Goal: Task Accomplishment & Management: Manage account settings

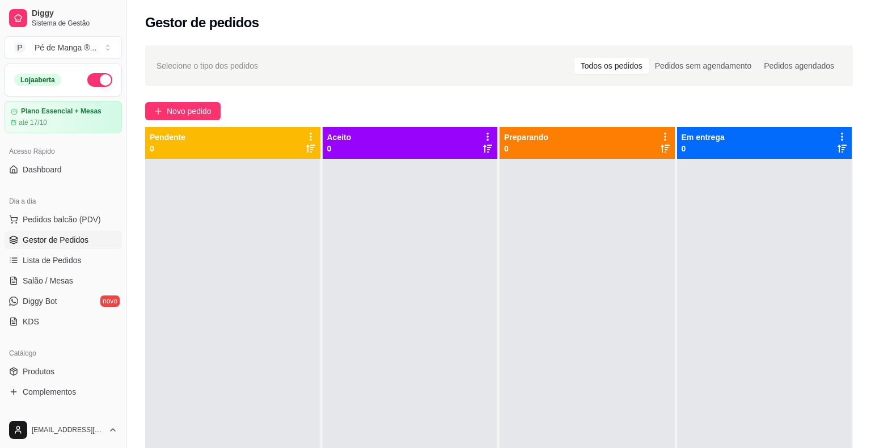
scroll to position [57, 0]
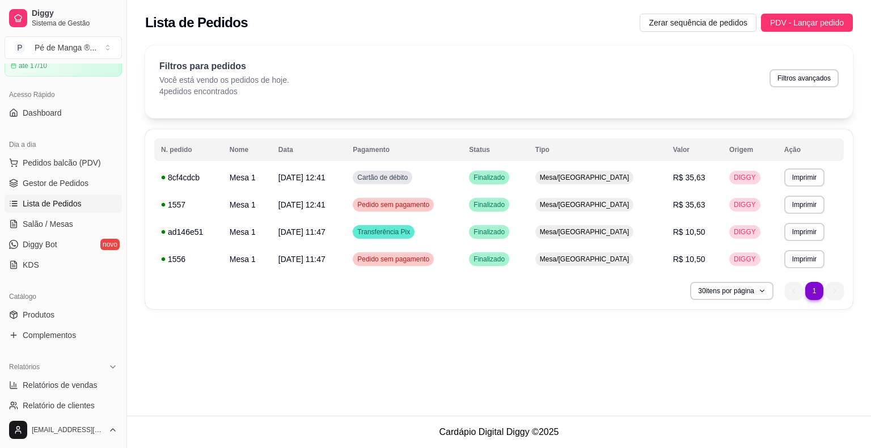
click at [62, 213] on ul "Pedidos balcão (PDV) Gestor de Pedidos Lista de Pedidos Salão / Mesas Diggy Bot…" at bounding box center [63, 214] width 117 height 120
click at [58, 223] on span "Salão / Mesas" at bounding box center [48, 223] width 50 height 11
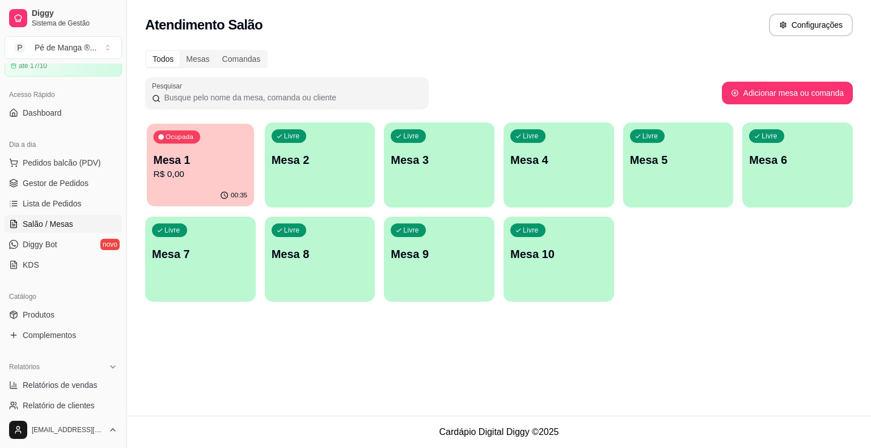
click at [196, 176] on p "R$ 0,00" at bounding box center [201, 174] width 94 height 13
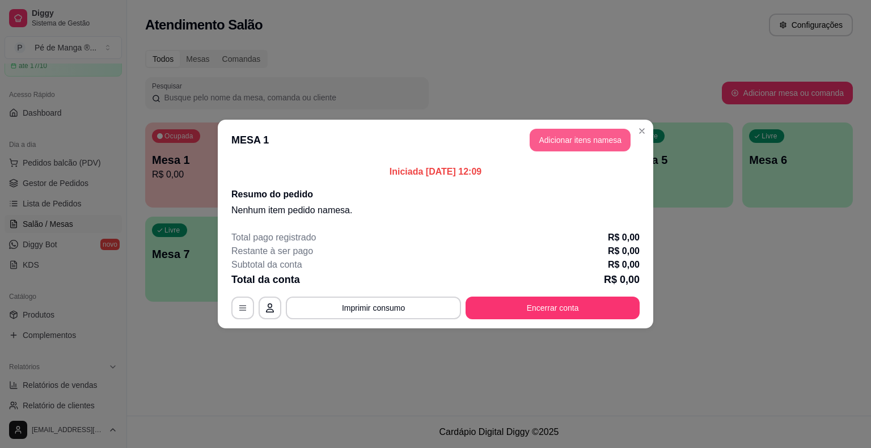
click at [593, 137] on button "Adicionar itens na mesa" at bounding box center [580, 140] width 101 height 23
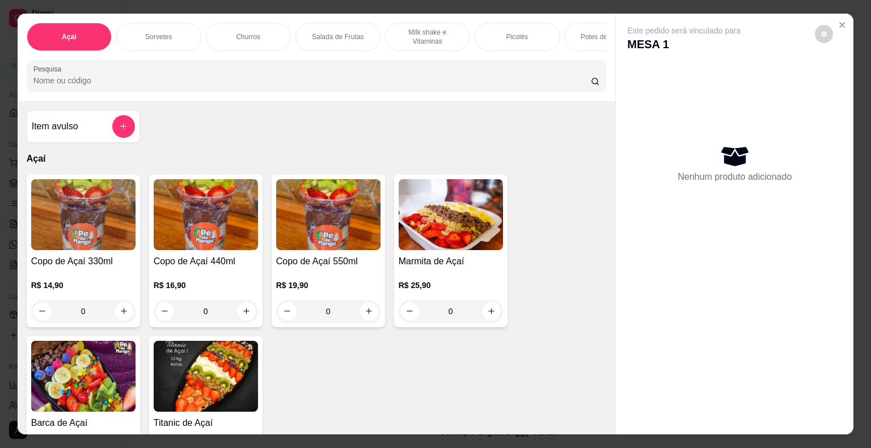
drag, startPoint x: 489, startPoint y: 29, endPoint x: 461, endPoint y: 40, distance: 30.3
click at [489, 30] on div "Picolés" at bounding box center [517, 37] width 85 height 28
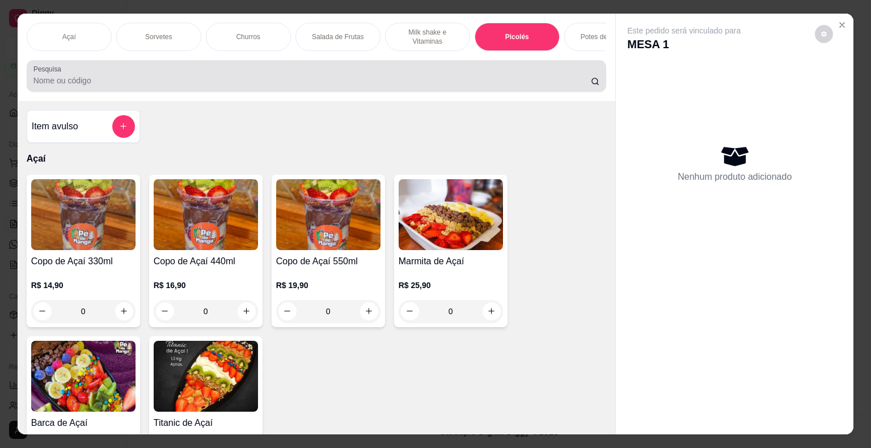
scroll to position [27, 0]
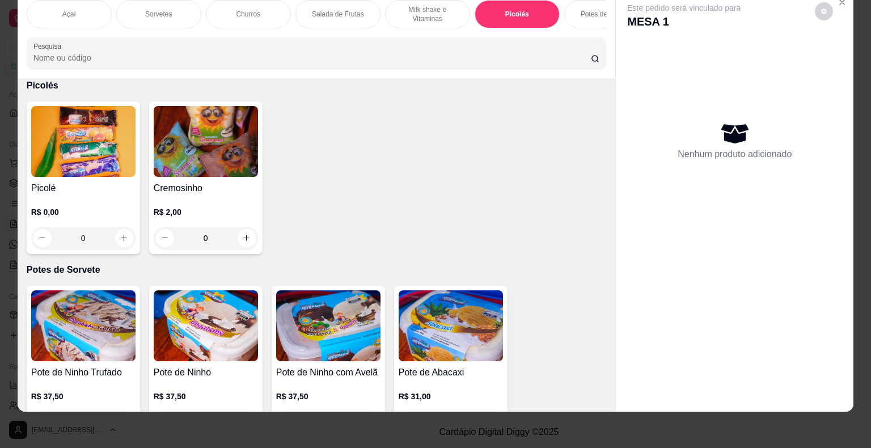
click at [117, 233] on div "0" at bounding box center [83, 238] width 104 height 23
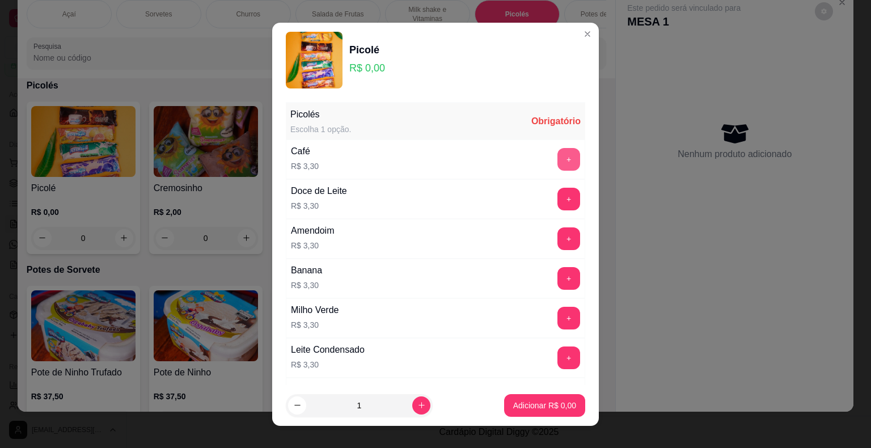
click at [558, 161] on button "+" at bounding box center [569, 159] width 23 height 23
click at [558, 160] on button "+" at bounding box center [569, 159] width 23 height 23
click at [515, 401] on p "Adicionar R$ 6,60" at bounding box center [544, 405] width 63 height 11
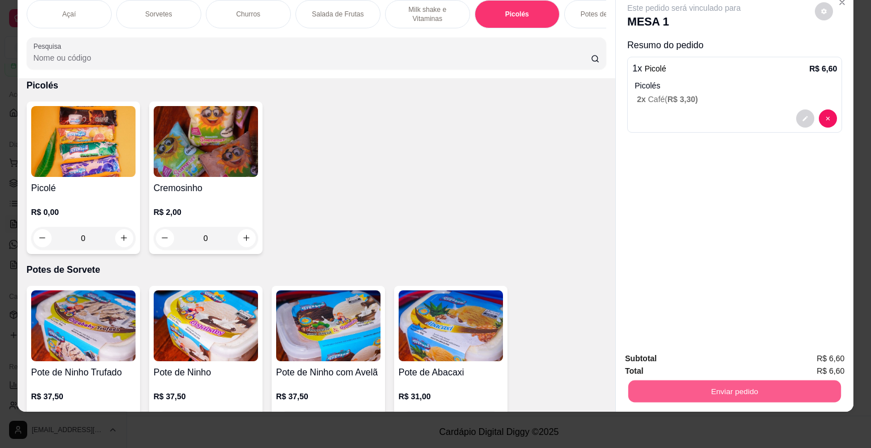
click at [754, 381] on button "Enviar pedido" at bounding box center [734, 392] width 213 height 22
click at [797, 348] on button "Enviar pedido" at bounding box center [815, 354] width 62 height 21
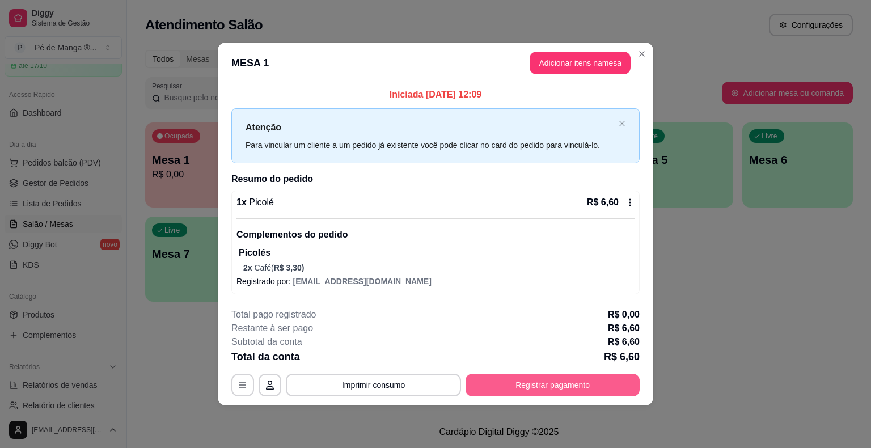
click at [542, 376] on button "Registrar pagamento" at bounding box center [553, 385] width 174 height 23
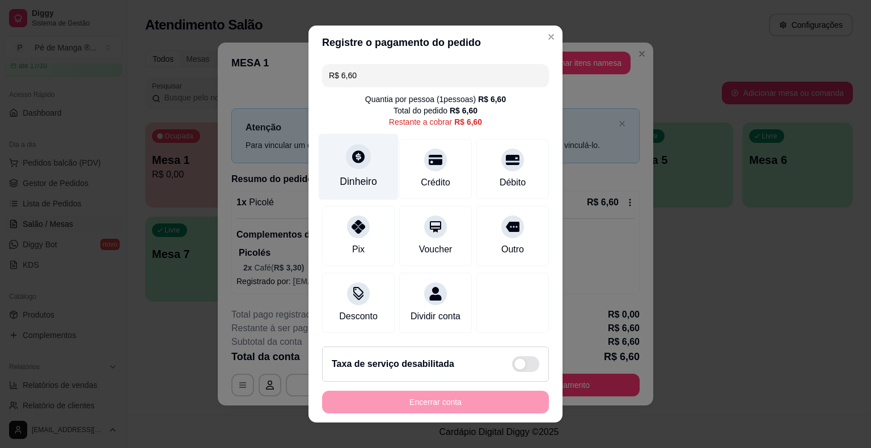
click at [340, 167] on div "Dinheiro" at bounding box center [359, 167] width 80 height 66
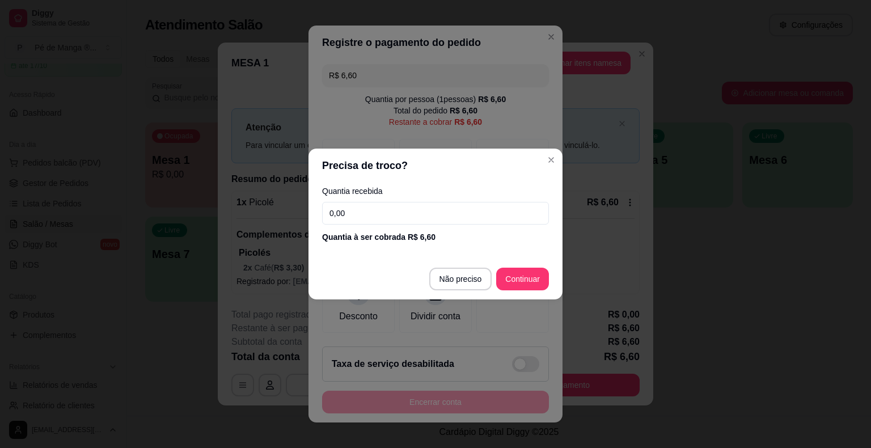
click at [375, 209] on input "0,00" at bounding box center [435, 213] width 227 height 23
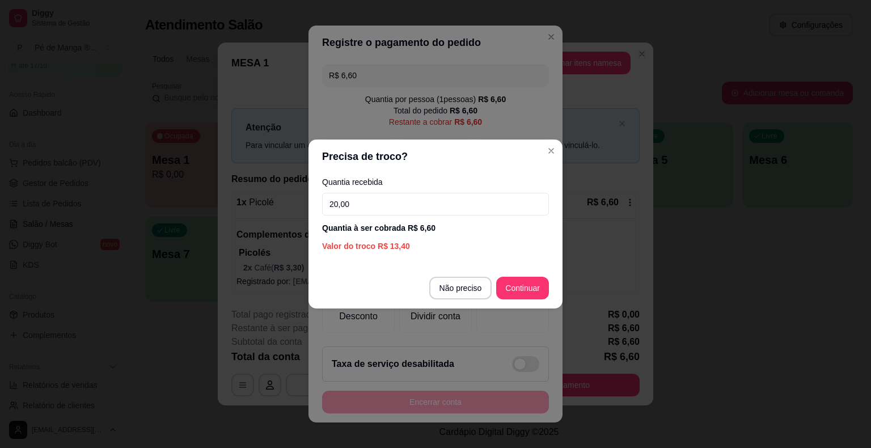
type input "20,00"
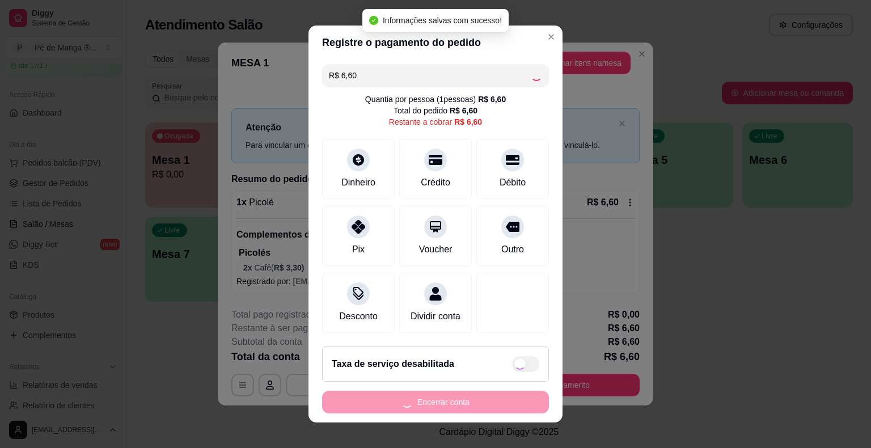
type input "R$ 0,00"
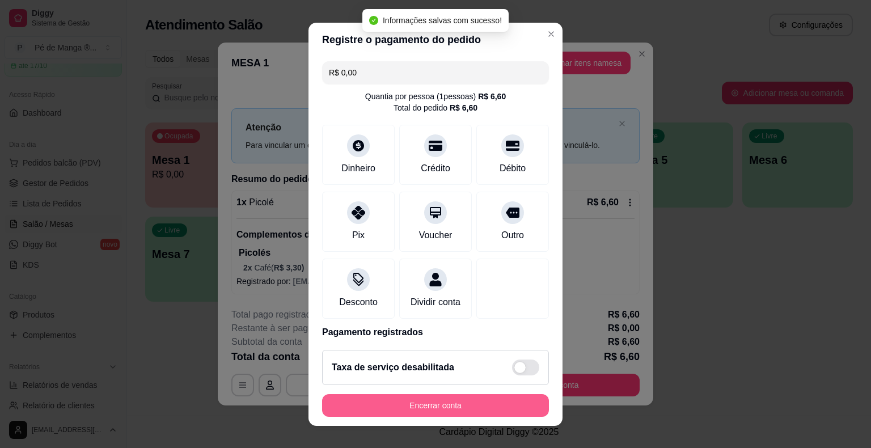
click at [451, 406] on button "Encerrar conta" at bounding box center [435, 405] width 227 height 23
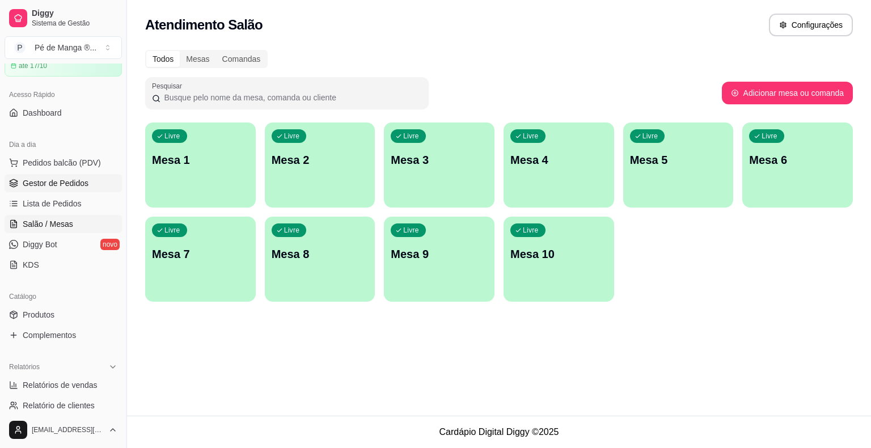
click at [47, 183] on span "Gestor de Pedidos" at bounding box center [56, 183] width 66 height 11
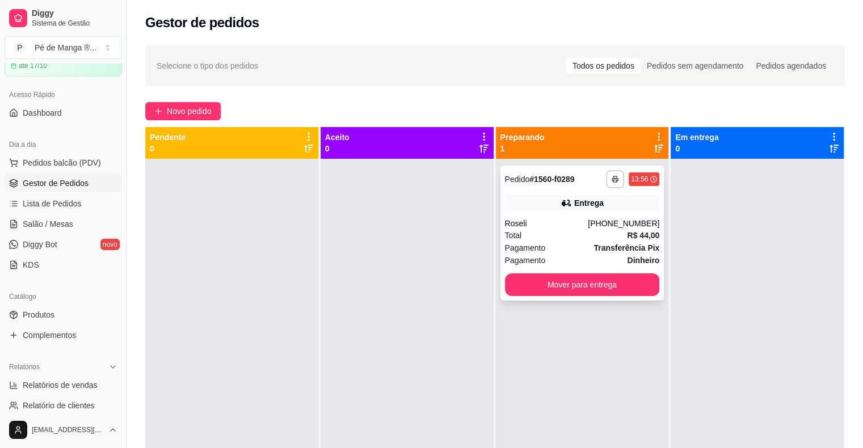
click at [533, 233] on div "Total R$ 44,00" at bounding box center [582, 235] width 155 height 12
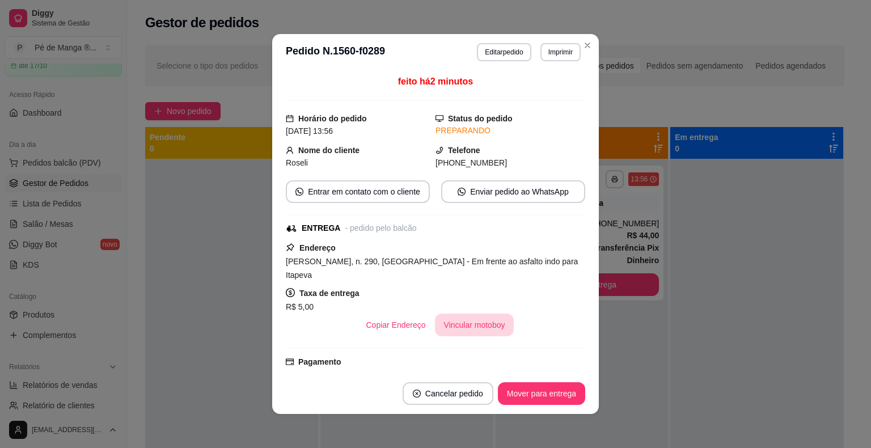
click at [453, 318] on button "Vincular motoboy" at bounding box center [474, 325] width 79 height 23
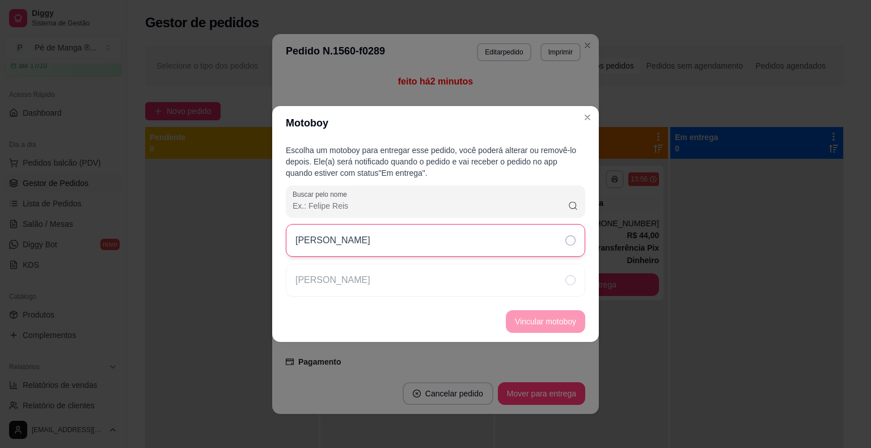
click at [551, 244] on div "Samuel" at bounding box center [435, 240] width 299 height 33
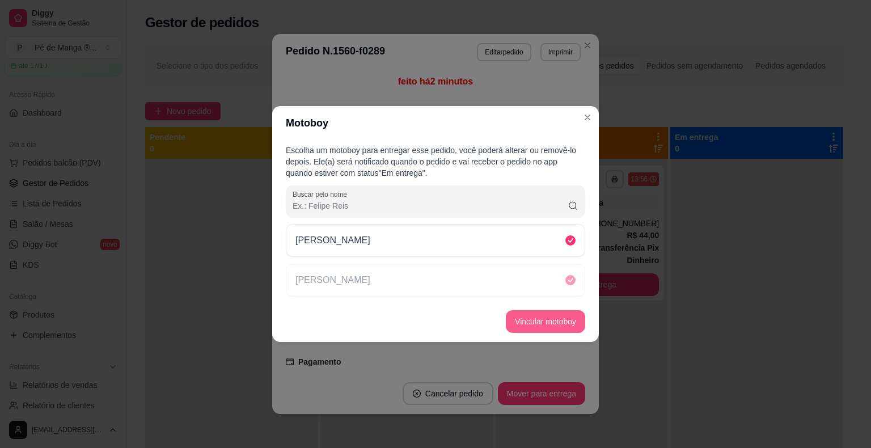
click at [533, 318] on button "Vincular motoboy" at bounding box center [545, 321] width 79 height 23
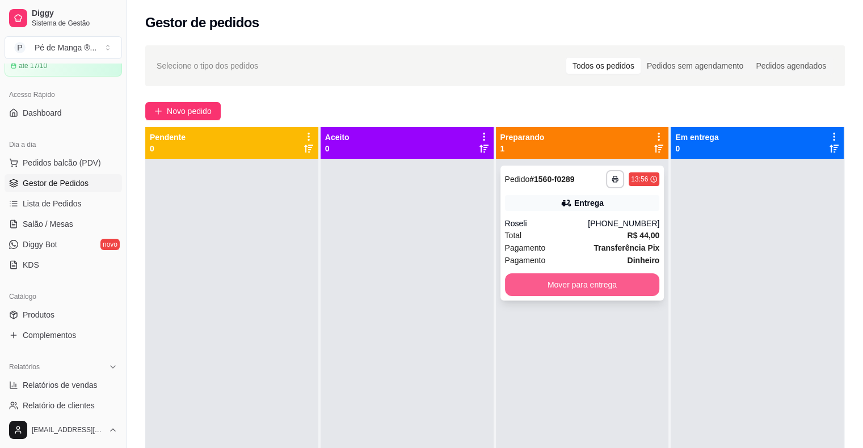
click at [642, 290] on button "Mover para entrega" at bounding box center [582, 284] width 155 height 23
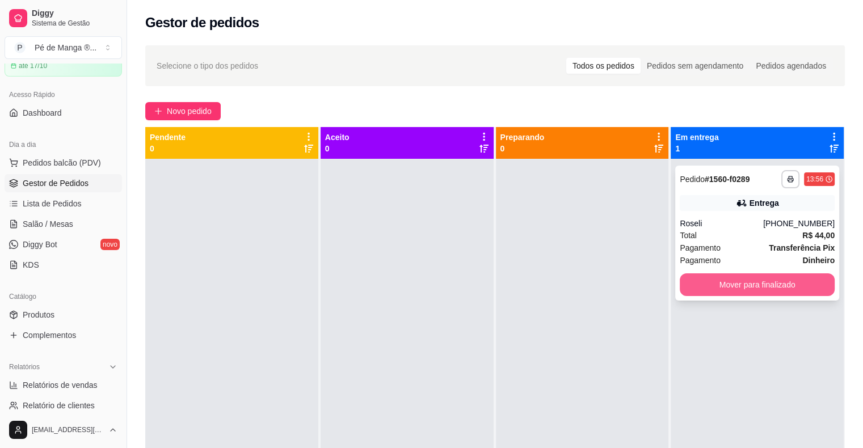
click at [762, 293] on button "Mover para finalizado" at bounding box center [757, 284] width 155 height 23
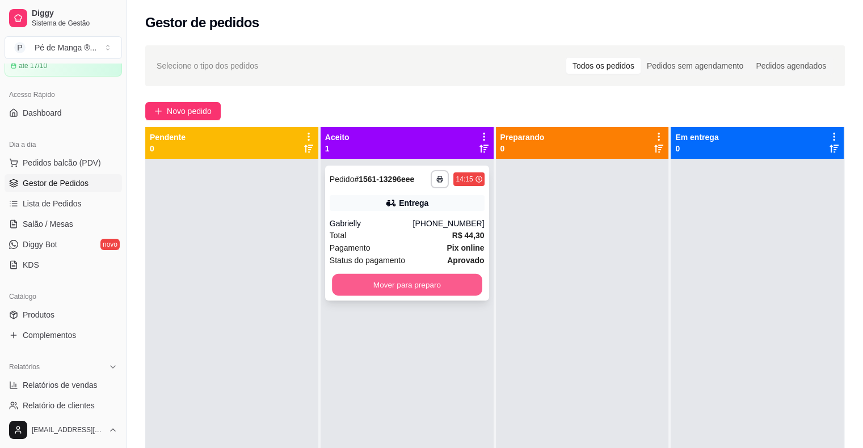
click at [427, 289] on button "Mover para preparo" at bounding box center [407, 285] width 150 height 22
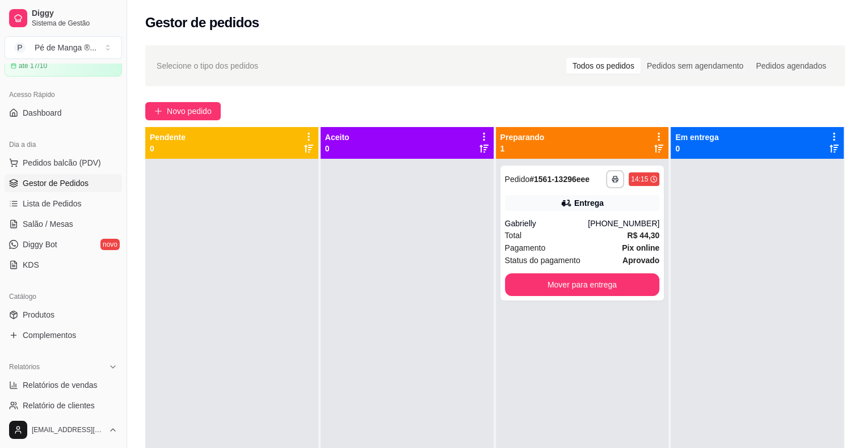
click at [179, 120] on div "**********" at bounding box center [495, 314] width 736 height 550
click at [185, 108] on span "Novo pedido" at bounding box center [189, 111] width 45 height 12
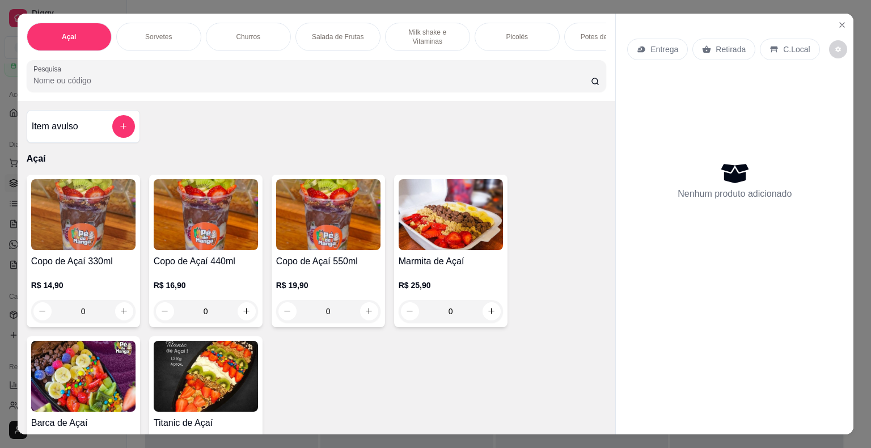
click at [120, 314] on div "0" at bounding box center [83, 311] width 104 height 23
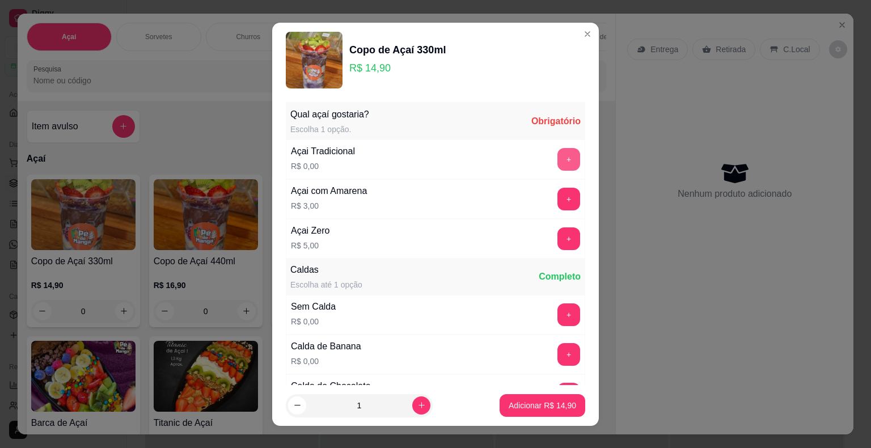
click at [558, 153] on button "+" at bounding box center [569, 159] width 23 height 23
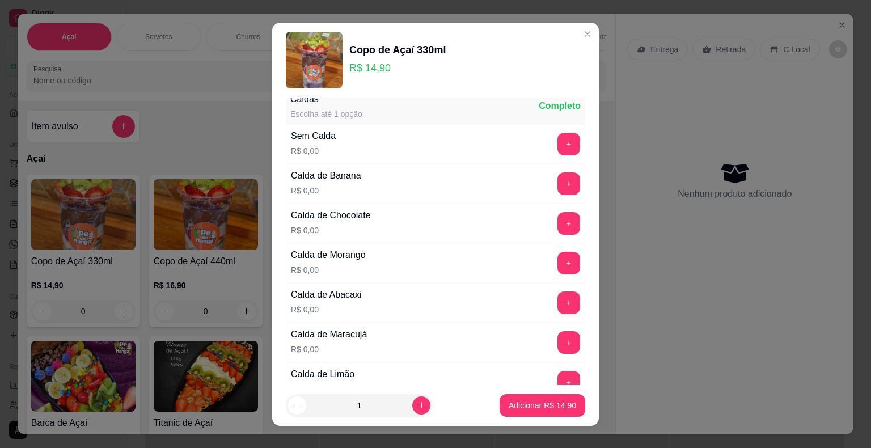
scroll to position [170, 0]
click at [558, 144] on button "+" at bounding box center [569, 144] width 22 height 22
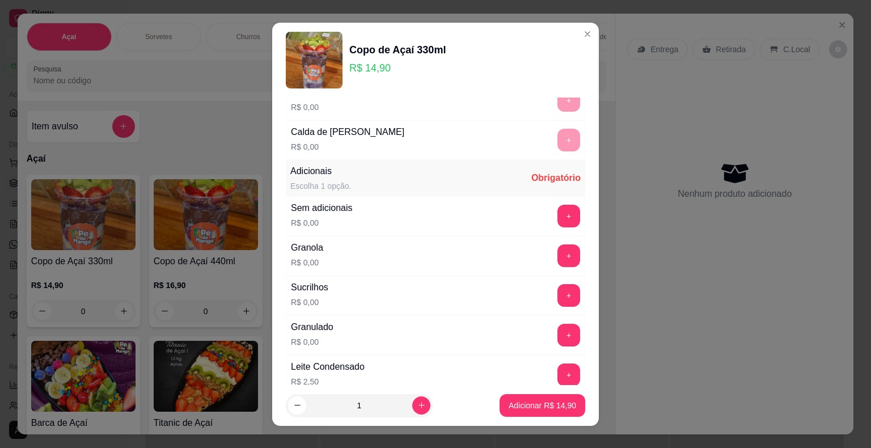
scroll to position [681, 0]
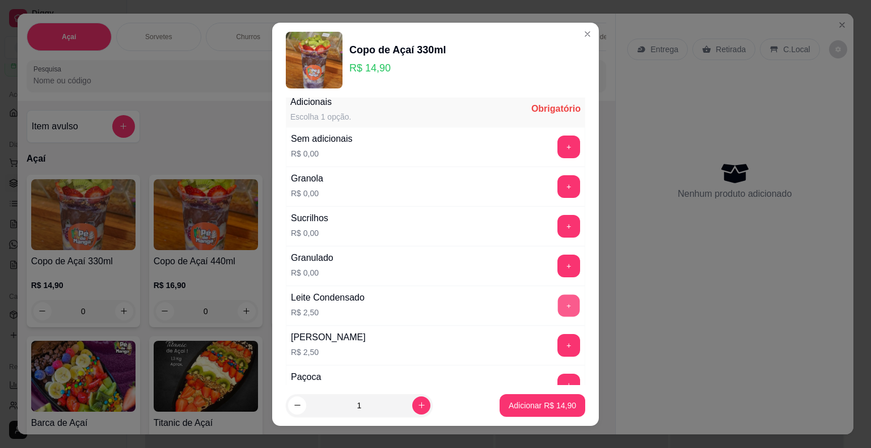
click at [558, 301] on button "+" at bounding box center [569, 305] width 22 height 22
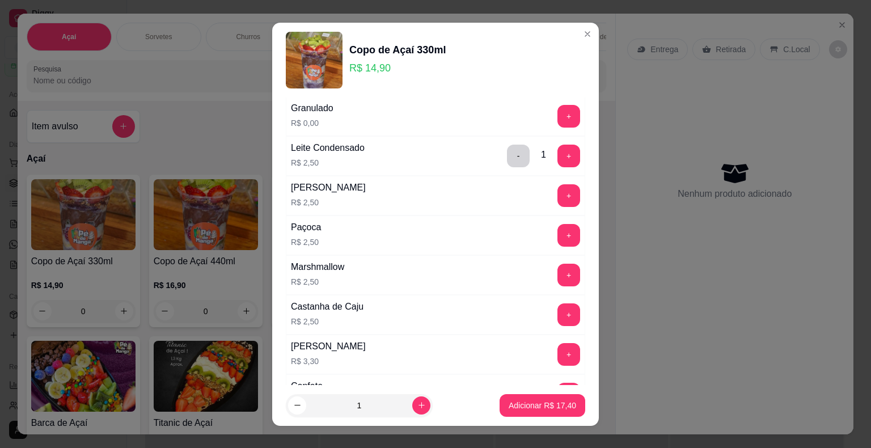
scroll to position [851, 0]
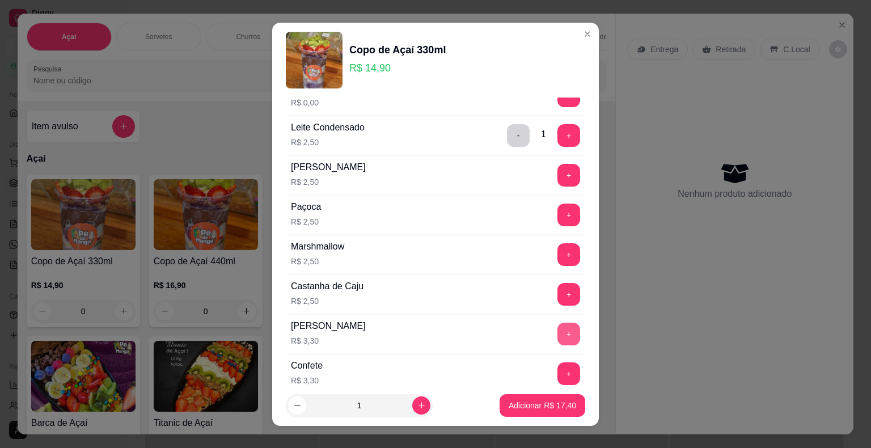
click at [558, 326] on button "+" at bounding box center [569, 334] width 23 height 23
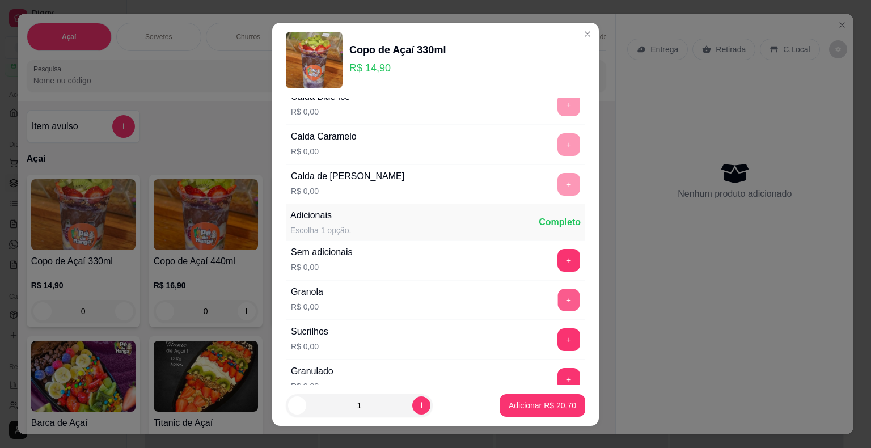
click at [558, 292] on button "+" at bounding box center [569, 300] width 22 height 22
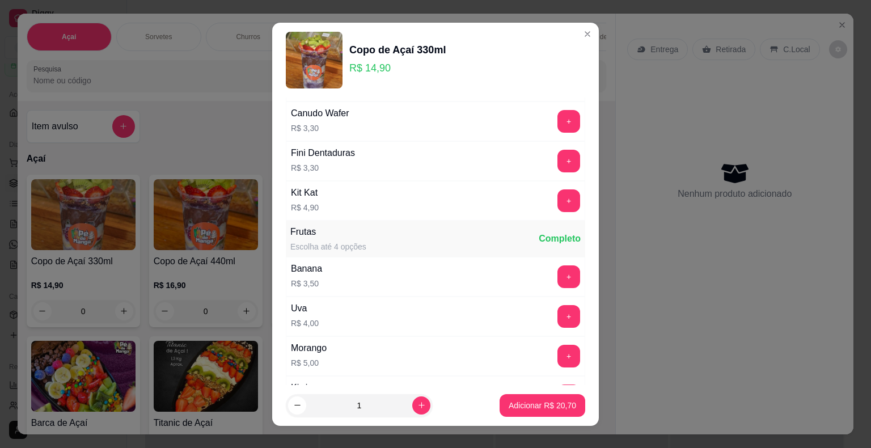
scroll to position [1361, 0]
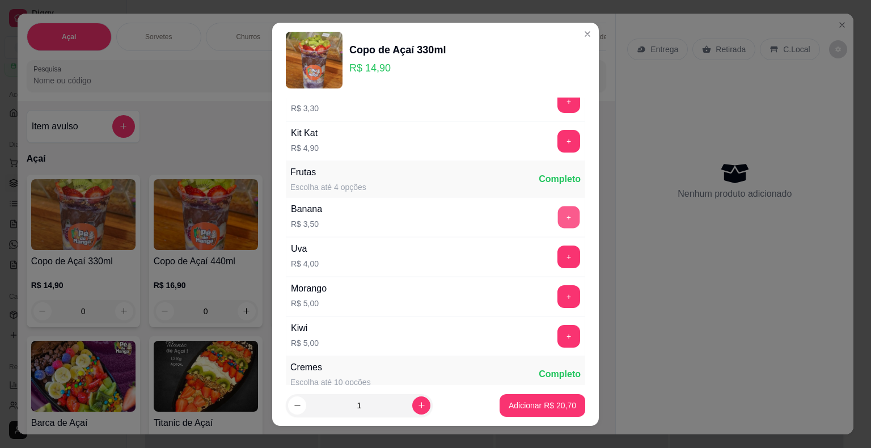
click at [558, 206] on button "+" at bounding box center [569, 217] width 22 height 22
click at [558, 287] on button "+" at bounding box center [569, 296] width 22 height 22
click at [553, 409] on p "Adicionar R$ 29,20" at bounding box center [542, 405] width 67 height 11
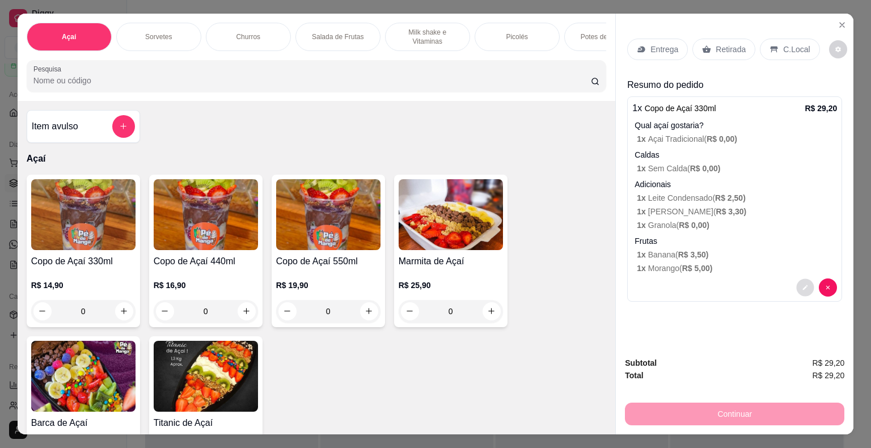
click at [801, 278] on button "decrease-product-quantity" at bounding box center [806, 287] width 18 height 18
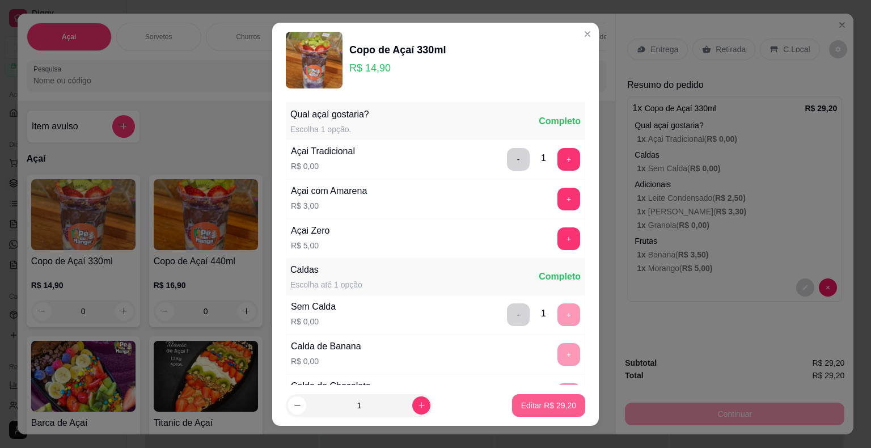
click at [531, 403] on p "Editar R$ 29,20" at bounding box center [548, 405] width 55 height 11
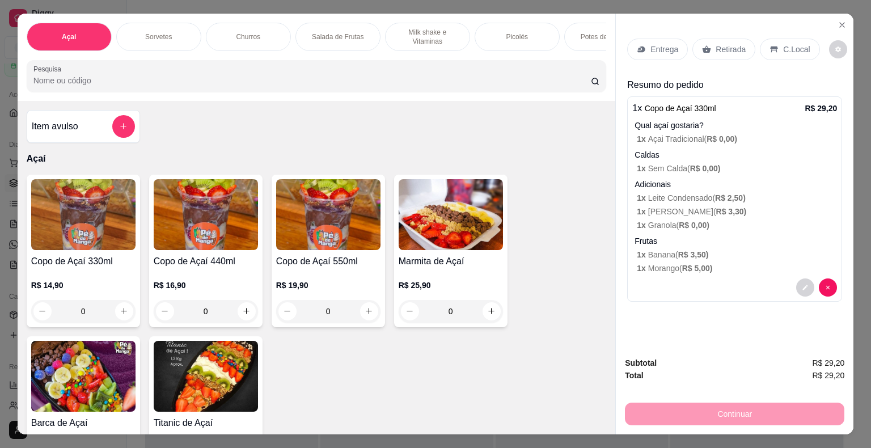
click at [120, 318] on div "0" at bounding box center [83, 311] width 104 height 23
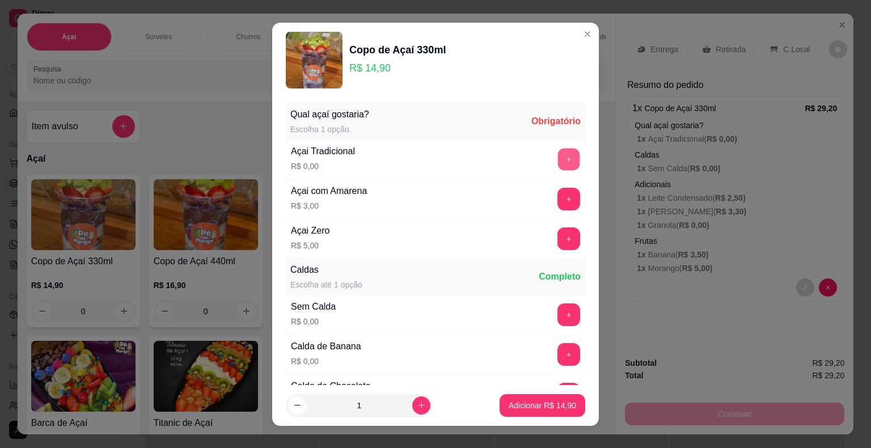
click at [558, 153] on button "+" at bounding box center [569, 159] width 22 height 22
click at [558, 318] on button "+" at bounding box center [569, 314] width 23 height 23
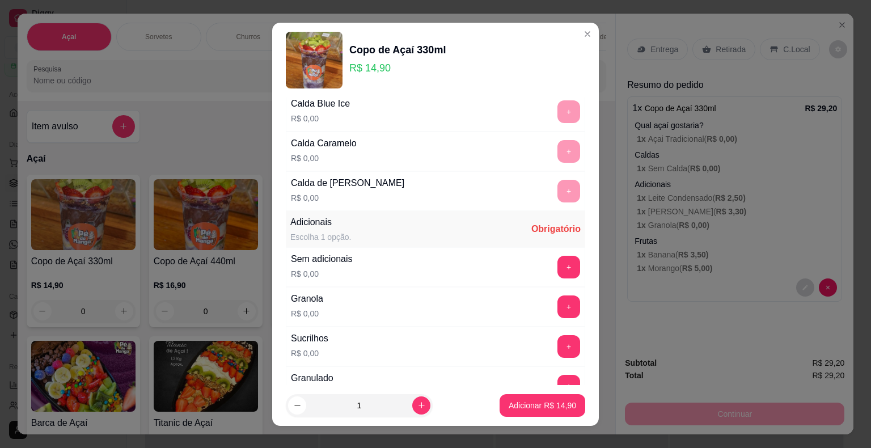
scroll to position [567, 0]
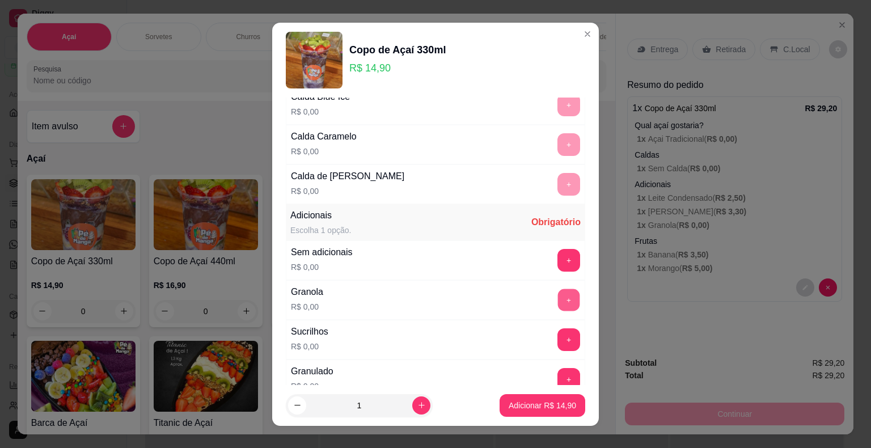
click at [558, 298] on button "+" at bounding box center [569, 300] width 22 height 22
click at [512, 405] on p "Adicionar R$ 14,90" at bounding box center [542, 405] width 67 height 11
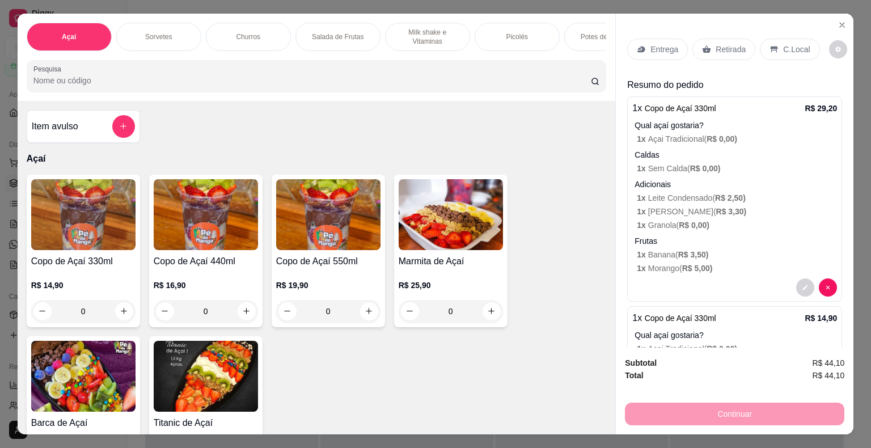
click at [245, 313] on div "0" at bounding box center [206, 311] width 104 height 23
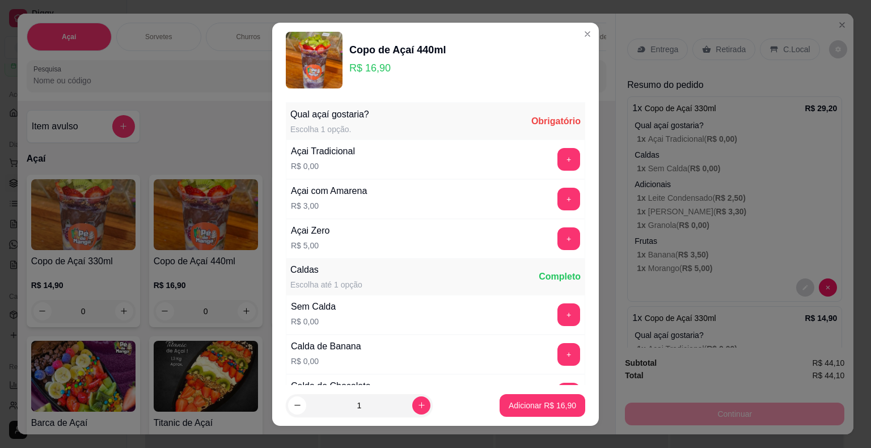
drag, startPoint x: 534, startPoint y: 160, endPoint x: 537, endPoint y: 169, distance: 9.5
click at [553, 160] on div "+" at bounding box center [569, 159] width 32 height 23
click at [558, 157] on button "+" at bounding box center [569, 159] width 22 height 22
click at [558, 316] on button "+" at bounding box center [569, 314] width 22 height 22
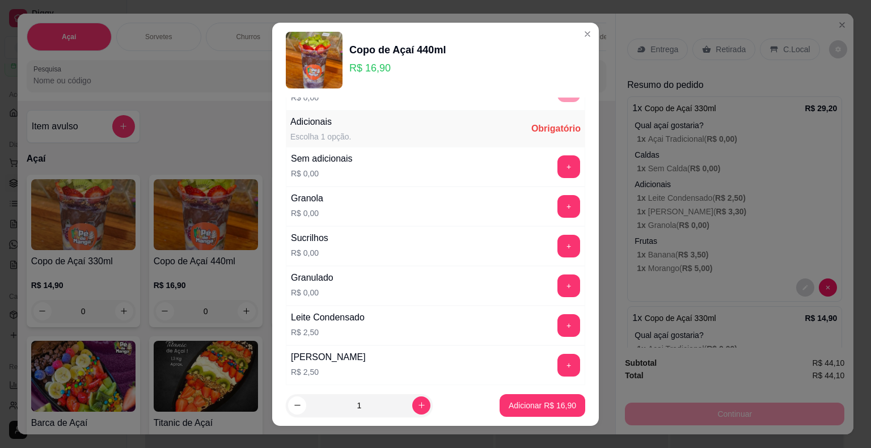
scroll to position [681, 0]
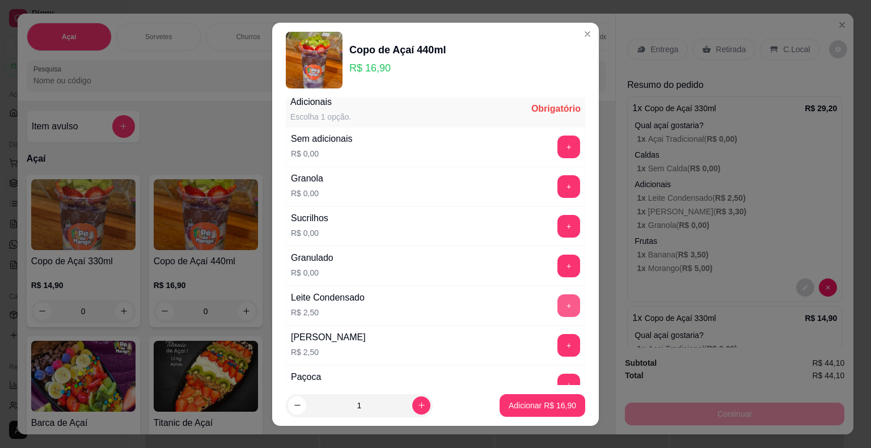
click at [558, 296] on button "+" at bounding box center [569, 305] width 23 height 23
click at [558, 180] on button "+" at bounding box center [569, 186] width 23 height 23
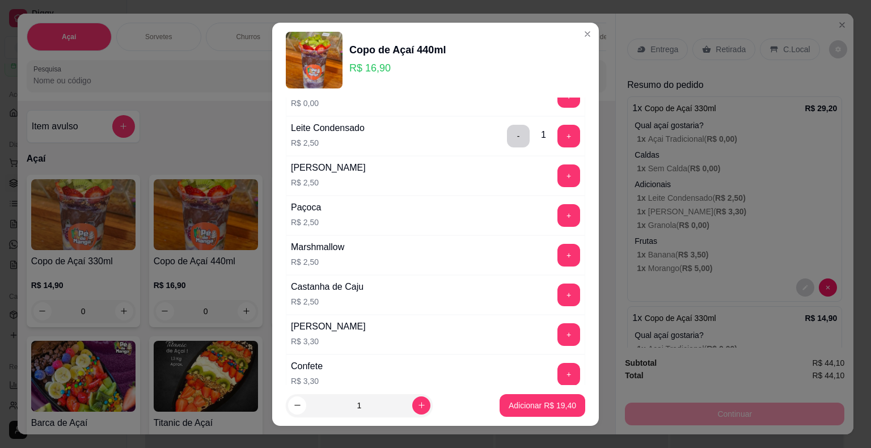
scroll to position [851, 0]
click at [558, 333] on button "+" at bounding box center [569, 334] width 22 height 22
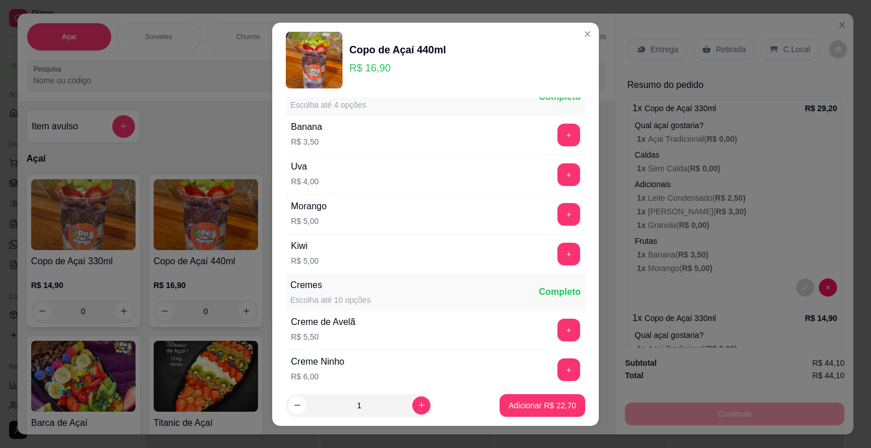
scroll to position [1418, 0]
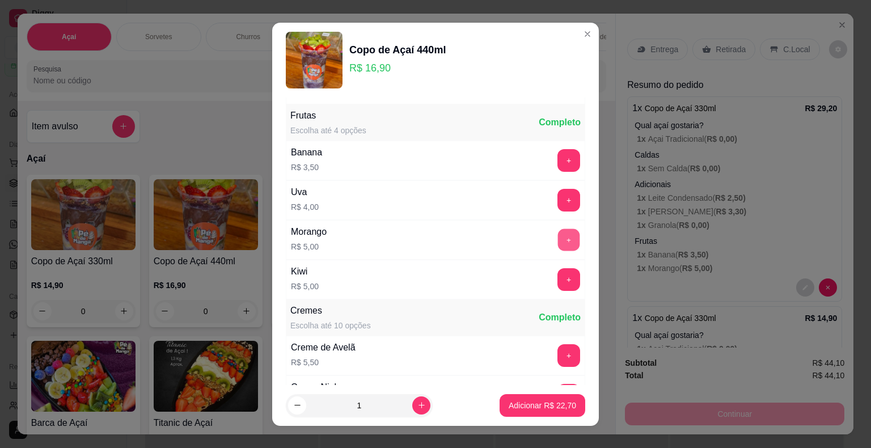
click at [558, 229] on button "+" at bounding box center [569, 240] width 22 height 22
click at [558, 149] on button "+" at bounding box center [569, 160] width 23 height 23
click at [536, 402] on p "Adicionar R$ 31,20" at bounding box center [542, 405] width 67 height 11
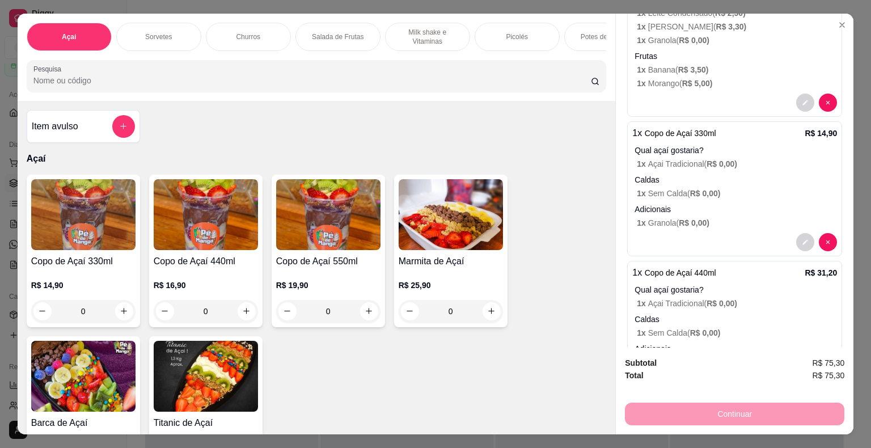
scroll to position [318, 0]
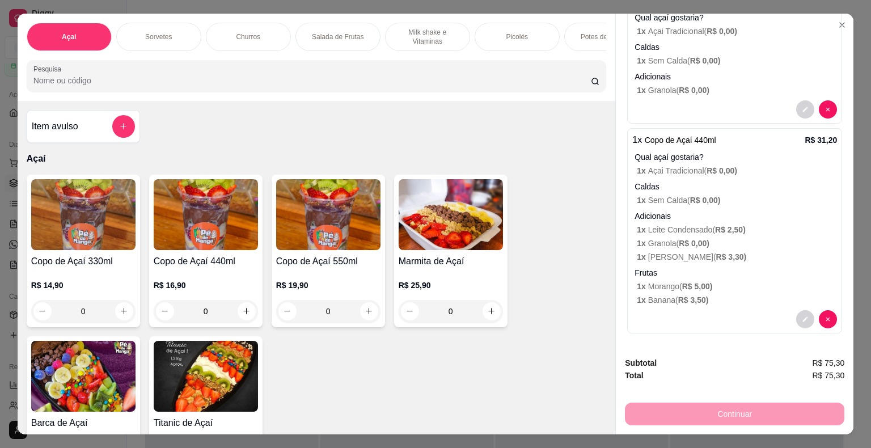
click at [246, 315] on div "0" at bounding box center [206, 311] width 104 height 23
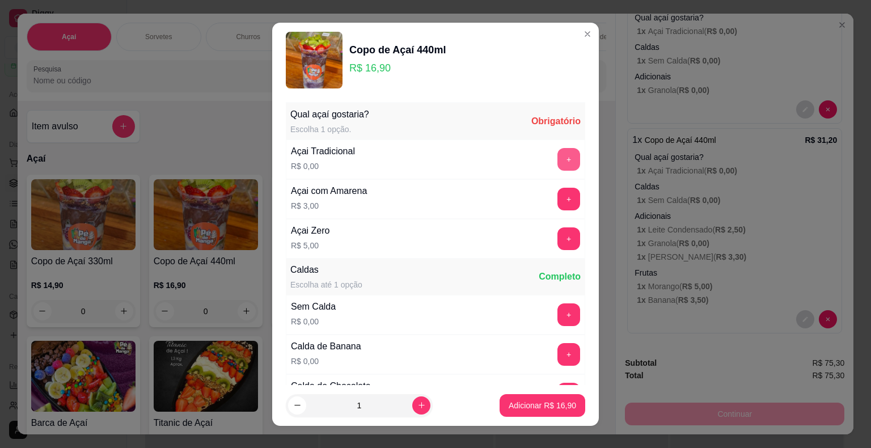
click at [558, 159] on button "+" at bounding box center [569, 159] width 23 height 23
click at [558, 313] on button "+" at bounding box center [569, 314] width 23 height 23
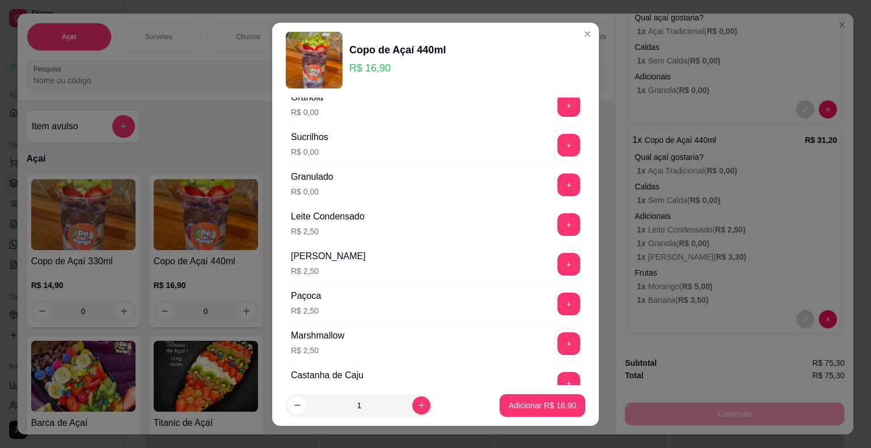
scroll to position [908, 0]
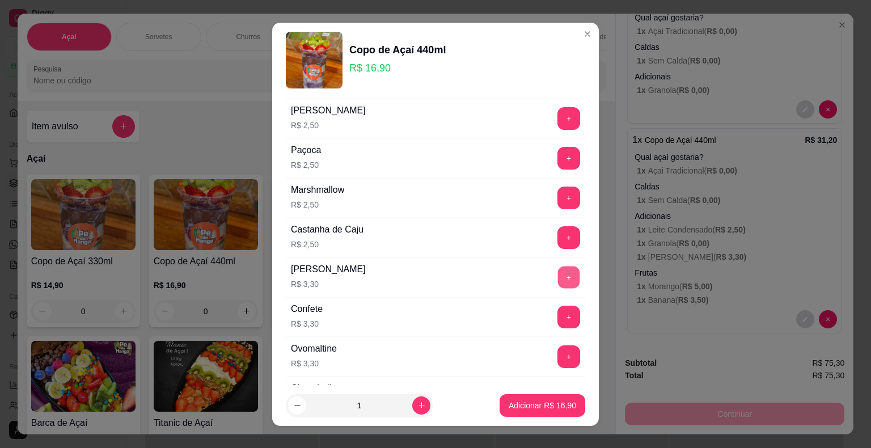
click at [558, 268] on button "+" at bounding box center [569, 277] width 22 height 22
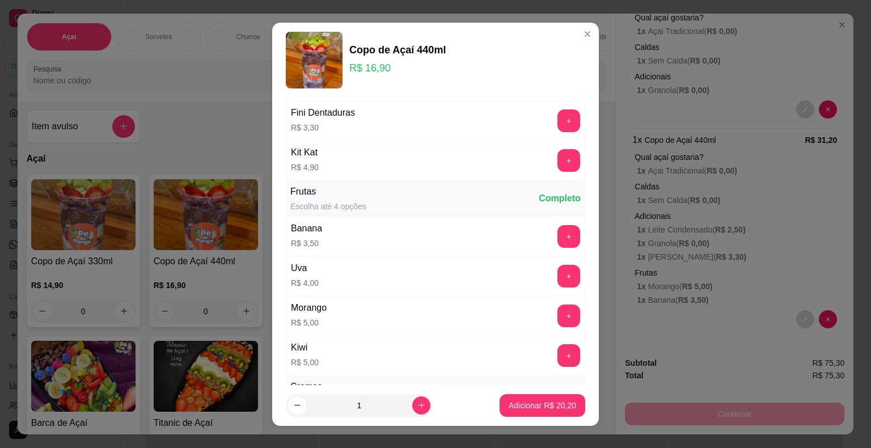
scroll to position [1361, 0]
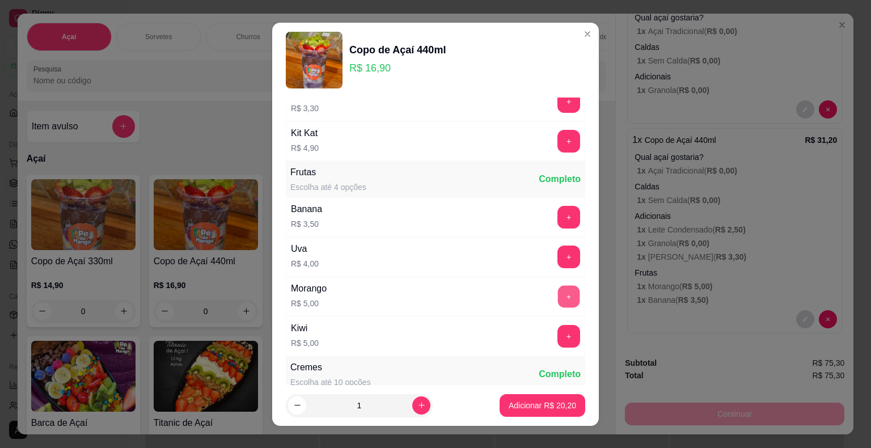
click at [558, 290] on button "+" at bounding box center [569, 296] width 22 height 22
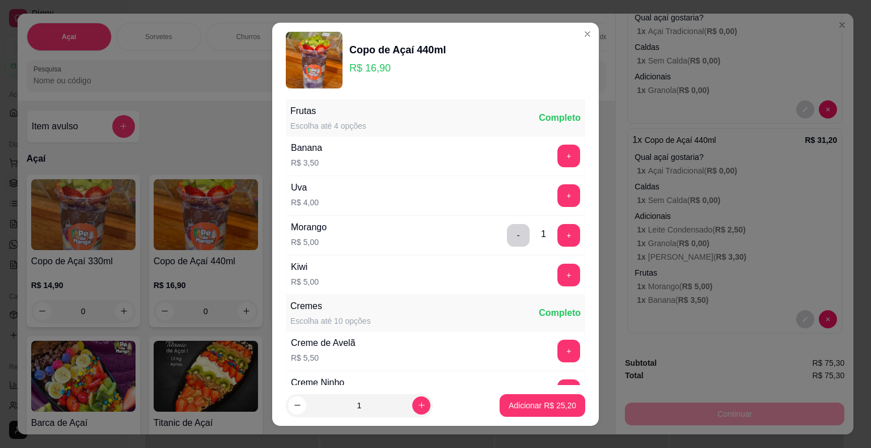
scroll to position [1645, 0]
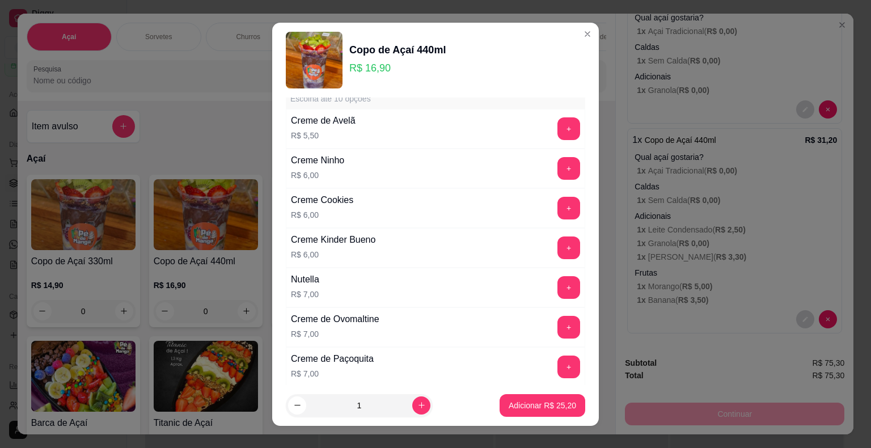
drag, startPoint x: 551, startPoint y: 261, endPoint x: 549, endPoint y: 272, distance: 11.0
click at [551, 268] on div "Nutella R$ 7,00 +" at bounding box center [435, 288] width 299 height 40
click at [558, 276] on button "+" at bounding box center [569, 287] width 23 height 23
click at [520, 400] on p "Adicionar R$ 32,20" at bounding box center [542, 405] width 67 height 11
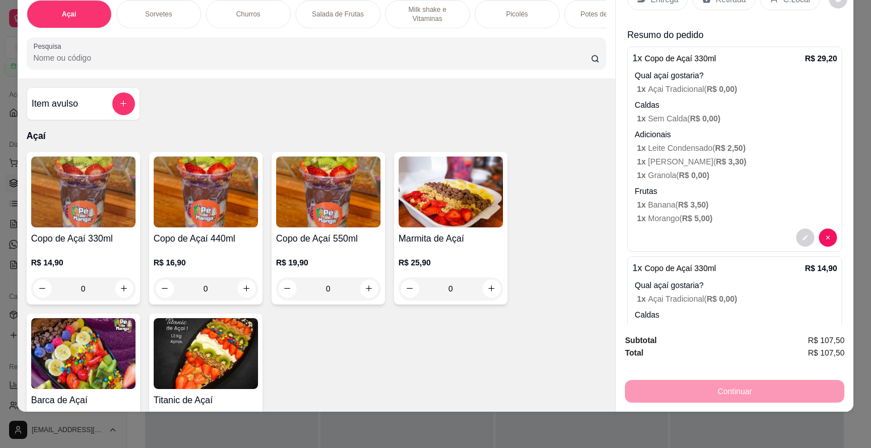
scroll to position [0, 0]
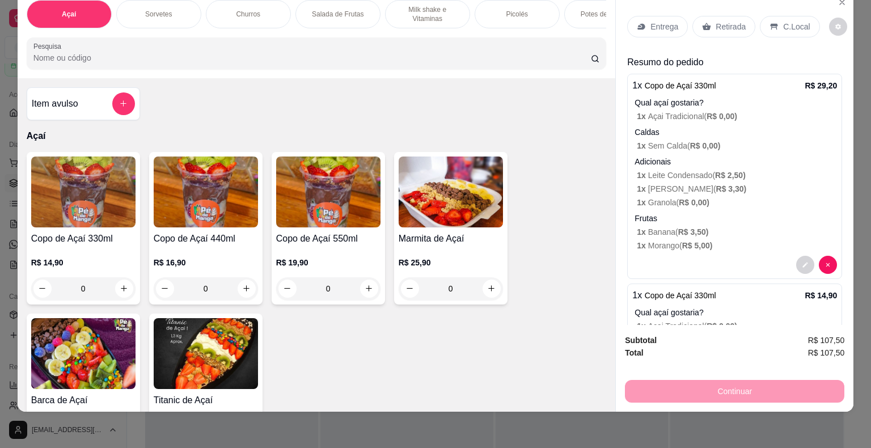
click at [651, 16] on div "Entrega" at bounding box center [657, 27] width 61 height 22
click at [641, 23] on div "Entrega" at bounding box center [657, 27] width 61 height 22
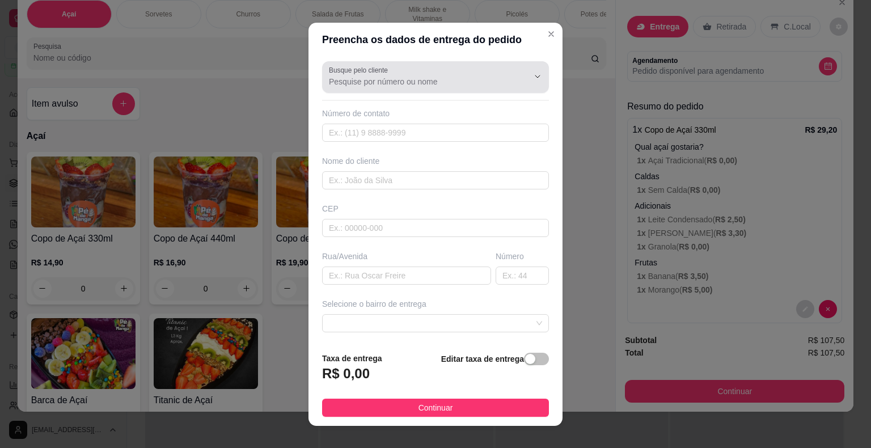
click at [447, 85] on input "Busque pelo cliente" at bounding box center [420, 81] width 182 height 11
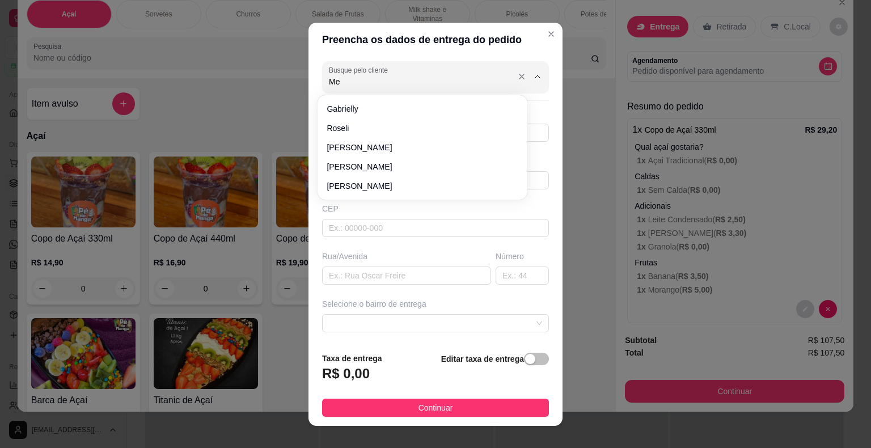
type input "Mel"
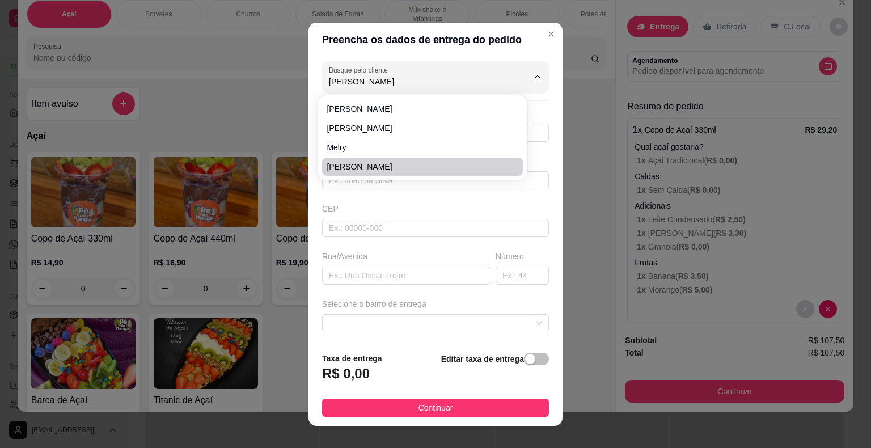
click at [360, 164] on span "Mel" at bounding box center [417, 166] width 180 height 11
type input "15996697397"
type input "Mel"
type input "184400000"
type input "Américo Brasiliense"
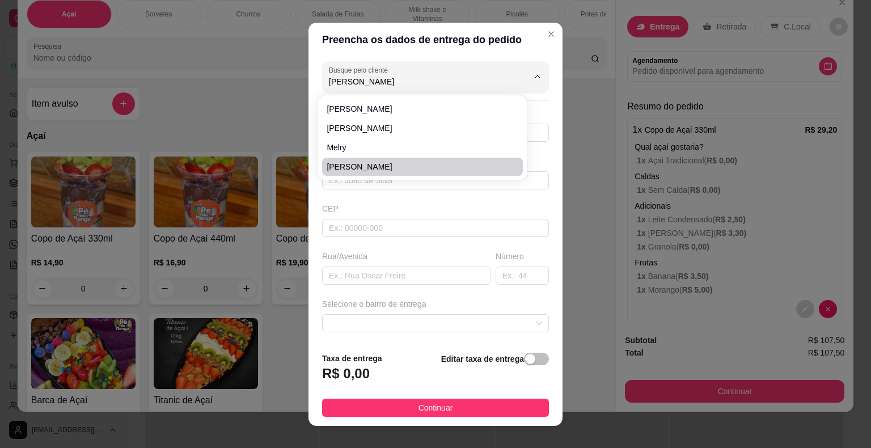
type input "21"
type input "Itaberá"
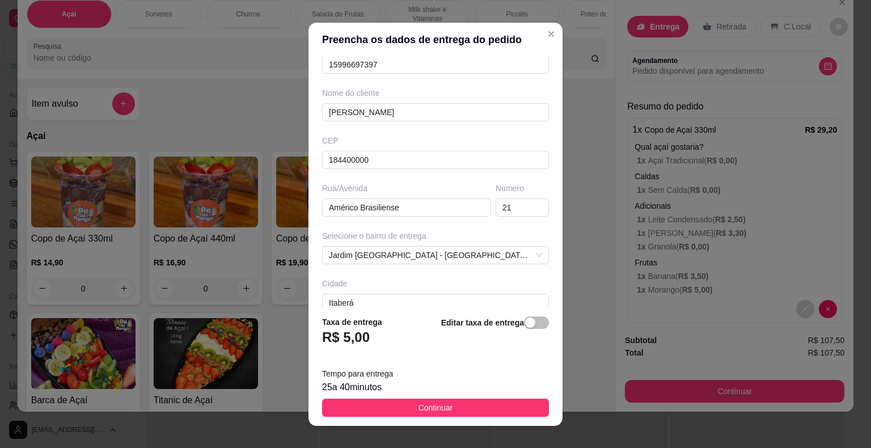
scroll to position [130, 0]
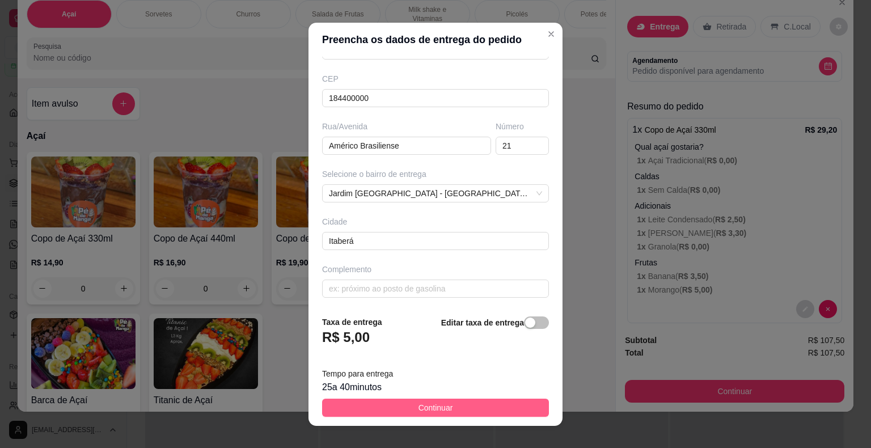
type input "Mel"
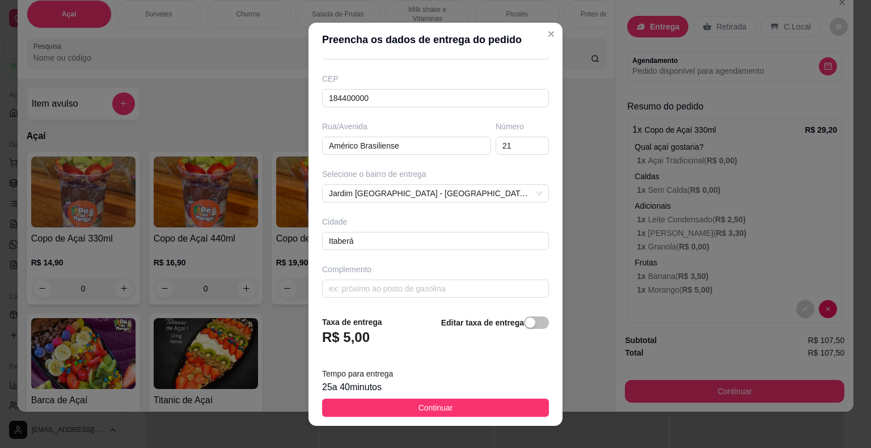
click at [391, 410] on button "Continuar" at bounding box center [435, 408] width 227 height 18
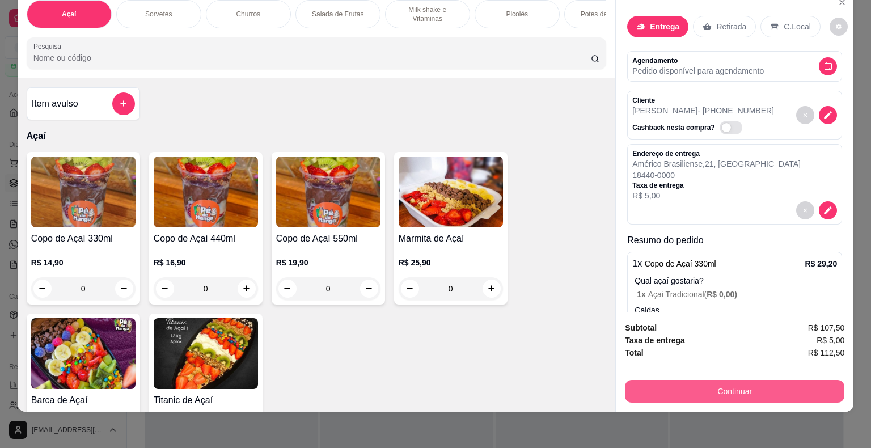
click at [693, 380] on button "Continuar" at bounding box center [735, 391] width 220 height 23
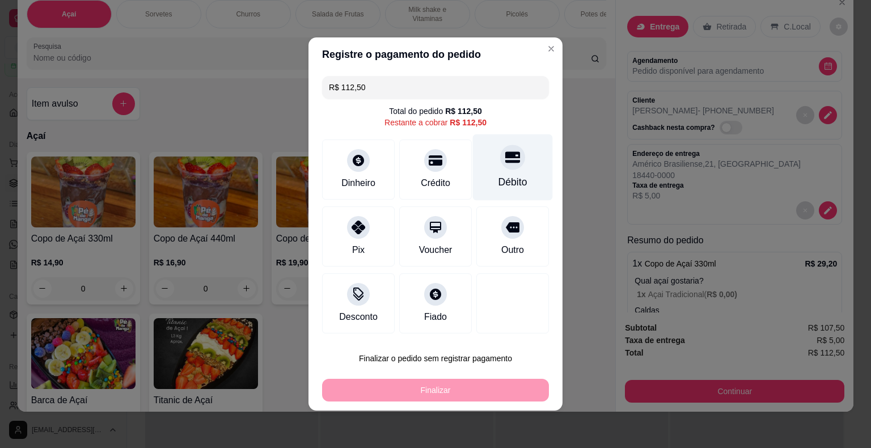
click at [488, 169] on div "Débito" at bounding box center [513, 167] width 80 height 66
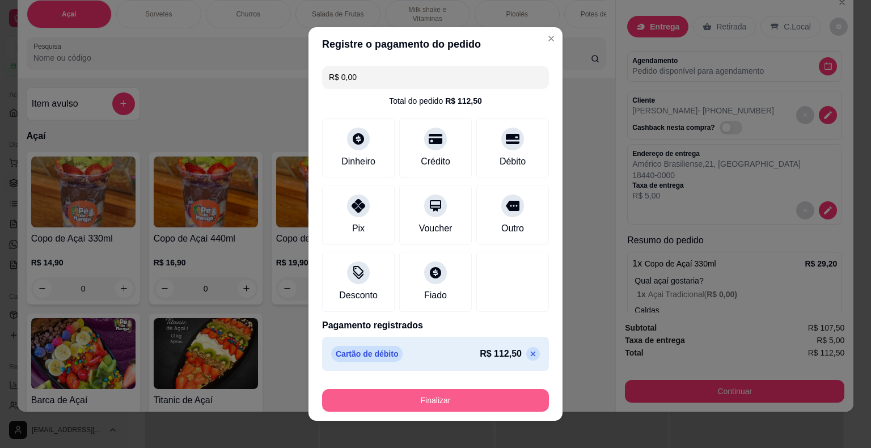
click at [472, 393] on button "Finalizar" at bounding box center [435, 400] width 227 height 23
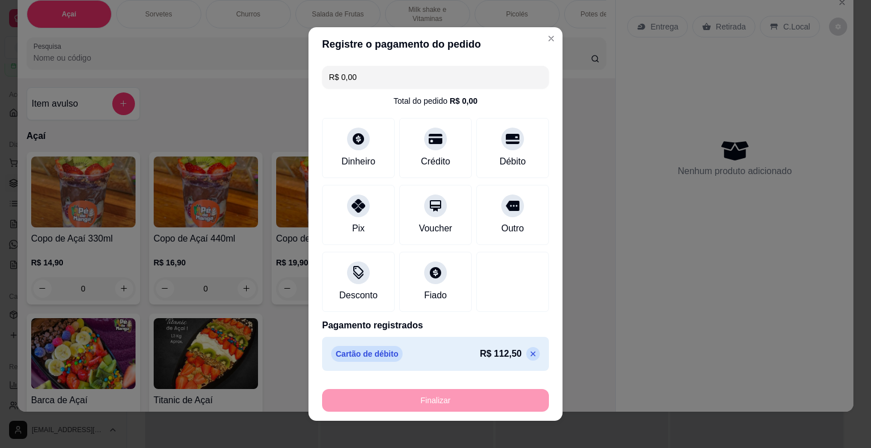
type input "-R$ 112,50"
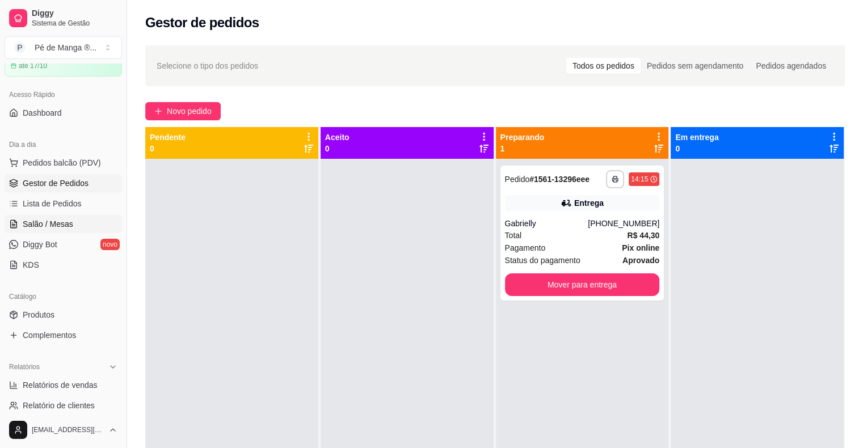
click at [66, 219] on span "Salão / Mesas" at bounding box center [48, 223] width 50 height 11
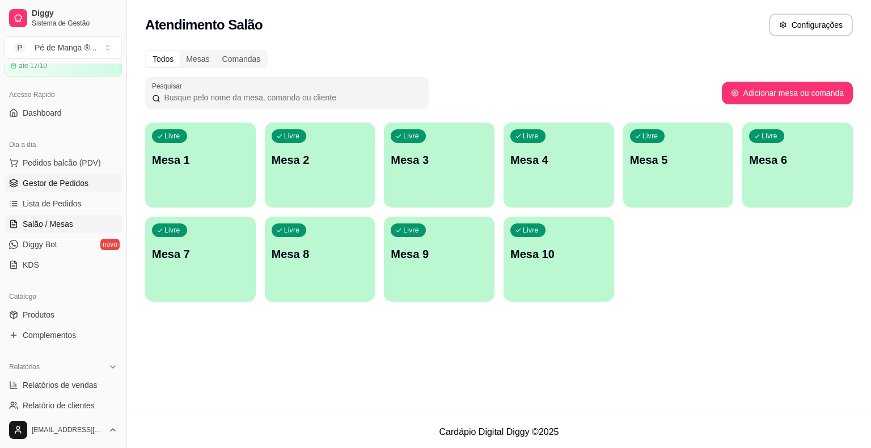
click at [81, 183] on span "Gestor de Pedidos" at bounding box center [56, 183] width 66 height 11
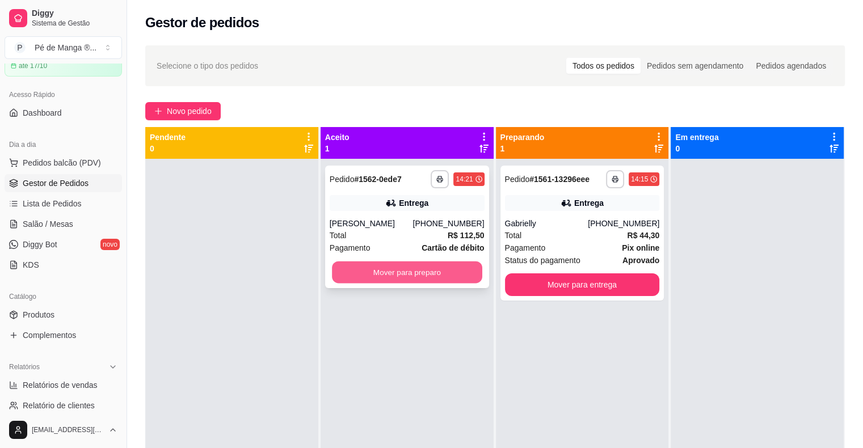
click at [422, 268] on button "Mover para preparo" at bounding box center [407, 272] width 150 height 22
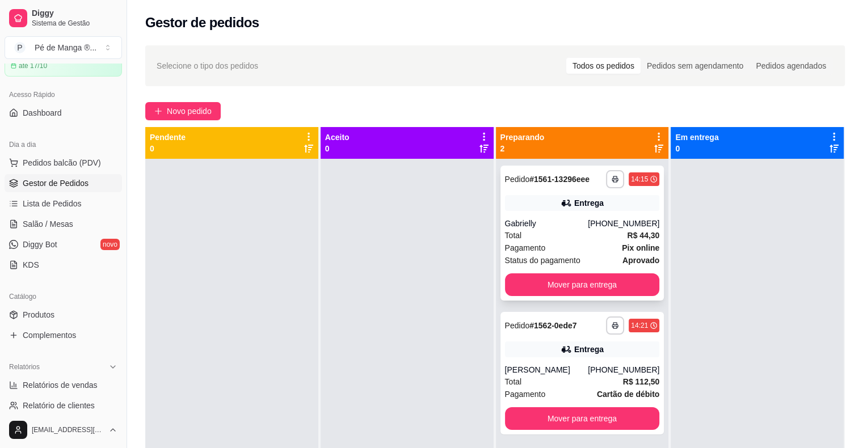
click at [613, 242] on div "Pagamento Pix online" at bounding box center [582, 248] width 155 height 12
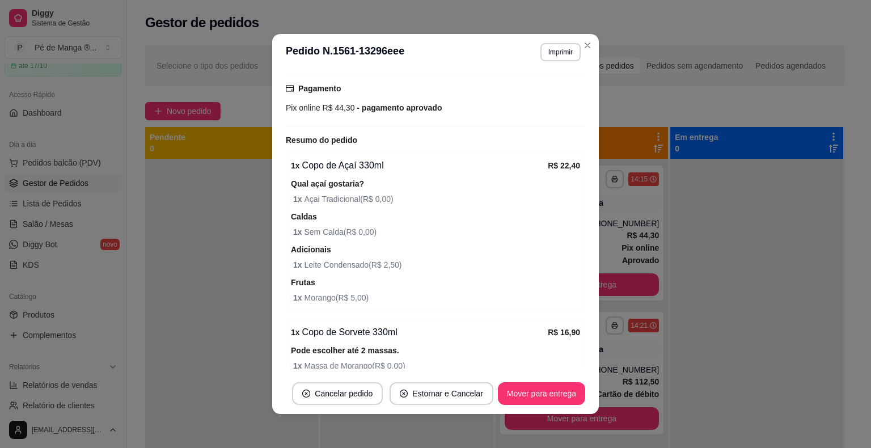
scroll to position [268, 0]
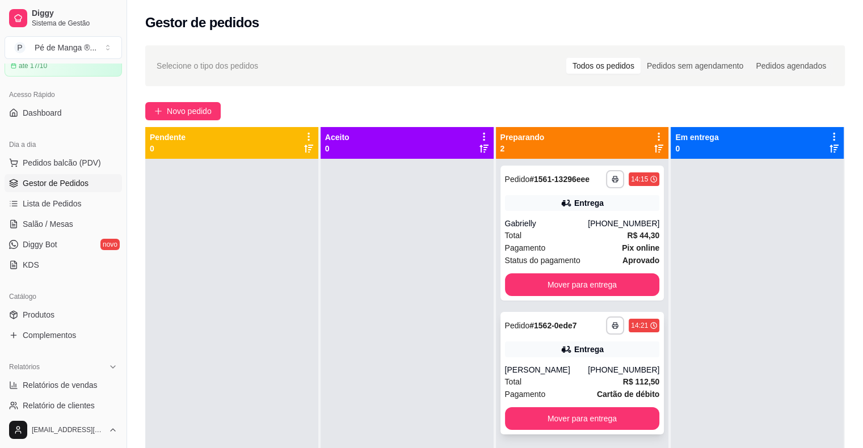
click at [561, 348] on icon at bounding box center [565, 349] width 8 height 7
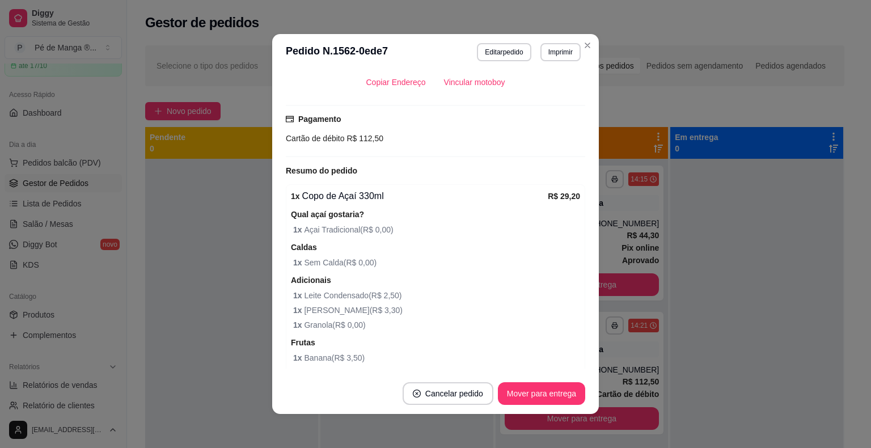
scroll to position [93, 0]
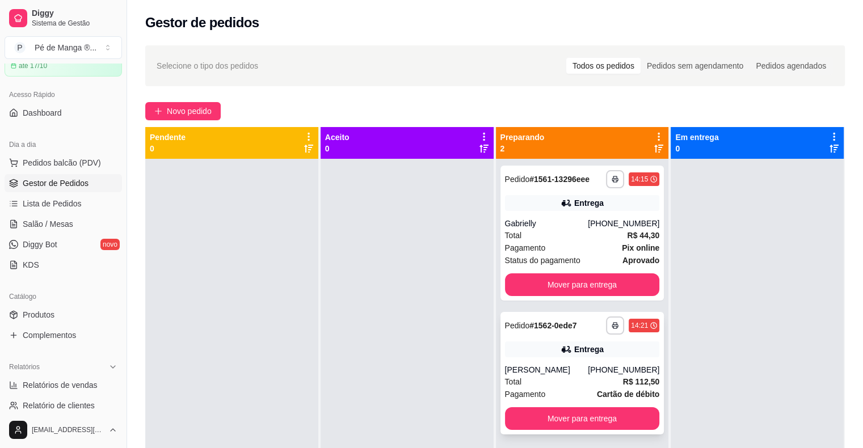
drag, startPoint x: 540, startPoint y: 351, endPoint x: 536, endPoint y: 347, distance: 6.0
click at [536, 347] on div "Entrega" at bounding box center [582, 349] width 155 height 16
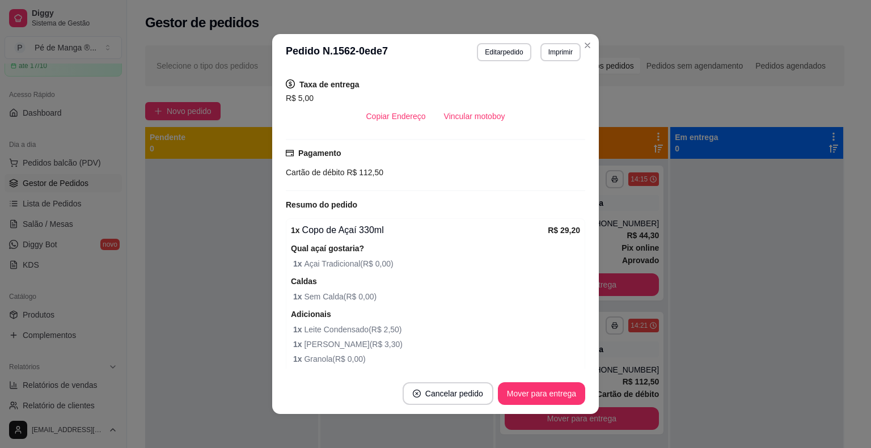
scroll to position [113, 0]
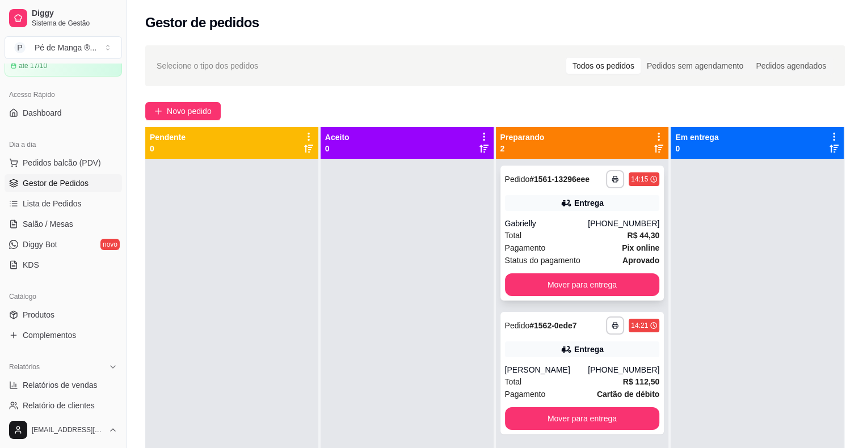
click at [540, 226] on div "Gabrielly" at bounding box center [546, 223] width 83 height 11
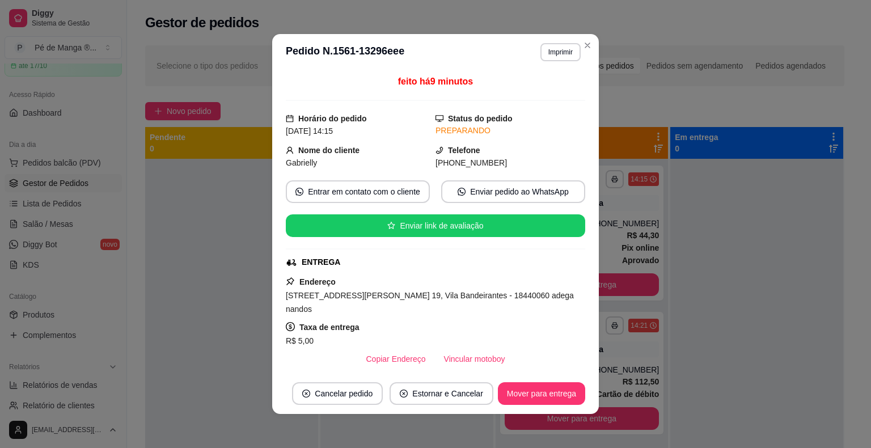
click at [575, 40] on header "**********" at bounding box center [435, 52] width 327 height 36
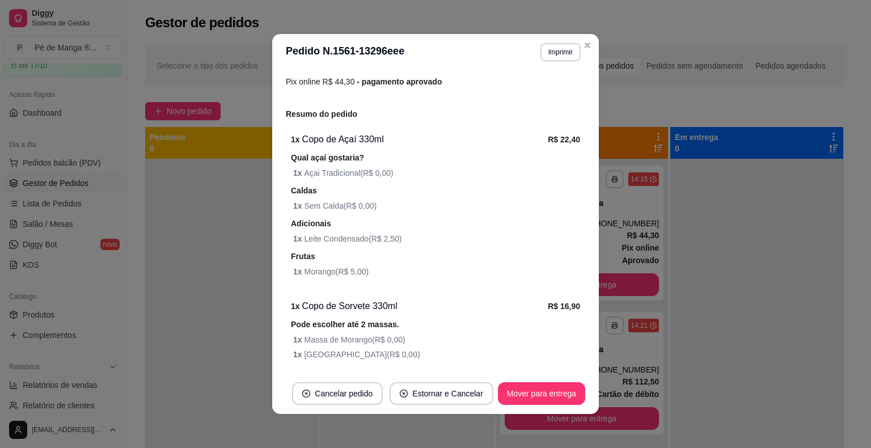
scroll to position [98, 0]
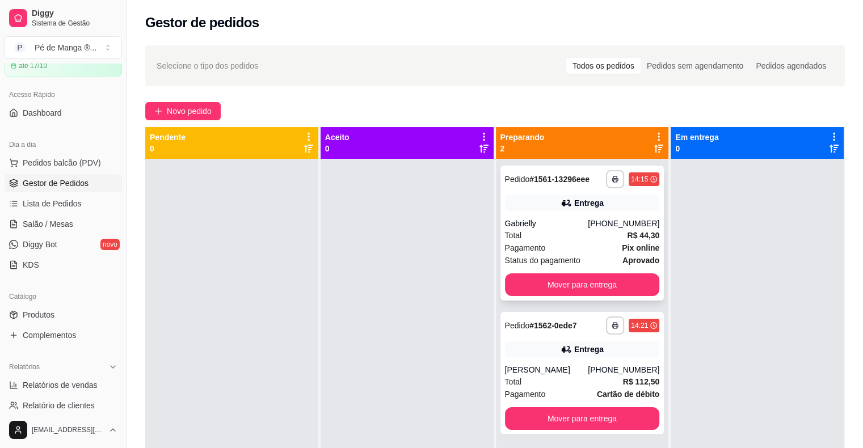
click at [585, 218] on div "Gabrielly" at bounding box center [546, 223] width 83 height 11
click at [573, 229] on div "**********" at bounding box center [582, 233] width 164 height 135
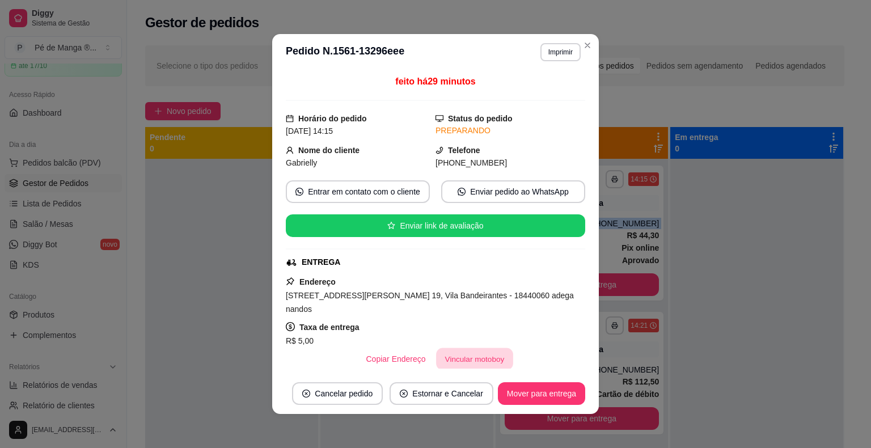
click at [481, 348] on button "Vincular motoboy" at bounding box center [474, 359] width 77 height 22
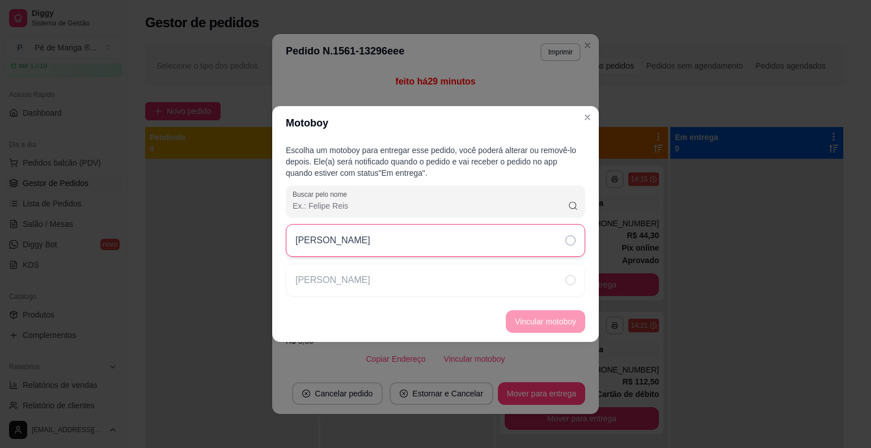
drag, startPoint x: 563, startPoint y: 231, endPoint x: 562, endPoint y: 237, distance: 5.7
click at [562, 235] on div "Samuel" at bounding box center [435, 240] width 299 height 33
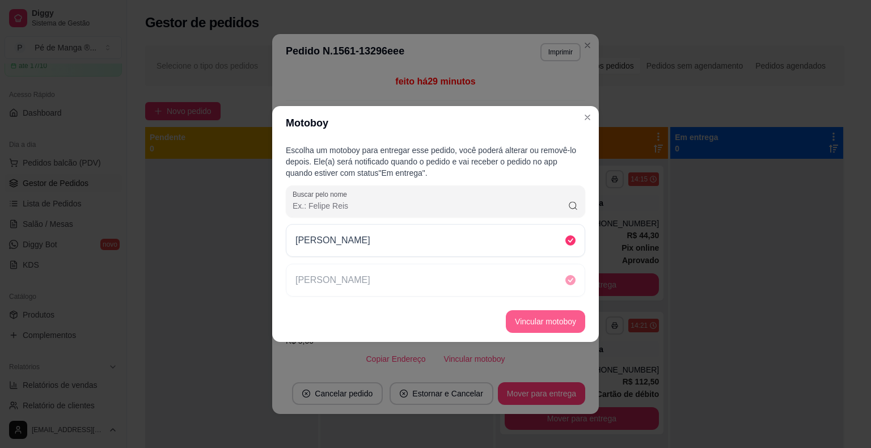
click at [549, 323] on button "Vincular motoboy" at bounding box center [545, 321] width 79 height 23
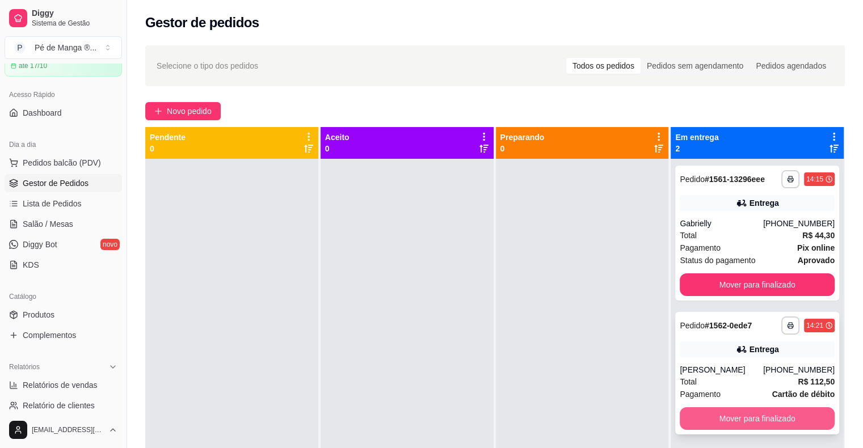
click at [728, 423] on button "Mover para finalizado" at bounding box center [757, 418] width 155 height 23
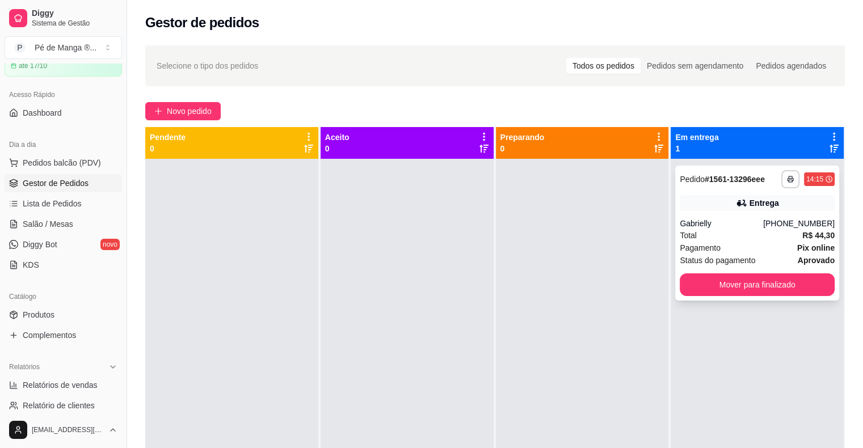
click at [718, 286] on button "Mover para finalizado" at bounding box center [757, 284] width 155 height 23
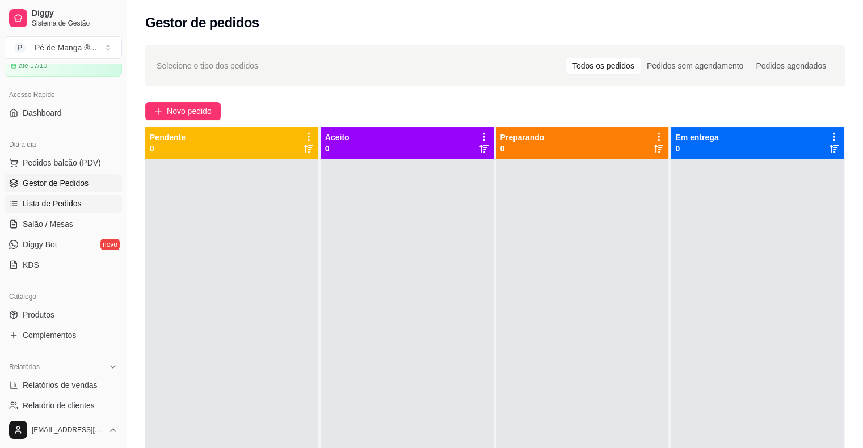
click at [86, 202] on link "Lista de Pedidos" at bounding box center [63, 204] width 117 height 18
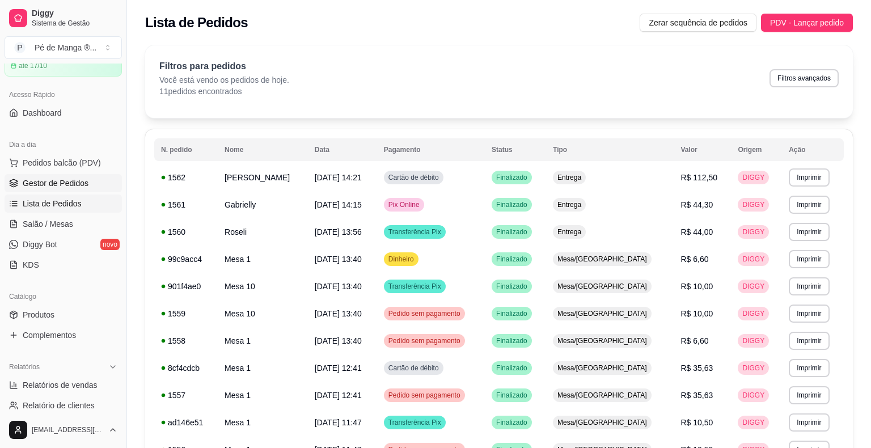
click at [83, 183] on span "Gestor de Pedidos" at bounding box center [56, 183] width 66 height 11
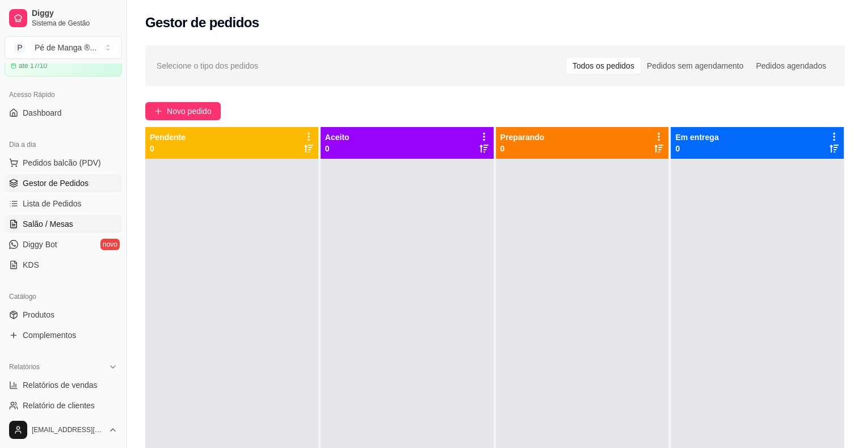
click at [64, 225] on span "Salão / Mesas" at bounding box center [48, 223] width 50 height 11
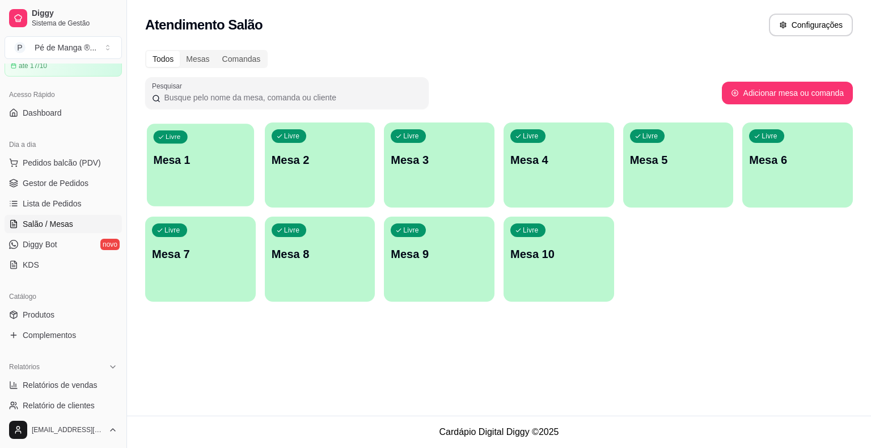
click at [242, 170] on div "Livre Mesa 1" at bounding box center [200, 158] width 107 height 69
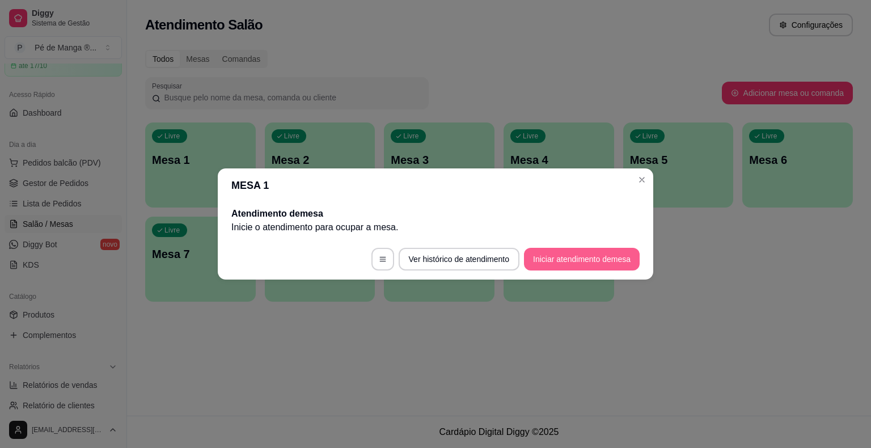
click at [587, 260] on button "Iniciar atendimento de mesa" at bounding box center [582, 259] width 116 height 23
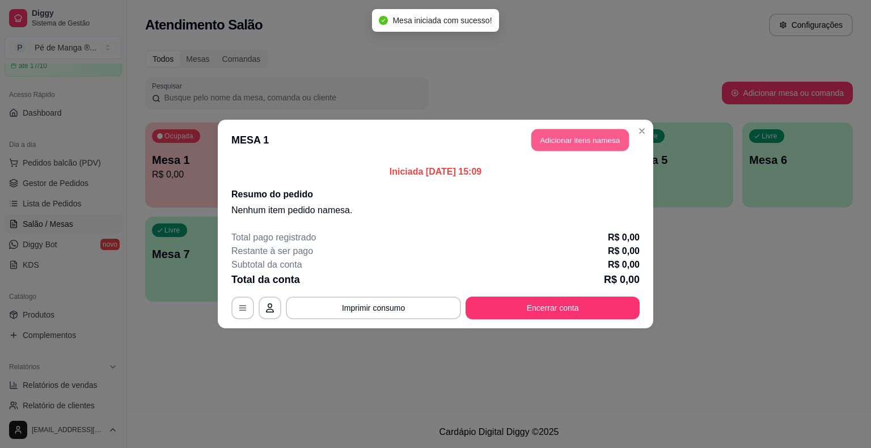
click at [584, 145] on button "Adicionar itens na mesa" at bounding box center [580, 140] width 98 height 22
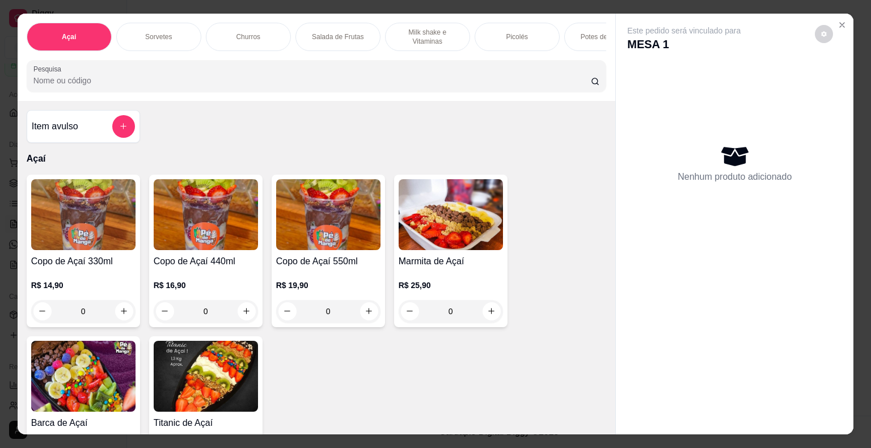
click at [11, 248] on div "Açaí Sorvetes Churros Salada de Frutas Milk shake e Vitaminas Picolés Potes de …" at bounding box center [435, 224] width 871 height 448
click at [75, 242] on img at bounding box center [83, 214] width 104 height 71
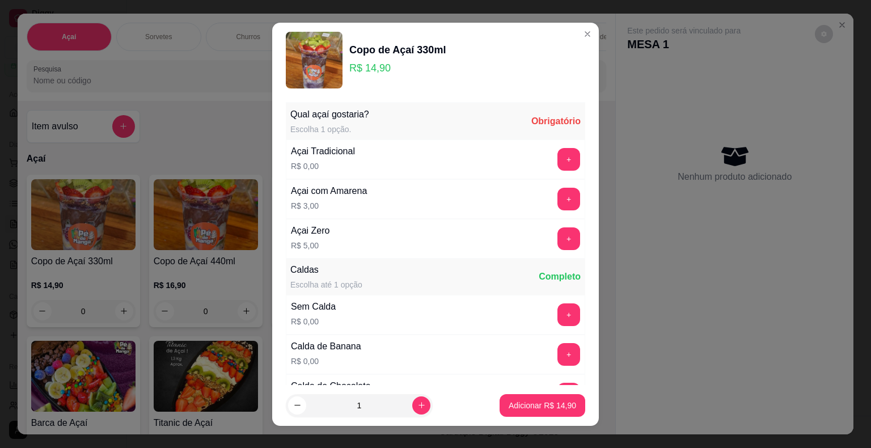
click at [558, 162] on button "+" at bounding box center [569, 159] width 23 height 23
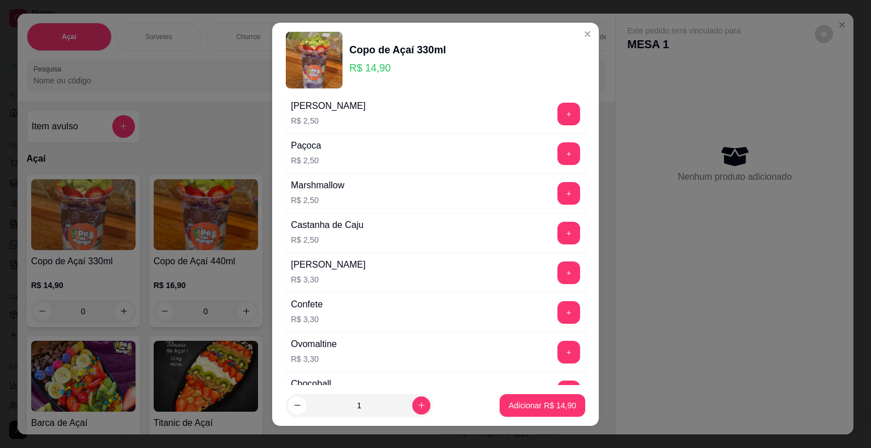
scroll to position [908, 0]
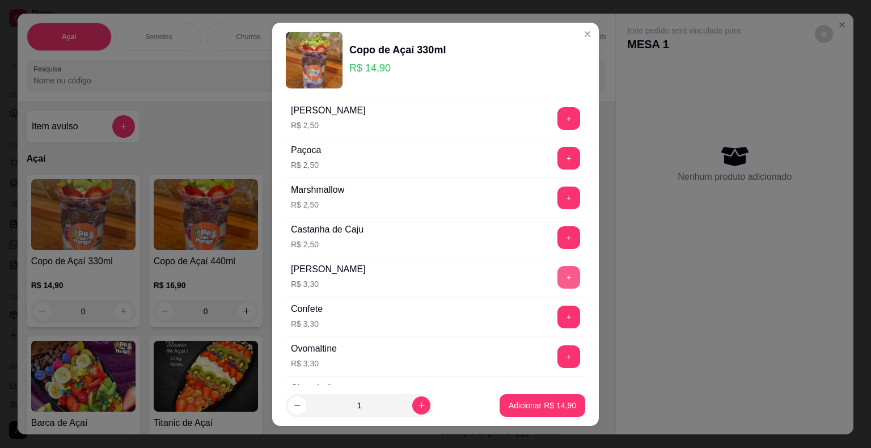
click at [558, 273] on button "+" at bounding box center [569, 277] width 23 height 23
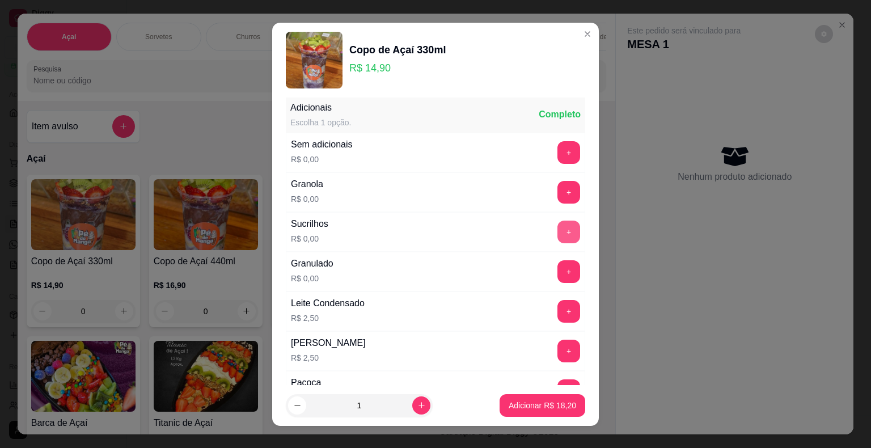
scroll to position [702, 0]
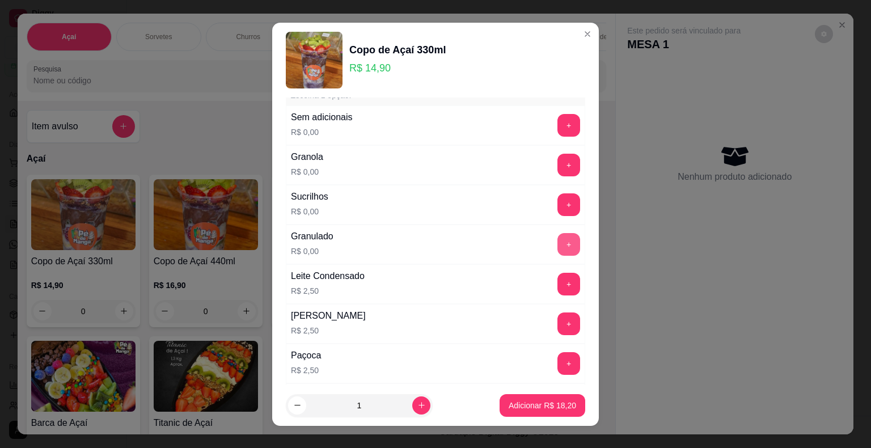
click at [558, 244] on button "+" at bounding box center [569, 244] width 23 height 23
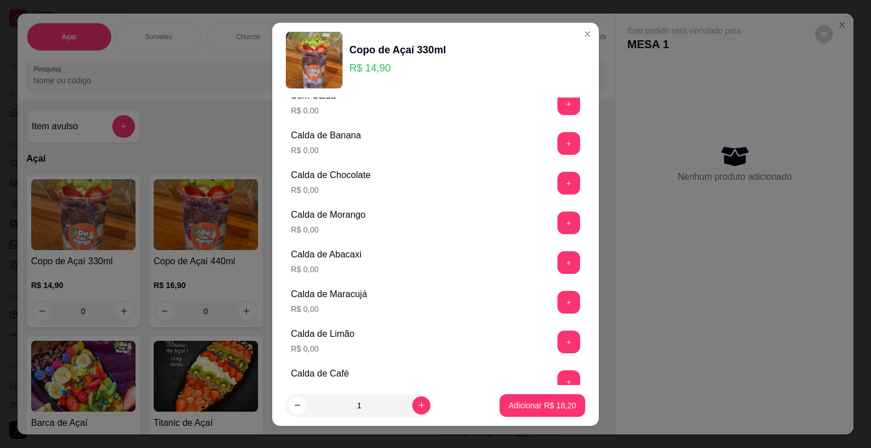
scroll to position [192, 0]
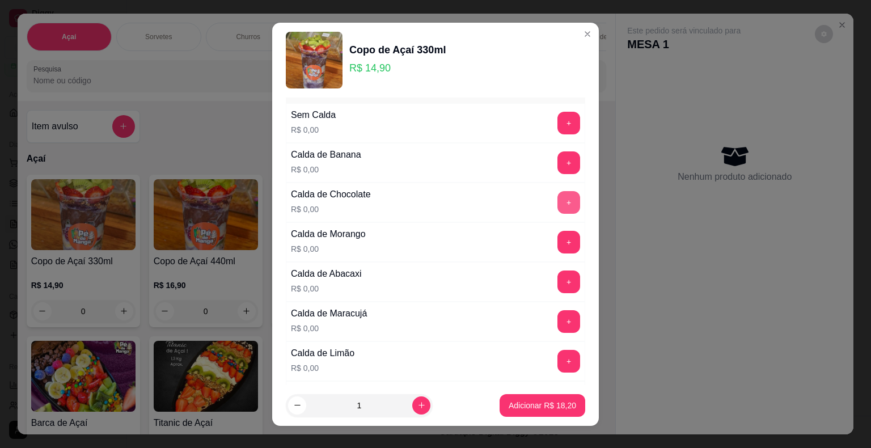
click at [558, 199] on button "+" at bounding box center [569, 202] width 23 height 23
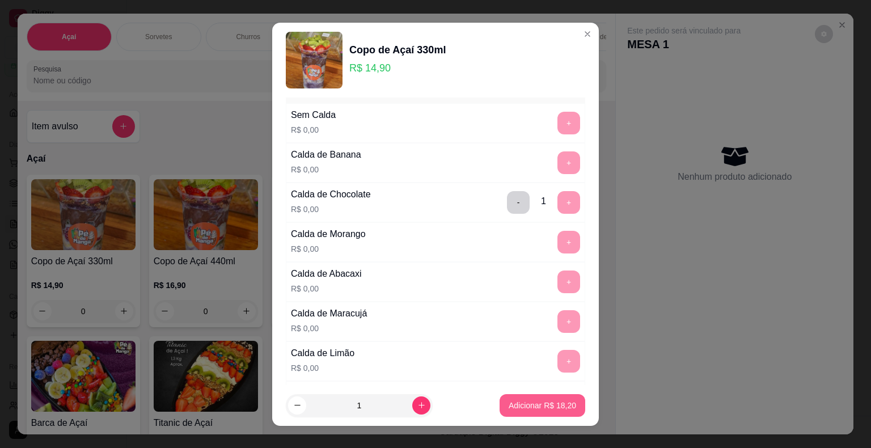
click at [551, 407] on p "Adicionar R$ 18,20" at bounding box center [542, 405] width 67 height 11
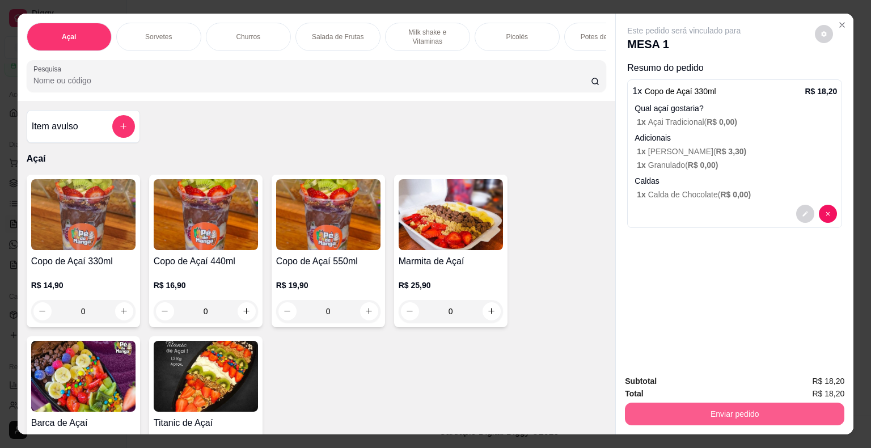
click at [689, 408] on button "Enviar pedido" at bounding box center [735, 414] width 220 height 23
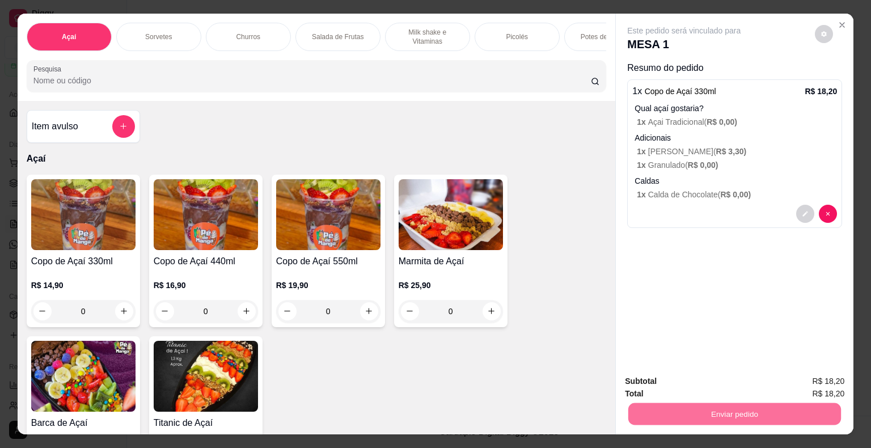
click at [805, 381] on button "Enviar pedido" at bounding box center [815, 382] width 62 height 21
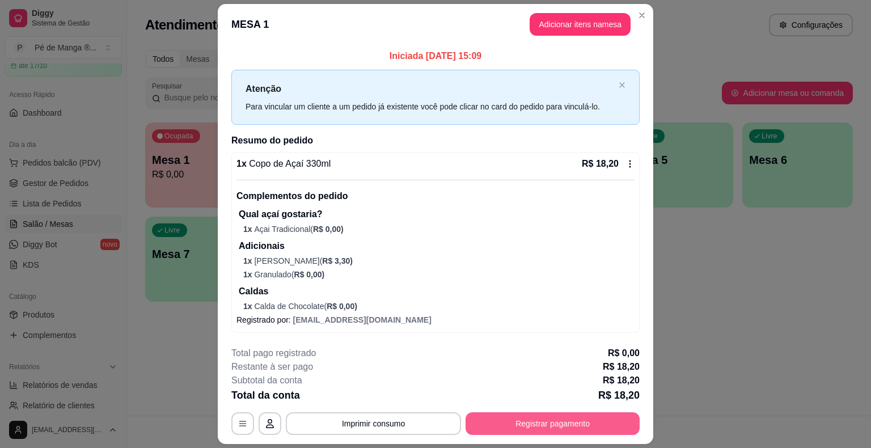
click at [548, 425] on button "Registrar pagamento" at bounding box center [553, 423] width 174 height 23
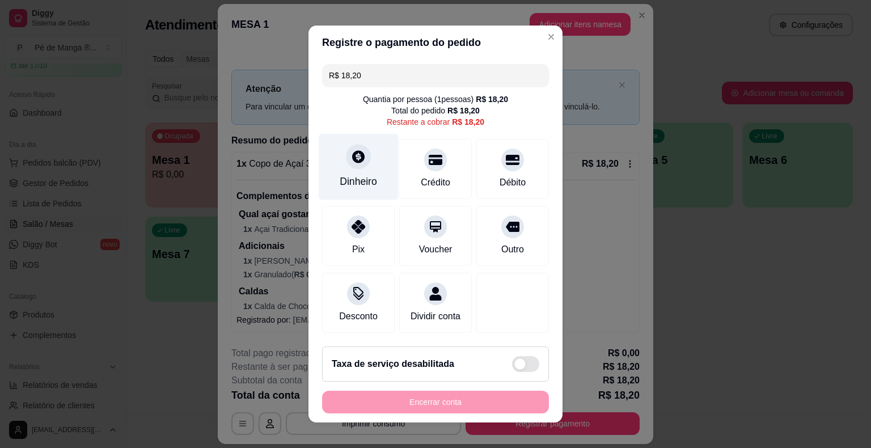
click at [348, 179] on div "Dinheiro" at bounding box center [358, 181] width 37 height 15
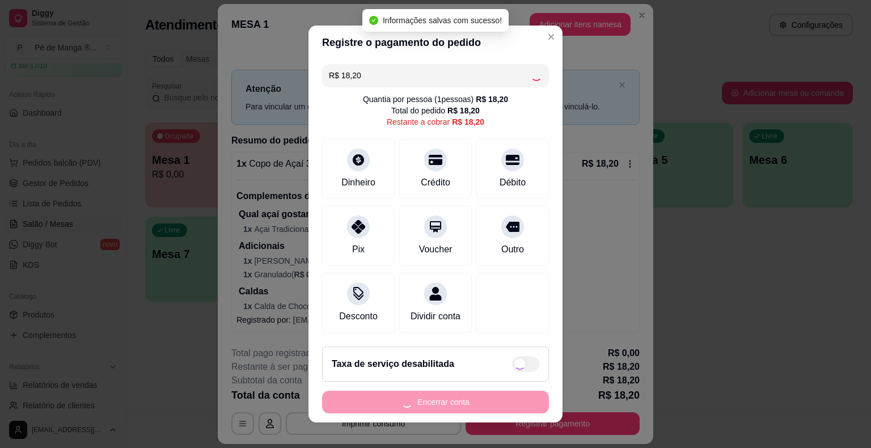
type input "R$ 0,00"
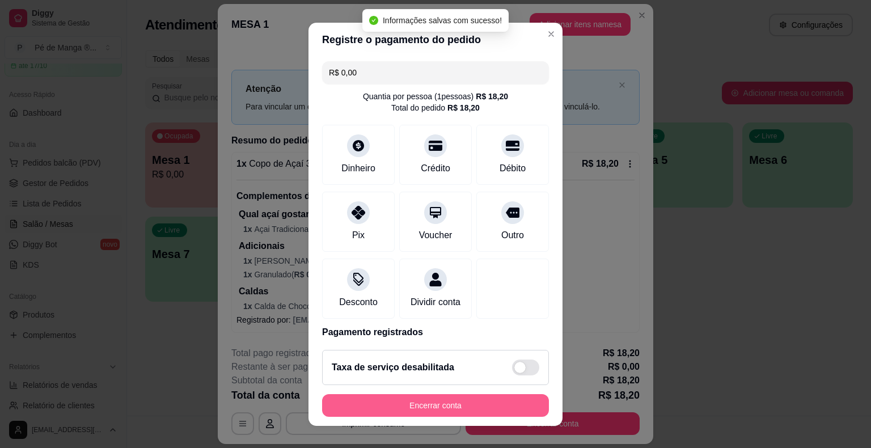
click at [463, 410] on button "Encerrar conta" at bounding box center [435, 405] width 227 height 23
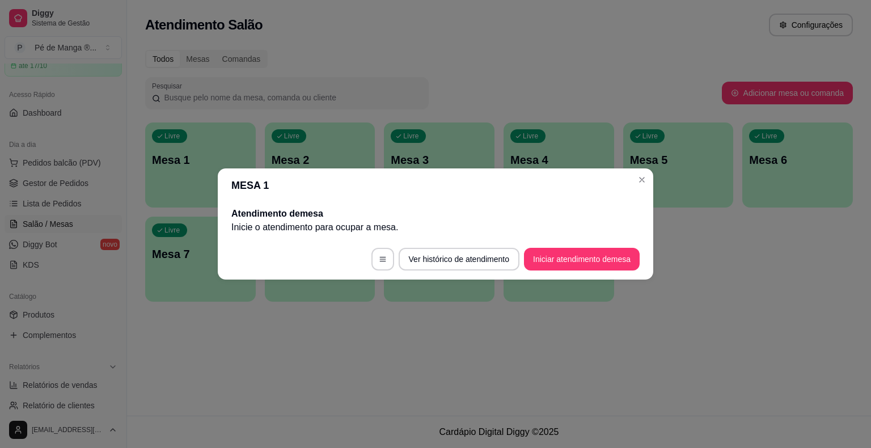
click at [632, 184] on header "MESA 1" at bounding box center [436, 185] width 436 height 34
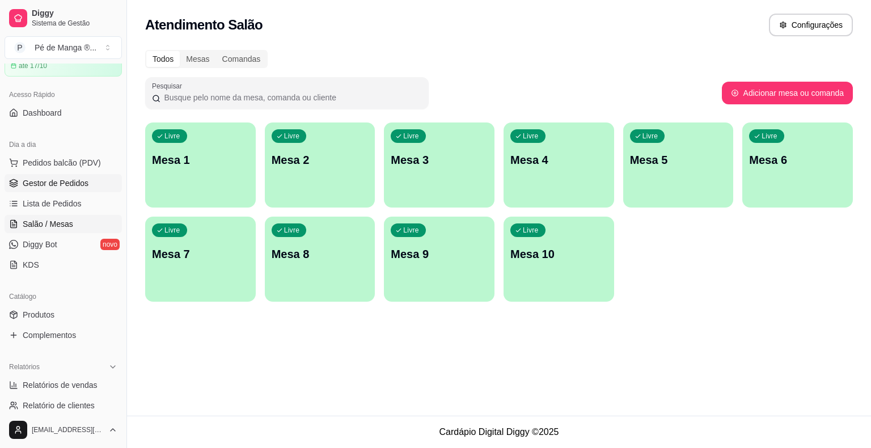
click at [88, 191] on link "Gestor de Pedidos" at bounding box center [63, 183] width 117 height 18
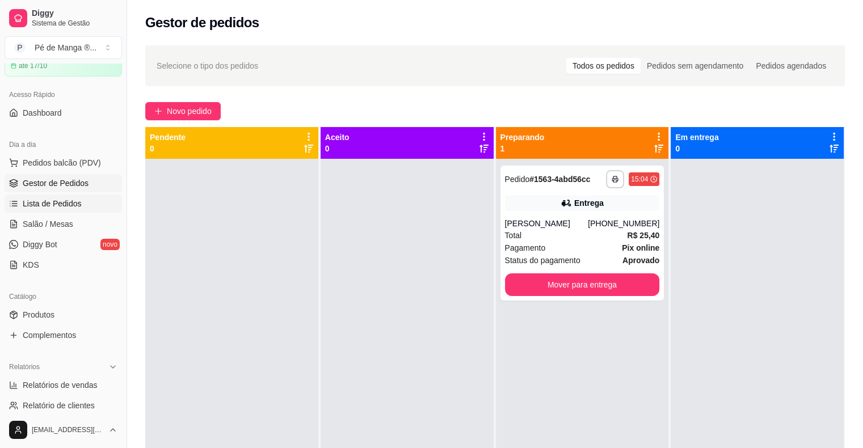
click at [78, 201] on span "Lista de Pedidos" at bounding box center [52, 203] width 59 height 11
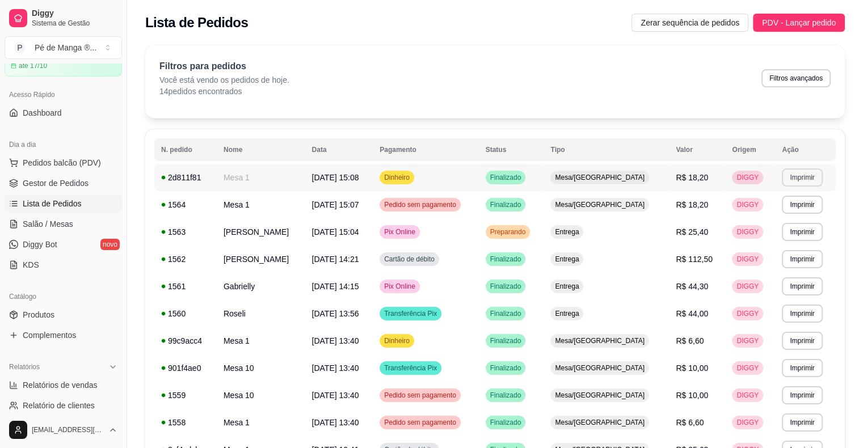
click at [793, 180] on button "Imprimir" at bounding box center [802, 177] width 40 height 18
click at [774, 217] on button "IMPRESSORA" at bounding box center [774, 217] width 79 height 18
click at [48, 179] on span "Gestor de Pedidos" at bounding box center [56, 183] width 66 height 11
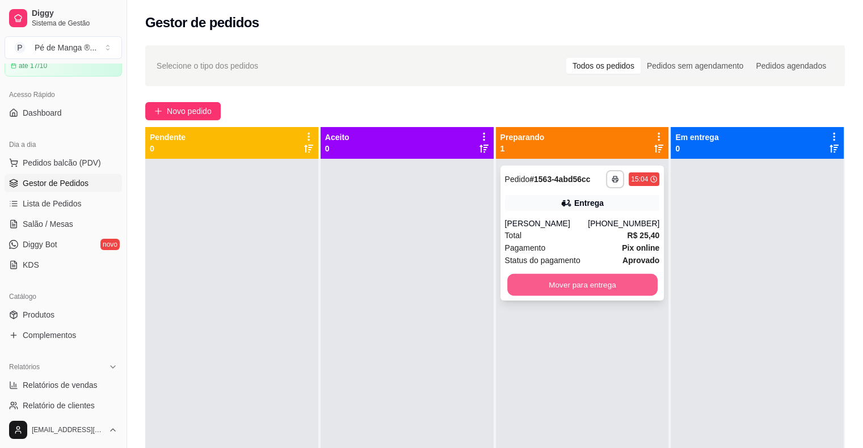
click at [577, 288] on button "Mover para entrega" at bounding box center [582, 285] width 150 height 22
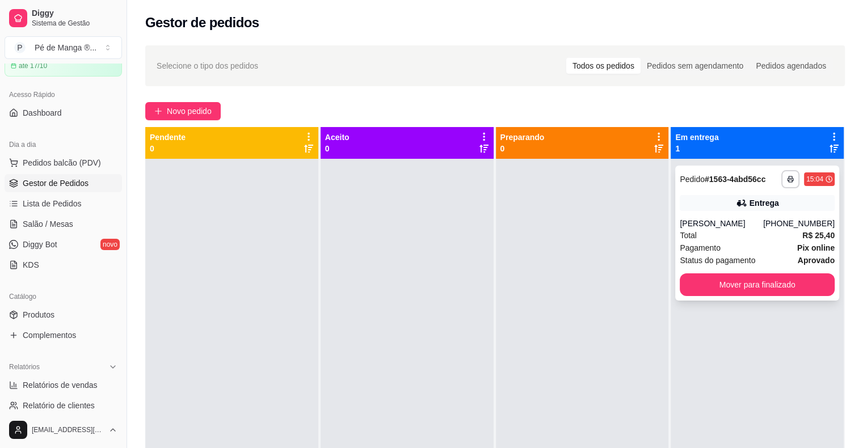
click at [750, 251] on div "Pagamento Pix online" at bounding box center [757, 248] width 155 height 12
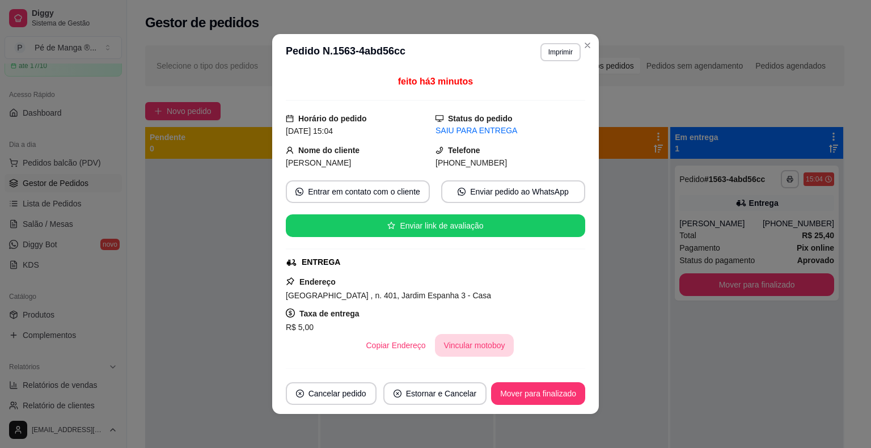
click at [475, 347] on button "Vincular motoboy" at bounding box center [474, 345] width 79 height 23
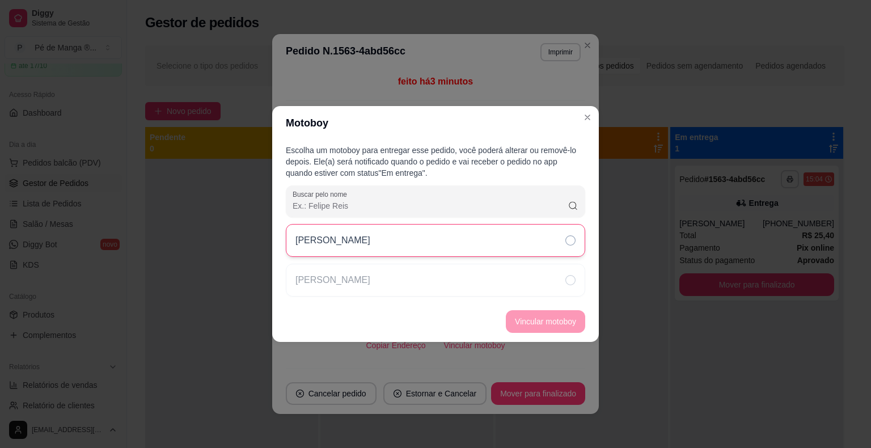
click at [453, 251] on div "Samuel" at bounding box center [435, 240] width 299 height 33
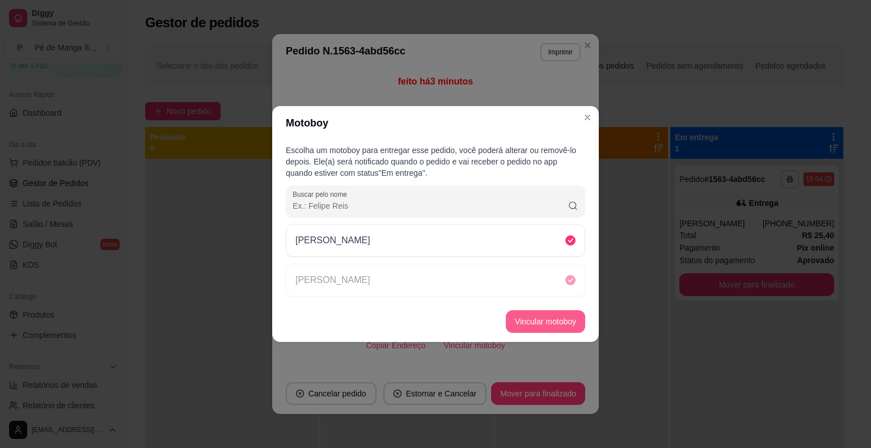
click at [526, 323] on button "Vincular motoboy" at bounding box center [545, 321] width 79 height 23
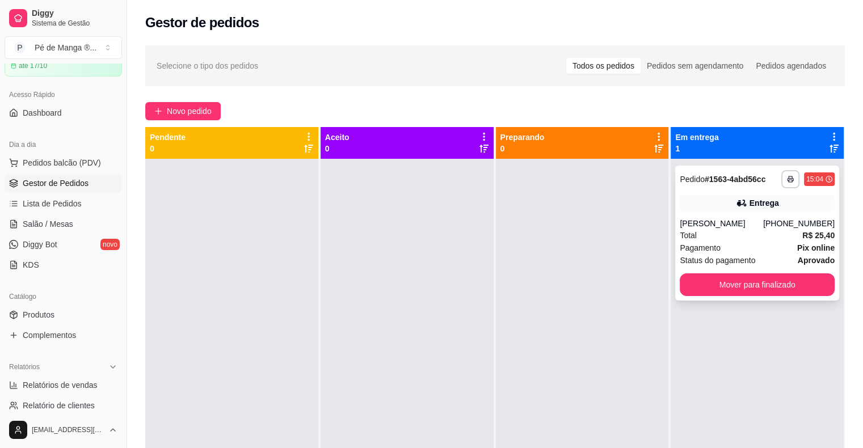
click at [749, 246] on div "Pagamento Pix online" at bounding box center [757, 248] width 155 height 12
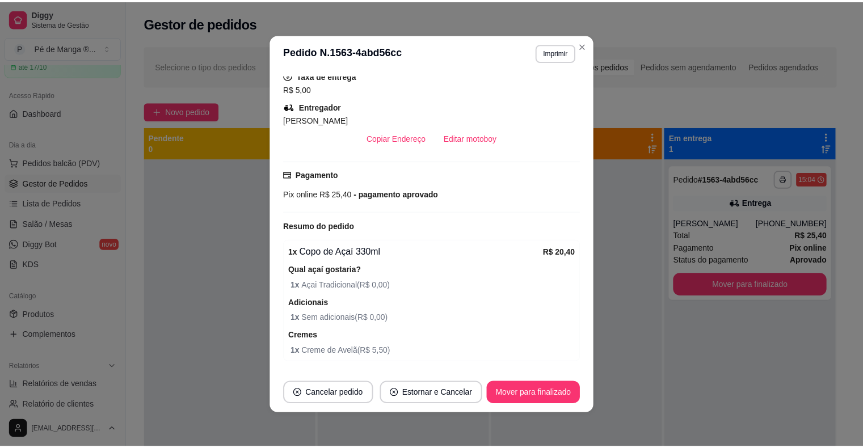
scroll to position [287, 0]
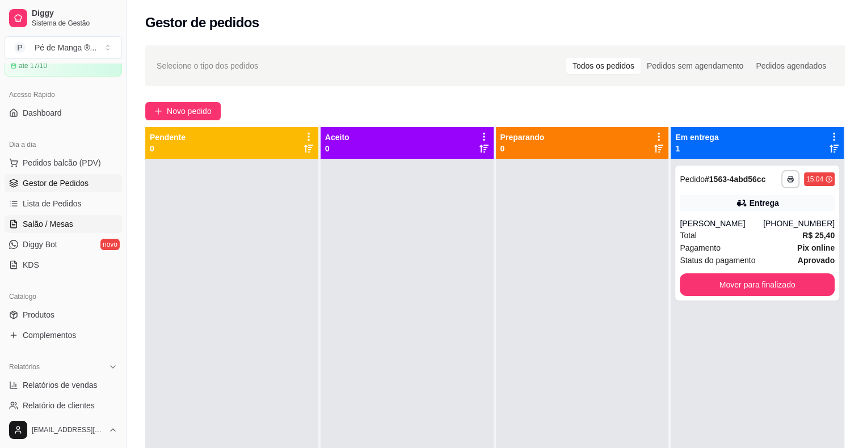
click at [18, 221] on link "Salão / Mesas" at bounding box center [63, 224] width 117 height 18
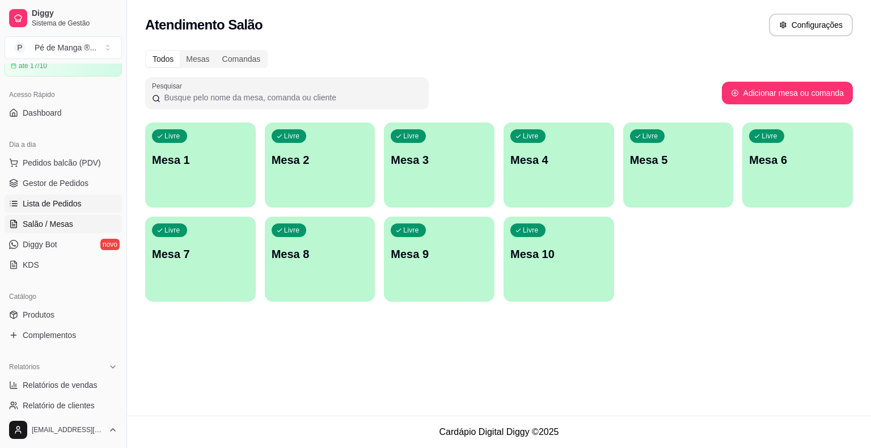
click at [57, 204] on span "Lista de Pedidos" at bounding box center [52, 203] width 59 height 11
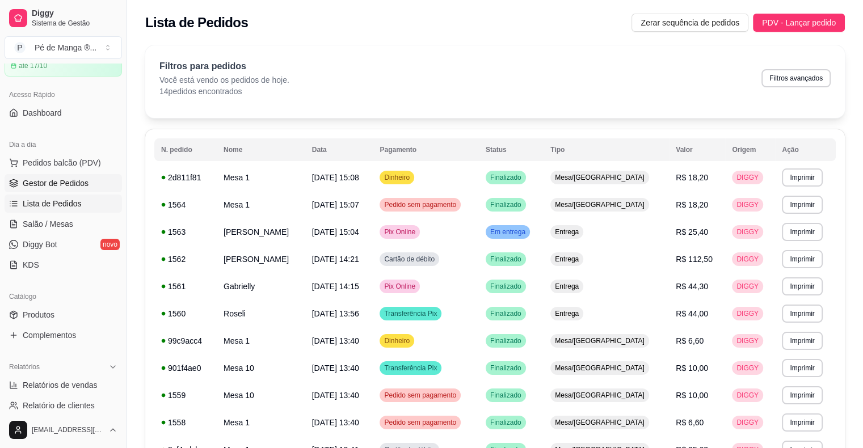
click at [69, 183] on span "Gestor de Pedidos" at bounding box center [56, 183] width 66 height 11
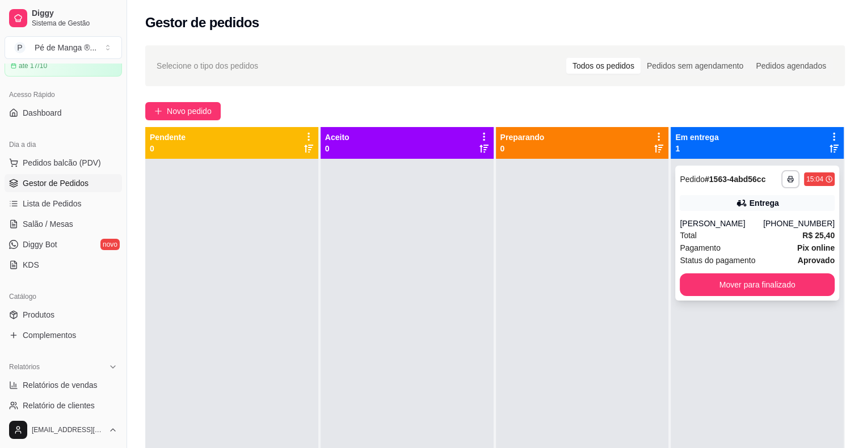
click at [754, 230] on div "Total R$ 25,40" at bounding box center [757, 235] width 155 height 12
click at [744, 277] on button "Mover para finalizado" at bounding box center [757, 284] width 155 height 23
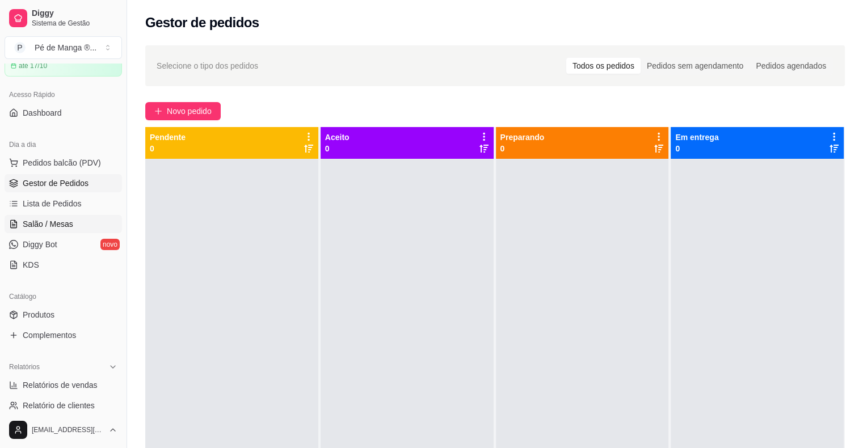
click at [20, 221] on link "Salão / Mesas" at bounding box center [63, 224] width 117 height 18
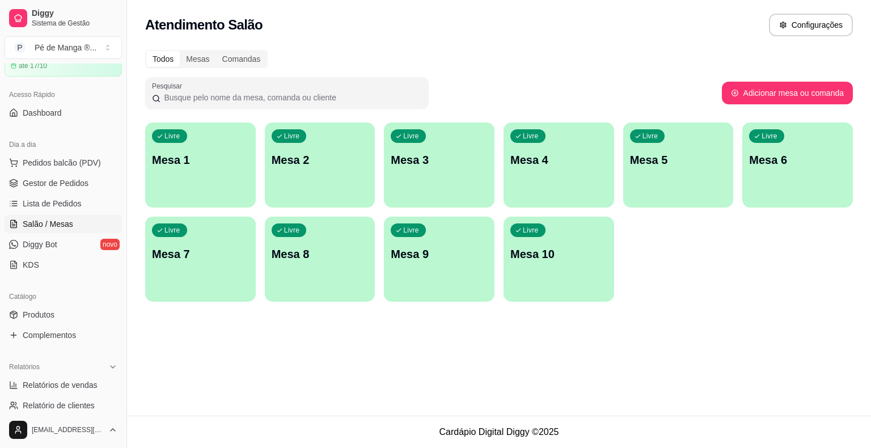
click at [223, 185] on div "Livre Mesa 1" at bounding box center [200, 158] width 111 height 71
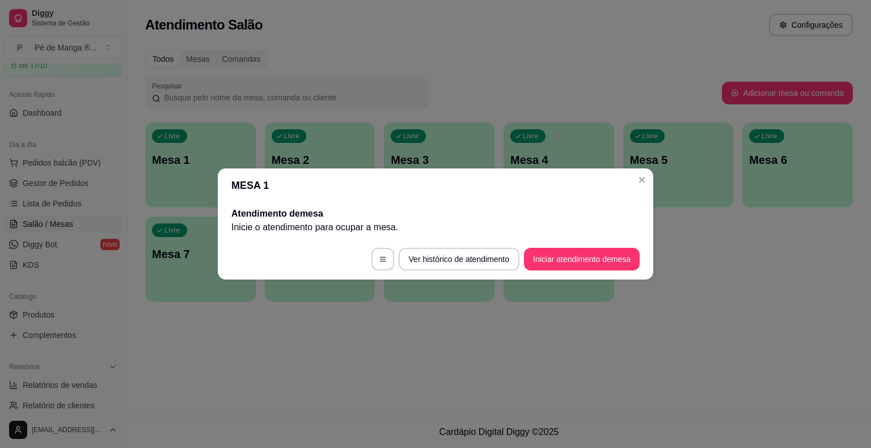
click at [619, 267] on button "Iniciar atendimento de mesa" at bounding box center [582, 259] width 116 height 23
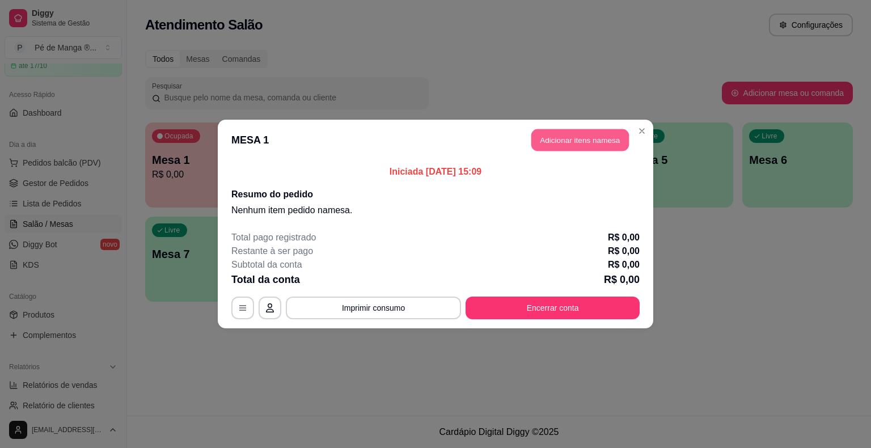
click at [592, 137] on button "Adicionar itens na mesa" at bounding box center [580, 140] width 98 height 22
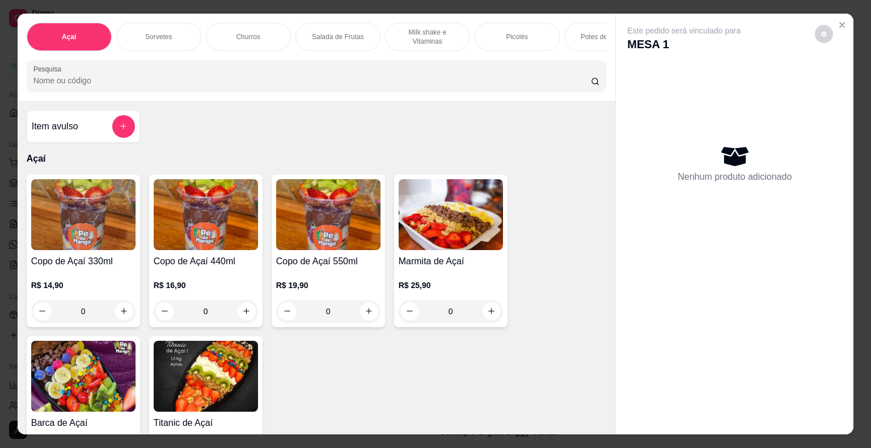
click at [93, 258] on h4 "Copo de Açaí 330ml" at bounding box center [83, 262] width 104 height 14
click at [174, 238] on img at bounding box center [206, 214] width 104 height 71
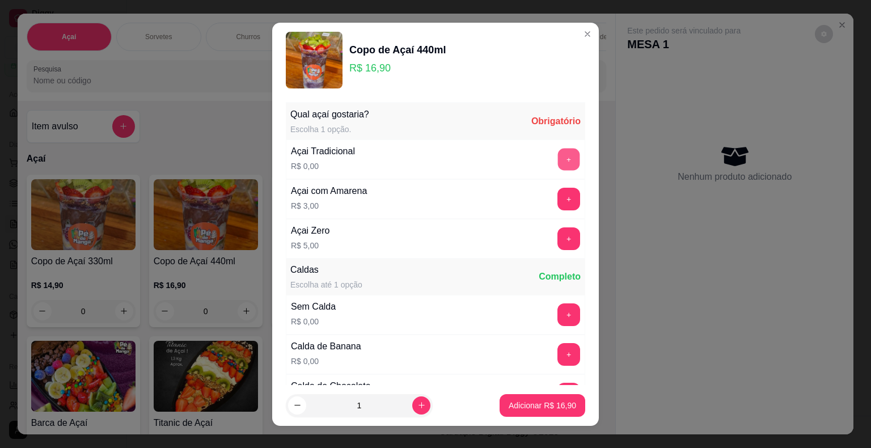
click at [558, 156] on button "+" at bounding box center [569, 159] width 22 height 22
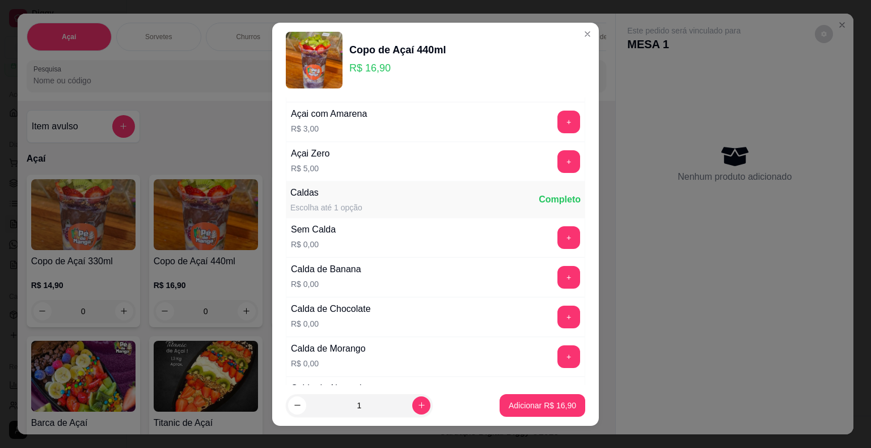
scroll to position [170, 0]
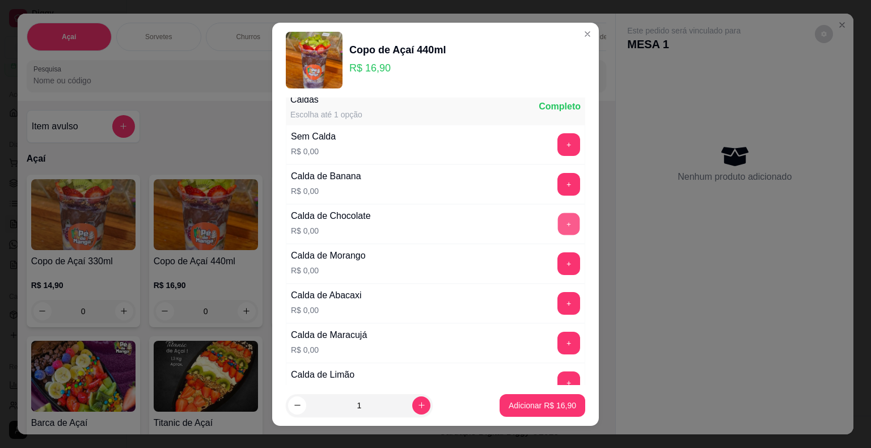
click at [558, 225] on button "+" at bounding box center [569, 224] width 22 height 22
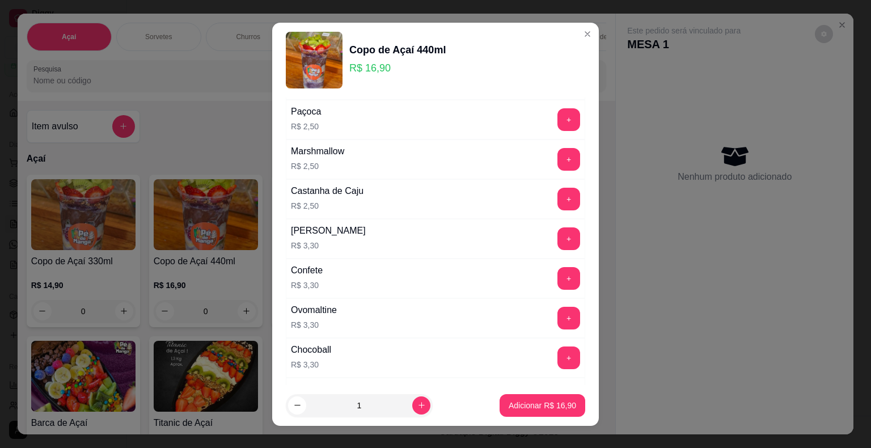
scroll to position [964, 0]
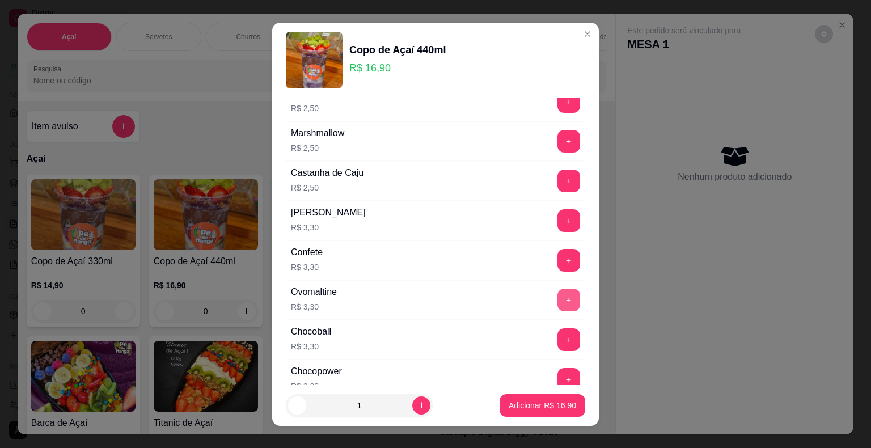
click at [558, 292] on button "+" at bounding box center [569, 300] width 23 height 23
click at [538, 405] on p "Adicionar R$ 20,20" at bounding box center [542, 405] width 67 height 11
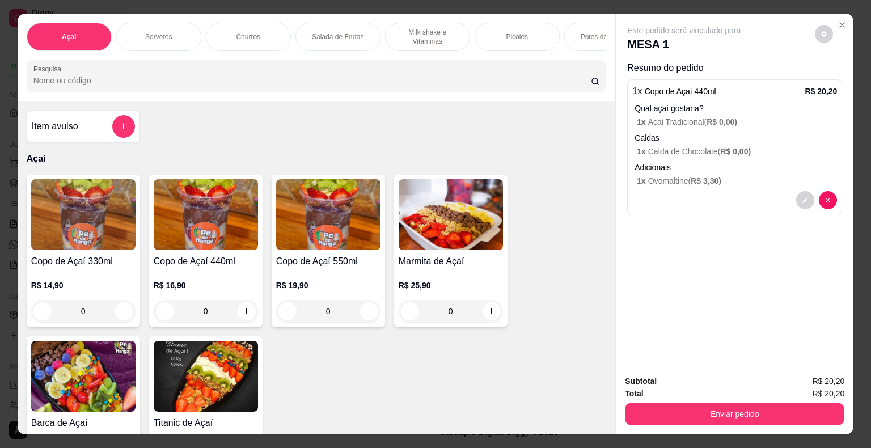
click at [716, 170] on div "Adicionais 1 x Ovomaltine ( R$ 3,30 )" at bounding box center [736, 174] width 202 height 25
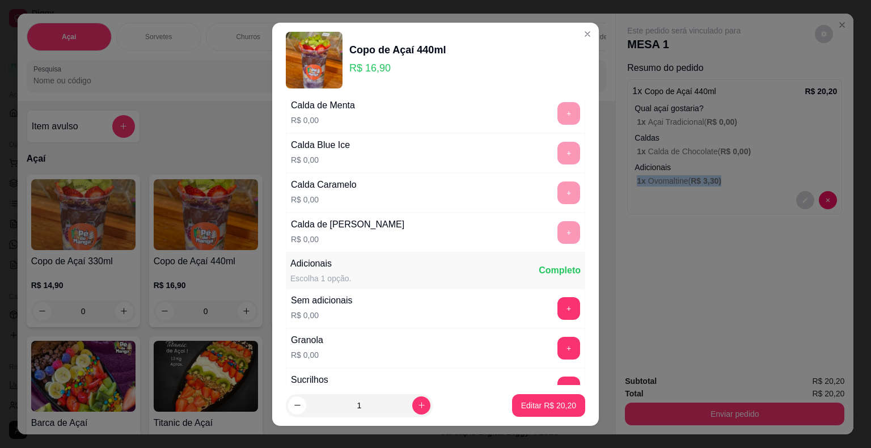
scroll to position [567, 0]
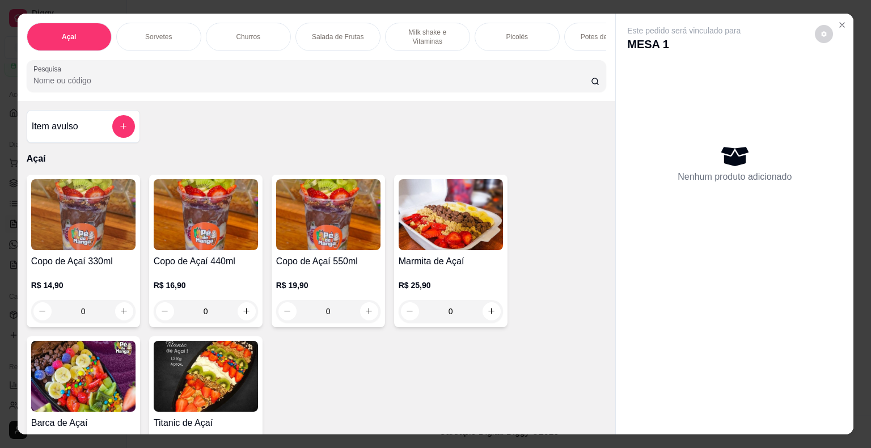
click at [420, 37] on p "Milk shake e Vitaminas" at bounding box center [428, 37] width 66 height 18
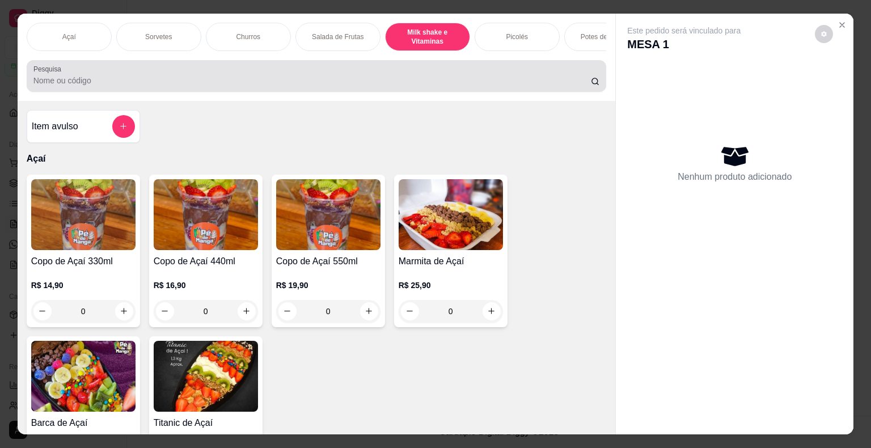
scroll to position [27, 0]
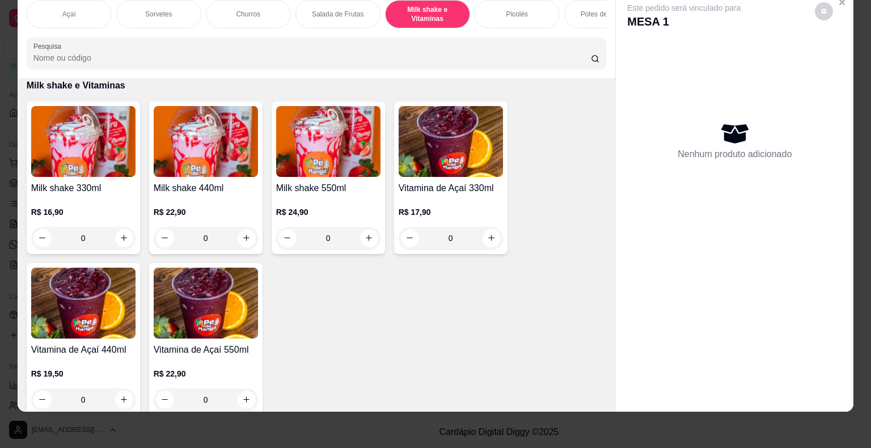
click at [219, 202] on div "R$ 22,90 0" at bounding box center [206, 222] width 104 height 54
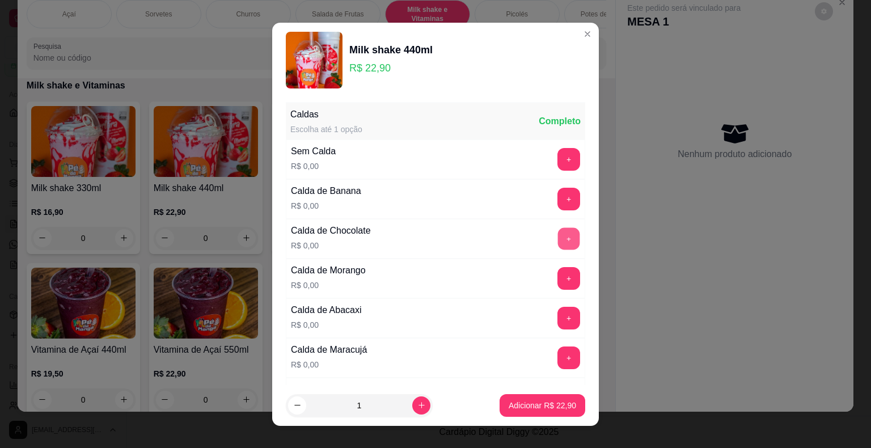
click at [558, 239] on button "+" at bounding box center [569, 238] width 22 height 22
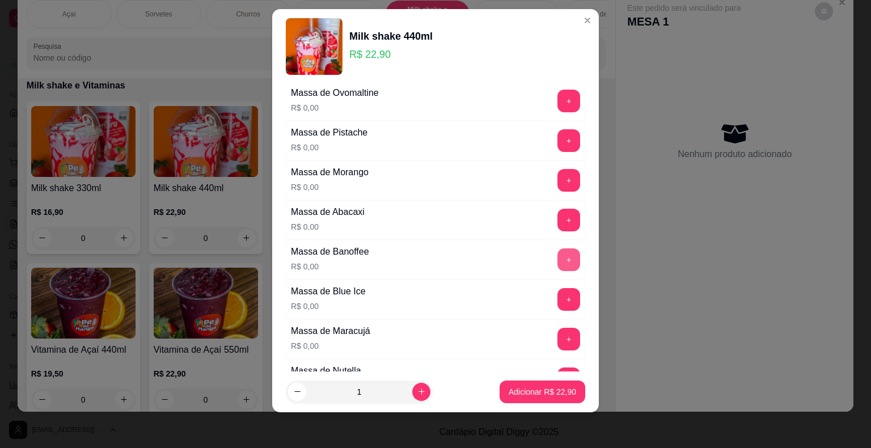
scroll to position [912, 0]
click at [558, 212] on button "+" at bounding box center [569, 219] width 23 height 23
click at [535, 389] on p "Adicionar R$ 22,90" at bounding box center [543, 391] width 66 height 11
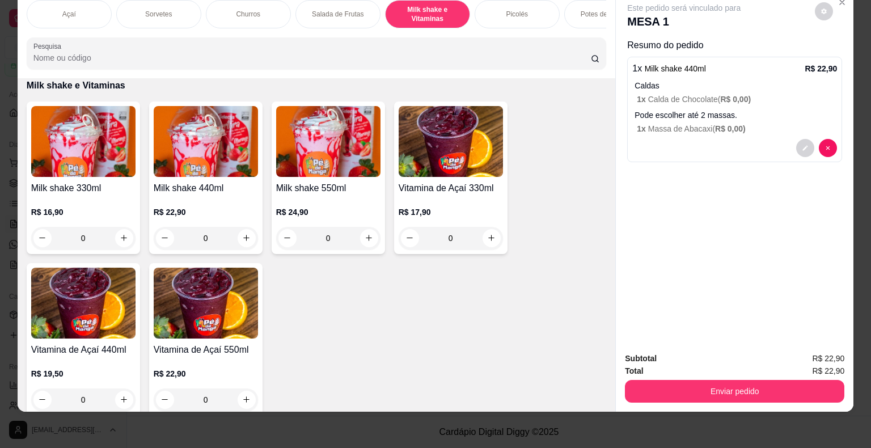
click at [745, 385] on button "Enviar pedido" at bounding box center [735, 391] width 220 height 23
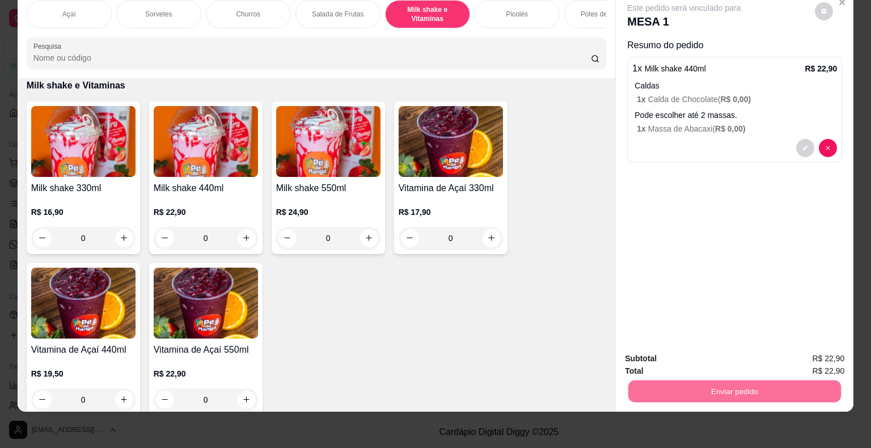
click at [811, 362] on button "Enviar pedido" at bounding box center [815, 354] width 62 height 21
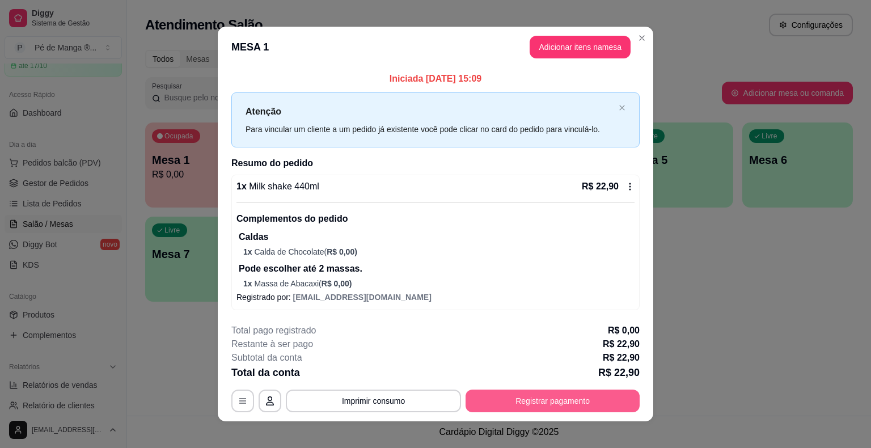
click at [499, 399] on button "Registrar pagamento" at bounding box center [553, 401] width 174 height 23
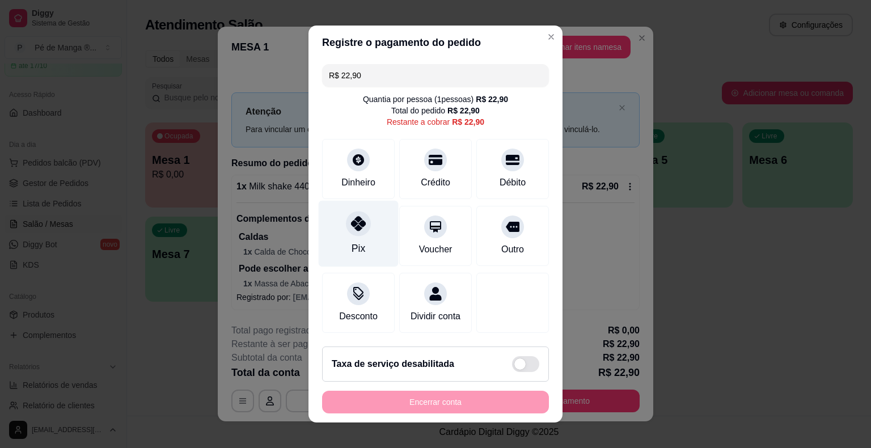
click at [348, 242] on div "Pix" at bounding box center [359, 234] width 80 height 66
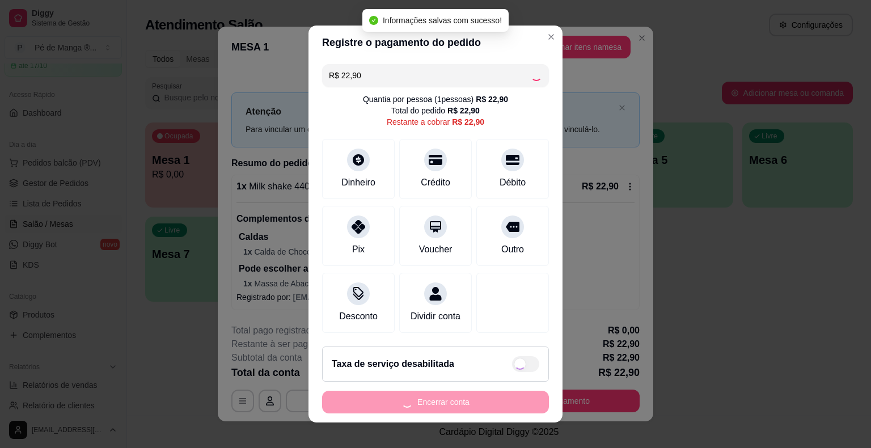
type input "R$ 0,00"
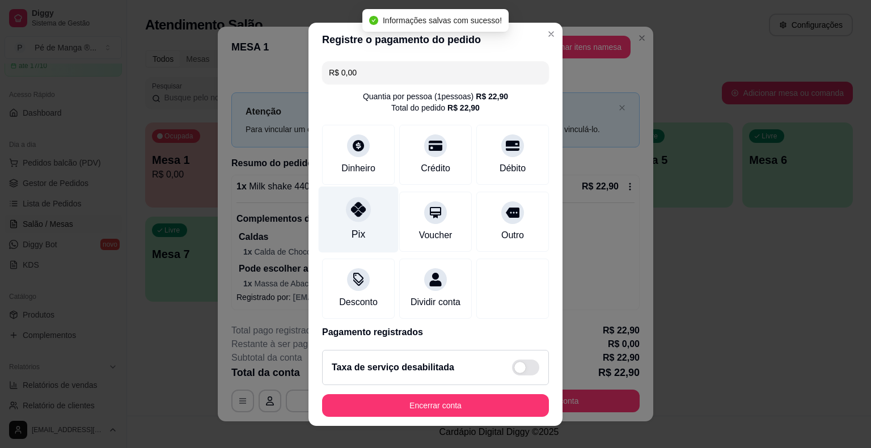
click at [368, 228] on div "Pix" at bounding box center [359, 219] width 80 height 66
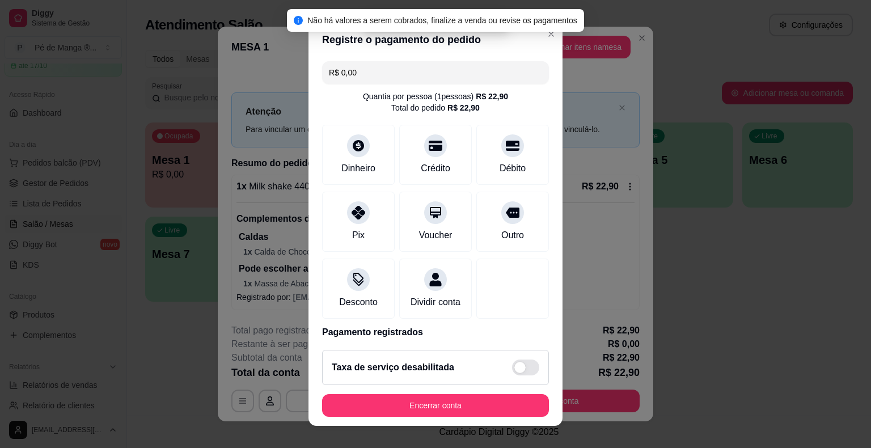
scroll to position [14, 0]
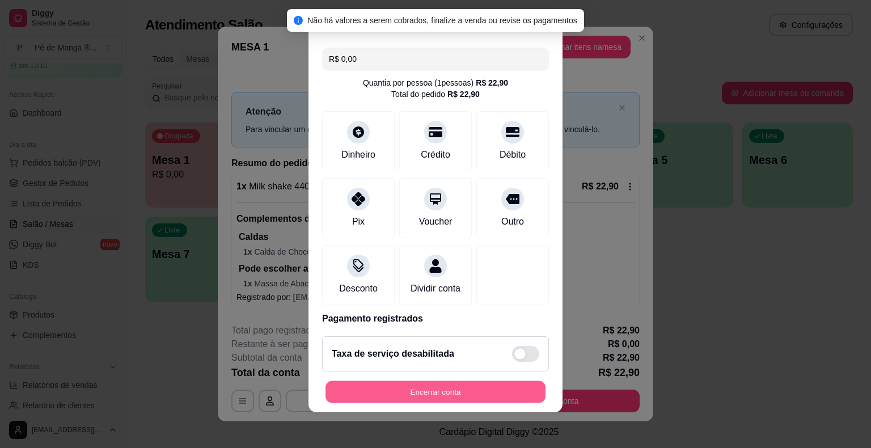
click at [465, 394] on button "Encerrar conta" at bounding box center [436, 392] width 220 height 22
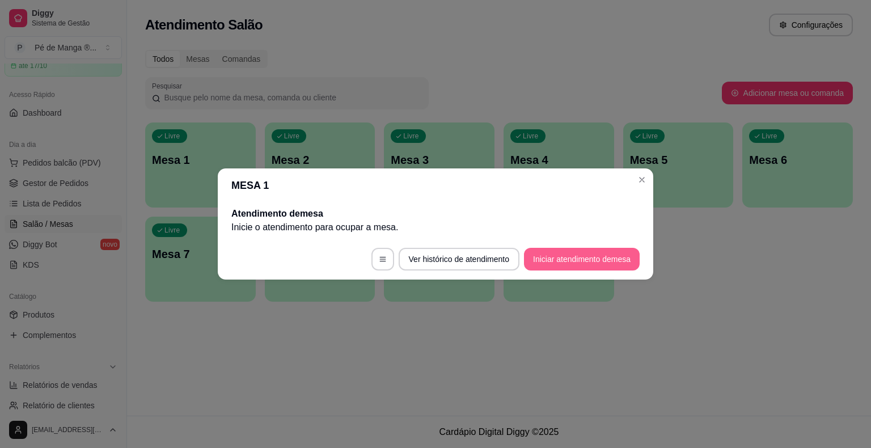
click at [556, 262] on button "Iniciar atendimento de mesa" at bounding box center [582, 259] width 116 height 23
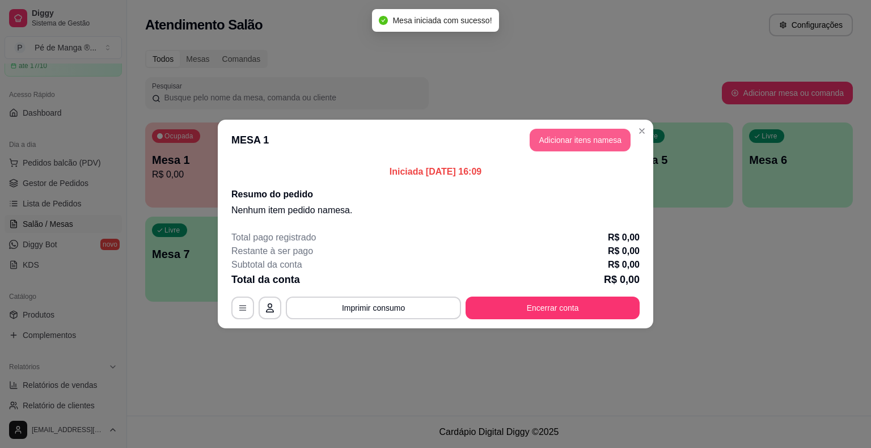
click at [555, 142] on button "Adicionar itens na mesa" at bounding box center [580, 140] width 101 height 23
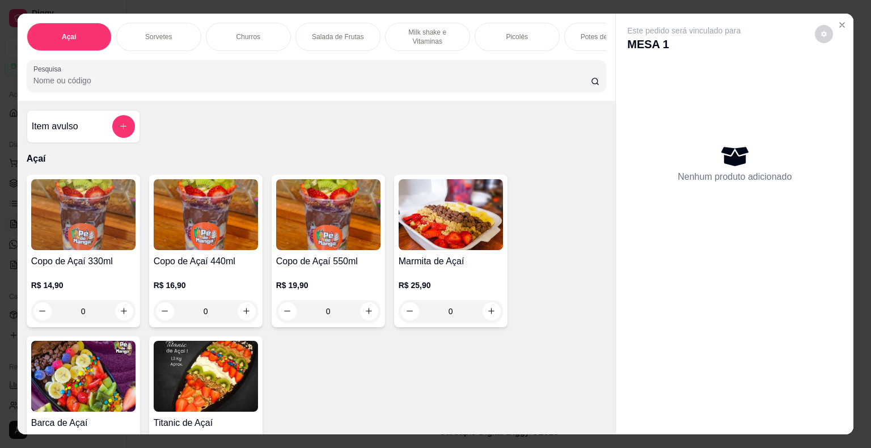
click at [133, 23] on div "Sorvetes" at bounding box center [158, 37] width 85 height 28
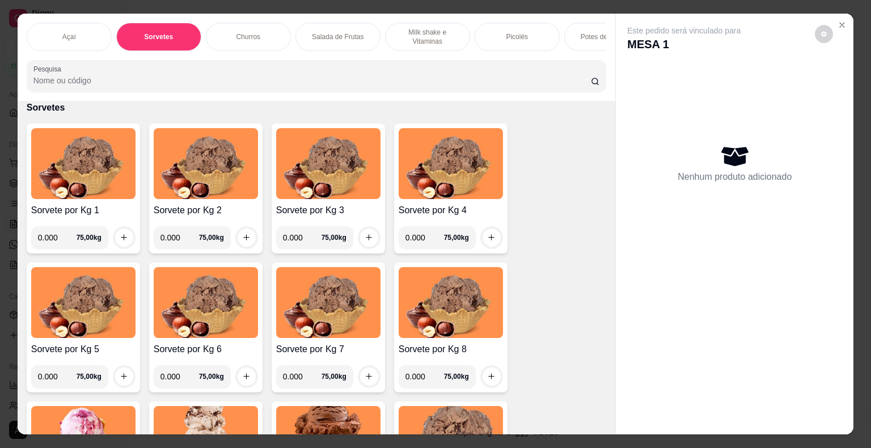
scroll to position [27, 0]
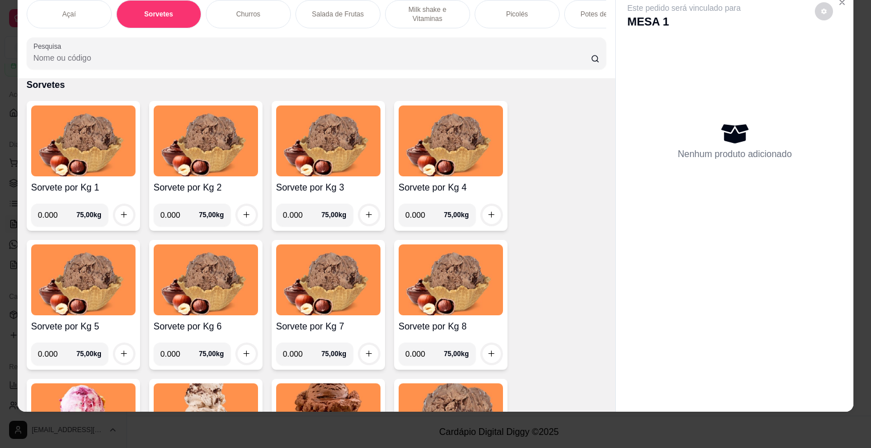
click at [146, 35] on div "Açaí Sorvetes Churros Salada de Frutas Milk shake e Vitaminas Picolés Potes de …" at bounding box center [317, 34] width 598 height 87
type input "0.001"
click at [61, 212] on input "0.001" at bounding box center [57, 215] width 39 height 23
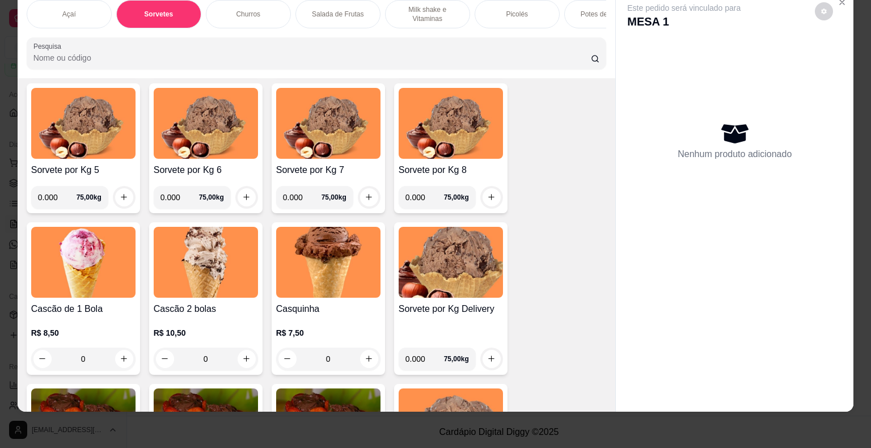
scroll to position [624, 0]
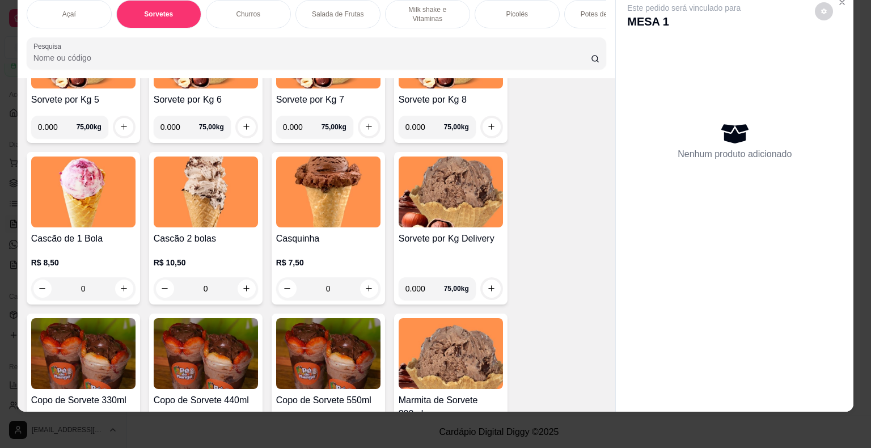
click at [116, 292] on div "0" at bounding box center [83, 288] width 104 height 23
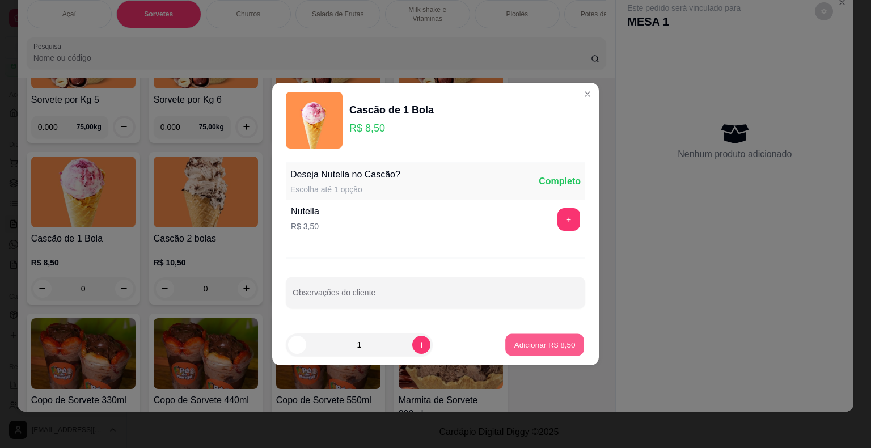
click at [550, 346] on p "Adicionar R$ 8,50" at bounding box center [544, 344] width 61 height 11
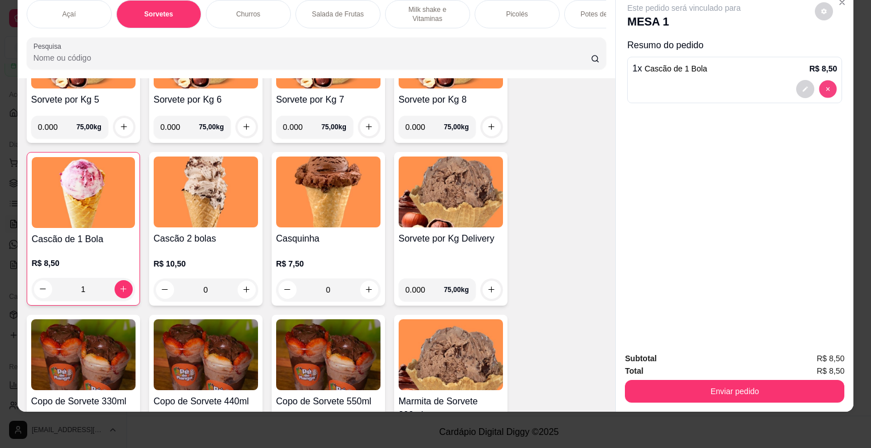
type input "0"
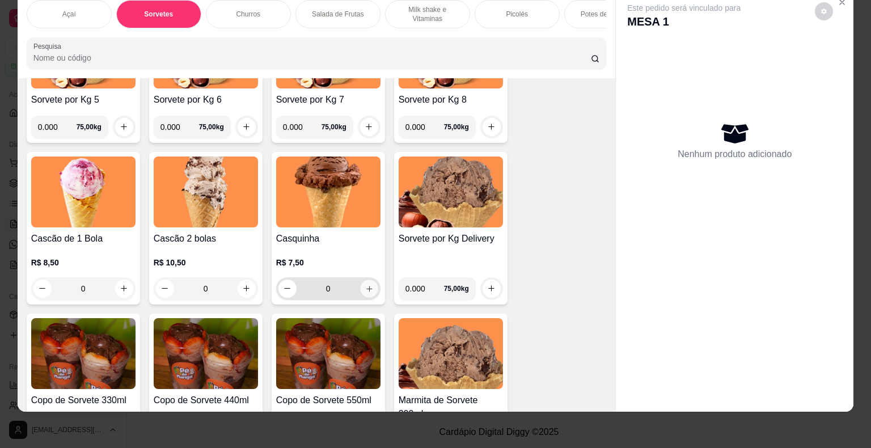
click at [370, 285] on button "increase-product-quantity" at bounding box center [369, 289] width 18 height 18
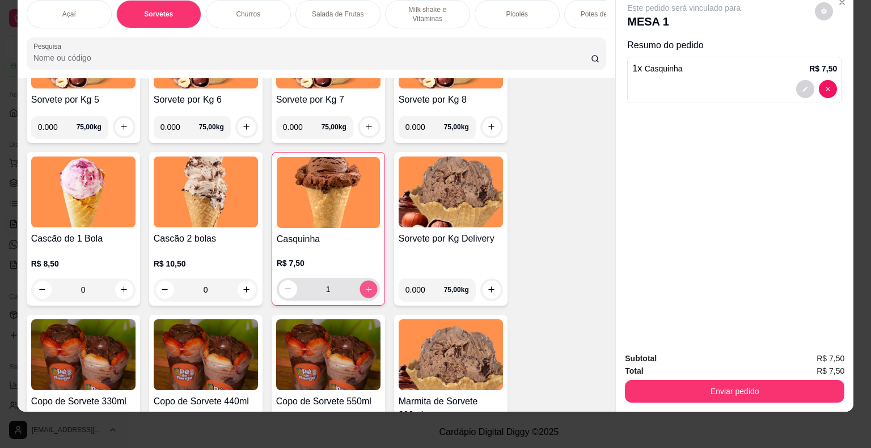
click at [367, 286] on icon "increase-product-quantity" at bounding box center [368, 289] width 9 height 9
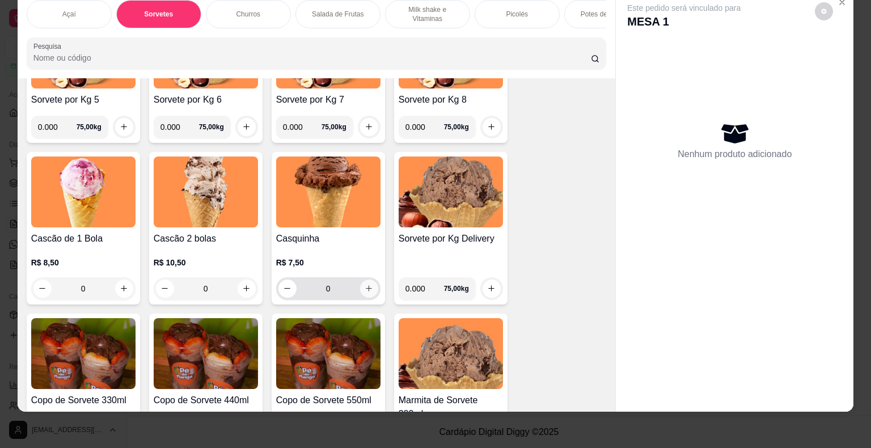
click at [369, 287] on icon "increase-product-quantity" at bounding box center [369, 288] width 9 height 9
type input "1"
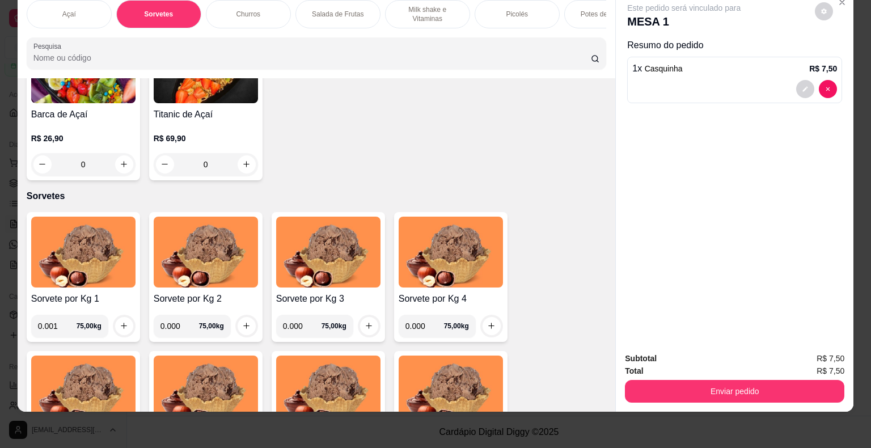
scroll to position [567, 0]
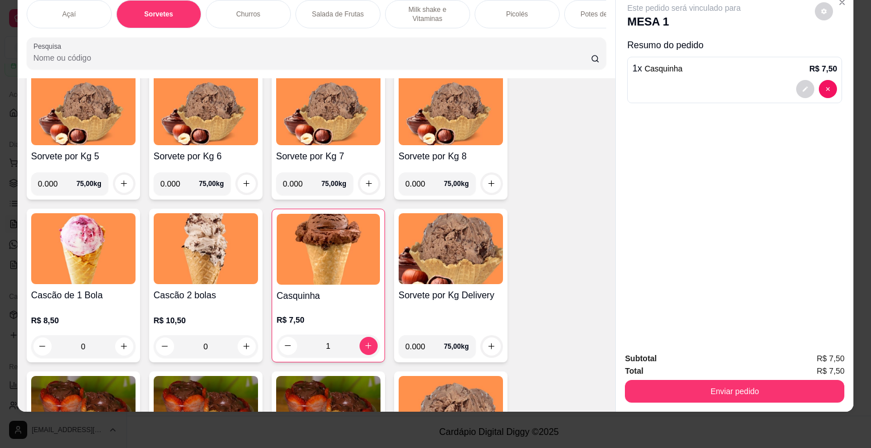
click at [54, 185] on input "0.000" at bounding box center [57, 183] width 39 height 23
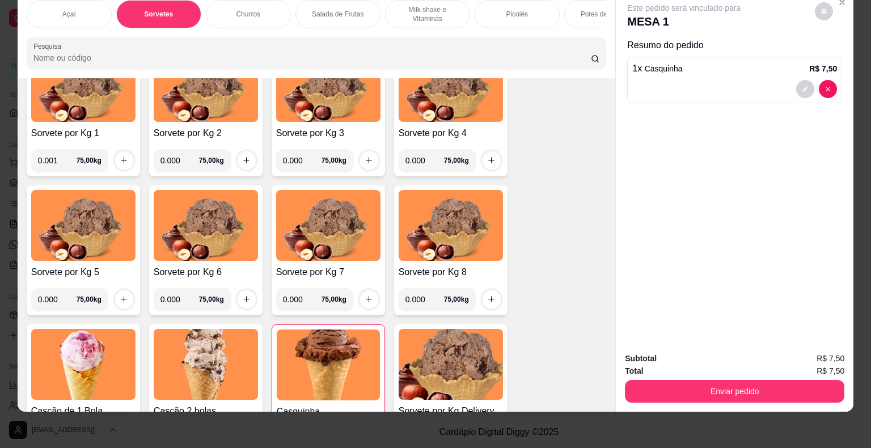
scroll to position [340, 0]
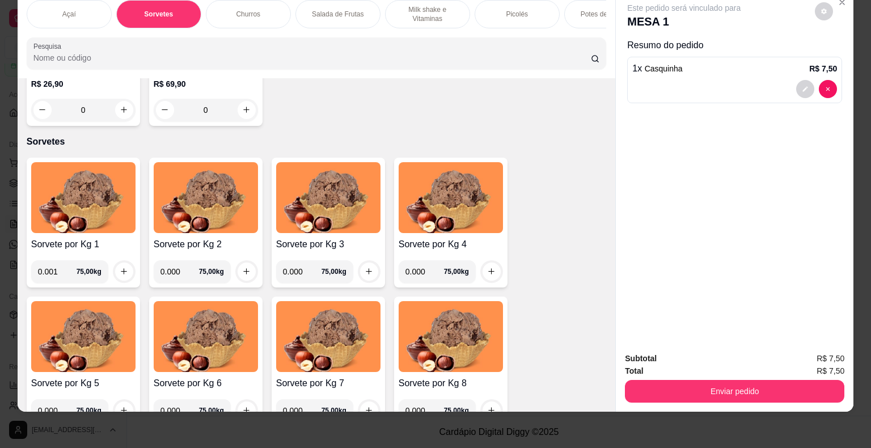
click at [54, 272] on input "0.001" at bounding box center [57, 271] width 39 height 23
type input "0.104"
click at [121, 273] on icon "increase-product-quantity" at bounding box center [124, 271] width 9 height 9
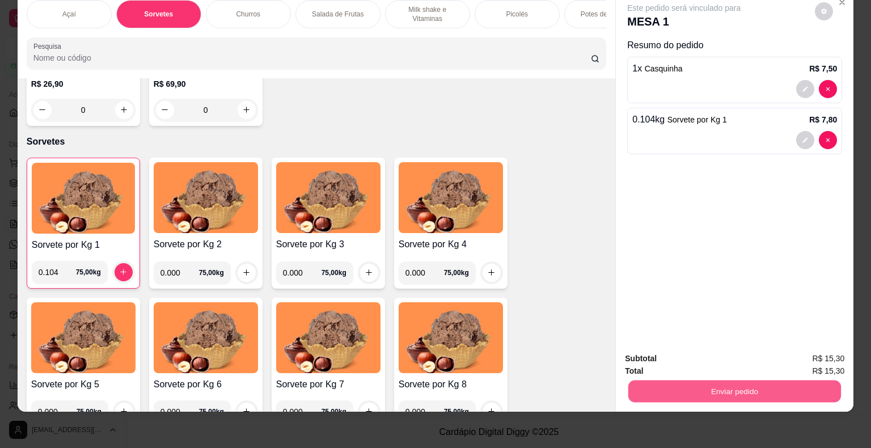
click at [714, 385] on button "Enviar pedido" at bounding box center [734, 392] width 213 height 22
click at [803, 349] on button "Enviar pedido" at bounding box center [815, 354] width 62 height 21
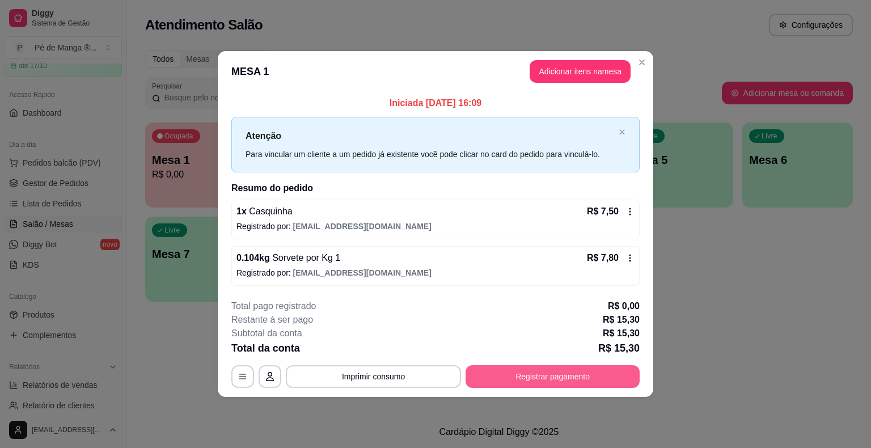
click at [594, 378] on button "Registrar pagamento" at bounding box center [553, 376] width 174 height 23
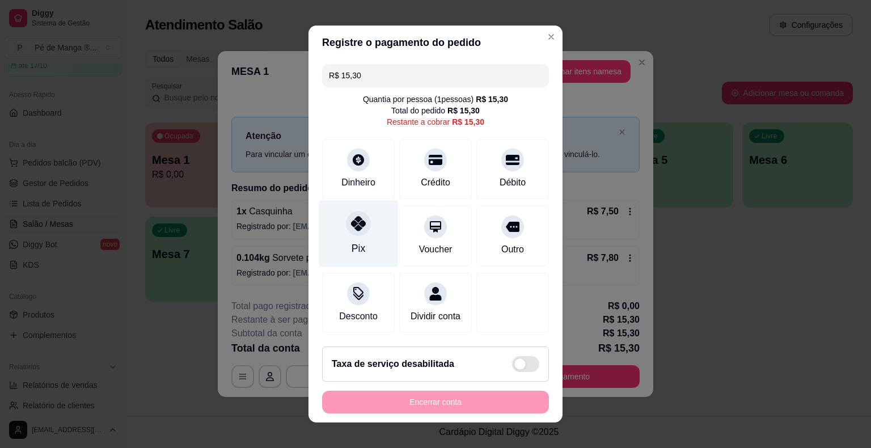
click at [359, 241] on div "Pix" at bounding box center [359, 234] width 80 height 66
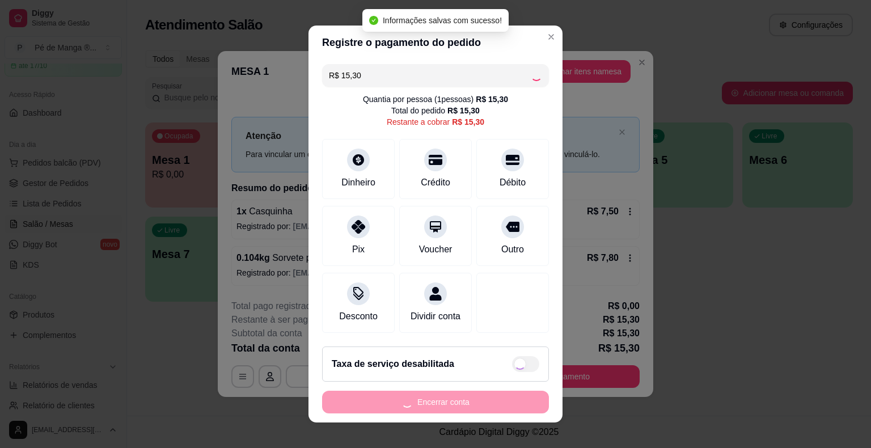
type input "R$ 0,00"
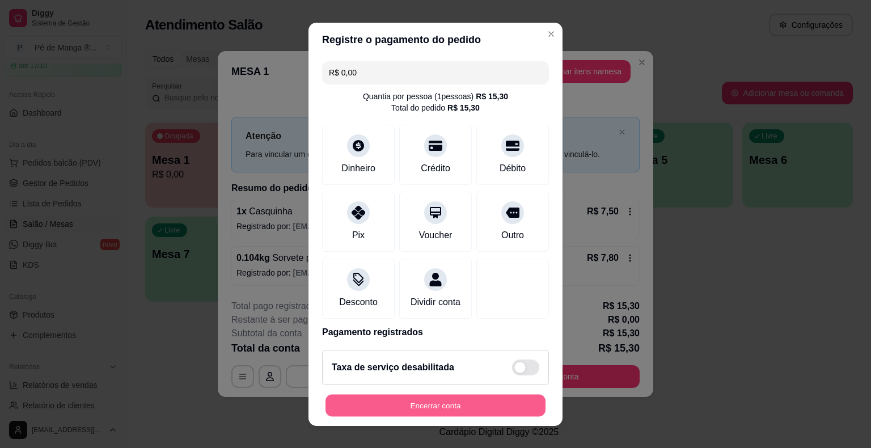
click at [430, 401] on button "Encerrar conta" at bounding box center [436, 405] width 220 height 22
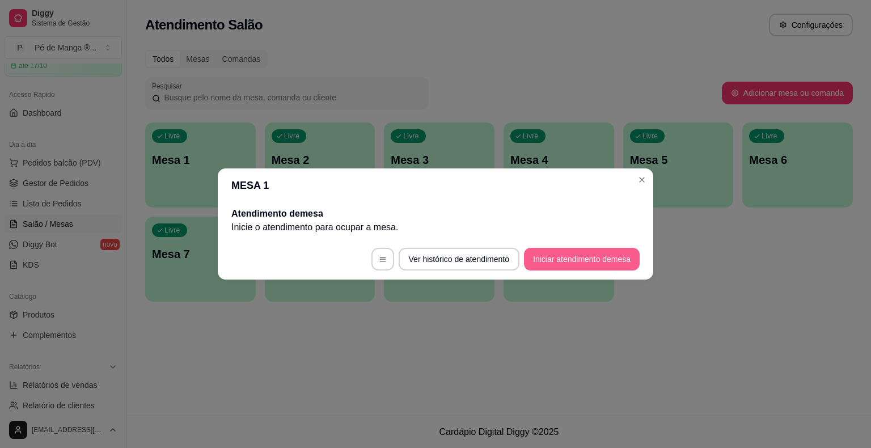
click at [593, 259] on button "Iniciar atendimento de mesa" at bounding box center [582, 259] width 116 height 23
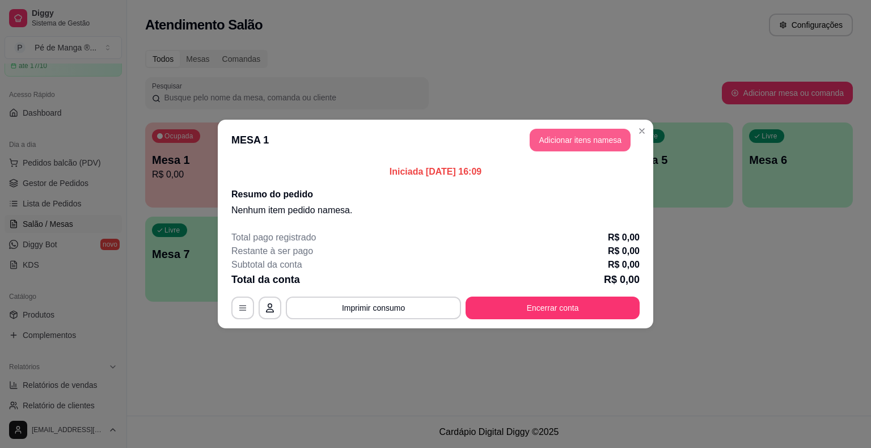
click at [556, 144] on button "Adicionar itens na mesa" at bounding box center [580, 140] width 101 height 23
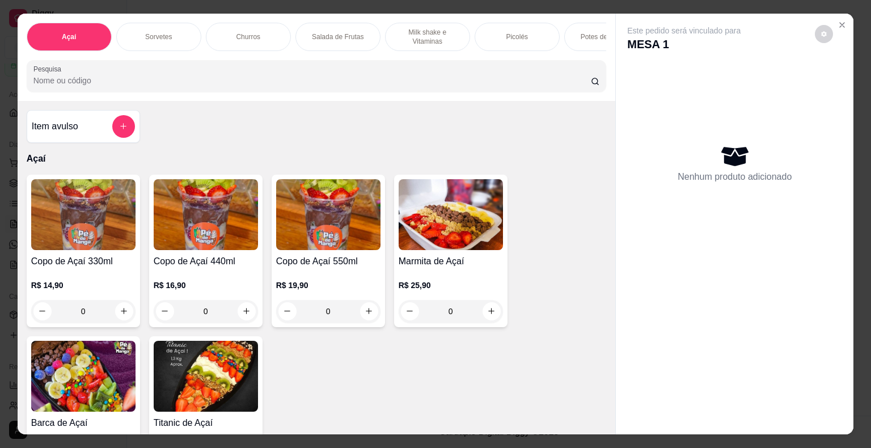
click at [149, 39] on div "Sorvetes" at bounding box center [158, 37] width 85 height 28
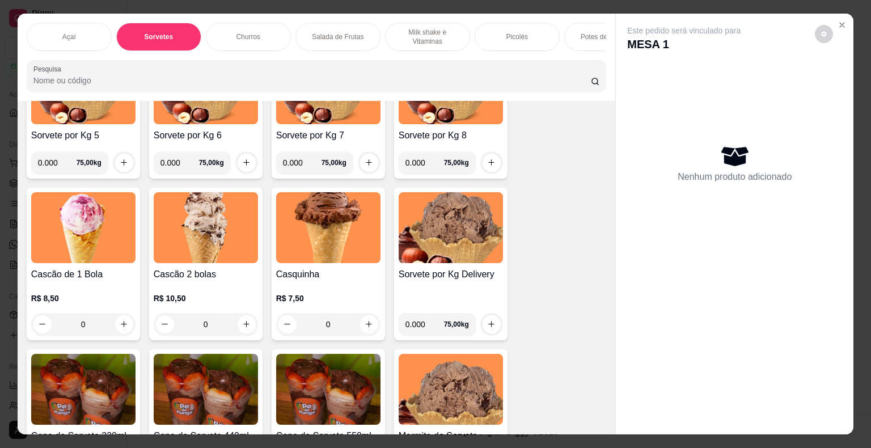
scroll to position [624, 0]
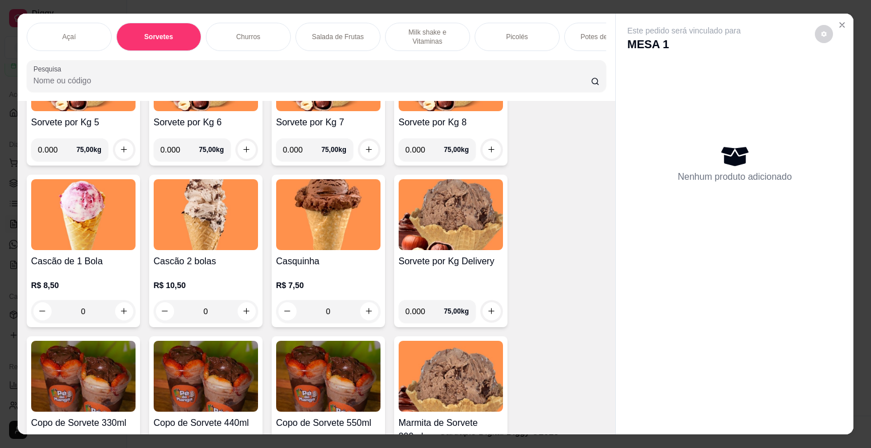
click at [115, 316] on div "0" at bounding box center [83, 311] width 104 height 23
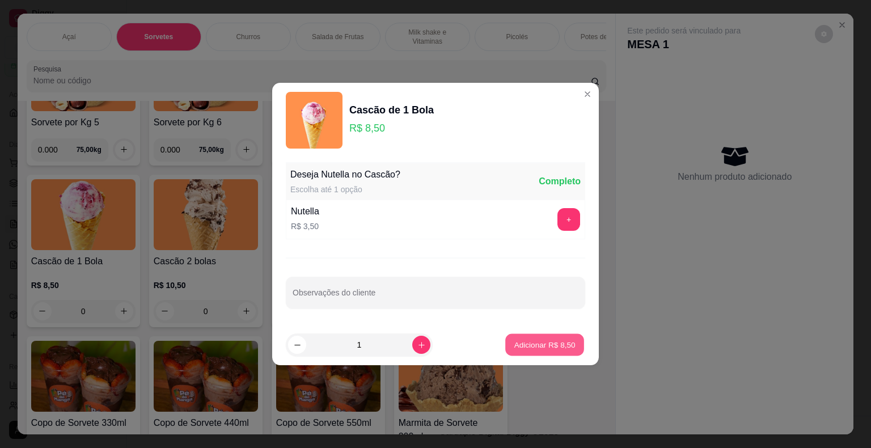
click at [541, 342] on p "Adicionar R$ 8,50" at bounding box center [544, 344] width 61 height 11
type input "1"
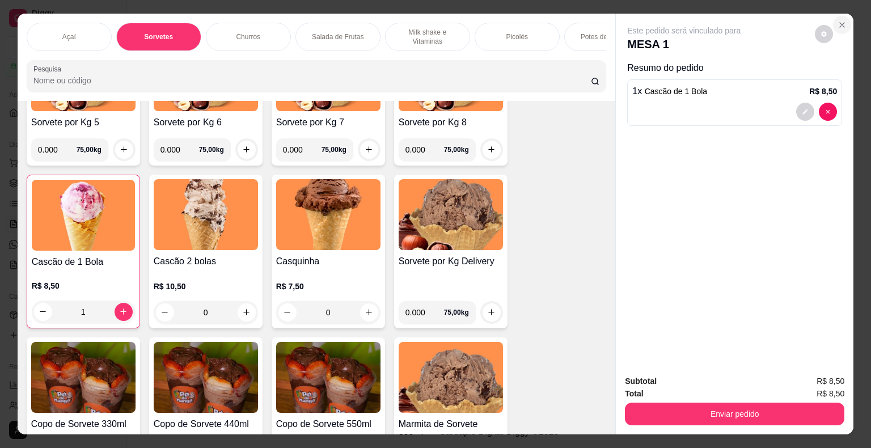
click at [841, 20] on icon "Close" at bounding box center [842, 24] width 9 height 9
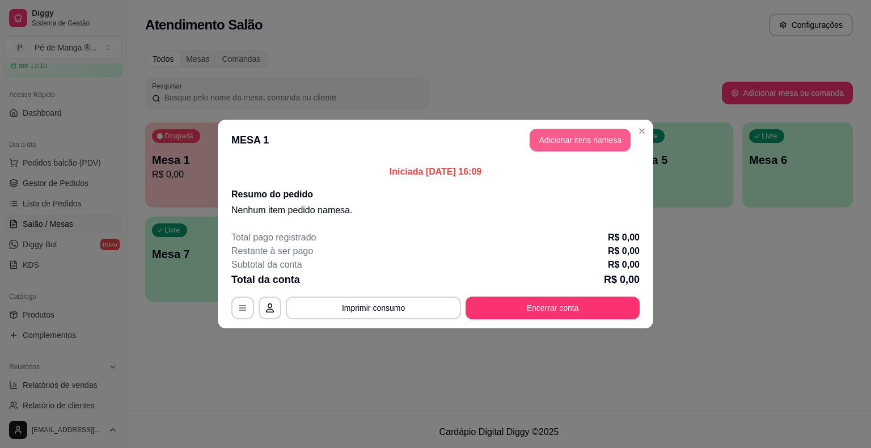
click at [568, 145] on button "Adicionar itens na mesa" at bounding box center [580, 140] width 101 height 23
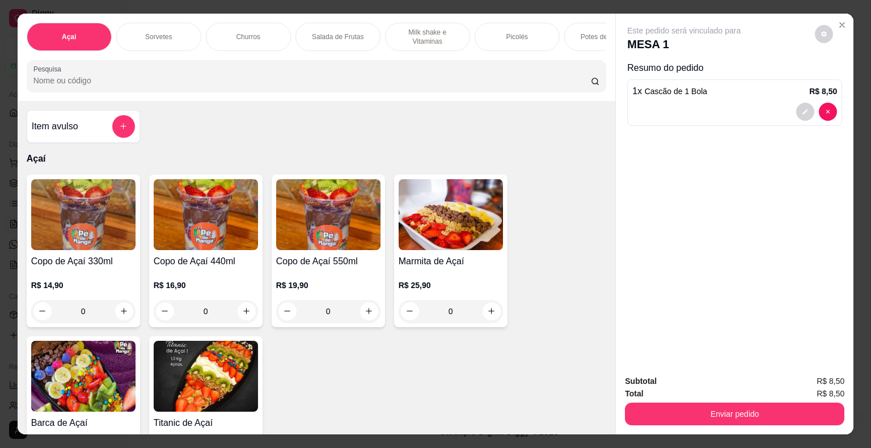
click at [167, 37] on div "Sorvetes" at bounding box center [158, 37] width 85 height 28
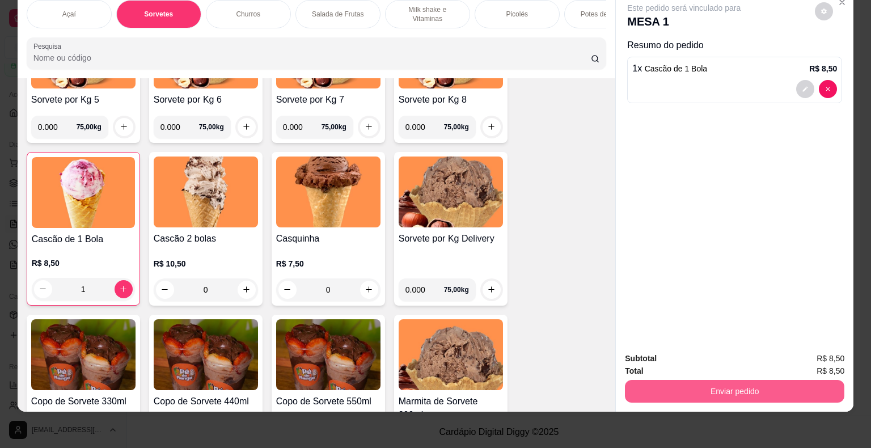
click at [715, 382] on button "Enviar pedido" at bounding box center [735, 391] width 220 height 23
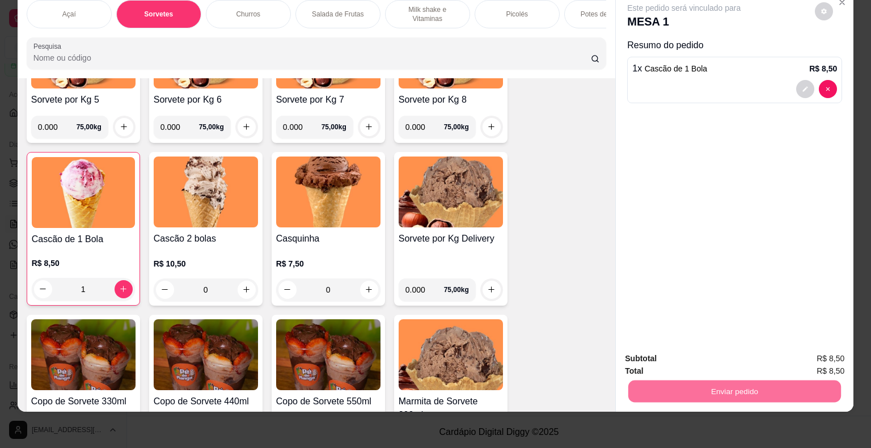
click at [816, 354] on button "Enviar pedido" at bounding box center [815, 355] width 64 height 22
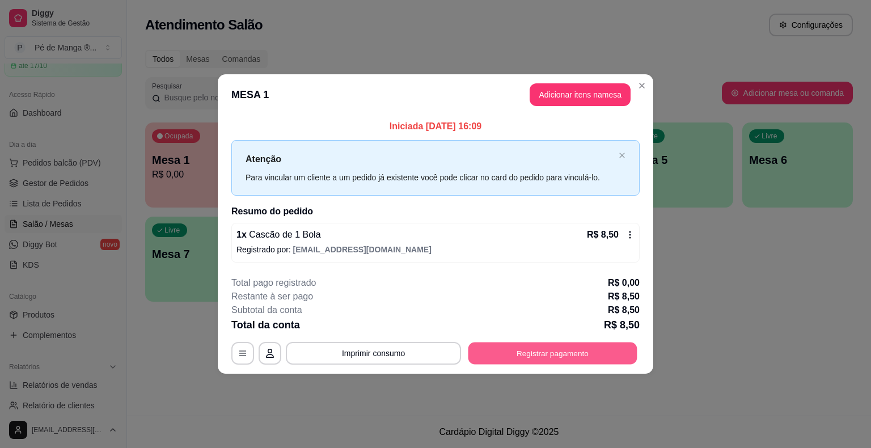
click at [551, 364] on button "Registrar pagamento" at bounding box center [553, 353] width 169 height 22
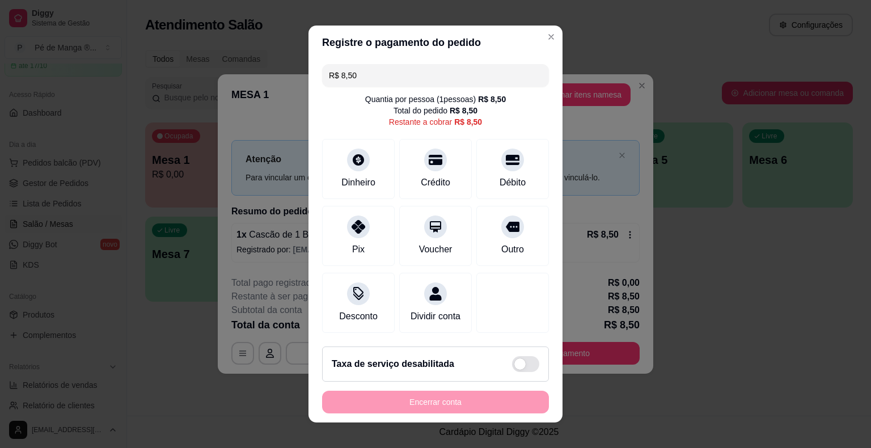
drag, startPoint x: 383, startPoint y: 77, endPoint x: 270, endPoint y: 65, distance: 113.6
click at [271, 65] on div "Registre o pagamento do pedido R$ 8,50 Quantia por pessoa ( 1 pessoas) R$ 8,50 …" at bounding box center [435, 224] width 871 height 448
type input "R$ 10,00"
click at [340, 169] on div "Dinheiro" at bounding box center [359, 167] width 80 height 66
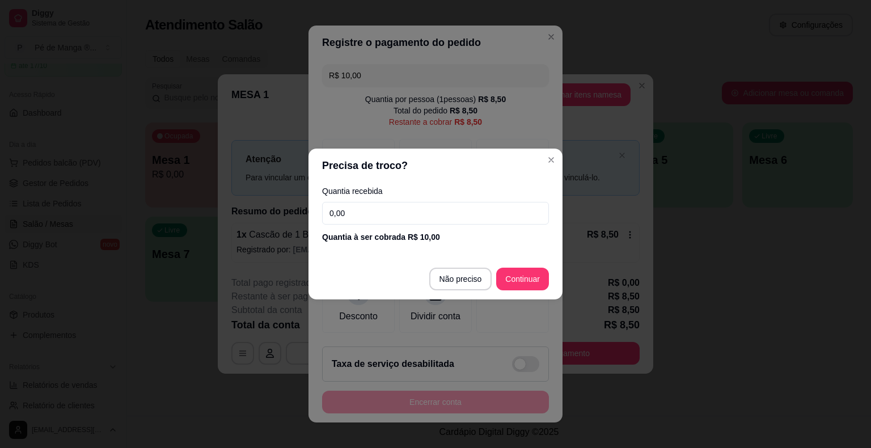
click at [410, 217] on input "0,00" at bounding box center [435, 213] width 227 height 23
drag, startPoint x: 389, startPoint y: 212, endPoint x: 276, endPoint y: 215, distance: 113.5
click at [279, 215] on div "Precisa de troco? Quantia recebida 10,00 Quantia à ser cobrada R$ 10,00 Não pre…" at bounding box center [435, 224] width 871 height 448
type input "0,00"
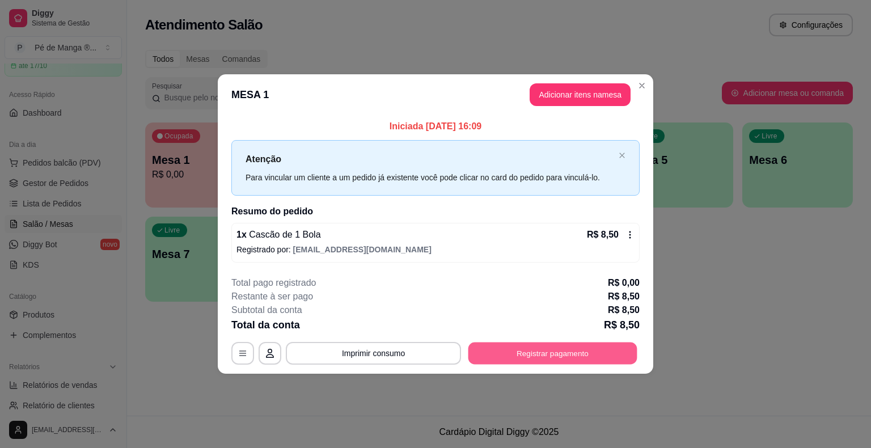
click at [554, 355] on button "Registrar pagamento" at bounding box center [553, 353] width 169 height 22
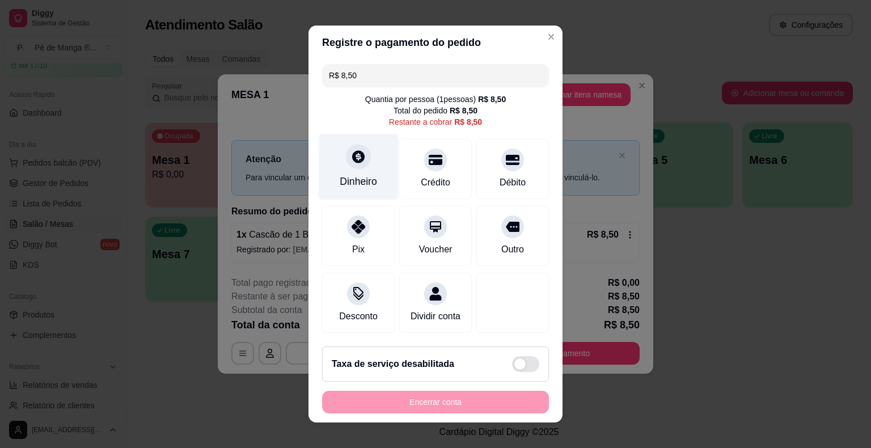
click at [365, 180] on div "Dinheiro" at bounding box center [358, 181] width 37 height 15
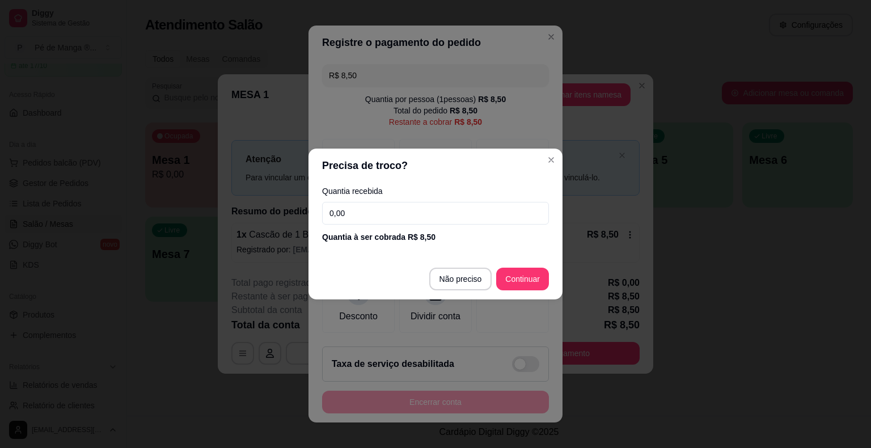
click at [386, 217] on input "0,00" at bounding box center [435, 213] width 227 height 23
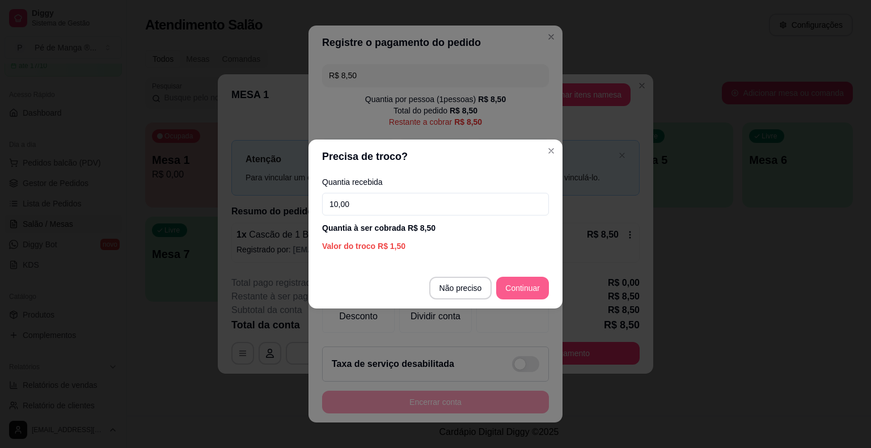
type input "10,00"
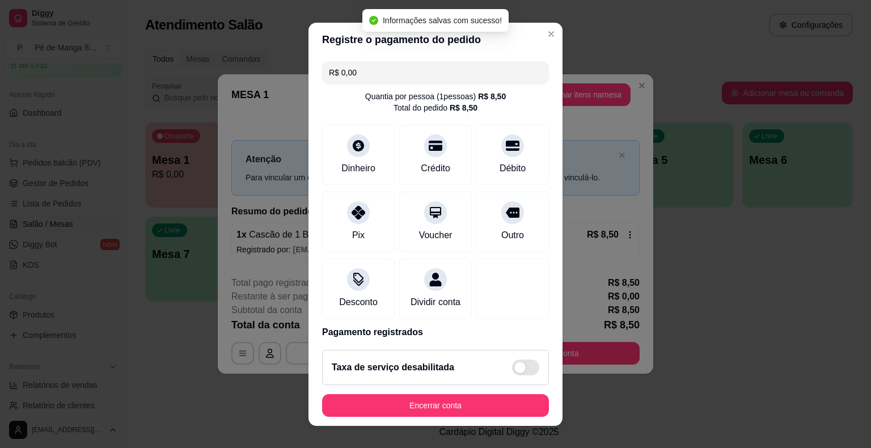
type input "R$ 0,00"
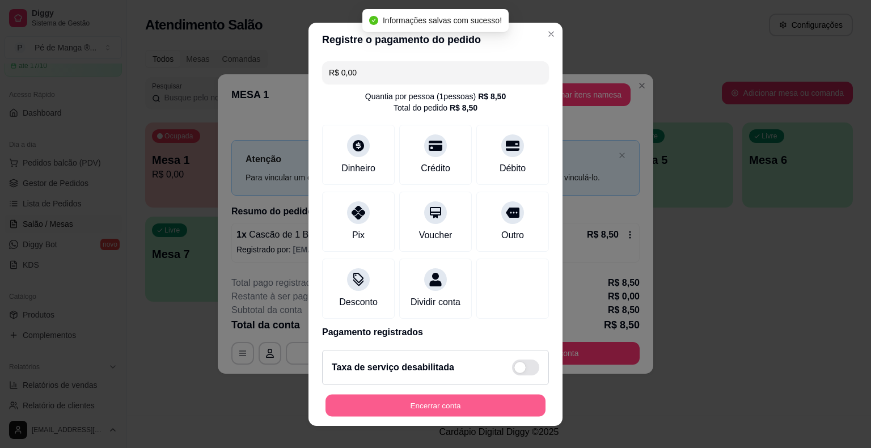
click at [489, 408] on button "Encerrar conta" at bounding box center [436, 405] width 220 height 22
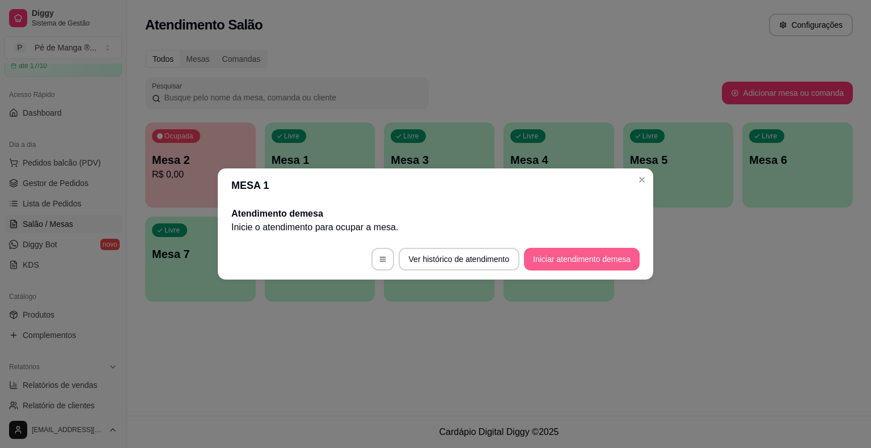
click at [592, 261] on button "Iniciar atendimento de mesa" at bounding box center [582, 259] width 116 height 23
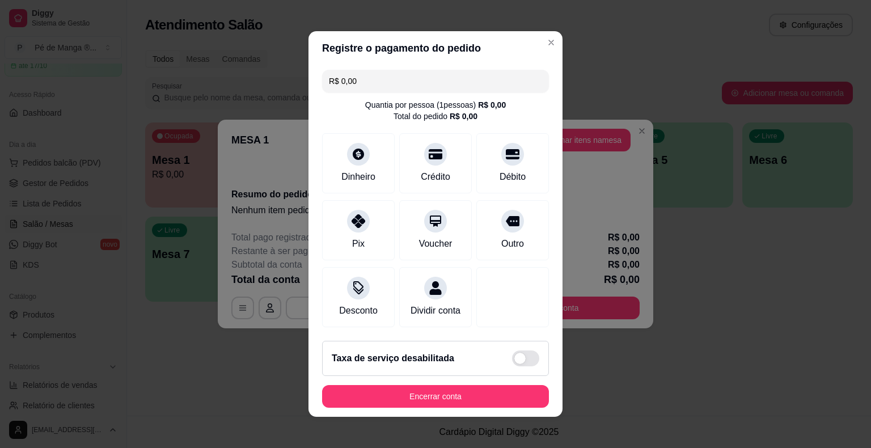
drag, startPoint x: 265, startPoint y: 71, endPoint x: 236, endPoint y: 72, distance: 29.5
click at [235, 71] on div "Registre o pagamento do pedido R$ 0,00 Quantia por pessoa ( 1 pessoas) R$ 0,00 …" at bounding box center [435, 224] width 871 height 448
drag, startPoint x: 529, startPoint y: 40, endPoint x: 542, endPoint y: 64, distance: 27.2
click at [529, 40] on header "Registre o pagamento do pedido" at bounding box center [436, 48] width 254 height 34
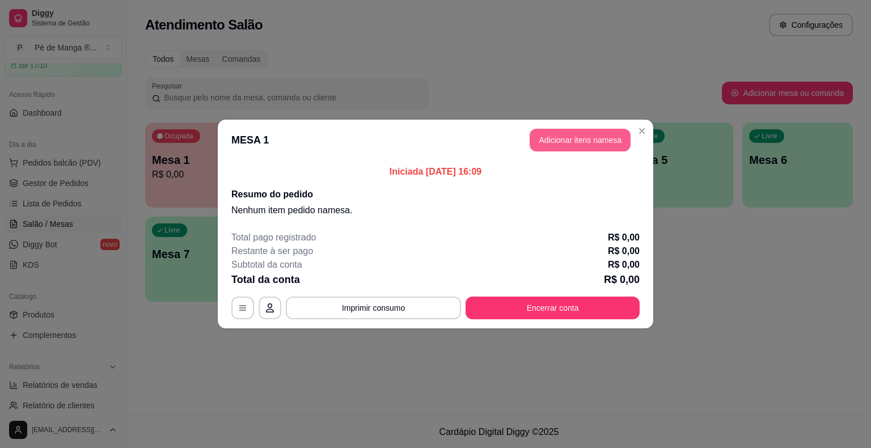
click at [556, 142] on button "Adicionar itens na mesa" at bounding box center [580, 140] width 101 height 23
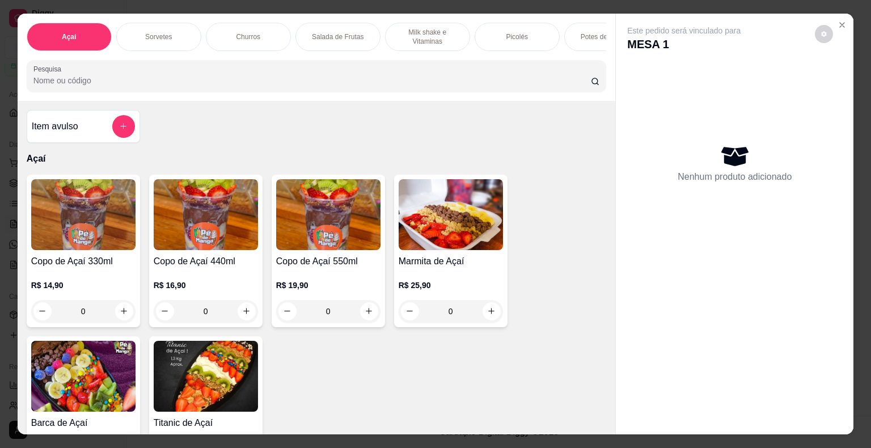
click at [179, 26] on div "Sorvetes" at bounding box center [158, 37] width 85 height 28
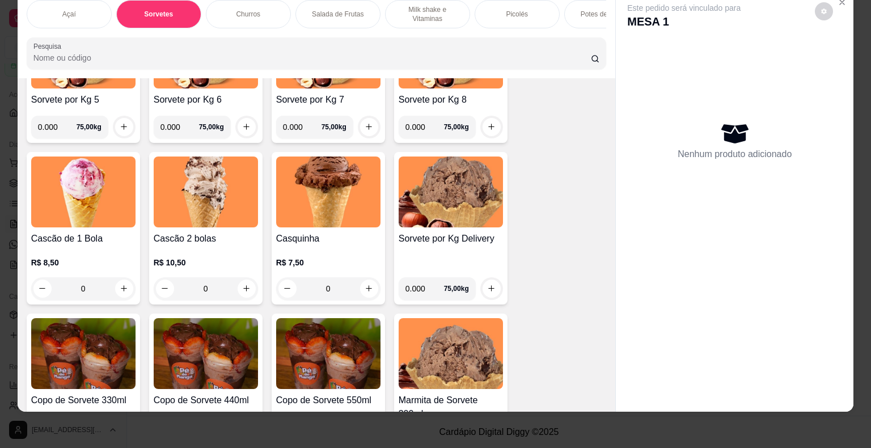
click at [120, 290] on div "0" at bounding box center [83, 288] width 104 height 23
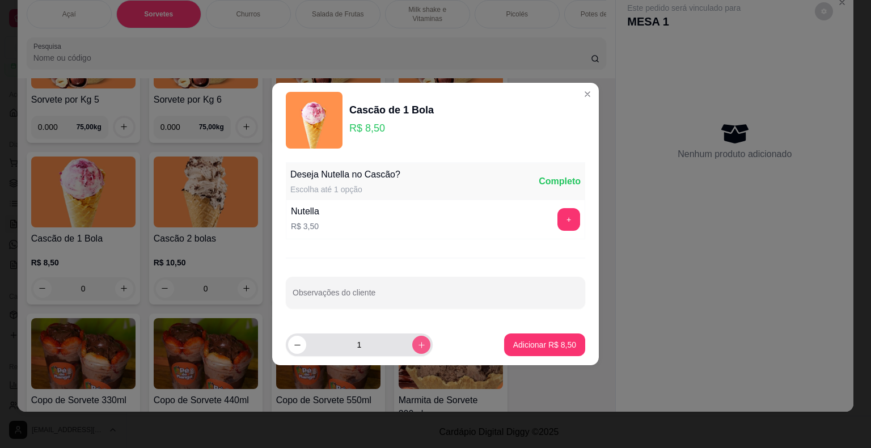
click at [417, 345] on icon "increase-product-quantity" at bounding box center [421, 345] width 9 height 9
type input "2"
click at [547, 347] on p "Adicionar R$ 17,00" at bounding box center [543, 344] width 66 height 11
type input "2"
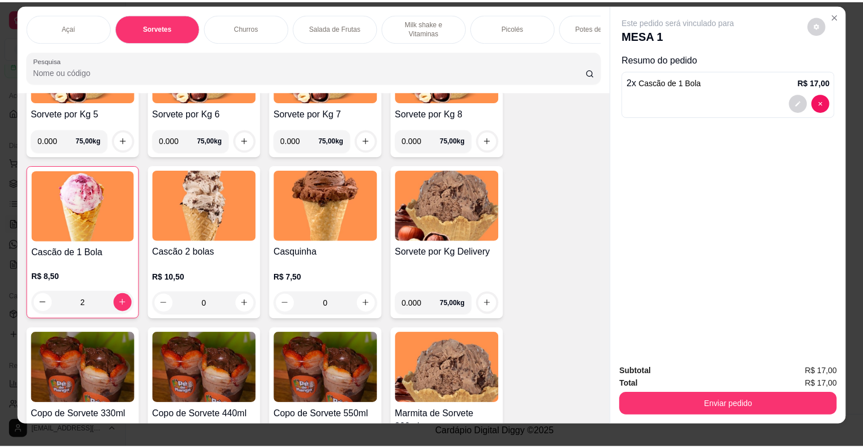
scroll to position [0, 0]
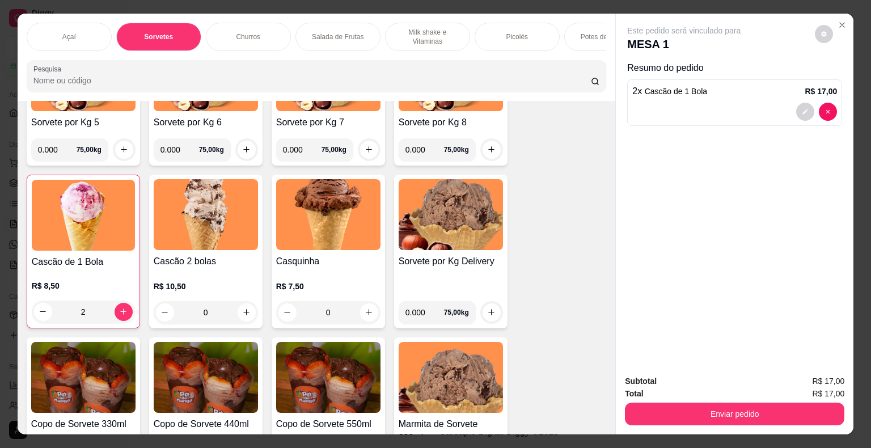
click at [840, 23] on icon "Close" at bounding box center [842, 25] width 5 height 5
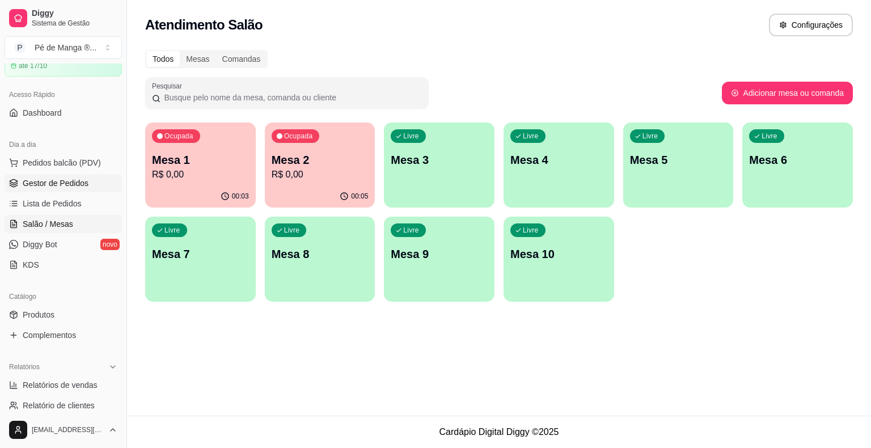
click at [96, 176] on link "Gestor de Pedidos" at bounding box center [63, 183] width 117 height 18
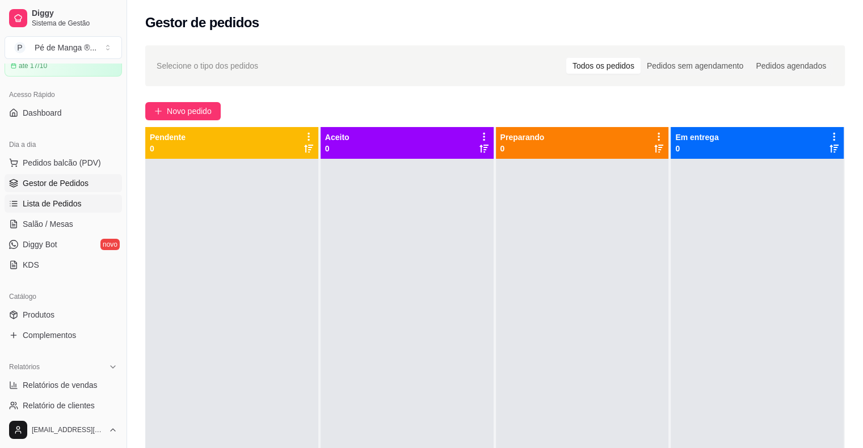
click at [50, 208] on span "Lista de Pedidos" at bounding box center [52, 203] width 59 height 11
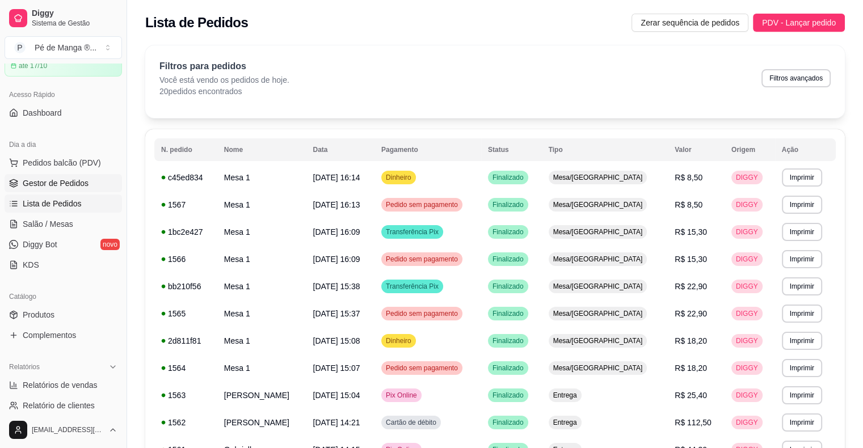
click at [67, 183] on span "Gestor de Pedidos" at bounding box center [56, 183] width 66 height 11
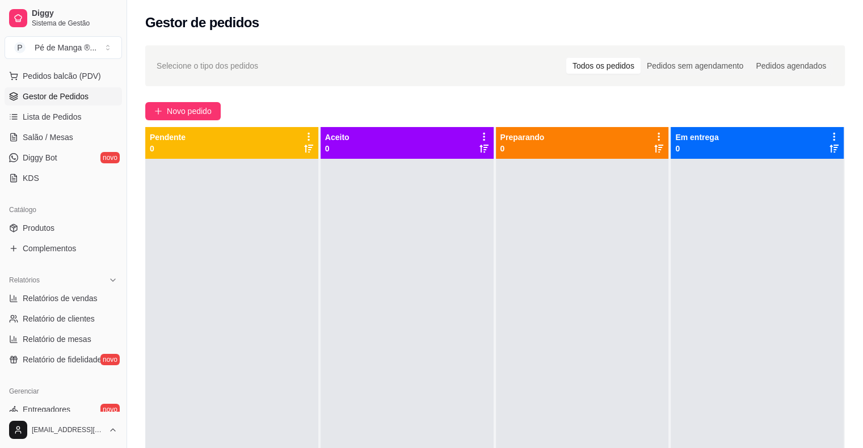
scroll to position [170, 0]
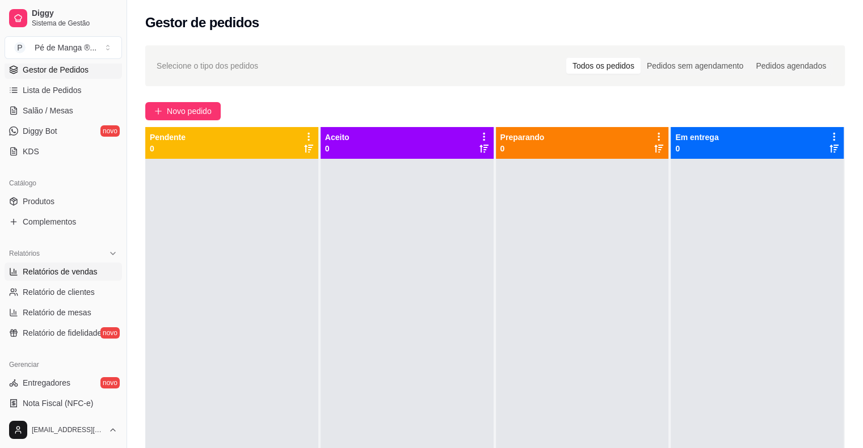
click at [75, 273] on span "Relatórios de vendas" at bounding box center [60, 271] width 75 height 11
select select "ALL"
select select "0"
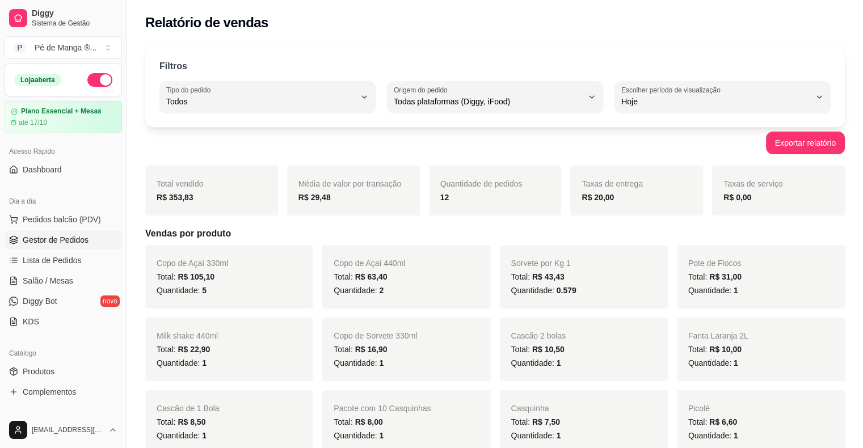
click at [65, 244] on span "Gestor de Pedidos" at bounding box center [56, 239] width 66 height 11
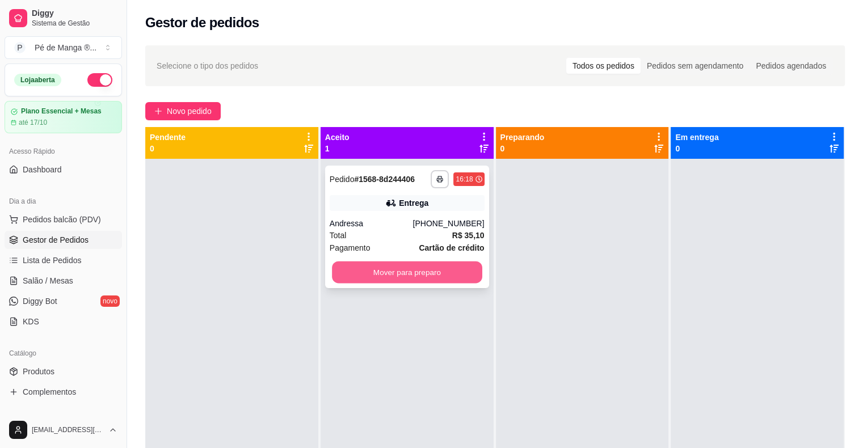
click at [424, 272] on button "Mover para preparo" at bounding box center [407, 272] width 150 height 22
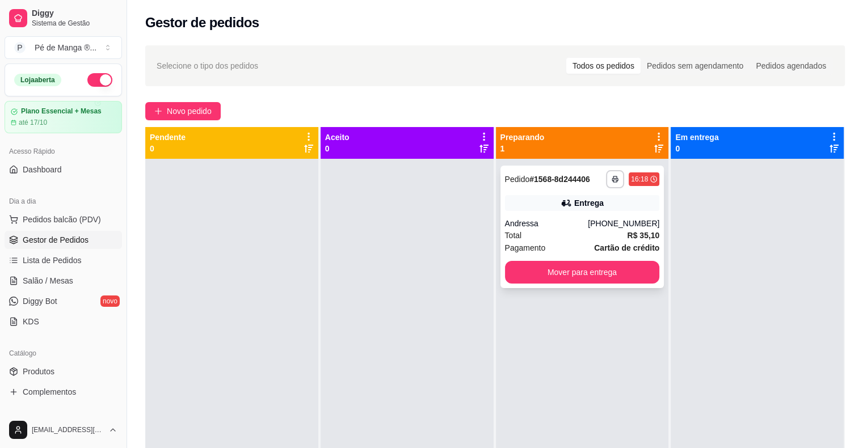
click at [602, 227] on div "(15) 99751-5198" at bounding box center [623, 223] width 71 height 11
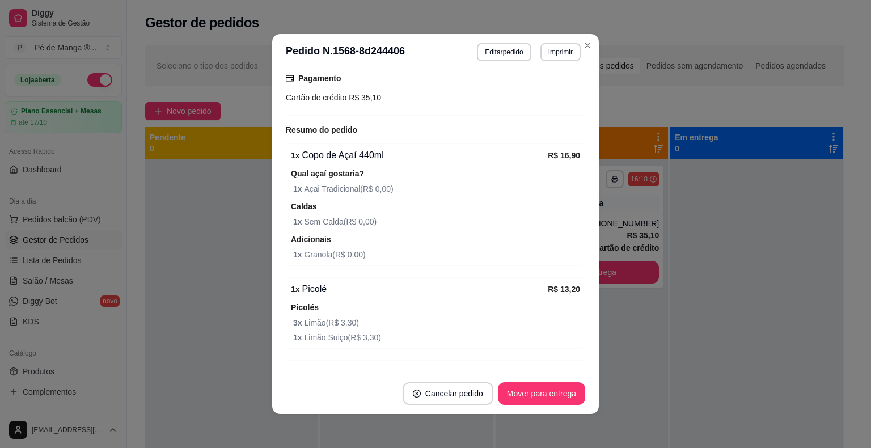
scroll to position [339, 0]
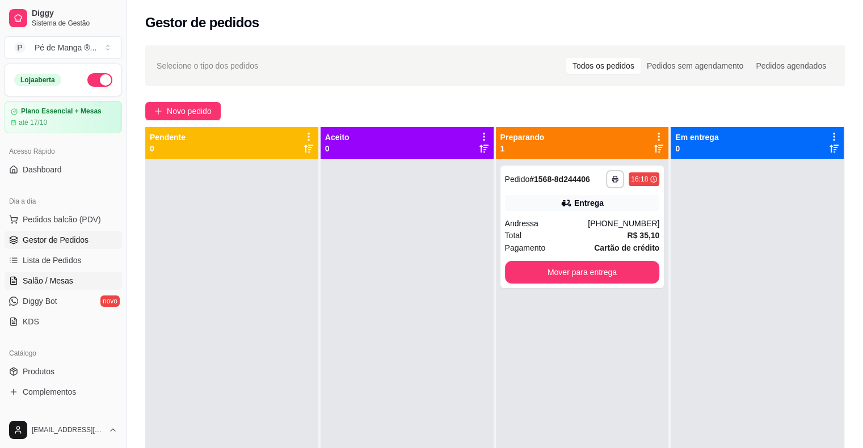
click at [54, 276] on span "Salão / Mesas" at bounding box center [48, 280] width 50 height 11
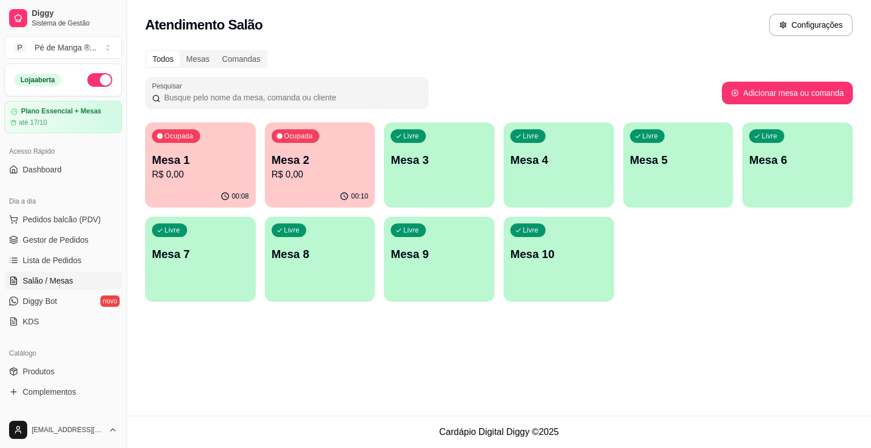
click at [301, 180] on p "R$ 0,00" at bounding box center [320, 175] width 97 height 14
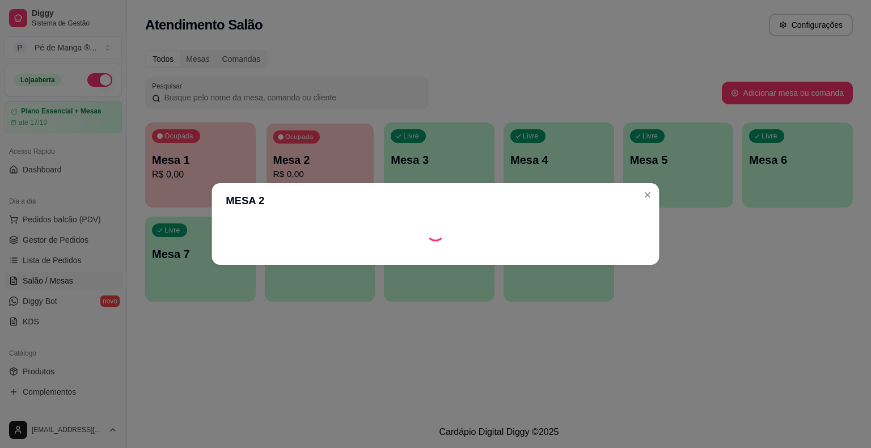
click at [301, 180] on body "Diggy Sistema de Gestão P Pé de Manga ® ... Loja aberta Plano Essencial + Mesas…" at bounding box center [435, 224] width 871 height 448
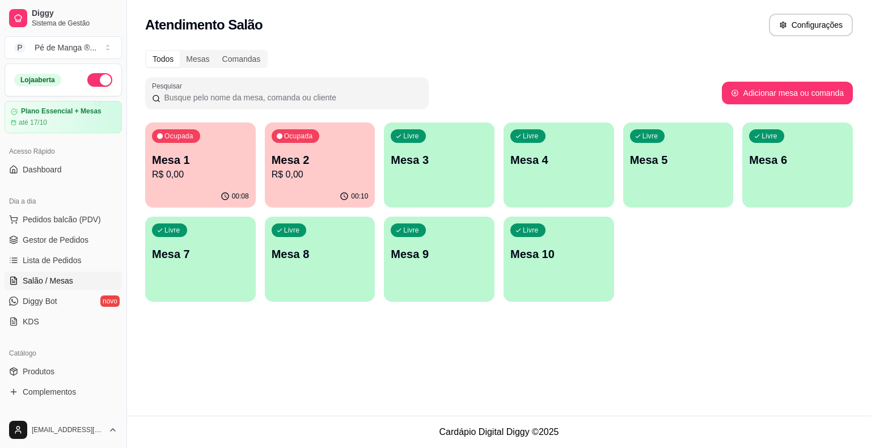
click at [193, 174] on p "R$ 0,00" at bounding box center [200, 175] width 97 height 14
click at [204, 172] on p "R$ 0,00" at bounding box center [200, 175] width 97 height 14
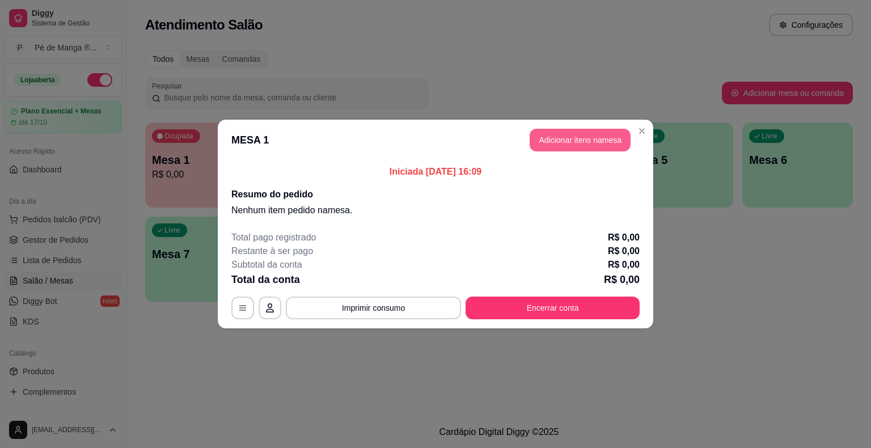
click at [577, 137] on button "Adicionar itens na mesa" at bounding box center [580, 140] width 101 height 23
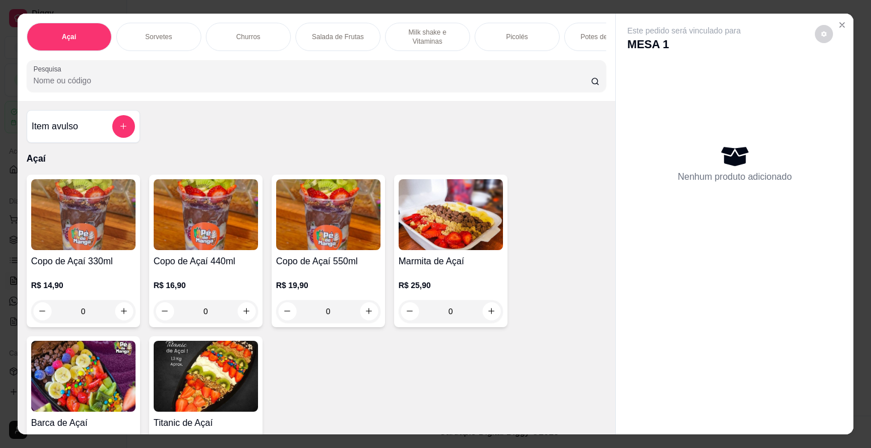
click at [162, 32] on p "Sorvetes" at bounding box center [158, 36] width 27 height 9
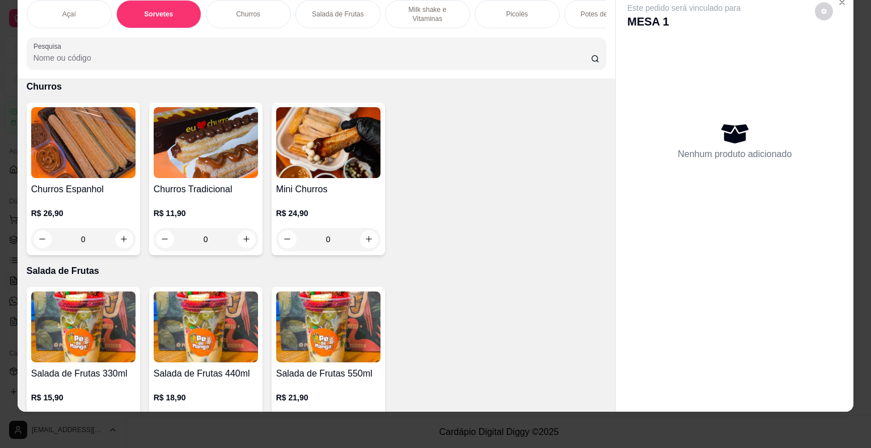
scroll to position [1134, 0]
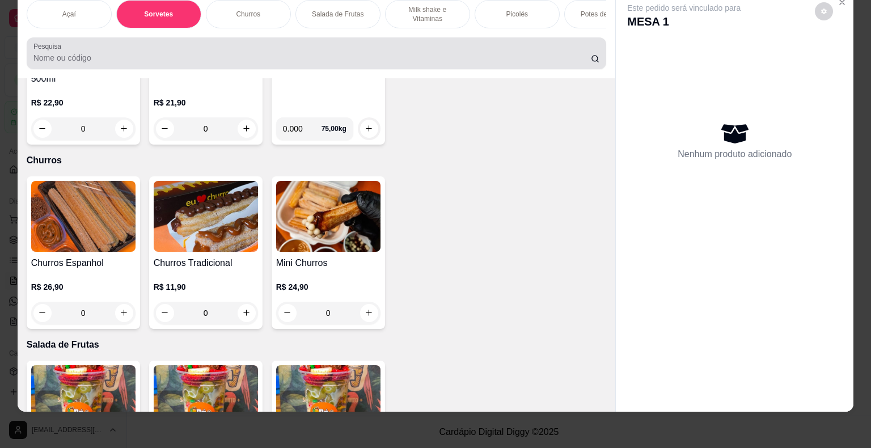
click at [202, 58] on input "Pesquisa" at bounding box center [312, 57] width 558 height 11
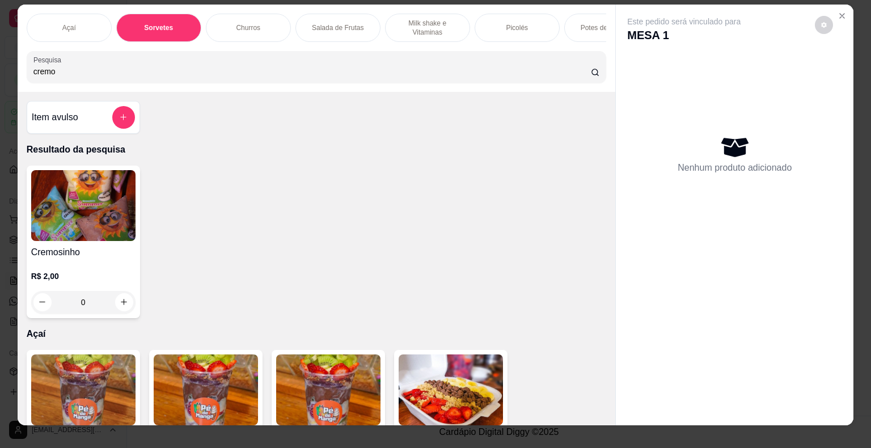
scroll to position [0, 0]
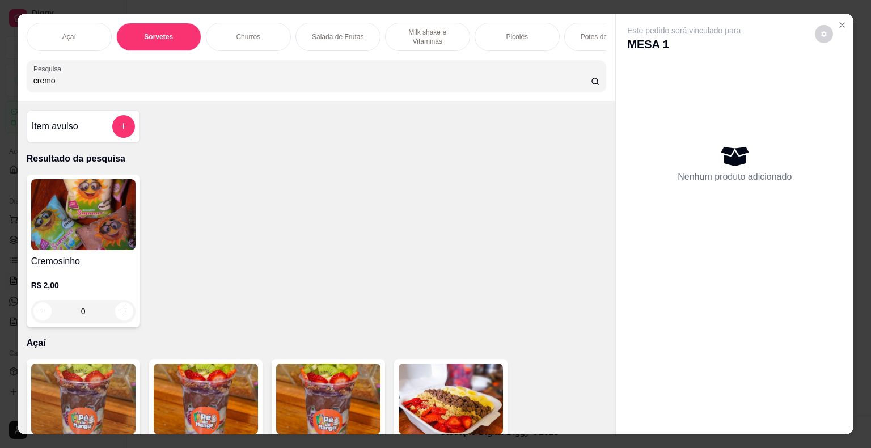
type input "cremo"
click at [102, 268] on h4 "Cremosinho" at bounding box center [83, 262] width 104 height 14
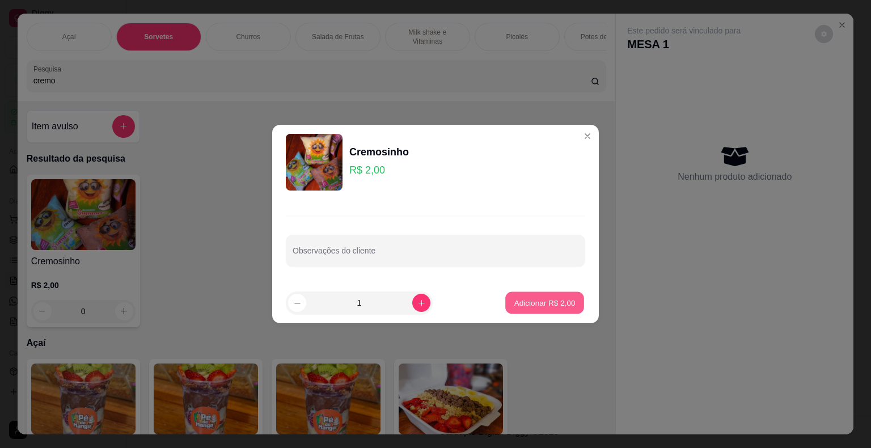
click at [536, 296] on button "Adicionar R$ 2,00" at bounding box center [544, 303] width 79 height 22
type input "1"
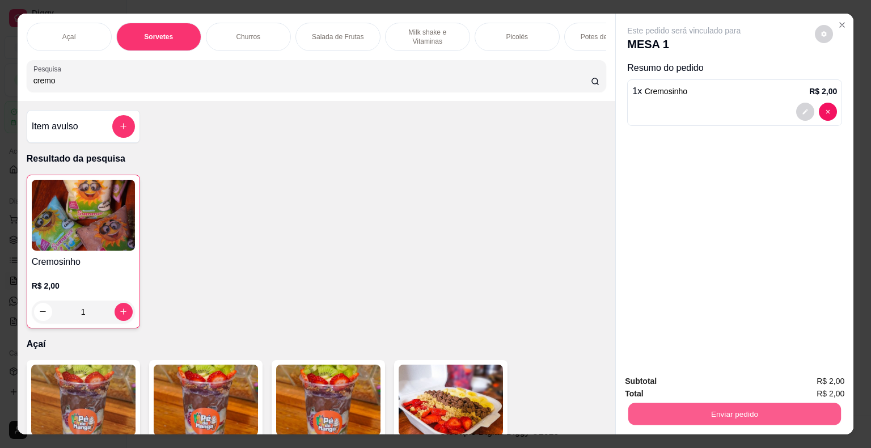
click at [692, 409] on button "Enviar pedido" at bounding box center [734, 414] width 213 height 22
click at [808, 389] on button "Enviar pedido" at bounding box center [815, 383] width 64 height 22
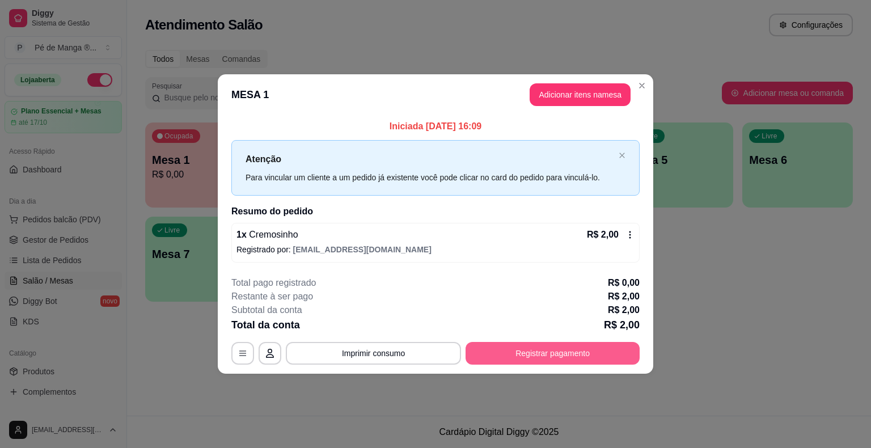
click at [540, 351] on button "Registrar pagamento" at bounding box center [553, 353] width 174 height 23
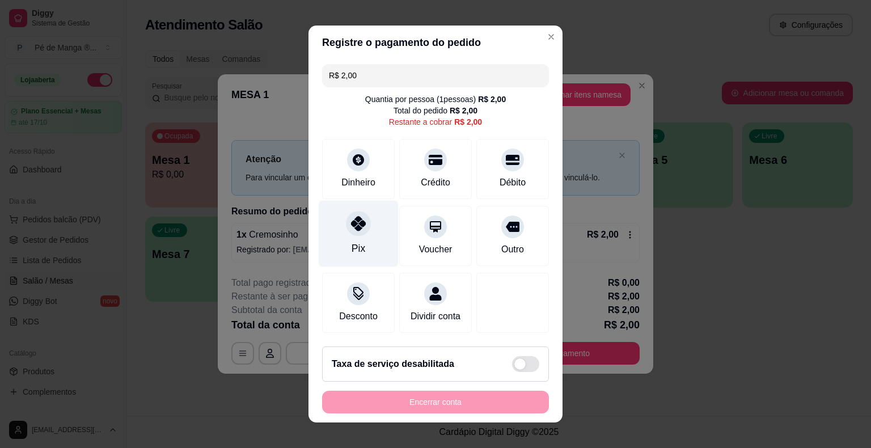
click at [363, 243] on div "Pix" at bounding box center [359, 234] width 80 height 66
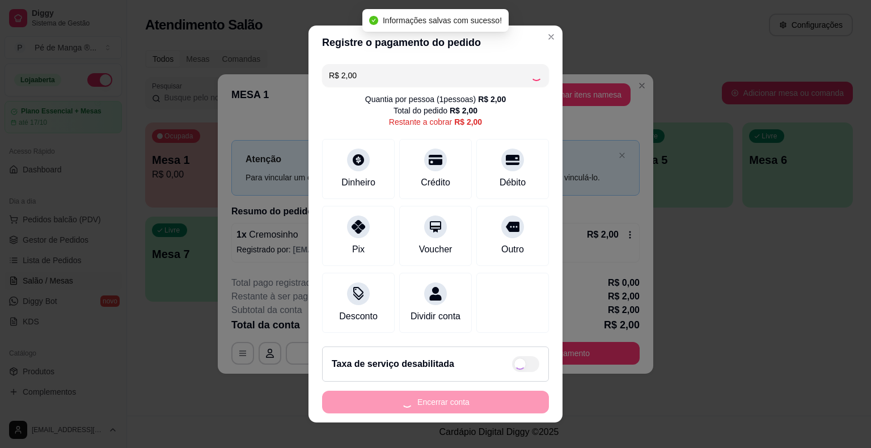
type input "R$ 0,00"
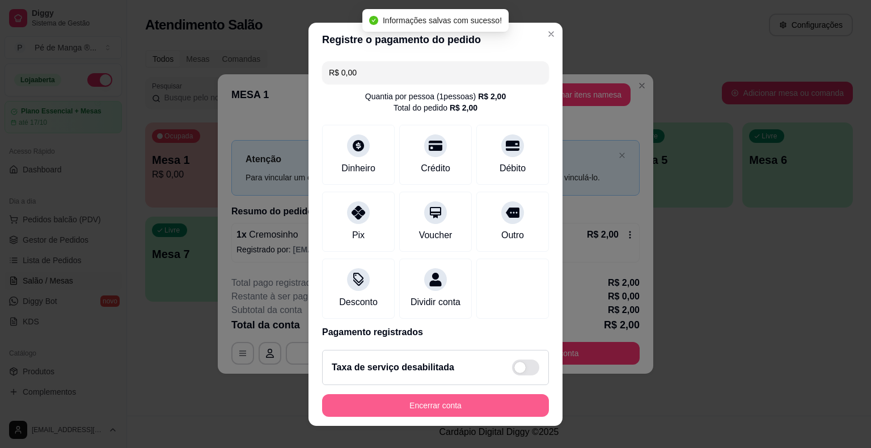
click at [447, 413] on button "Encerrar conta" at bounding box center [435, 405] width 227 height 23
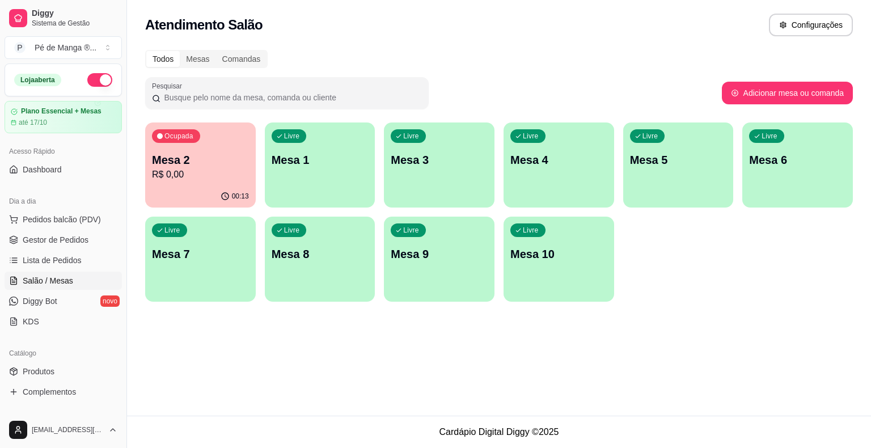
click at [221, 174] on p "R$ 0,00" at bounding box center [200, 175] width 97 height 14
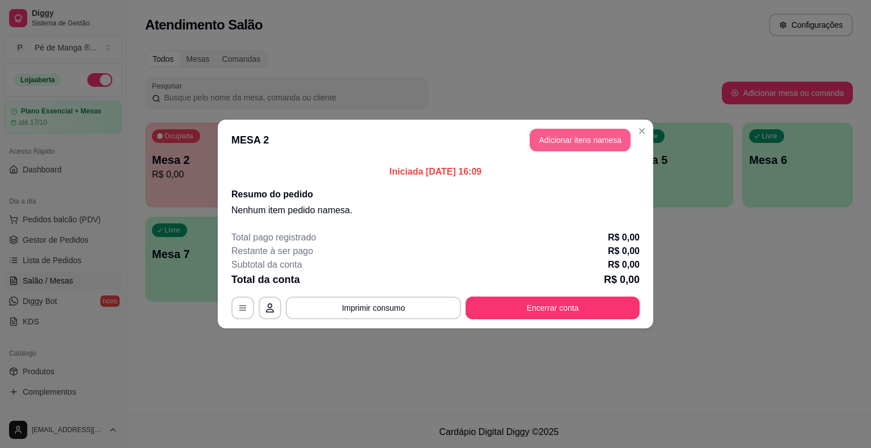
click at [617, 138] on button "Adicionar itens na mesa" at bounding box center [580, 140] width 101 height 23
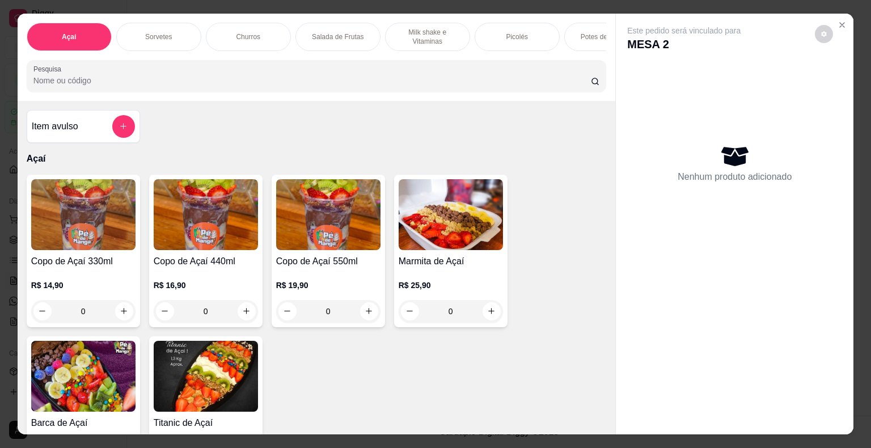
click at [168, 35] on div "Sorvetes" at bounding box center [158, 37] width 85 height 28
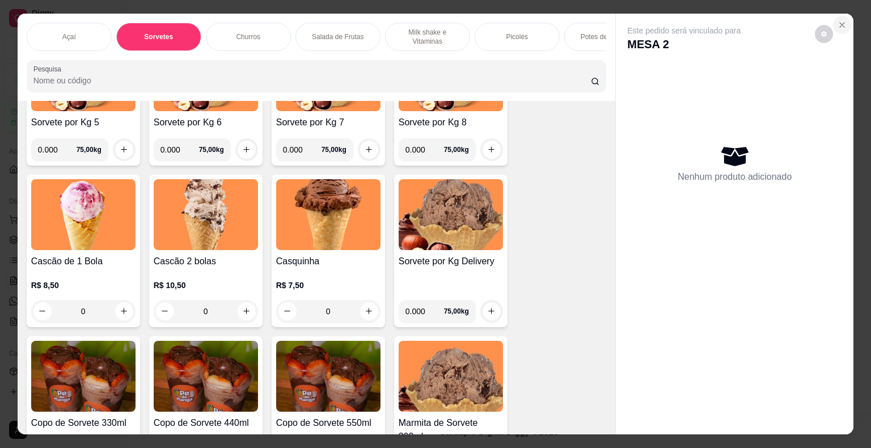
click at [838, 20] on icon "Close" at bounding box center [842, 24] width 9 height 9
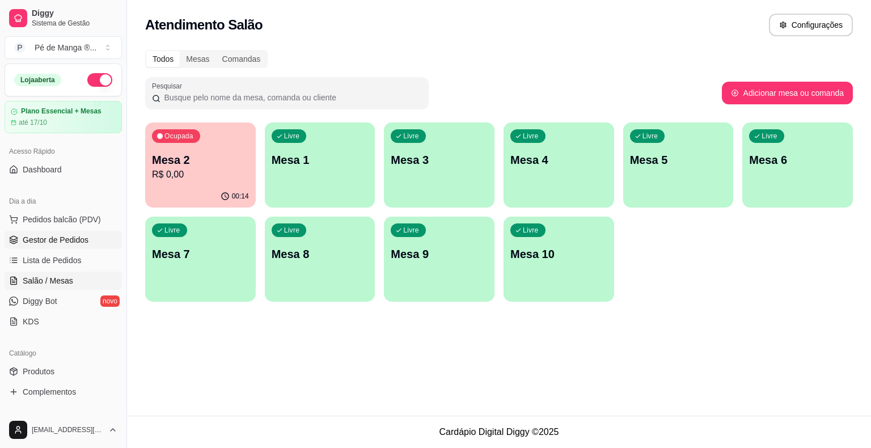
click at [64, 242] on span "Gestor de Pedidos" at bounding box center [56, 239] width 66 height 11
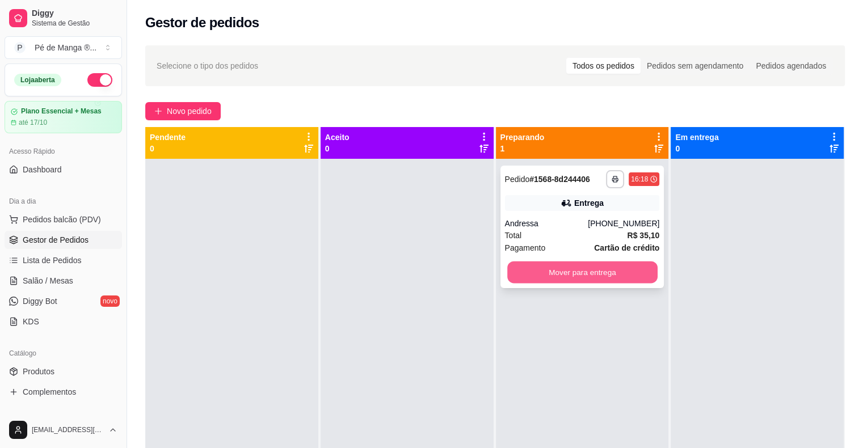
click at [590, 272] on button "Mover para entrega" at bounding box center [582, 272] width 150 height 22
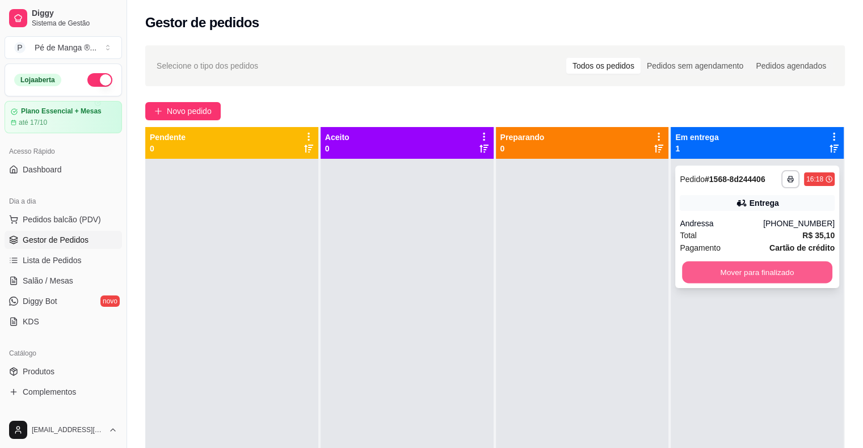
click at [748, 270] on button "Mover para finalizado" at bounding box center [757, 272] width 150 height 22
click at [757, 272] on button "Mover para finalizado" at bounding box center [757, 272] width 155 height 23
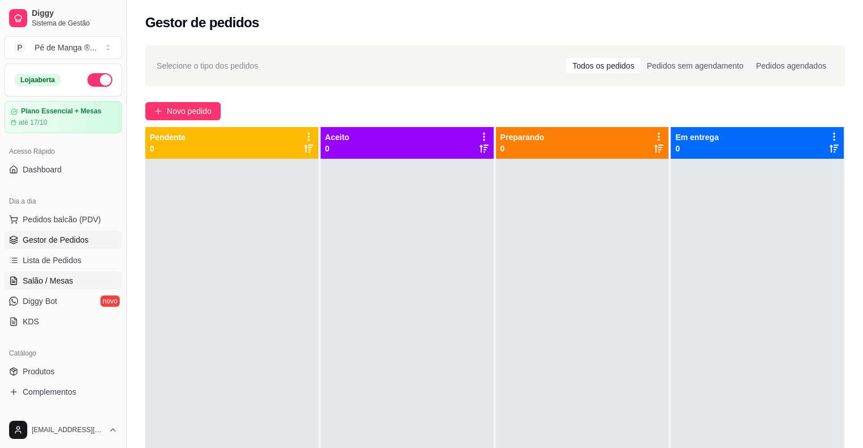
click at [74, 277] on link "Salão / Mesas" at bounding box center [63, 281] width 117 height 18
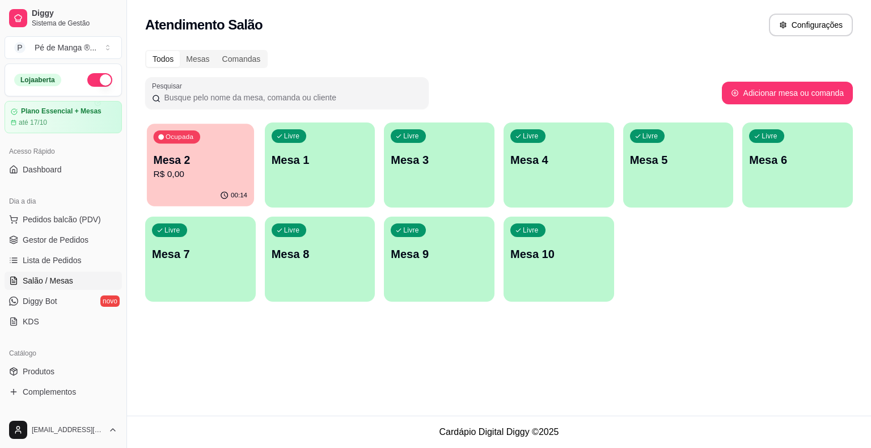
click at [185, 175] on p "R$ 0,00" at bounding box center [201, 174] width 94 height 13
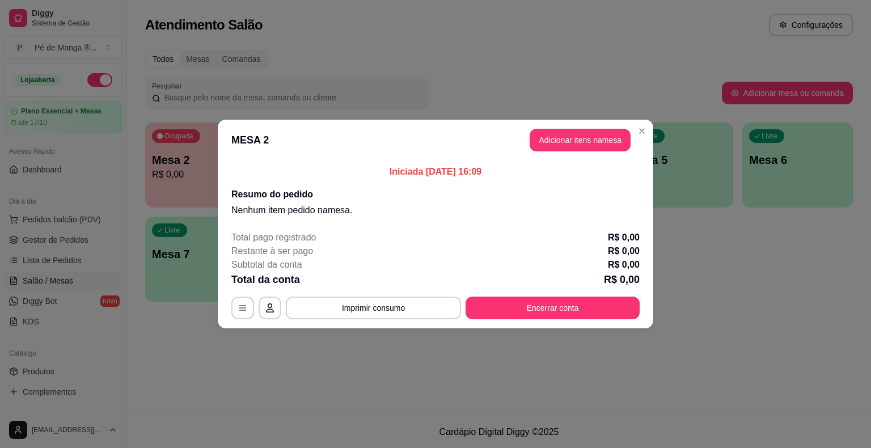
click at [573, 152] on header "MESA 2 Adicionar itens na mesa" at bounding box center [436, 140] width 436 height 41
click at [581, 137] on button "Adicionar itens na mesa" at bounding box center [580, 140] width 98 height 22
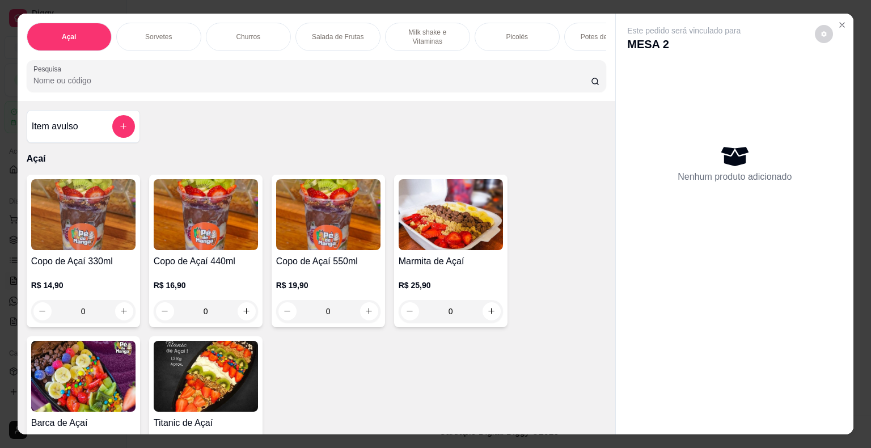
click at [159, 36] on p "Sorvetes" at bounding box center [158, 36] width 27 height 9
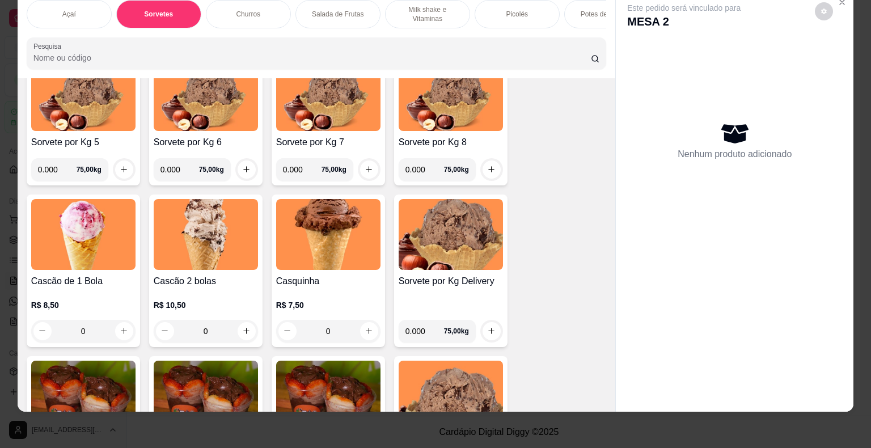
scroll to position [624, 0]
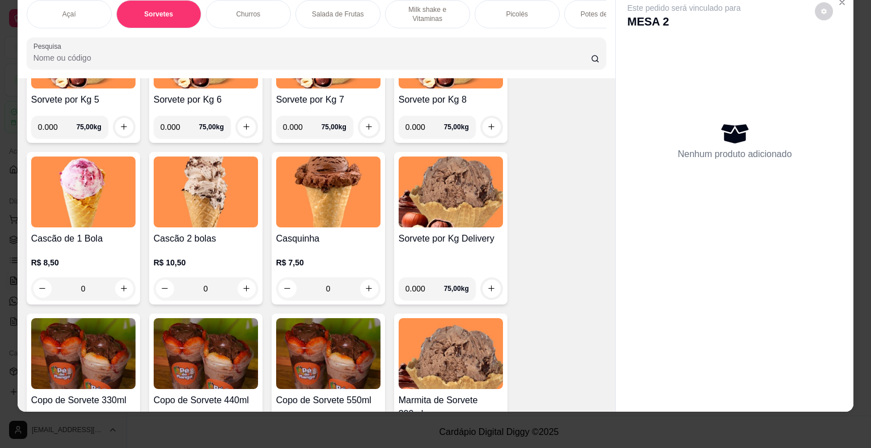
click at [125, 290] on div "0" at bounding box center [83, 288] width 104 height 23
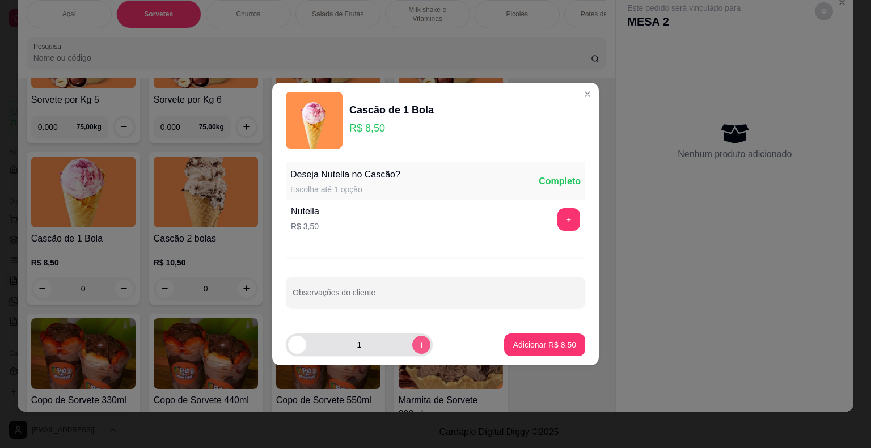
click at [419, 349] on button "increase-product-quantity" at bounding box center [421, 345] width 18 height 18
type input "2"
click at [536, 351] on button "Adicionar R$ 17,00" at bounding box center [543, 345] width 86 height 23
type input "2"
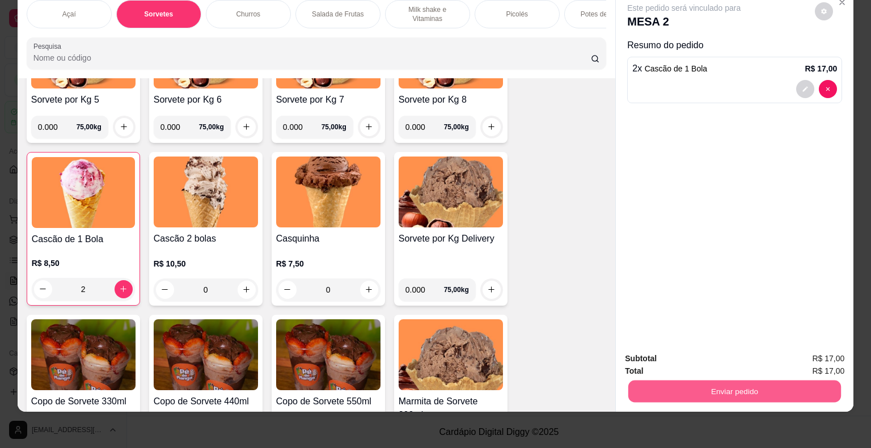
click at [710, 386] on button "Enviar pedido" at bounding box center [734, 392] width 213 height 22
click at [810, 352] on button "Enviar pedido" at bounding box center [815, 355] width 64 height 22
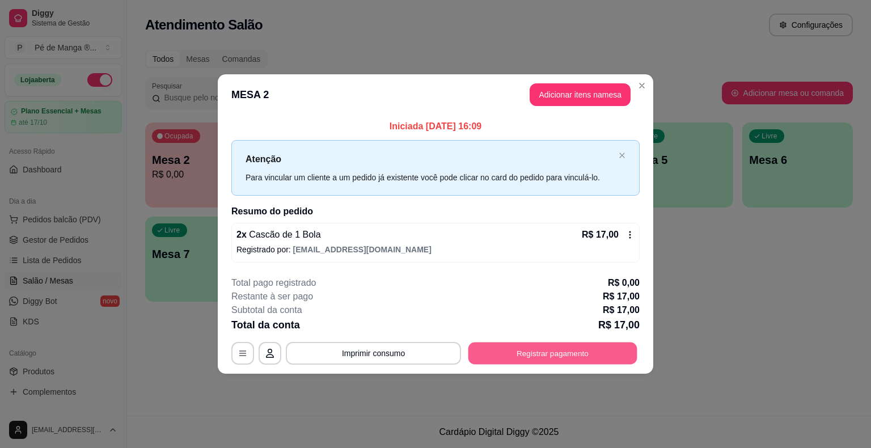
click at [558, 353] on button "Registrar pagamento" at bounding box center [553, 353] width 169 height 22
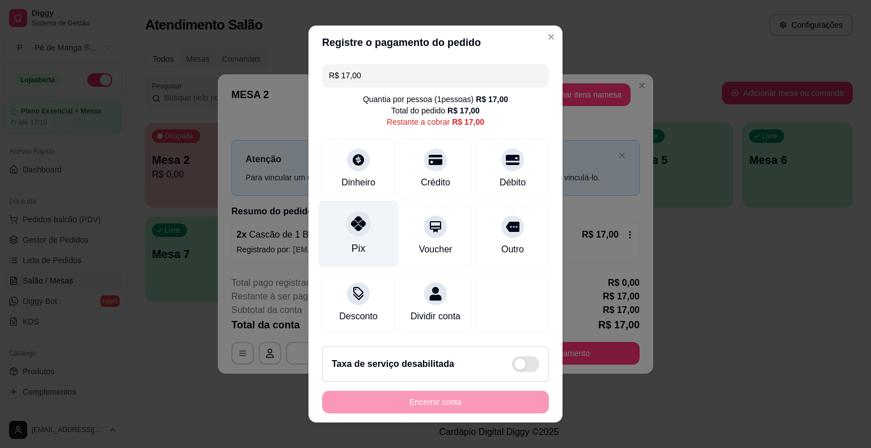
click at [352, 238] on div "Pix" at bounding box center [359, 234] width 80 height 66
type input "R$ 0,00"
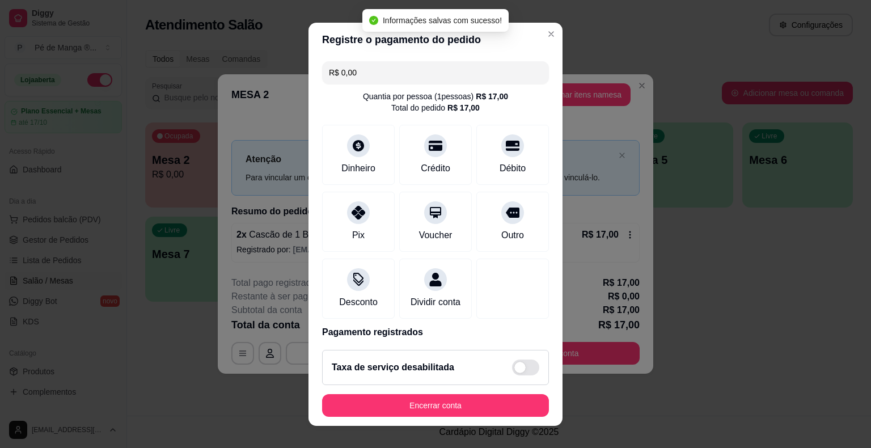
scroll to position [53, 0]
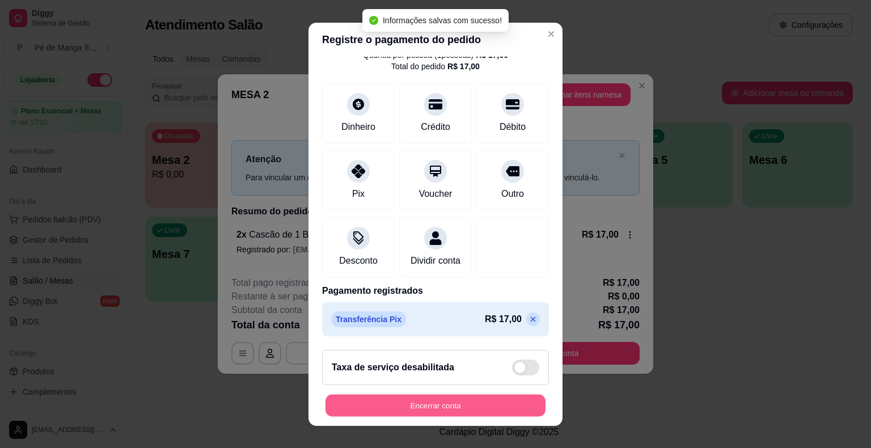
click at [449, 401] on button "Encerrar conta" at bounding box center [436, 405] width 220 height 22
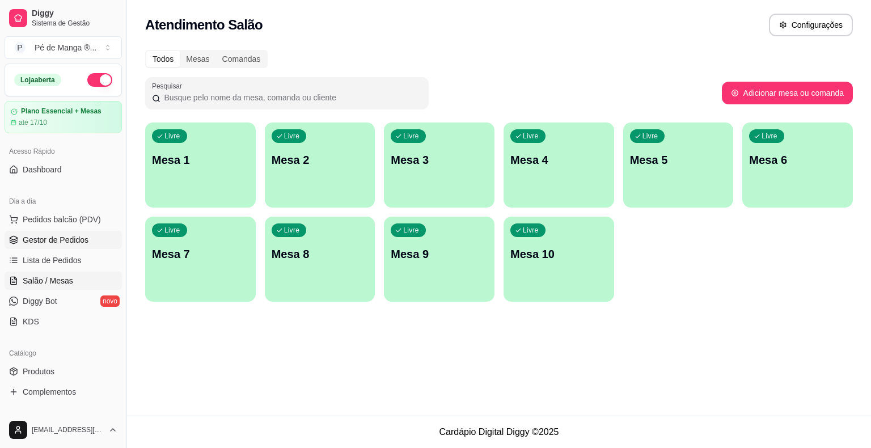
click at [50, 244] on span "Gestor de Pedidos" at bounding box center [56, 239] width 66 height 11
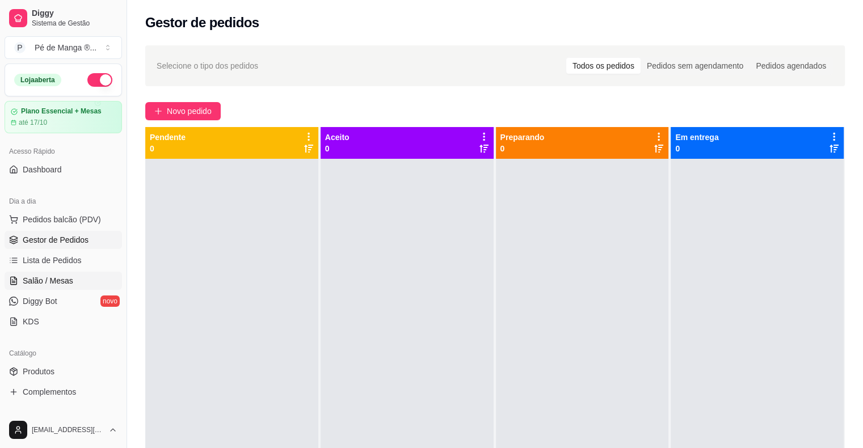
click at [75, 281] on link "Salão / Mesas" at bounding box center [63, 281] width 117 height 18
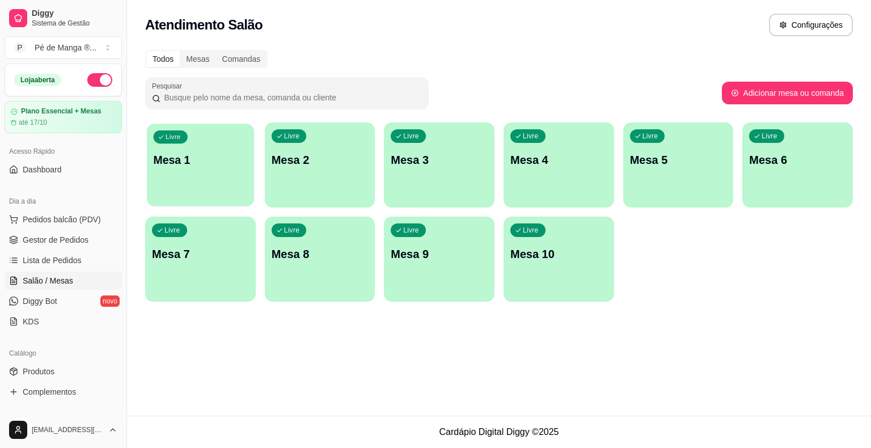
click at [212, 171] on div "Livre Mesa 1" at bounding box center [200, 158] width 107 height 69
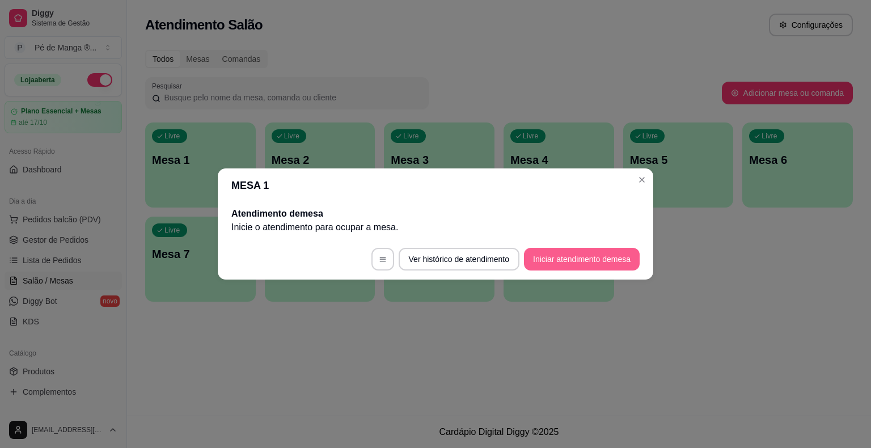
click at [600, 269] on button "Iniciar atendimento de mesa" at bounding box center [582, 259] width 116 height 23
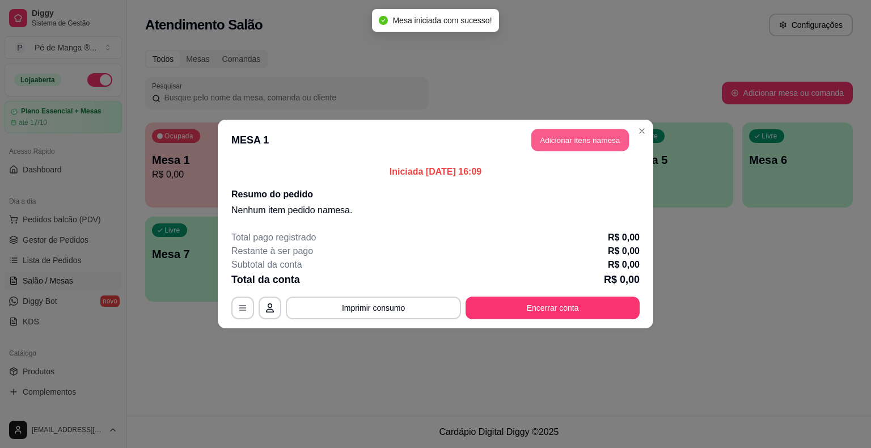
click at [568, 137] on button "Adicionar itens na mesa" at bounding box center [580, 140] width 98 height 22
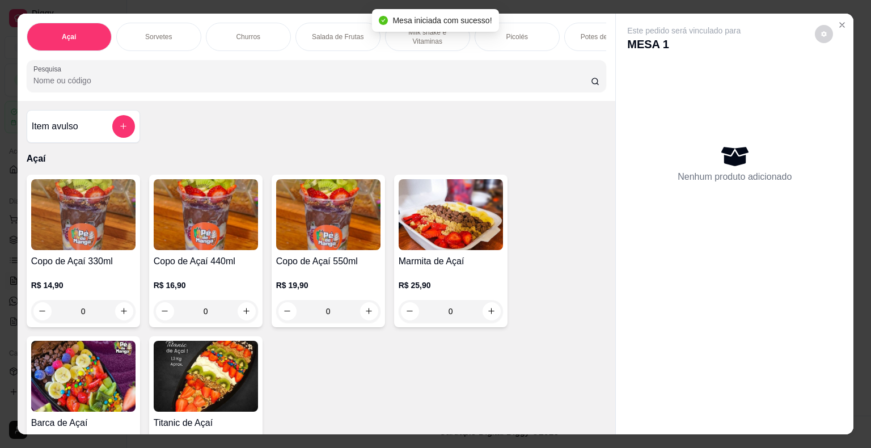
drag, startPoint x: 525, startPoint y: 36, endPoint x: 531, endPoint y: 35, distance: 7.0
click at [527, 36] on div "Picolés" at bounding box center [517, 37] width 85 height 28
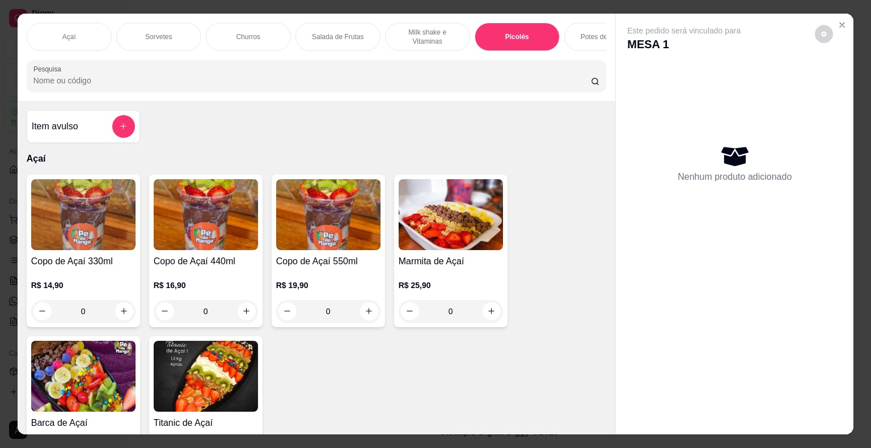
scroll to position [27, 0]
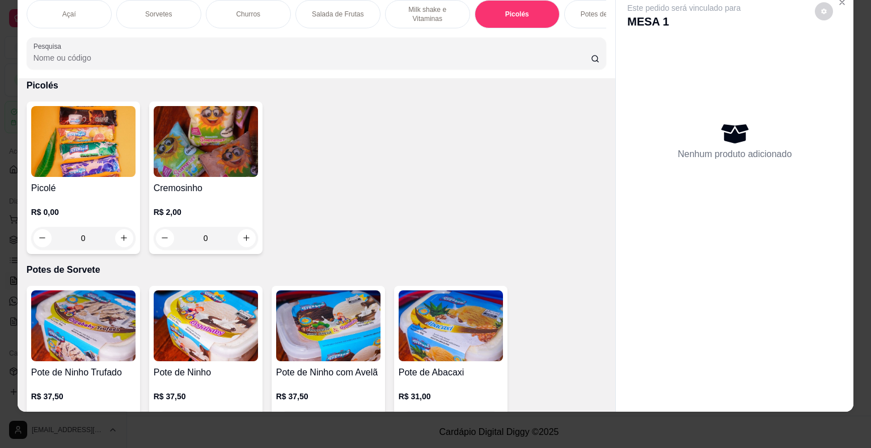
click at [122, 189] on h4 "Picolé" at bounding box center [83, 189] width 104 height 14
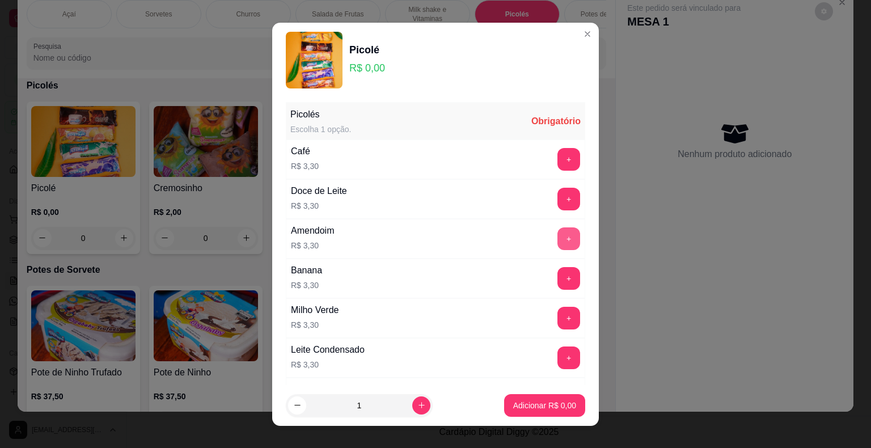
click at [558, 243] on button "+" at bounding box center [569, 238] width 23 height 23
click at [549, 404] on p "Adicionar R$ 3,30" at bounding box center [544, 405] width 63 height 11
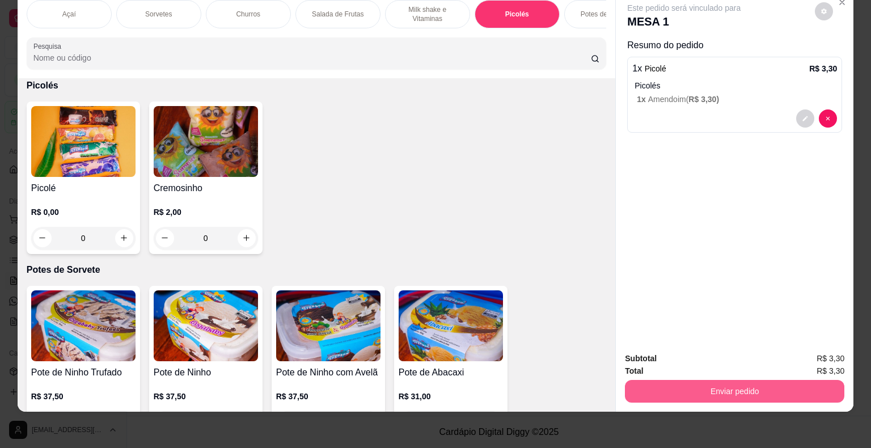
click at [696, 380] on button "Enviar pedido" at bounding box center [735, 391] width 220 height 23
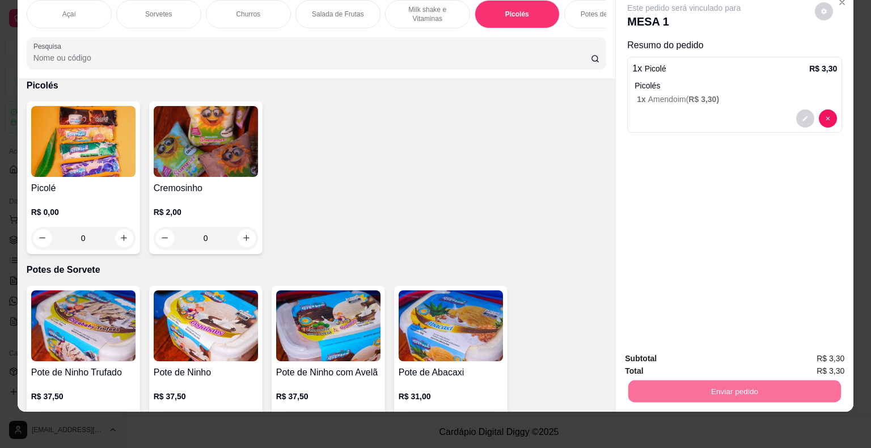
click at [809, 349] on button "Enviar pedido" at bounding box center [815, 355] width 64 height 22
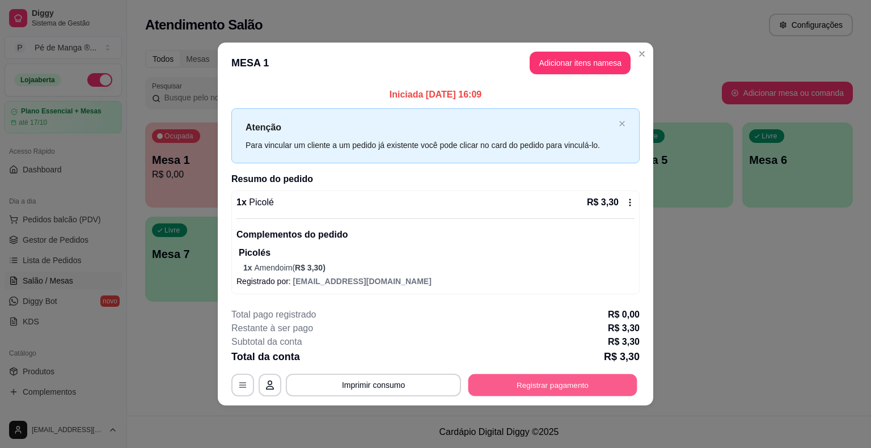
click at [609, 379] on button "Registrar pagamento" at bounding box center [553, 385] width 169 height 22
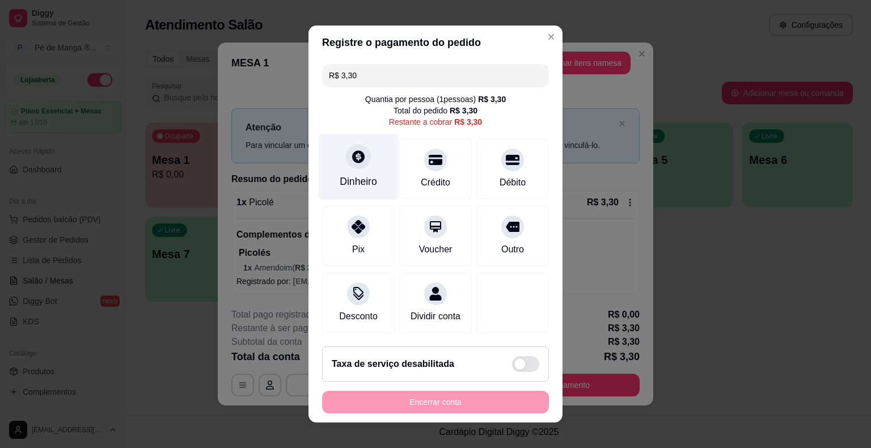
click at [354, 167] on div at bounding box center [358, 156] width 25 height 25
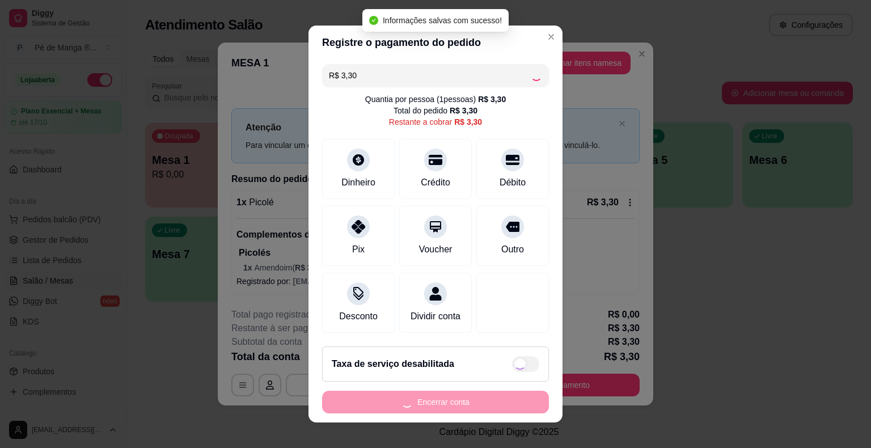
type input "R$ 0,00"
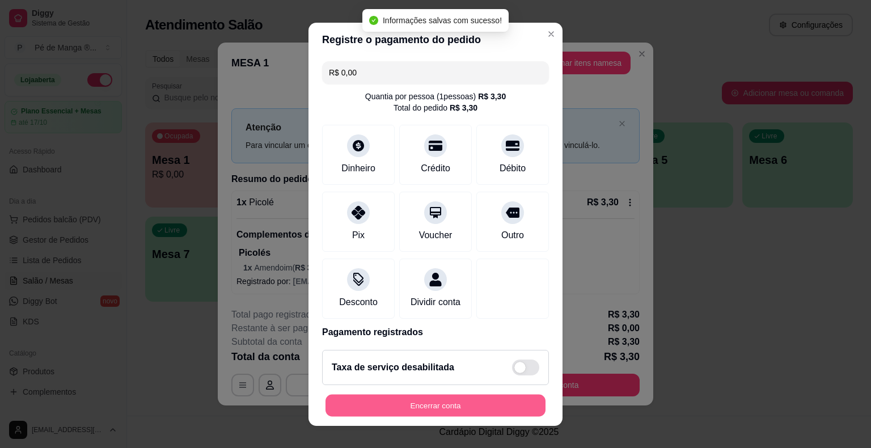
click at [466, 403] on button "Encerrar conta" at bounding box center [436, 405] width 220 height 22
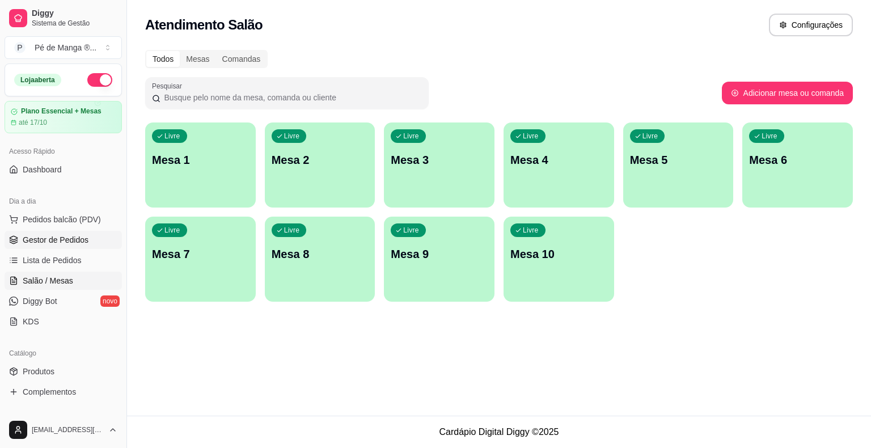
click at [54, 238] on span "Gestor de Pedidos" at bounding box center [56, 239] width 66 height 11
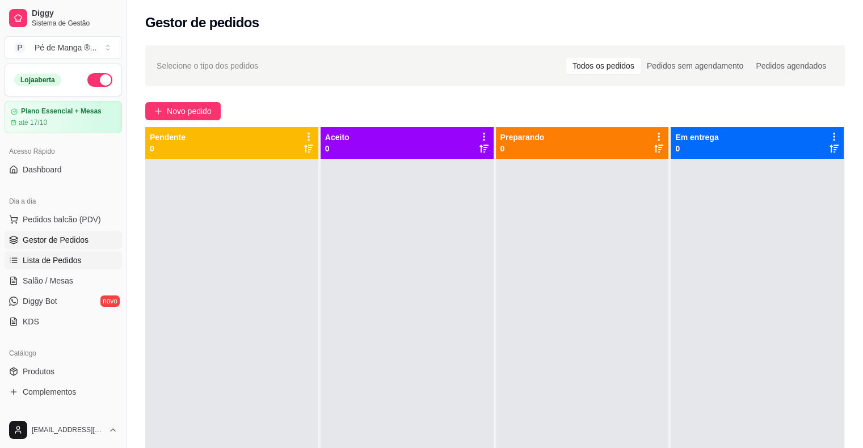
click at [61, 259] on span "Lista de Pedidos" at bounding box center [52, 260] width 59 height 11
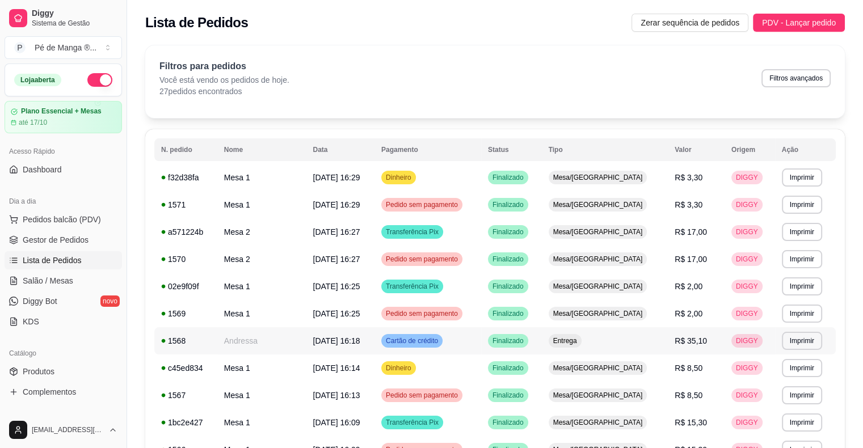
click at [579, 339] on span "Entrega" at bounding box center [565, 340] width 28 height 9
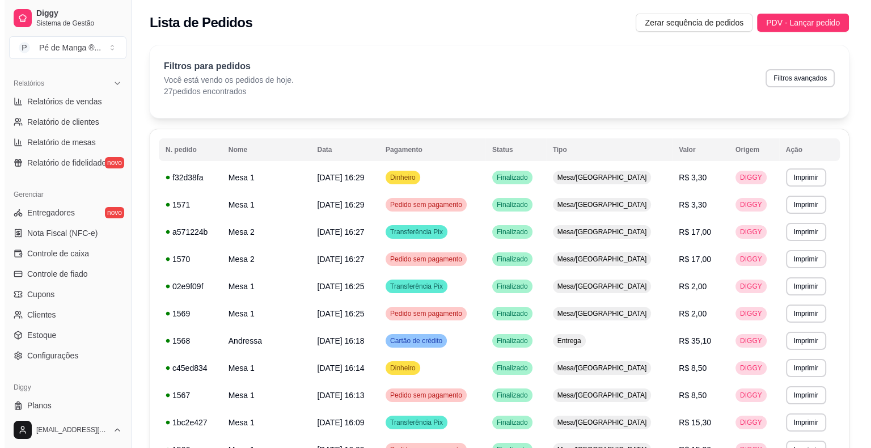
scroll to position [368, 0]
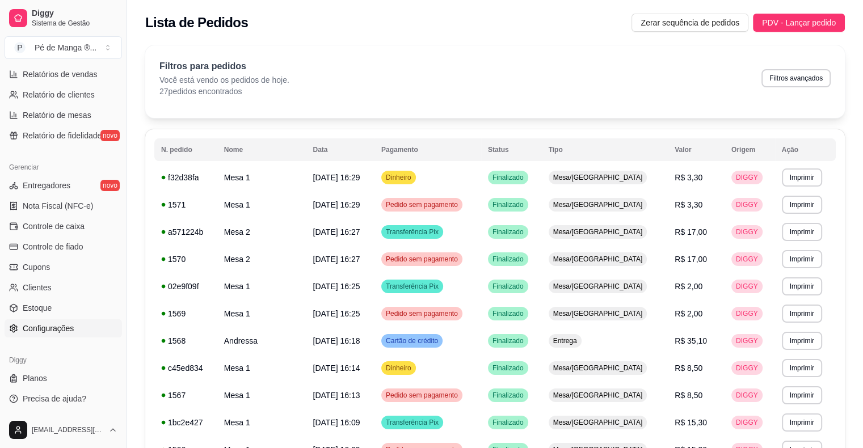
click at [91, 330] on link "Configurações" at bounding box center [63, 328] width 117 height 18
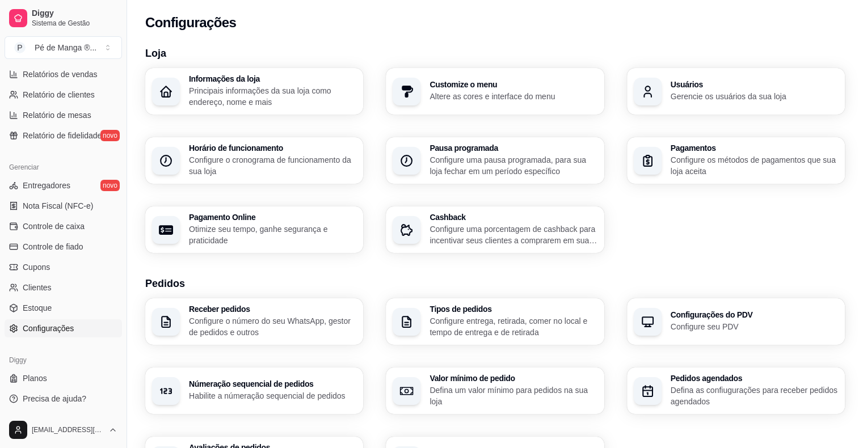
click at [315, 242] on p "Otimize seu tempo, ganhe segurança e praticidade" at bounding box center [272, 234] width 167 height 23
select select "4.98"
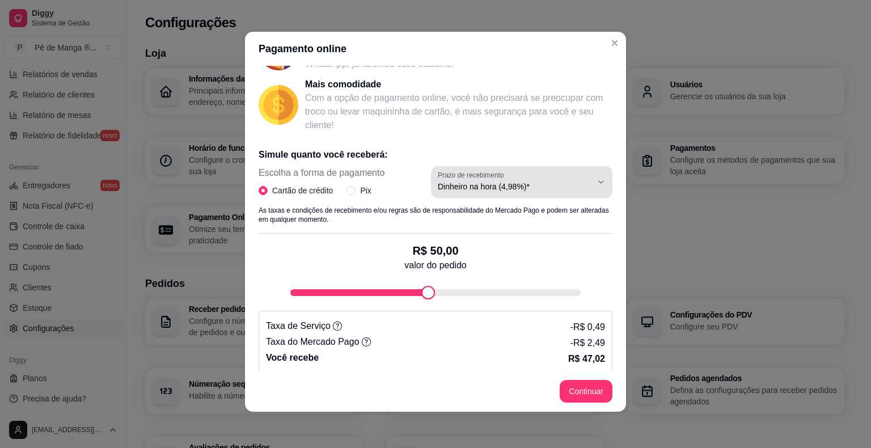
scroll to position [151, 0]
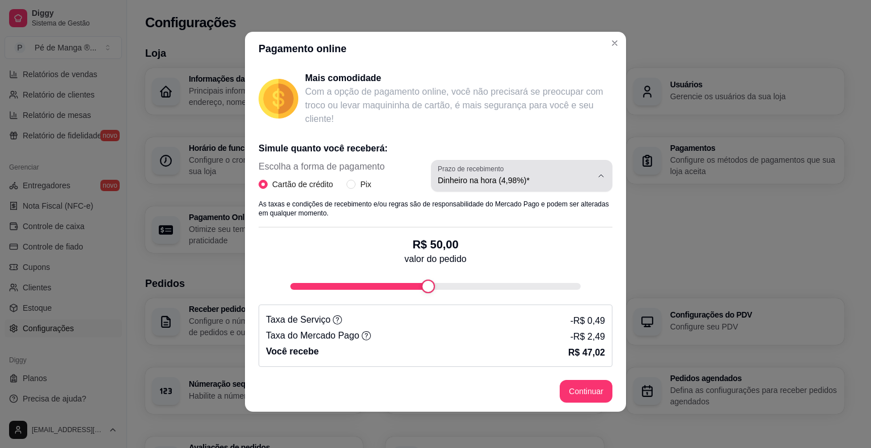
click at [547, 184] on span "Dinheiro na hora (4,98%)*" at bounding box center [515, 180] width 154 height 11
click at [529, 209] on span "Dinheiro na hora (4,98%)*" at bounding box center [504, 206] width 146 height 11
select select
click at [535, 176] on span "Escolha o prazo de recebimento" at bounding box center [515, 180] width 154 height 11
click at [524, 202] on span "Dinheiro na hora (4,98%)*" at bounding box center [504, 206] width 146 height 11
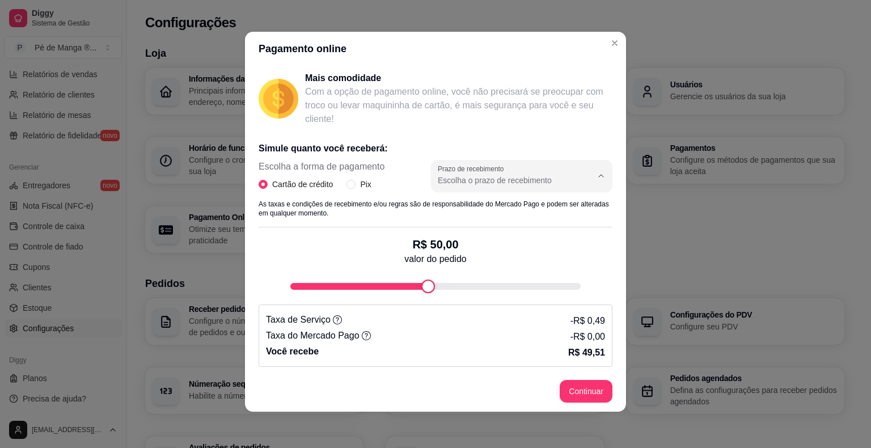
type input "4.98"
select select "4.98"
click at [542, 300] on div "Simule quanto você receberá: Escolha a forma de pagamento Cartão de crédito Pix…" at bounding box center [436, 250] width 354 height 234
type input "100"
click at [587, 284] on div "R$ 100,00 valor do pedido" at bounding box center [436, 260] width 354 height 66
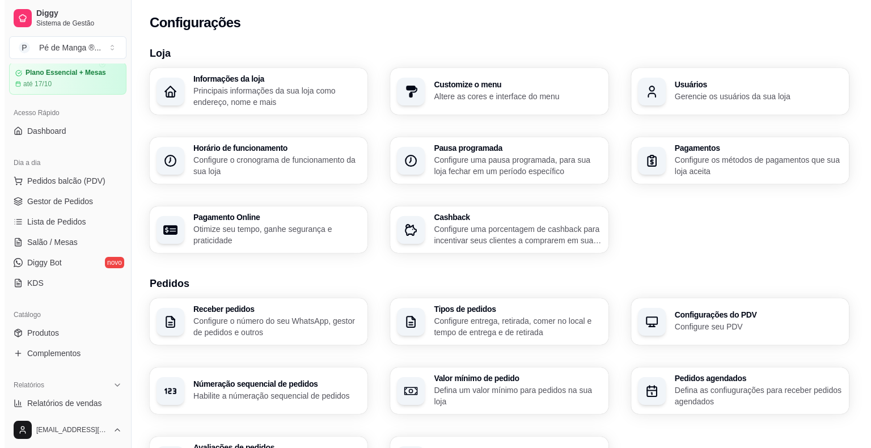
scroll to position [0, 0]
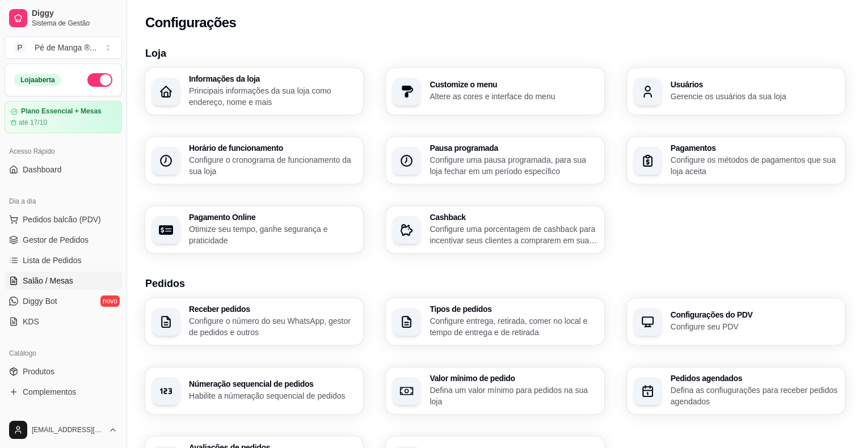
click at [57, 278] on span "Salão / Mesas" at bounding box center [48, 280] width 50 height 11
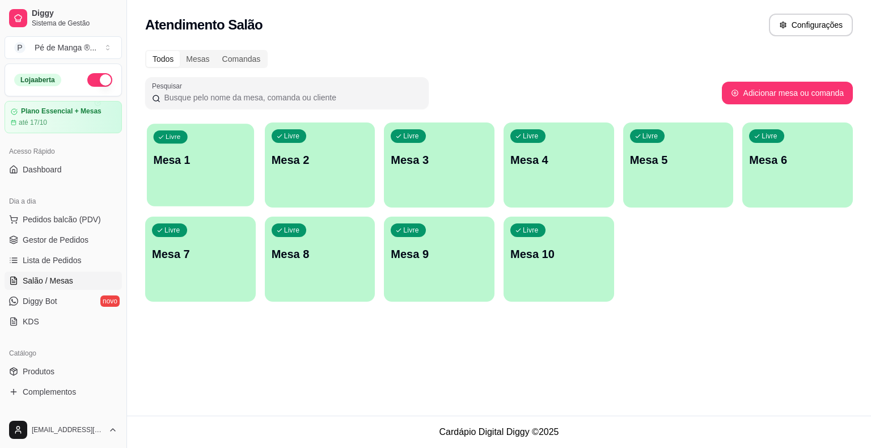
click at [243, 180] on div "Livre Mesa 1" at bounding box center [200, 158] width 107 height 69
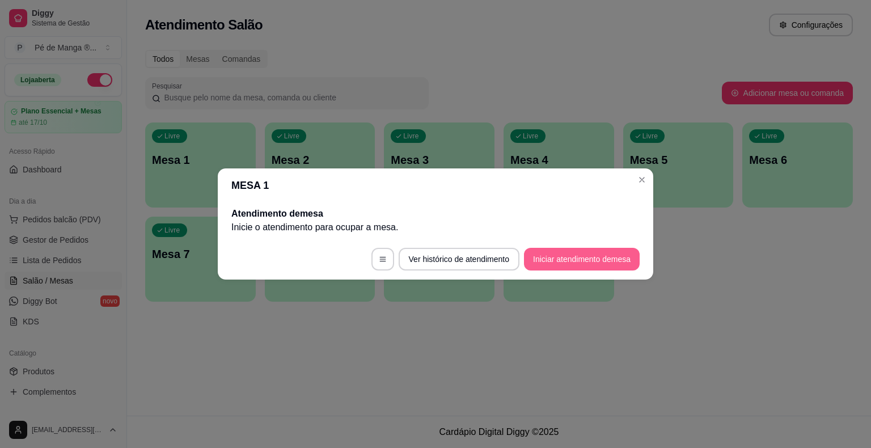
click at [586, 254] on button "Iniciar atendimento de mesa" at bounding box center [582, 259] width 116 height 23
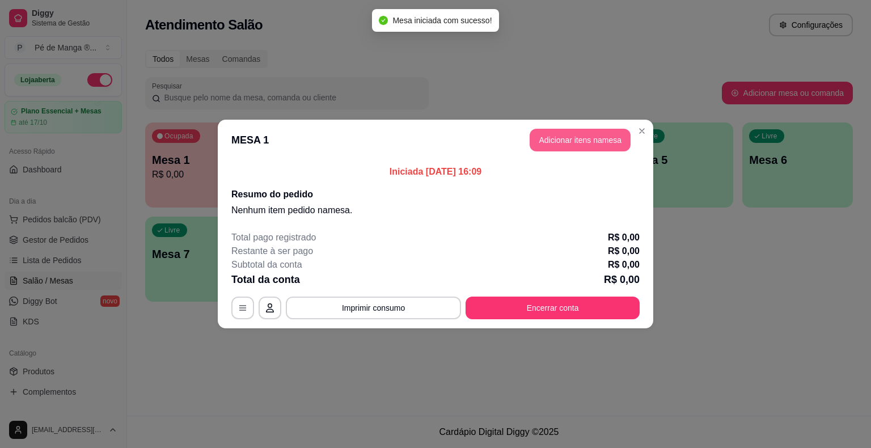
click at [596, 139] on button "Adicionar itens na mesa" at bounding box center [580, 140] width 101 height 23
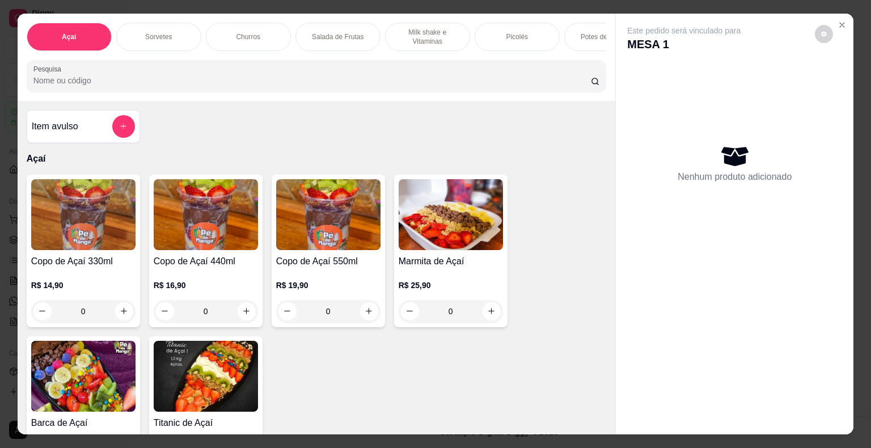
click at [465, 29] on div "Milk shake e Vitaminas" at bounding box center [427, 37] width 85 height 28
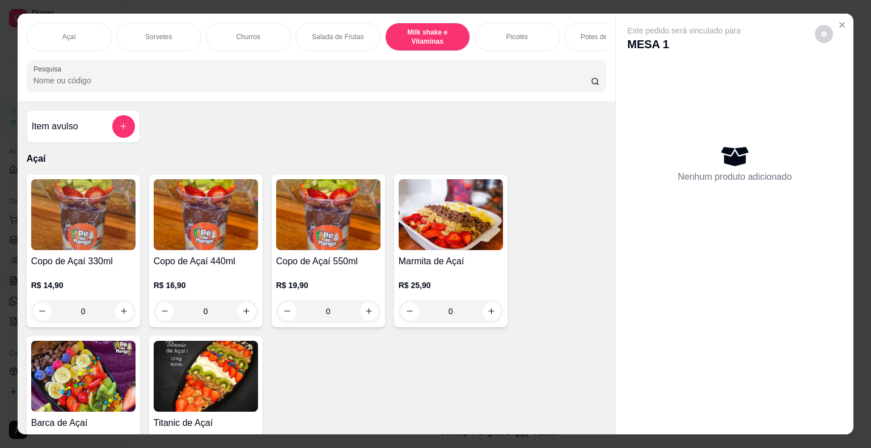
scroll to position [27, 0]
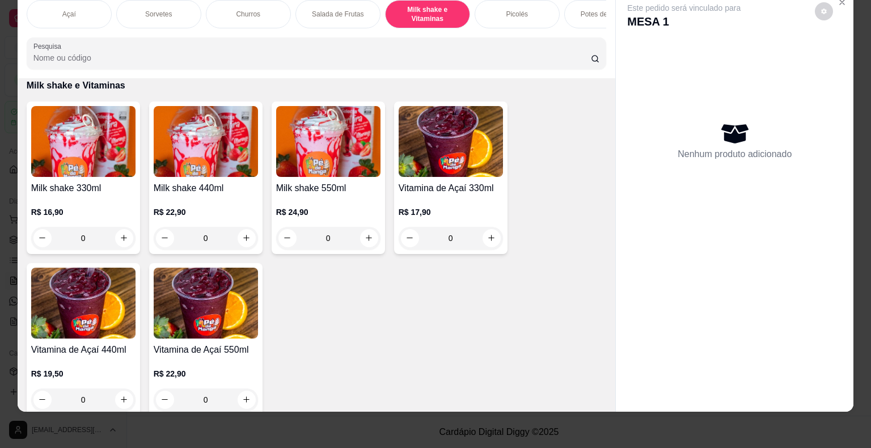
click at [487, 34] on div "Açaí Sorvetes Churros Salada de Frutas Milk shake e Vitaminas Picolés Potes de …" at bounding box center [317, 34] width 598 height 87
click at [499, 14] on div "Picolés" at bounding box center [517, 14] width 85 height 28
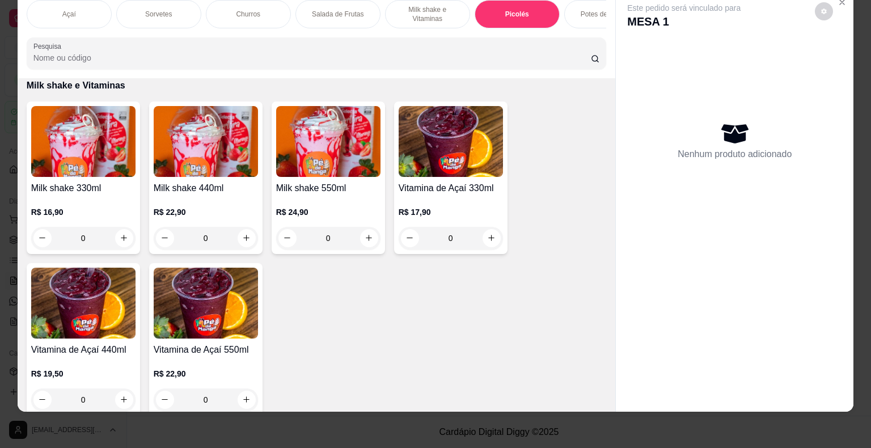
scroll to position [1924, 0]
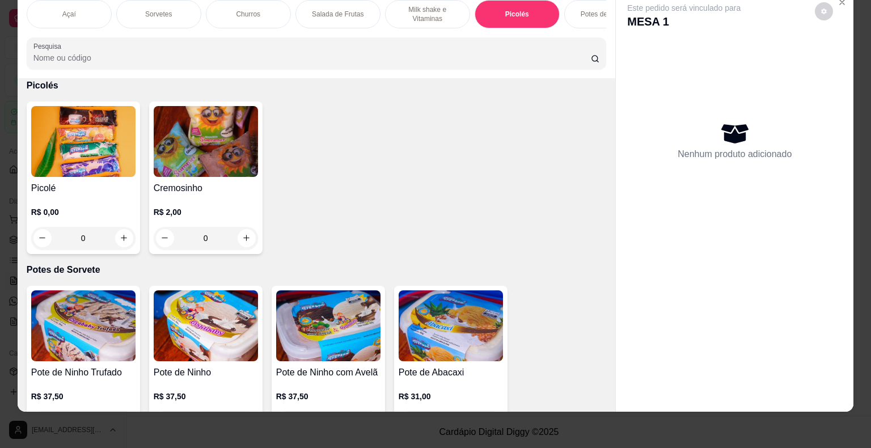
click at [117, 235] on div "0" at bounding box center [83, 238] width 104 height 23
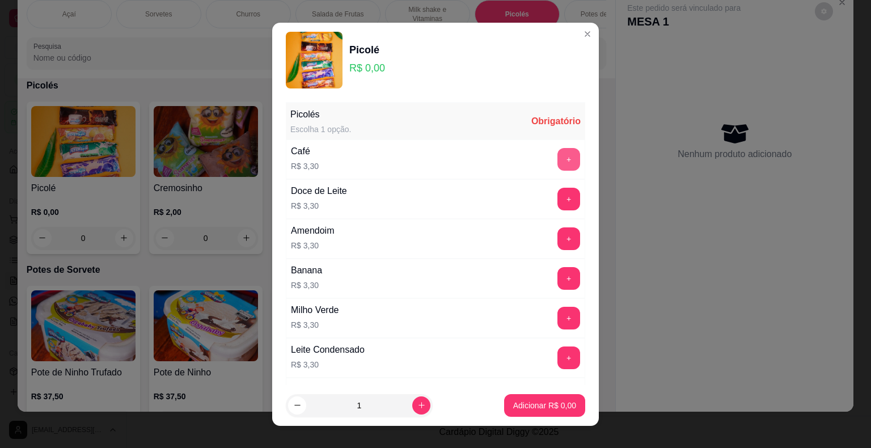
click at [558, 159] on button "+" at bounding box center [569, 159] width 23 height 23
click at [545, 400] on p "Adicionar R$ 3,30" at bounding box center [544, 405] width 61 height 11
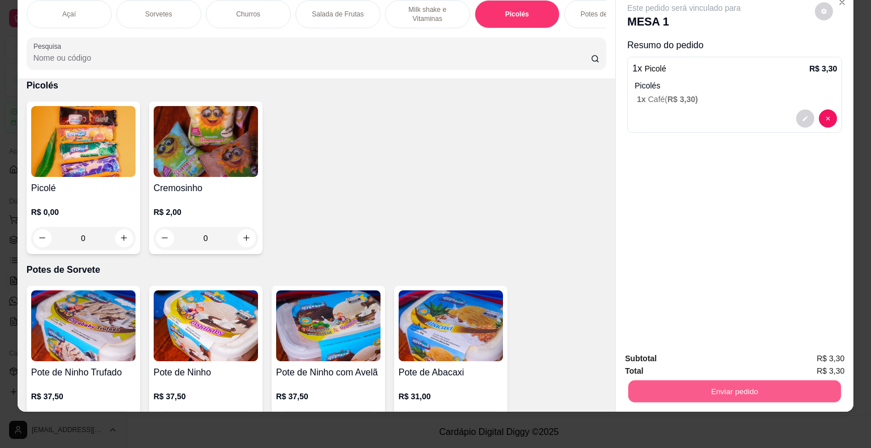
click at [761, 388] on button "Enviar pedido" at bounding box center [734, 392] width 213 height 22
click at [800, 349] on button "Enviar pedido" at bounding box center [815, 354] width 62 height 21
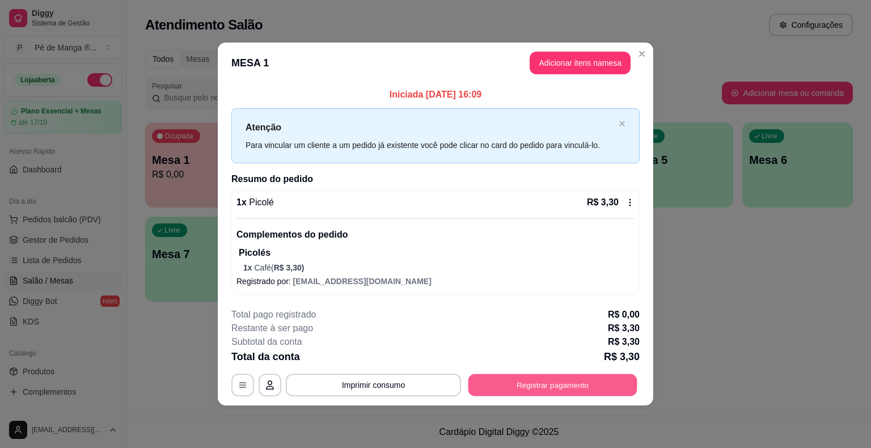
click at [535, 389] on button "Registrar pagamento" at bounding box center [553, 385] width 169 height 22
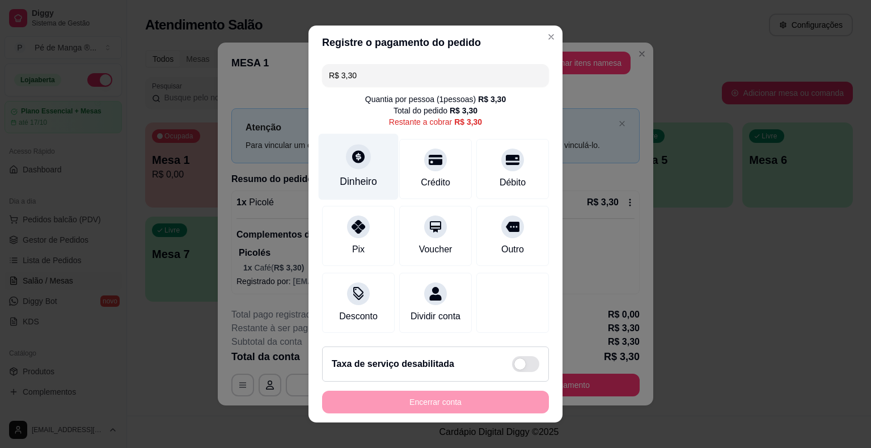
click at [351, 176] on div "Dinheiro" at bounding box center [359, 167] width 80 height 66
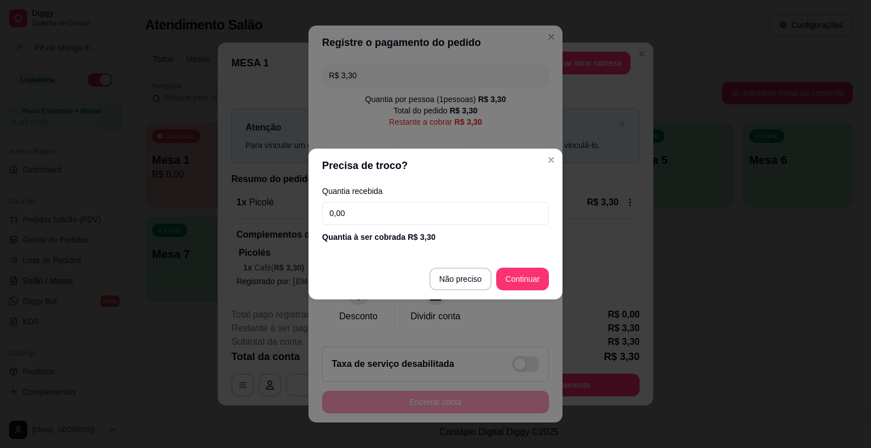
click at [380, 205] on input "0,00" at bounding box center [435, 213] width 227 height 23
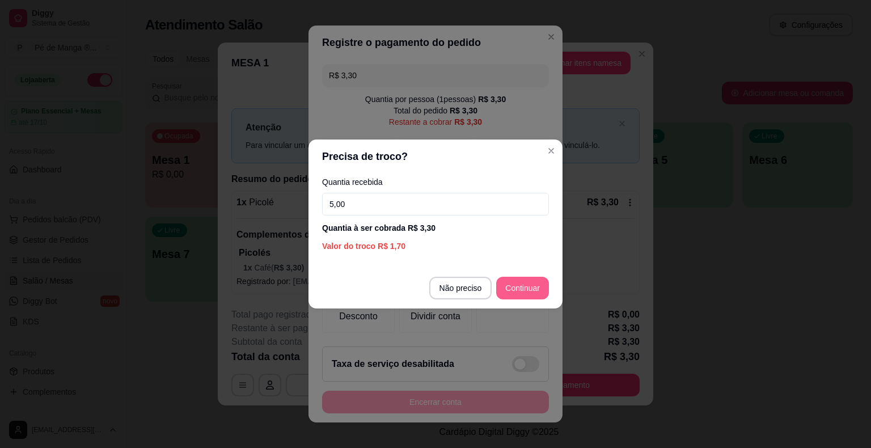
type input "5,00"
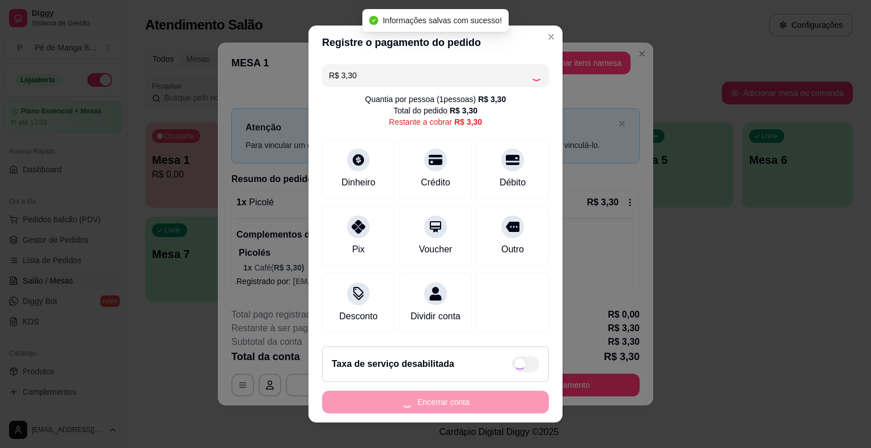
type input "R$ 0,00"
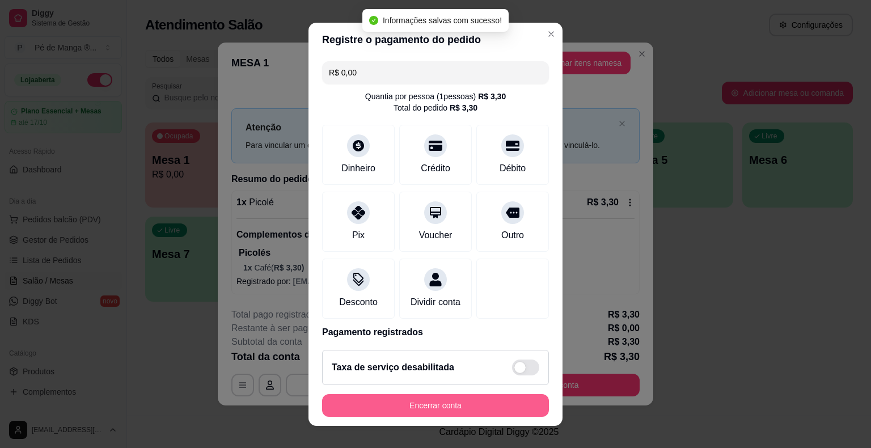
click at [446, 398] on button "Encerrar conta" at bounding box center [435, 405] width 227 height 23
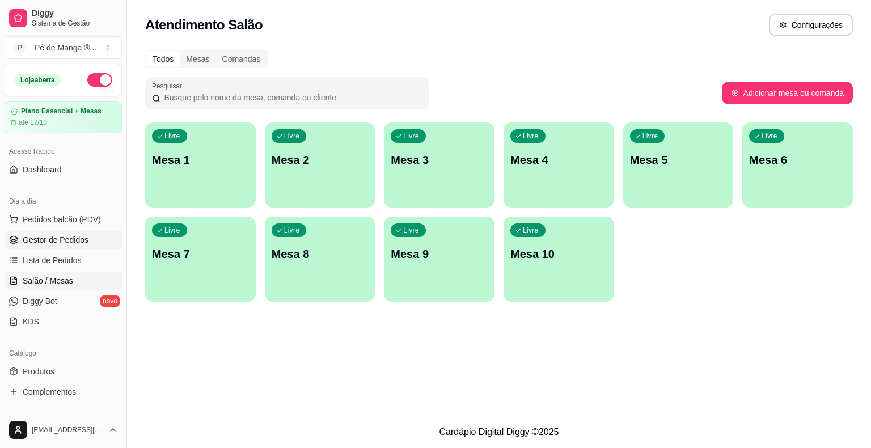
click at [34, 242] on span "Gestor de Pedidos" at bounding box center [56, 239] width 66 height 11
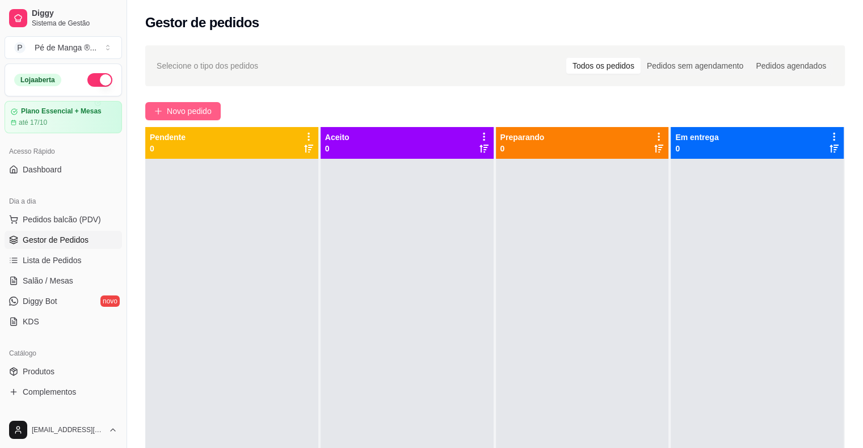
click at [183, 107] on span "Novo pedido" at bounding box center [189, 111] width 45 height 12
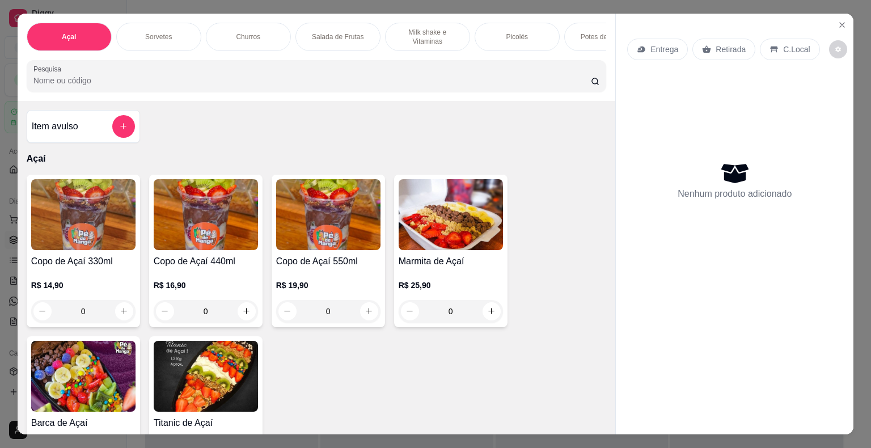
click at [248, 313] on div "0" at bounding box center [206, 311] width 104 height 23
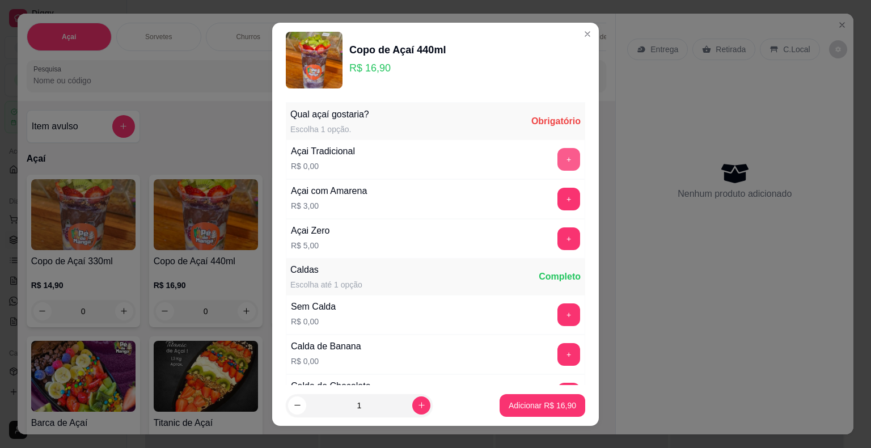
click at [558, 159] on button "+" at bounding box center [569, 159] width 23 height 23
click at [558, 316] on button "+" at bounding box center [569, 314] width 22 height 22
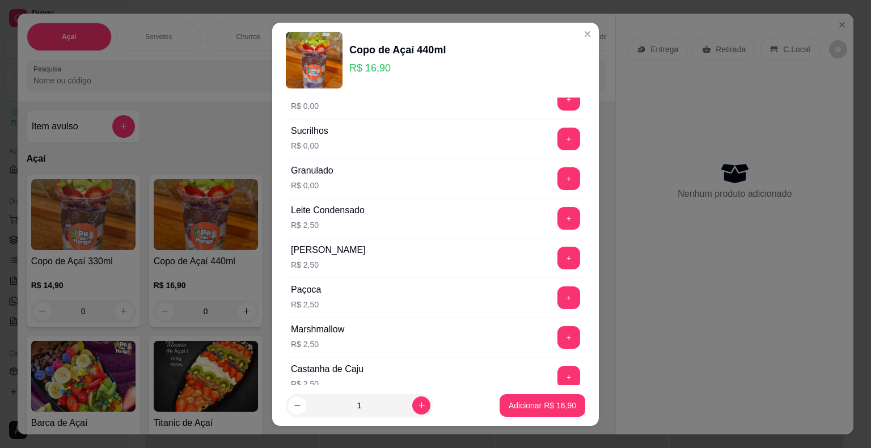
scroll to position [794, 0]
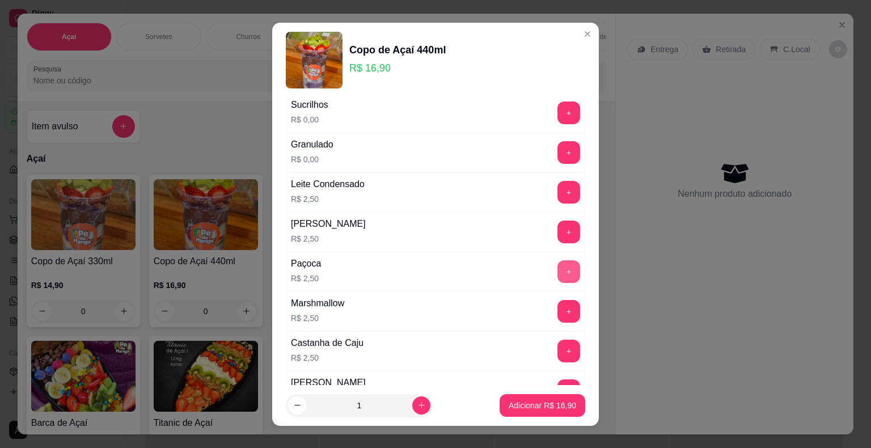
click at [558, 264] on button "+" at bounding box center [569, 271] width 23 height 23
click at [558, 189] on button "+" at bounding box center [569, 192] width 23 height 23
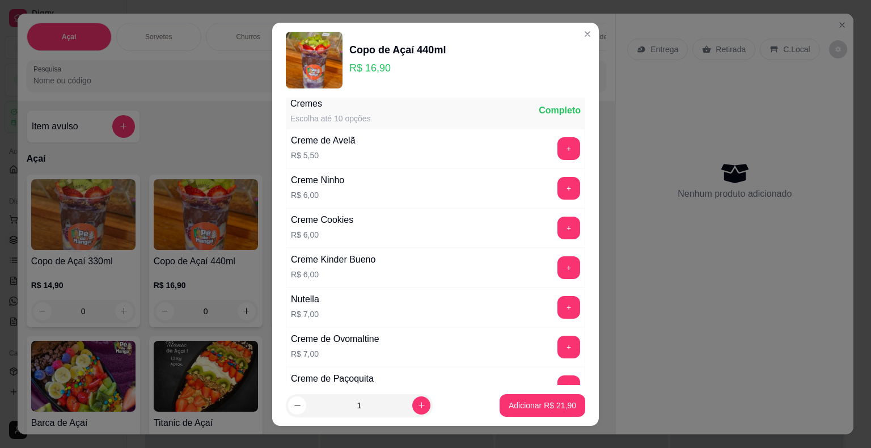
scroll to position [1645, 0]
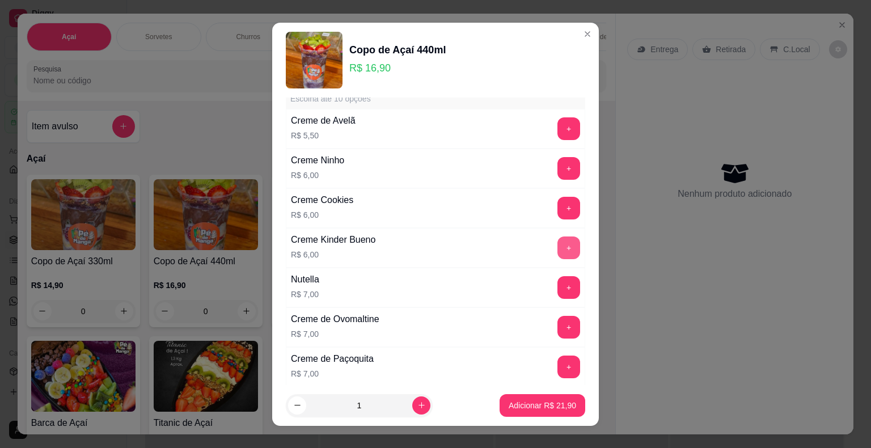
click at [558, 237] on button "+" at bounding box center [569, 248] width 23 height 23
click at [510, 400] on p "Adicionar R$ 27,90" at bounding box center [543, 405] width 66 height 11
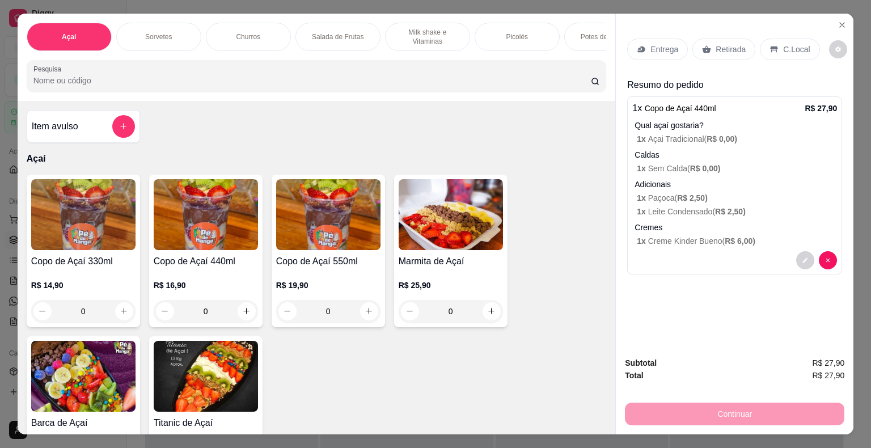
click at [662, 44] on p "Entrega" at bounding box center [665, 49] width 28 height 11
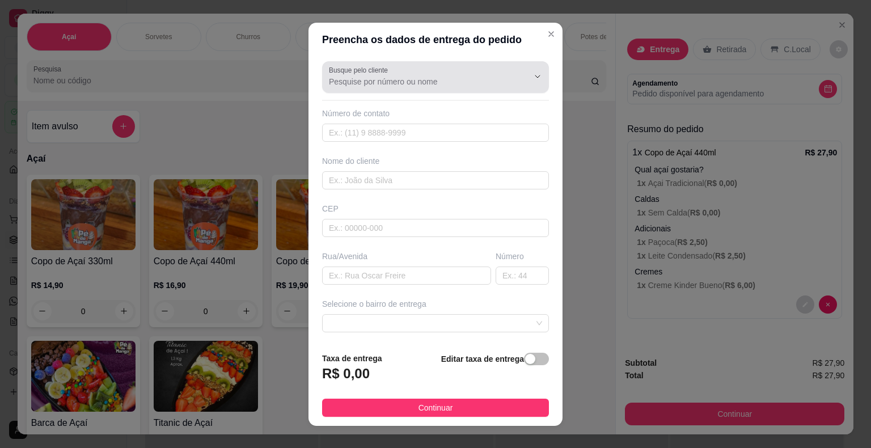
click at [374, 86] on div "Busque pelo cliente" at bounding box center [435, 77] width 227 height 32
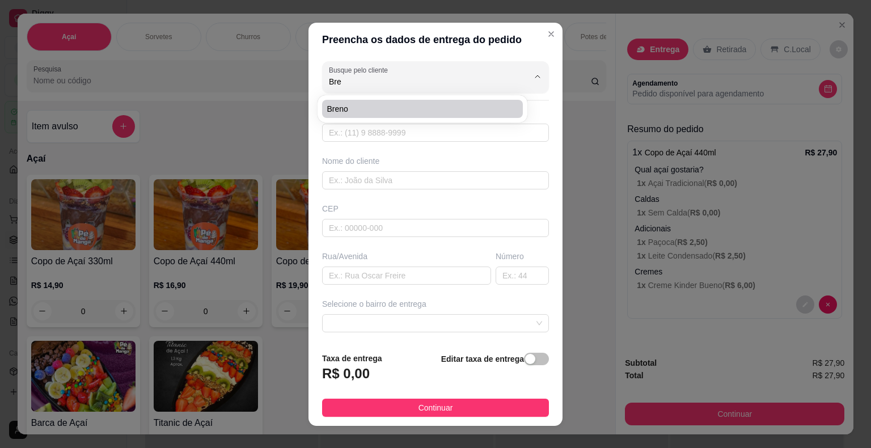
click at [393, 100] on li "Breno" at bounding box center [422, 109] width 201 height 18
type input "Breno"
type input "15996931813"
type input "Breno"
type input "Rua Antonio Clemente Leite"
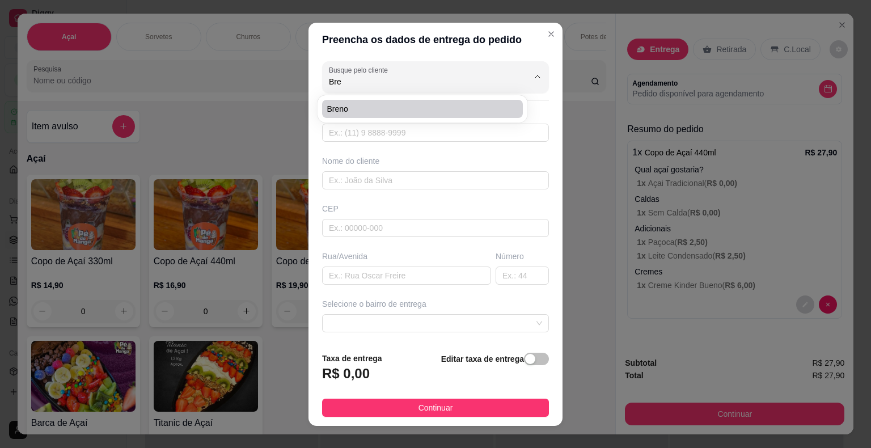
type input "150"
type input "Itaberá"
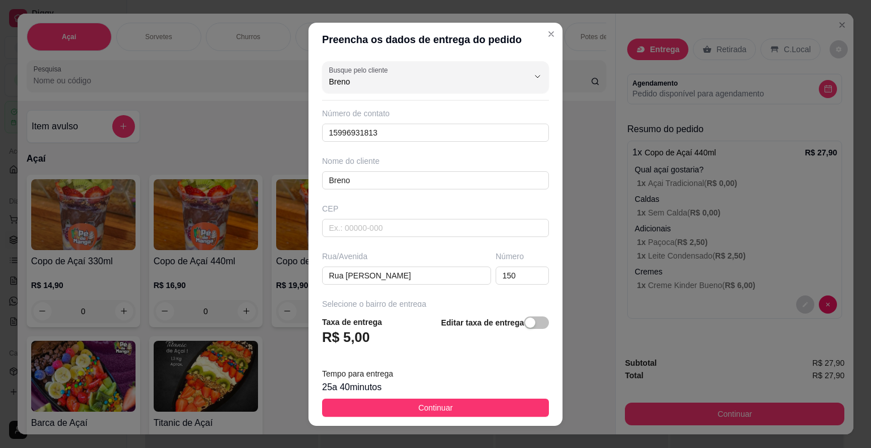
type input "Breno"
click at [474, 431] on div "Preencha os dados de entrega do pedido Busque pelo cliente Breno Número de cont…" at bounding box center [435, 224] width 871 height 448
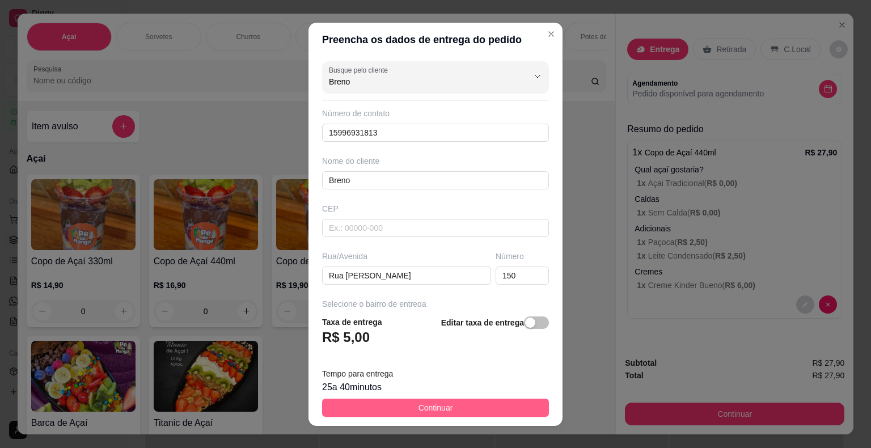
click at [472, 410] on button "Continuar" at bounding box center [435, 408] width 227 height 18
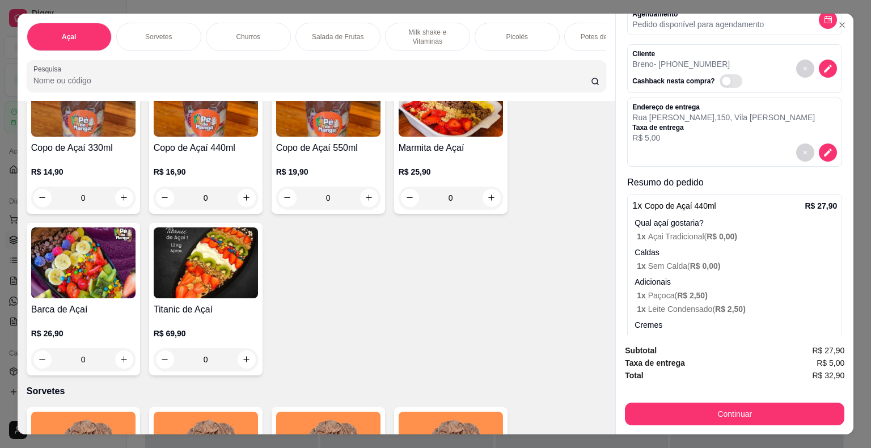
scroll to position [120, 0]
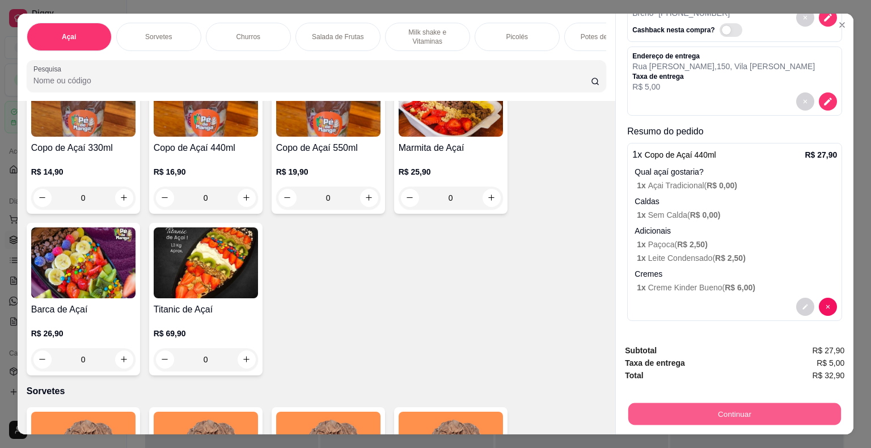
click at [703, 403] on button "Continuar" at bounding box center [734, 414] width 213 height 22
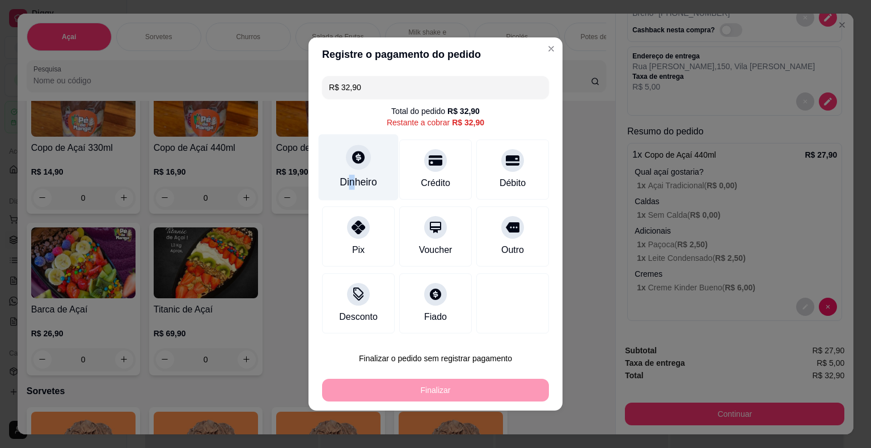
click at [355, 174] on div "Dinheiro" at bounding box center [359, 167] width 80 height 66
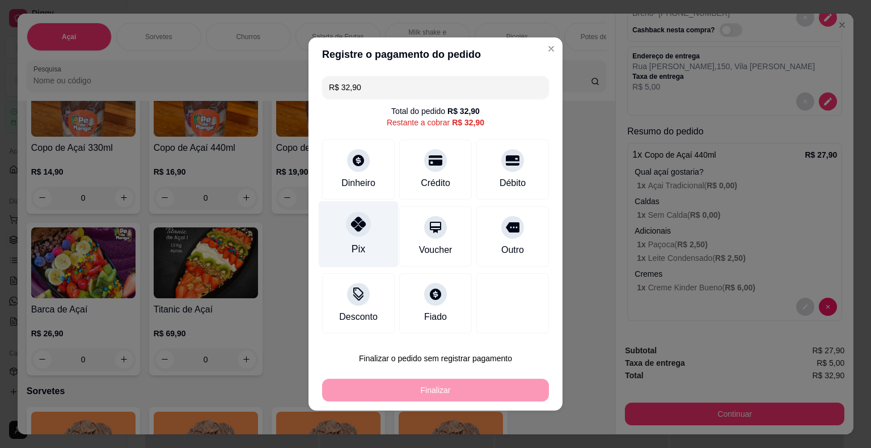
click at [361, 231] on icon at bounding box center [358, 224] width 15 height 15
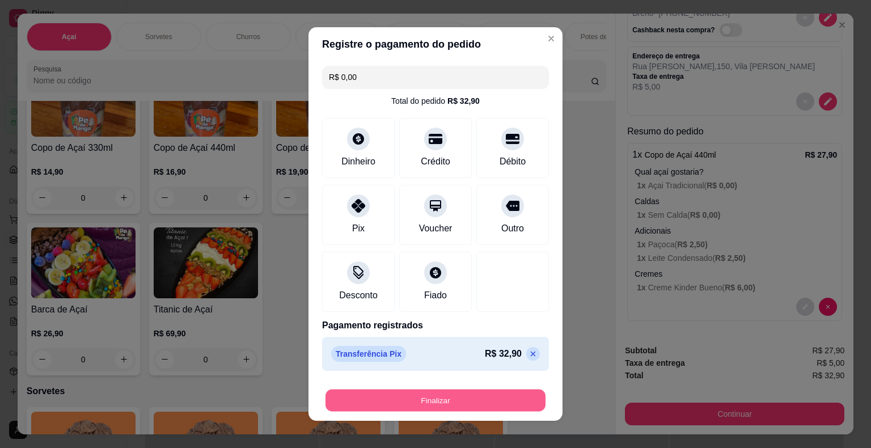
click at [402, 402] on button "Finalizar" at bounding box center [436, 401] width 220 height 22
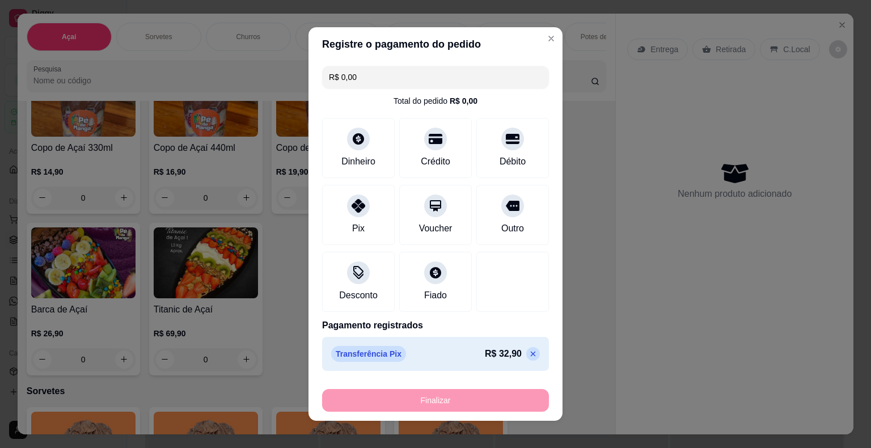
type input "-R$ 32,90"
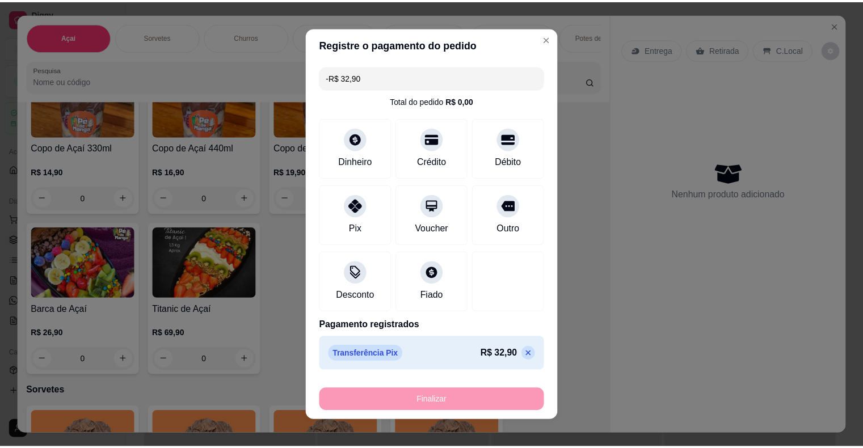
scroll to position [0, 0]
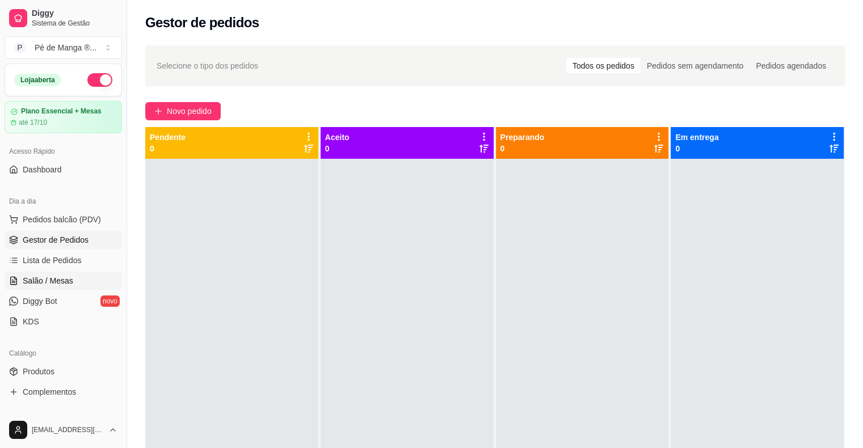
click at [96, 274] on link "Salão / Mesas" at bounding box center [63, 281] width 117 height 18
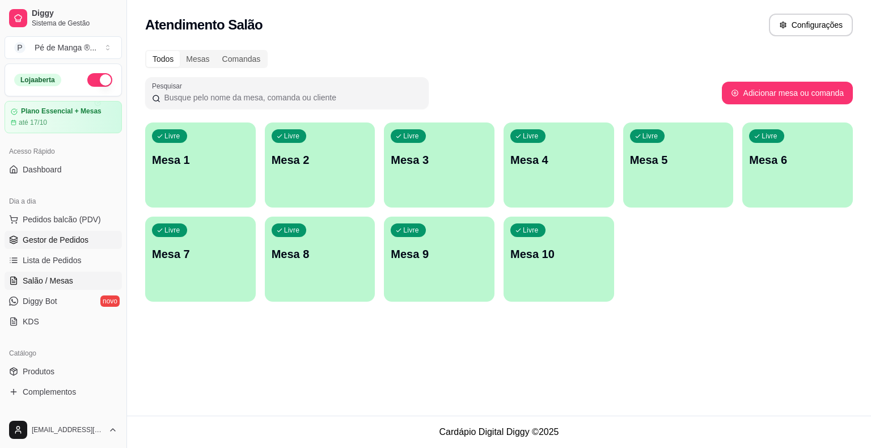
click at [78, 244] on span "Gestor de Pedidos" at bounding box center [56, 239] width 66 height 11
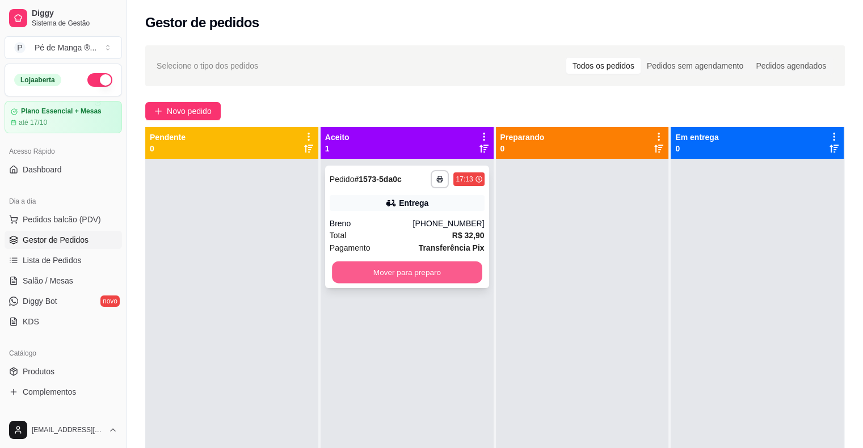
click at [395, 272] on button "Mover para preparo" at bounding box center [407, 272] width 150 height 22
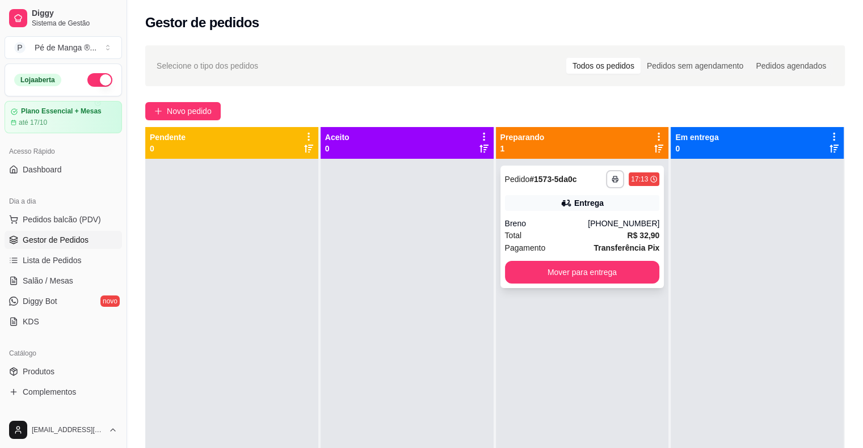
click at [589, 235] on div "Total R$ 32,90" at bounding box center [582, 235] width 155 height 12
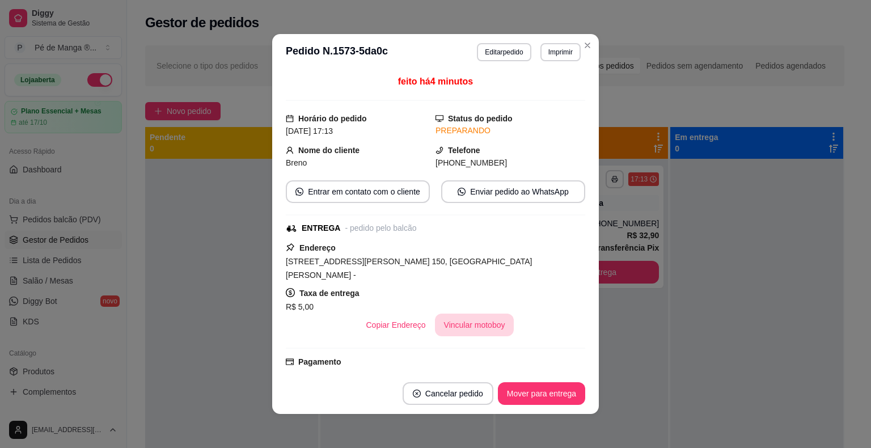
click at [484, 315] on button "Vincular motoboy" at bounding box center [474, 325] width 79 height 23
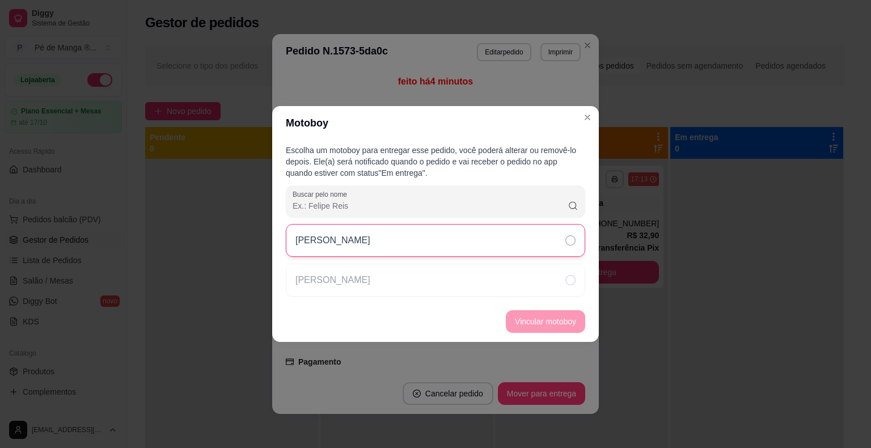
click at [507, 239] on div "[PERSON_NAME]" at bounding box center [435, 240] width 299 height 33
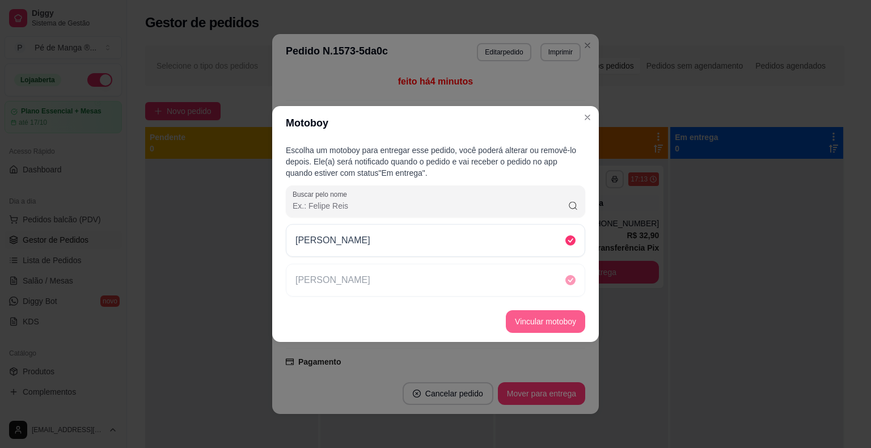
click at [559, 319] on button "Vincular motoboy" at bounding box center [545, 321] width 79 height 23
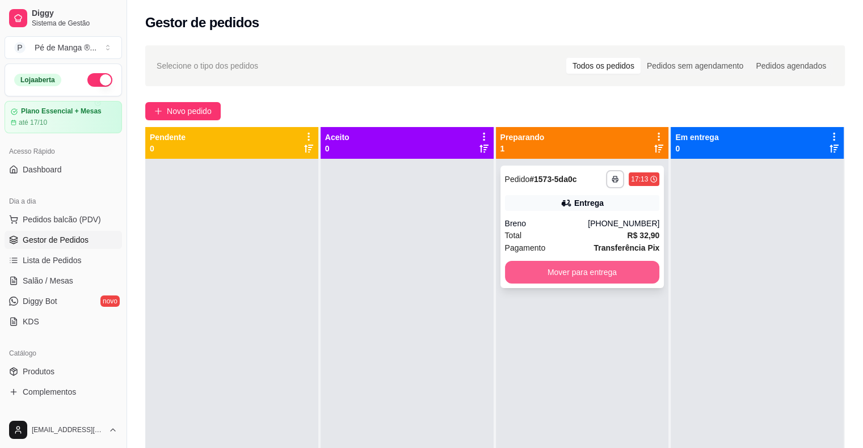
click at [616, 275] on button "Mover para entrega" at bounding box center [582, 272] width 155 height 23
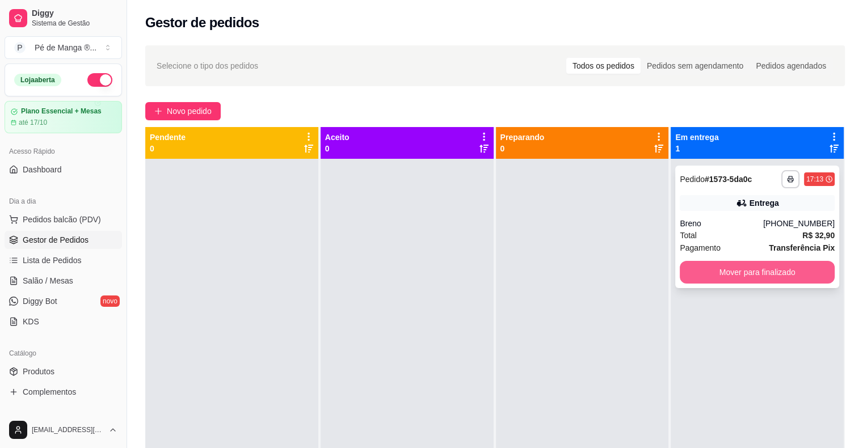
click at [767, 271] on button "Mover para finalizado" at bounding box center [757, 272] width 155 height 23
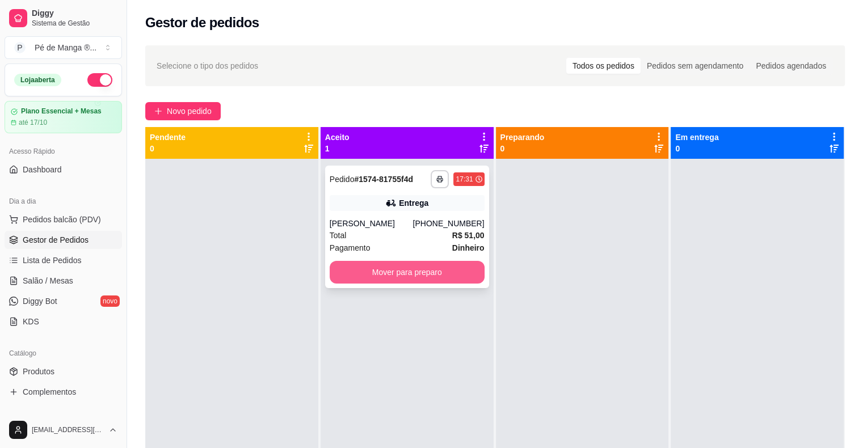
click at [412, 275] on button "Mover para preparo" at bounding box center [407, 272] width 155 height 23
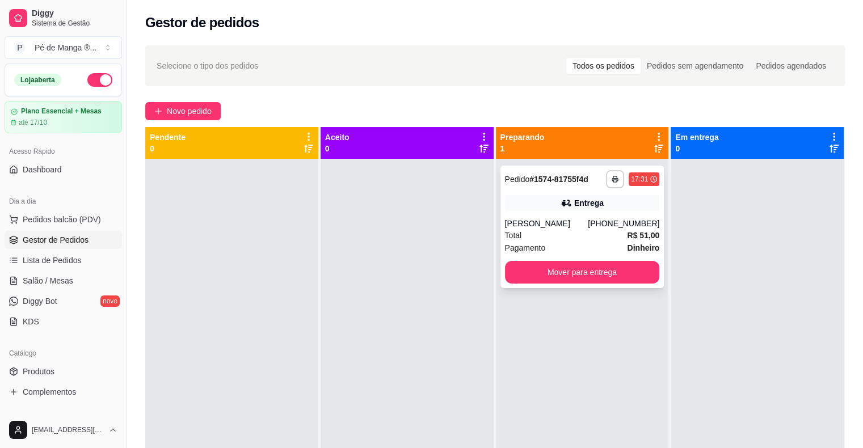
drag, startPoint x: 569, startPoint y: 214, endPoint x: 567, endPoint y: 206, distance: 8.8
click at [567, 206] on div "**********" at bounding box center [582, 227] width 164 height 123
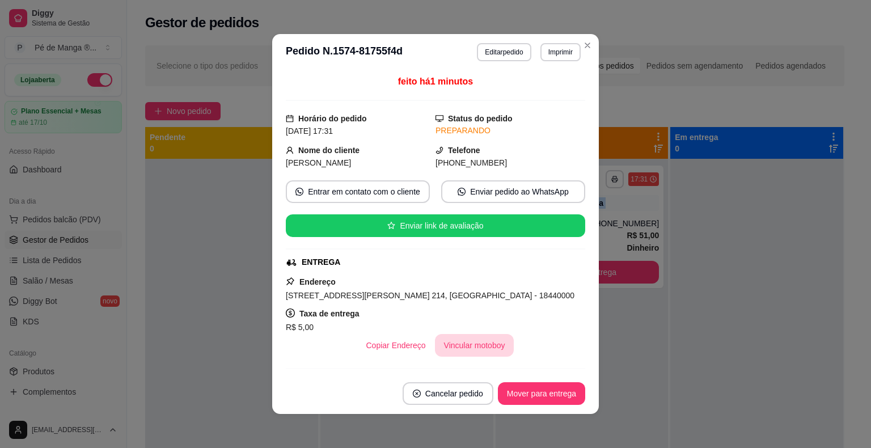
click at [481, 347] on button "Vincular motoboy" at bounding box center [474, 345] width 79 height 23
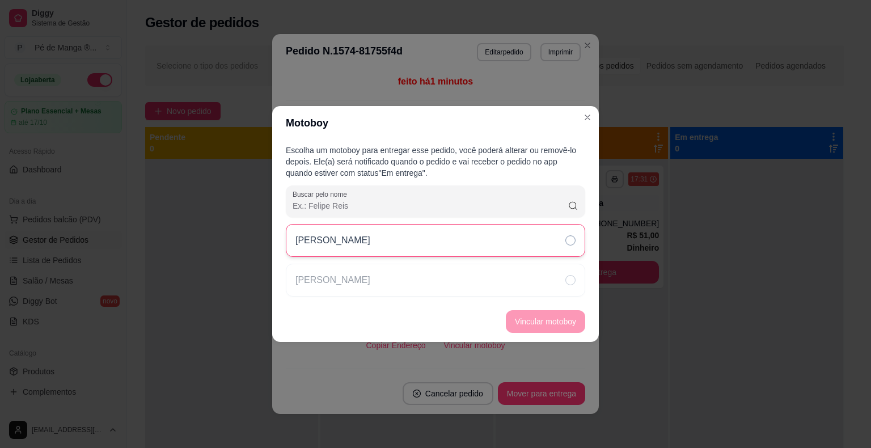
click at [495, 242] on div "[PERSON_NAME]" at bounding box center [435, 240] width 299 height 33
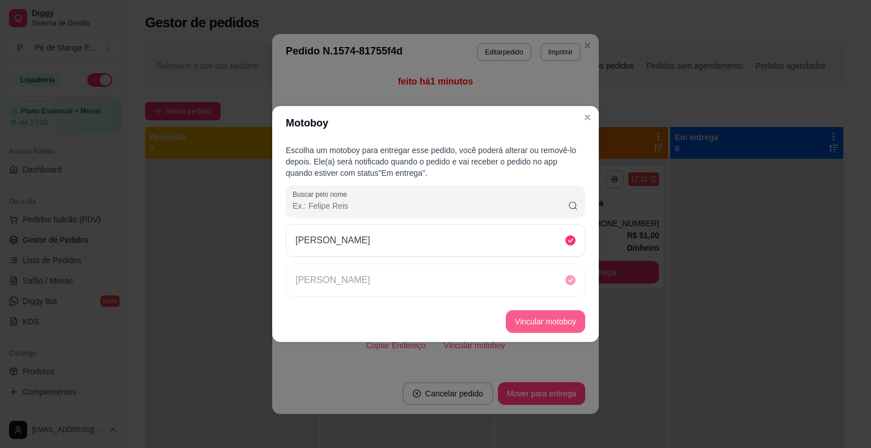
click at [562, 319] on button "Vincular motoboy" at bounding box center [545, 321] width 79 height 23
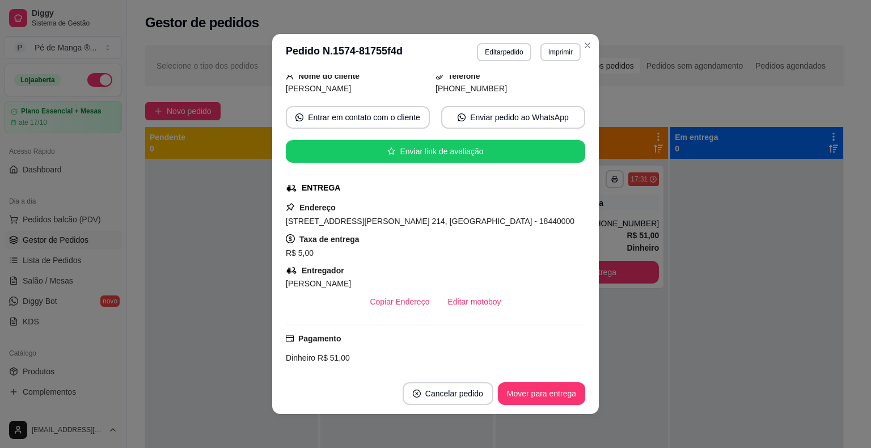
scroll to position [223, 0]
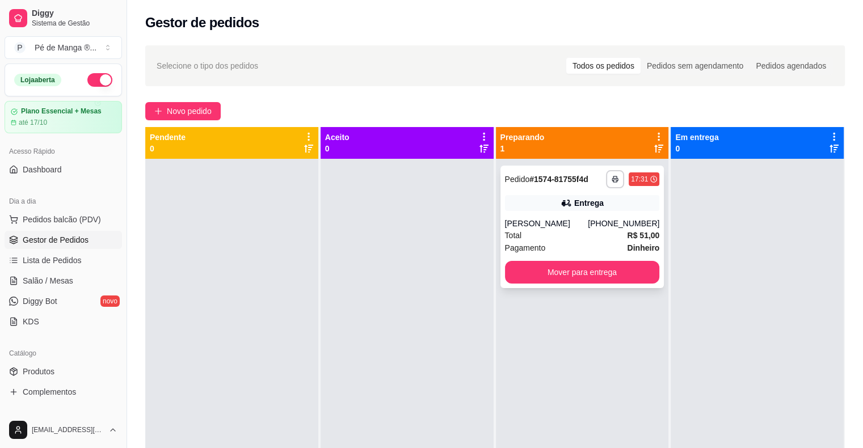
click at [588, 223] on div "[PERSON_NAME]" at bounding box center [546, 223] width 83 height 11
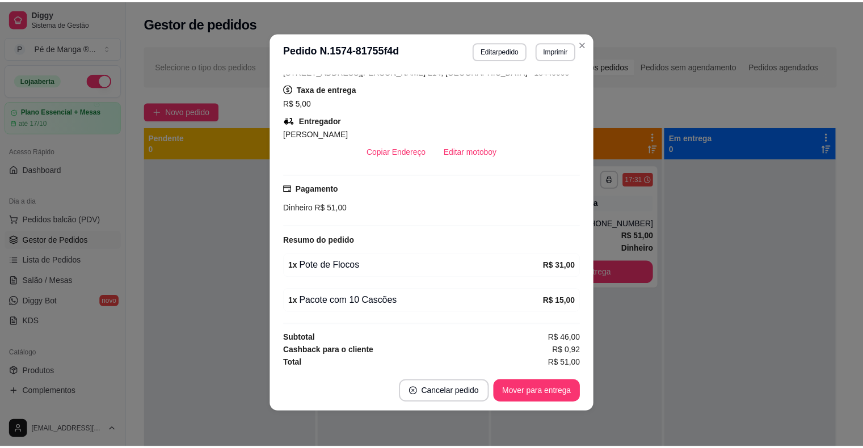
scroll to position [2, 0]
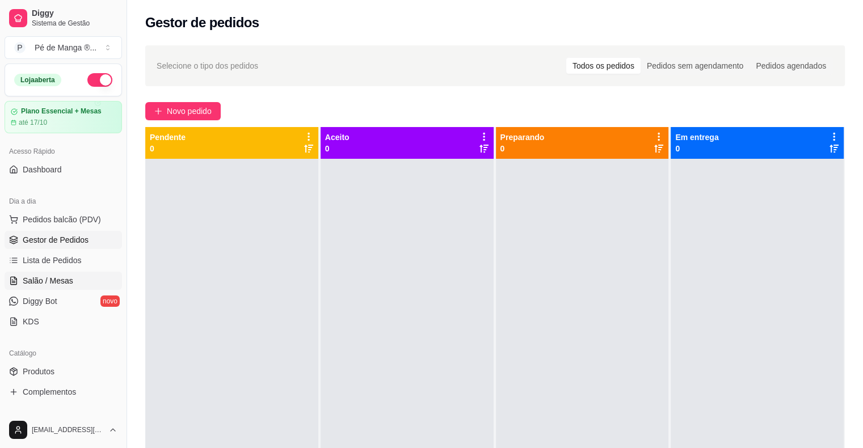
click at [43, 282] on span "Salão / Mesas" at bounding box center [48, 280] width 50 height 11
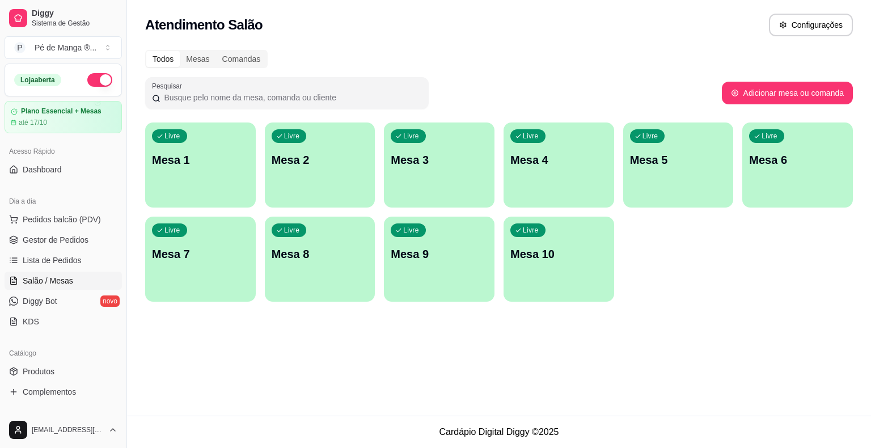
click at [211, 168] on div "Livre Mesa 1" at bounding box center [200, 158] width 111 height 71
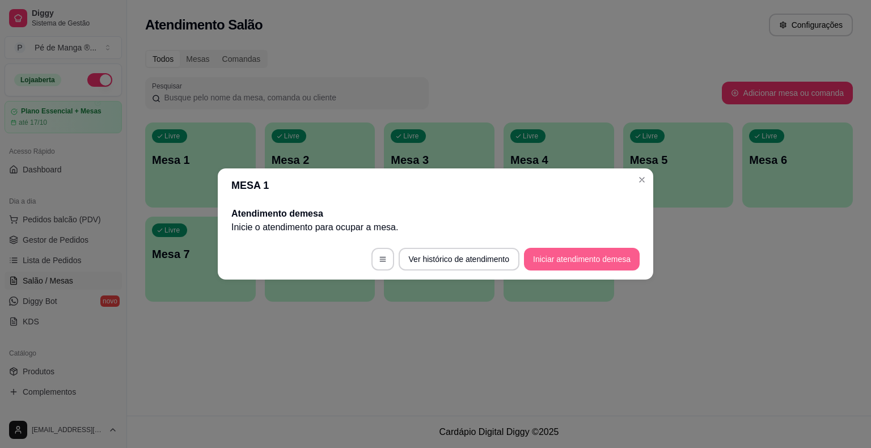
click at [604, 254] on button "Iniciar atendimento de mesa" at bounding box center [582, 259] width 116 height 23
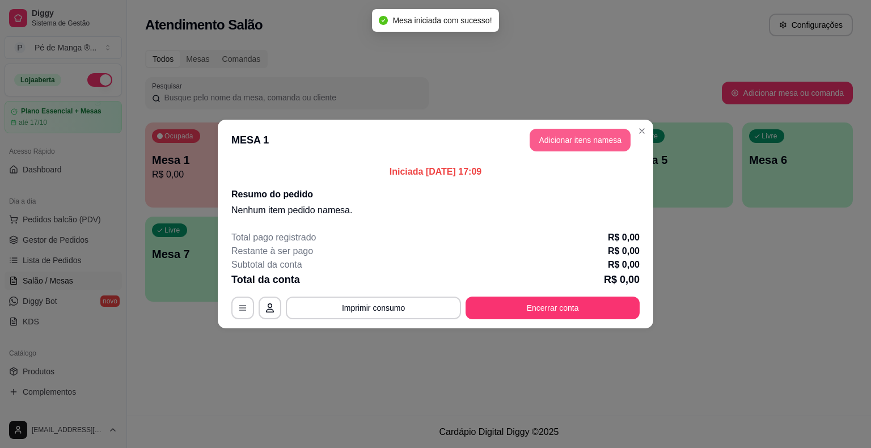
click at [588, 136] on button "Adicionar itens na mesa" at bounding box center [580, 140] width 101 height 23
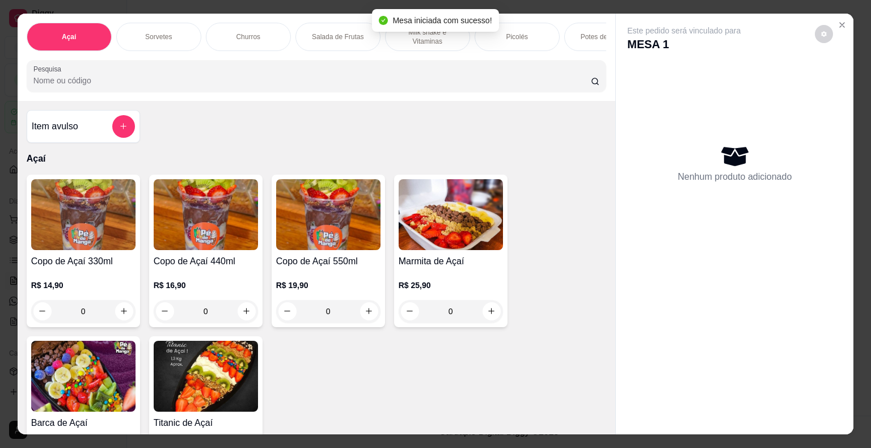
click at [116, 313] on div "0" at bounding box center [83, 311] width 104 height 23
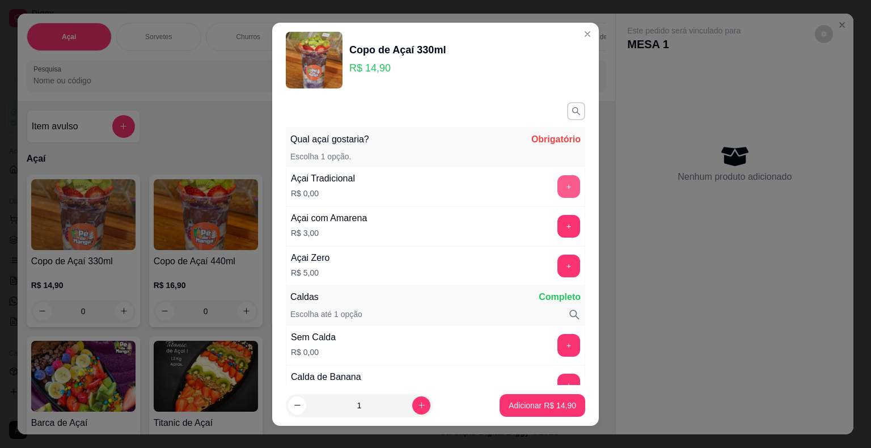
click at [558, 189] on button "+" at bounding box center [569, 186] width 23 height 23
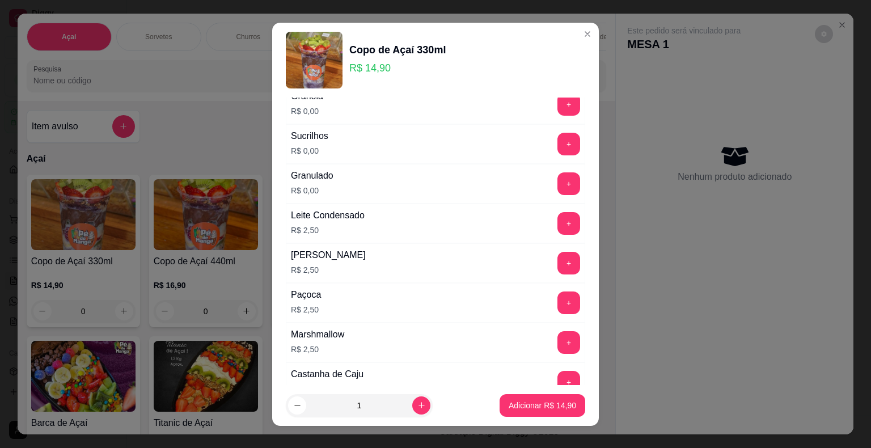
scroll to position [851, 0]
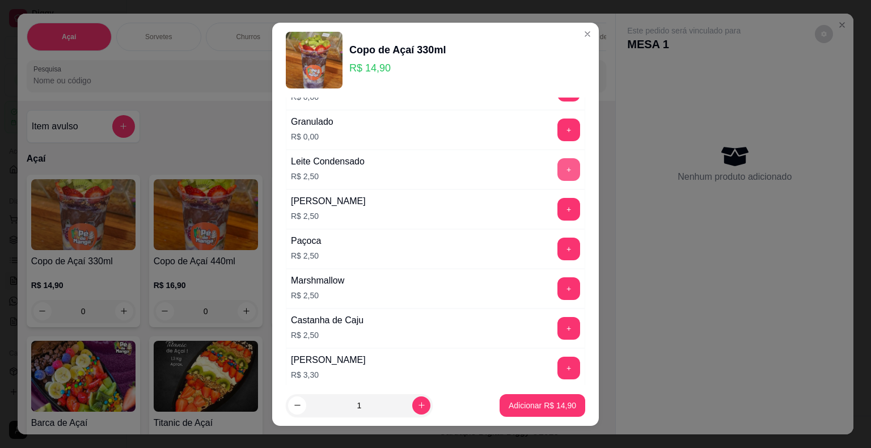
click at [558, 170] on button "+" at bounding box center [569, 169] width 23 height 23
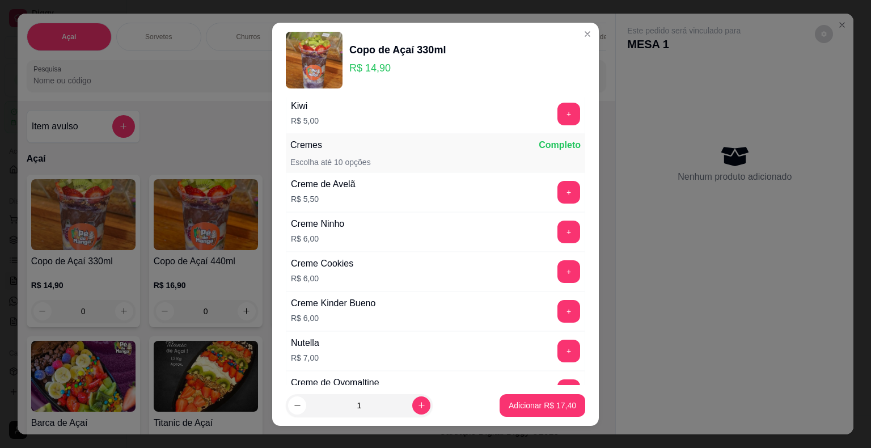
scroll to position [1748, 0]
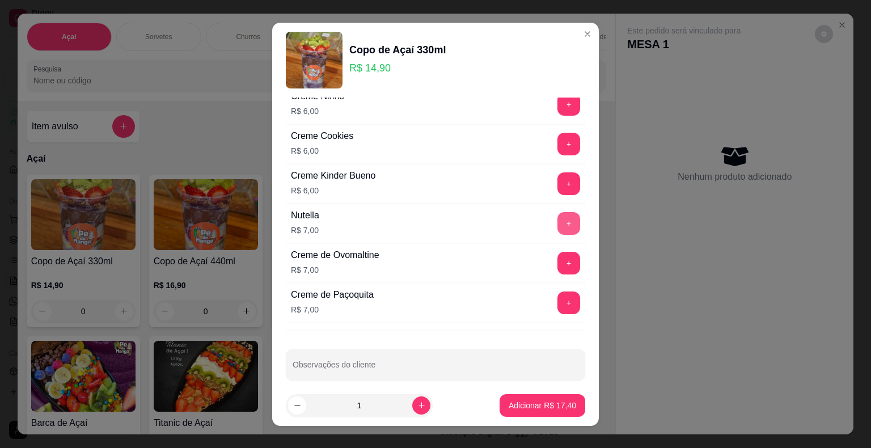
click at [558, 213] on button "+" at bounding box center [569, 223] width 23 height 23
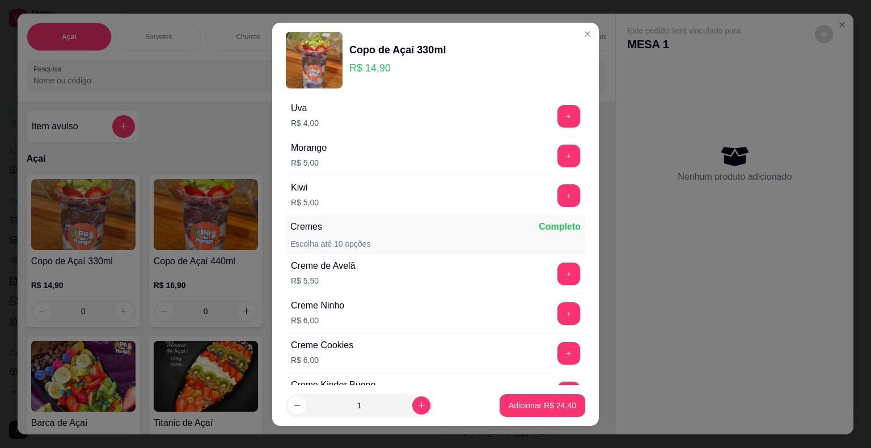
scroll to position [1464, 0]
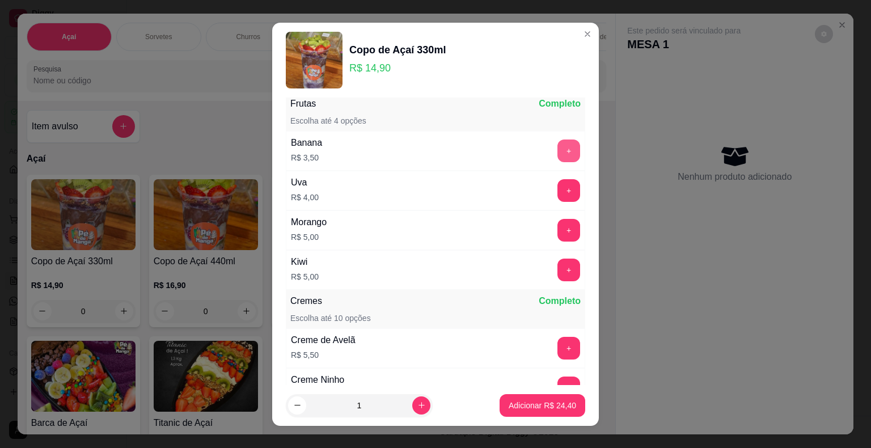
click at [558, 150] on button "+" at bounding box center [569, 151] width 23 height 23
click at [510, 406] on p "Adicionar R$ 27,90" at bounding box center [543, 405] width 66 height 11
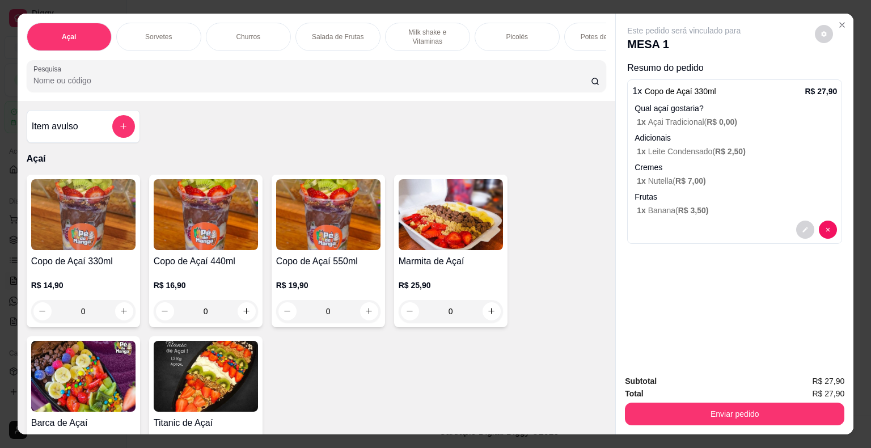
click at [240, 312] on div "0" at bounding box center [206, 311] width 104 height 23
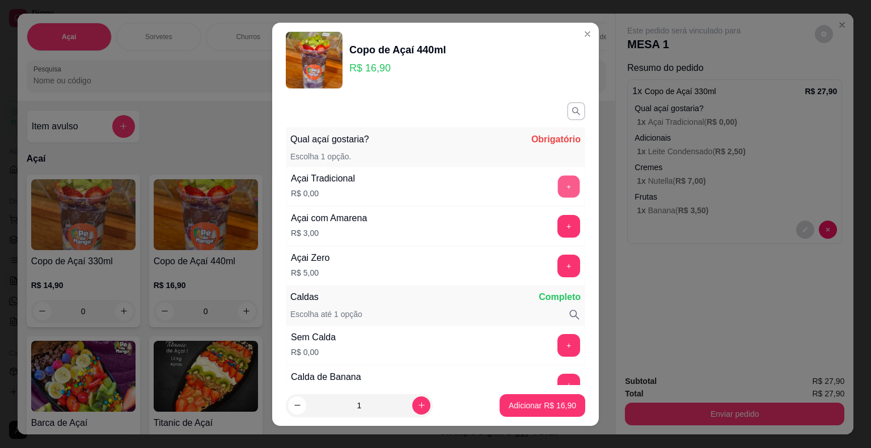
click at [558, 186] on button "+" at bounding box center [569, 186] width 22 height 22
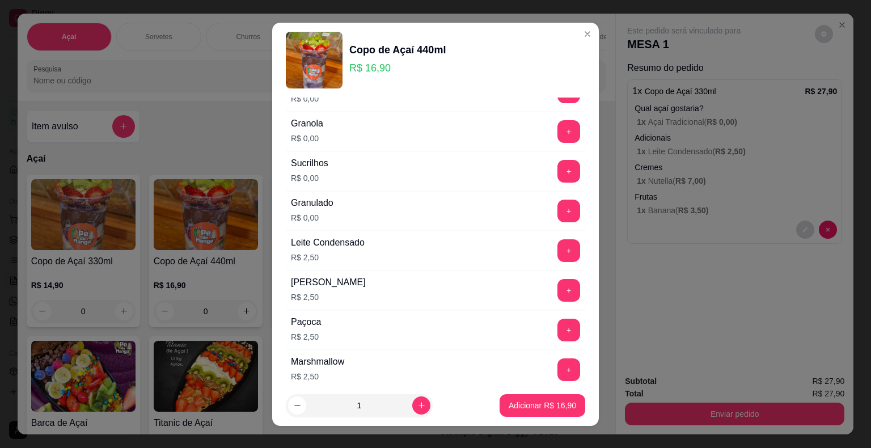
scroll to position [794, 0]
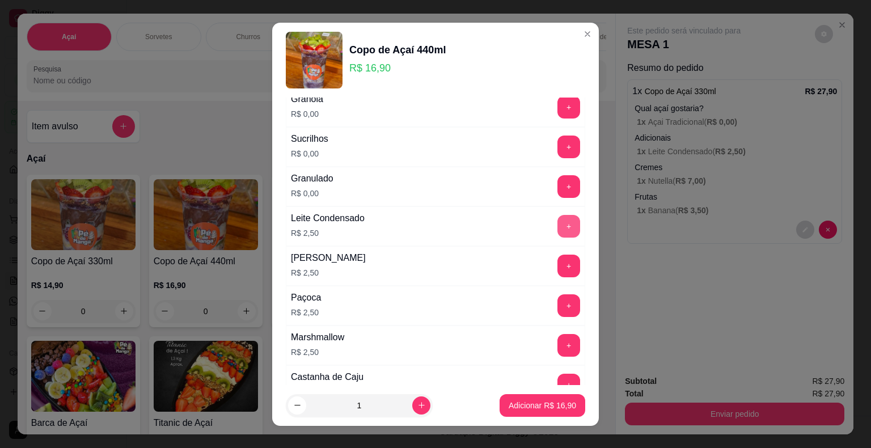
click at [558, 221] on button "+" at bounding box center [569, 226] width 23 height 23
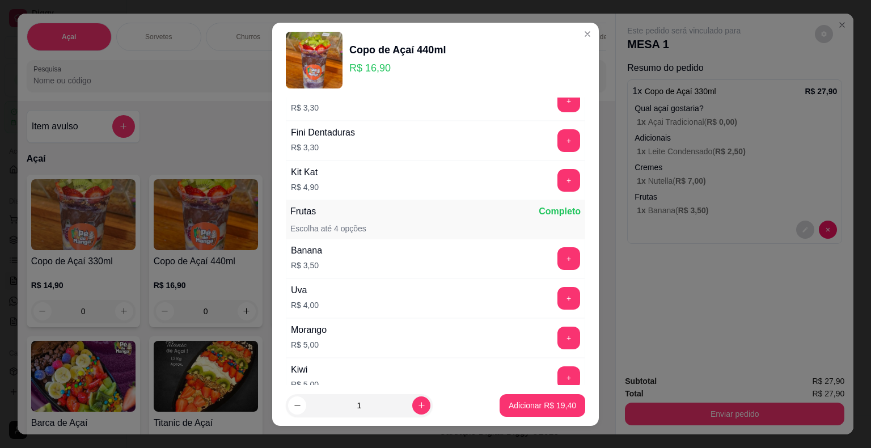
scroll to position [1418, 0]
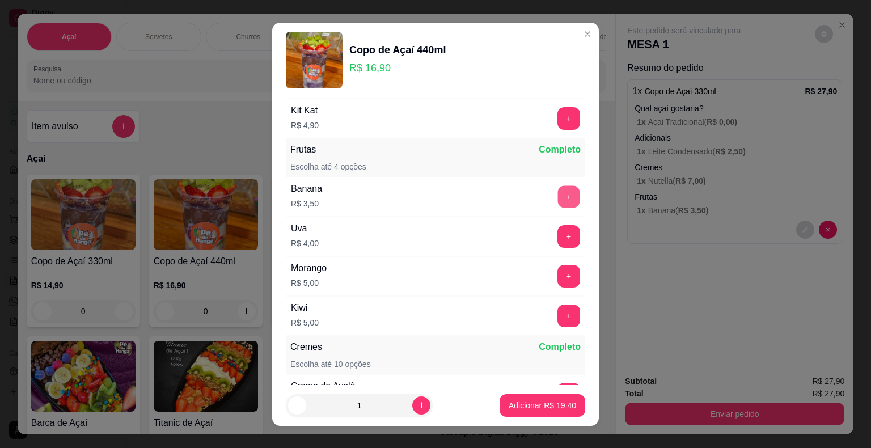
click at [558, 190] on button "+" at bounding box center [569, 196] width 22 height 22
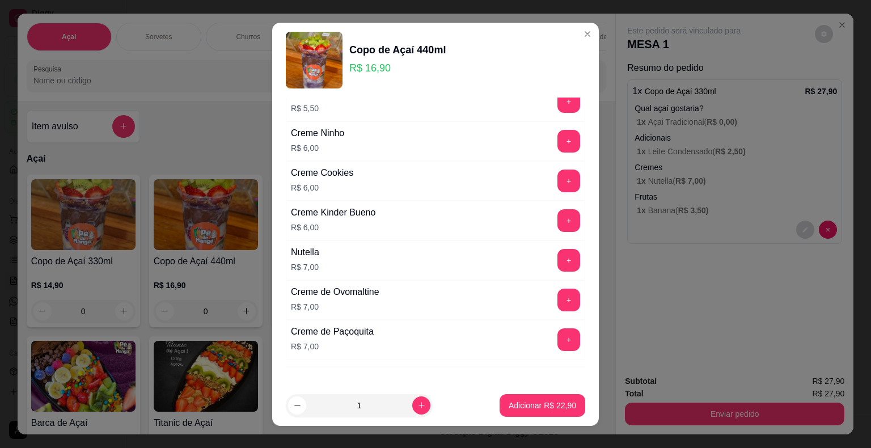
scroll to position [1691, 0]
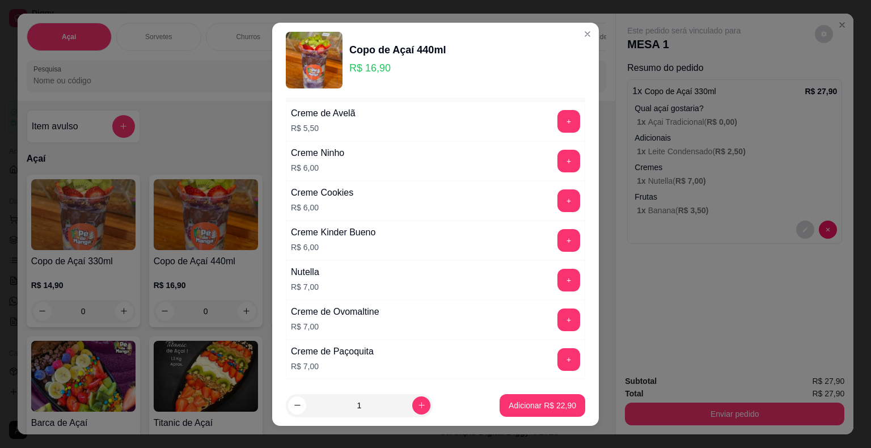
click at [547, 260] on div "Nutella R$ 7,00 +" at bounding box center [435, 280] width 299 height 40
click at [558, 269] on button "+" at bounding box center [569, 280] width 22 height 22
click at [513, 404] on p "Adicionar R$ 29,90" at bounding box center [543, 405] width 66 height 11
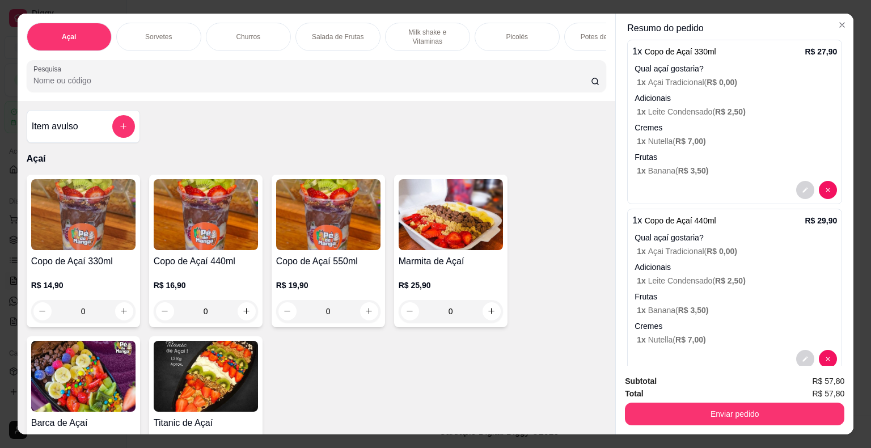
scroll to position [61, 0]
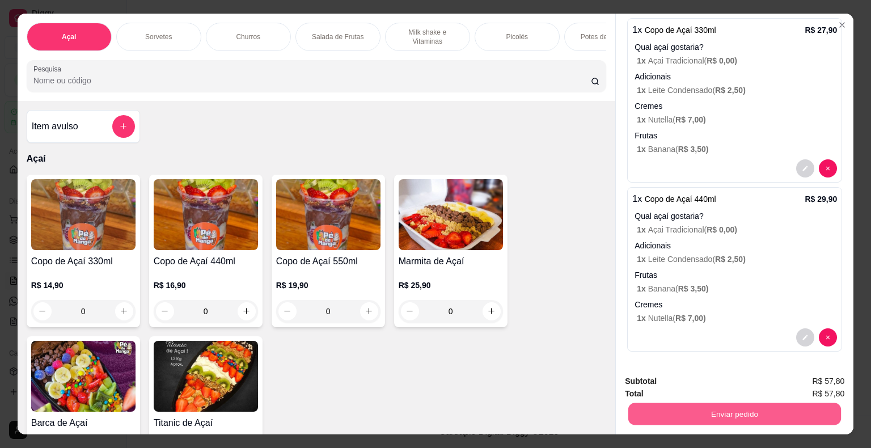
click at [735, 413] on button "Enviar pedido" at bounding box center [734, 414] width 213 height 22
click at [824, 387] on button "Enviar pedido" at bounding box center [815, 382] width 62 height 21
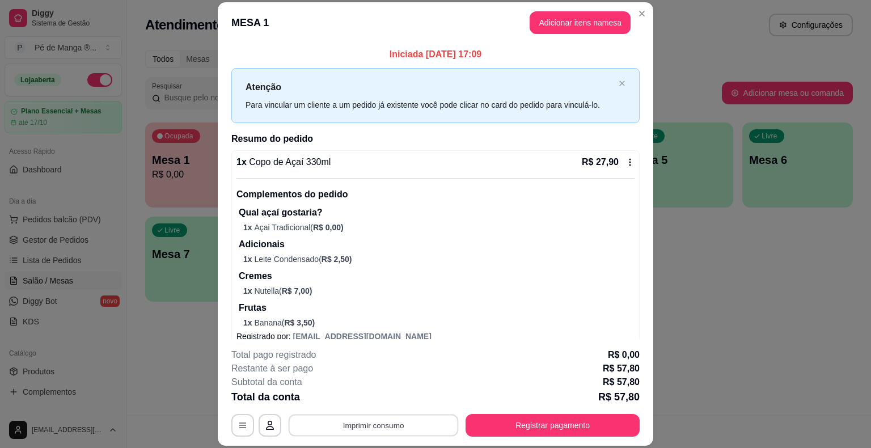
click at [366, 424] on button "Imprimir consumo" at bounding box center [374, 426] width 170 height 22
click at [384, 388] on div "Escolha a impressora IMPRESSORA" at bounding box center [373, 391] width 94 height 39
click at [375, 394] on button "IMPRESSORA" at bounding box center [373, 399] width 82 height 18
click at [538, 431] on button "Registrar pagamento" at bounding box center [553, 425] width 174 height 23
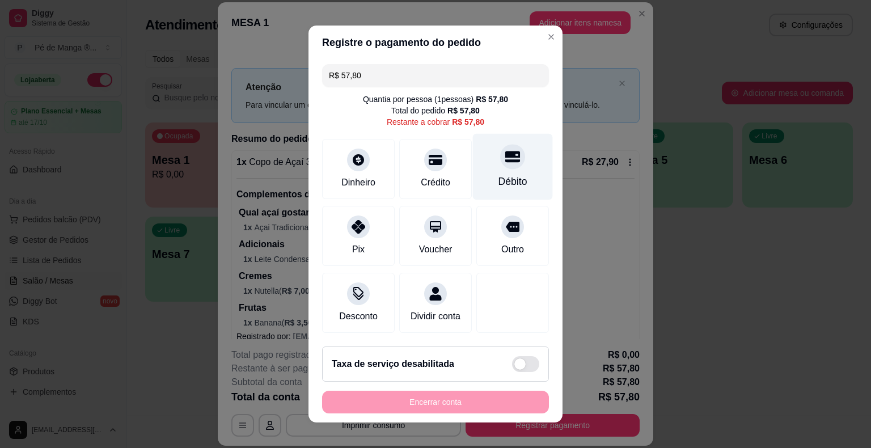
click at [488, 168] on div "Débito" at bounding box center [513, 167] width 80 height 66
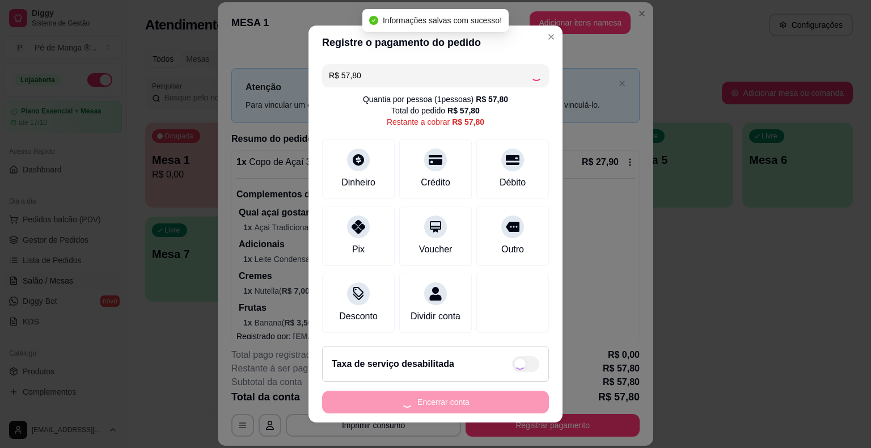
type input "R$ 0,00"
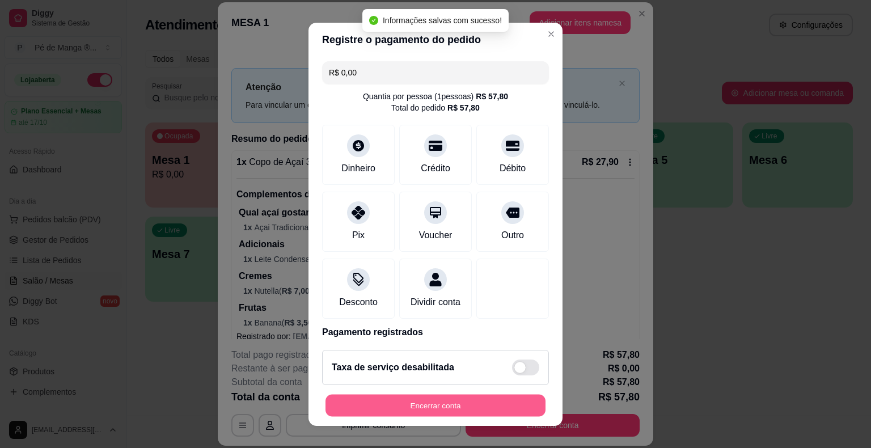
click at [446, 409] on button "Encerrar conta" at bounding box center [436, 405] width 220 height 22
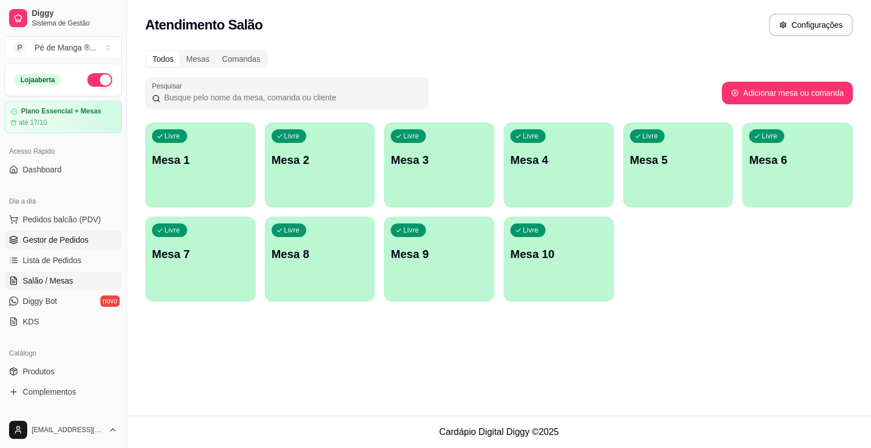
click at [49, 235] on span "Gestor de Pedidos" at bounding box center [56, 239] width 66 height 11
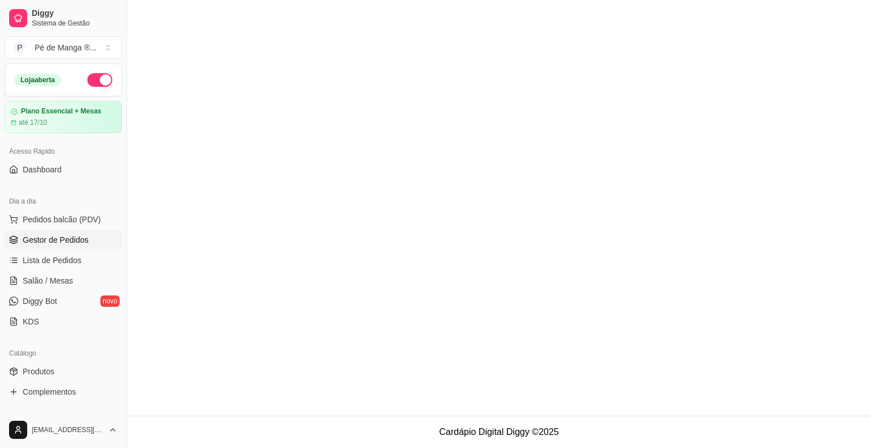
click at [48, 236] on span "Gestor de Pedidos" at bounding box center [56, 239] width 66 height 11
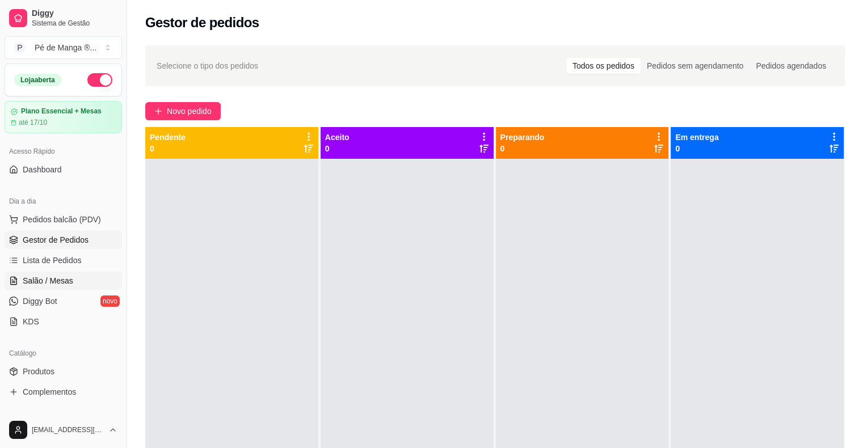
click at [23, 278] on span "Salão / Mesas" at bounding box center [48, 280] width 50 height 11
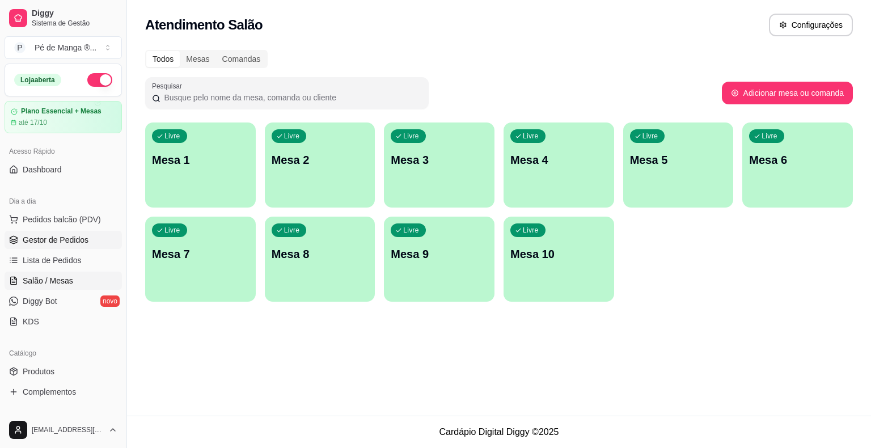
click at [27, 242] on span "Gestor de Pedidos" at bounding box center [56, 239] width 66 height 11
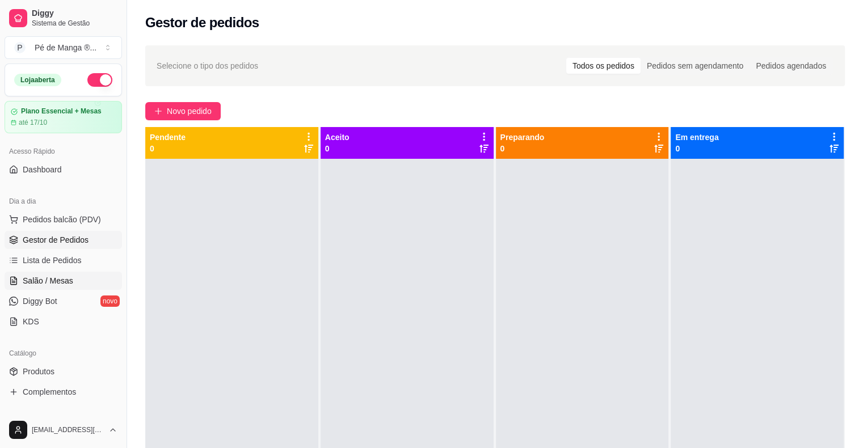
click at [62, 278] on span "Salão / Mesas" at bounding box center [48, 280] width 50 height 11
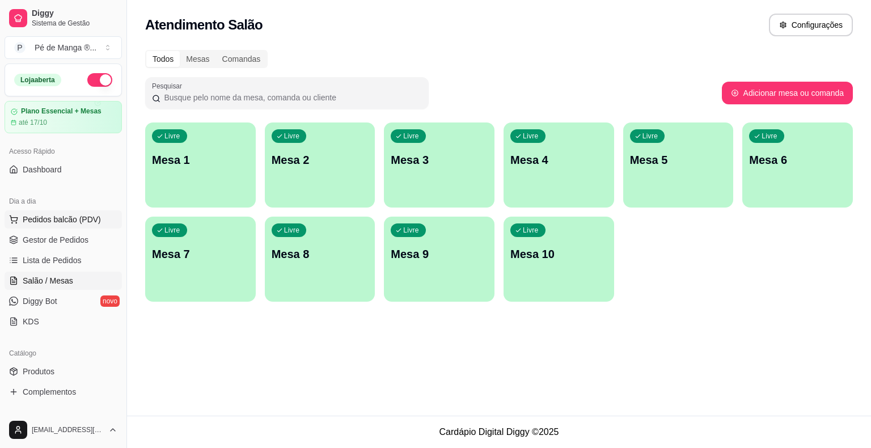
click at [91, 226] on button "Pedidos balcão (PDV)" at bounding box center [63, 219] width 117 height 18
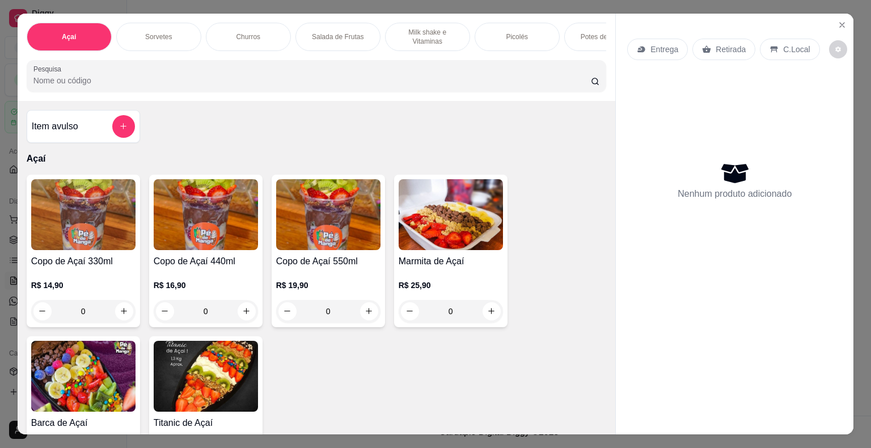
click at [838, 20] on icon "Close" at bounding box center [842, 24] width 9 height 9
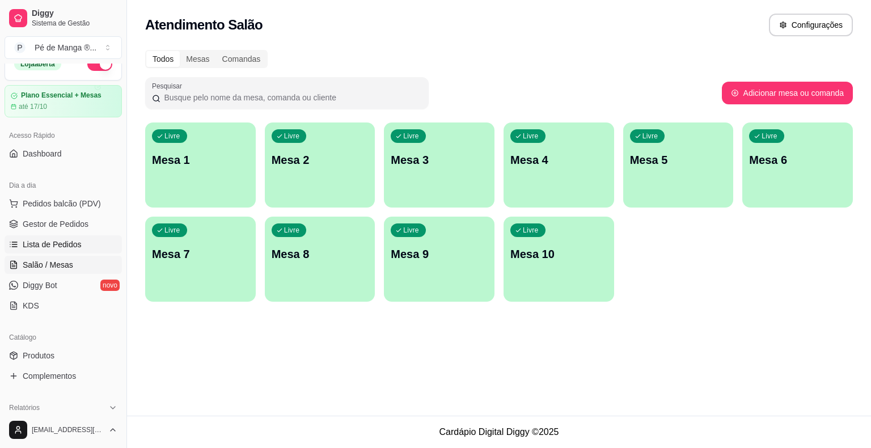
scroll to position [57, 0]
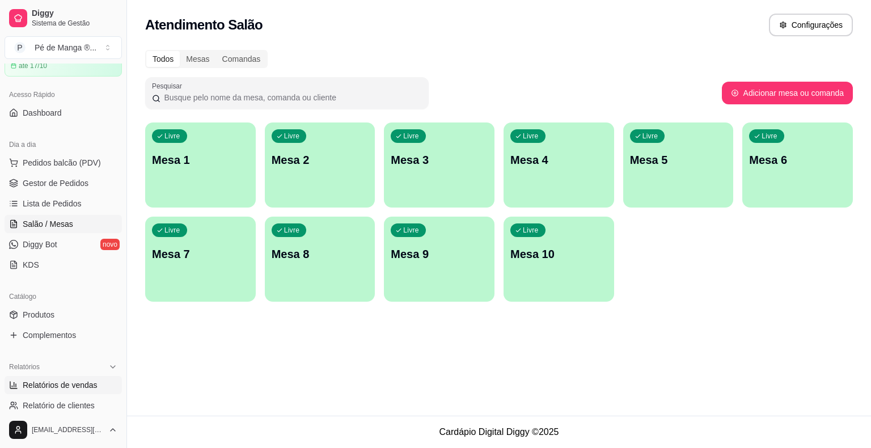
click at [98, 387] on link "Relatórios de vendas" at bounding box center [63, 385] width 117 height 18
select select "ALL"
select select "0"
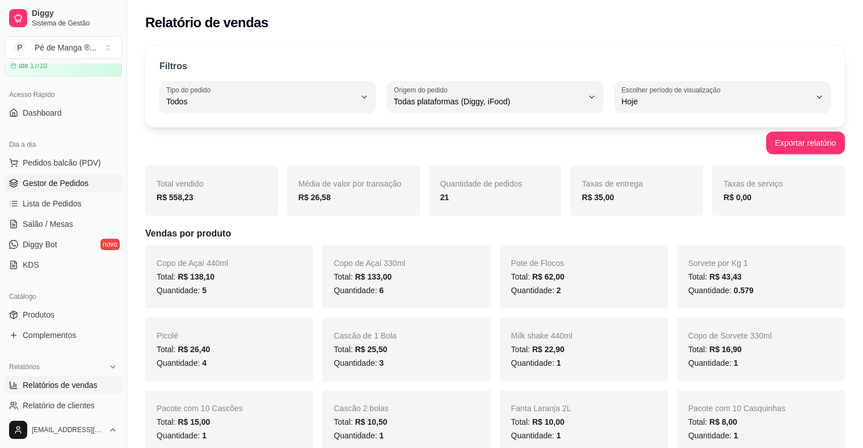
click at [57, 183] on span "Gestor de Pedidos" at bounding box center [56, 183] width 66 height 11
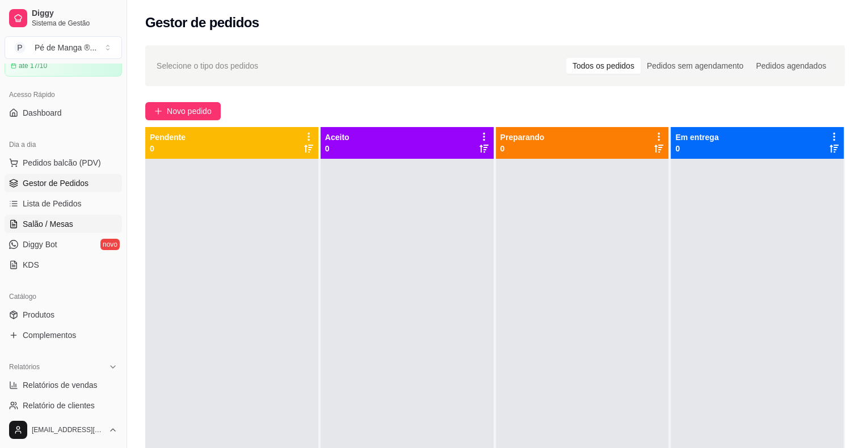
drag, startPoint x: 35, startPoint y: 225, endPoint x: 36, endPoint y: 219, distance: 6.3
click at [35, 225] on span "Salão / Mesas" at bounding box center [48, 223] width 50 height 11
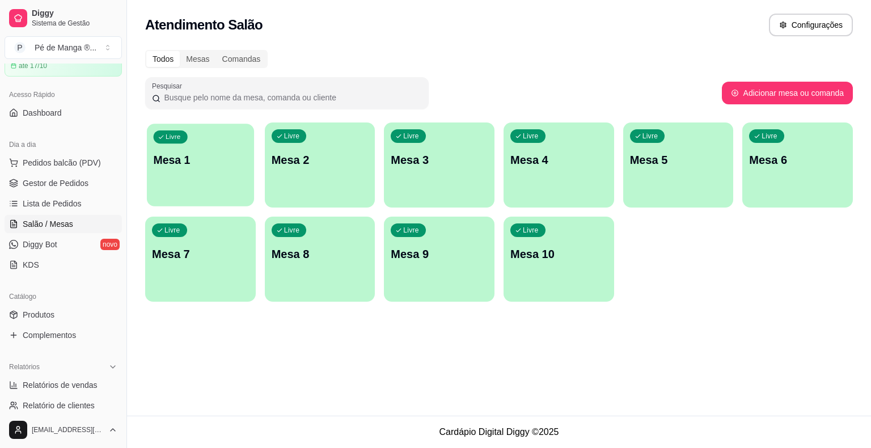
click at [213, 161] on p "Mesa 1" at bounding box center [201, 160] width 94 height 15
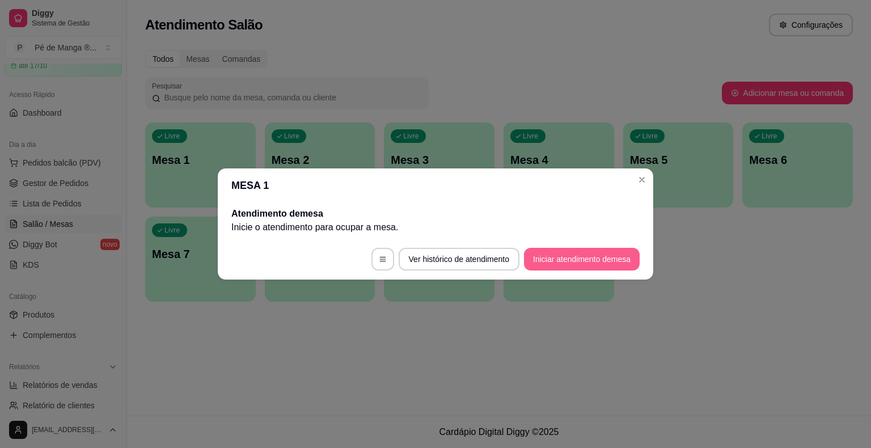
click at [580, 257] on button "Iniciar atendimento de mesa" at bounding box center [582, 259] width 116 height 23
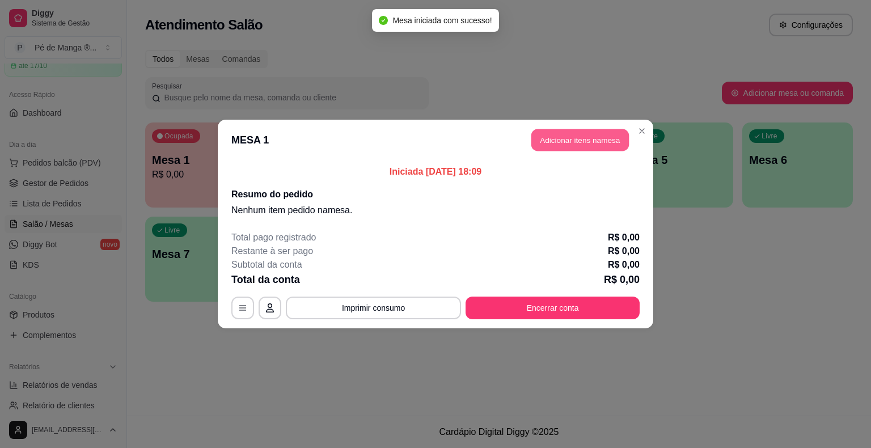
click at [565, 137] on button "Adicionar itens na mesa" at bounding box center [580, 140] width 98 height 22
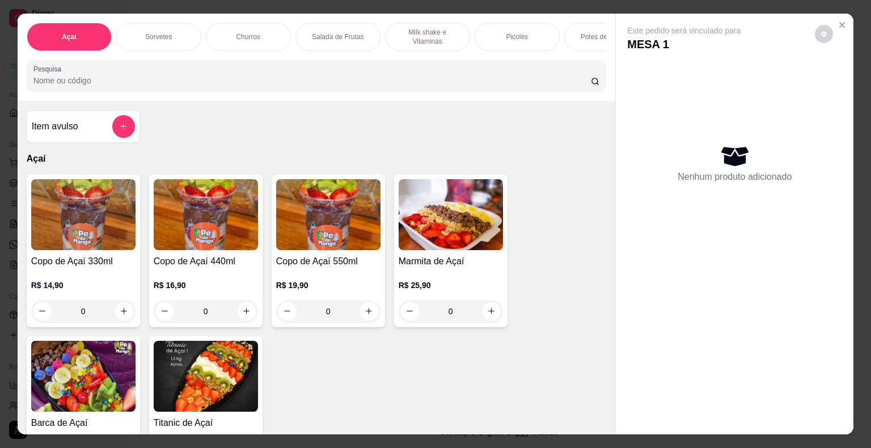
click at [168, 28] on div "Sorvetes" at bounding box center [158, 37] width 85 height 28
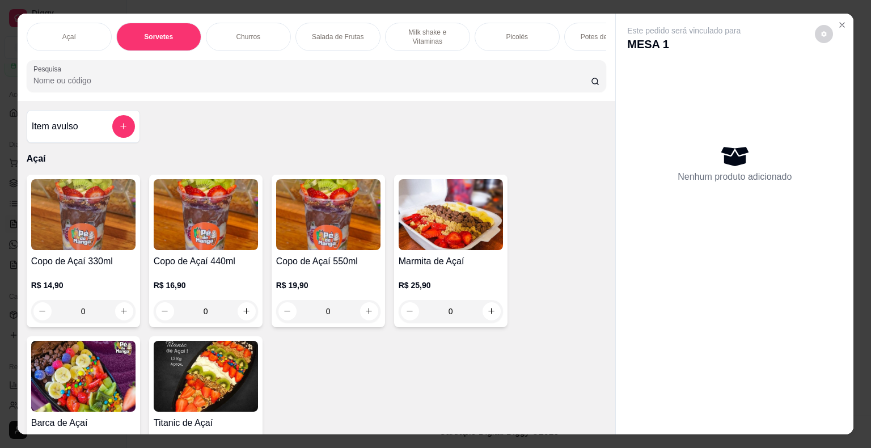
scroll to position [27, 0]
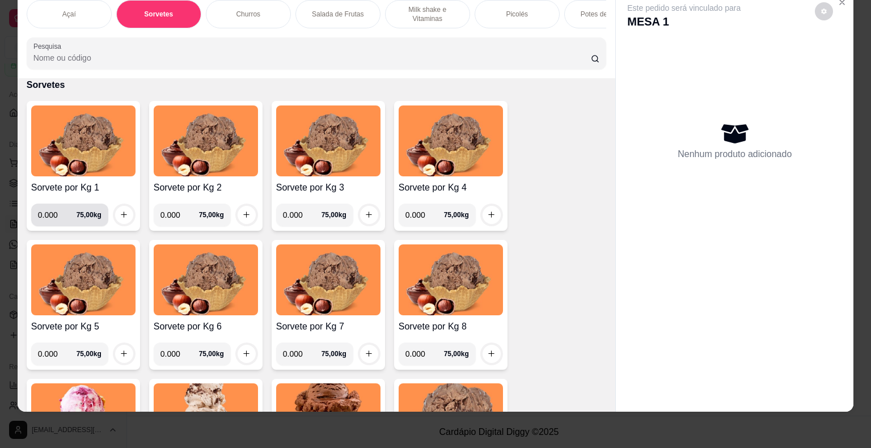
click at [54, 216] on input "0.000" at bounding box center [57, 215] width 39 height 23
type input "0.280"
click at [117, 209] on button "increase-product-quantity" at bounding box center [124, 215] width 18 height 18
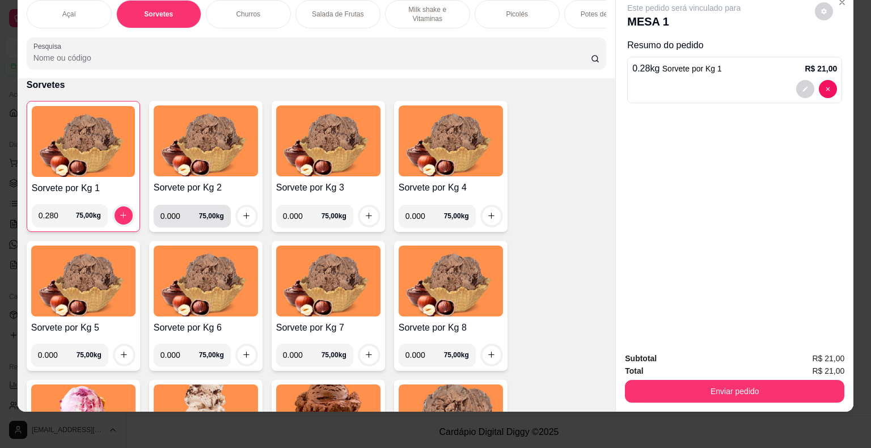
click at [179, 214] on input "0.000" at bounding box center [180, 216] width 39 height 23
type input "0.234"
click at [238, 216] on button "increase-product-quantity" at bounding box center [247, 216] width 18 height 18
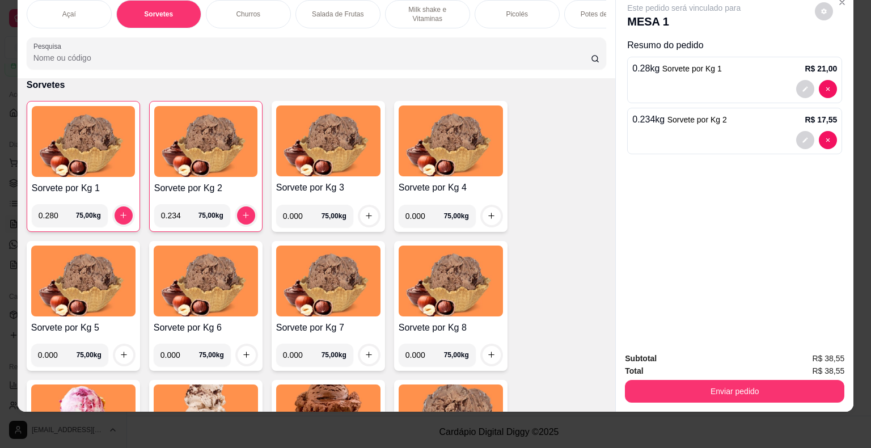
click at [662, 380] on button "Enviar pedido" at bounding box center [735, 391] width 220 height 23
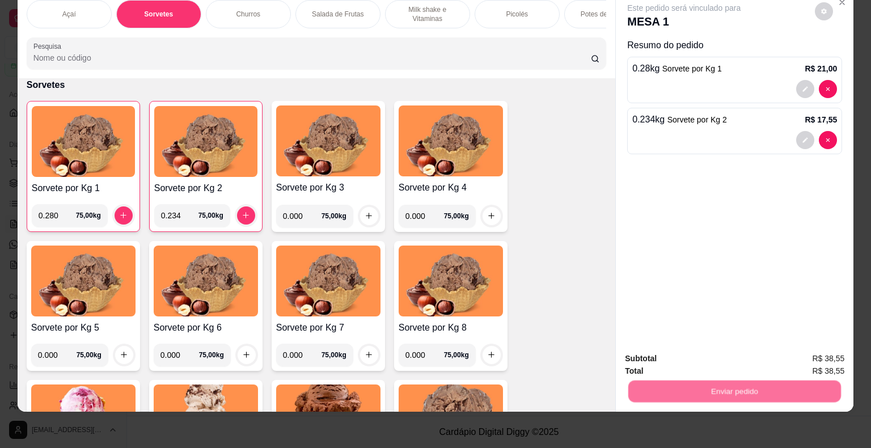
click at [807, 349] on button "Enviar pedido" at bounding box center [815, 355] width 64 height 22
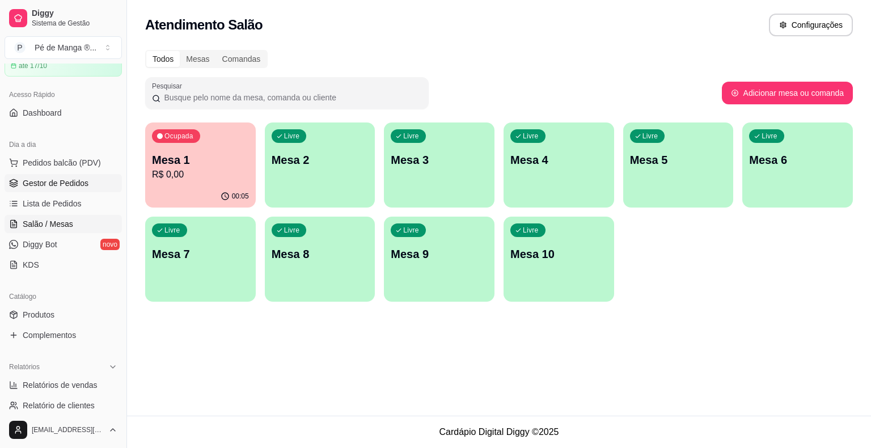
click at [55, 184] on span "Gestor de Pedidos" at bounding box center [56, 183] width 66 height 11
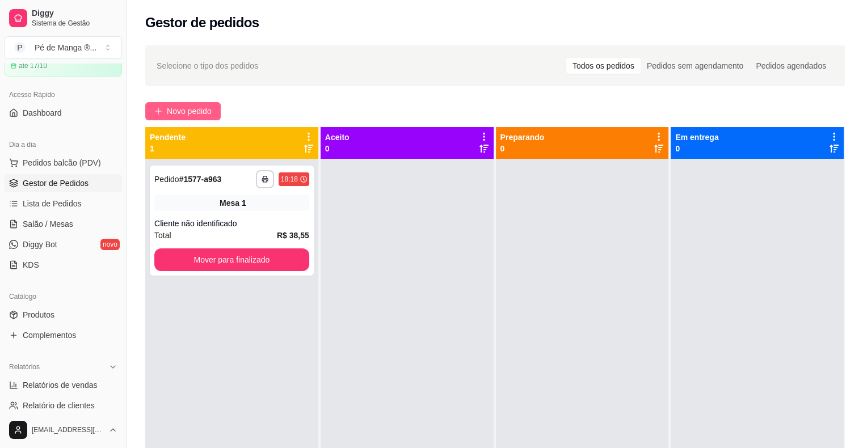
click at [180, 112] on span "Novo pedido" at bounding box center [189, 111] width 45 height 12
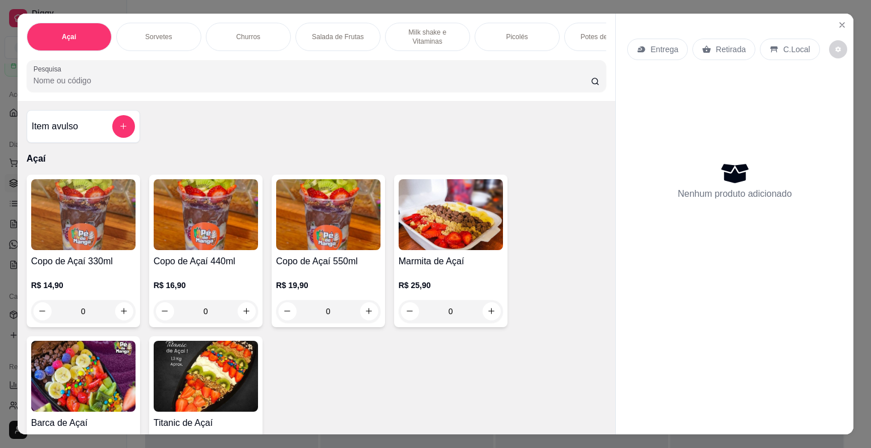
drag, startPoint x: 422, startPoint y: 26, endPoint x: 362, endPoint y: 72, distance: 76.0
click at [421, 28] on p "Milk shake e Vitaminas" at bounding box center [428, 37] width 66 height 18
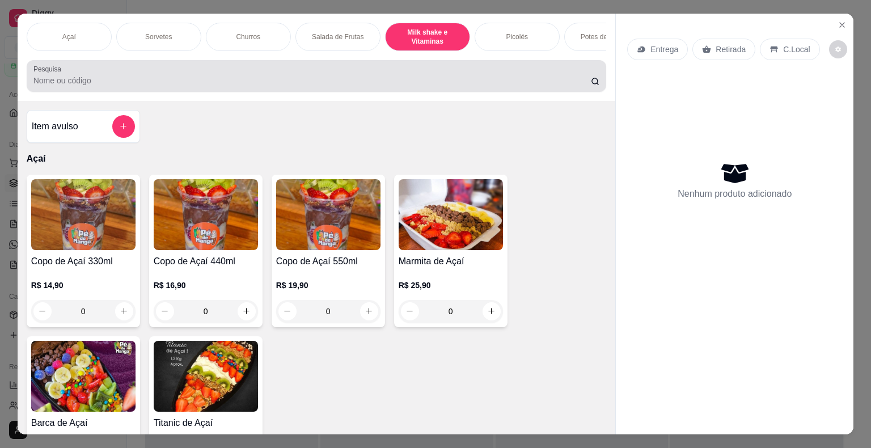
scroll to position [27, 0]
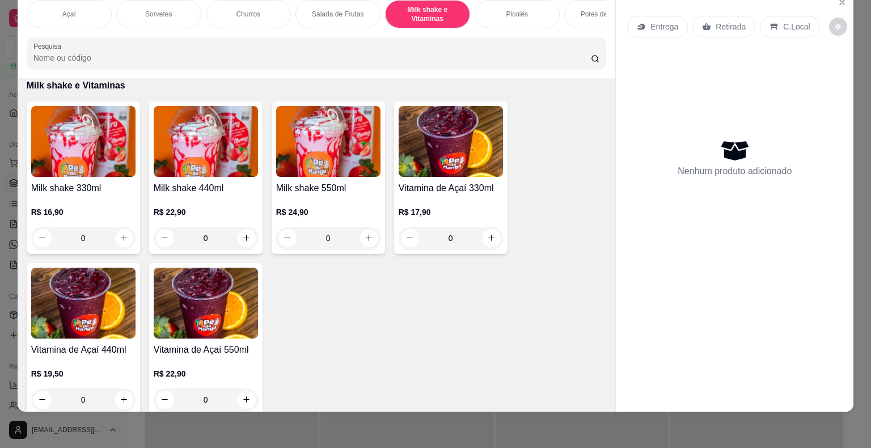
click at [124, 238] on div "0" at bounding box center [83, 238] width 104 height 23
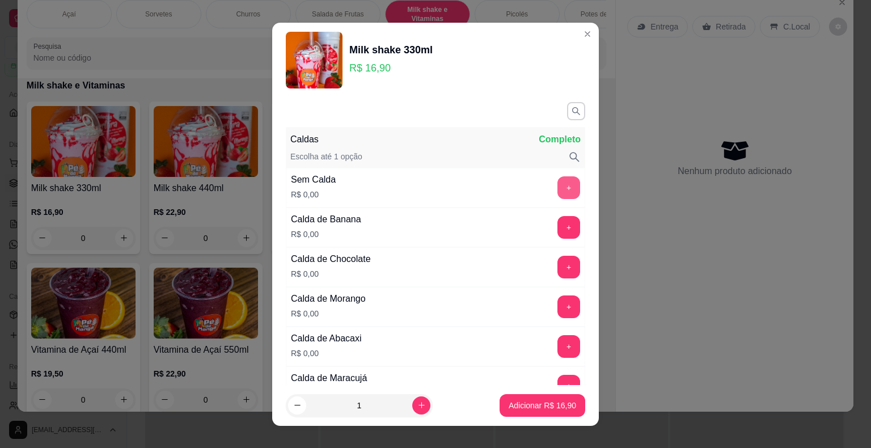
click at [558, 183] on button "+" at bounding box center [569, 187] width 23 height 23
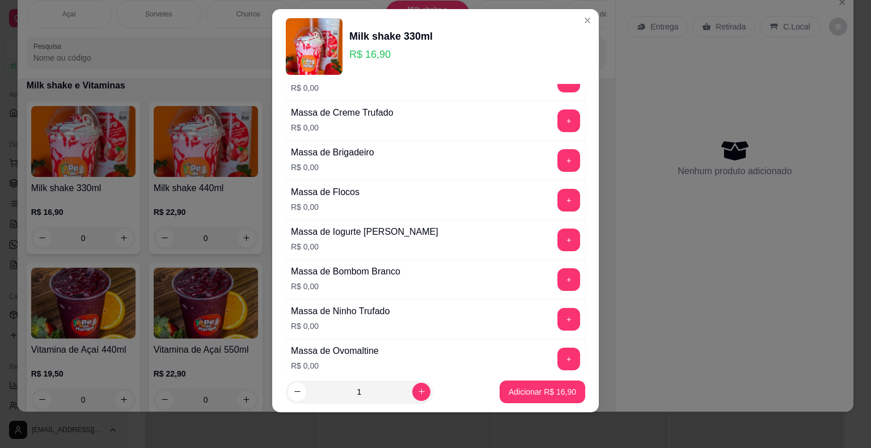
scroll to position [714, 0]
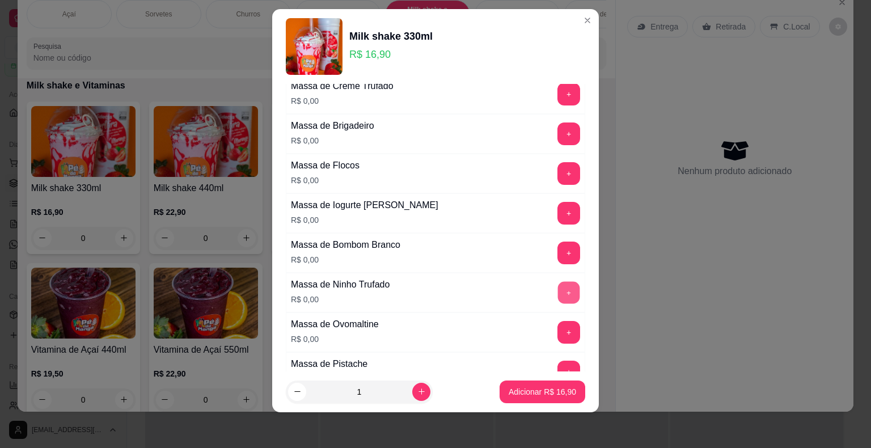
click at [558, 293] on button "+" at bounding box center [569, 292] width 22 height 22
click at [512, 393] on p "Adicionar R$ 16,90" at bounding box center [543, 391] width 66 height 11
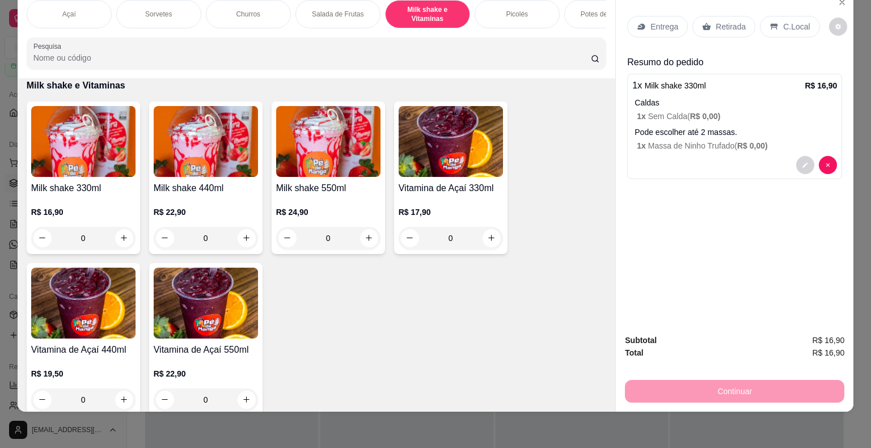
click at [115, 239] on div "0" at bounding box center [83, 238] width 104 height 23
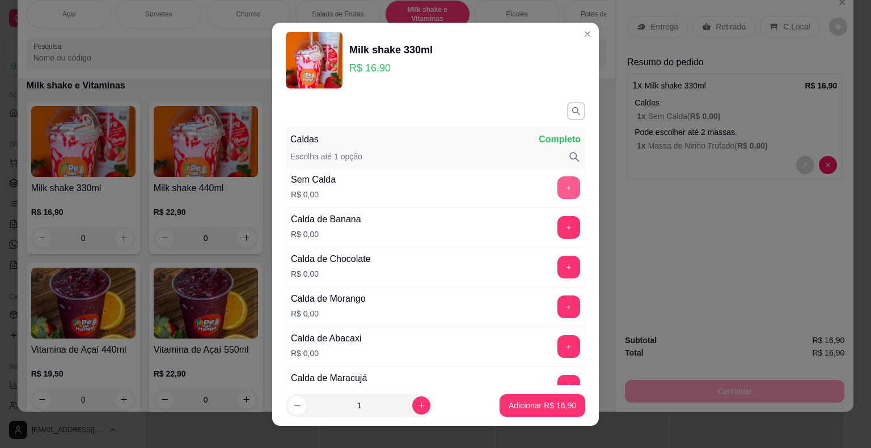
click at [558, 181] on button "+" at bounding box center [569, 187] width 23 height 23
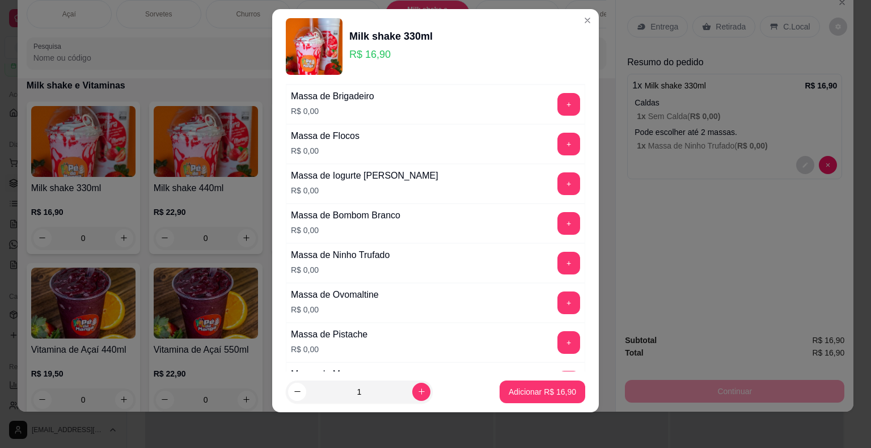
scroll to position [771, 0]
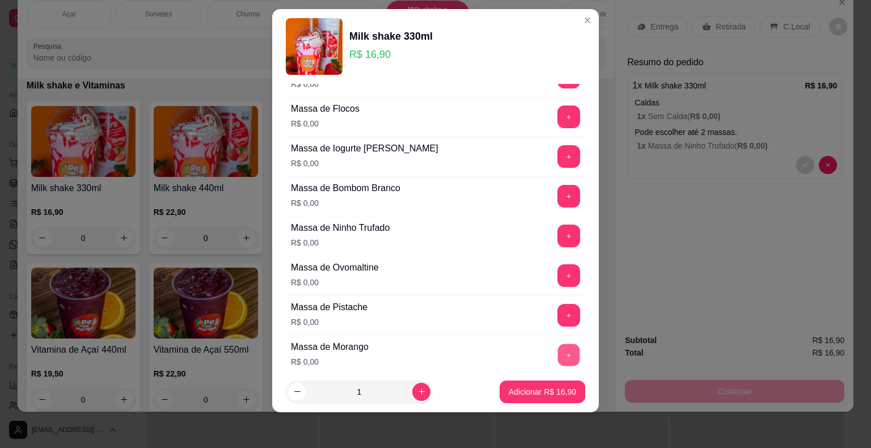
click at [558, 348] on button "+" at bounding box center [569, 355] width 22 height 22
click at [530, 395] on p "Adicionar R$ 16,90" at bounding box center [543, 391] width 66 height 11
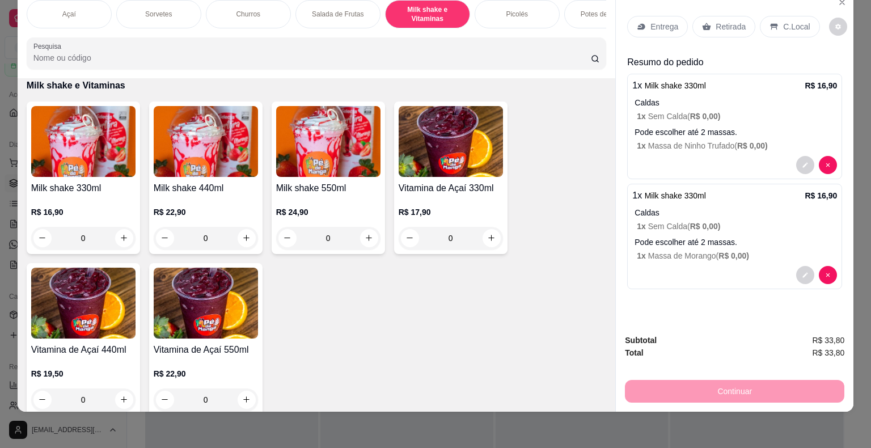
click at [123, 242] on div "0" at bounding box center [83, 238] width 104 height 23
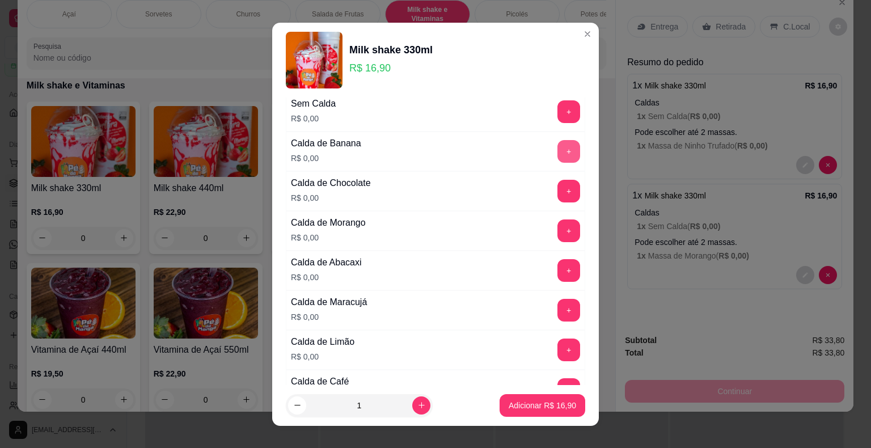
scroll to position [57, 0]
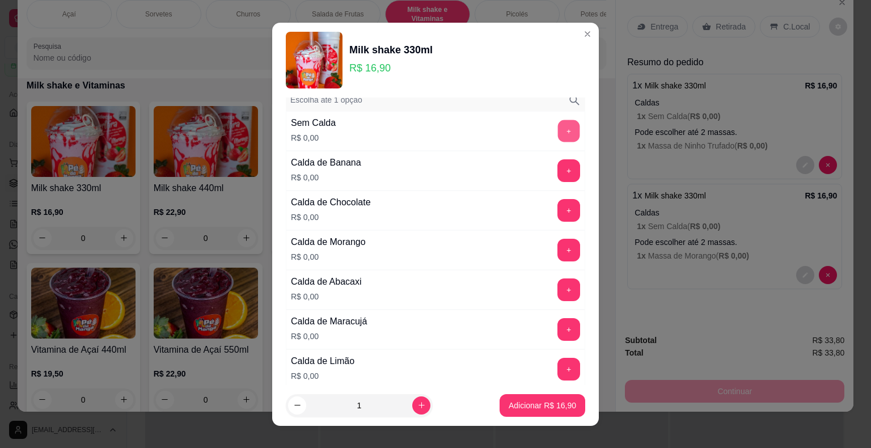
click at [558, 133] on button "+" at bounding box center [569, 131] width 22 height 22
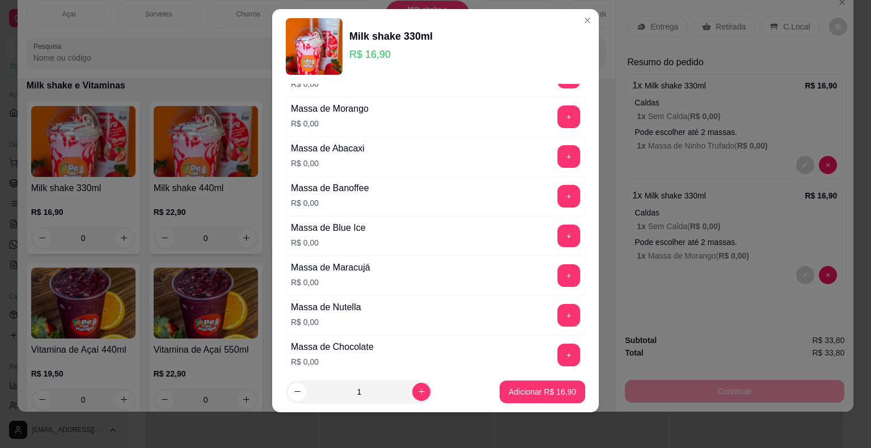
scroll to position [998, 0]
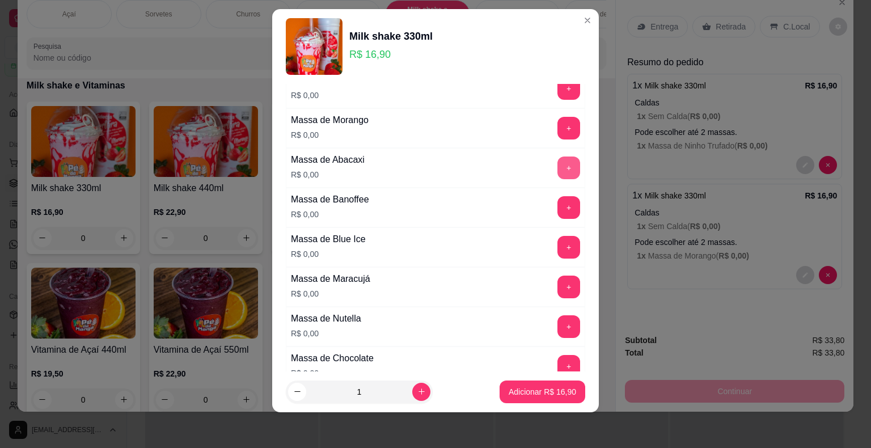
click at [558, 157] on button "+" at bounding box center [569, 168] width 23 height 23
click at [510, 394] on p "Adicionar R$ 16,90" at bounding box center [543, 391] width 66 height 11
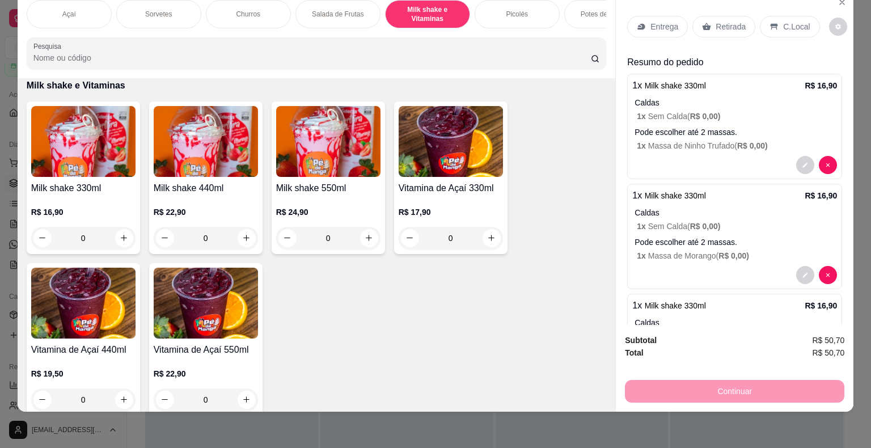
click at [651, 21] on p "Entrega" at bounding box center [665, 26] width 28 height 11
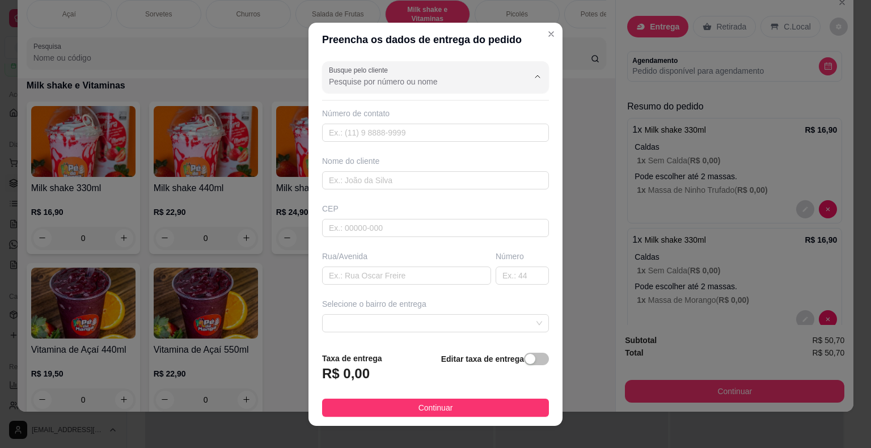
click at [446, 77] on input "Busque pelo cliente" at bounding box center [420, 81] width 182 height 11
type input "G"
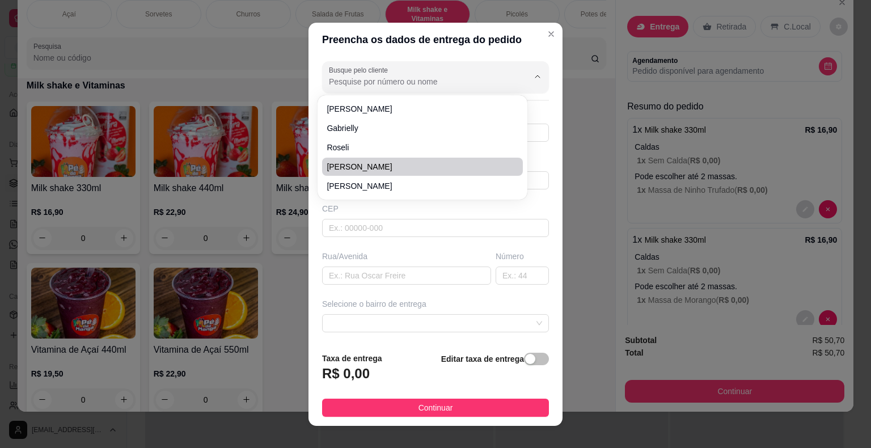
click at [292, 298] on div "Preencha os dados de entrega do pedido Busque pelo cliente Número de contato No…" at bounding box center [435, 224] width 871 height 448
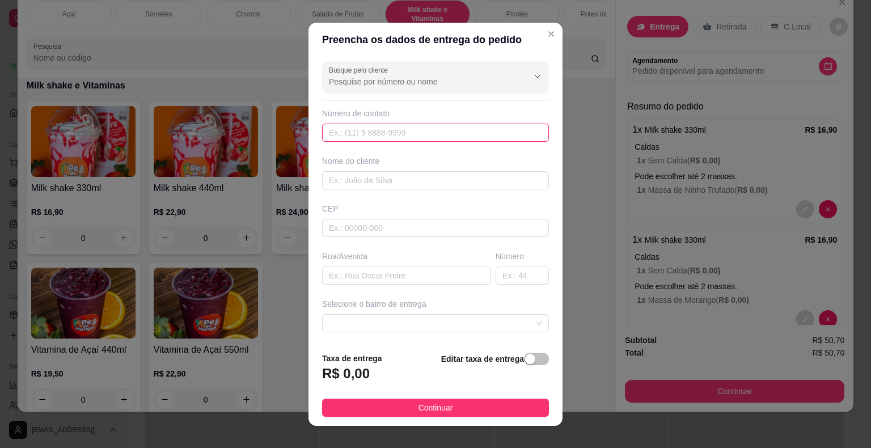
click at [378, 133] on input "text" at bounding box center [435, 133] width 227 height 18
paste input "(15) 99710-5532"
type input "(15) 99710-5532"
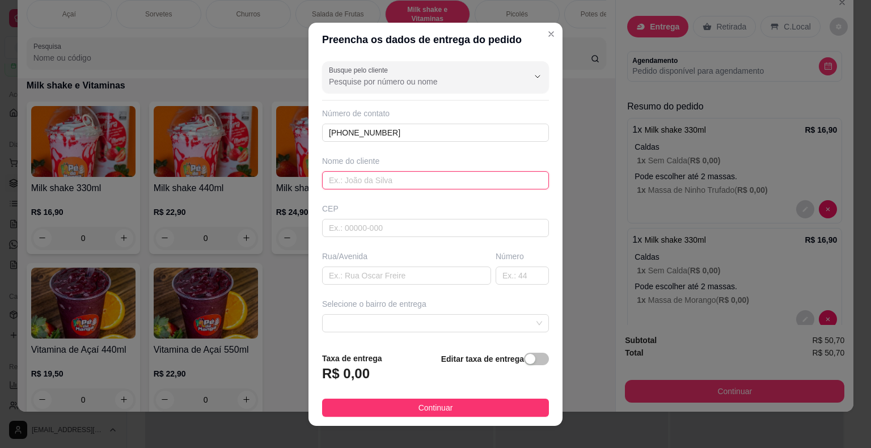
click at [386, 175] on input "text" at bounding box center [435, 180] width 227 height 18
type input "Gabi"
drag, startPoint x: 393, startPoint y: 278, endPoint x: 401, endPoint y: 330, distance: 52.2
click at [393, 278] on input "text" at bounding box center [406, 276] width 169 height 18
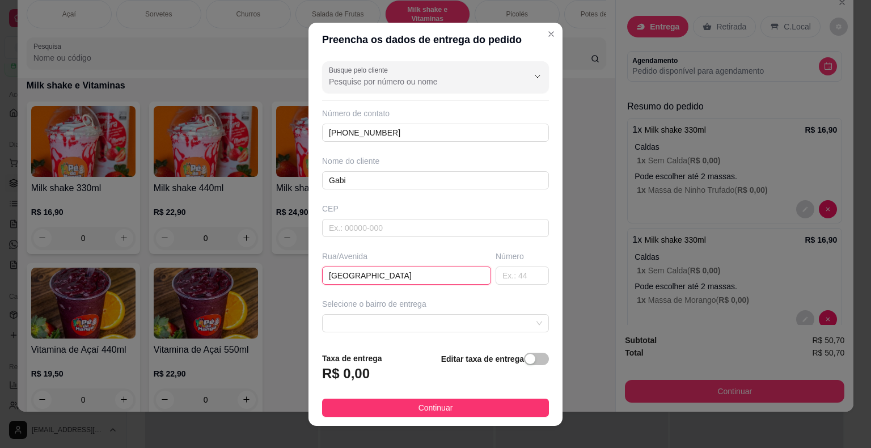
type input "Rua Nha Quima"
click at [499, 267] on input "text" at bounding box center [522, 276] width 53 height 18
click at [507, 276] on input "text" at bounding box center [522, 276] width 53 height 18
click at [441, 330] on span at bounding box center [435, 323] width 213 height 17
type input "13"
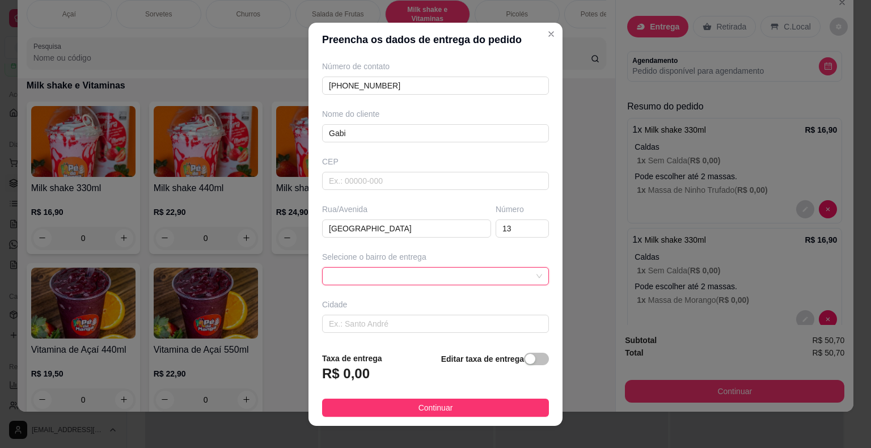
scroll to position [94, 0]
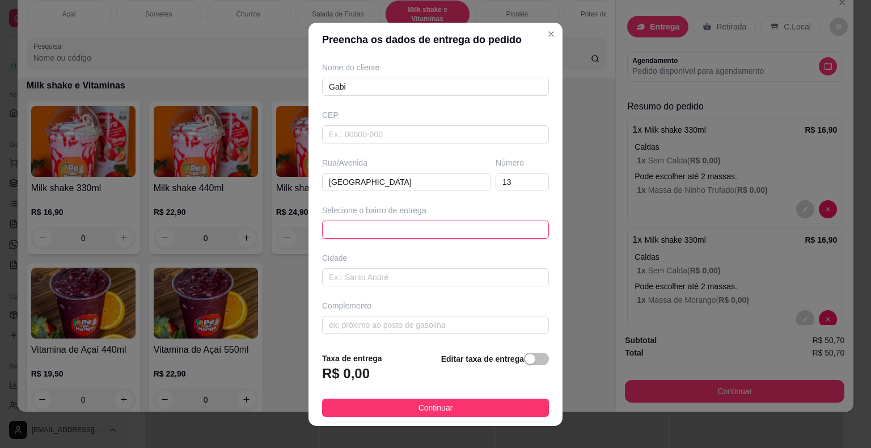
click at [394, 227] on span at bounding box center [435, 229] width 213 height 17
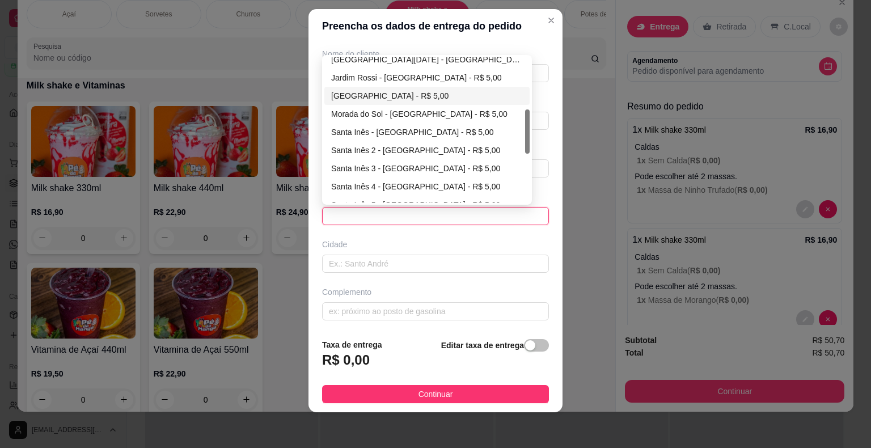
scroll to position [284, 0]
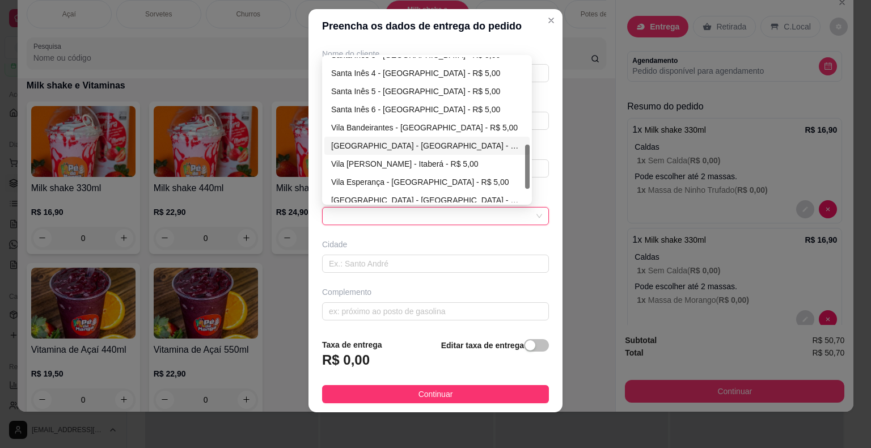
click at [381, 144] on div "Vila Cruzeiro - Itaberá - R$ 5,00" at bounding box center [427, 146] width 192 height 12
type input "Itaberá"
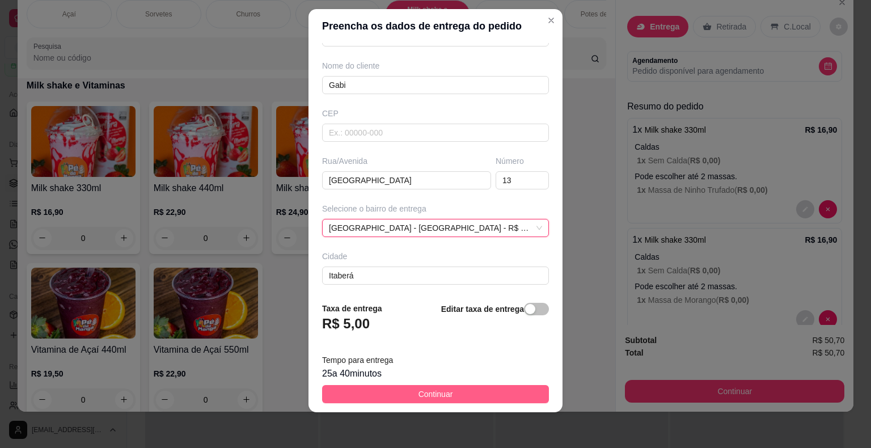
scroll to position [94, 0]
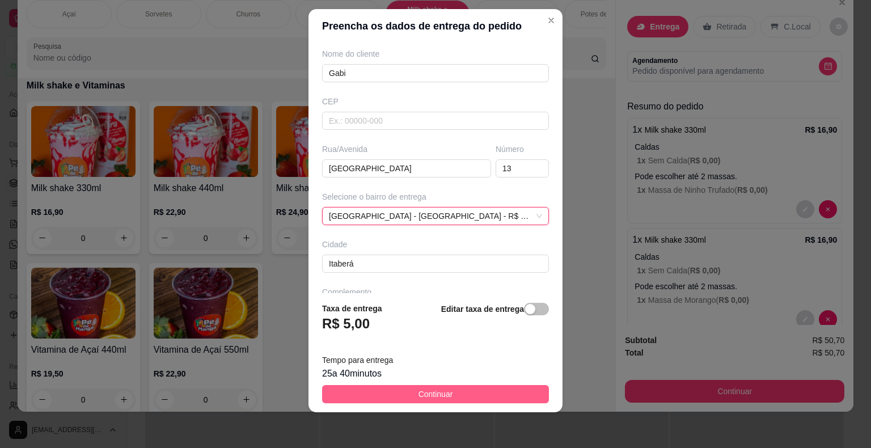
drag, startPoint x: 440, startPoint y: 395, endPoint x: 669, endPoint y: 380, distance: 229.7
click at [440, 395] on span "Continuar" at bounding box center [436, 394] width 35 height 12
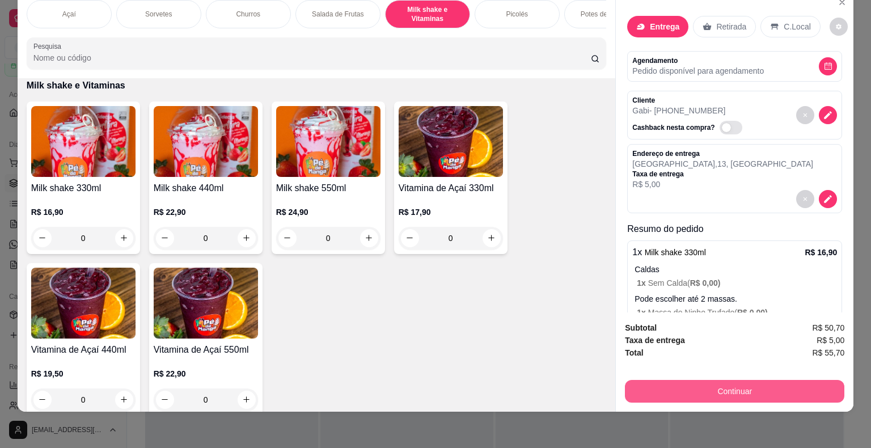
click at [741, 385] on button "Continuar" at bounding box center [735, 391] width 220 height 23
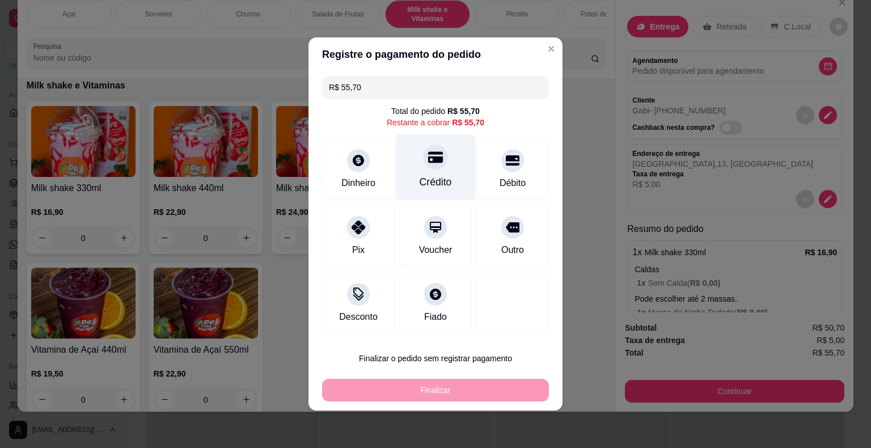
click at [441, 171] on div "Crédito" at bounding box center [436, 167] width 80 height 66
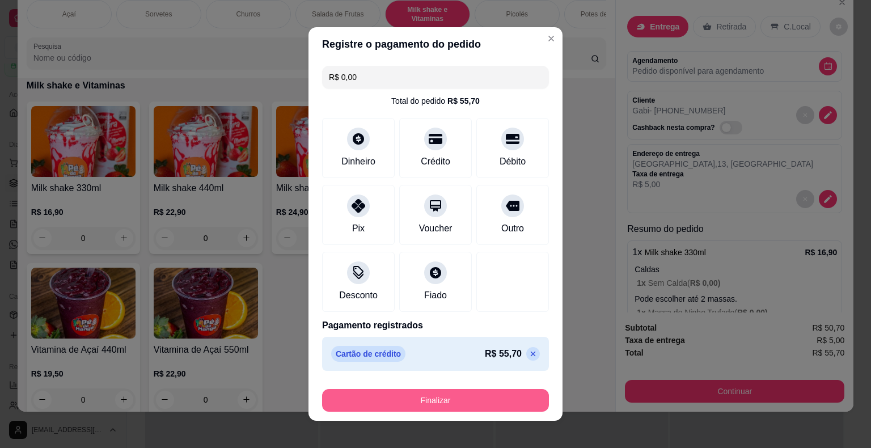
click at [434, 408] on button "Finalizar" at bounding box center [435, 400] width 227 height 23
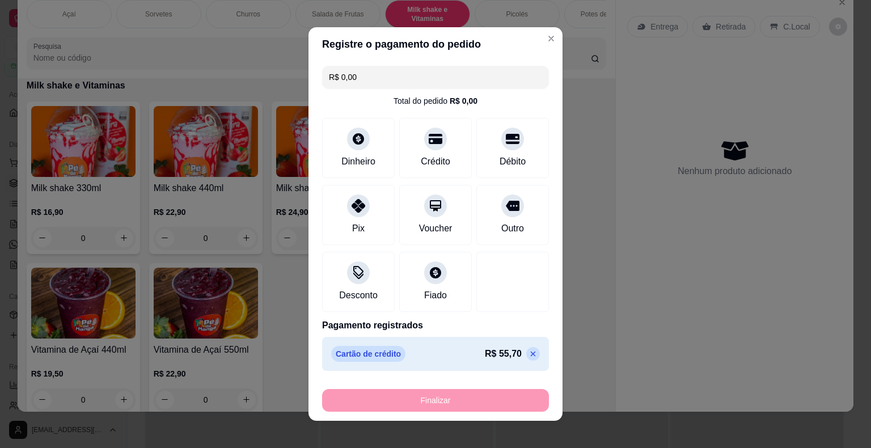
type input "-R$ 55,70"
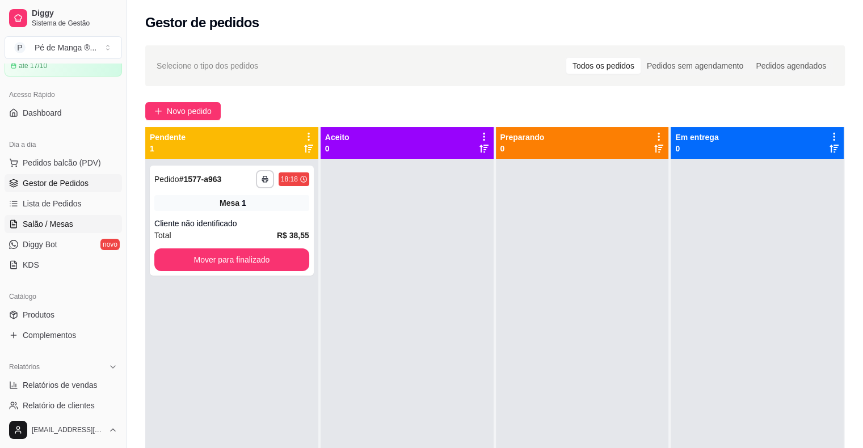
click at [50, 223] on span "Salão / Mesas" at bounding box center [48, 223] width 50 height 11
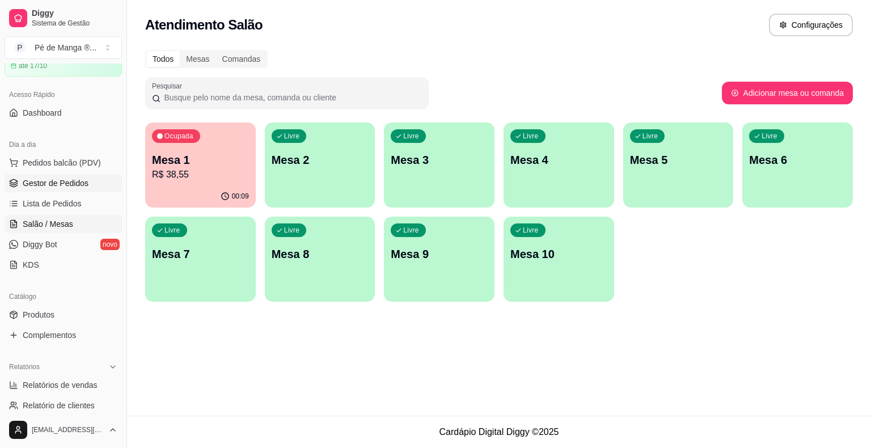
click at [62, 179] on span "Gestor de Pedidos" at bounding box center [56, 183] width 66 height 11
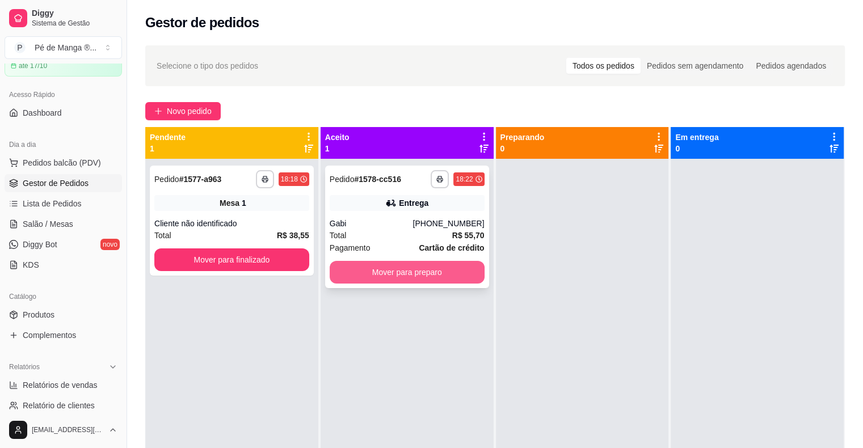
click at [388, 265] on button "Mover para preparo" at bounding box center [407, 272] width 155 height 23
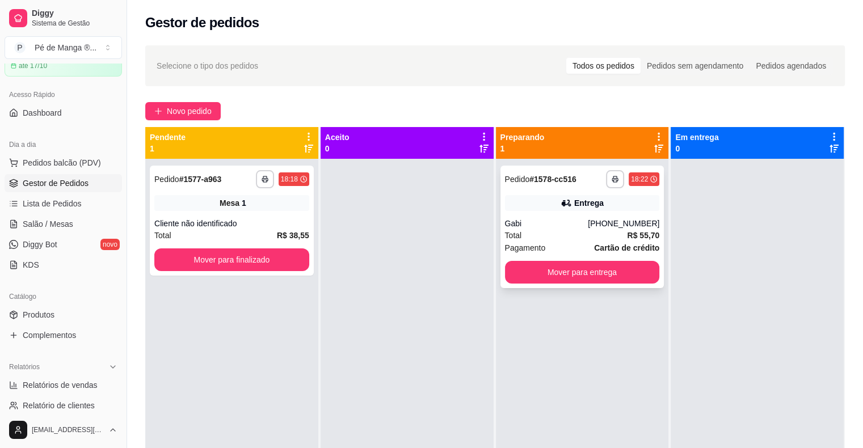
click at [649, 225] on div "**********" at bounding box center [582, 227] width 164 height 123
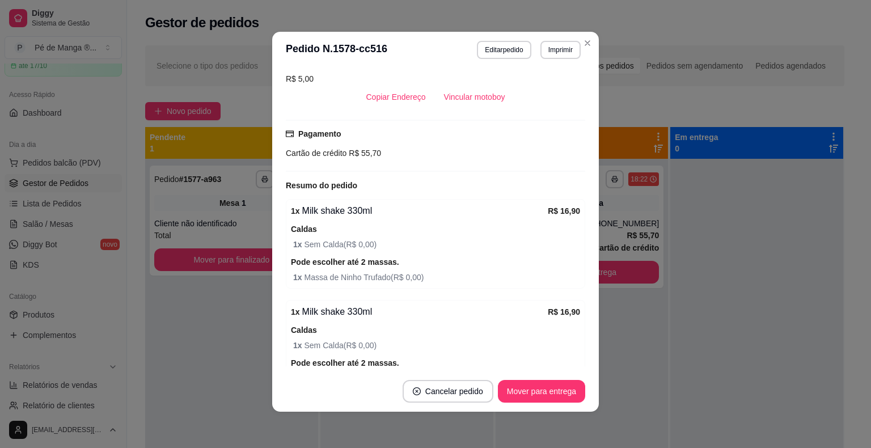
scroll to position [95, 0]
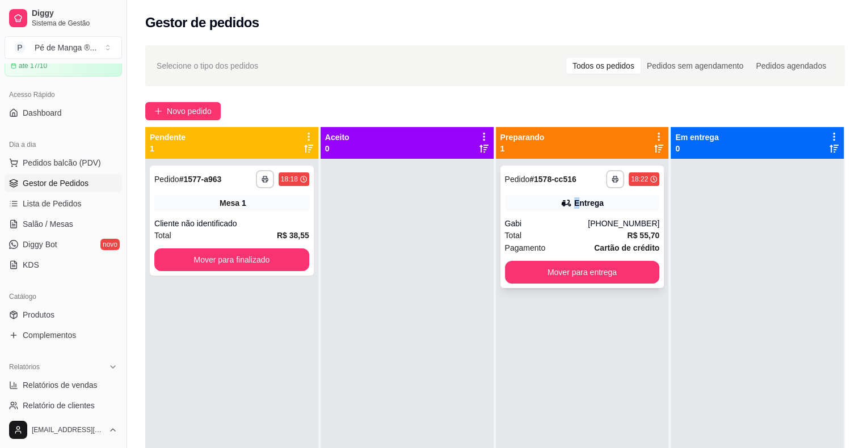
drag, startPoint x: 570, startPoint y: 203, endPoint x: 564, endPoint y: 207, distance: 7.4
click at [564, 207] on div "Entrega" at bounding box center [582, 203] width 155 height 16
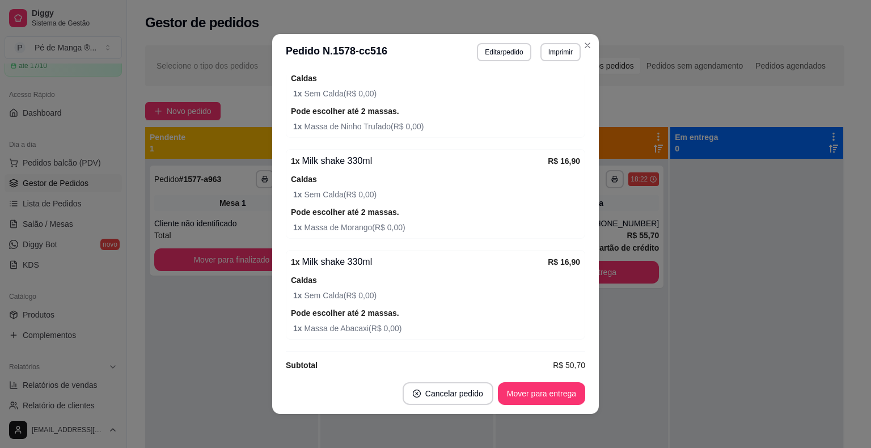
scroll to position [378, 0]
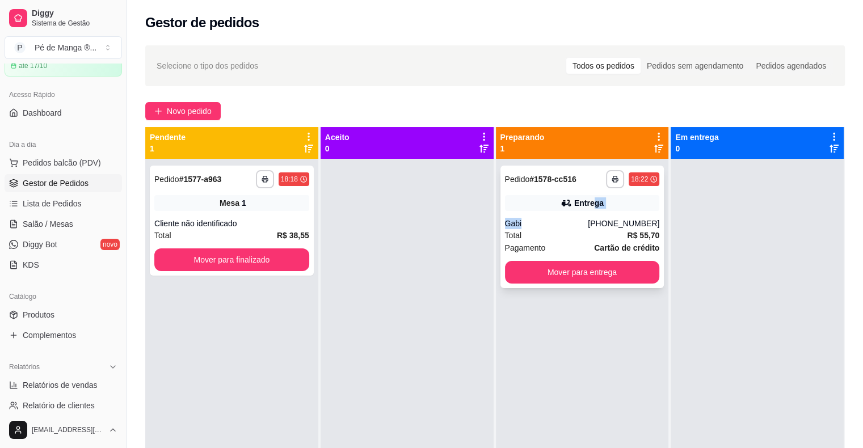
click at [592, 212] on div "**********" at bounding box center [582, 227] width 164 height 123
click at [769, 337] on div at bounding box center [756, 383] width 173 height 448
click at [531, 192] on div "**********" at bounding box center [582, 227] width 164 height 123
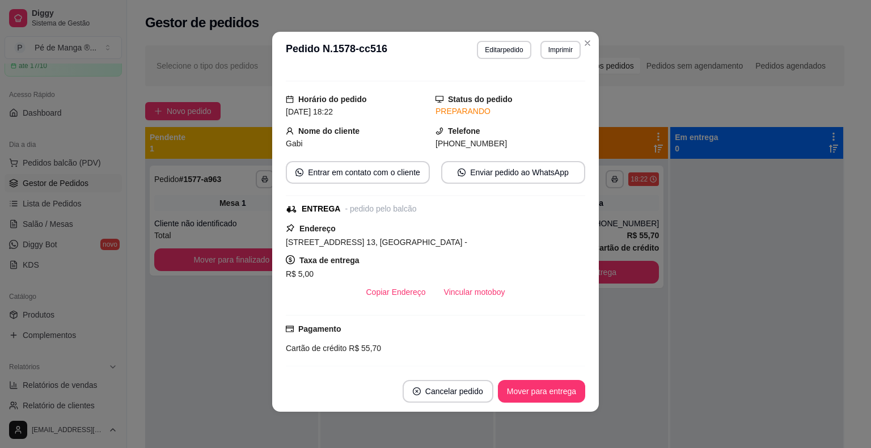
scroll to position [0, 0]
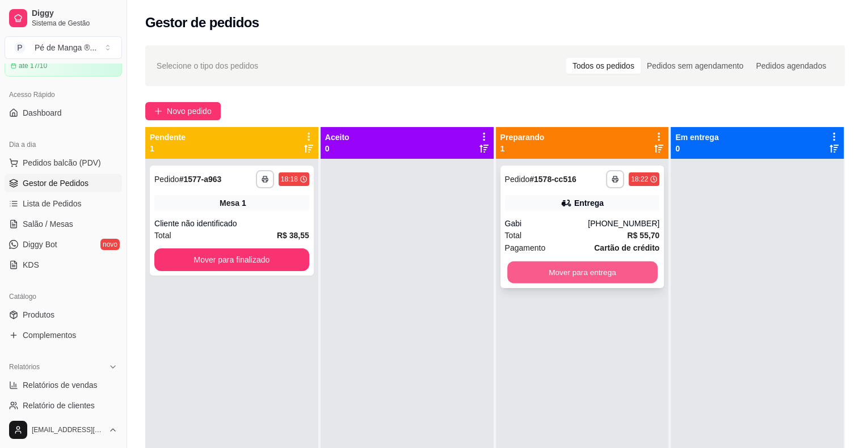
click at [561, 272] on button "Mover para entrega" at bounding box center [582, 272] width 150 height 22
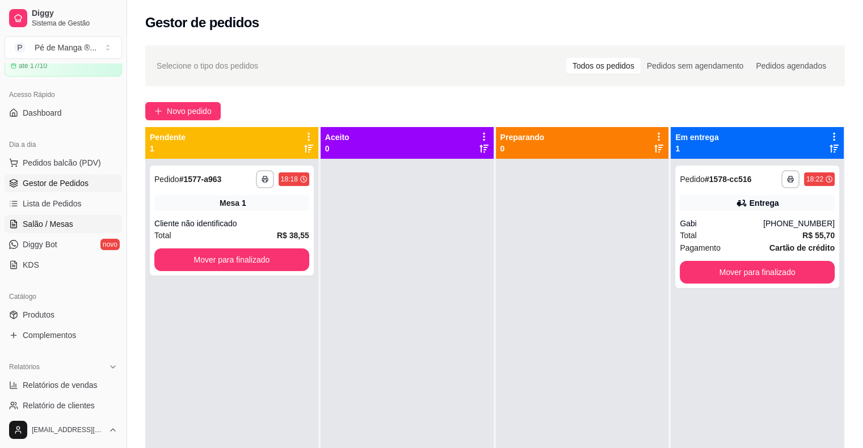
click at [26, 218] on link "Salão / Mesas" at bounding box center [63, 224] width 117 height 18
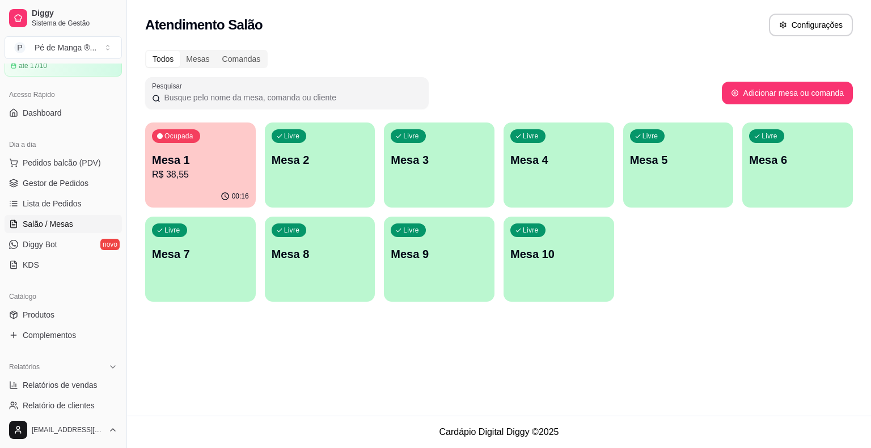
click at [200, 179] on p "R$ 38,55" at bounding box center [200, 175] width 97 height 14
click at [84, 175] on link "Gestor de Pedidos" at bounding box center [63, 183] width 117 height 18
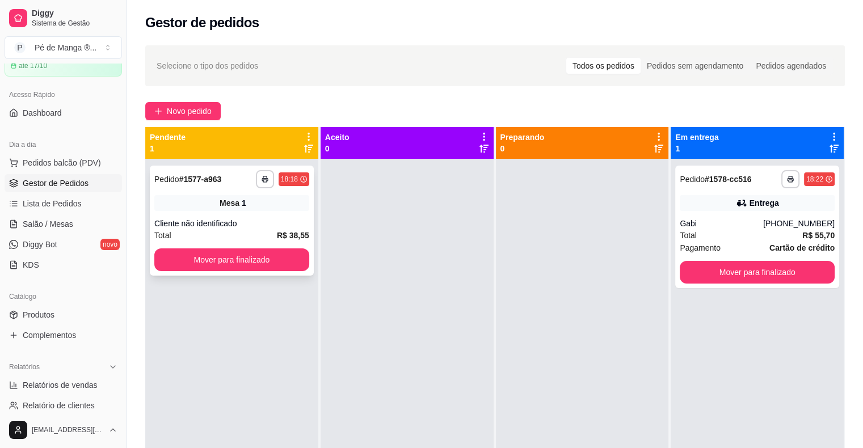
click at [265, 271] on div "**********" at bounding box center [232, 221] width 164 height 110
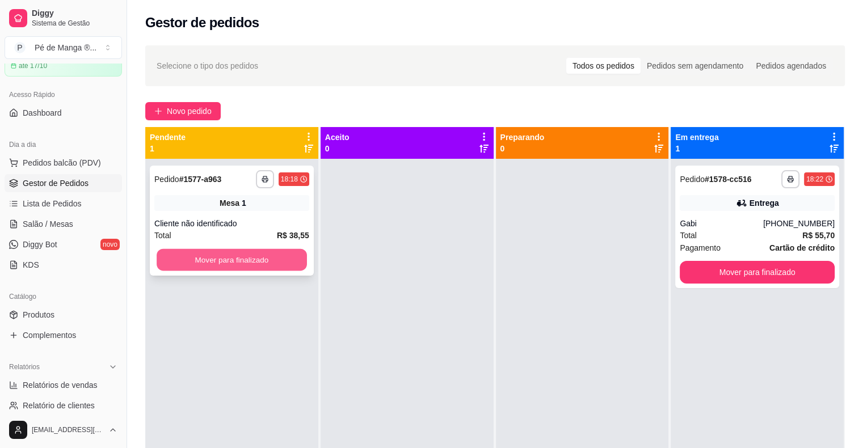
click at [263, 264] on button "Mover para finalizado" at bounding box center [232, 260] width 150 height 22
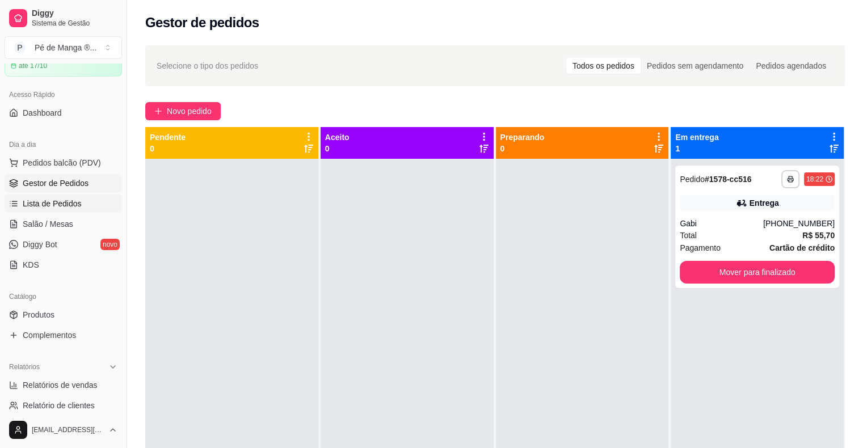
click at [79, 205] on span "Lista de Pedidos" at bounding box center [52, 203] width 59 height 11
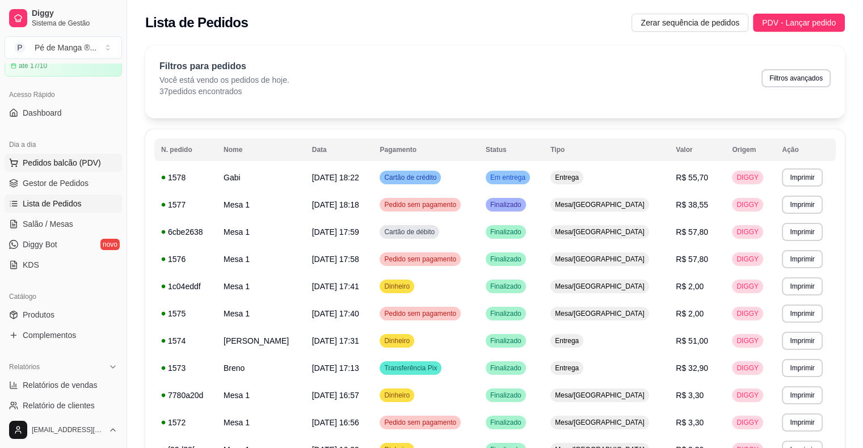
click at [59, 168] on button "Pedidos balcão (PDV)" at bounding box center [63, 163] width 117 height 18
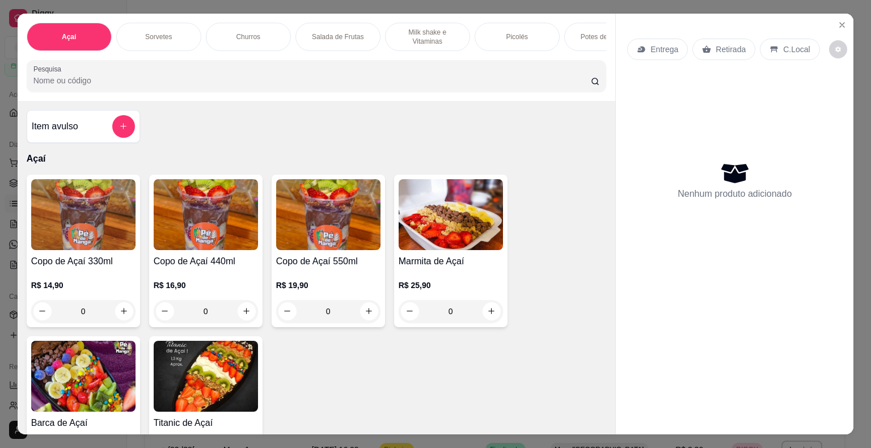
click at [107, 390] on img at bounding box center [83, 376] width 104 height 71
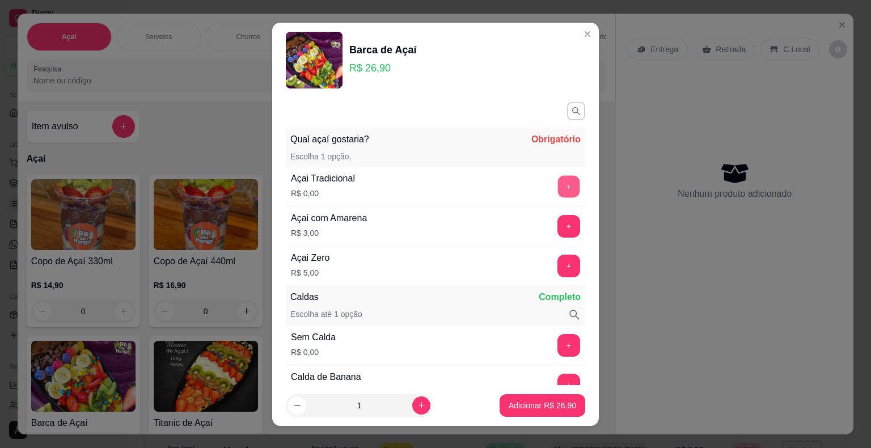
click at [558, 188] on button "+" at bounding box center [569, 186] width 22 height 22
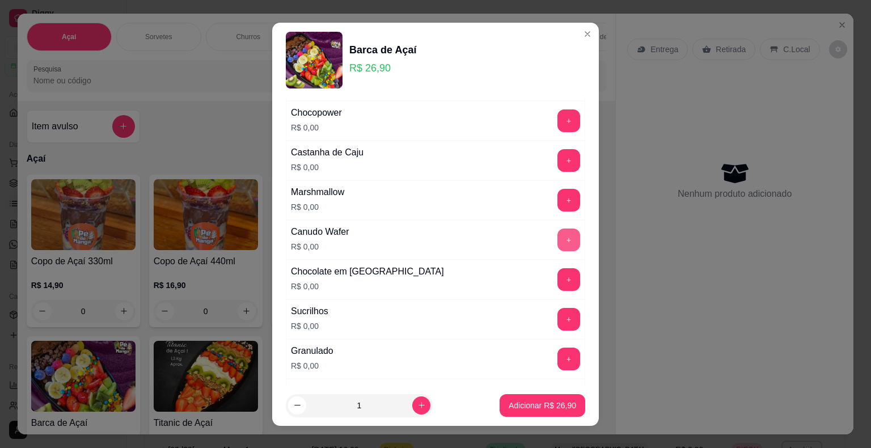
scroll to position [1078, 0]
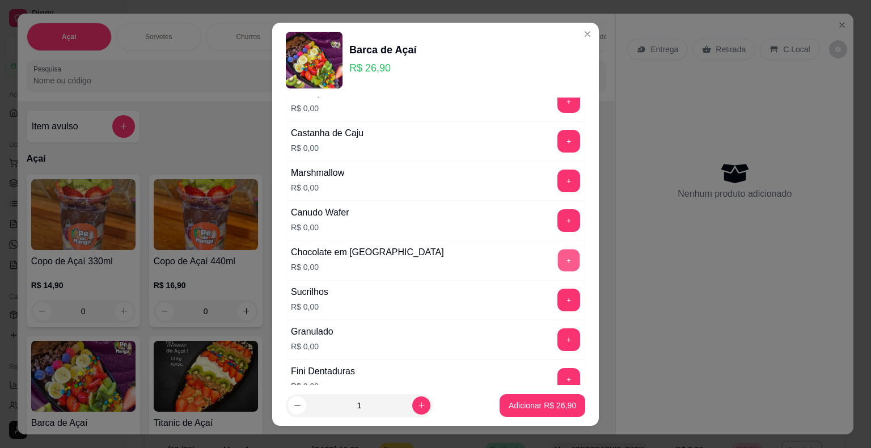
click at [558, 253] on button "+" at bounding box center [569, 260] width 22 height 22
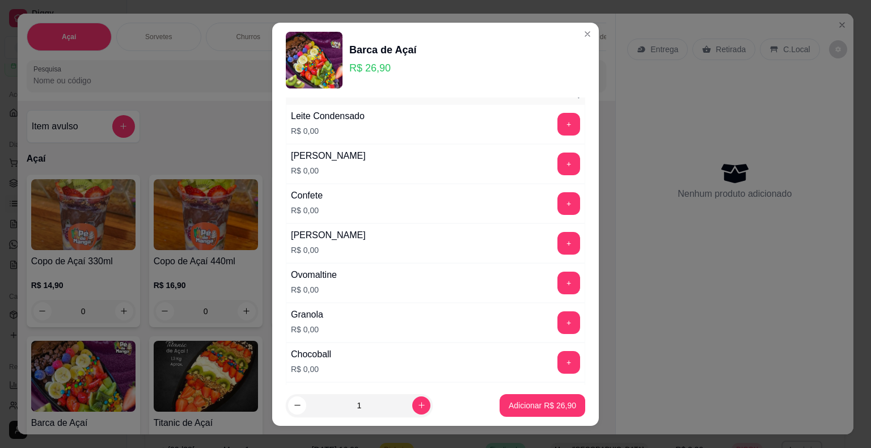
scroll to position [681, 0]
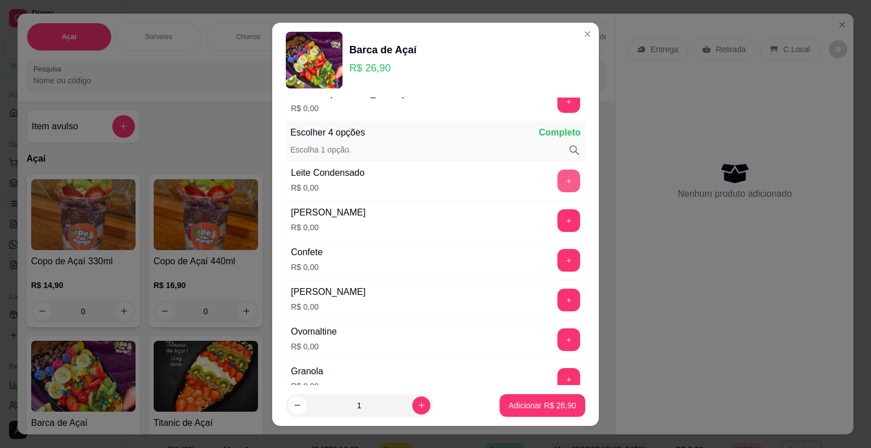
click at [558, 170] on button "+" at bounding box center [569, 181] width 23 height 23
click at [553, 217] on div "+" at bounding box center [569, 220] width 32 height 23
click at [558, 216] on button "+" at bounding box center [569, 220] width 22 height 22
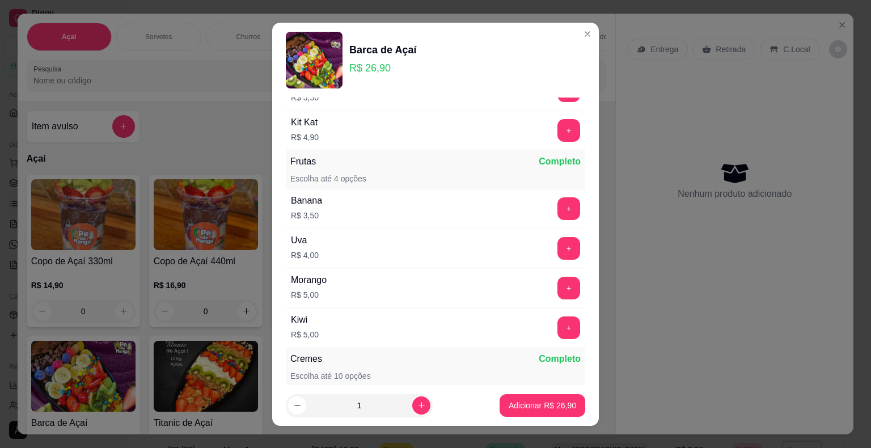
scroll to position [2042, 0]
click at [558, 316] on button "+" at bounding box center [569, 327] width 22 height 22
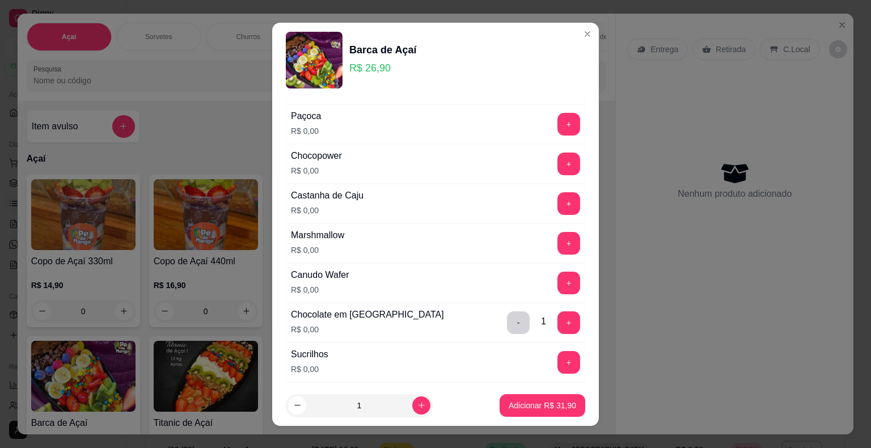
scroll to position [1078, 0]
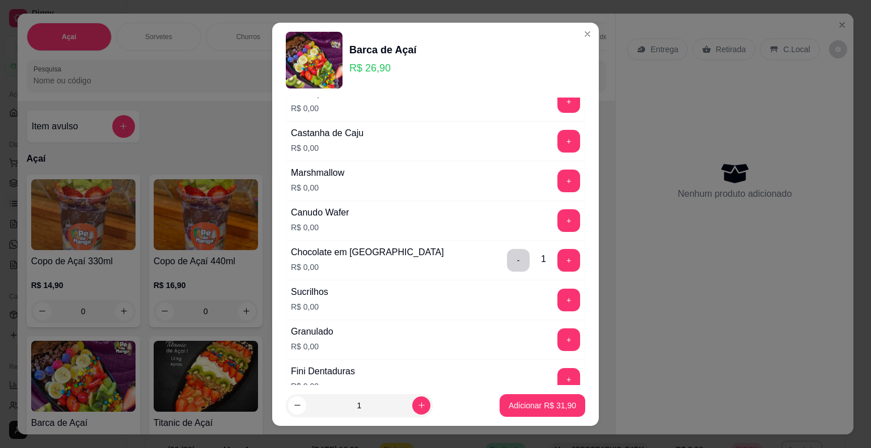
click at [553, 134] on div "+" at bounding box center [569, 141] width 32 height 23
click at [558, 132] on button "+" at bounding box center [569, 141] width 23 height 23
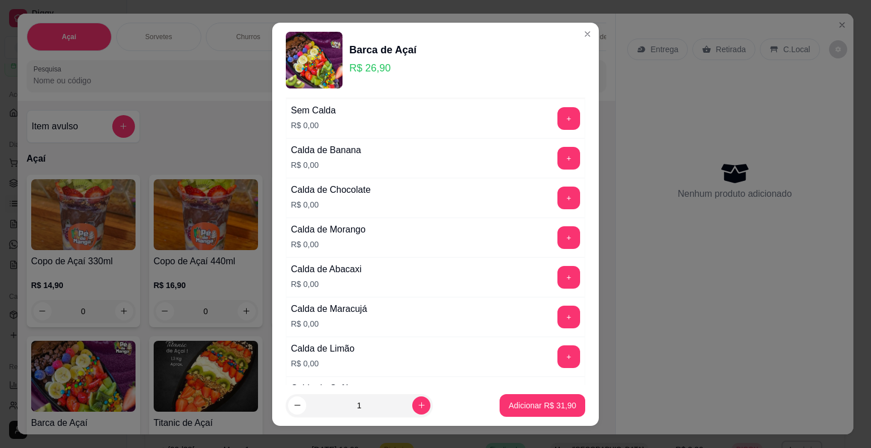
scroll to position [170, 0]
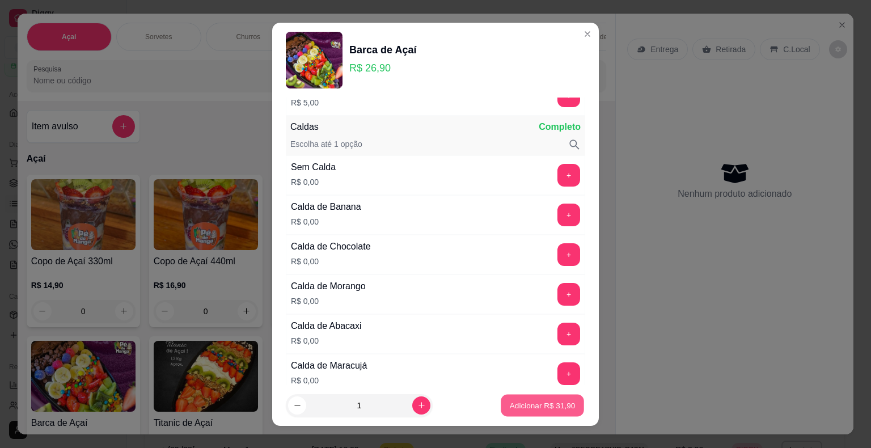
click at [517, 411] on button "Adicionar R$ 31,90" at bounding box center [542, 405] width 83 height 22
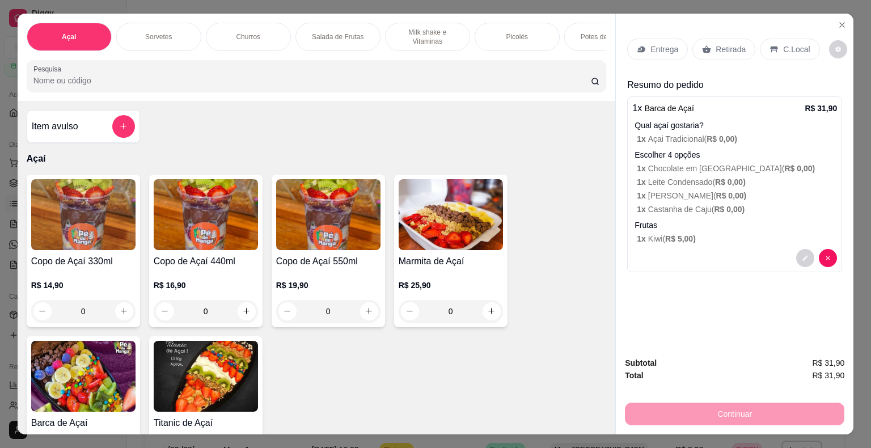
click at [727, 44] on p "Retirada" at bounding box center [731, 49] width 30 height 11
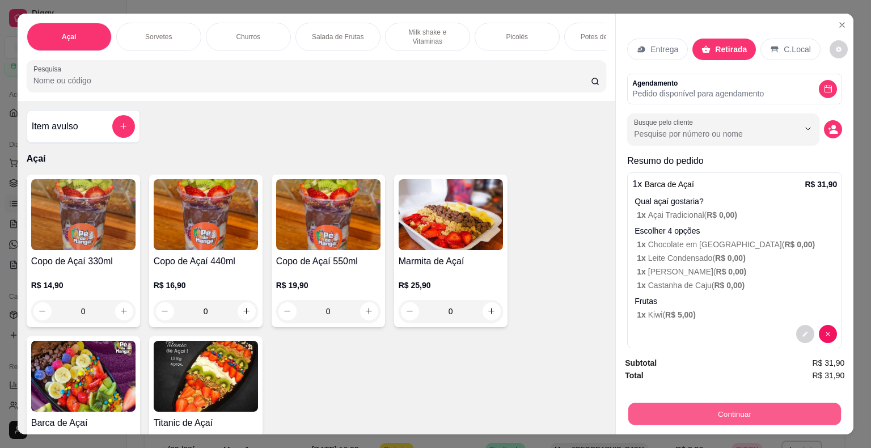
click at [714, 410] on button "Continuar" at bounding box center [734, 414] width 213 height 22
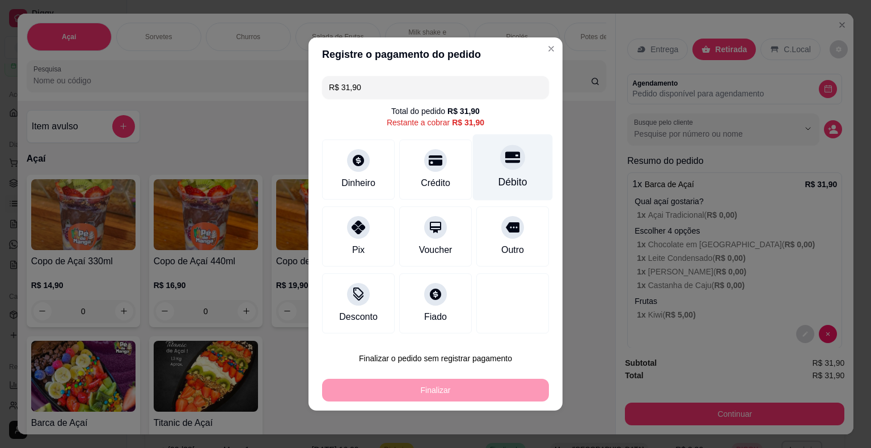
click at [528, 168] on div "Débito" at bounding box center [513, 167] width 80 height 66
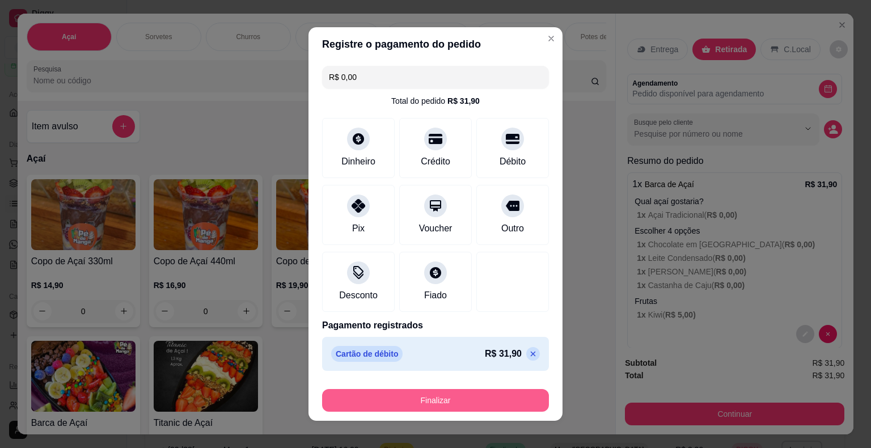
click at [461, 398] on button "Finalizar" at bounding box center [435, 400] width 227 height 23
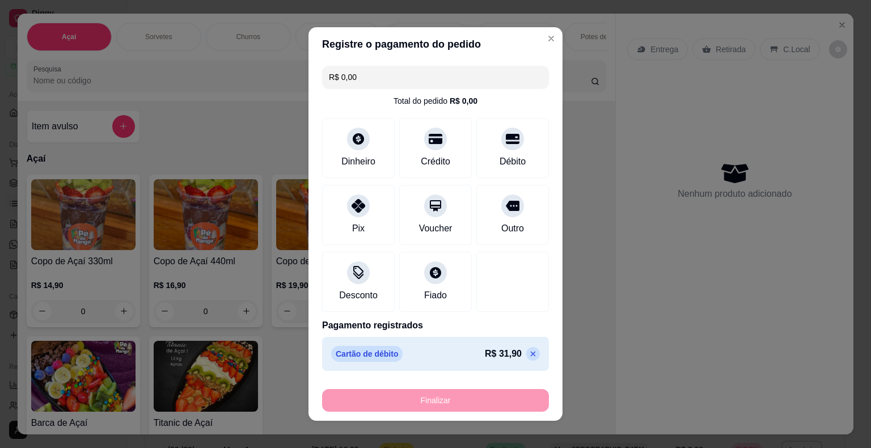
type input "-R$ 31,90"
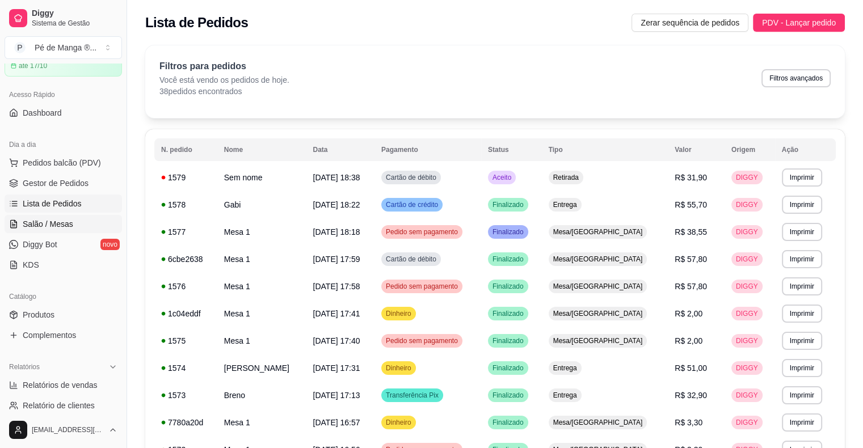
click at [84, 229] on link "Salão / Mesas" at bounding box center [63, 224] width 117 height 18
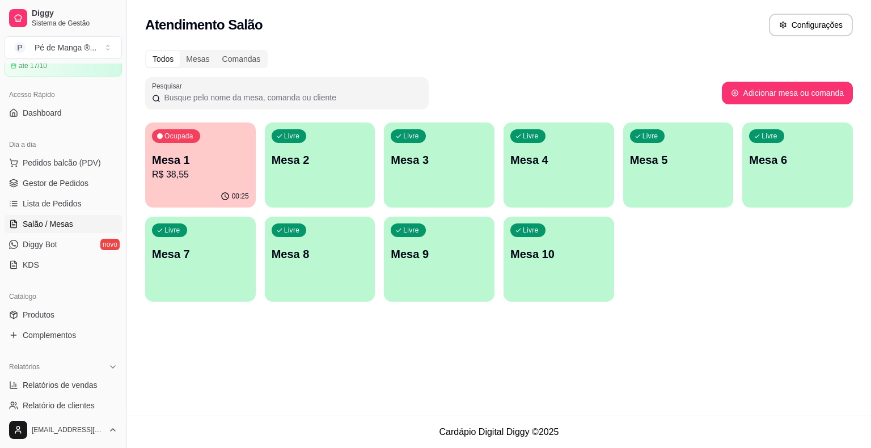
click at [202, 160] on p "Mesa 1" at bounding box center [200, 160] width 97 height 16
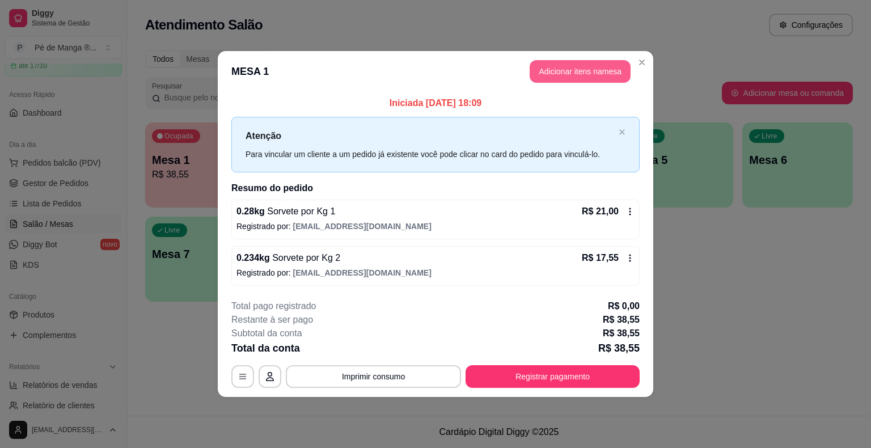
click at [586, 62] on button "Adicionar itens na mesa" at bounding box center [580, 71] width 101 height 23
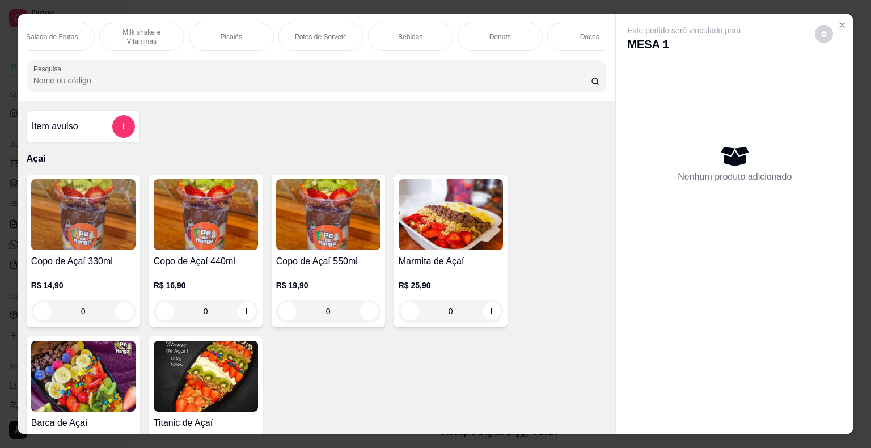
scroll to position [0, 311]
drag, startPoint x: 387, startPoint y: 27, endPoint x: 374, endPoint y: 87, distance: 61.5
click at [388, 32] on p "Bebidas" at bounding box center [385, 36] width 24 height 9
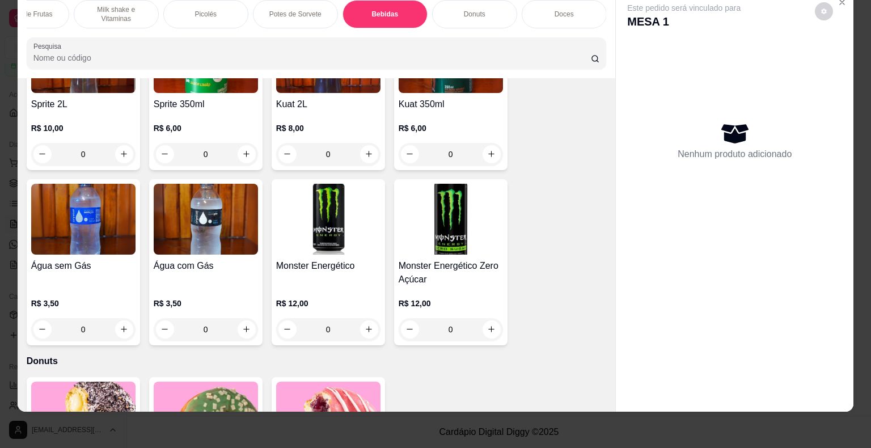
scroll to position [3420, 0]
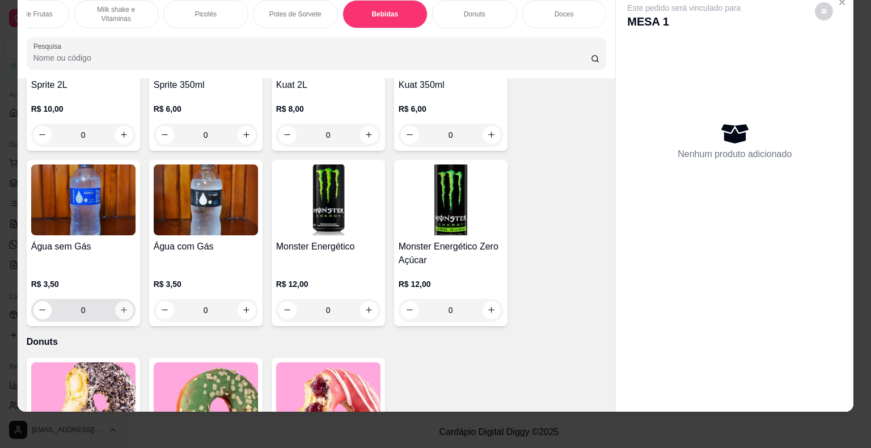
click at [124, 301] on button "increase-product-quantity" at bounding box center [124, 310] width 18 height 18
type input "1"
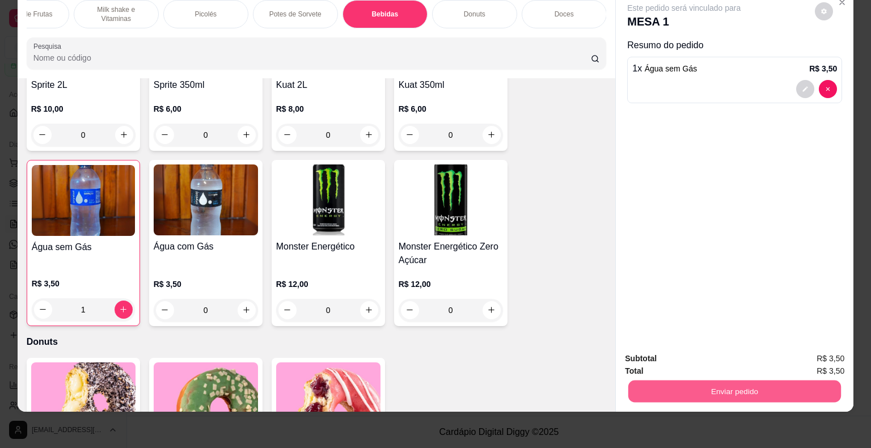
click at [765, 381] on button "Enviar pedido" at bounding box center [734, 392] width 213 height 22
click at [795, 353] on button "Enviar pedido" at bounding box center [815, 354] width 62 height 21
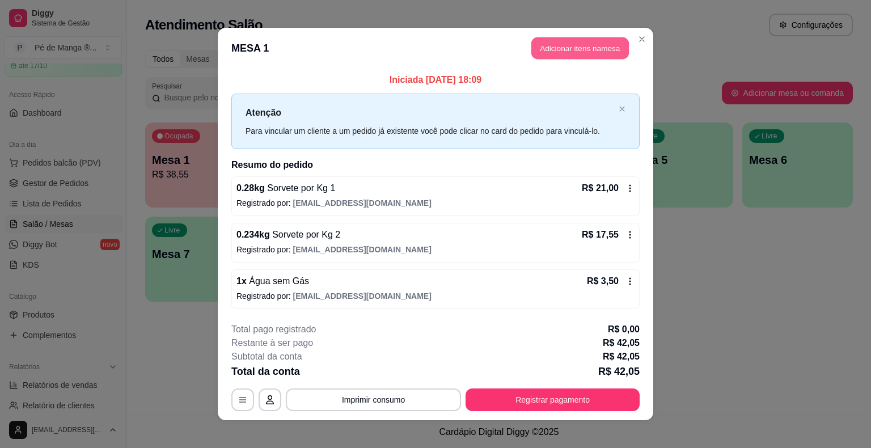
click at [601, 53] on button "Adicionar itens na mesa" at bounding box center [580, 48] width 98 height 22
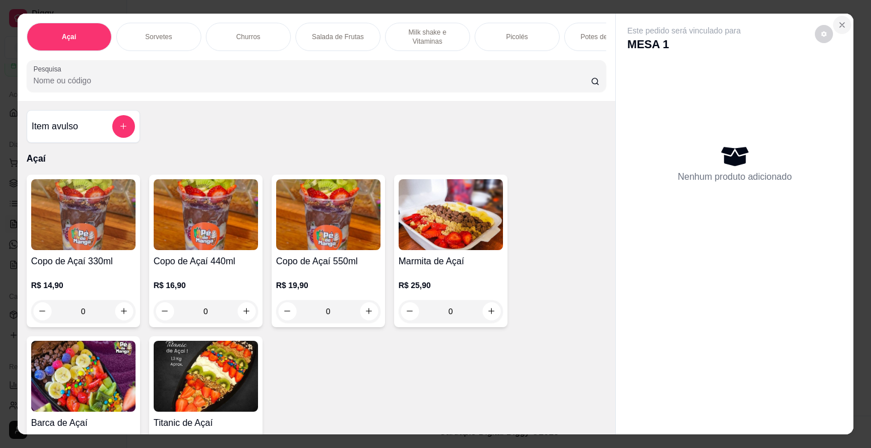
click at [840, 23] on icon "Close" at bounding box center [842, 25] width 5 height 5
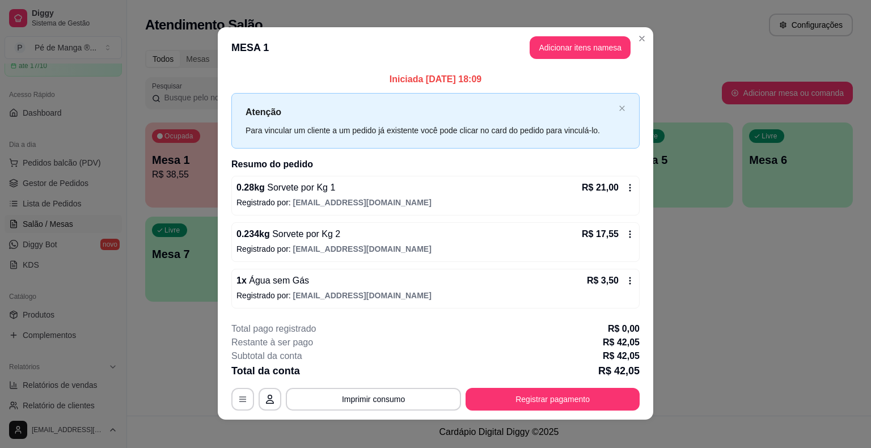
scroll to position [0, 0]
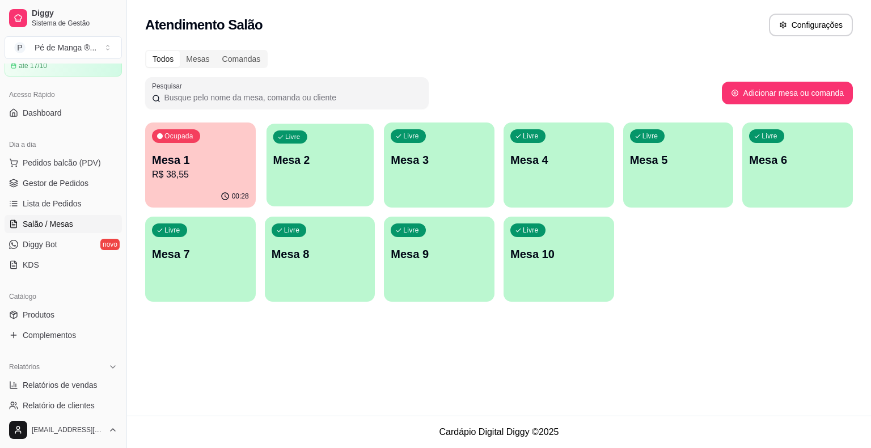
click at [327, 153] on p "Mesa 2" at bounding box center [320, 160] width 94 height 15
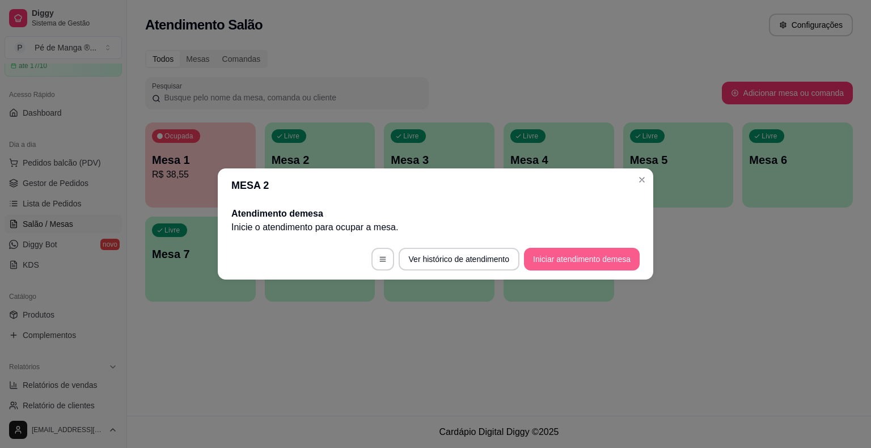
click at [564, 254] on button "Iniciar atendimento de mesa" at bounding box center [582, 259] width 116 height 23
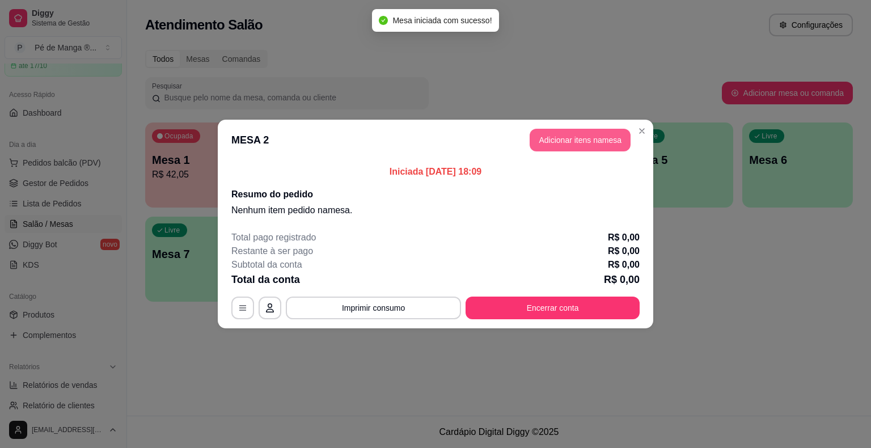
click at [571, 137] on button "Adicionar itens na mesa" at bounding box center [580, 140] width 101 height 23
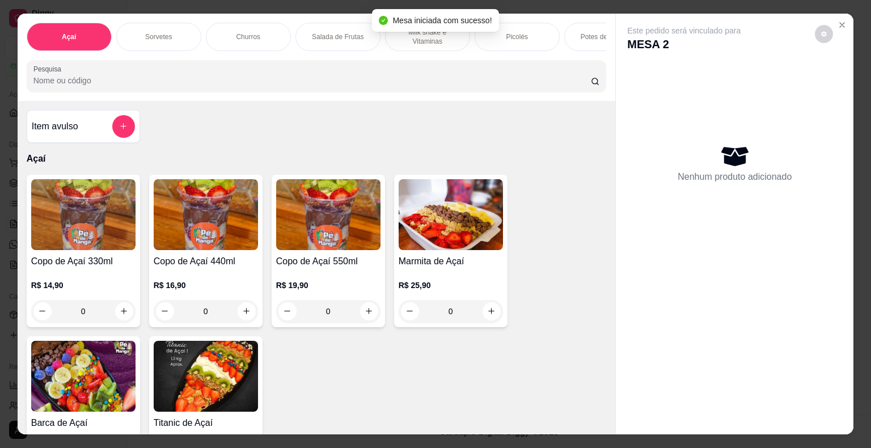
click at [577, 37] on div "Potes de Sorvete" at bounding box center [606, 37] width 85 height 28
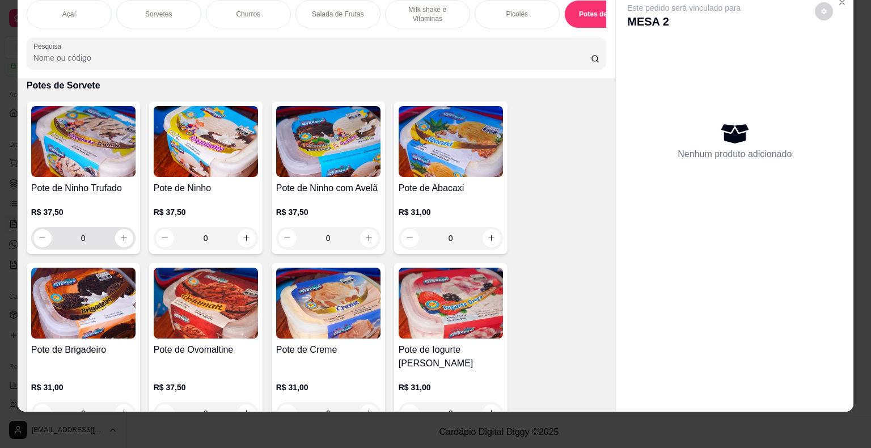
click at [121, 234] on icon "increase-product-quantity" at bounding box center [124, 238] width 9 height 9
type input "1"
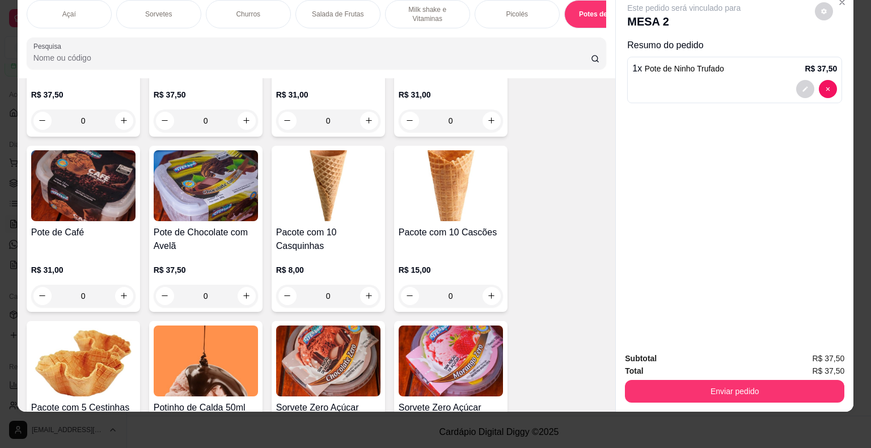
scroll to position [2619, 0]
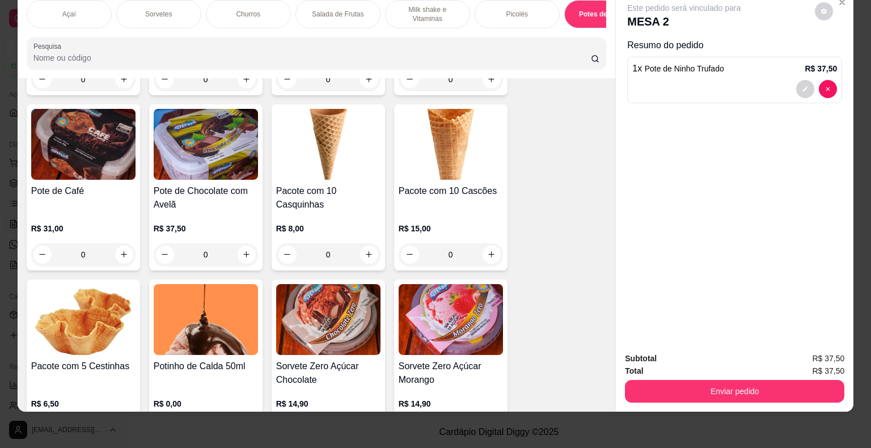
click at [488, 425] on icon "increase-product-quantity" at bounding box center [491, 429] width 9 height 9
type input "1"
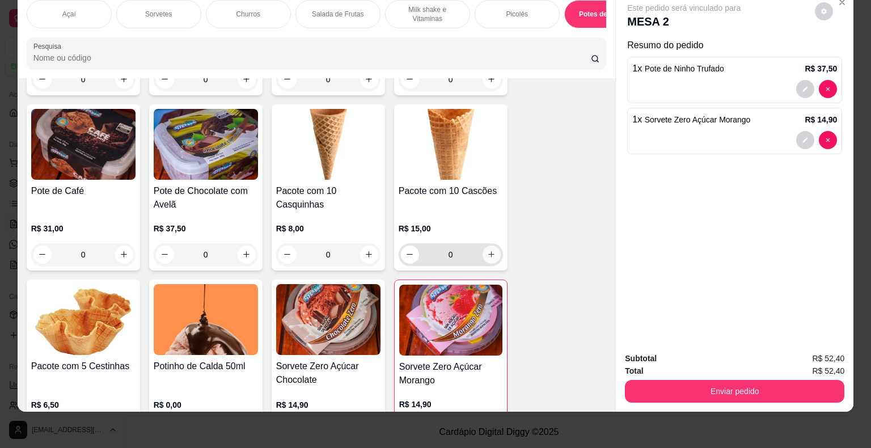
click at [490, 250] on icon "increase-product-quantity" at bounding box center [491, 254] width 9 height 9
type input "1"
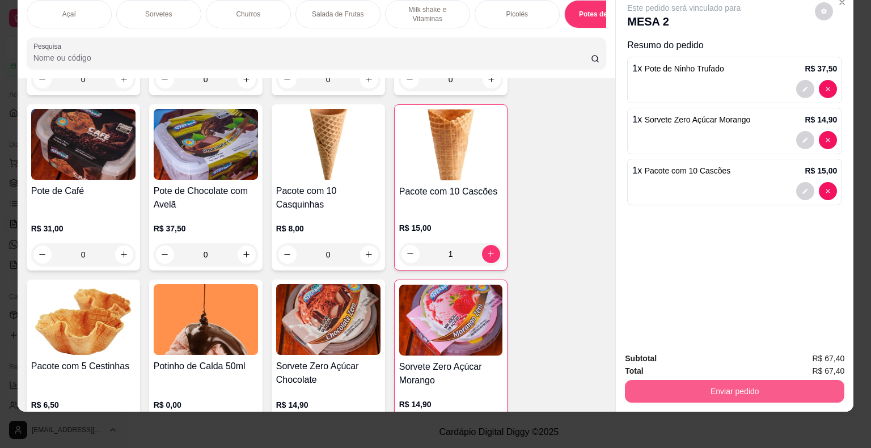
click at [787, 393] on button "Enviar pedido" at bounding box center [735, 391] width 220 height 23
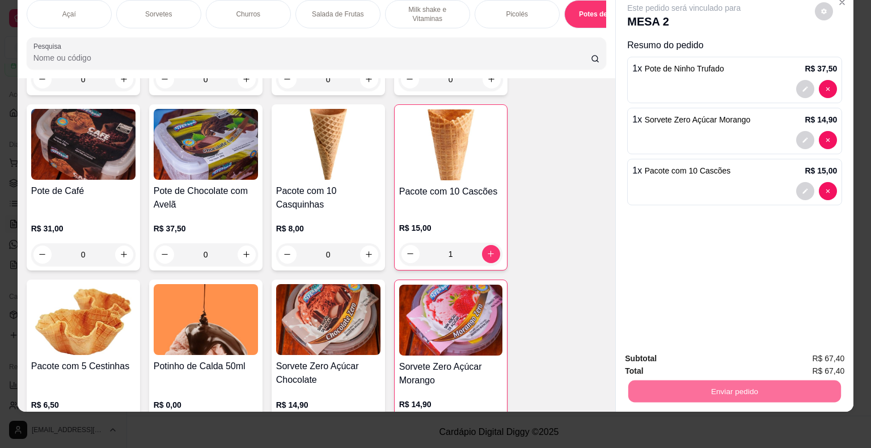
click at [816, 355] on button "Enviar pedido" at bounding box center [815, 354] width 62 height 21
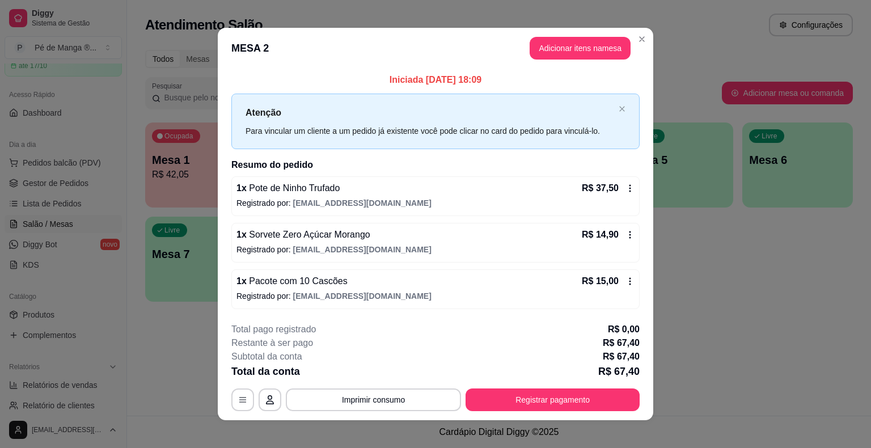
click at [524, 411] on footer "**********" at bounding box center [436, 367] width 436 height 107
click at [521, 406] on button "Registrar pagamento" at bounding box center [553, 400] width 174 height 23
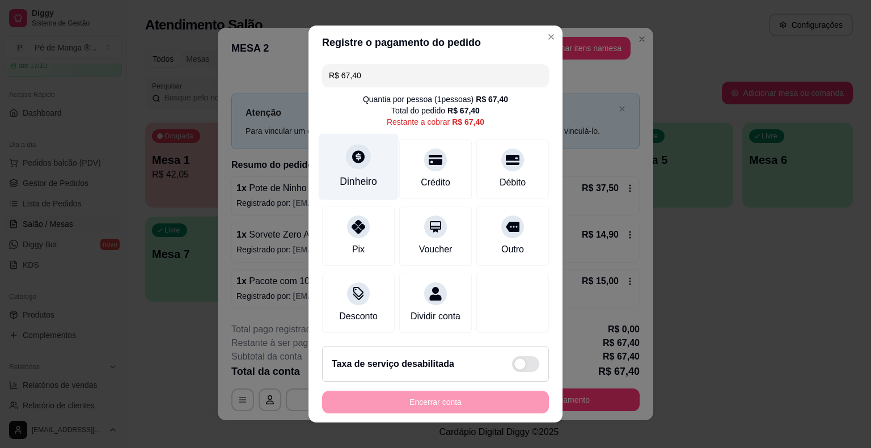
click at [369, 163] on div "Dinheiro" at bounding box center [359, 167] width 80 height 66
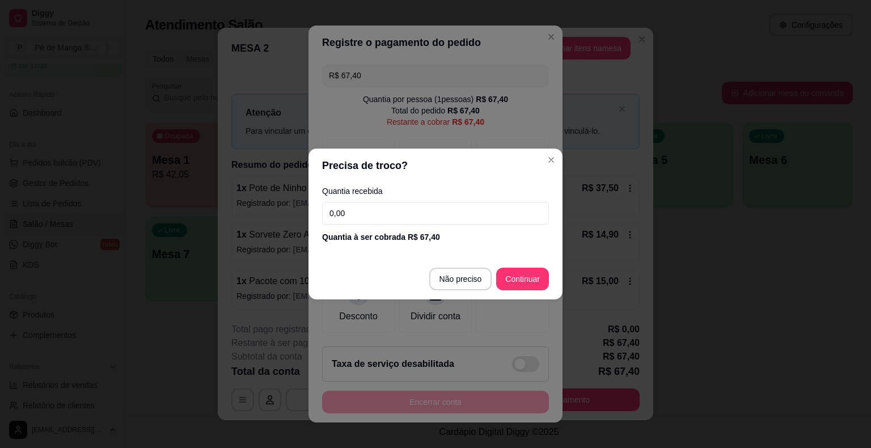
drag, startPoint x: 352, startPoint y: 216, endPoint x: 342, endPoint y: 220, distance: 11.0
click at [341, 220] on input "0,00" at bounding box center [435, 213] width 227 height 23
click at [365, 213] on input "0,00" at bounding box center [435, 213] width 227 height 23
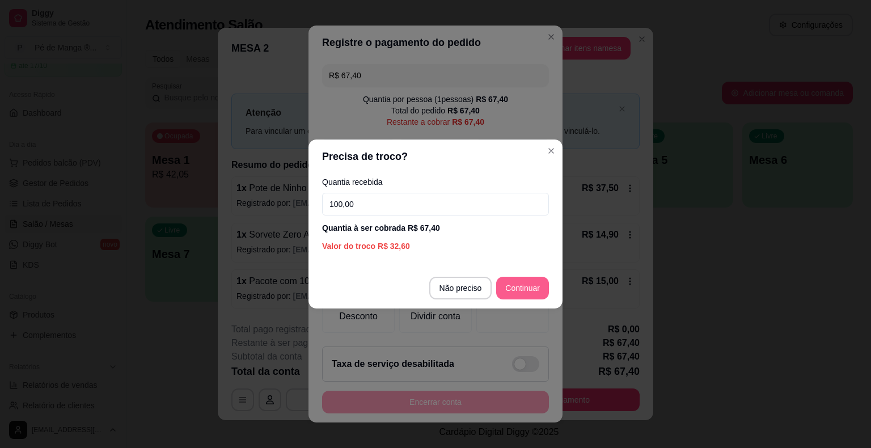
type input "100,00"
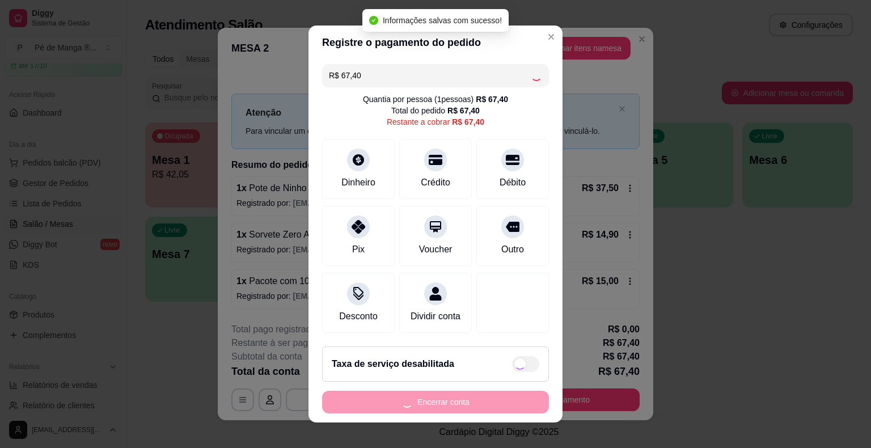
type input "R$ 0,00"
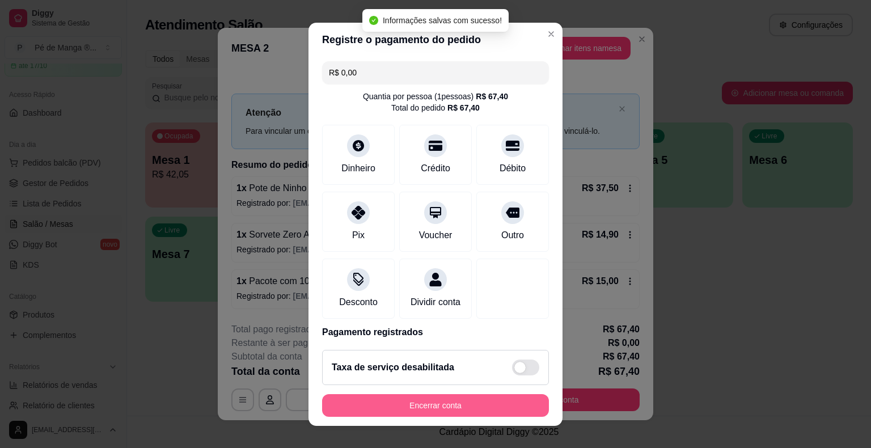
click at [450, 405] on button "Encerrar conta" at bounding box center [435, 405] width 227 height 23
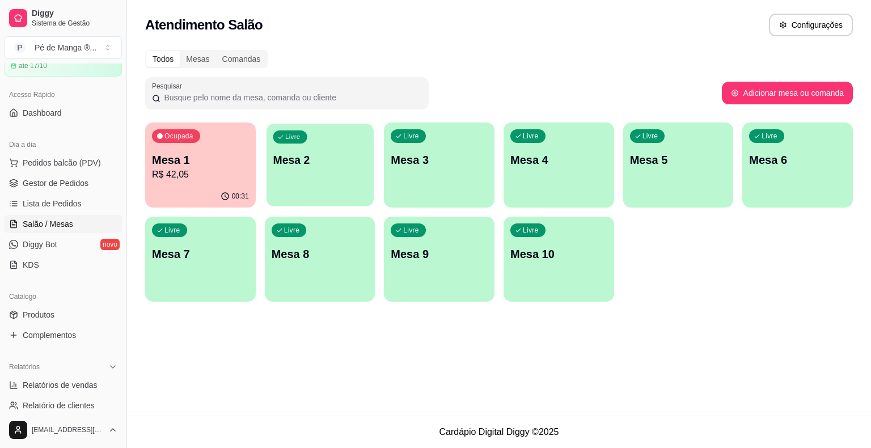
click at [297, 187] on div "Livre Mesa 2" at bounding box center [320, 158] width 107 height 69
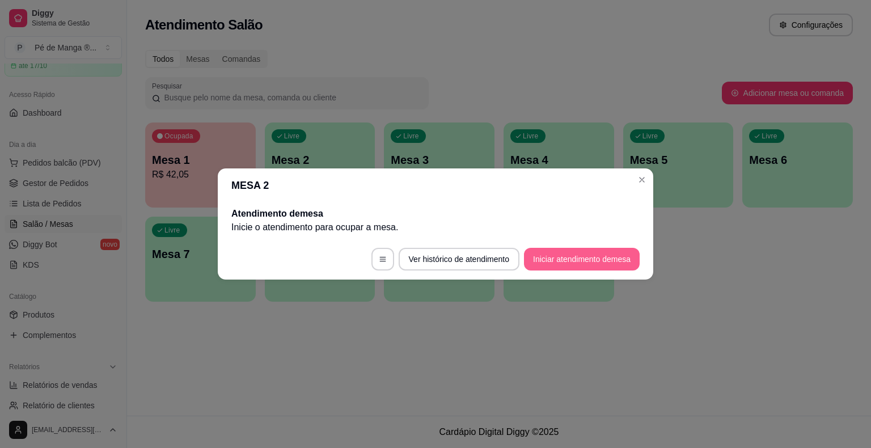
click at [619, 265] on button "Iniciar atendimento de mesa" at bounding box center [582, 259] width 116 height 23
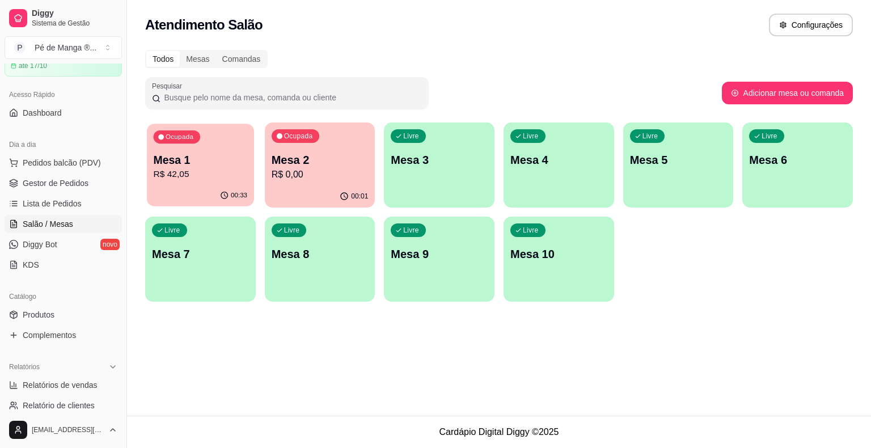
click at [202, 169] on p "R$ 42,05" at bounding box center [201, 174] width 94 height 13
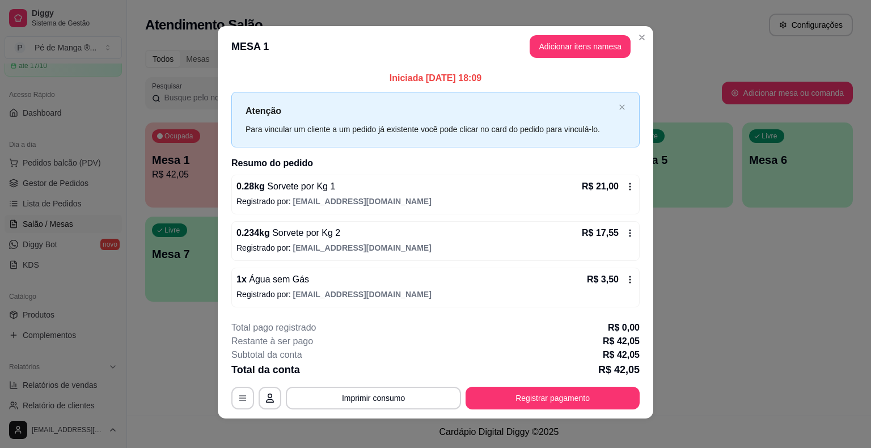
scroll to position [0, 0]
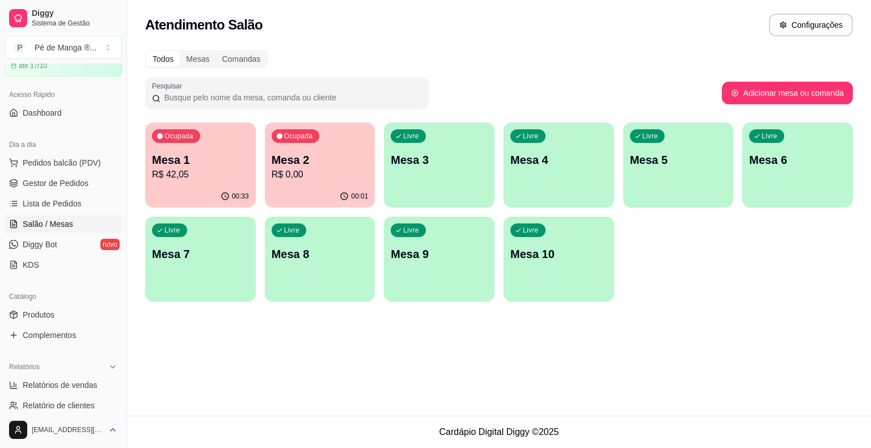
click at [208, 181] on div "Ocupada Mesa 1 R$ 42,05" at bounding box center [200, 154] width 111 height 63
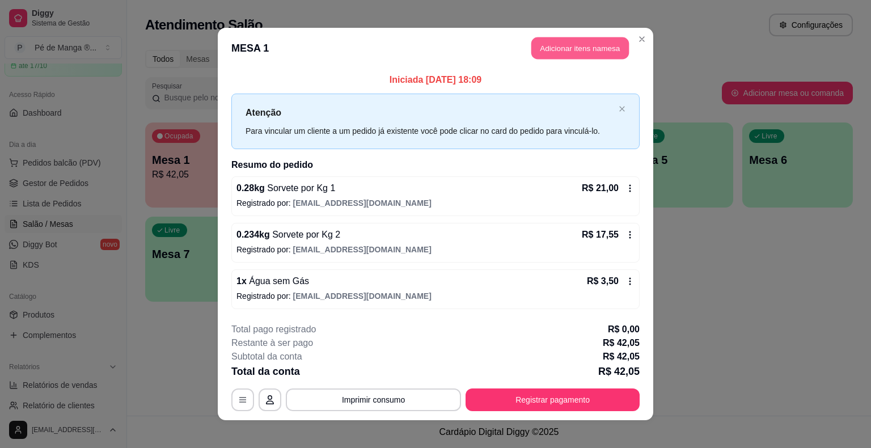
click at [590, 53] on button "Adicionar itens na mesa" at bounding box center [580, 48] width 98 height 22
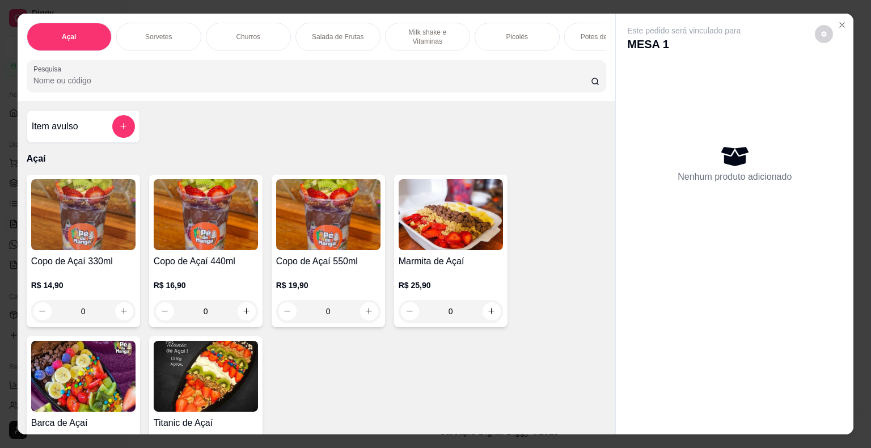
click at [522, 33] on p "Picolés" at bounding box center [517, 36] width 22 height 9
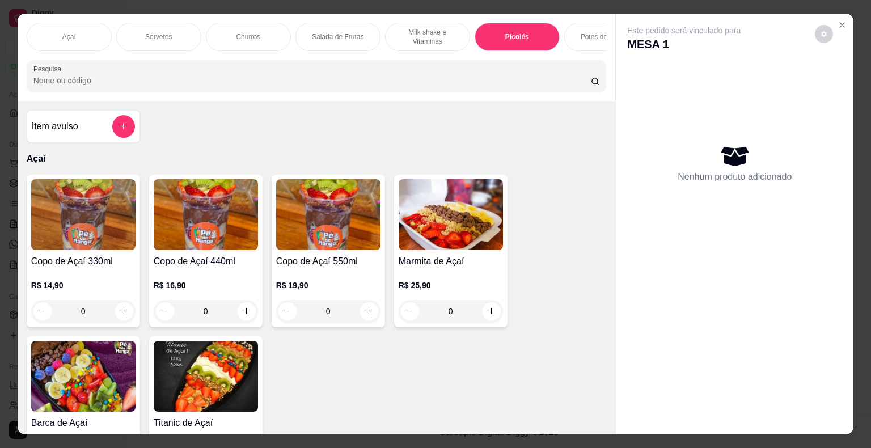
scroll to position [27, 0]
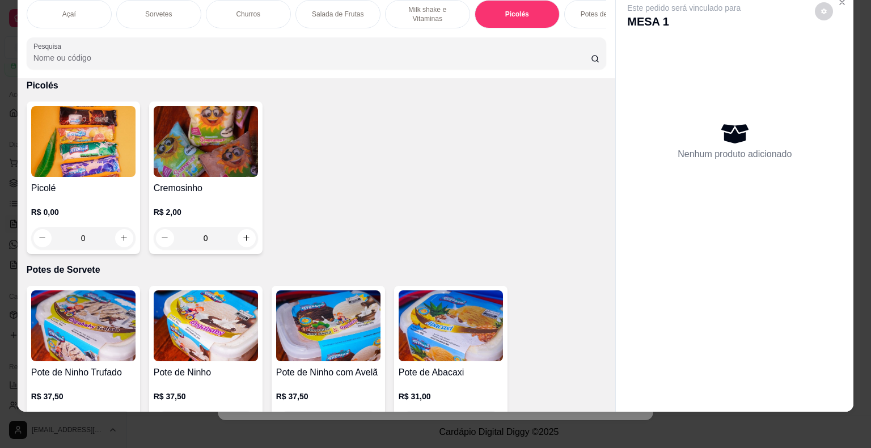
click at [95, 200] on div "R$ 0,00 0" at bounding box center [83, 222] width 104 height 54
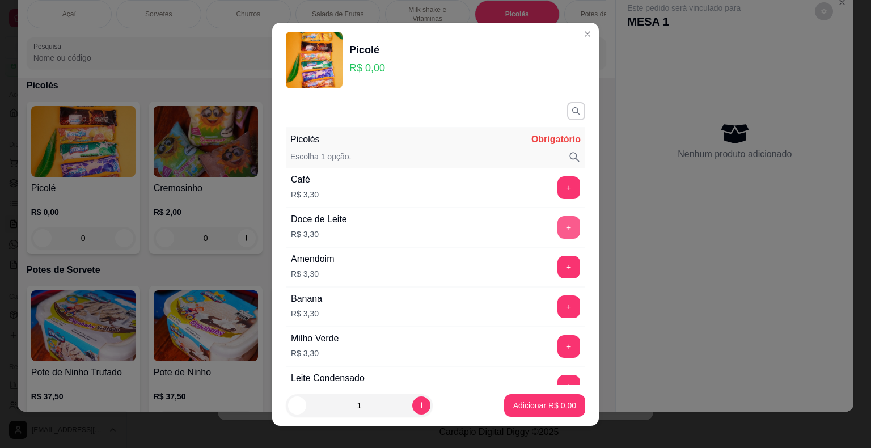
click at [558, 230] on button "+" at bounding box center [569, 227] width 23 height 23
click at [558, 229] on button "+" at bounding box center [569, 227] width 23 height 23
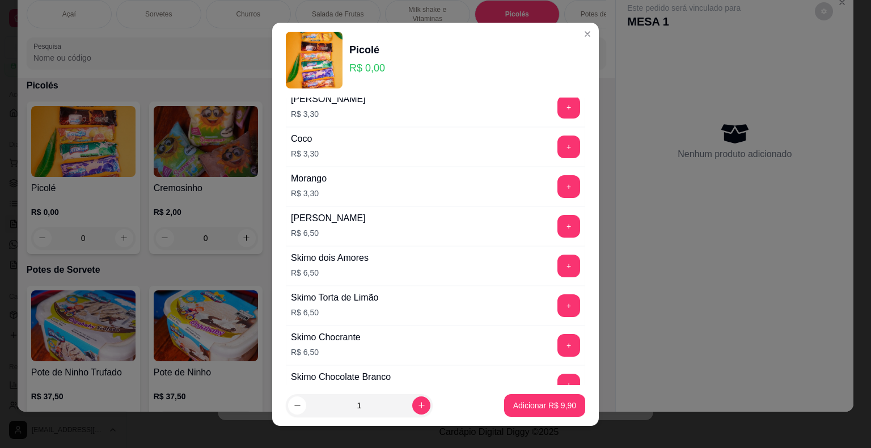
scroll to position [803, 0]
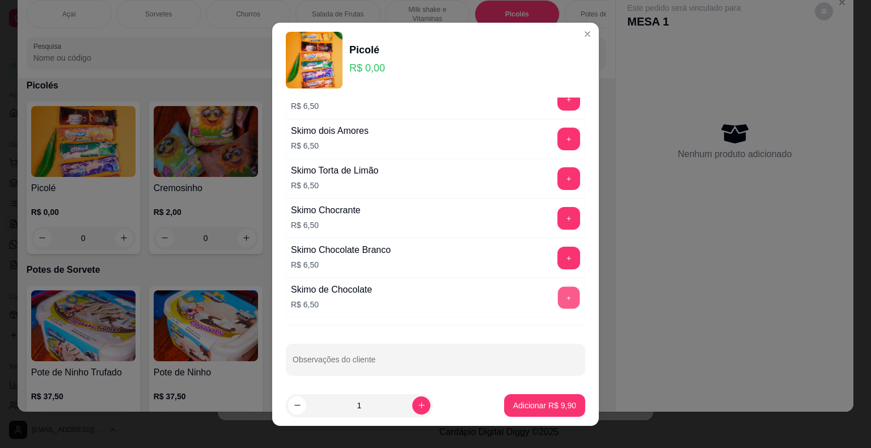
click at [558, 292] on button "+" at bounding box center [569, 297] width 22 height 22
click at [558, 292] on button "+" at bounding box center [569, 297] width 23 height 23
click at [534, 407] on p "Adicionar R$ 29,40" at bounding box center [542, 405] width 67 height 11
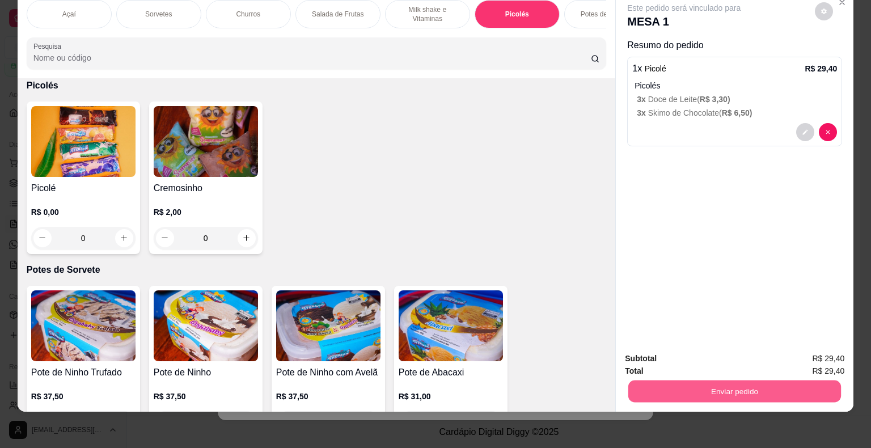
click at [661, 385] on button "Enviar pedido" at bounding box center [734, 392] width 213 height 22
click at [808, 351] on button "Enviar pedido" at bounding box center [815, 354] width 62 height 21
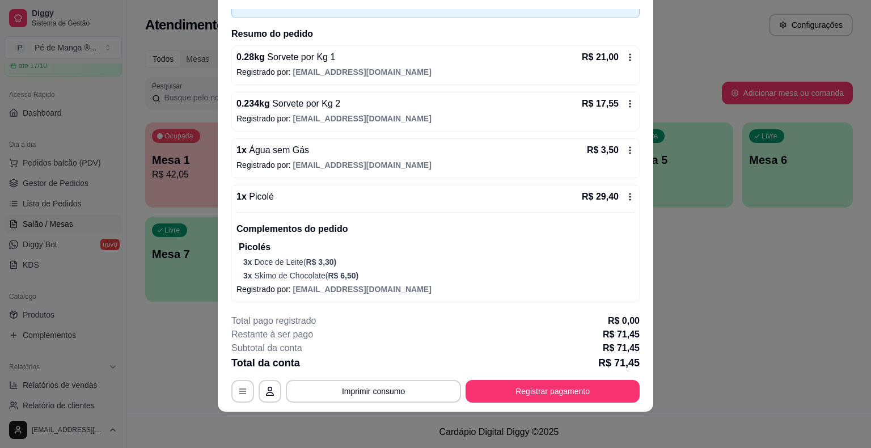
scroll to position [14, 0]
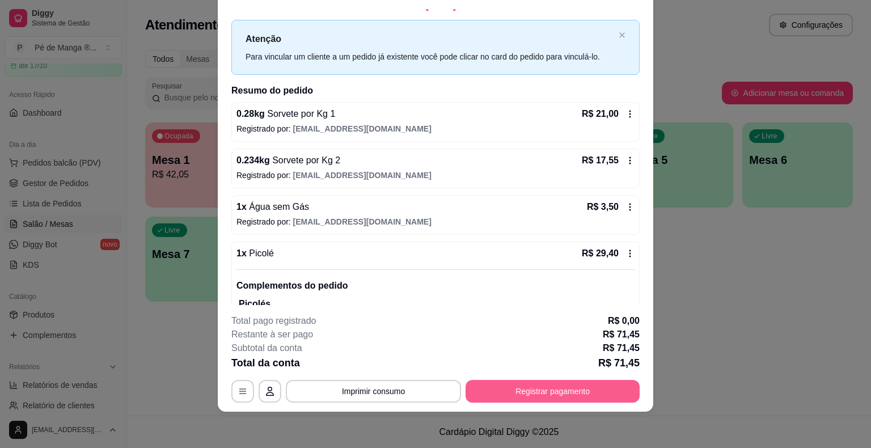
click at [592, 396] on button "Registrar pagamento" at bounding box center [553, 391] width 174 height 23
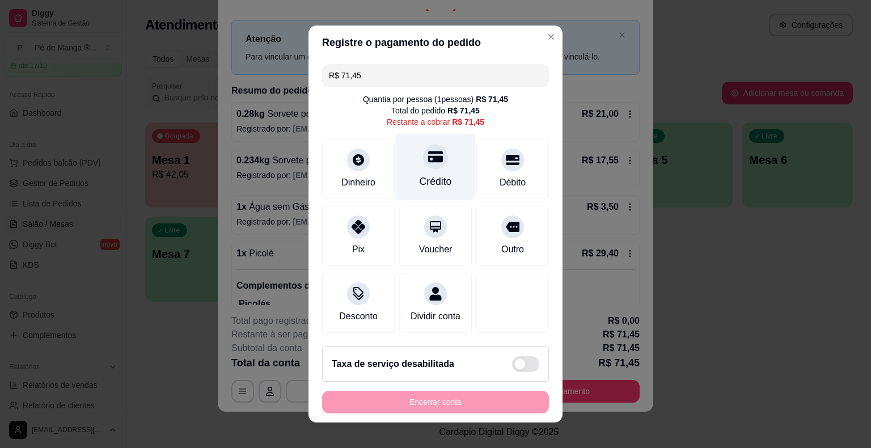
click at [442, 183] on div "Crédito" at bounding box center [436, 167] width 80 height 66
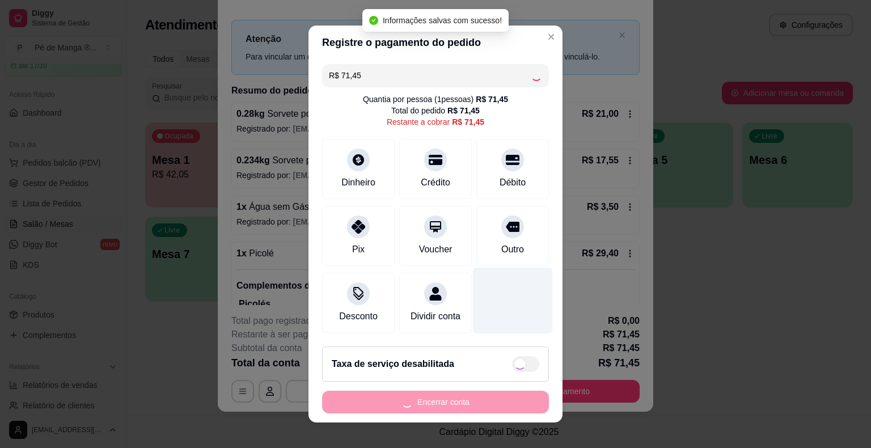
type input "R$ 0,00"
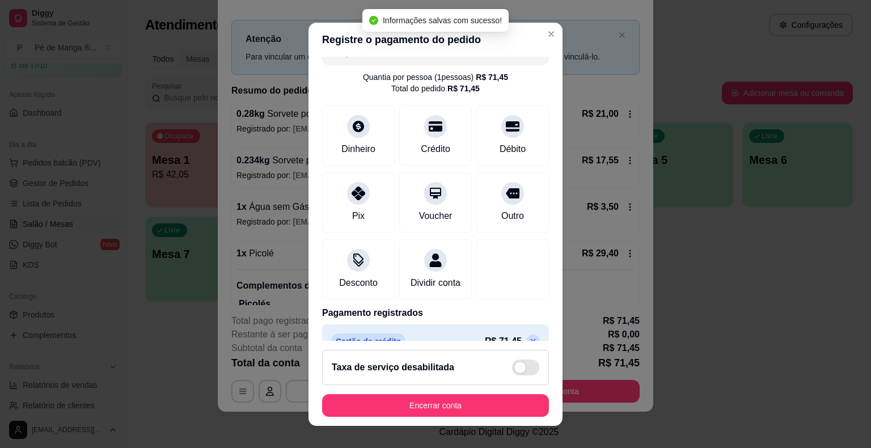
scroll to position [53, 0]
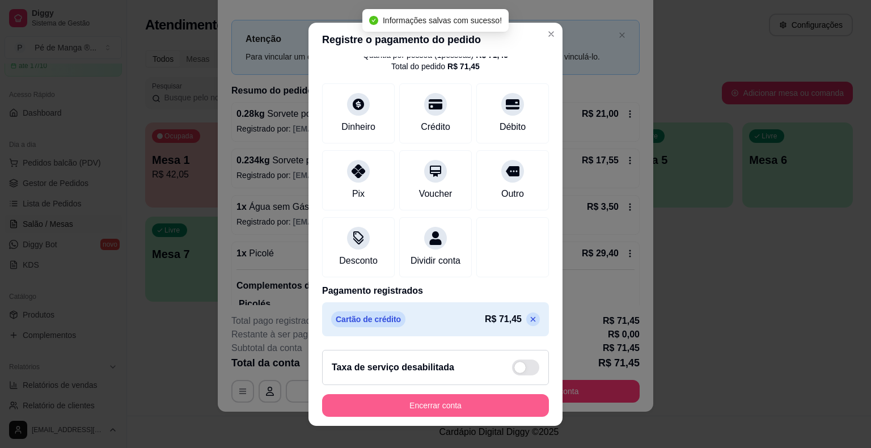
click at [471, 408] on button "Encerrar conta" at bounding box center [435, 405] width 227 height 23
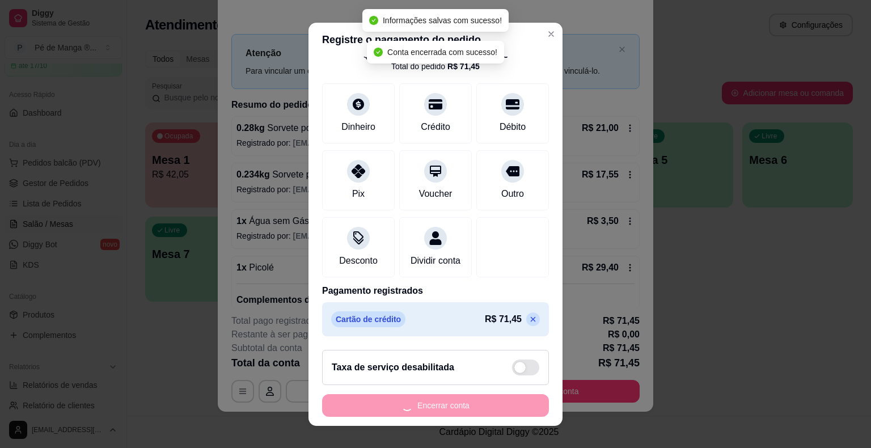
scroll to position [0, 0]
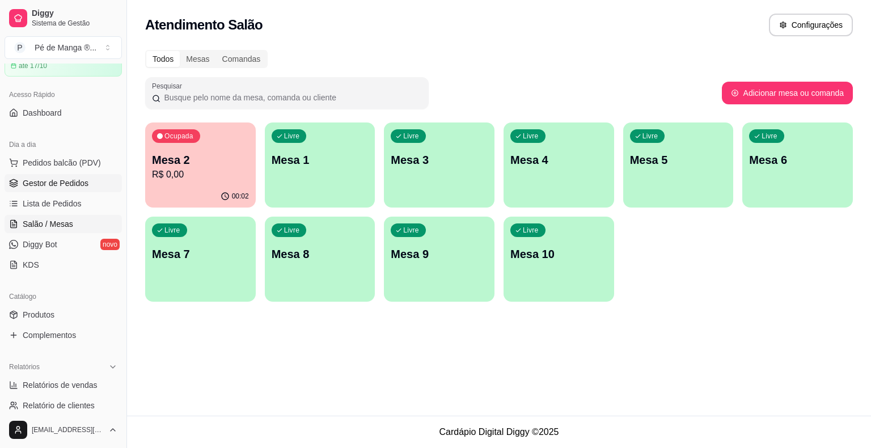
click at [52, 181] on span "Gestor de Pedidos" at bounding box center [56, 183] width 66 height 11
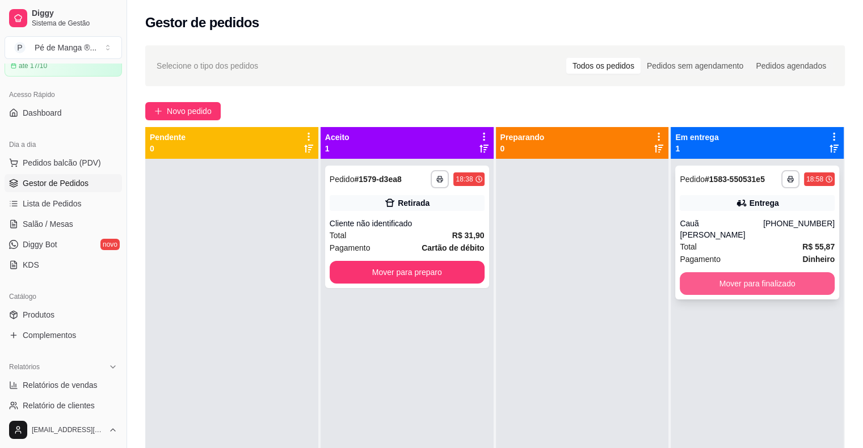
click at [744, 276] on button "Mover para finalizado" at bounding box center [757, 283] width 155 height 23
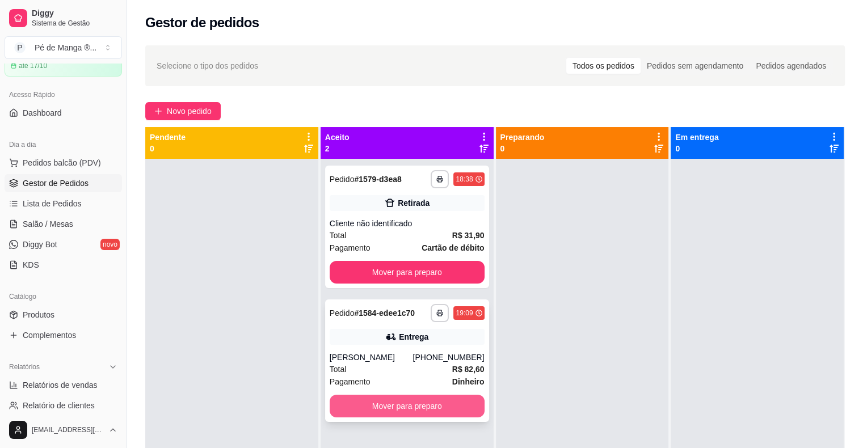
click at [413, 411] on button "Mover para preparo" at bounding box center [407, 406] width 155 height 23
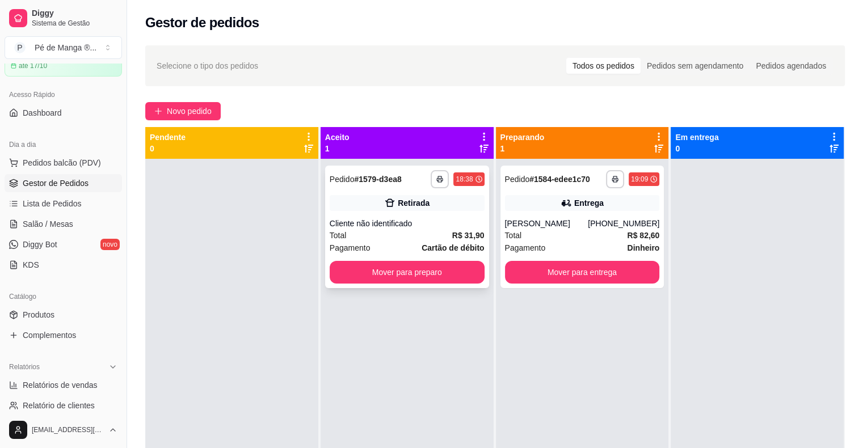
click at [444, 244] on strong "Cartão de débito" at bounding box center [452, 247] width 62 height 9
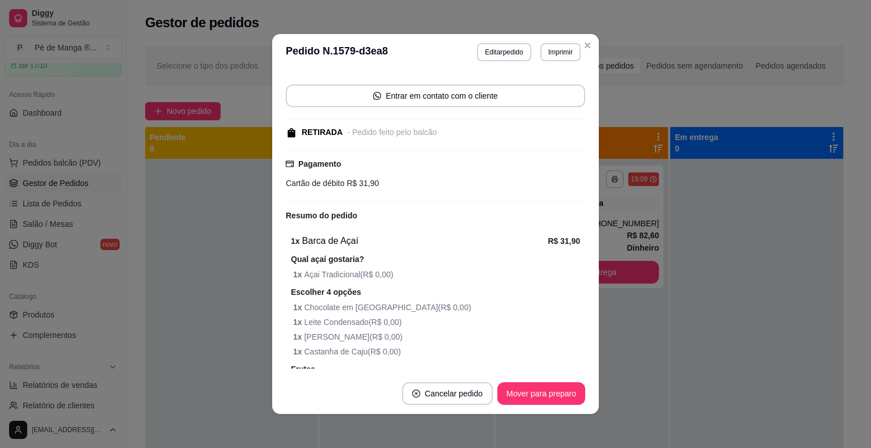
scroll to position [141, 0]
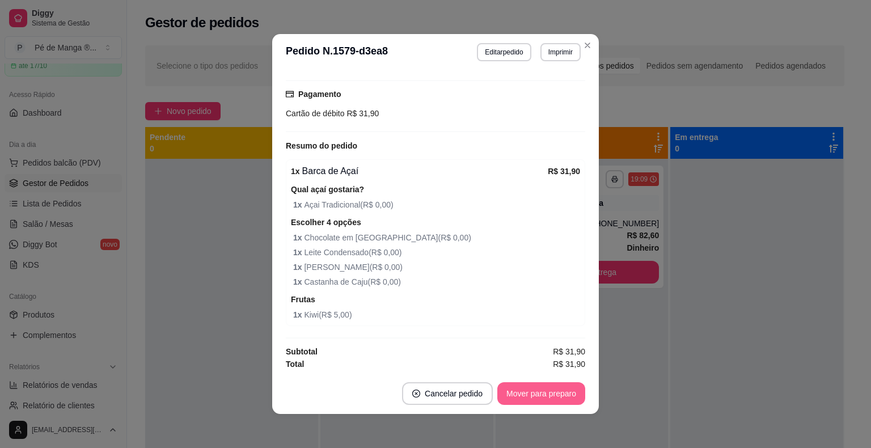
click at [528, 393] on button "Mover para preparo" at bounding box center [541, 393] width 88 height 23
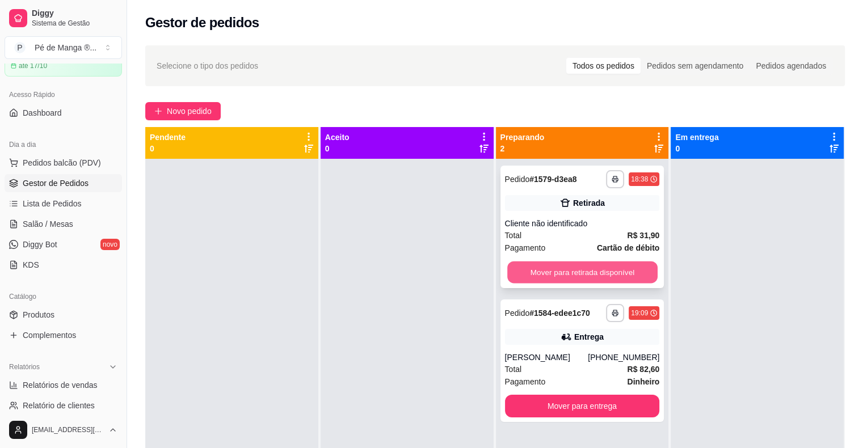
click at [602, 267] on button "Mover para retirada disponível" at bounding box center [582, 272] width 150 height 22
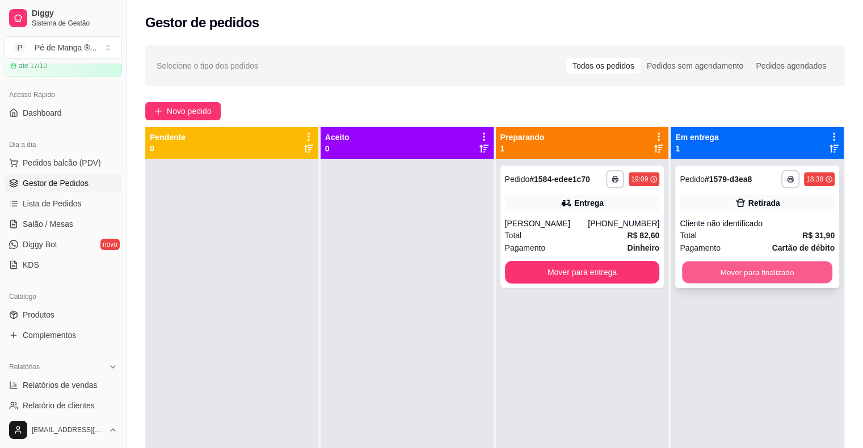
click at [742, 276] on button "Mover para finalizado" at bounding box center [757, 272] width 150 height 22
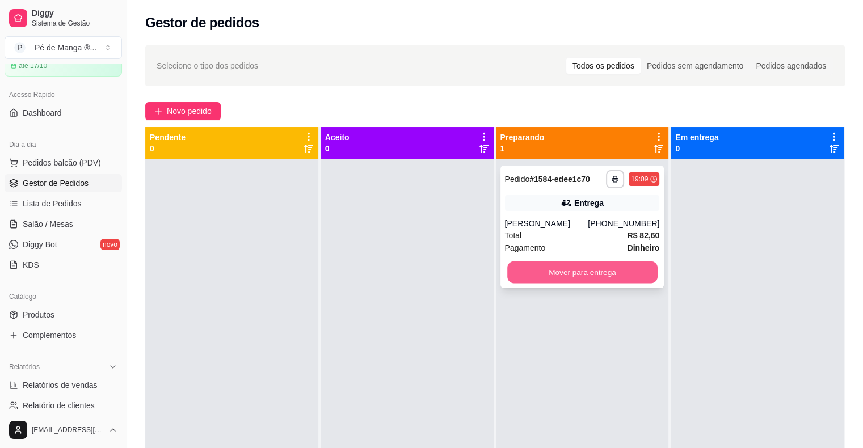
click at [629, 280] on button "Mover para entrega" at bounding box center [582, 272] width 150 height 22
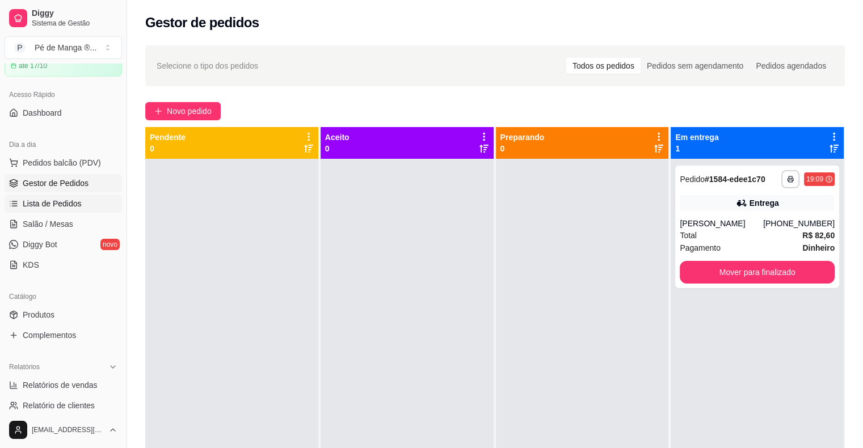
click at [72, 199] on span "Lista de Pedidos" at bounding box center [52, 203] width 59 height 11
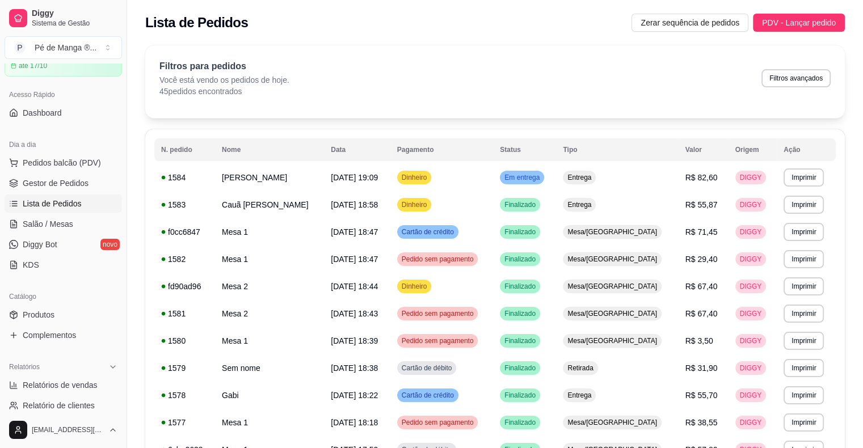
click at [45, 192] on ul "Pedidos balcão (PDV) Gestor de Pedidos Lista de Pedidos Salão / Mesas Diggy Bot…" at bounding box center [63, 214] width 117 height 120
click at [64, 184] on span "Gestor de Pedidos" at bounding box center [56, 183] width 66 height 11
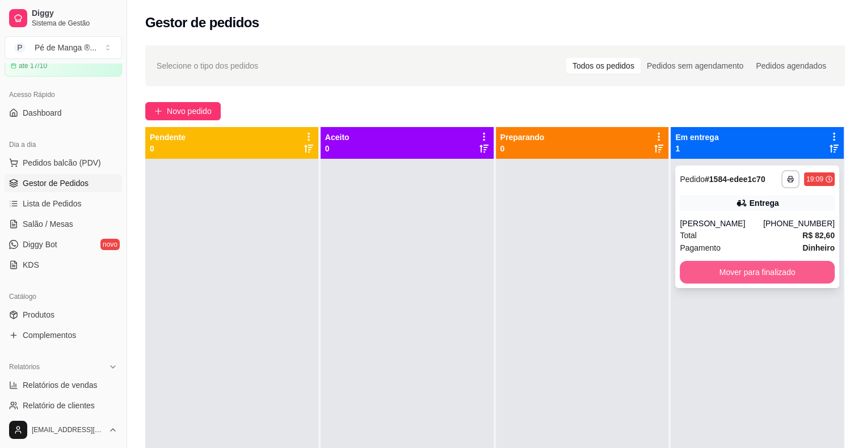
click at [747, 272] on button "Mover para finalizado" at bounding box center [757, 272] width 155 height 23
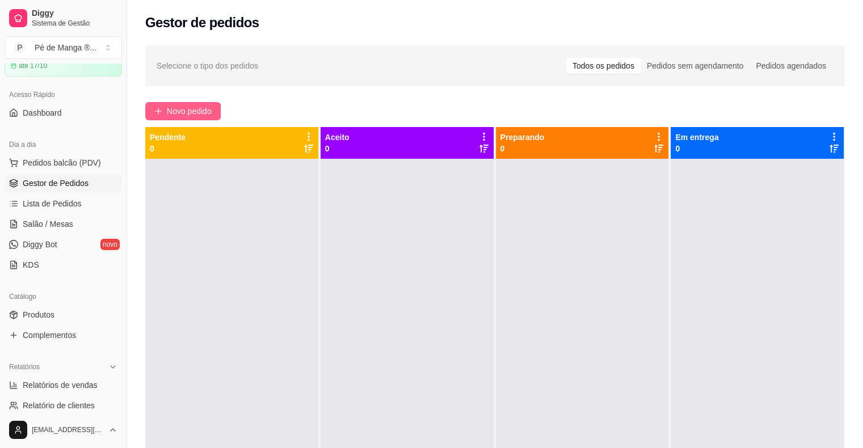
click at [174, 108] on span "Novo pedido" at bounding box center [189, 111] width 45 height 12
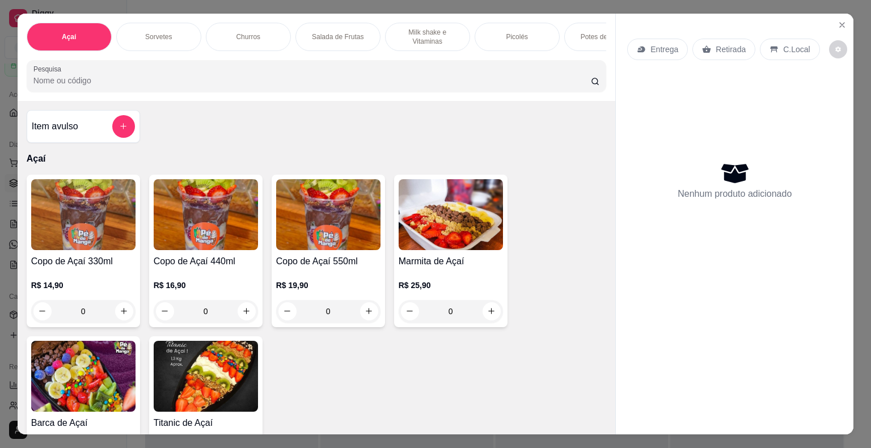
click at [220, 260] on h4 "Copo de Açaí 440ml" at bounding box center [206, 262] width 104 height 14
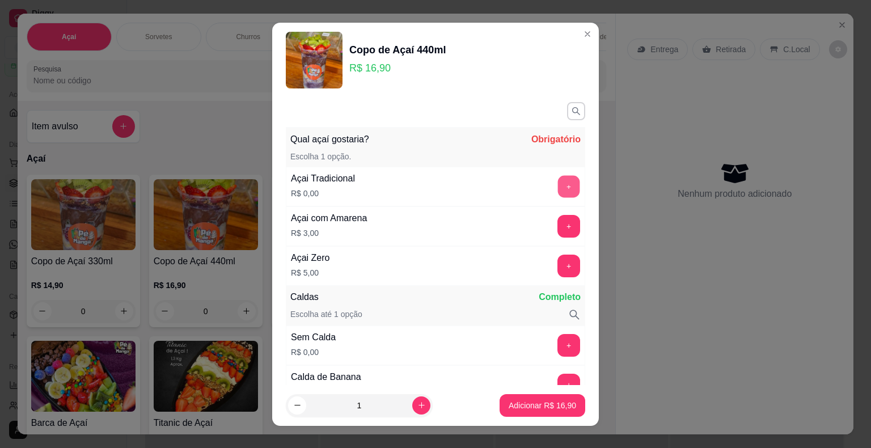
click at [558, 188] on button "+" at bounding box center [569, 186] width 22 height 22
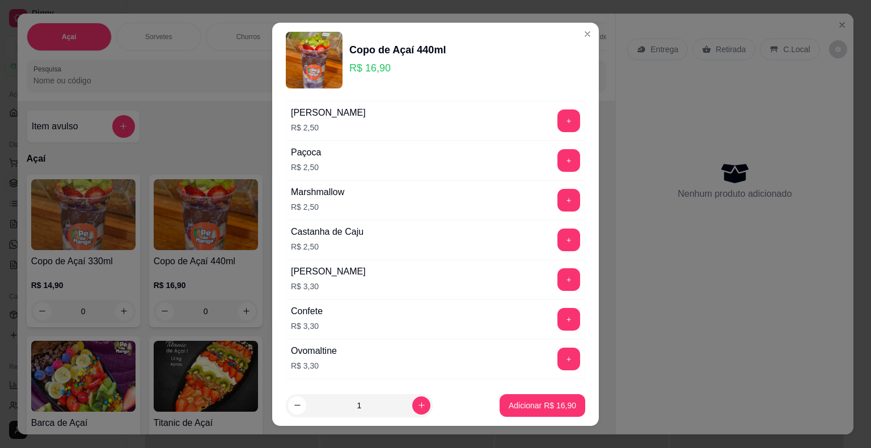
scroll to position [964, 0]
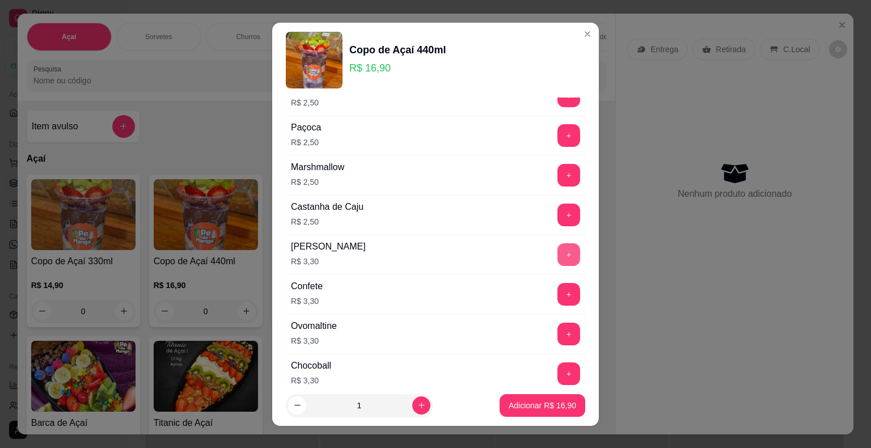
click at [558, 249] on button "+" at bounding box center [569, 254] width 23 height 23
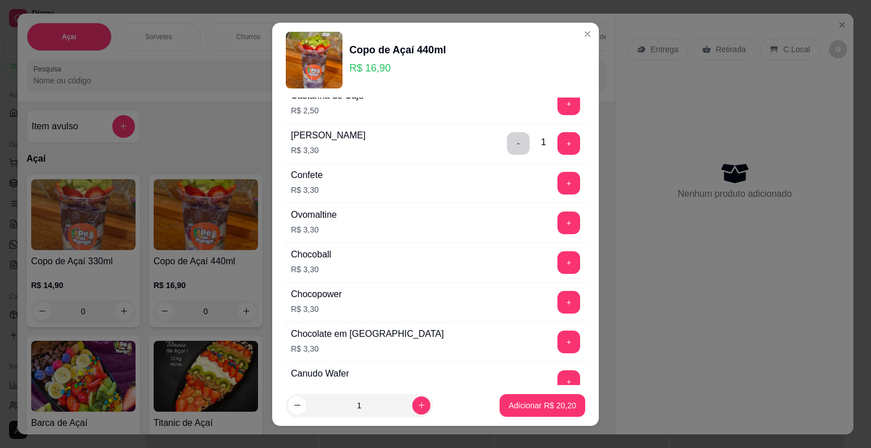
scroll to position [1078, 0]
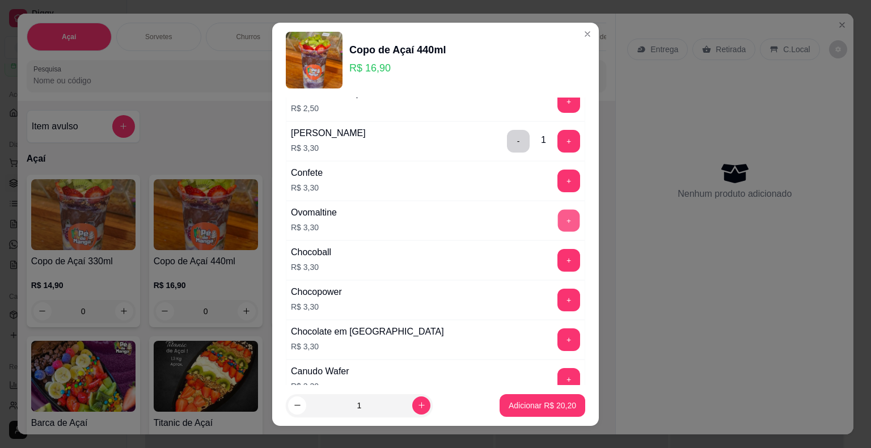
click at [558, 213] on button "+" at bounding box center [569, 220] width 22 height 22
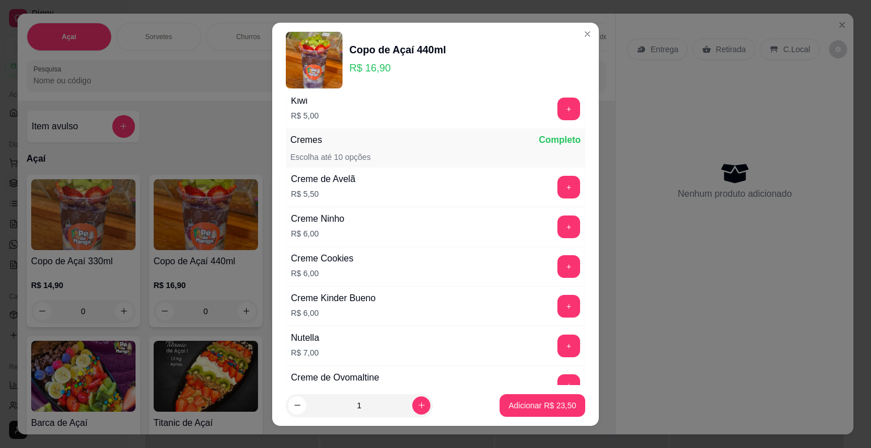
scroll to position [1645, 0]
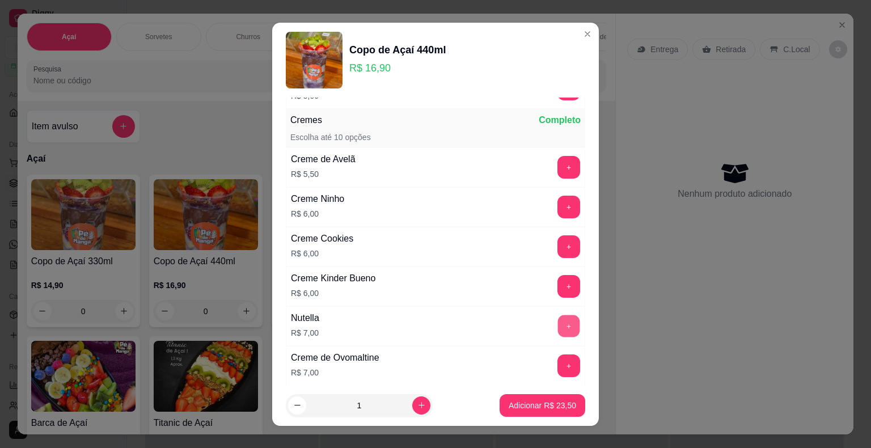
click at [558, 316] on button "+" at bounding box center [569, 326] width 22 height 22
click at [556, 412] on button "Adicionar R$ 30,50" at bounding box center [543, 405] width 86 height 23
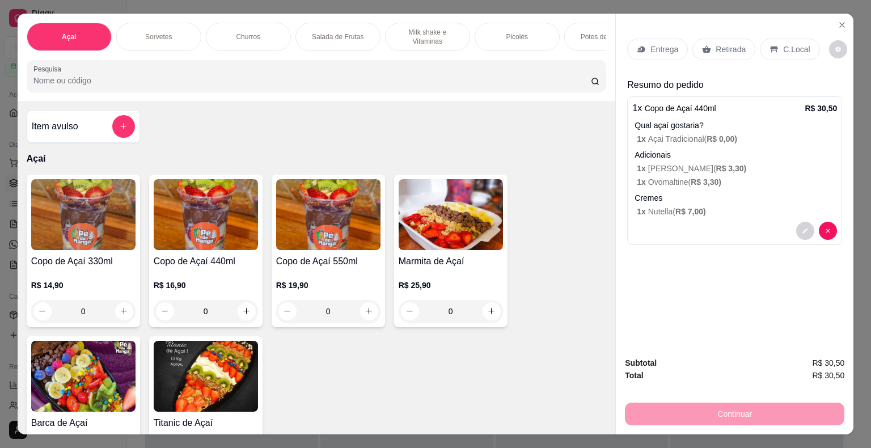
click at [506, 33] on p "Picolés" at bounding box center [517, 36] width 22 height 9
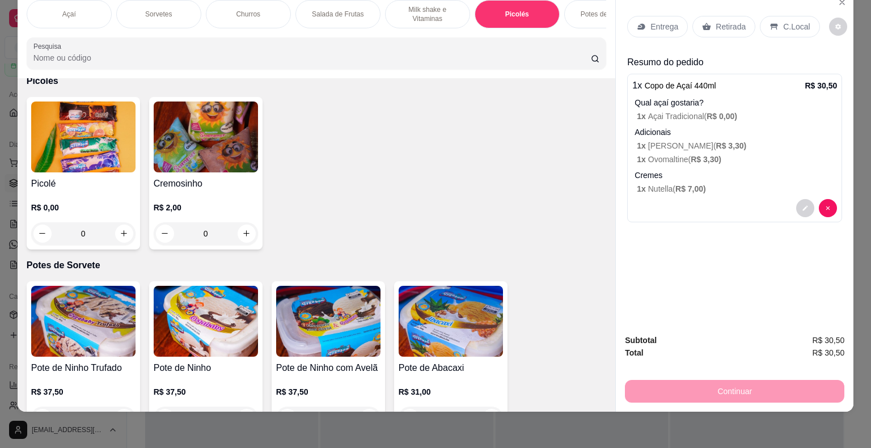
scroll to position [1924, 0]
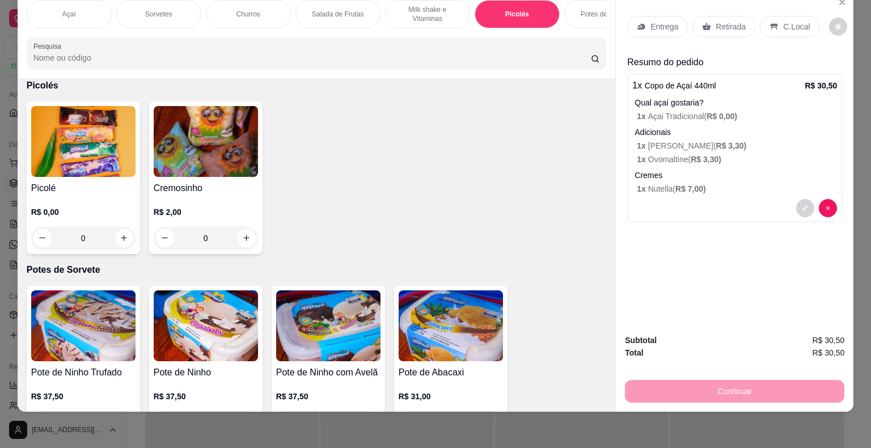
click at [81, 177] on div "Picolé R$ 0,00 0" at bounding box center [83, 178] width 113 height 153
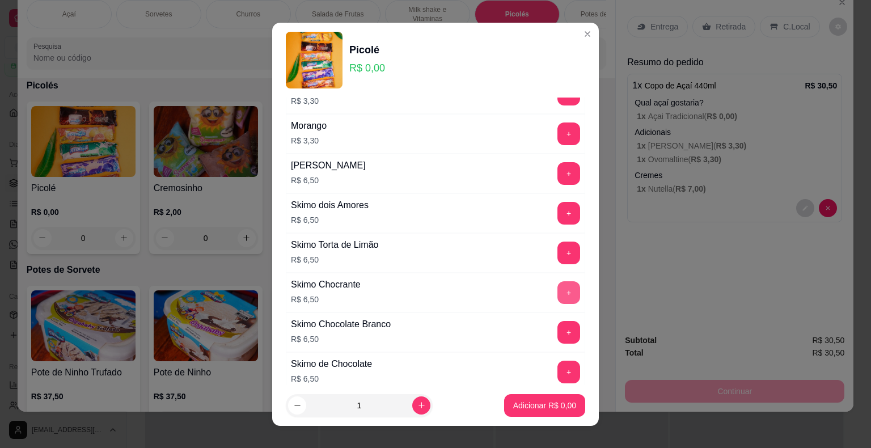
scroll to position [746, 0]
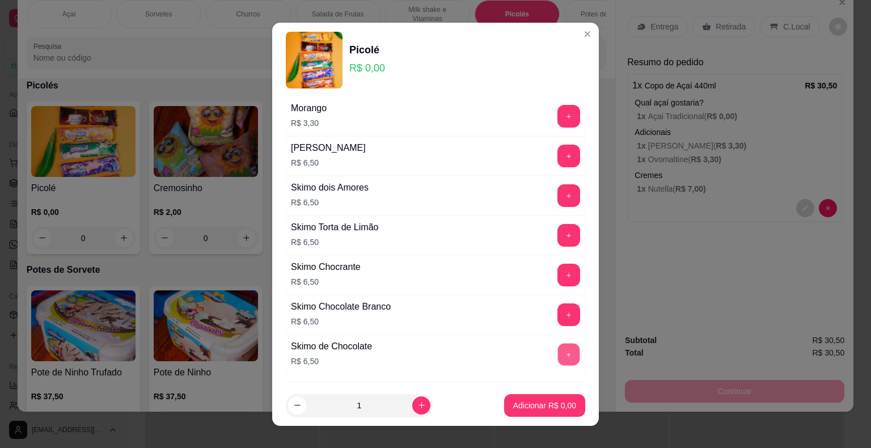
click at [558, 344] on button "+" at bounding box center [569, 354] width 22 height 22
click at [549, 406] on p "Adicionar R$ 6,50" at bounding box center [544, 405] width 61 height 11
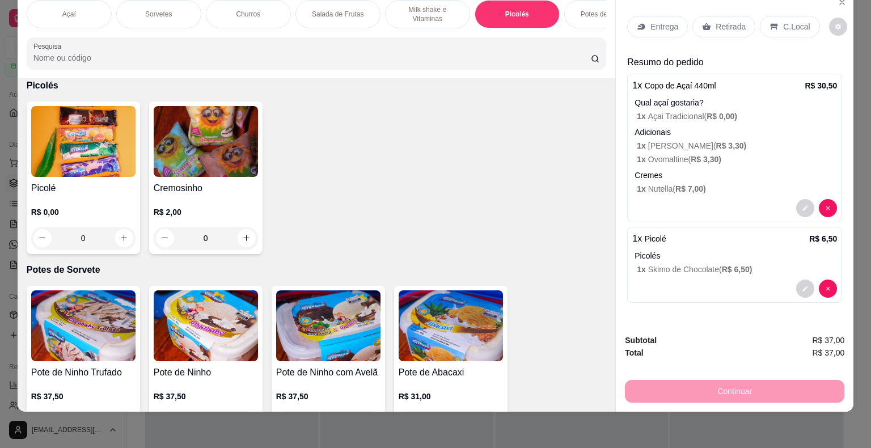
click at [643, 20] on div "Entrega" at bounding box center [657, 27] width 61 height 22
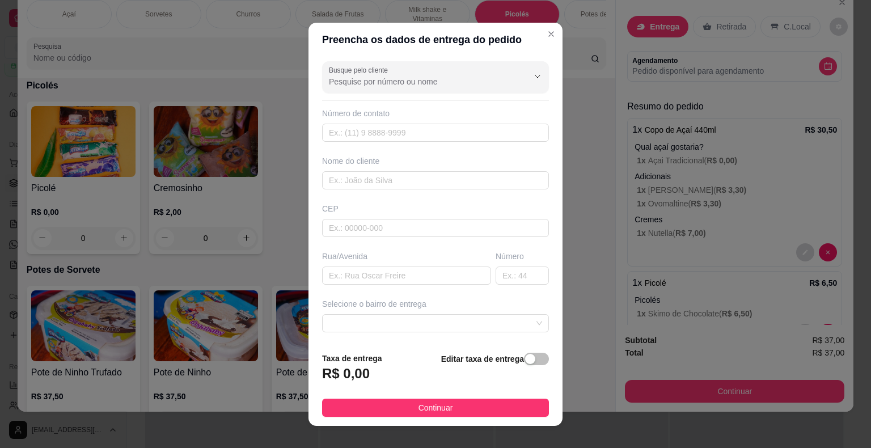
click at [431, 85] on input "Busque pelo cliente" at bounding box center [420, 81] width 182 height 11
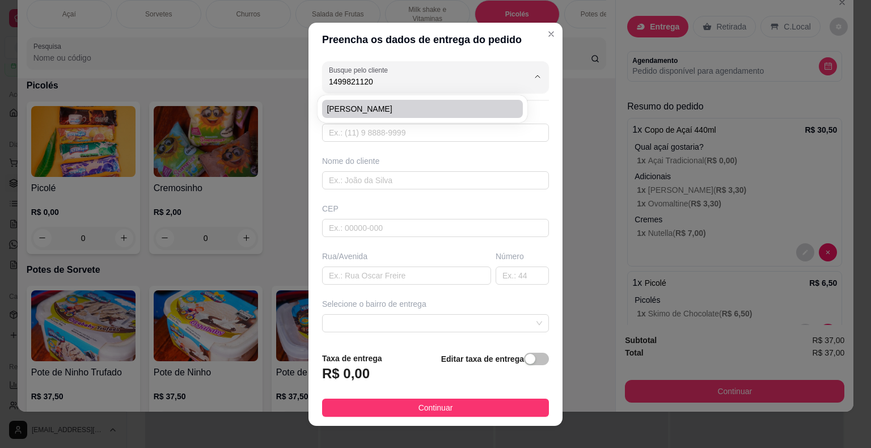
click at [412, 104] on span "[PERSON_NAME]" at bounding box center [417, 108] width 180 height 11
type input "[PERSON_NAME]"
type input "14998211208"
type input "[PERSON_NAME]"
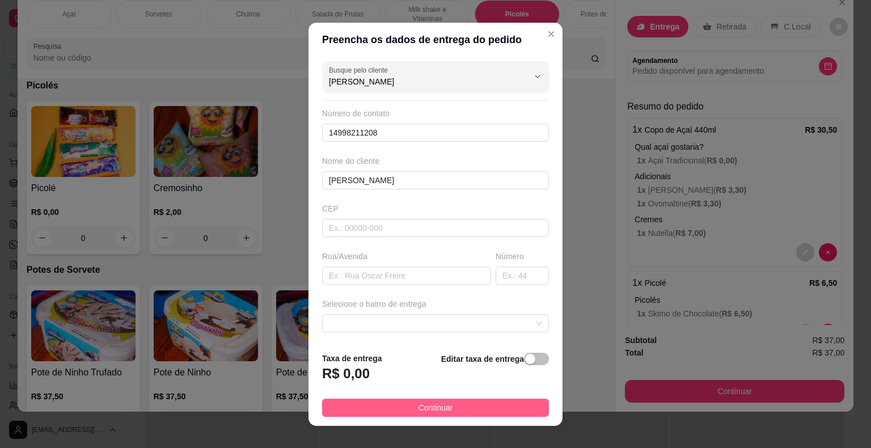
type input "[PERSON_NAME]"
click at [419, 407] on span "Continuar" at bounding box center [436, 408] width 35 height 12
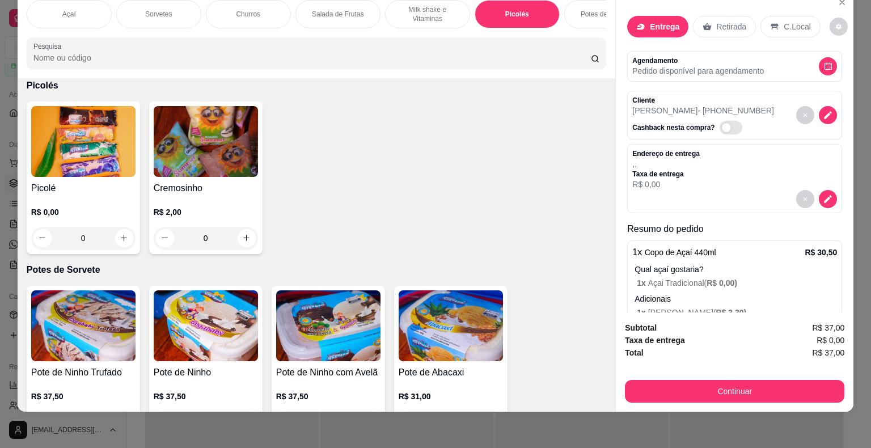
click at [716, 21] on p "Retirada" at bounding box center [731, 26] width 30 height 11
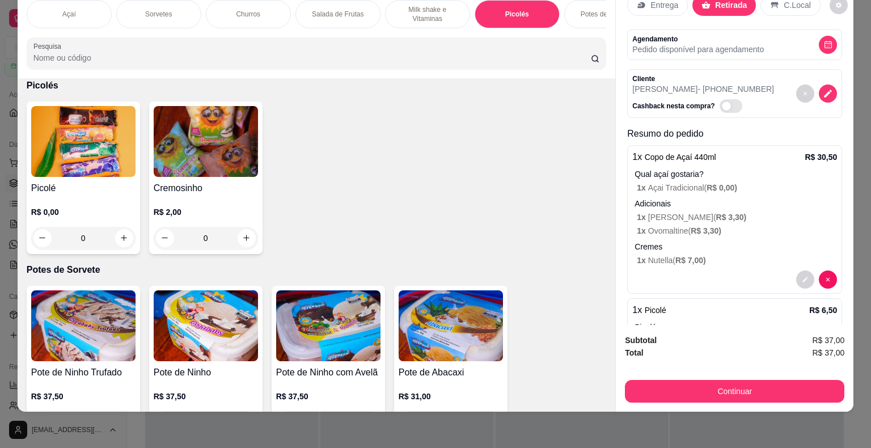
scroll to position [0, 0]
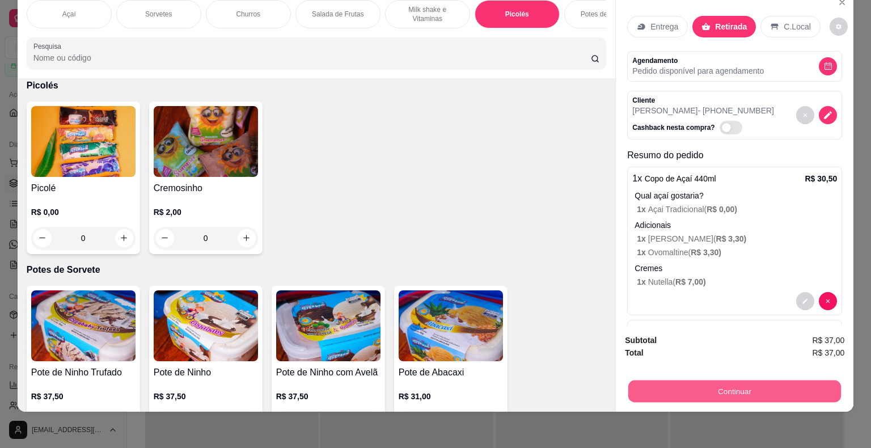
click at [720, 383] on button "Continuar" at bounding box center [734, 392] width 213 height 22
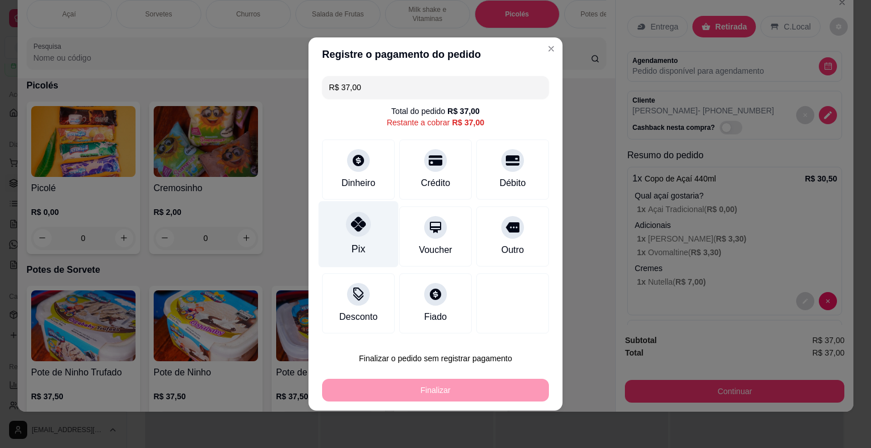
click at [364, 239] on div "Pix" at bounding box center [359, 234] width 80 height 66
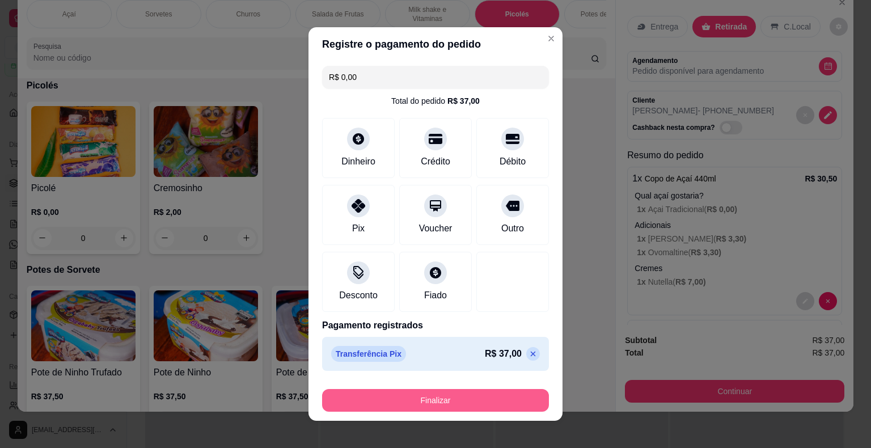
click at [436, 404] on button "Finalizar" at bounding box center [435, 400] width 227 height 23
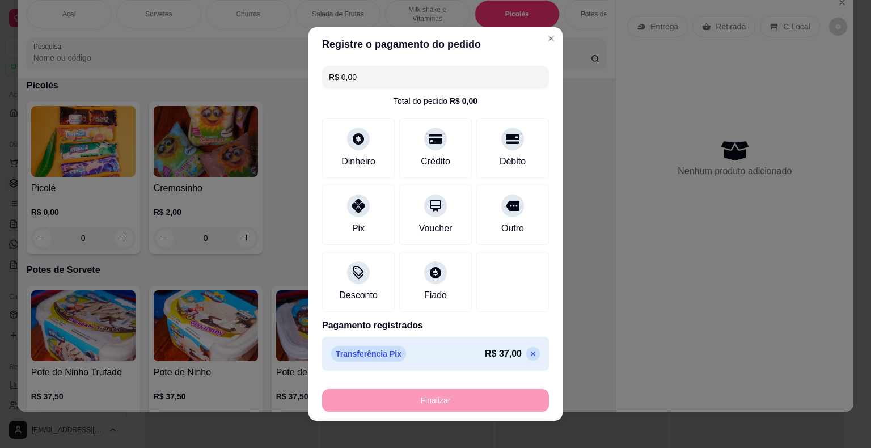
type input "-R$ 37,00"
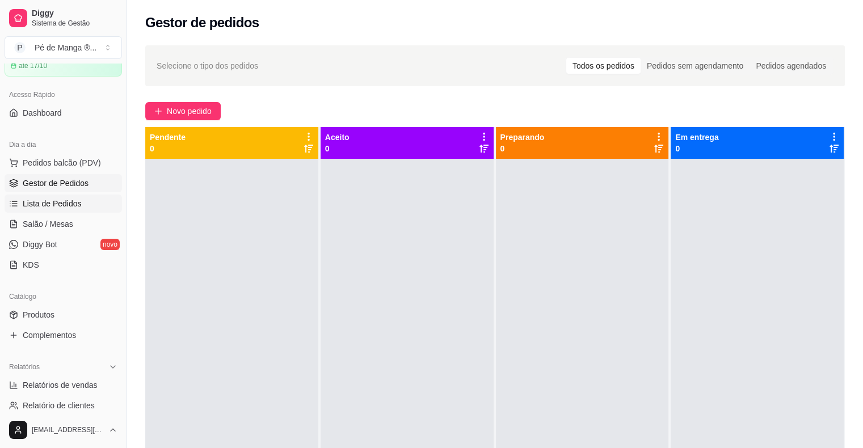
click at [61, 203] on span "Lista de Pedidos" at bounding box center [52, 203] width 59 height 11
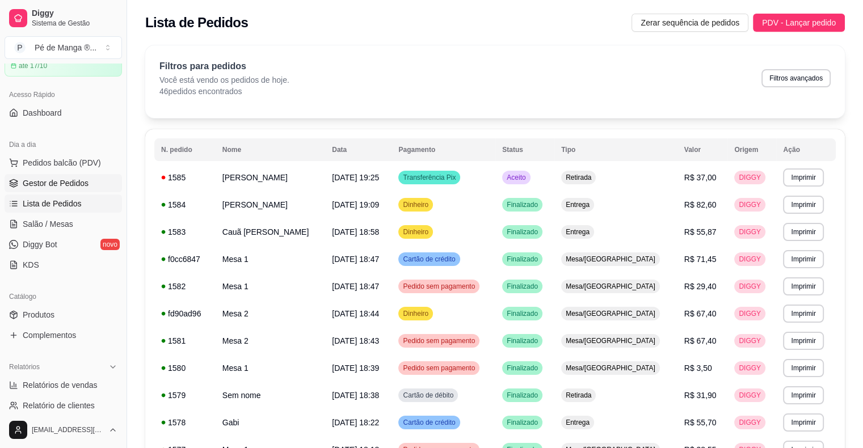
click at [66, 189] on link "Gestor de Pedidos" at bounding box center [63, 183] width 117 height 18
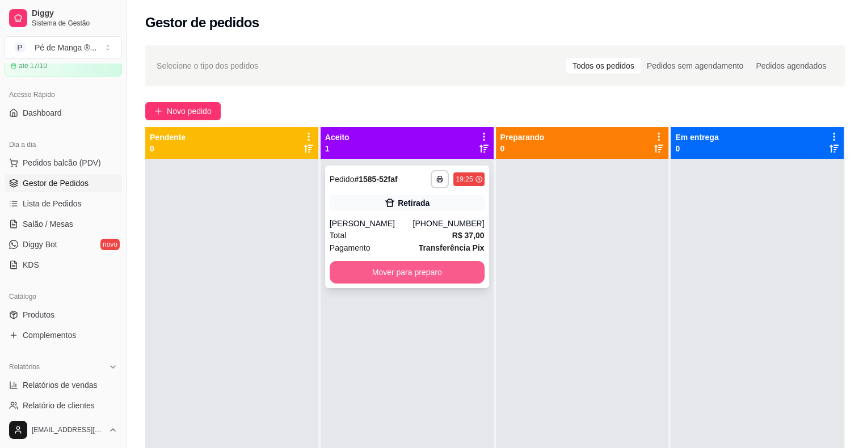
click at [461, 280] on button "Mover para preparo" at bounding box center [407, 272] width 155 height 23
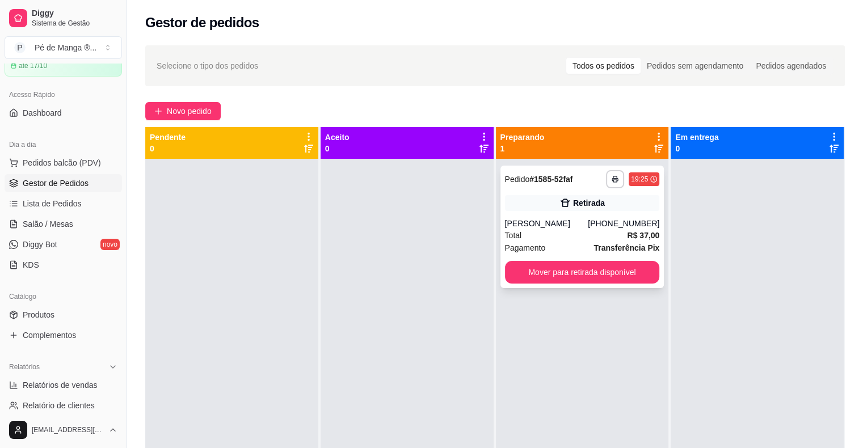
click at [563, 236] on div "Total R$ 37,00" at bounding box center [582, 235] width 155 height 12
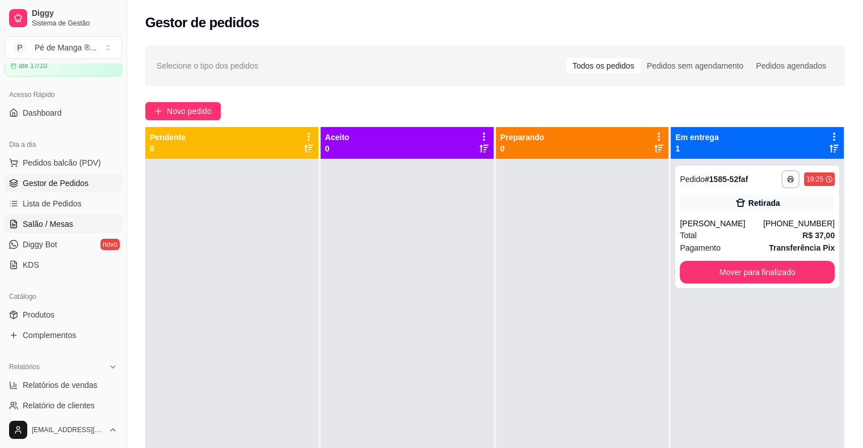
click at [66, 226] on span "Salão / Mesas" at bounding box center [48, 223] width 50 height 11
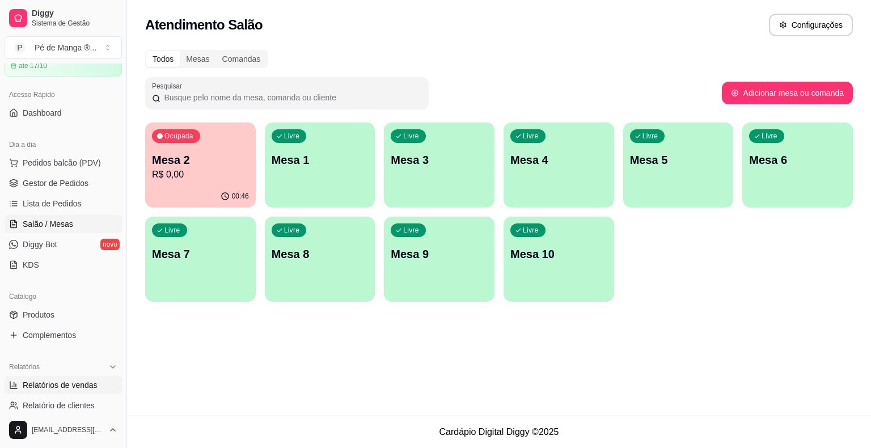
click at [79, 389] on span "Relatórios de vendas" at bounding box center [60, 384] width 75 height 11
select select "ALL"
select select "0"
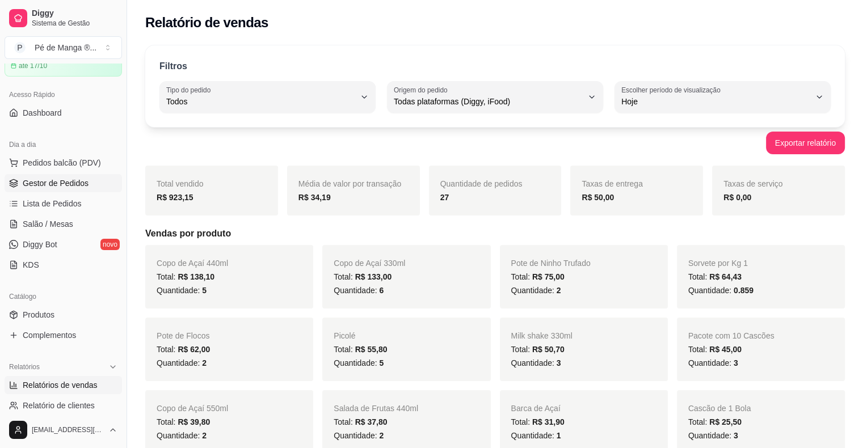
click at [57, 180] on span "Gestor de Pedidos" at bounding box center [56, 183] width 66 height 11
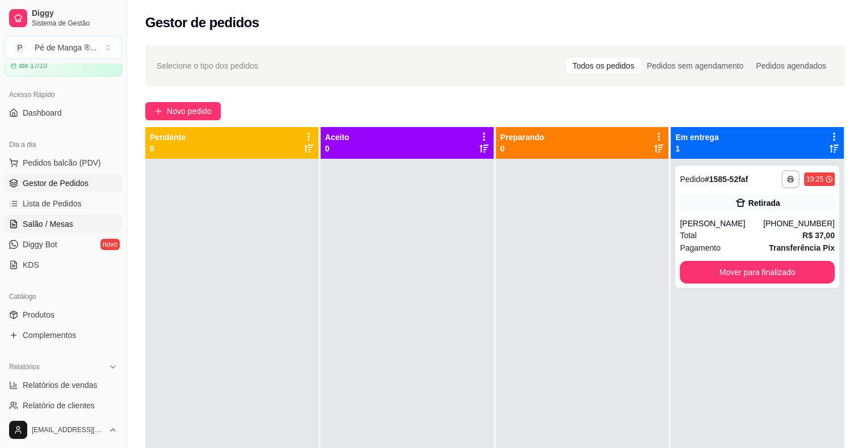
click at [93, 226] on link "Salão / Mesas" at bounding box center [63, 224] width 117 height 18
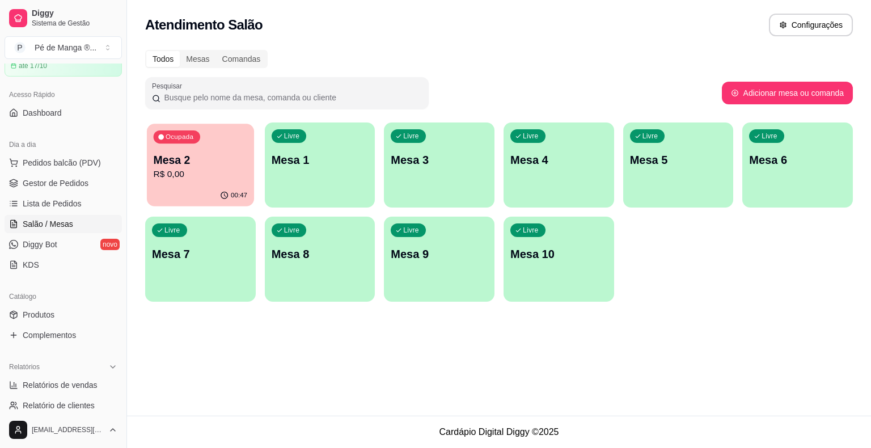
click at [222, 171] on p "R$ 0,00" at bounding box center [201, 174] width 94 height 13
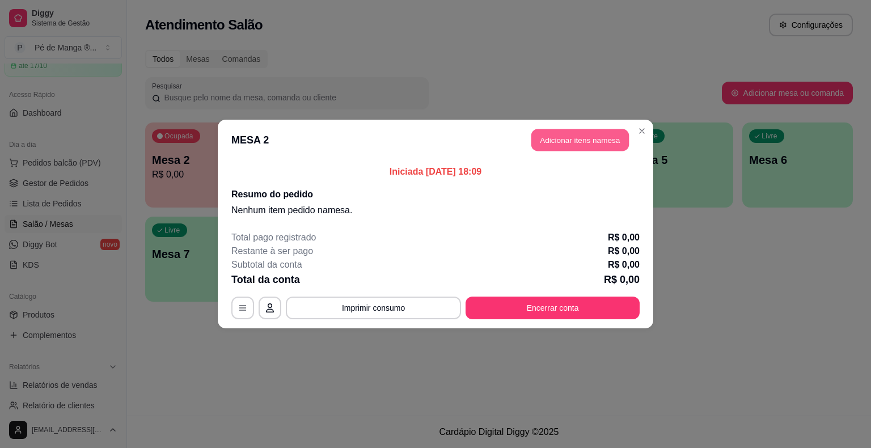
click at [567, 140] on button "Adicionar itens na mesa" at bounding box center [580, 140] width 98 height 22
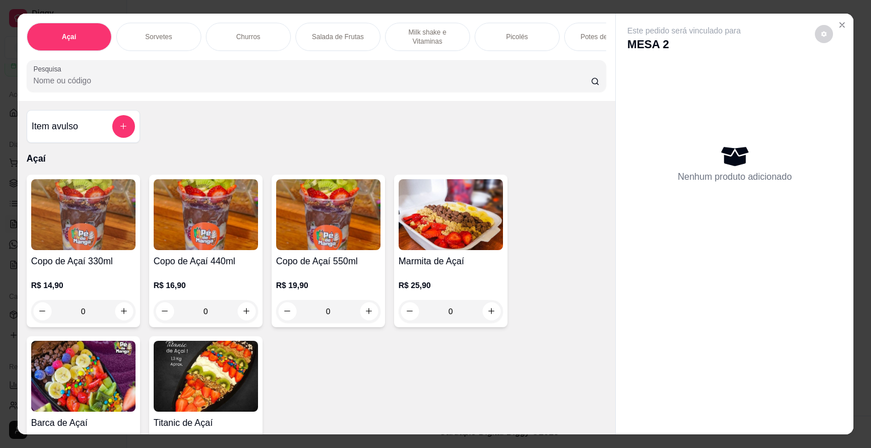
click at [516, 40] on div "Picolés" at bounding box center [517, 37] width 85 height 28
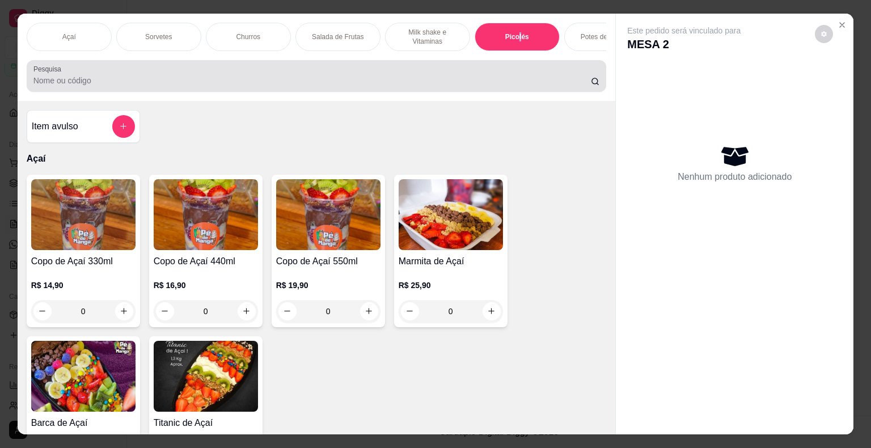
scroll to position [27, 0]
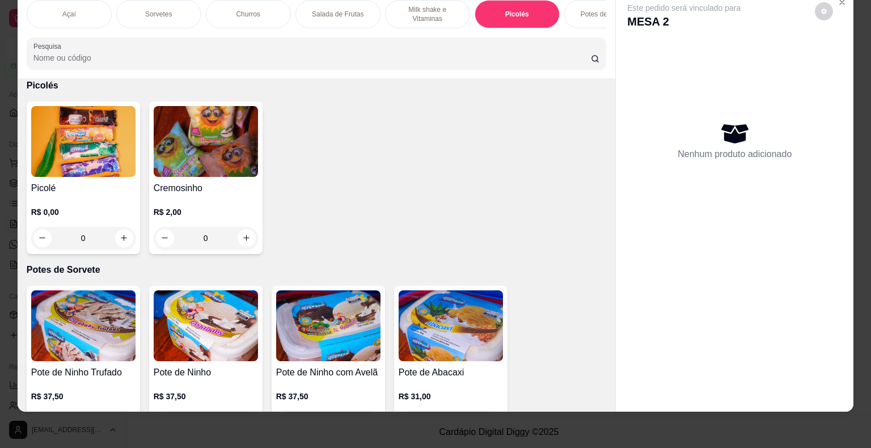
click at [111, 185] on h4 "Picolé" at bounding box center [83, 189] width 104 height 14
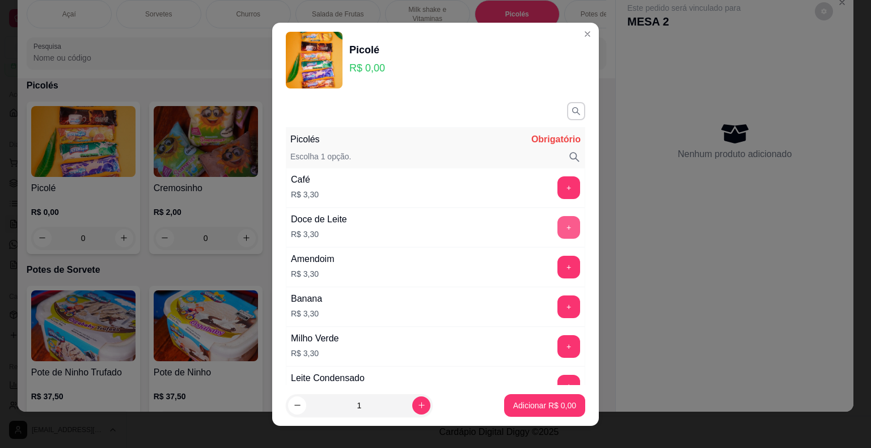
click at [558, 227] on button "+" at bounding box center [569, 227] width 23 height 23
click at [558, 226] on button "+" at bounding box center [569, 227] width 23 height 23
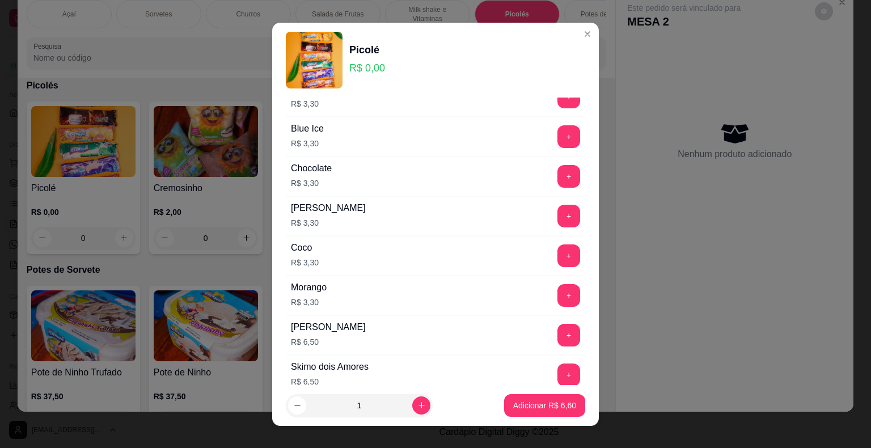
scroll to position [803, 0]
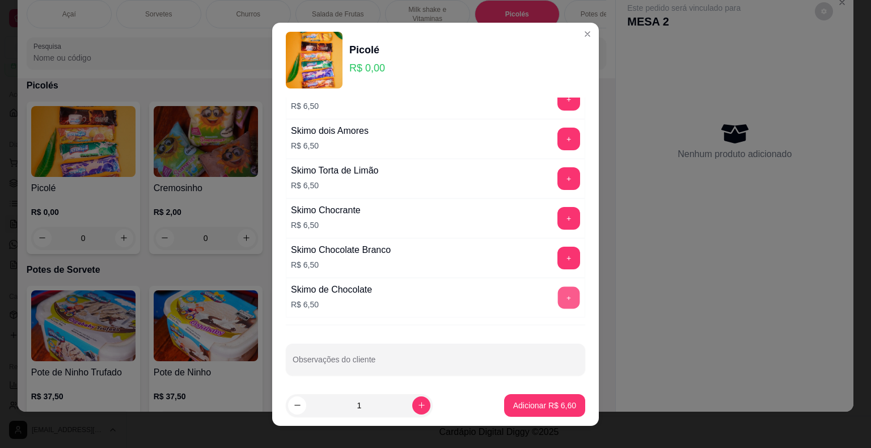
click at [558, 292] on button "+" at bounding box center [569, 297] width 22 height 22
click at [539, 400] on p "Adicionar R$ 13,10" at bounding box center [542, 405] width 67 height 11
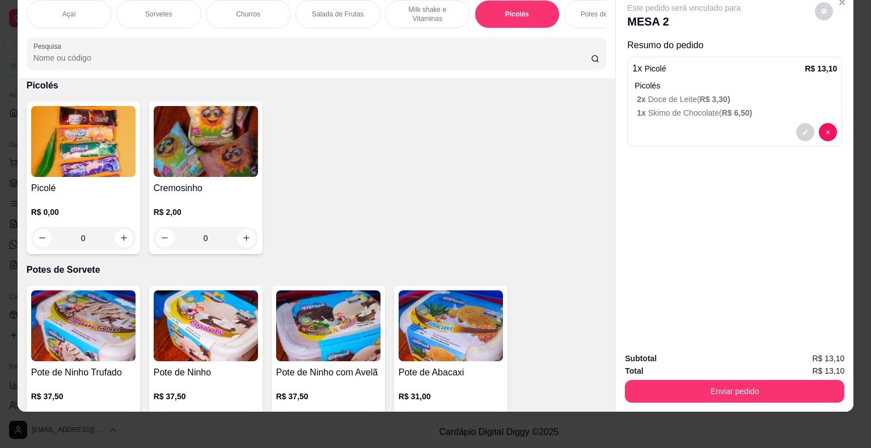
click at [166, 10] on p "Sorvetes" at bounding box center [158, 14] width 27 height 9
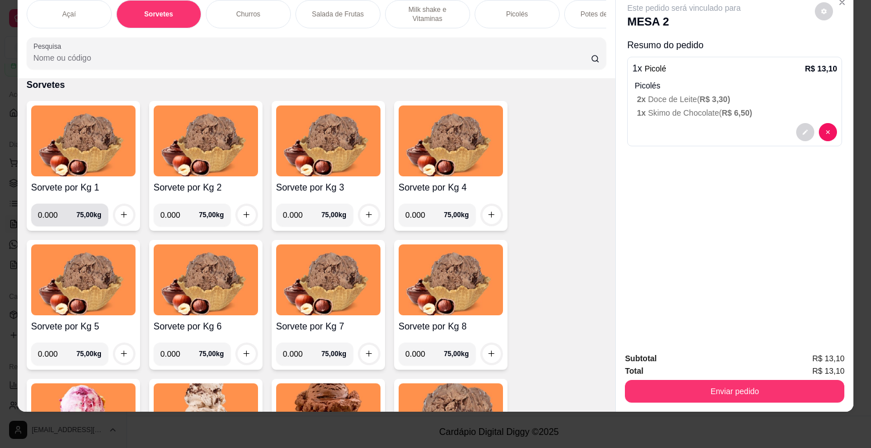
click at [52, 215] on input "0.000" at bounding box center [57, 215] width 39 height 23
click at [52, 218] on input "0.000" at bounding box center [57, 215] width 39 height 23
type input "0.480"
click at [125, 210] on button "increase-product-quantity" at bounding box center [124, 215] width 18 height 18
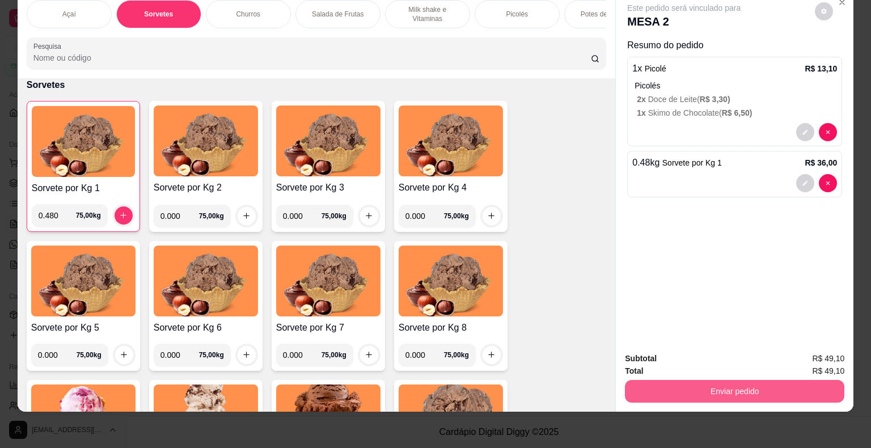
click at [714, 385] on button "Enviar pedido" at bounding box center [735, 391] width 220 height 23
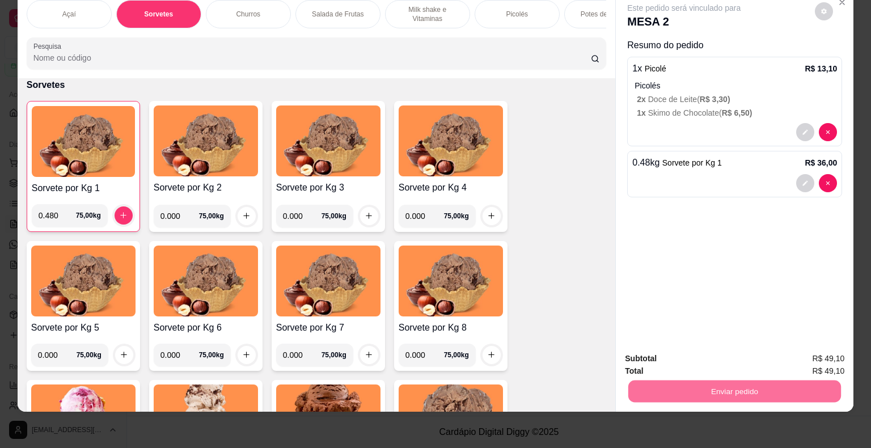
click at [833, 352] on button "Enviar pedido" at bounding box center [815, 355] width 64 height 22
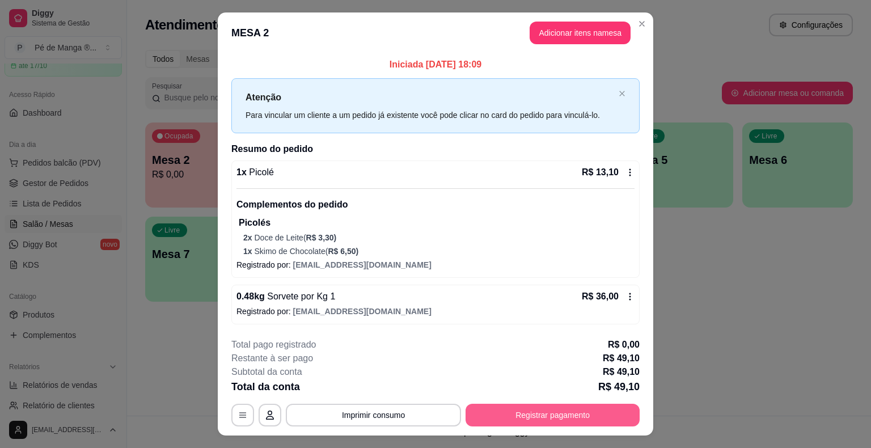
click at [550, 420] on button "Registrar pagamento" at bounding box center [553, 415] width 174 height 23
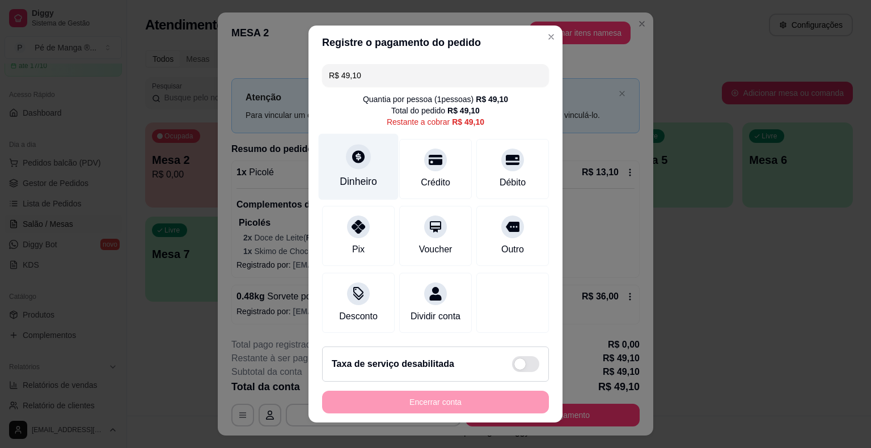
click at [343, 153] on div "Dinheiro" at bounding box center [359, 167] width 80 height 66
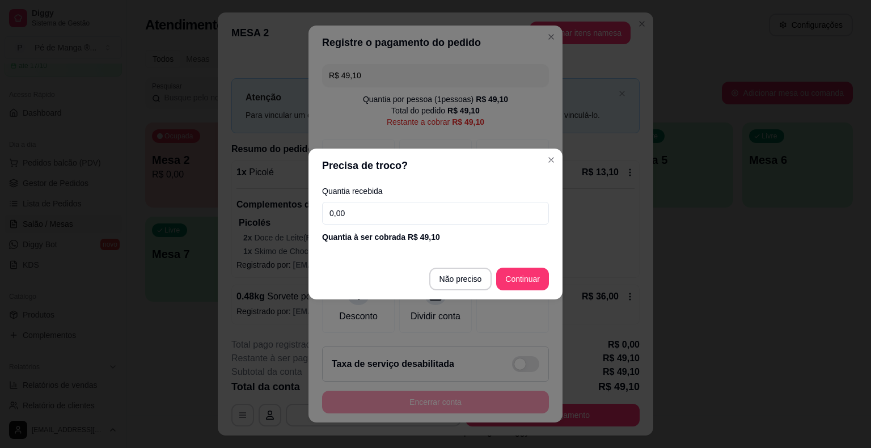
drag, startPoint x: 321, startPoint y: 212, endPoint x: 304, endPoint y: 205, distance: 18.1
click at [304, 207] on div "Precisa de troco? Quantia recebida 0,00 Quantia à ser cobrada R$ 49,10 Não prec…" at bounding box center [435, 224] width 871 height 448
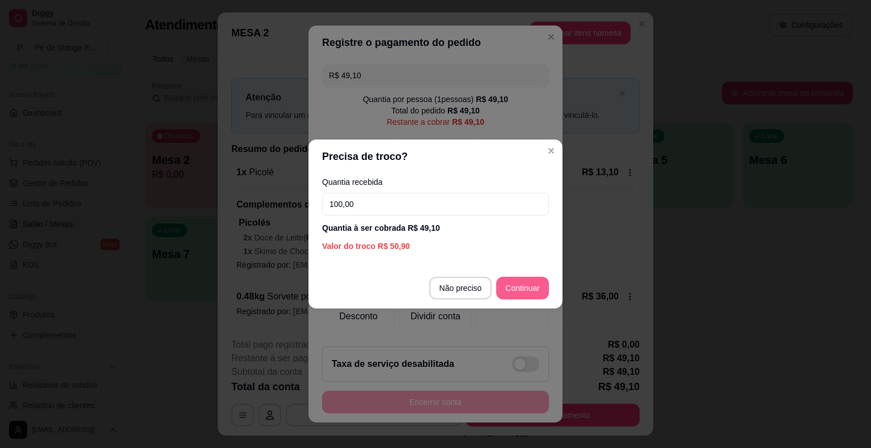
type input "100,00"
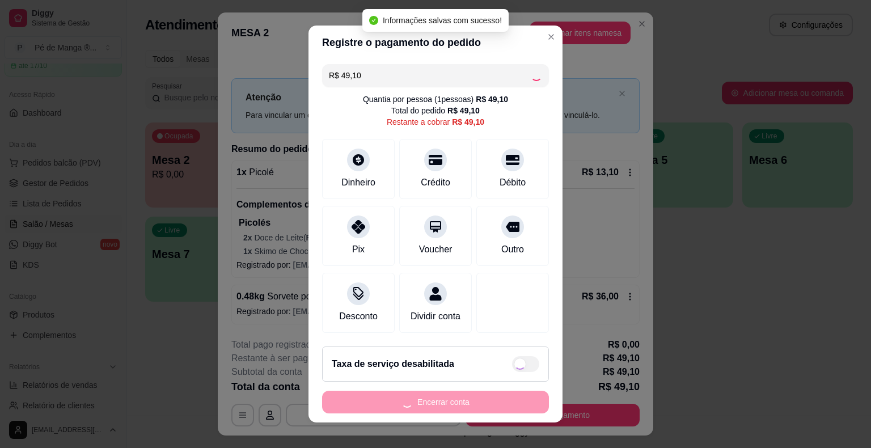
type input "R$ 0,00"
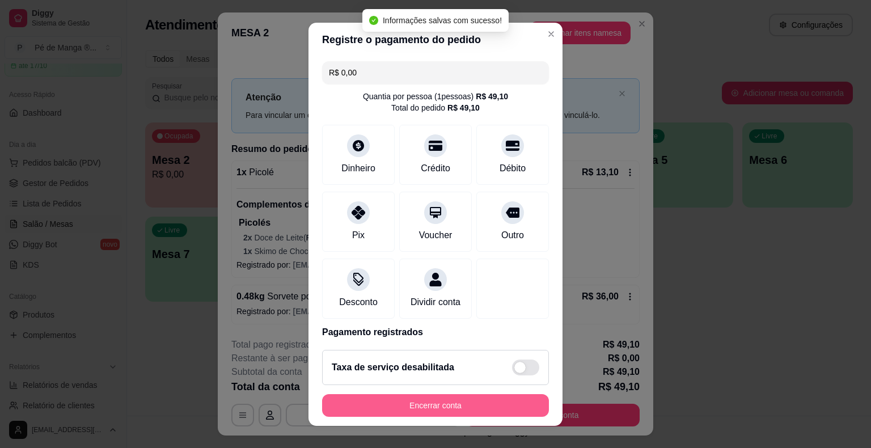
click at [480, 404] on button "Encerrar conta" at bounding box center [435, 405] width 227 height 23
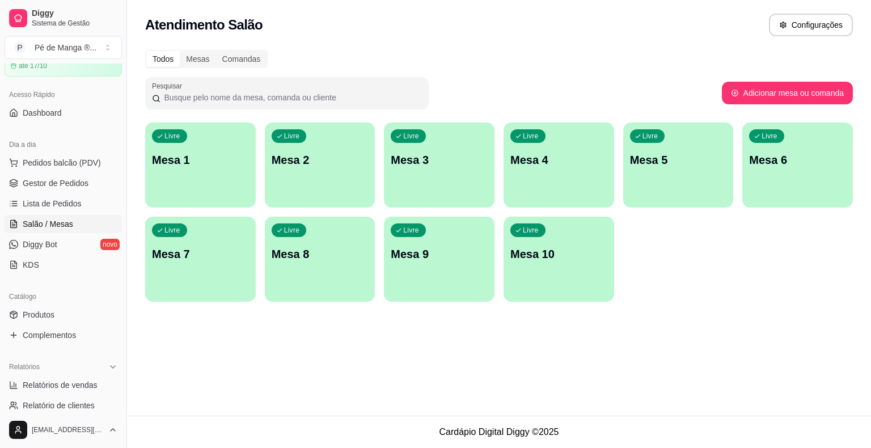
click at [191, 162] on p "Mesa 1" at bounding box center [200, 160] width 97 height 16
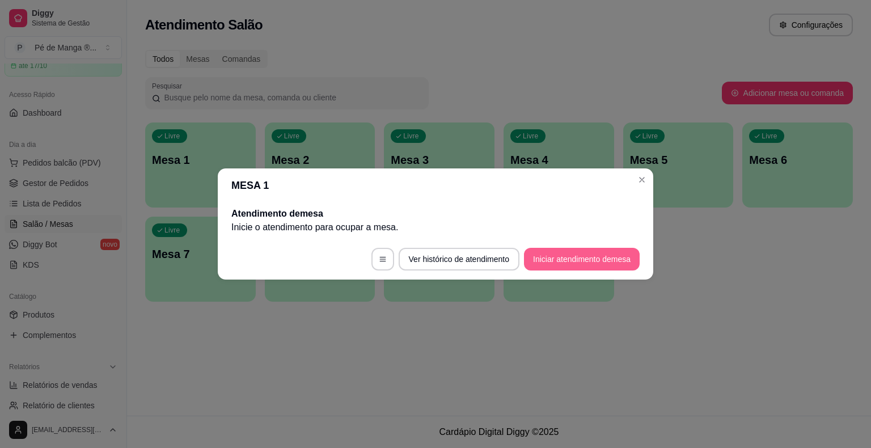
click at [556, 257] on button "Iniciar atendimento de mesa" at bounding box center [582, 259] width 116 height 23
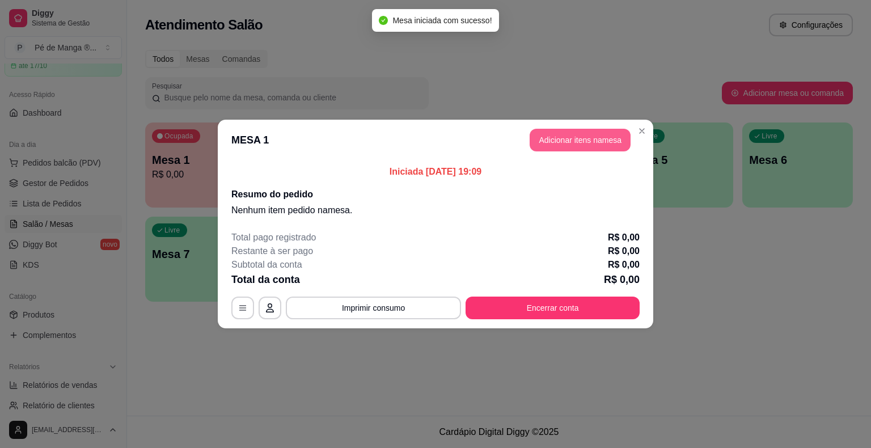
click at [584, 142] on button "Adicionar itens na mesa" at bounding box center [580, 140] width 101 height 23
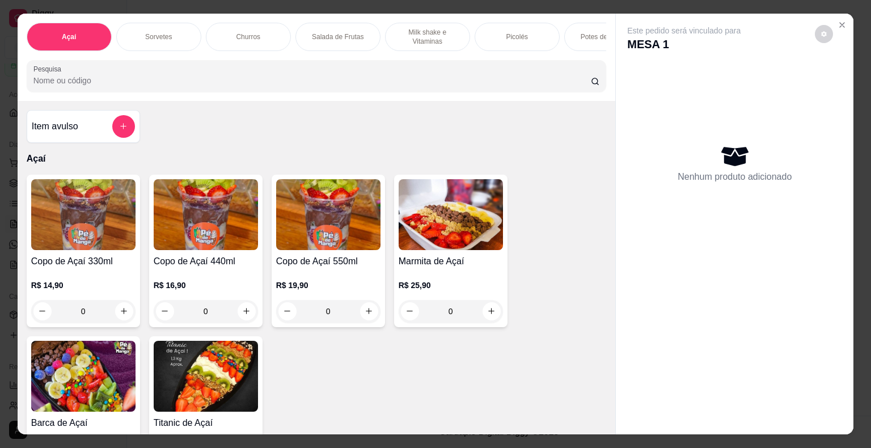
click at [183, 23] on div "Sorvetes" at bounding box center [158, 37] width 85 height 28
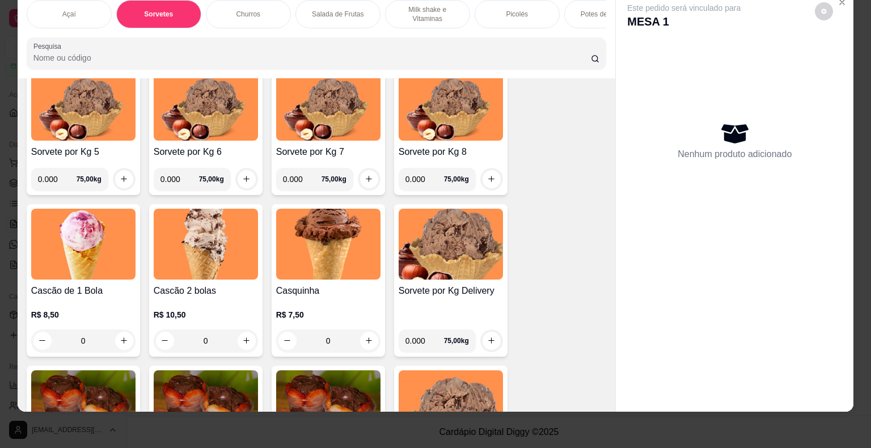
scroll to position [567, 0]
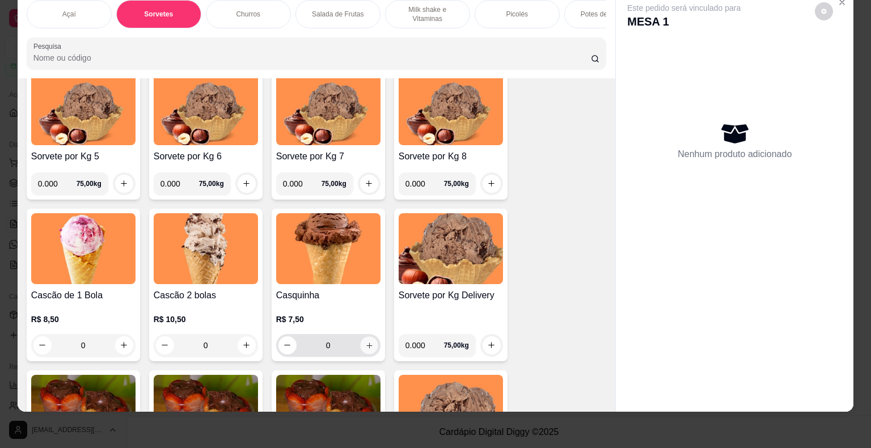
click at [365, 348] on icon "increase-product-quantity" at bounding box center [369, 345] width 9 height 9
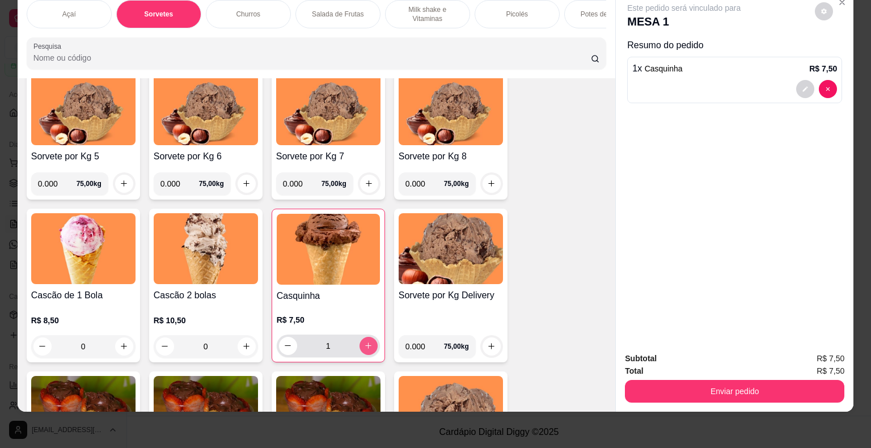
click at [364, 348] on icon "increase-product-quantity" at bounding box center [368, 345] width 9 height 9
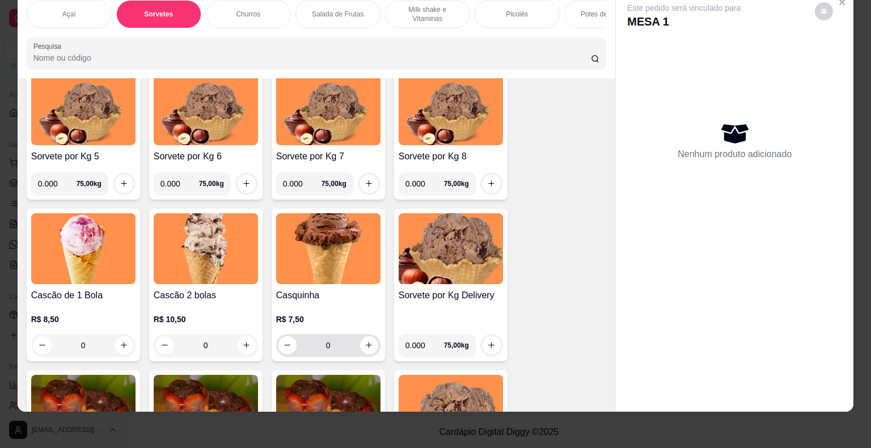
click at [373, 343] on div "0" at bounding box center [328, 345] width 104 height 23
click at [370, 342] on button "increase-product-quantity" at bounding box center [369, 345] width 18 height 18
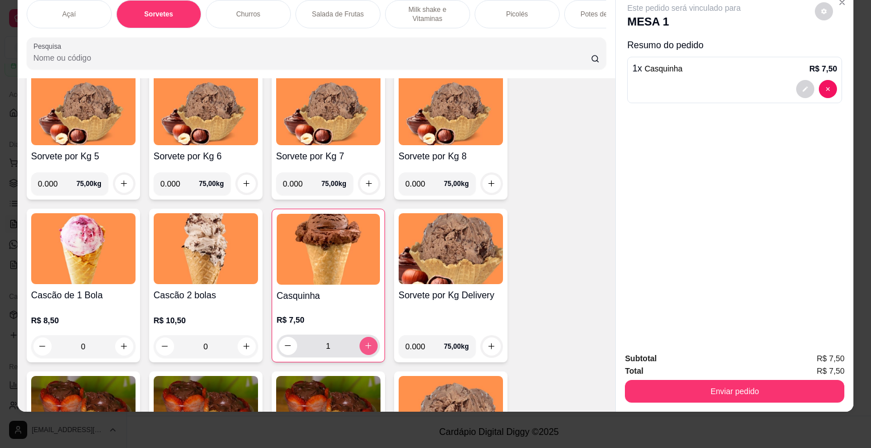
click at [370, 342] on button "increase-product-quantity" at bounding box center [369, 346] width 18 height 18
type input "2"
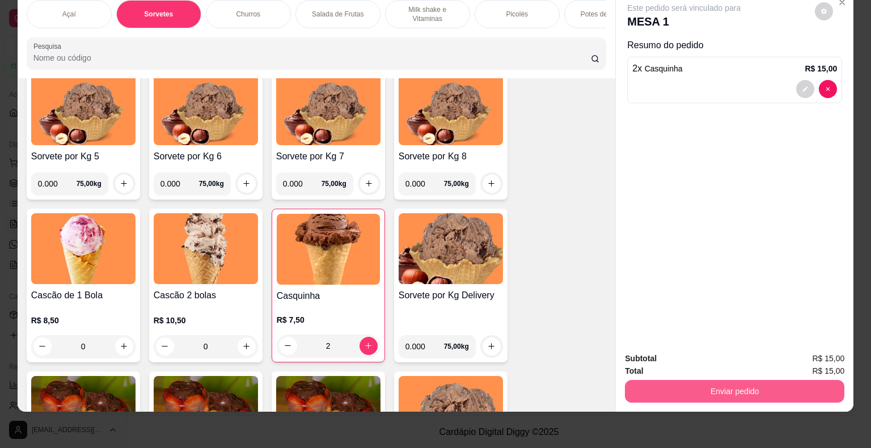
click at [704, 390] on button "Enviar pedido" at bounding box center [735, 391] width 220 height 23
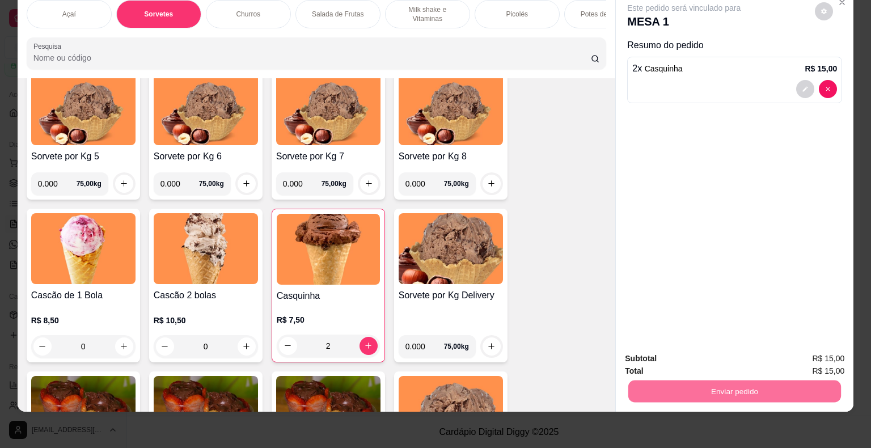
click at [815, 355] on button "Enviar pedido" at bounding box center [815, 354] width 62 height 21
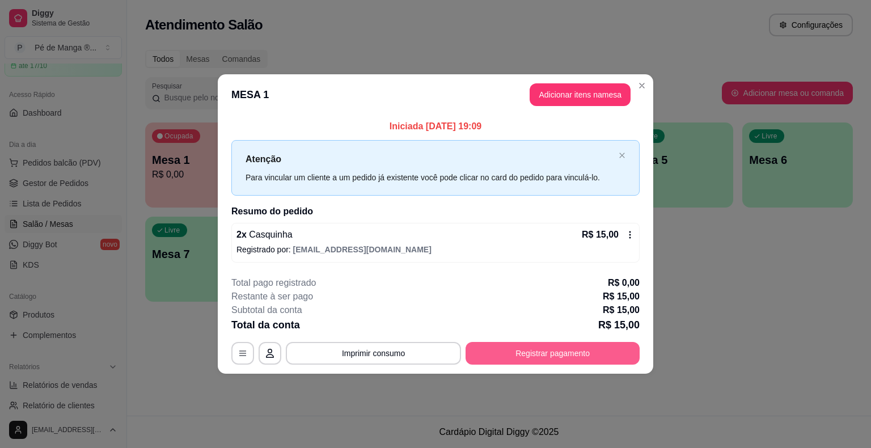
click at [556, 348] on button "Registrar pagamento" at bounding box center [553, 353] width 174 height 23
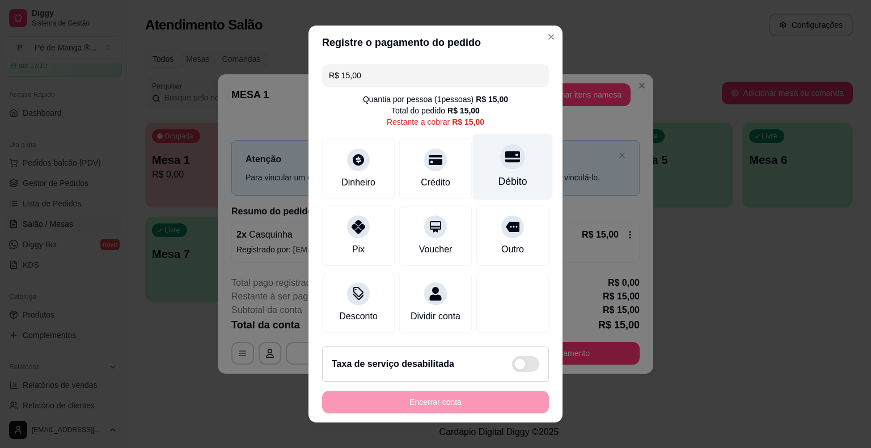
click at [504, 174] on div "Débito" at bounding box center [513, 167] width 80 height 66
type input "R$ 0,00"
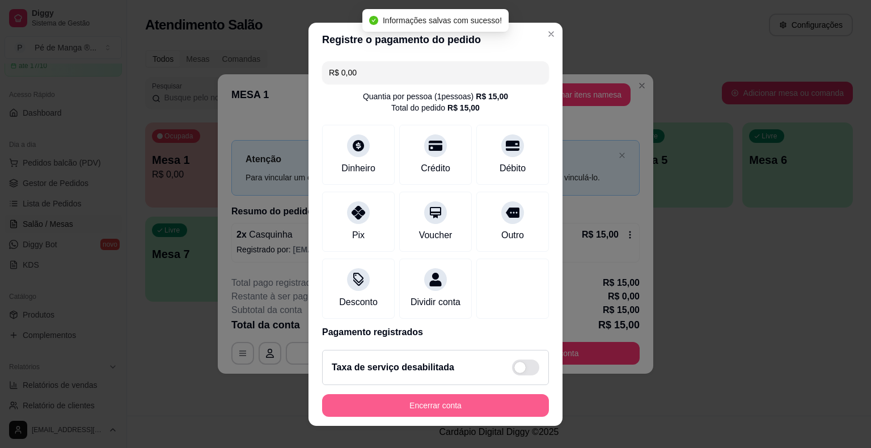
click at [486, 403] on button "Encerrar conta" at bounding box center [435, 405] width 227 height 23
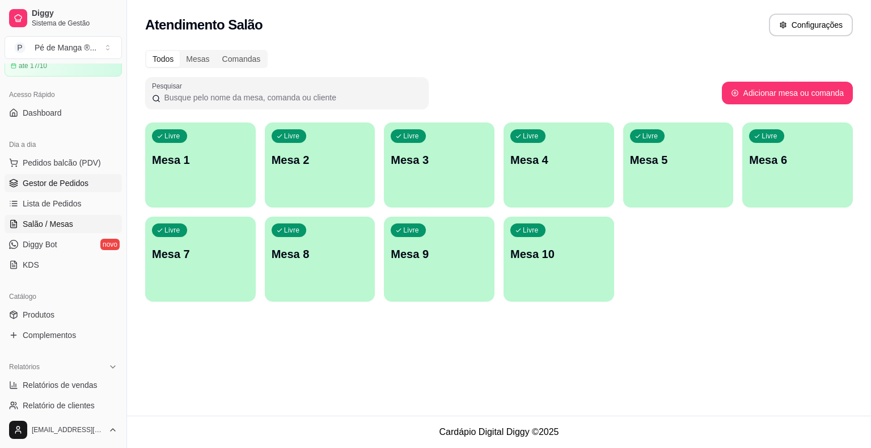
click at [72, 183] on span "Gestor de Pedidos" at bounding box center [56, 183] width 66 height 11
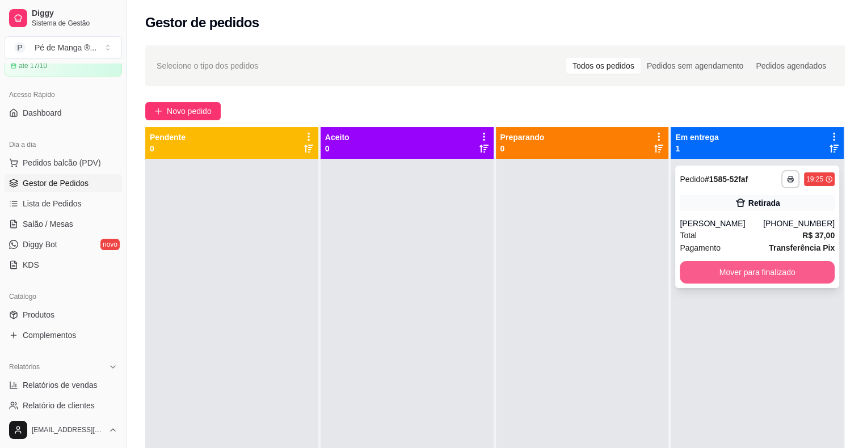
click at [760, 272] on button "Mover para finalizado" at bounding box center [757, 272] width 155 height 23
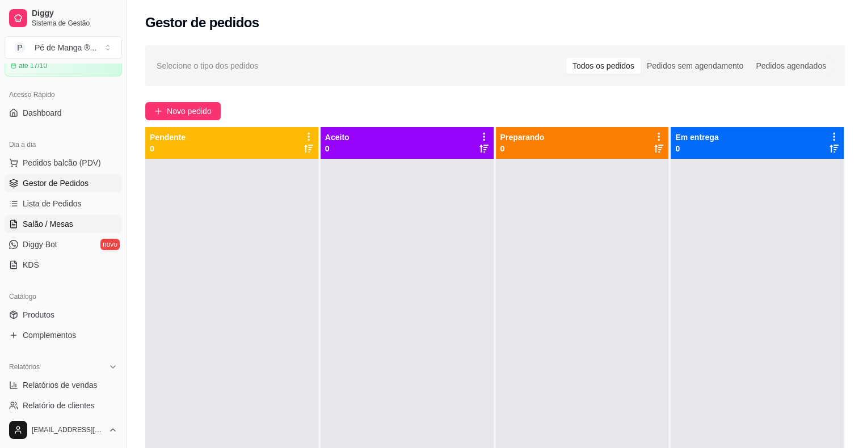
click at [57, 229] on span "Salão / Mesas" at bounding box center [48, 223] width 50 height 11
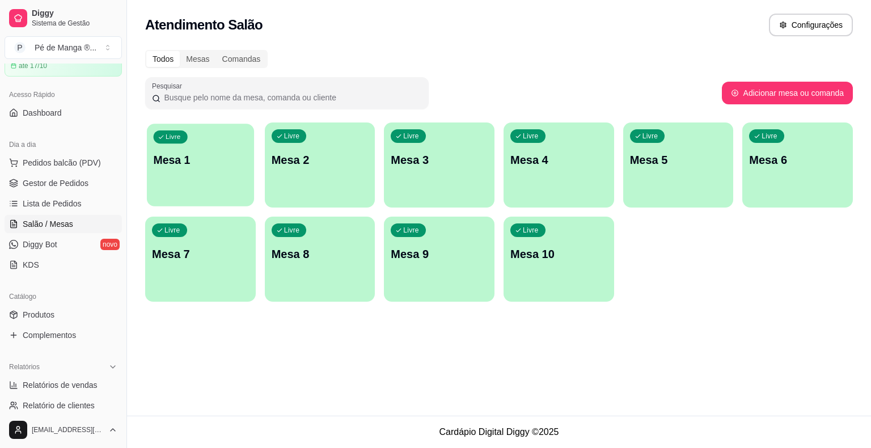
click at [226, 192] on div "Livre Mesa 1" at bounding box center [200, 158] width 107 height 69
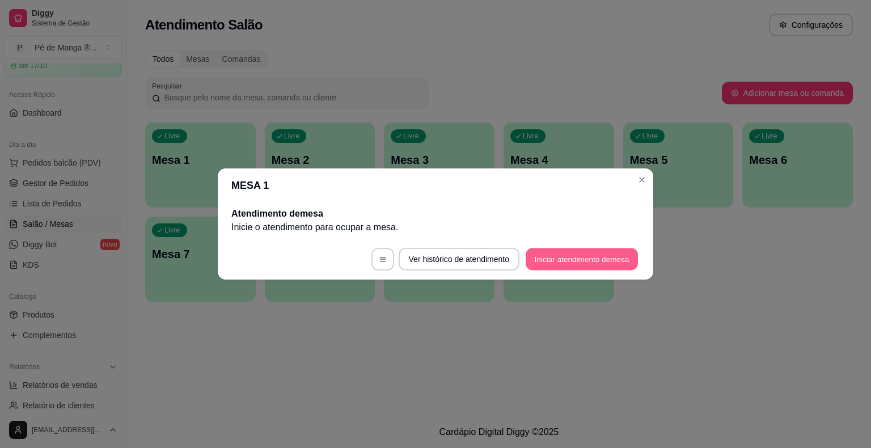
click at [585, 255] on button "Iniciar atendimento de mesa" at bounding box center [582, 259] width 112 height 22
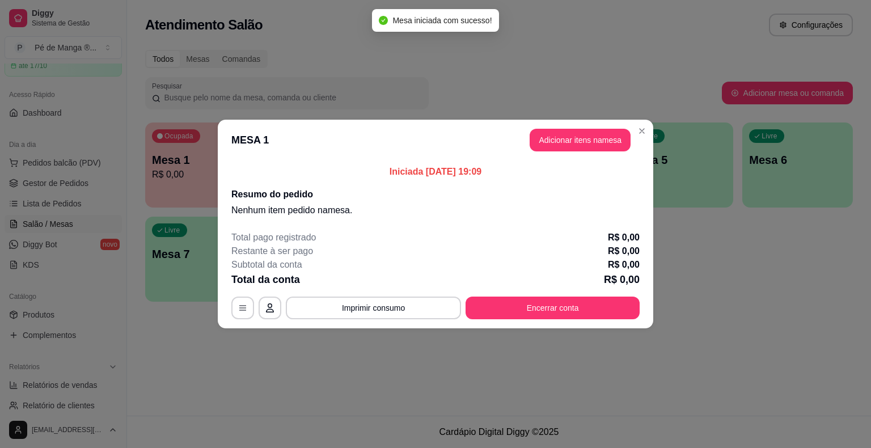
click at [620, 151] on header "MESA 1 Adicionar itens na mesa" at bounding box center [436, 140] width 436 height 41
click at [606, 140] on button "Adicionar itens na mesa" at bounding box center [580, 140] width 101 height 23
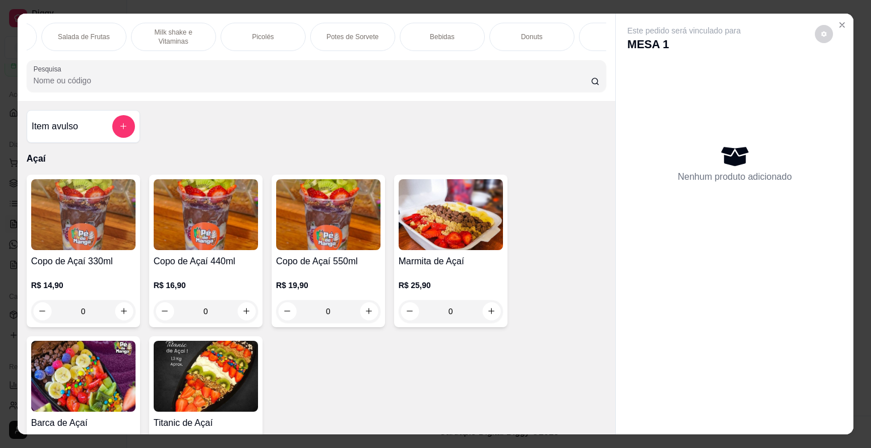
scroll to position [0, 311]
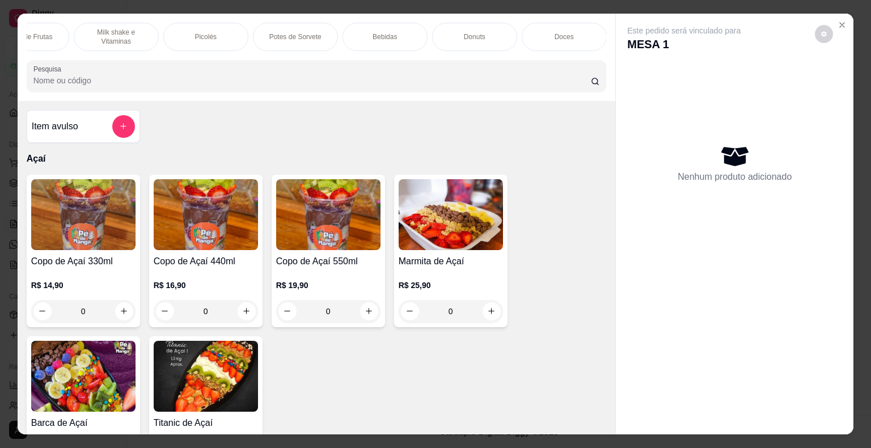
click at [383, 32] on p "Bebidas" at bounding box center [385, 36] width 24 height 9
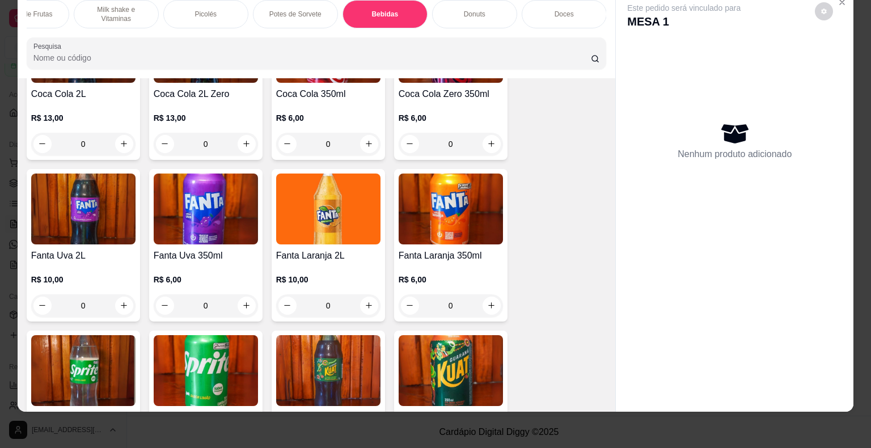
scroll to position [3137, 0]
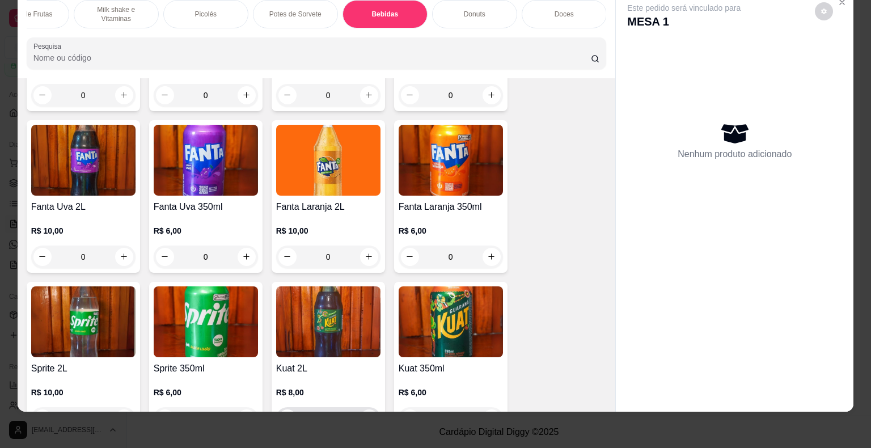
click at [366, 414] on icon "increase-product-quantity" at bounding box center [369, 418] width 9 height 9
type input "1"
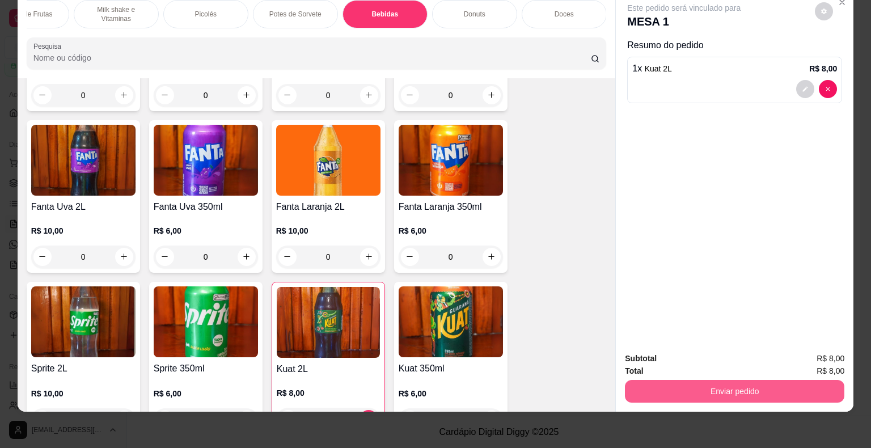
click at [676, 380] on button "Enviar pedido" at bounding box center [735, 391] width 220 height 23
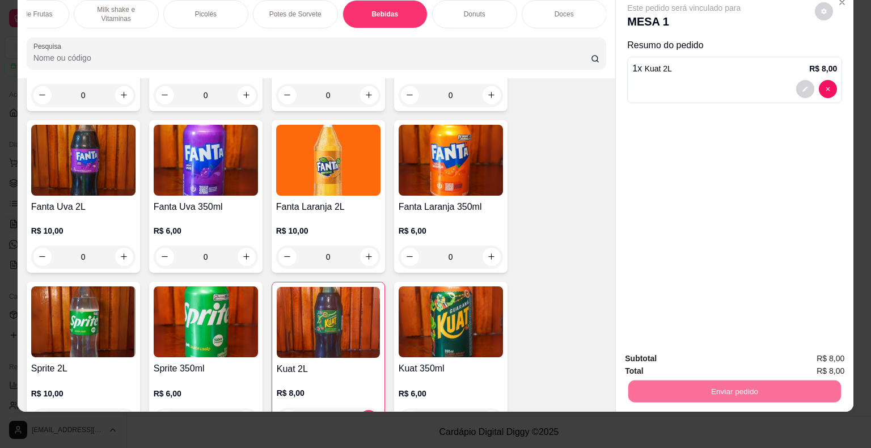
click at [819, 357] on button "Enviar pedido" at bounding box center [815, 355] width 64 height 22
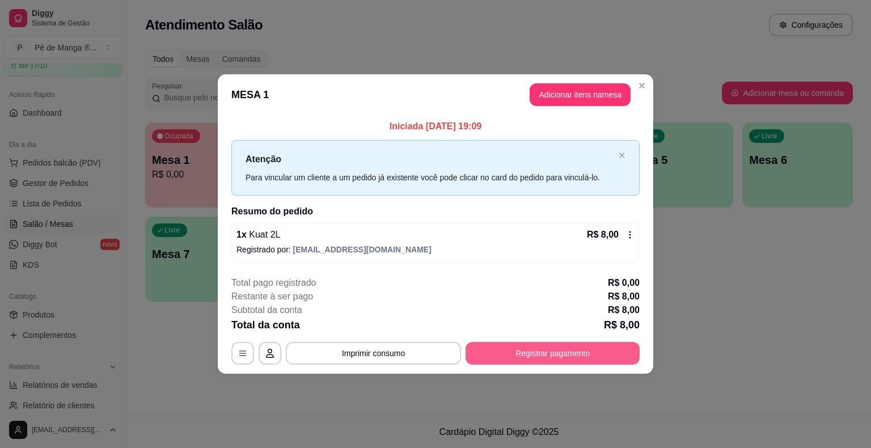
click at [563, 344] on button "Registrar pagamento" at bounding box center [553, 353] width 174 height 23
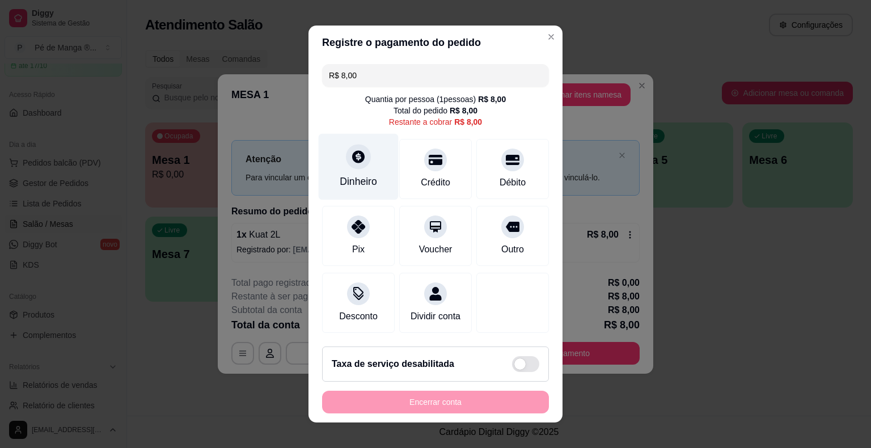
click at [360, 178] on div "Dinheiro" at bounding box center [358, 181] width 37 height 15
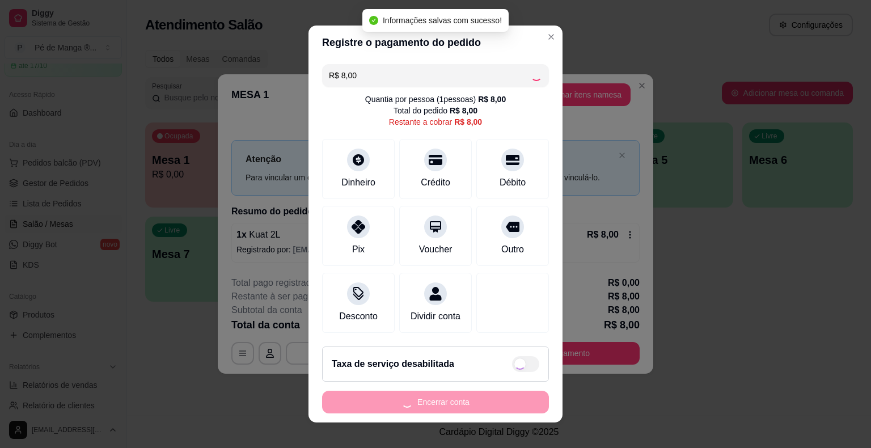
type input "R$ 0,00"
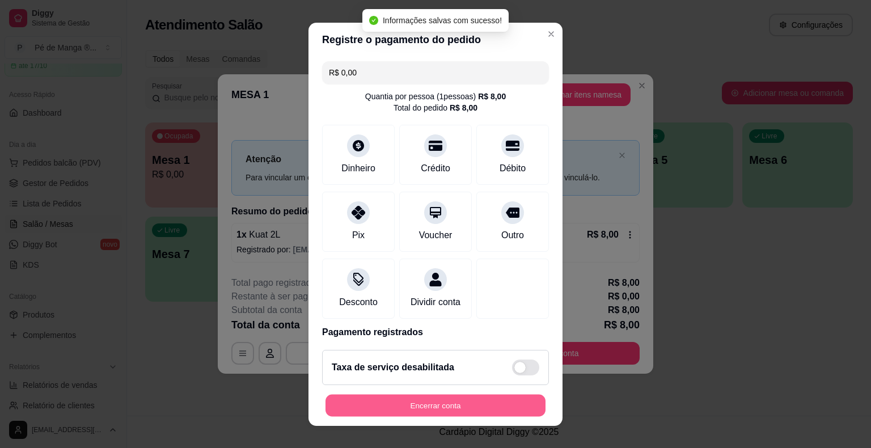
click at [467, 407] on button "Encerrar conta" at bounding box center [436, 405] width 220 height 22
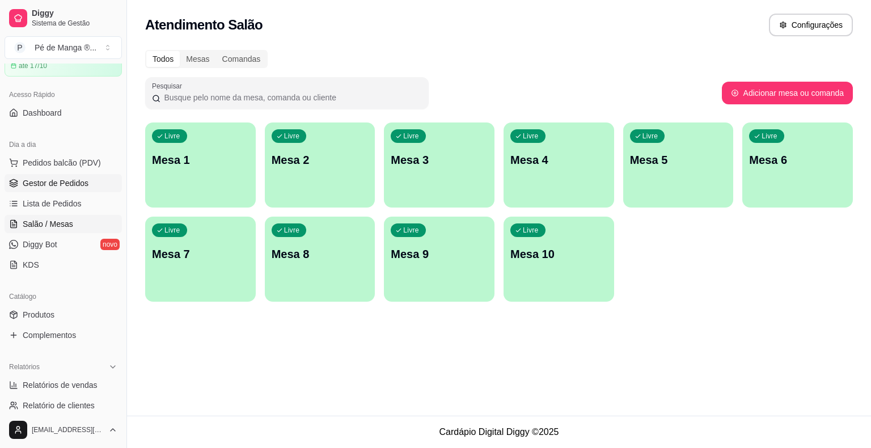
click at [58, 184] on span "Gestor de Pedidos" at bounding box center [56, 183] width 66 height 11
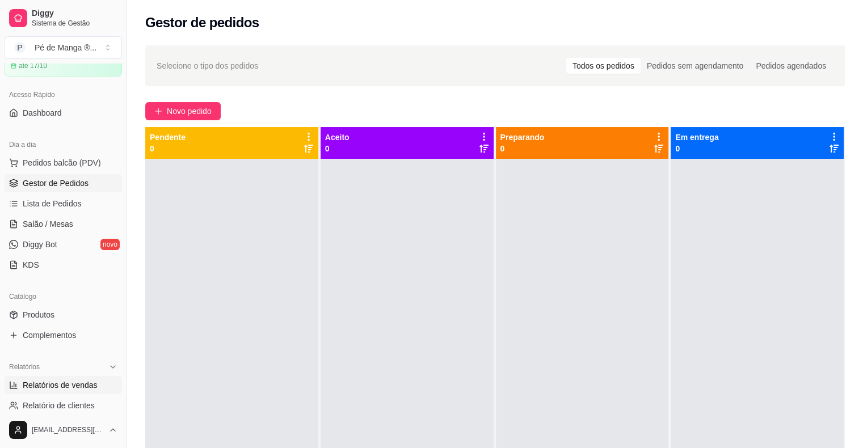
click at [60, 382] on span "Relatórios de vendas" at bounding box center [60, 384] width 75 height 11
select select "ALL"
select select "0"
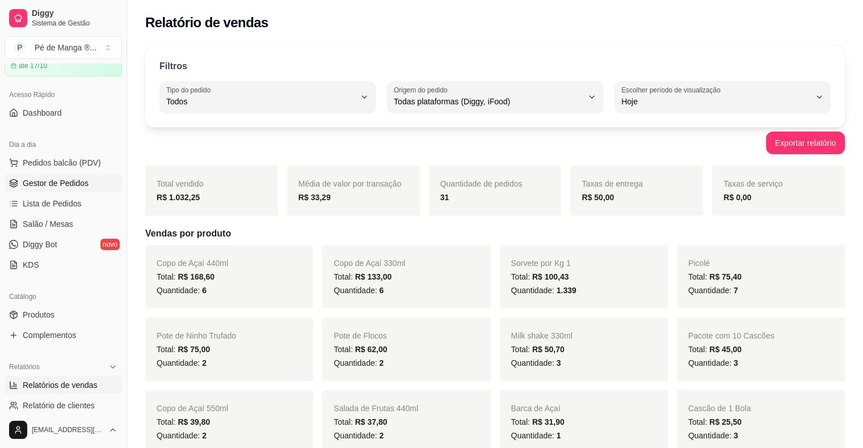
click at [66, 180] on span "Gestor de Pedidos" at bounding box center [56, 183] width 66 height 11
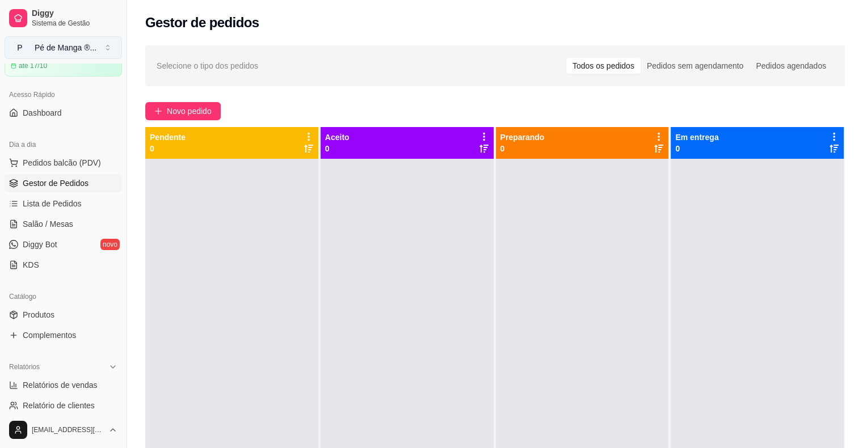
click at [111, 47] on button "P Pé de Manga ® ..." at bounding box center [63, 47] width 117 height 23
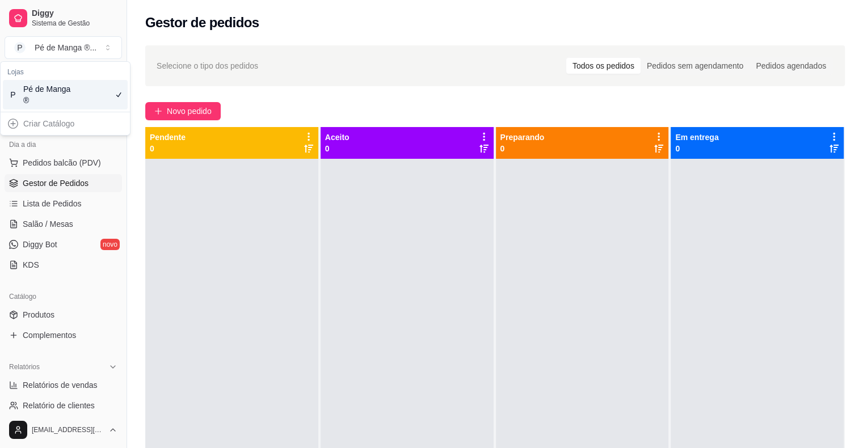
click at [75, 128] on div "Criar Catálogo" at bounding box center [65, 124] width 125 height 18
click at [292, 105] on div "Novo pedido" at bounding box center [494, 111] width 699 height 18
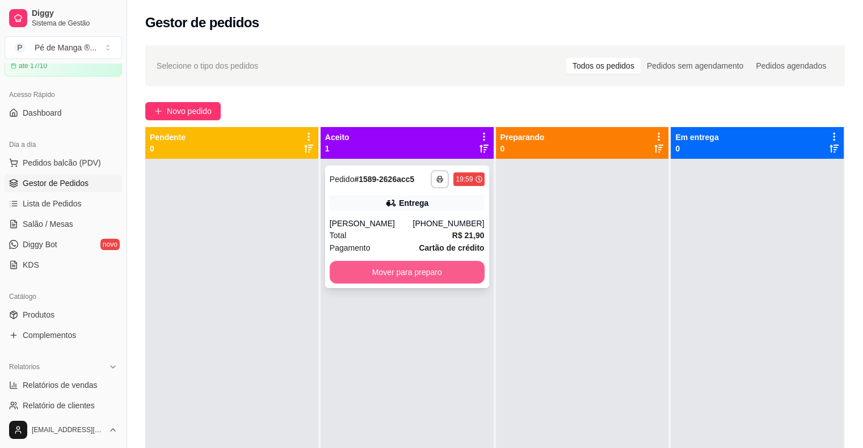
click at [394, 275] on button "Mover para preparo" at bounding box center [407, 272] width 155 height 23
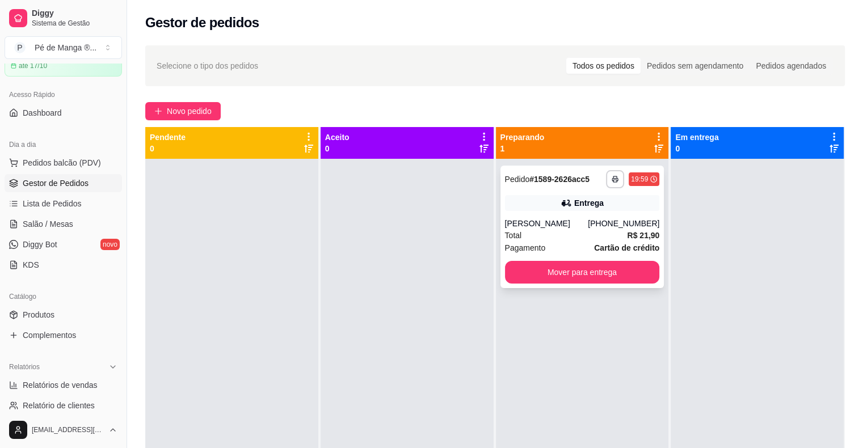
click at [581, 229] on div "[PERSON_NAME]" at bounding box center [546, 223] width 83 height 11
click at [65, 226] on span "Salão / Mesas" at bounding box center [48, 223] width 50 height 11
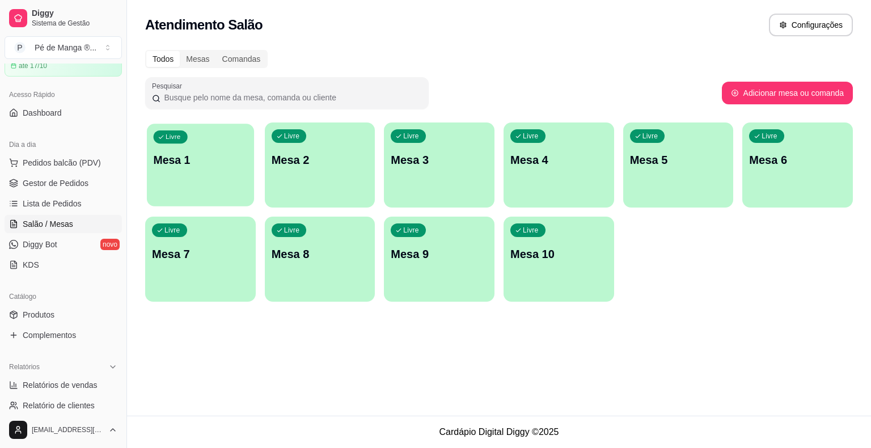
click at [210, 183] on div "Livre Mesa 1" at bounding box center [200, 158] width 107 height 69
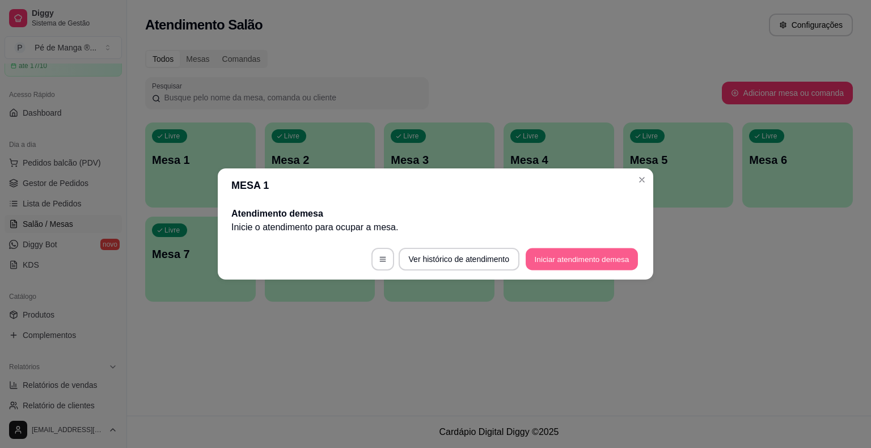
click at [590, 256] on button "Iniciar atendimento de mesa" at bounding box center [582, 259] width 112 height 22
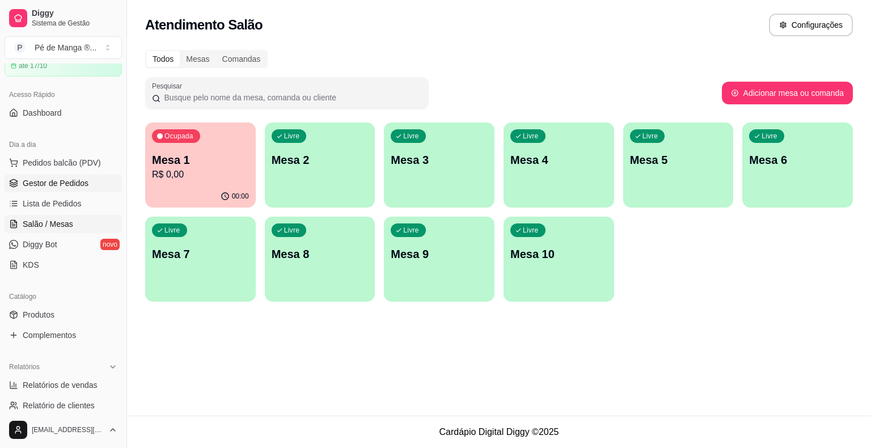
click at [73, 188] on link "Gestor de Pedidos" at bounding box center [63, 183] width 117 height 18
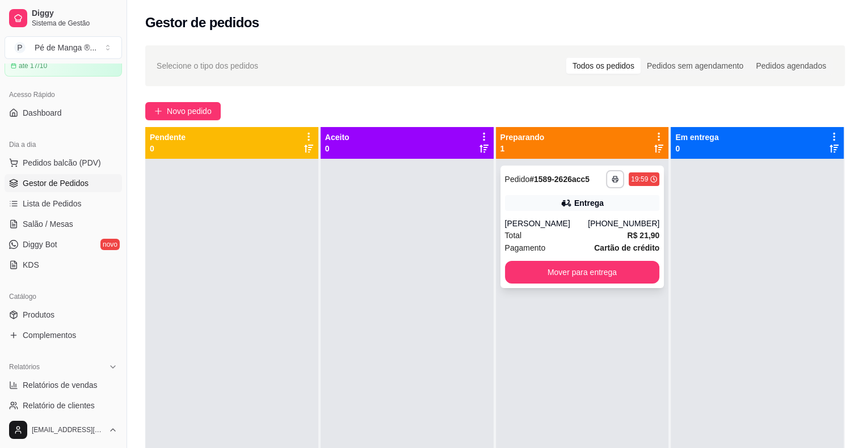
click at [531, 246] on span "Pagamento" at bounding box center [525, 248] width 41 height 12
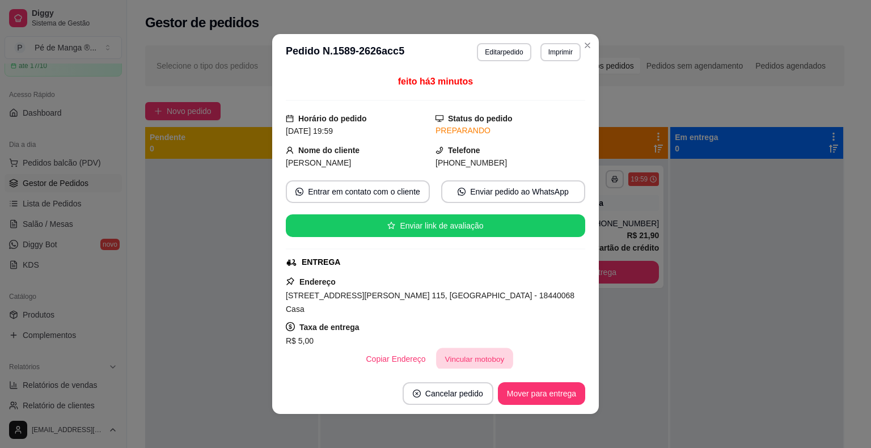
click at [487, 348] on button "Vincular motoboy" at bounding box center [474, 359] width 77 height 22
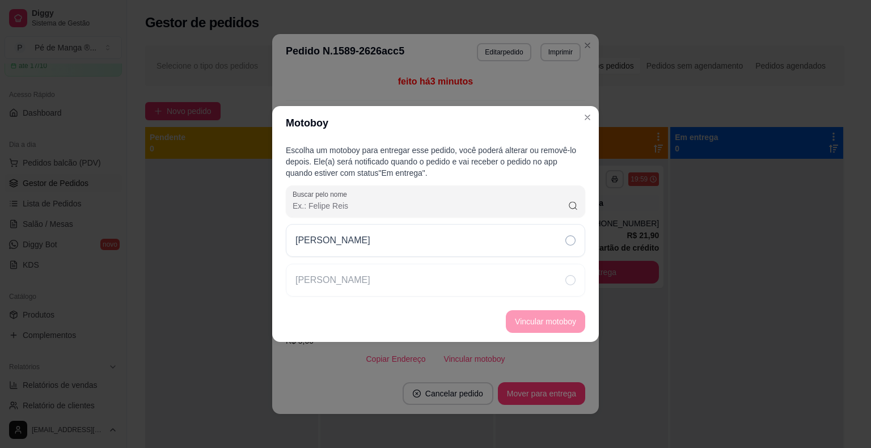
click at [463, 254] on div "Samuel" at bounding box center [435, 240] width 299 height 33
click at [526, 316] on button "Vincular motoboy" at bounding box center [545, 321] width 79 height 23
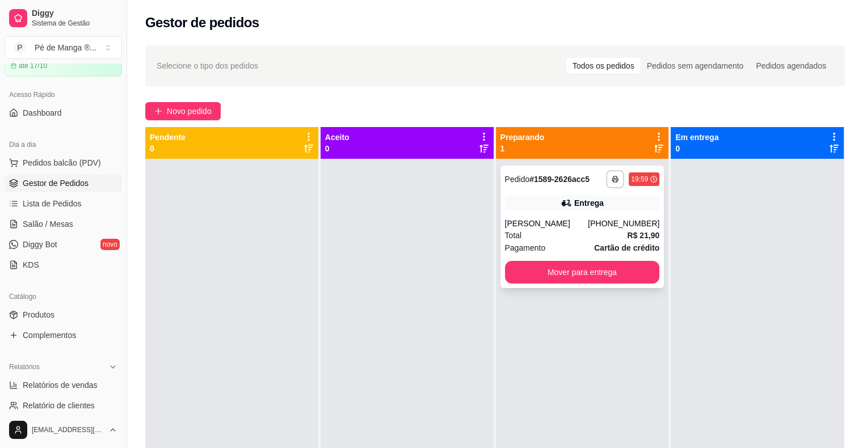
click at [555, 230] on div "Total R$ 21,90" at bounding box center [582, 235] width 155 height 12
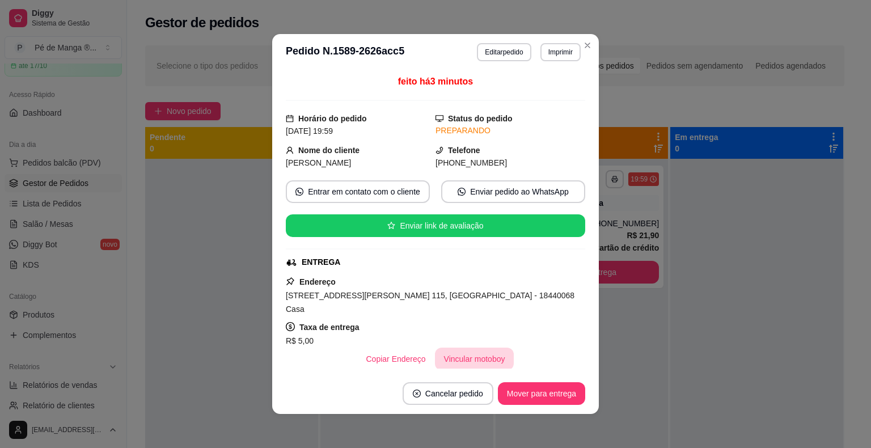
click at [482, 348] on button "Vincular motoboy" at bounding box center [474, 359] width 79 height 23
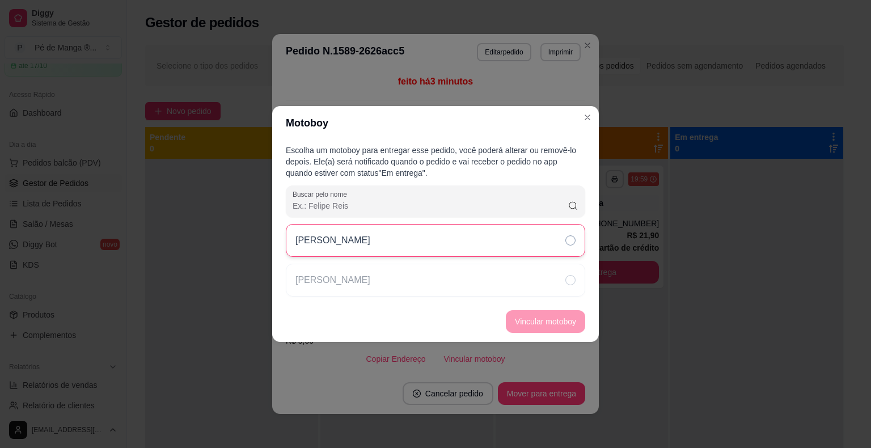
click at [487, 244] on div "Samuel" at bounding box center [435, 240] width 299 height 33
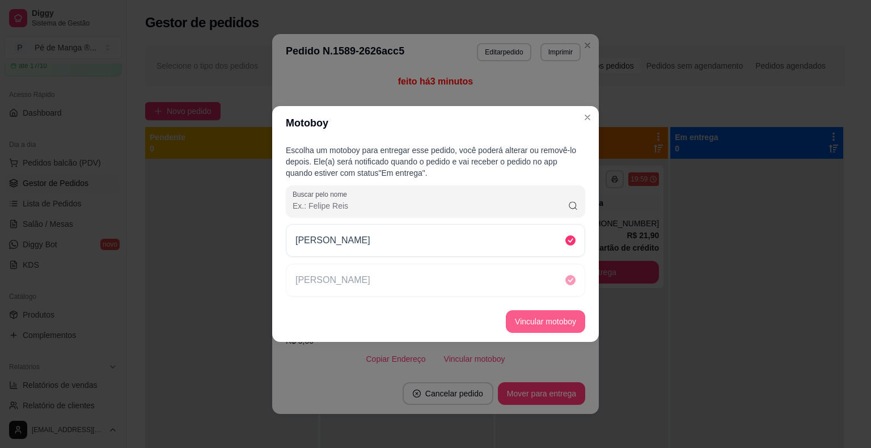
click at [544, 324] on button "Vincular motoboy" at bounding box center [545, 321] width 79 height 23
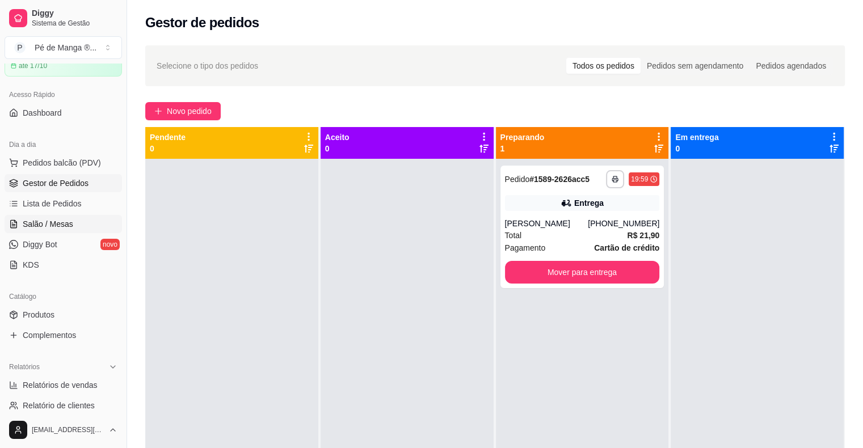
click at [54, 221] on span "Salão / Mesas" at bounding box center [48, 223] width 50 height 11
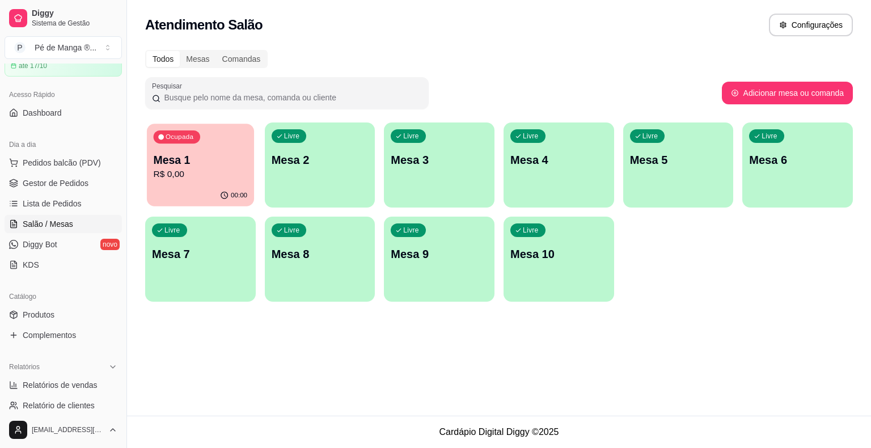
click at [221, 167] on div "Mesa 1 R$ 0,00" at bounding box center [201, 167] width 94 height 28
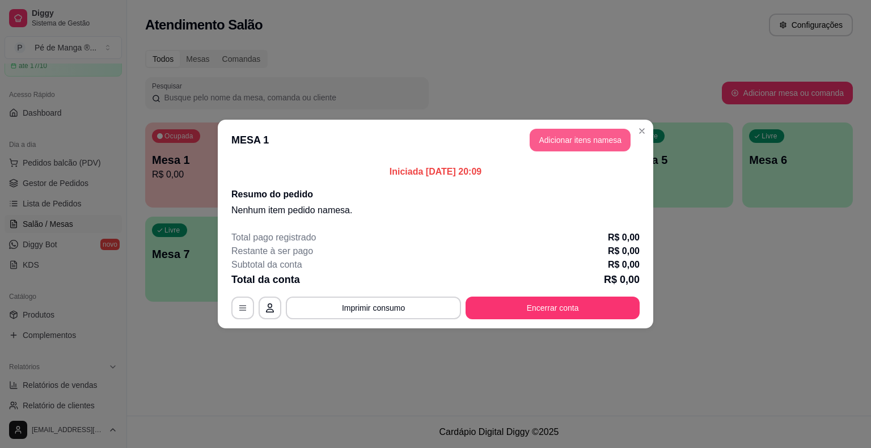
click at [551, 149] on button "Adicionar itens na mesa" at bounding box center [580, 140] width 101 height 23
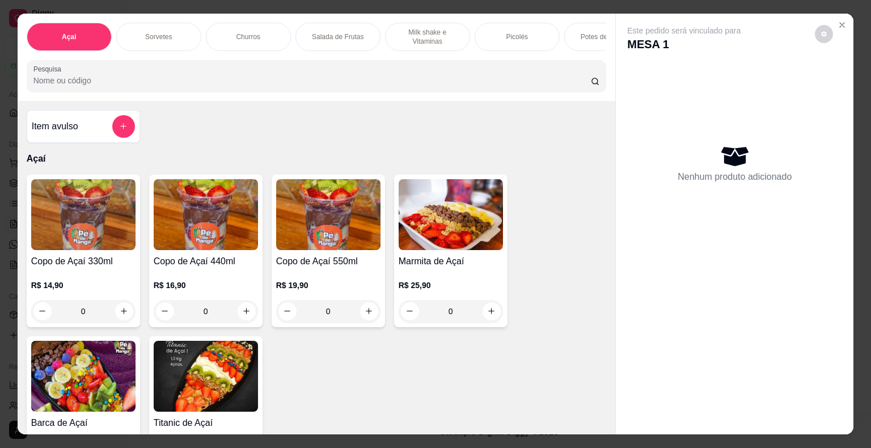
click at [337, 35] on p "Salada de Frutas" at bounding box center [338, 36] width 52 height 9
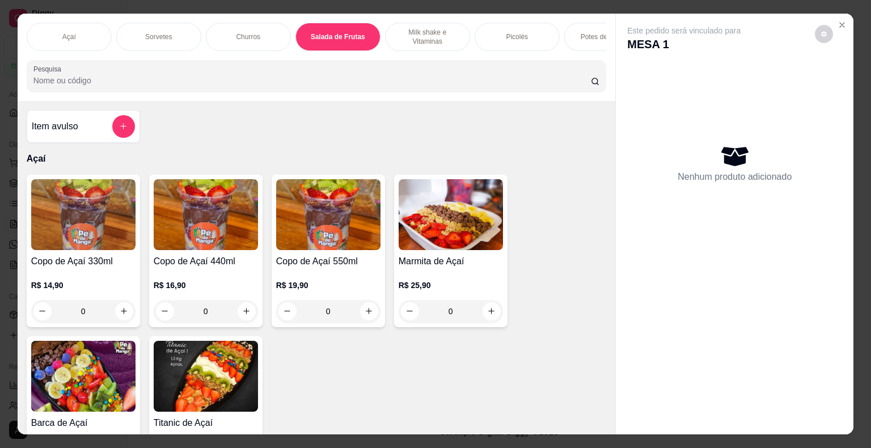
scroll to position [27, 0]
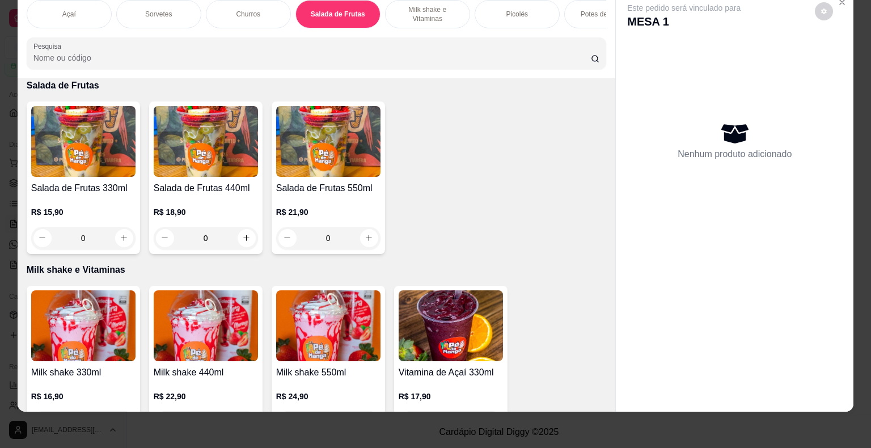
click at [326, 169] on img at bounding box center [328, 141] width 104 height 71
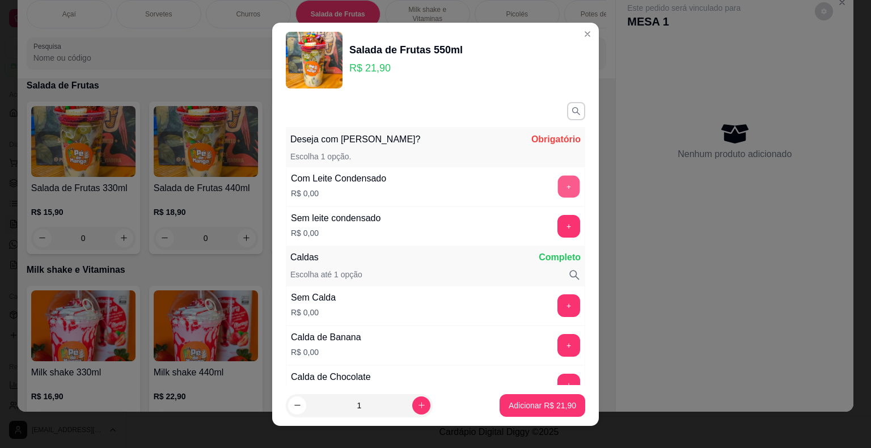
click at [558, 185] on button "+" at bounding box center [569, 186] width 22 height 22
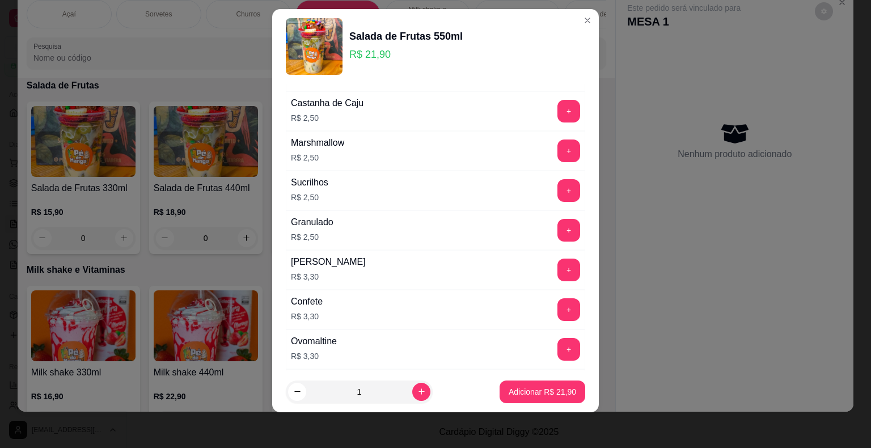
scroll to position [885, 0]
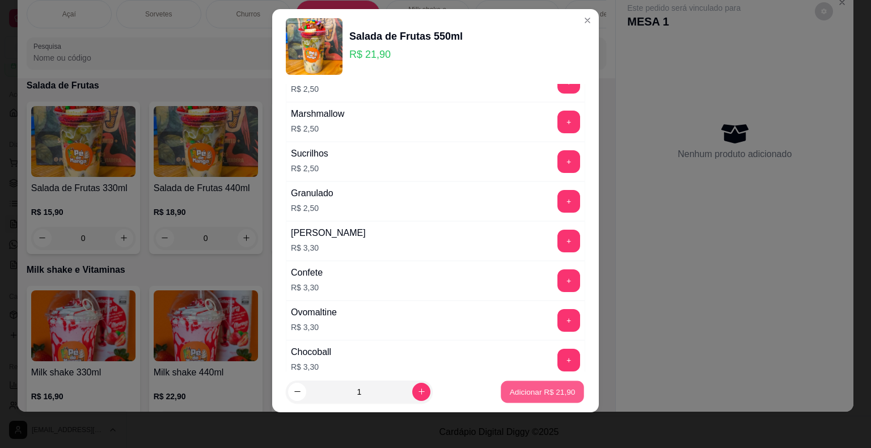
click at [542, 403] on footer "1 Adicionar R$ 21,90" at bounding box center [435, 392] width 327 height 41
click at [540, 392] on p "Adicionar R$ 21,90" at bounding box center [542, 391] width 67 height 11
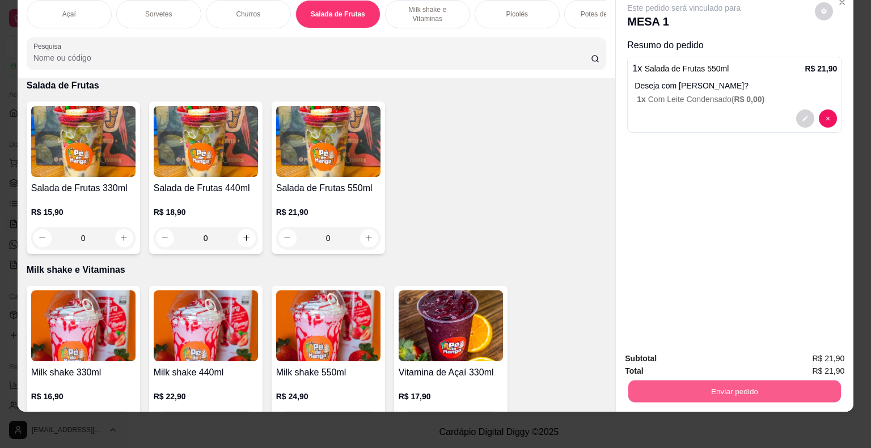
click at [678, 381] on button "Enviar pedido" at bounding box center [734, 392] width 213 height 22
click at [792, 351] on button "Enviar pedido" at bounding box center [815, 355] width 64 height 22
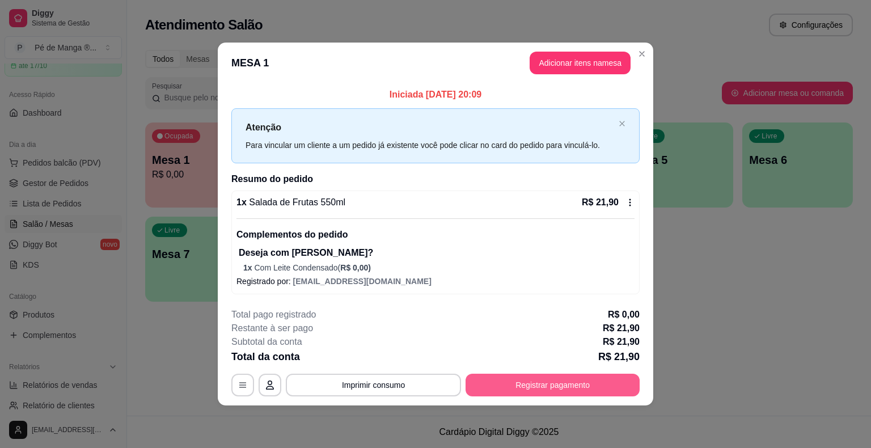
click at [590, 383] on button "Registrar pagamento" at bounding box center [553, 385] width 174 height 23
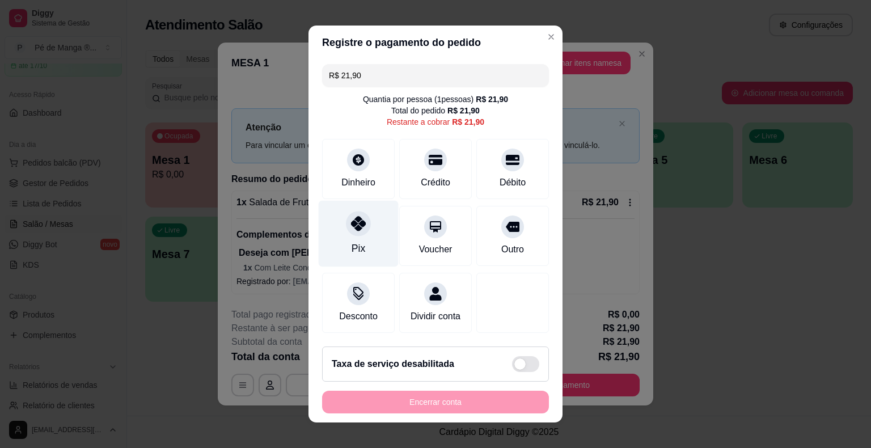
click at [351, 230] on icon at bounding box center [358, 223] width 15 height 15
type input "R$ 0,00"
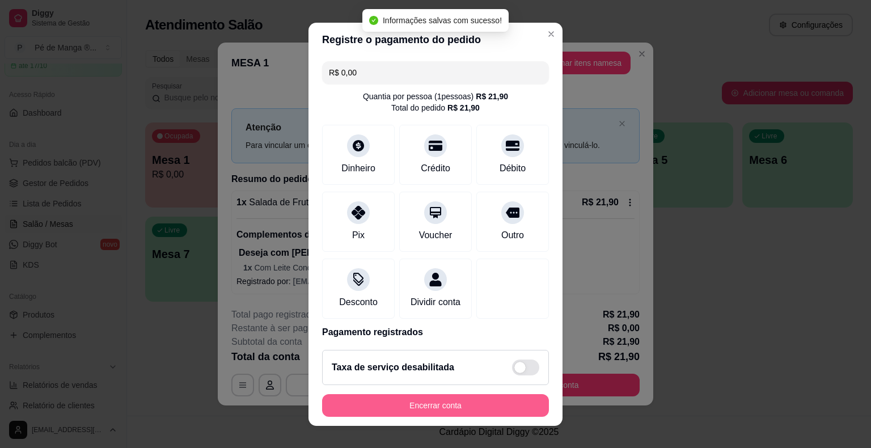
click at [486, 402] on button "Encerrar conta" at bounding box center [435, 405] width 227 height 23
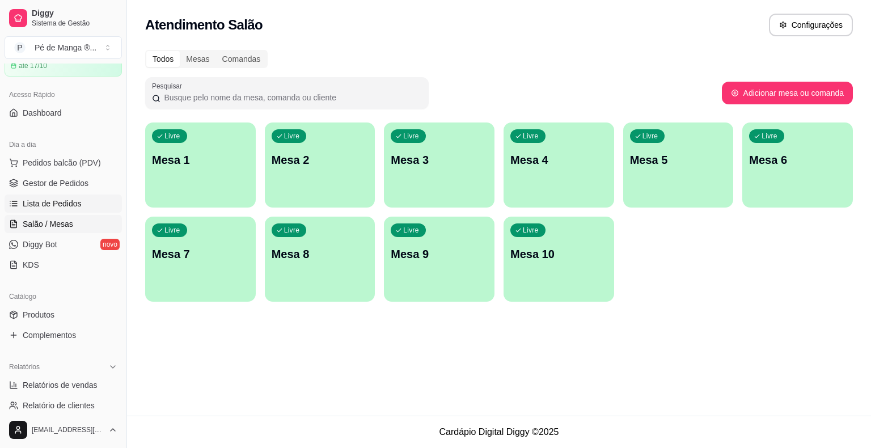
drag, startPoint x: 53, startPoint y: 206, endPoint x: 56, endPoint y: 199, distance: 7.9
click at [52, 206] on span "Lista de Pedidos" at bounding box center [52, 203] width 59 height 11
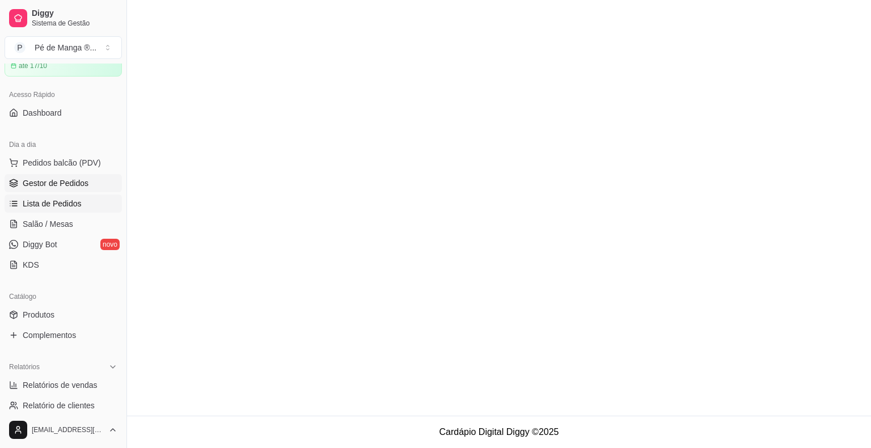
click at [60, 185] on span "Gestor de Pedidos" at bounding box center [56, 183] width 66 height 11
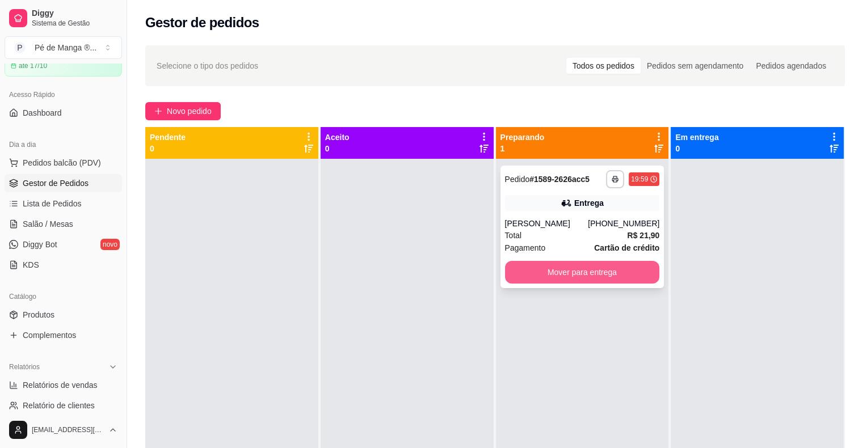
click at [553, 280] on button "Mover para entrega" at bounding box center [582, 272] width 155 height 23
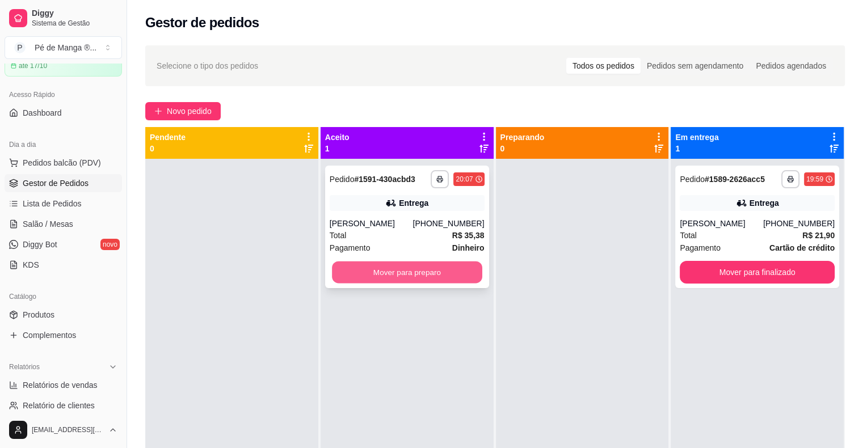
click at [451, 284] on button "Mover para preparo" at bounding box center [407, 272] width 150 height 22
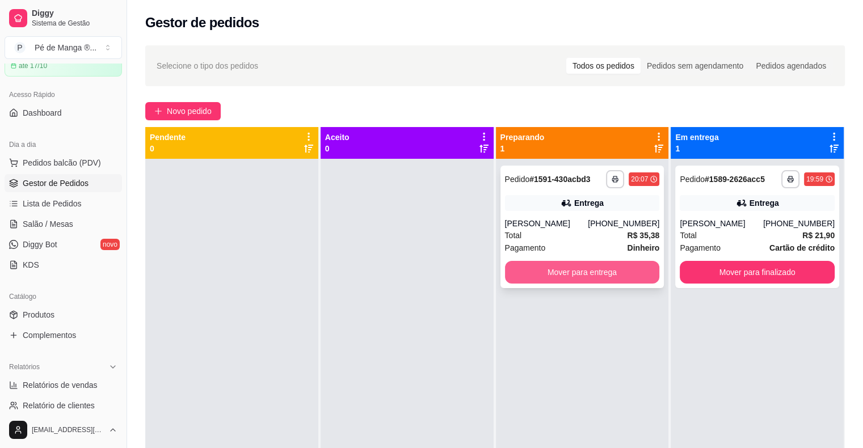
click at [589, 273] on button "Mover para entrega" at bounding box center [582, 272] width 155 height 23
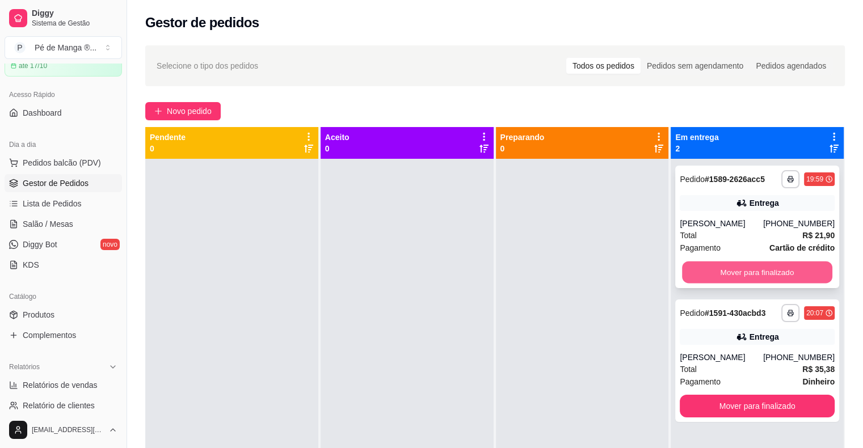
click at [784, 267] on button "Mover para finalizado" at bounding box center [757, 272] width 150 height 22
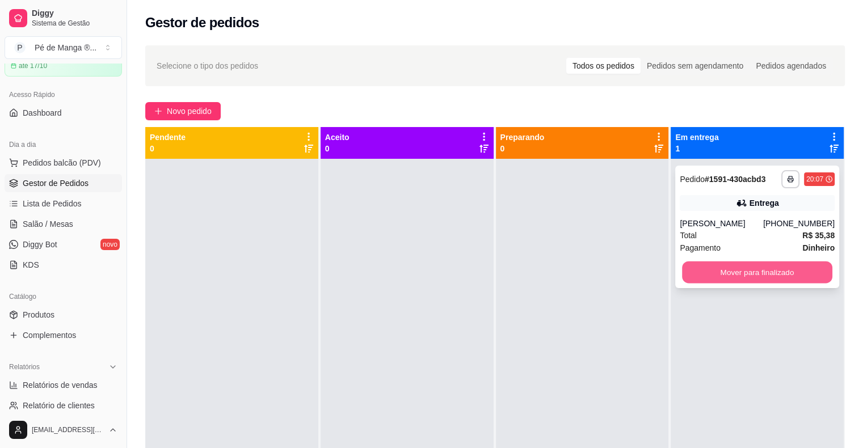
click at [774, 280] on button "Mover para finalizado" at bounding box center [757, 272] width 150 height 22
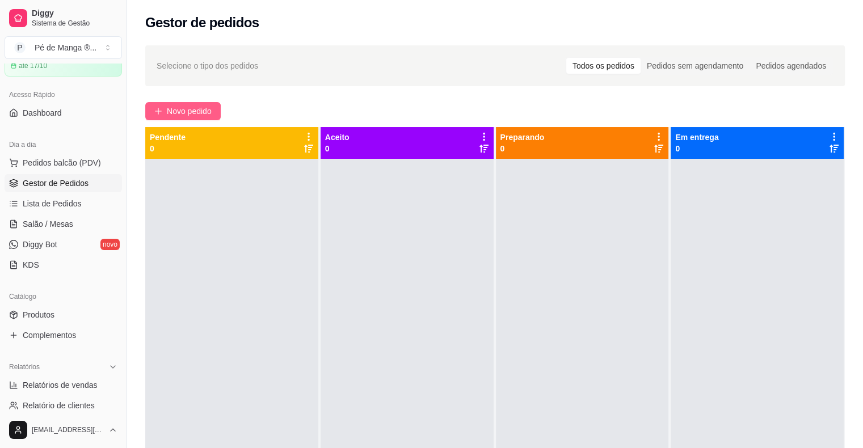
click at [192, 113] on span "Novo pedido" at bounding box center [189, 111] width 45 height 12
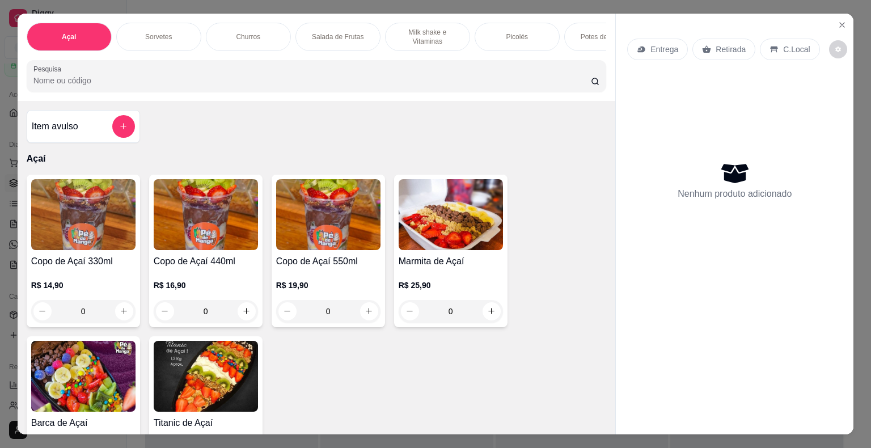
click at [417, 35] on p "Milk shake e Vitaminas" at bounding box center [428, 37] width 66 height 18
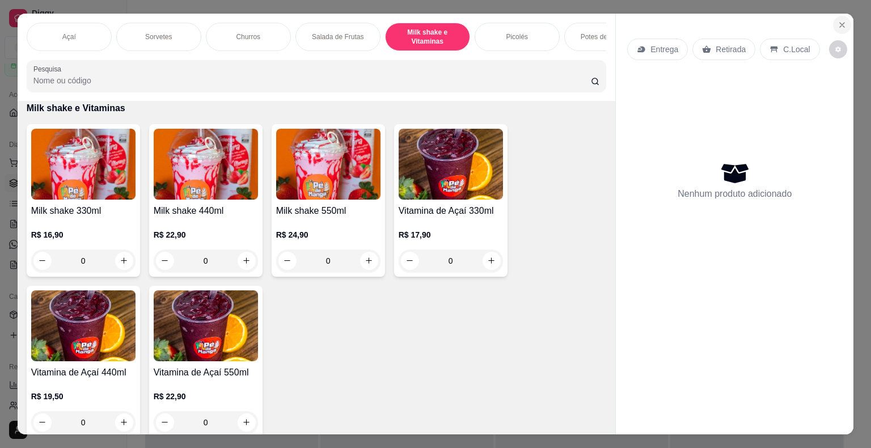
click at [838, 20] on icon "Close" at bounding box center [842, 24] width 9 height 9
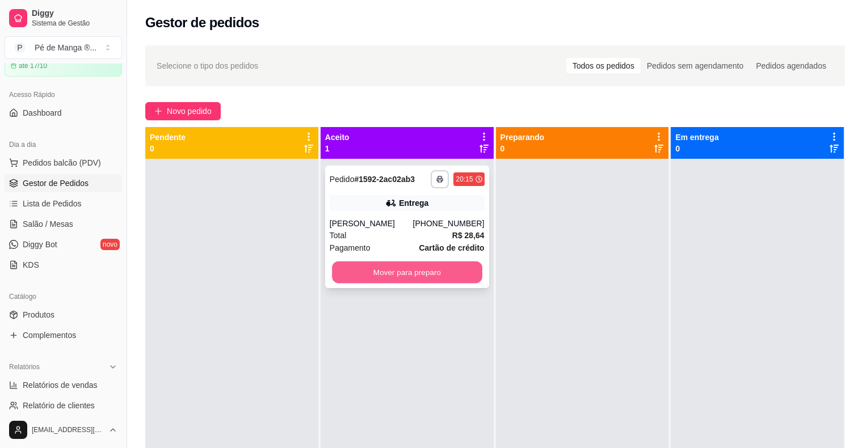
click at [458, 269] on button "Mover para preparo" at bounding box center [407, 272] width 150 height 22
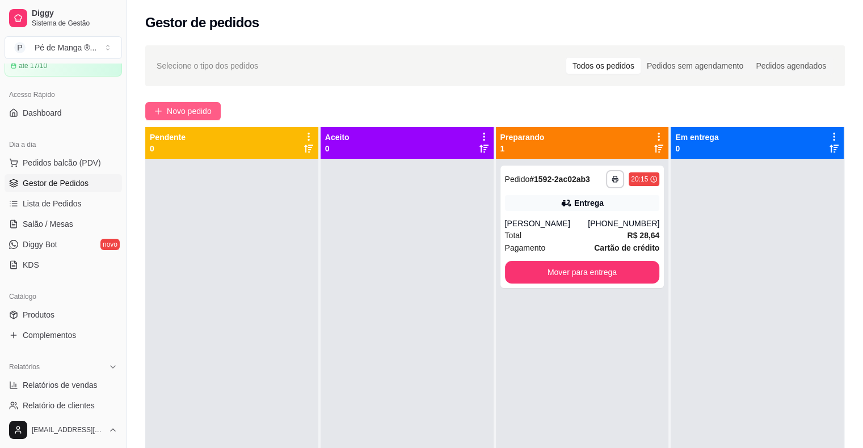
click at [182, 111] on span "Novo pedido" at bounding box center [189, 111] width 45 height 12
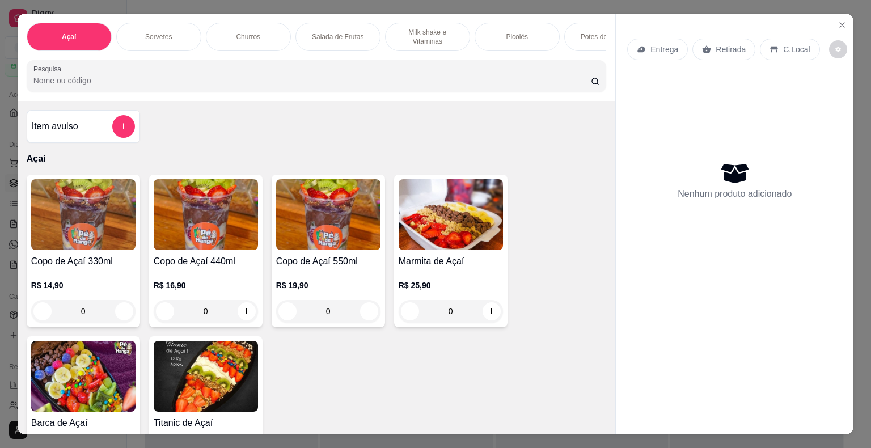
click at [422, 32] on p "Milk shake e Vitaminas" at bounding box center [428, 37] width 66 height 18
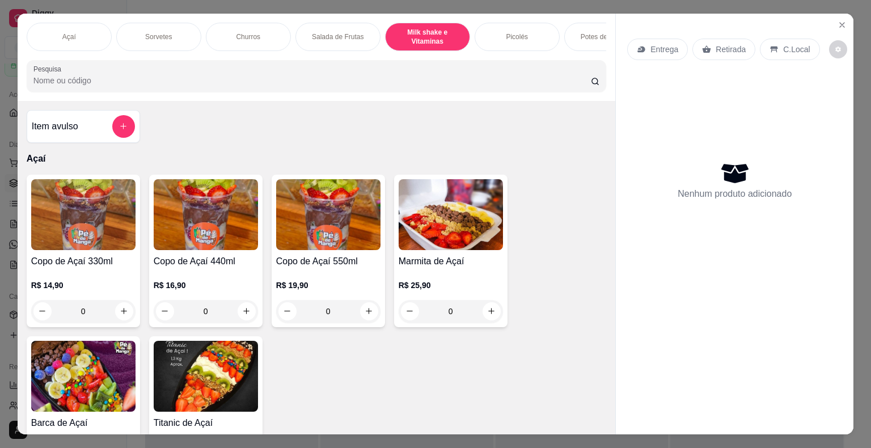
scroll to position [27, 0]
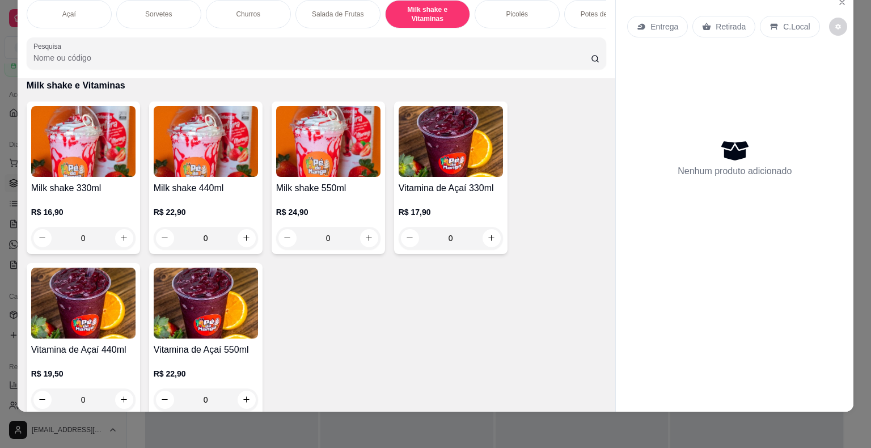
click at [211, 208] on p "R$ 22,90" at bounding box center [206, 211] width 104 height 11
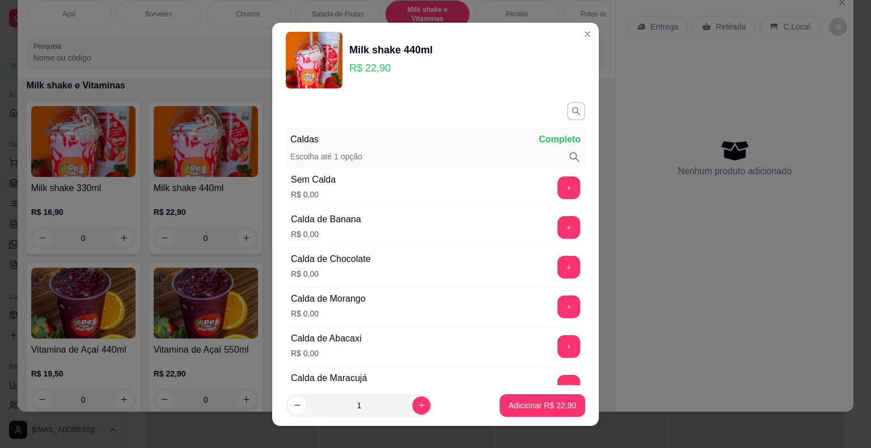
scroll to position [57, 0]
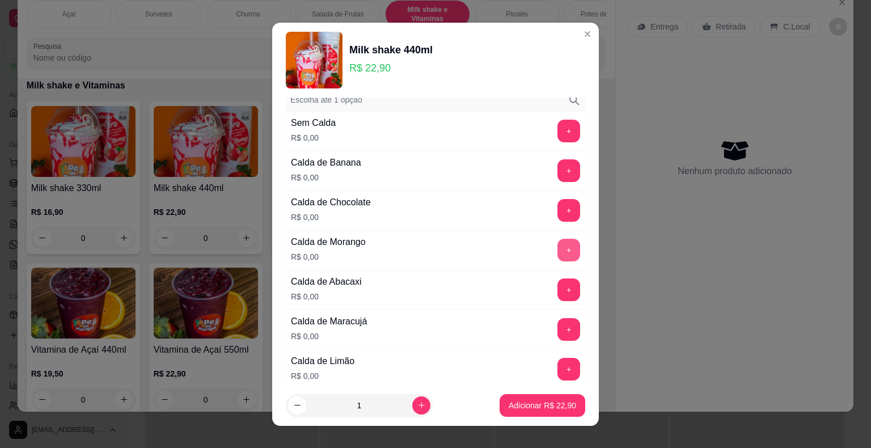
click at [558, 248] on button "+" at bounding box center [569, 250] width 23 height 23
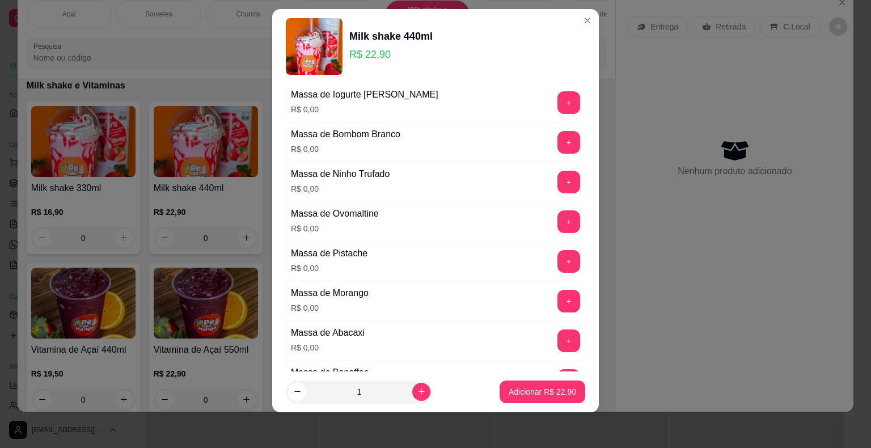
scroll to position [771, 0]
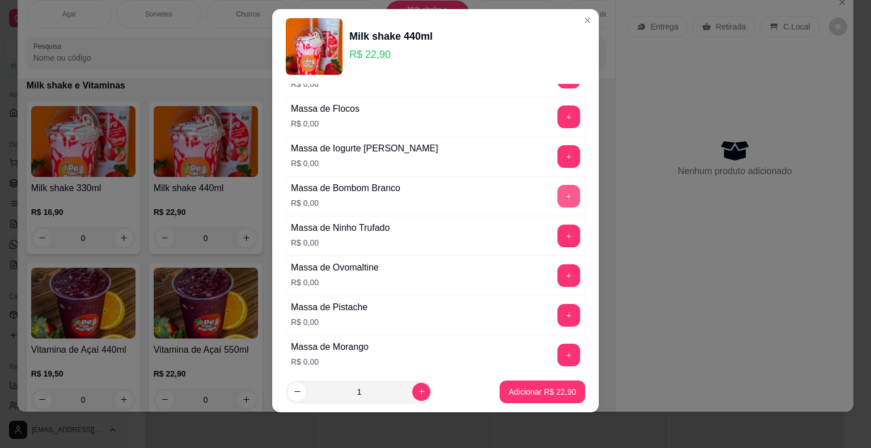
click at [558, 196] on button "+" at bounding box center [569, 196] width 23 height 23
click at [531, 396] on p "Adicionar R$ 22,90" at bounding box center [542, 391] width 67 height 11
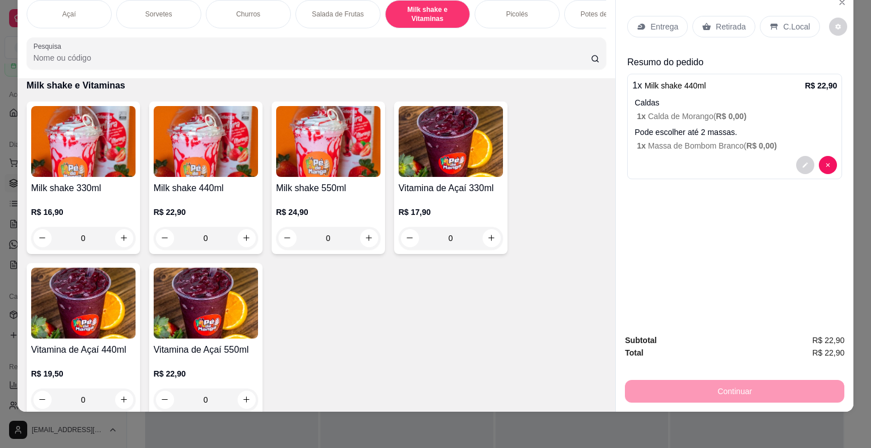
click at [655, 22] on p "Entrega" at bounding box center [665, 26] width 28 height 11
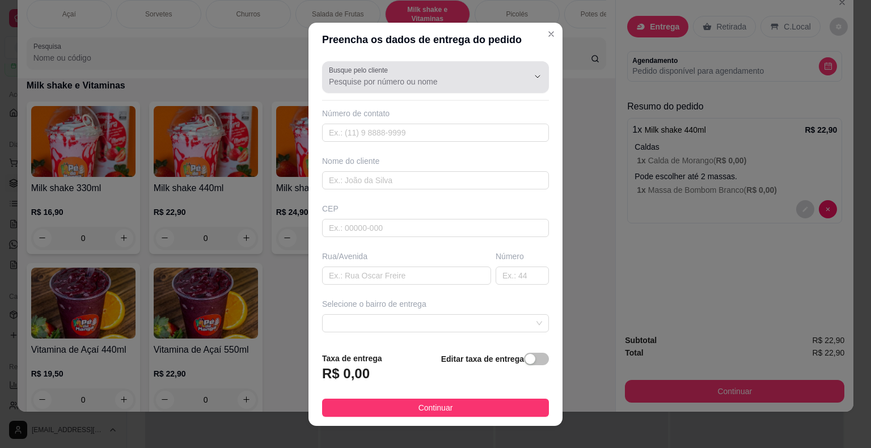
click at [393, 71] on div at bounding box center [435, 77] width 213 height 23
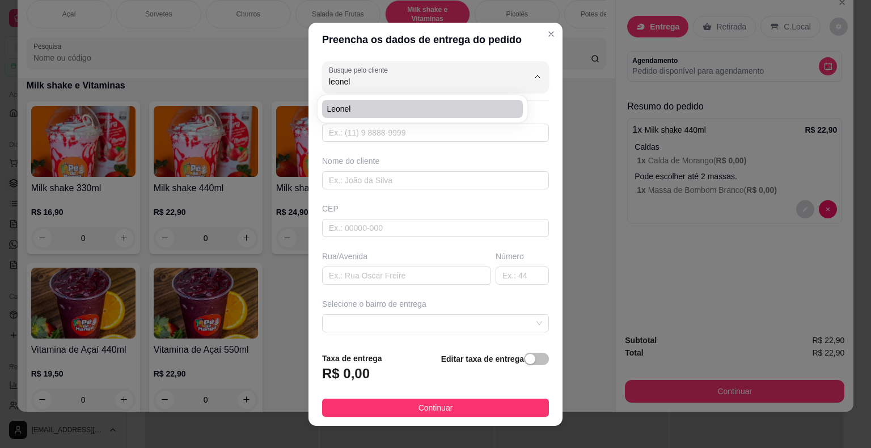
click at [383, 115] on li "Leonel" at bounding box center [422, 109] width 201 height 18
type input "Leonel"
type input "15997776425"
type input "Leonel"
type input "18440-079"
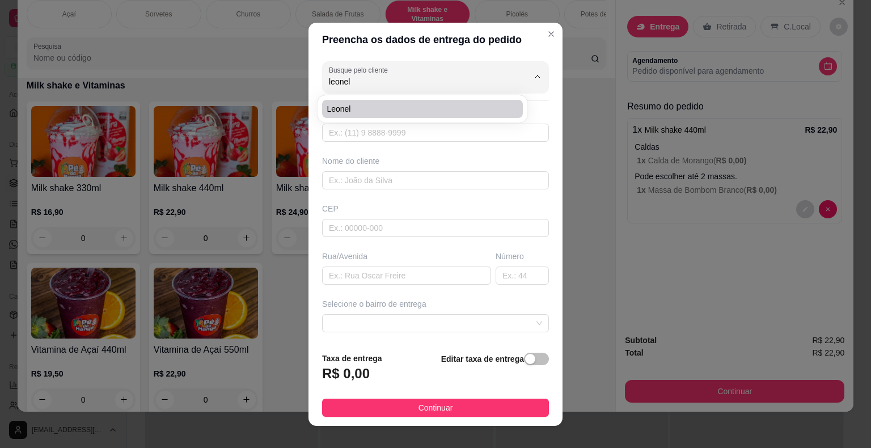
type input "Na casa do Gota Junior para a [GEOGRAPHIC_DATA]"
type input "Itaberá"
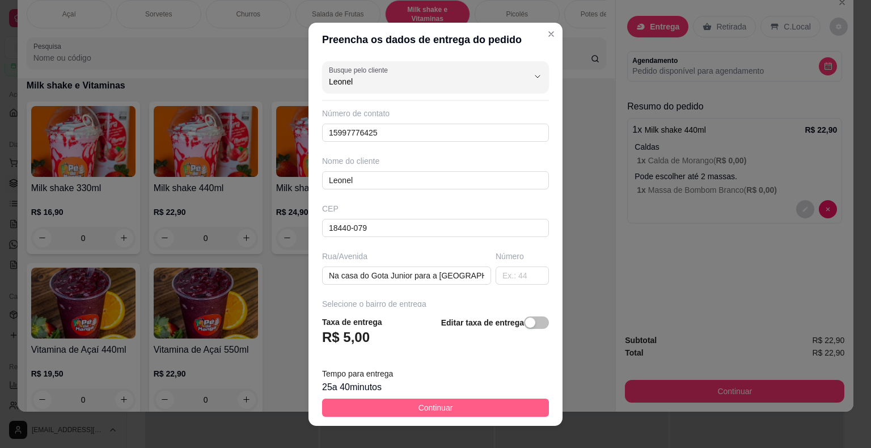
type input "Leonel"
click at [436, 406] on span "Continuar" at bounding box center [436, 408] width 35 height 12
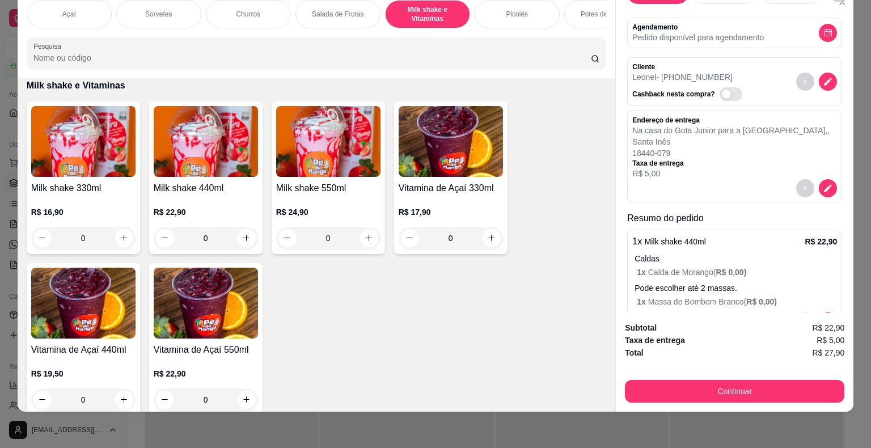
scroll to position [59, 0]
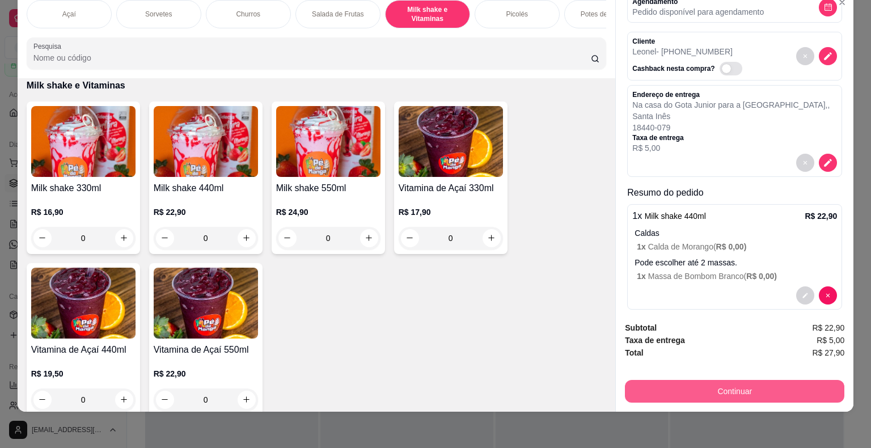
click at [690, 386] on button "Continuar" at bounding box center [735, 391] width 220 height 23
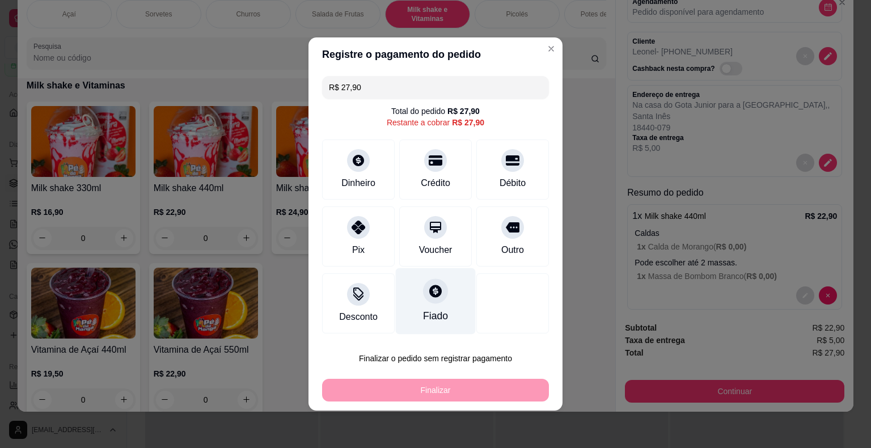
click at [420, 301] on div "Fiado" at bounding box center [436, 301] width 80 height 66
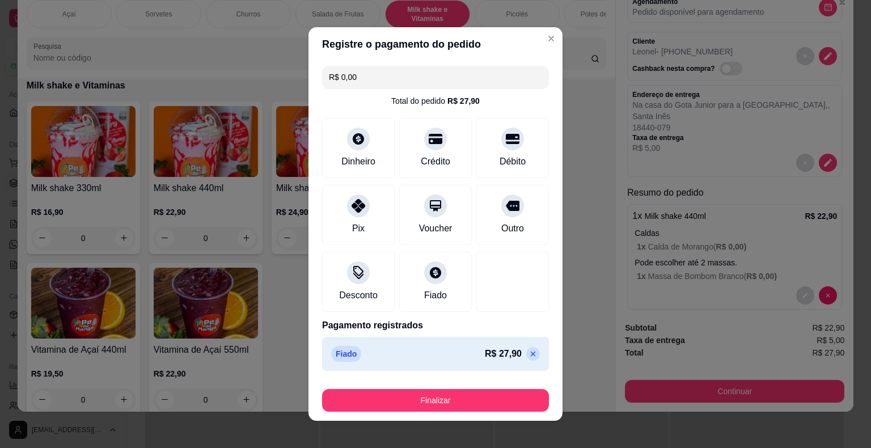
scroll to position [9, 0]
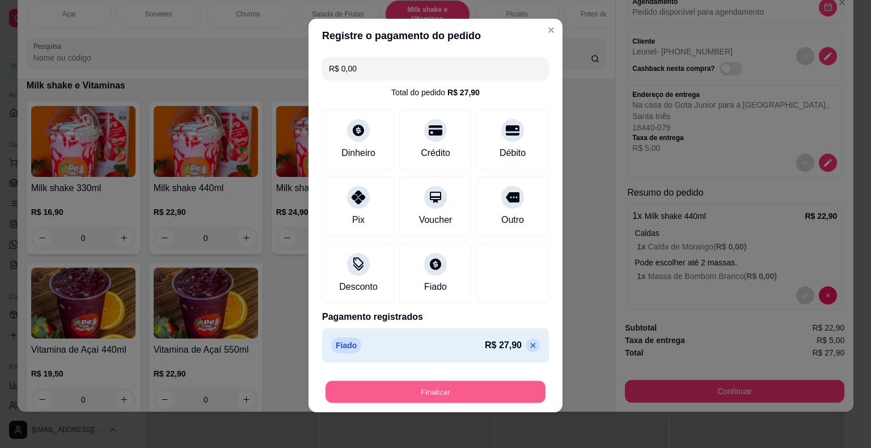
click at [442, 390] on button "Finalizar" at bounding box center [436, 392] width 220 height 22
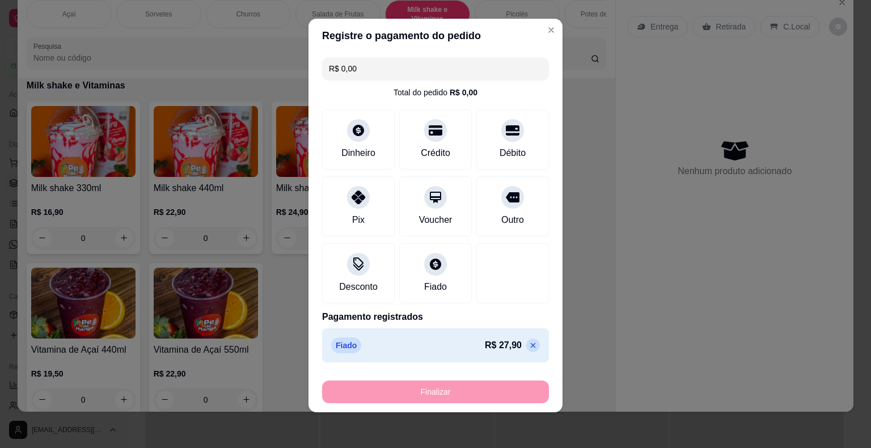
type input "-R$ 27,90"
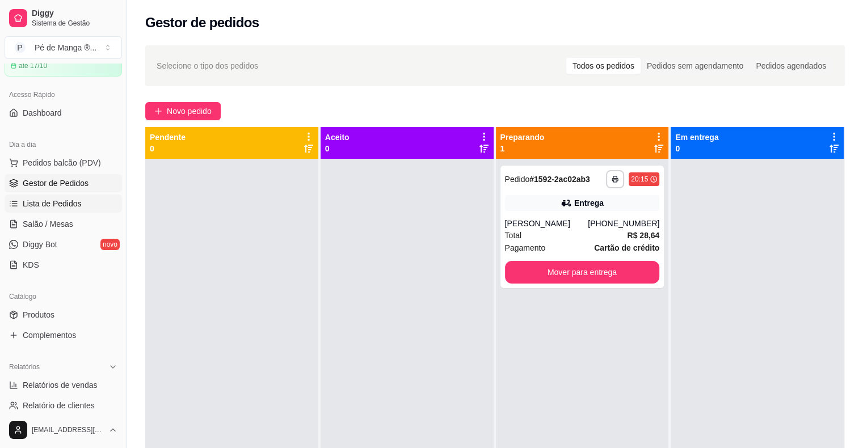
click at [75, 205] on span "Lista de Pedidos" at bounding box center [52, 203] width 59 height 11
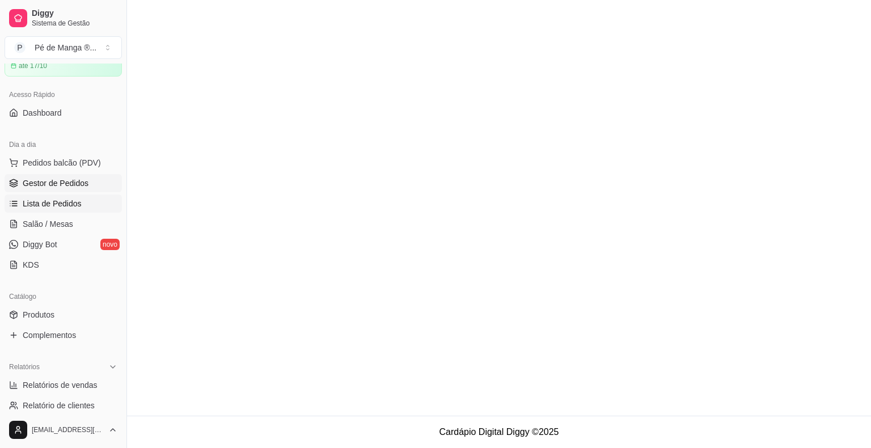
click at [78, 182] on span "Gestor de Pedidos" at bounding box center [56, 183] width 66 height 11
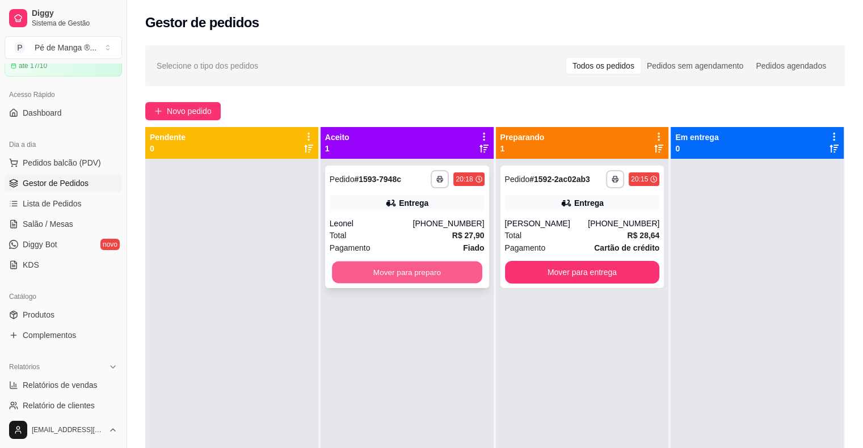
click at [424, 272] on button "Mover para preparo" at bounding box center [407, 272] width 150 height 22
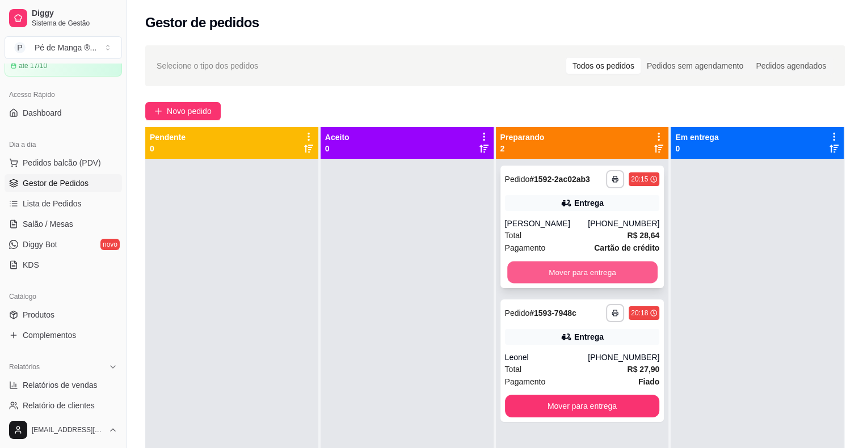
click at [623, 261] on button "Mover para entrega" at bounding box center [582, 272] width 150 height 22
click at [616, 267] on button "Mover para entrega" at bounding box center [582, 272] width 155 height 23
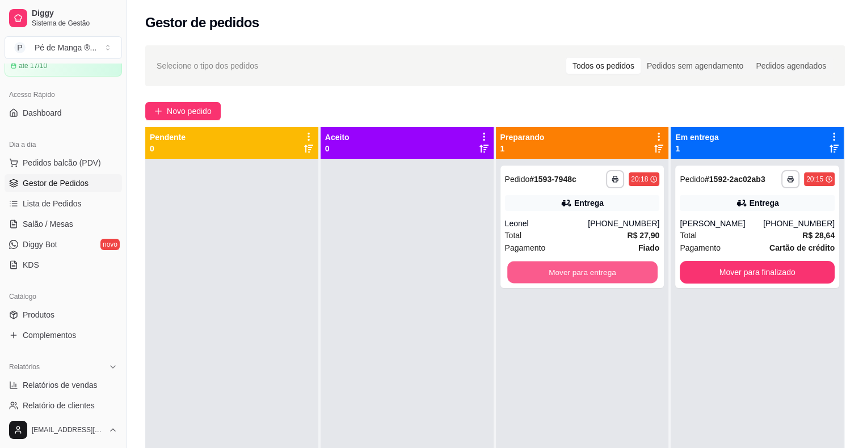
click at [616, 266] on button "Mover para entrega" at bounding box center [582, 272] width 150 height 22
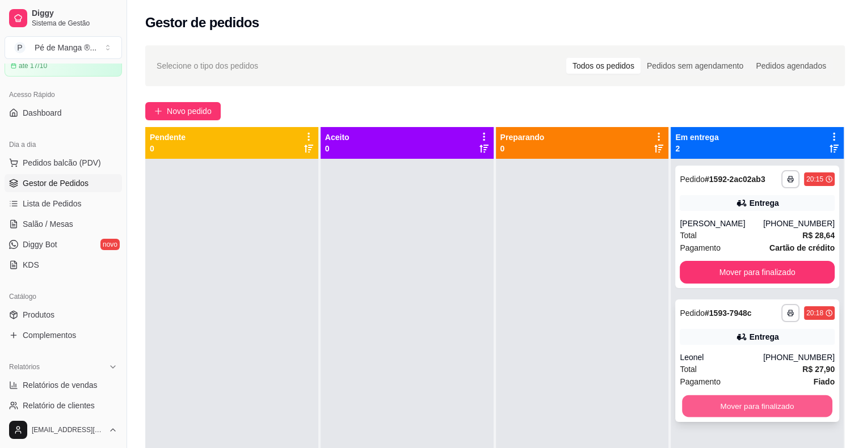
click at [711, 403] on button "Mover para finalizado" at bounding box center [757, 406] width 150 height 22
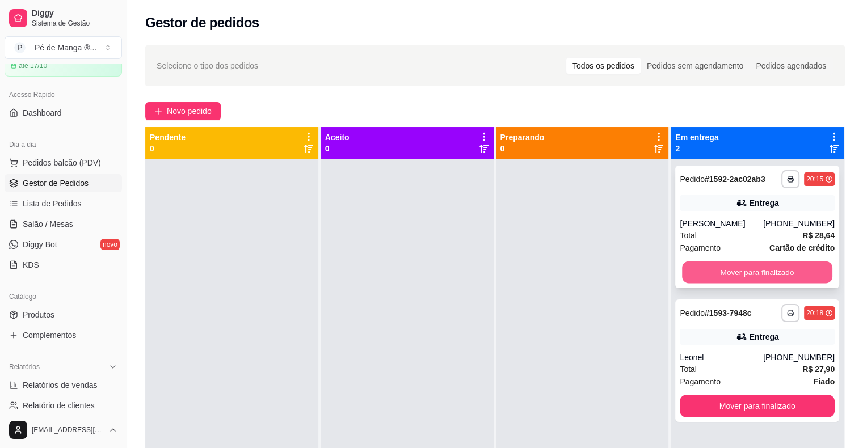
click at [737, 268] on button "Mover para finalizado" at bounding box center [757, 272] width 150 height 22
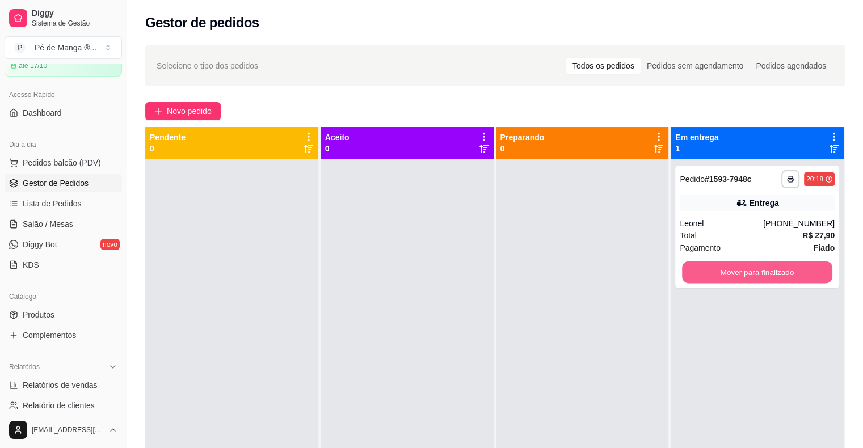
click at [737, 267] on button "Mover para finalizado" at bounding box center [757, 272] width 150 height 22
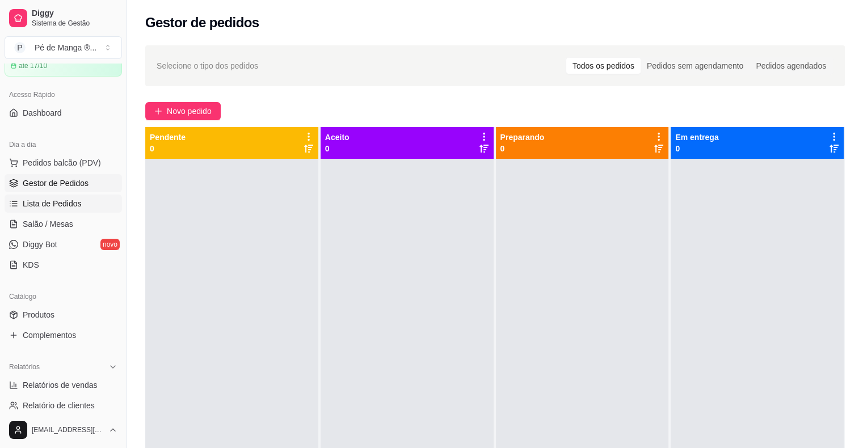
click at [66, 205] on span "Lista de Pedidos" at bounding box center [52, 203] width 59 height 11
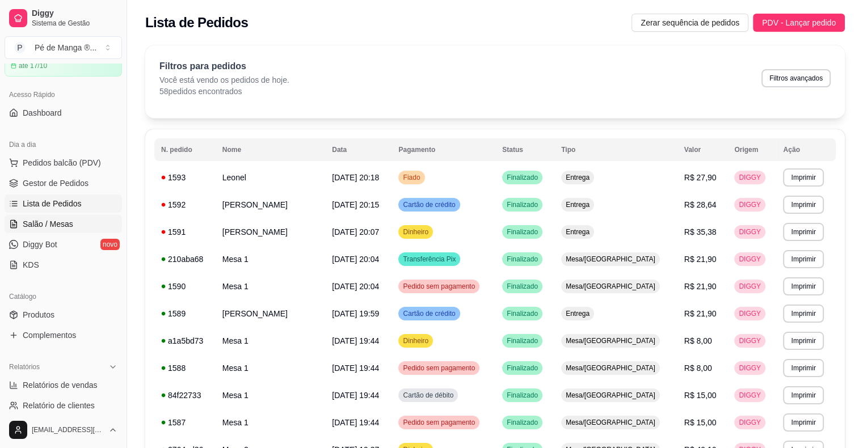
click at [64, 220] on span "Salão / Mesas" at bounding box center [48, 223] width 50 height 11
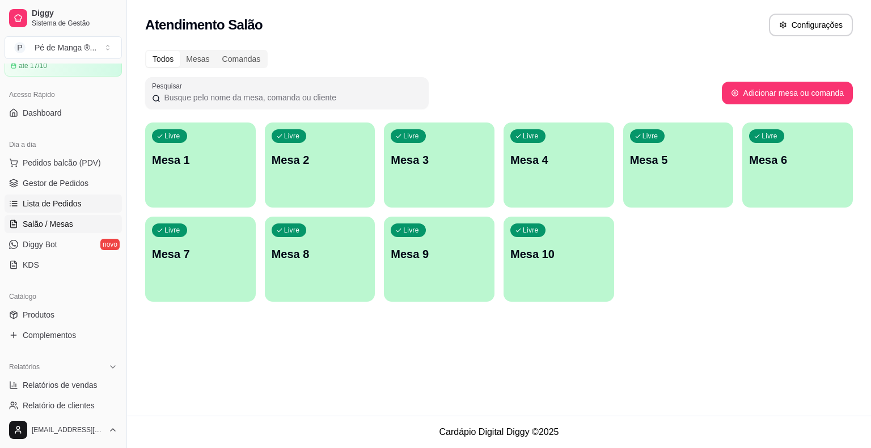
click at [66, 199] on span "Lista de Pedidos" at bounding box center [52, 203] width 59 height 11
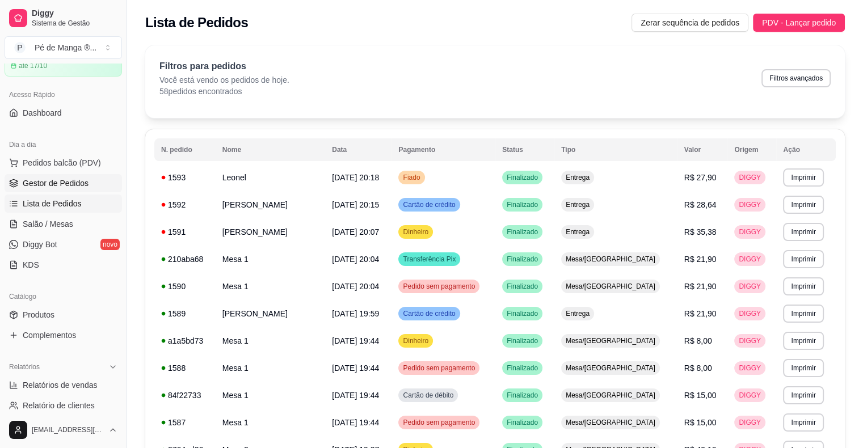
click at [89, 182] on link "Gestor de Pedidos" at bounding box center [63, 183] width 117 height 18
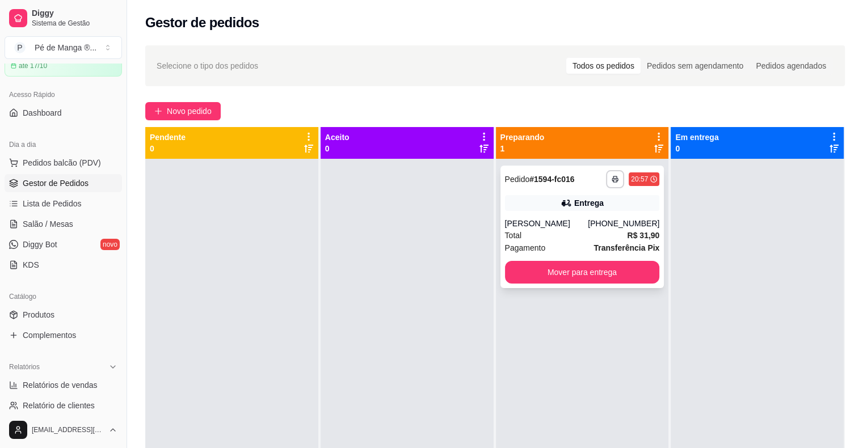
click at [596, 224] on div "(15) 99605-5018" at bounding box center [623, 223] width 71 height 11
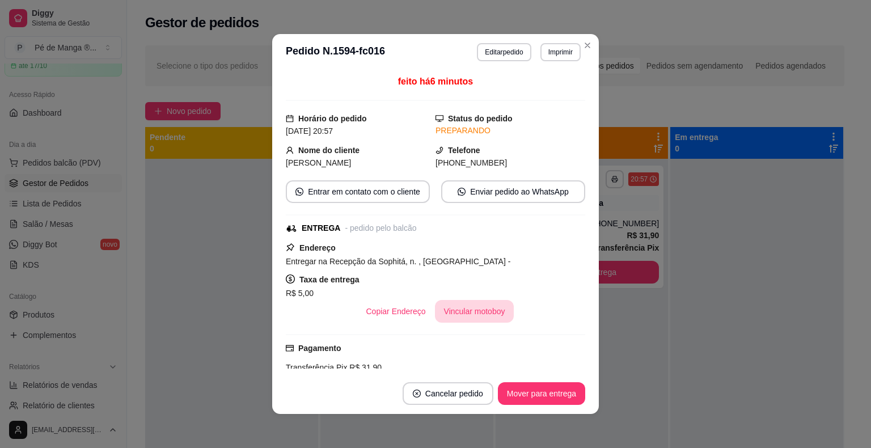
click at [487, 313] on button "Vincular motoboy" at bounding box center [474, 311] width 79 height 23
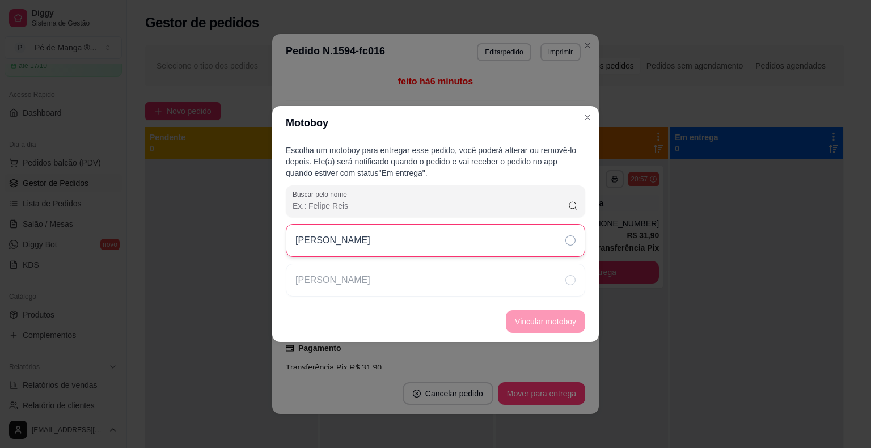
click at [509, 250] on div "Samuel" at bounding box center [435, 240] width 299 height 33
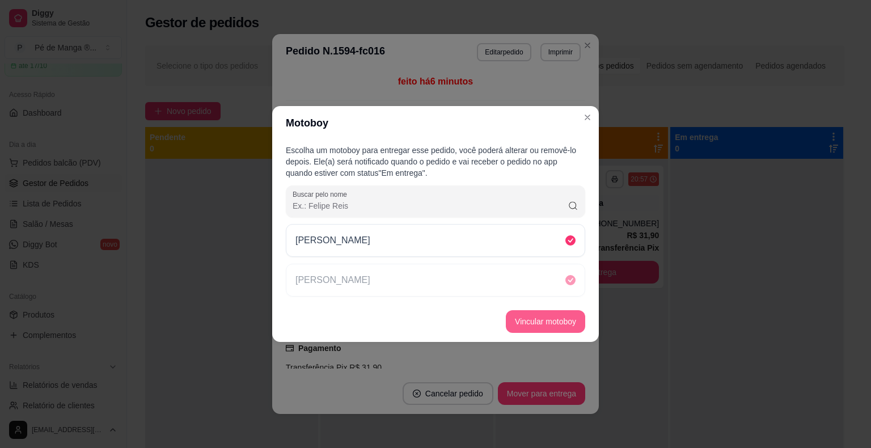
click at [542, 323] on button "Vincular motoboy" at bounding box center [545, 321] width 79 height 23
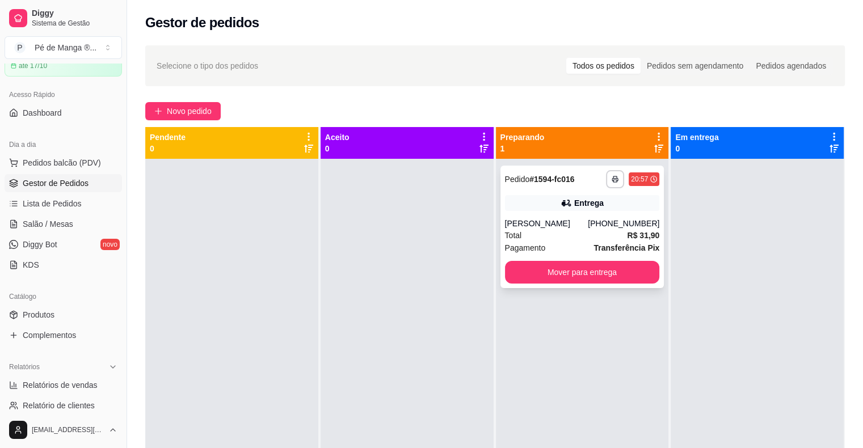
click at [566, 221] on div "[PERSON_NAME]" at bounding box center [546, 223] width 83 height 11
click at [602, 278] on button "Mover para entrega" at bounding box center [582, 272] width 150 height 22
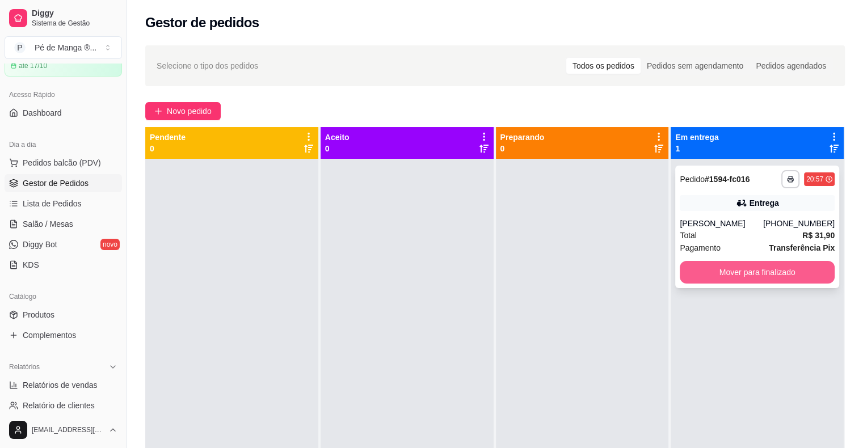
click at [694, 269] on button "Mover para finalizado" at bounding box center [757, 272] width 155 height 23
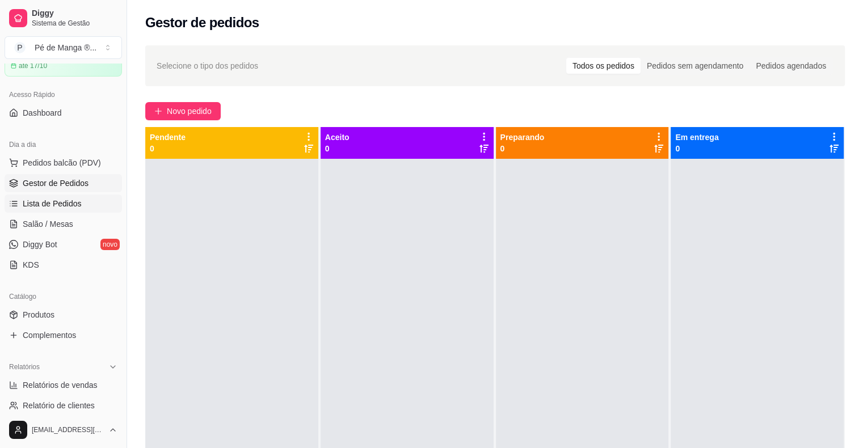
click at [62, 200] on span "Lista de Pedidos" at bounding box center [52, 203] width 59 height 11
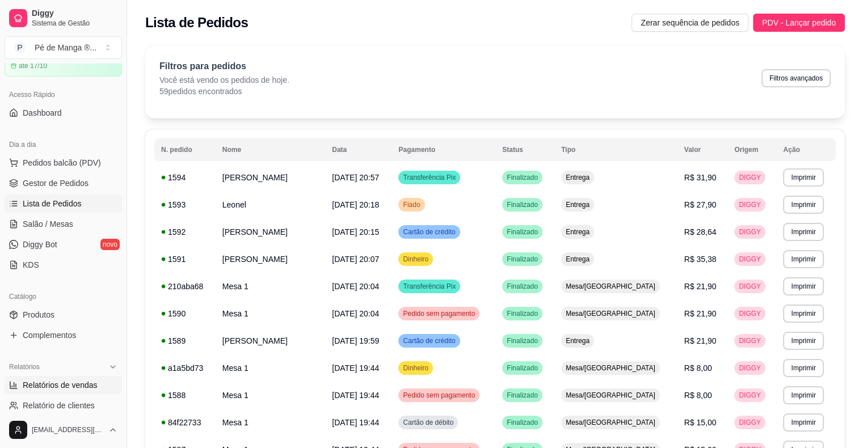
click at [76, 385] on span "Relatórios de vendas" at bounding box center [60, 384] width 75 height 11
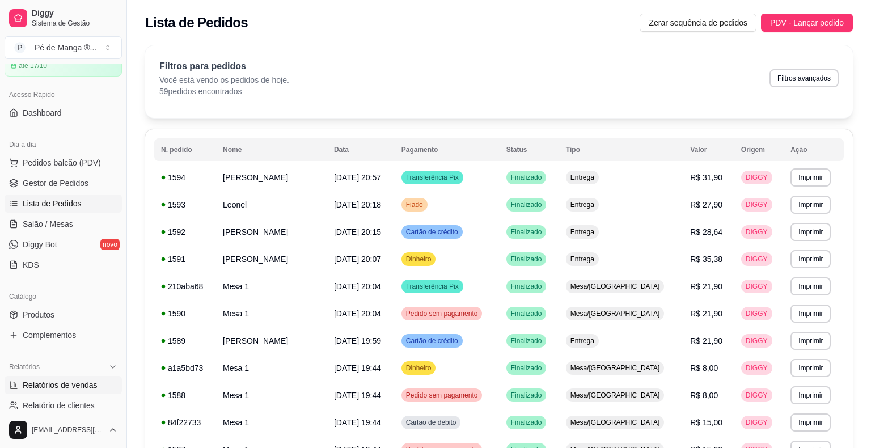
select select "ALL"
select select "0"
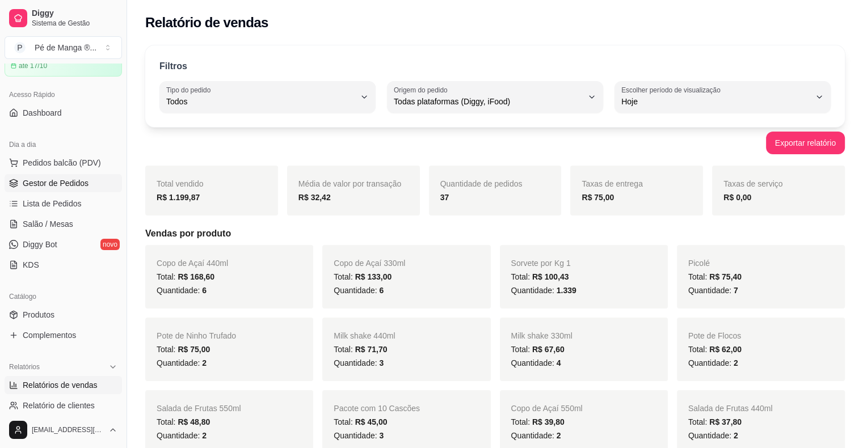
click at [64, 184] on span "Gestor de Pedidos" at bounding box center [56, 183] width 66 height 11
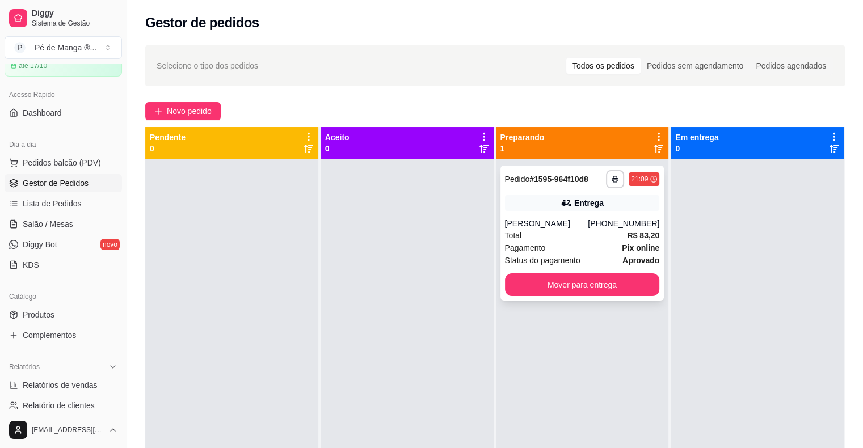
click at [521, 210] on div "Entrega" at bounding box center [582, 203] width 155 height 16
click at [563, 286] on button "Mover para entrega" at bounding box center [582, 284] width 155 height 23
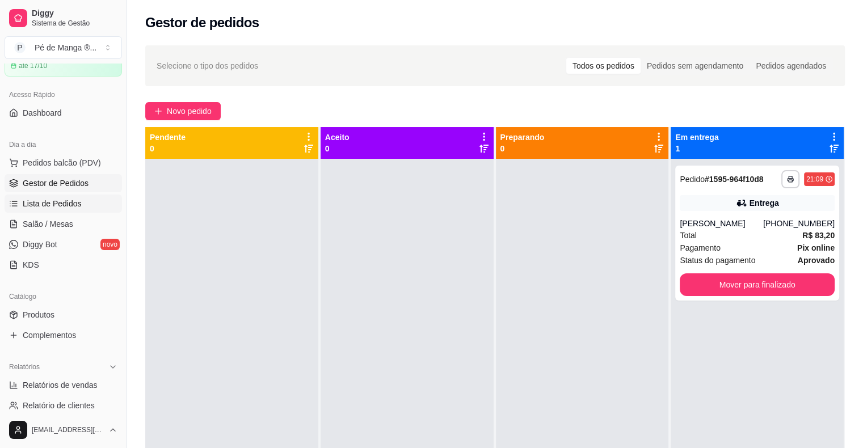
click at [71, 202] on span "Lista de Pedidos" at bounding box center [52, 203] width 59 height 11
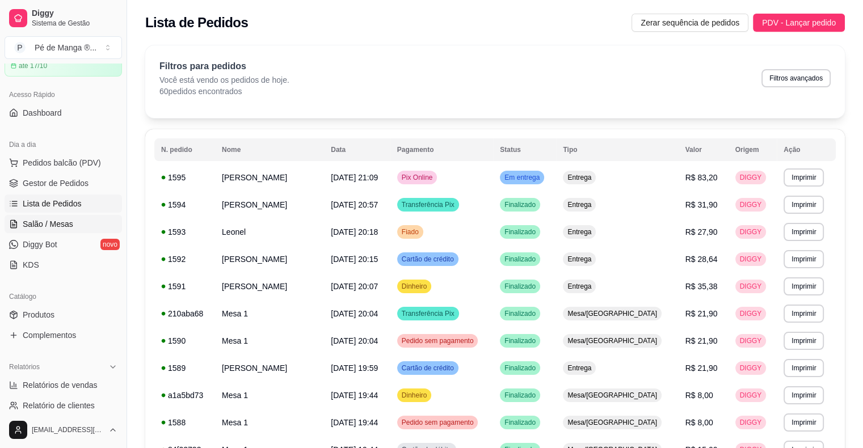
click at [99, 218] on link "Salão / Mesas" at bounding box center [63, 224] width 117 height 18
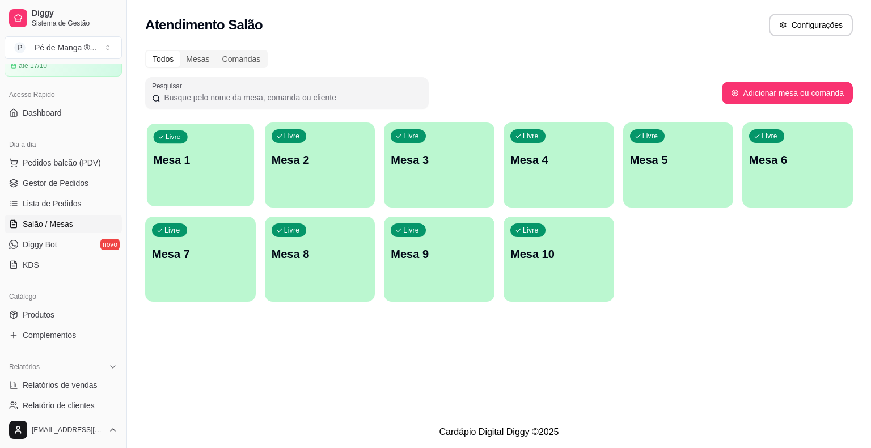
click at [214, 172] on div "Livre Mesa 1" at bounding box center [200, 158] width 107 height 69
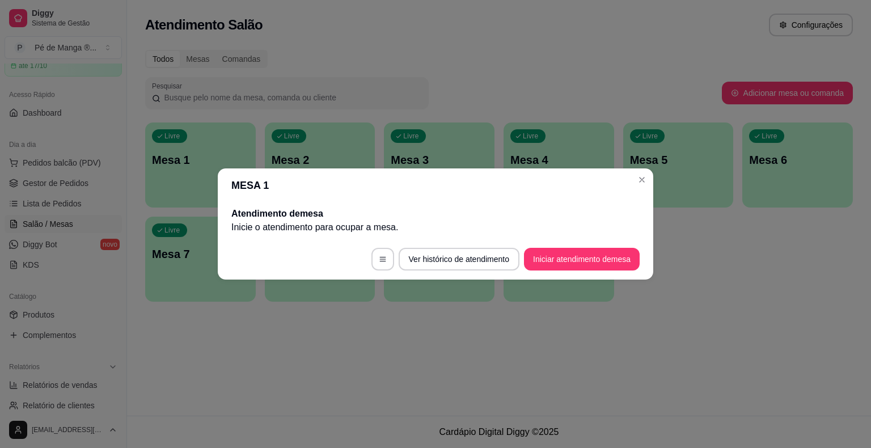
click at [590, 247] on footer "Ver histórico de atendimento Iniciar atendimento de mesa" at bounding box center [436, 259] width 436 height 41
click at [592, 254] on button "Iniciar atendimento de mesa" at bounding box center [582, 259] width 116 height 23
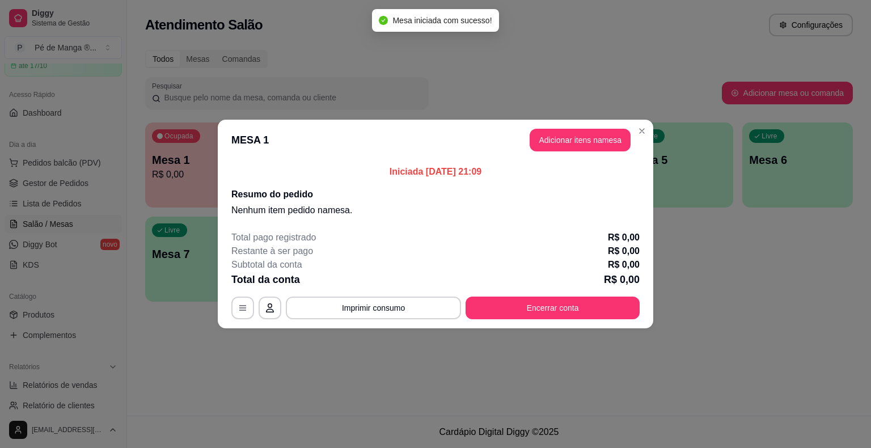
click at [542, 149] on button "Adicionar itens na mesa" at bounding box center [580, 140] width 101 height 23
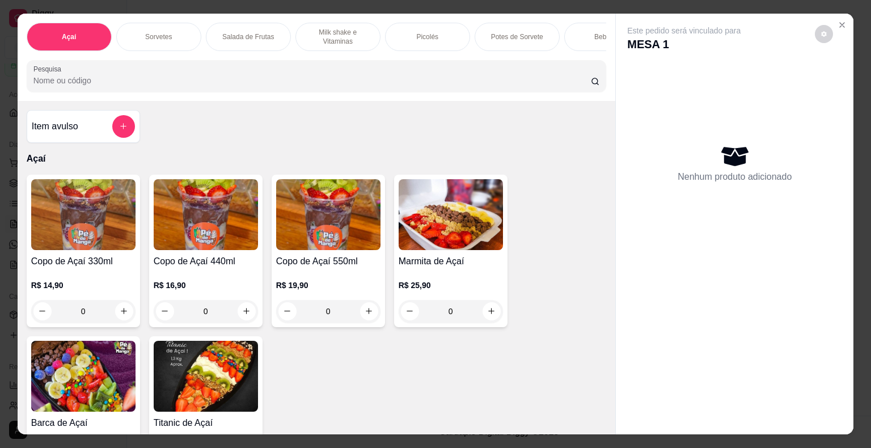
click at [355, 35] on p "Milk shake e Vitaminas" at bounding box center [338, 37] width 66 height 18
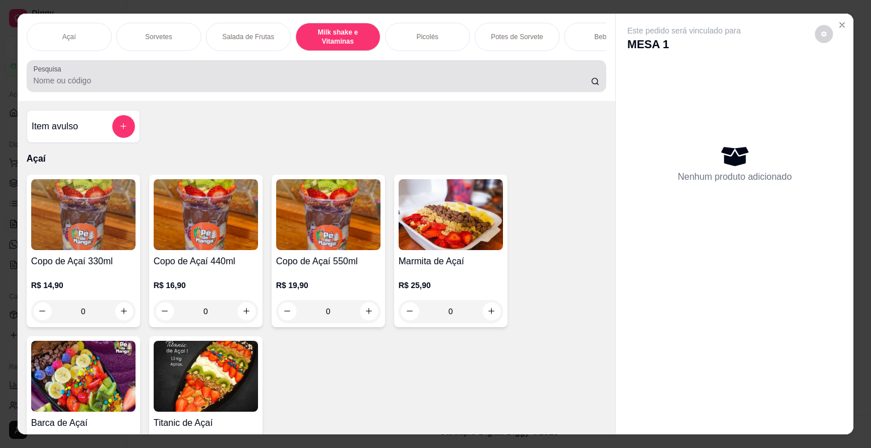
scroll to position [27, 0]
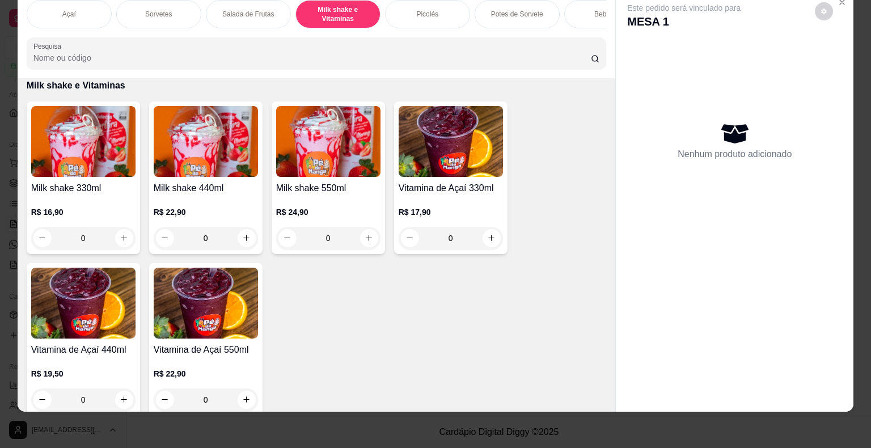
click at [115, 242] on div "0" at bounding box center [83, 238] width 104 height 23
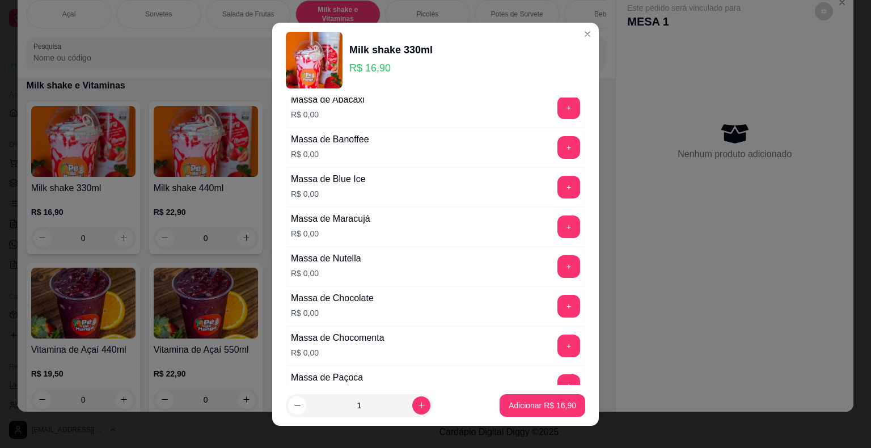
scroll to position [1078, 0]
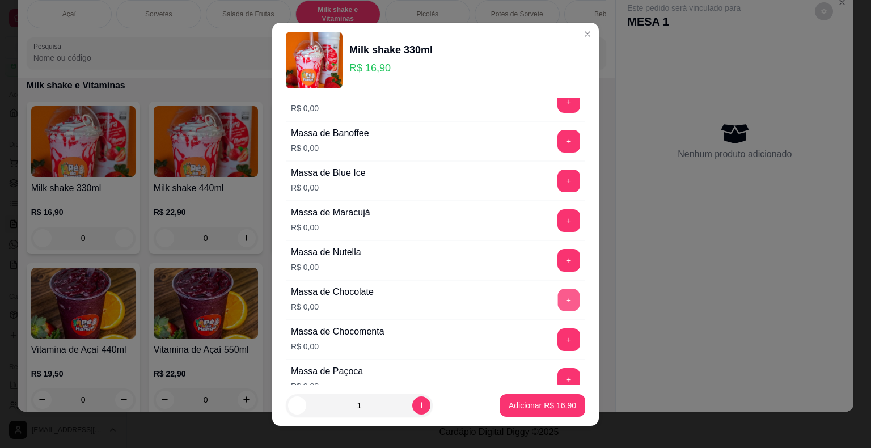
click at [558, 289] on button "+" at bounding box center [569, 300] width 22 height 22
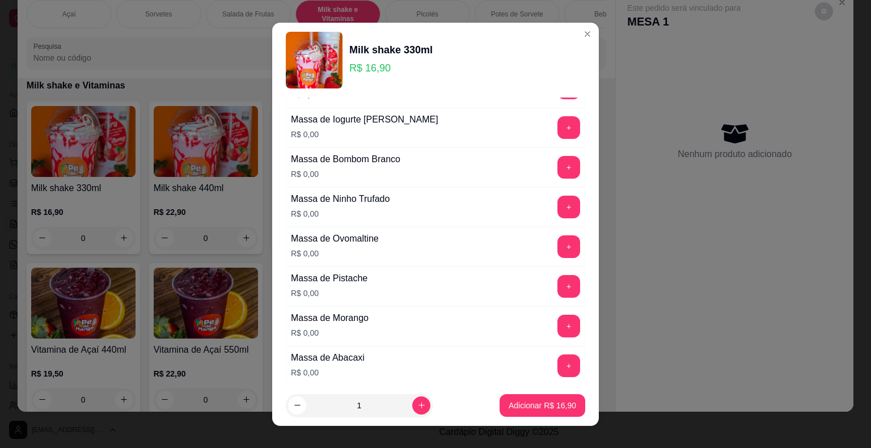
scroll to position [794, 0]
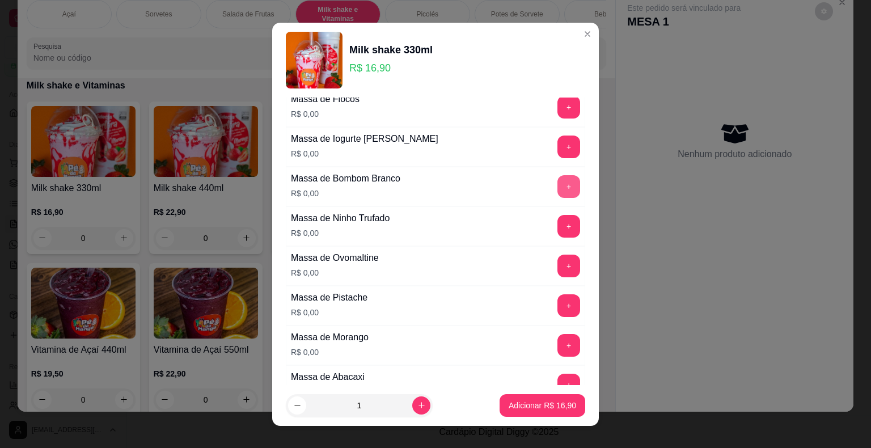
click at [558, 182] on button "+" at bounding box center [569, 186] width 23 height 23
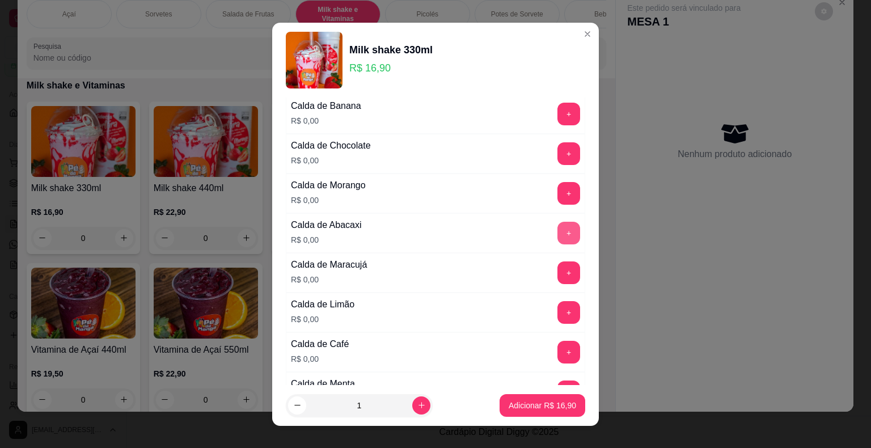
scroll to position [0, 0]
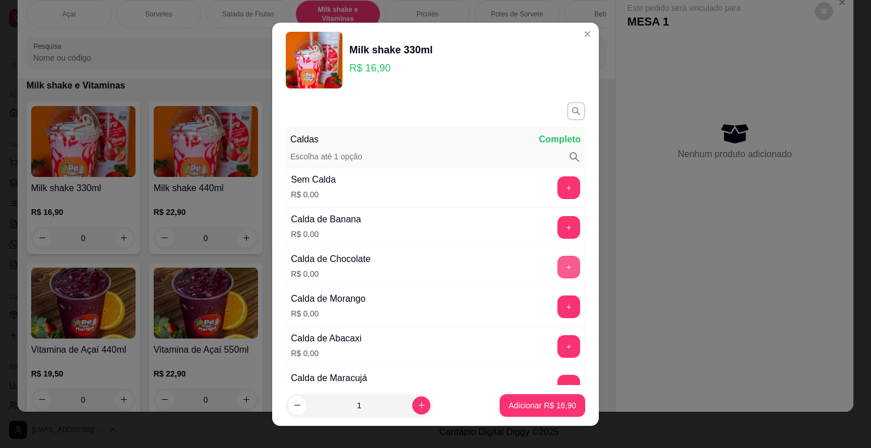
click at [558, 264] on button "+" at bounding box center [569, 267] width 23 height 23
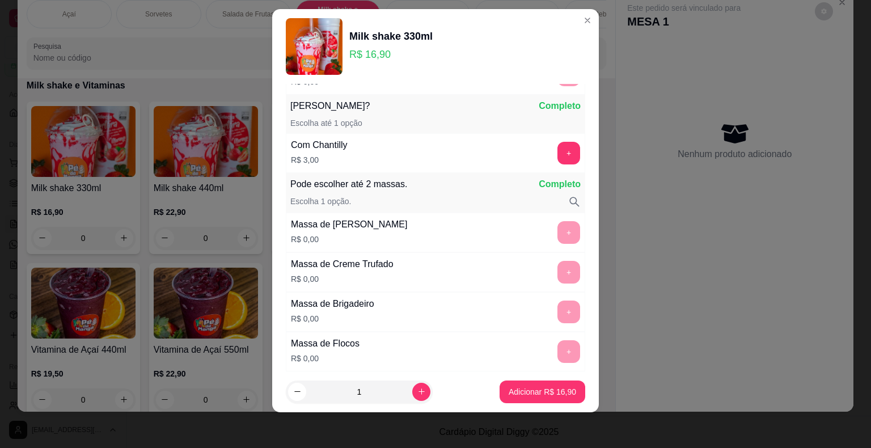
scroll to position [544, 0]
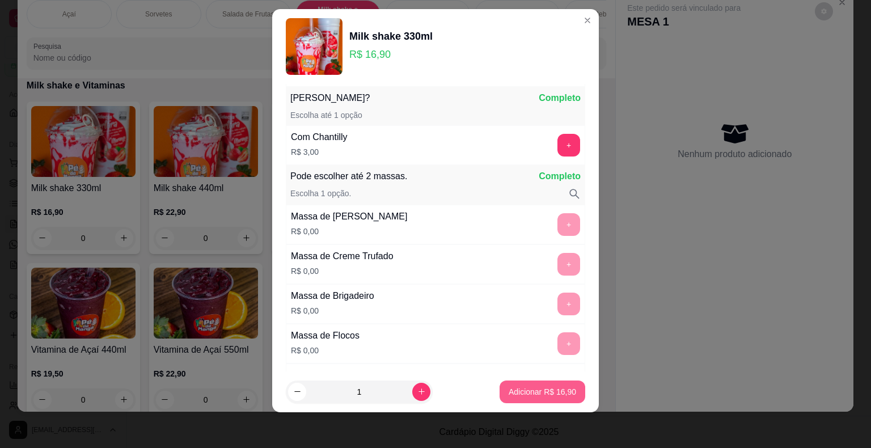
click at [546, 396] on p "Adicionar R$ 16,90" at bounding box center [542, 391] width 67 height 11
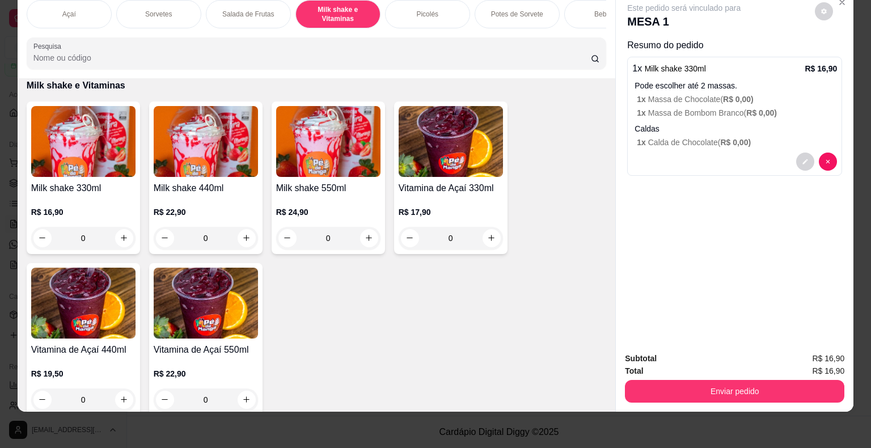
click at [67, 208] on p "R$ 16,90" at bounding box center [83, 211] width 104 height 11
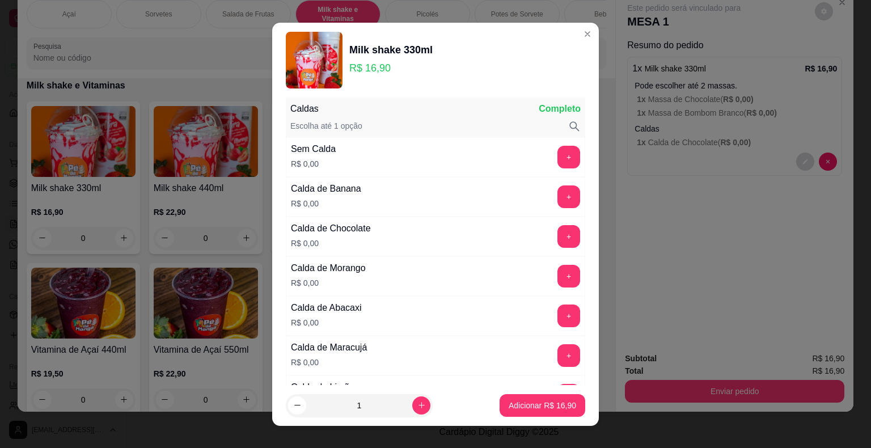
scroll to position [57, 0]
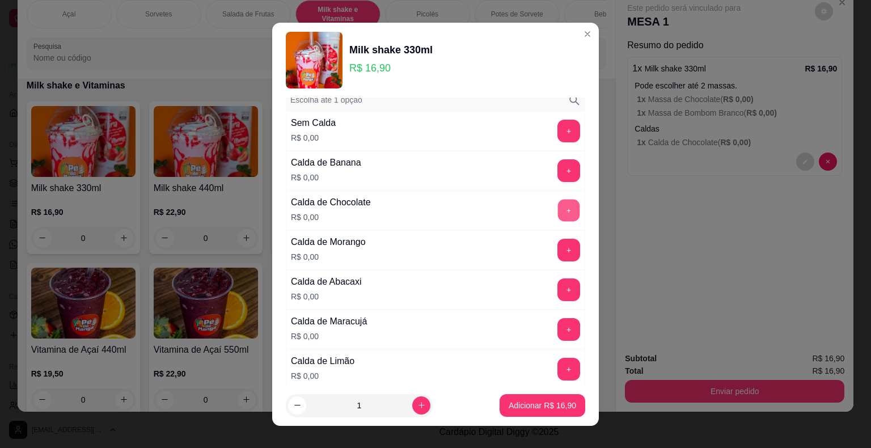
click at [558, 214] on button "+" at bounding box center [569, 210] width 22 height 22
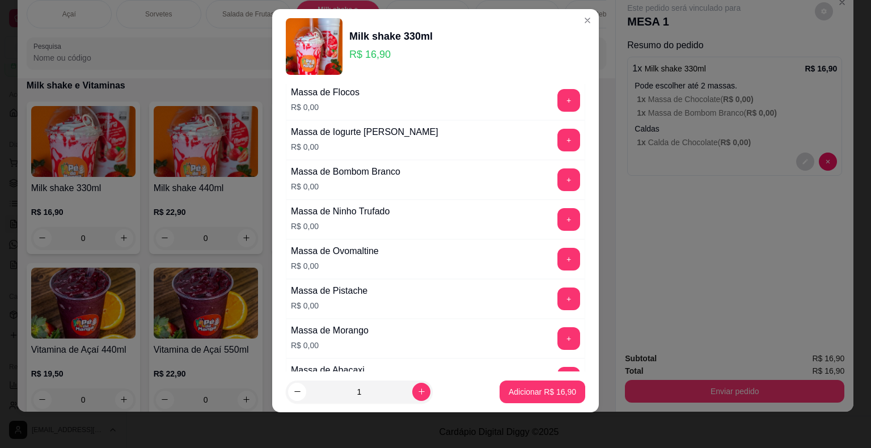
scroll to position [769, 0]
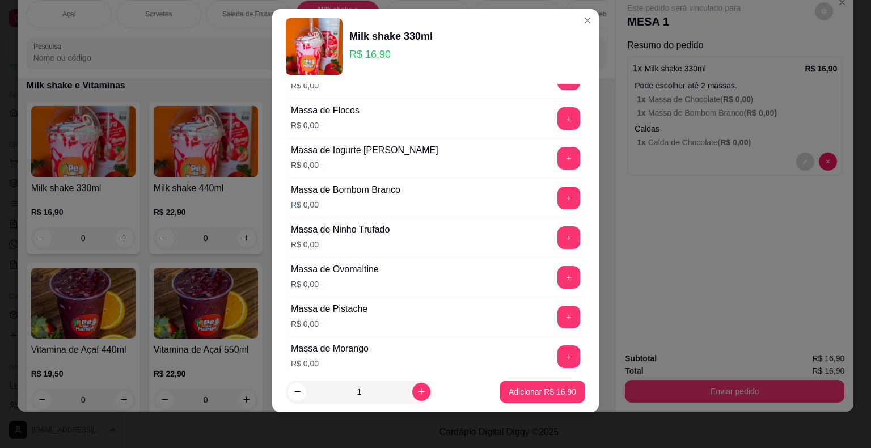
click at [558, 193] on button "+" at bounding box center [569, 198] width 23 height 23
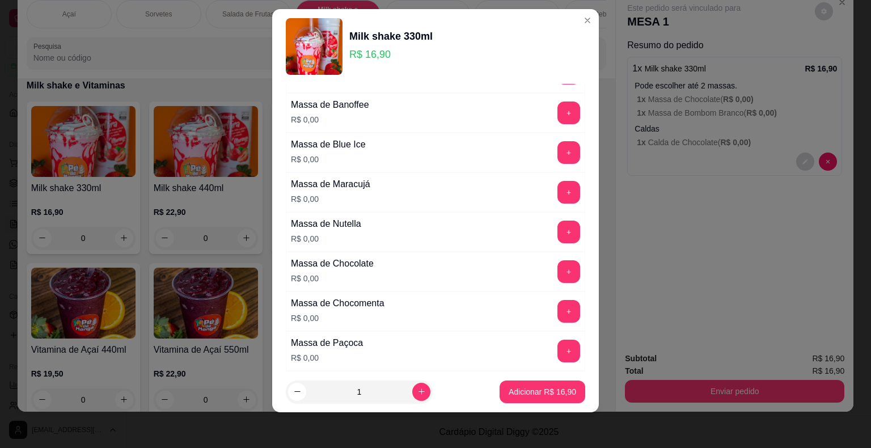
scroll to position [1109, 0]
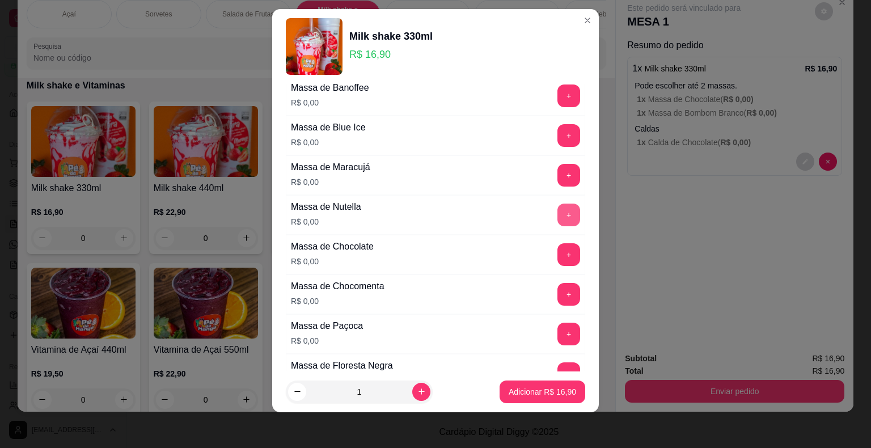
click at [558, 210] on button "+" at bounding box center [569, 215] width 23 height 23
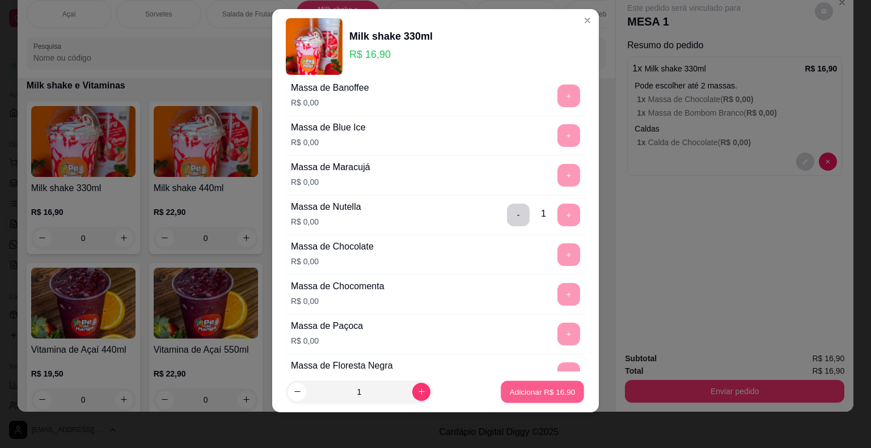
click at [545, 387] on p "Adicionar R$ 16,90" at bounding box center [543, 391] width 66 height 11
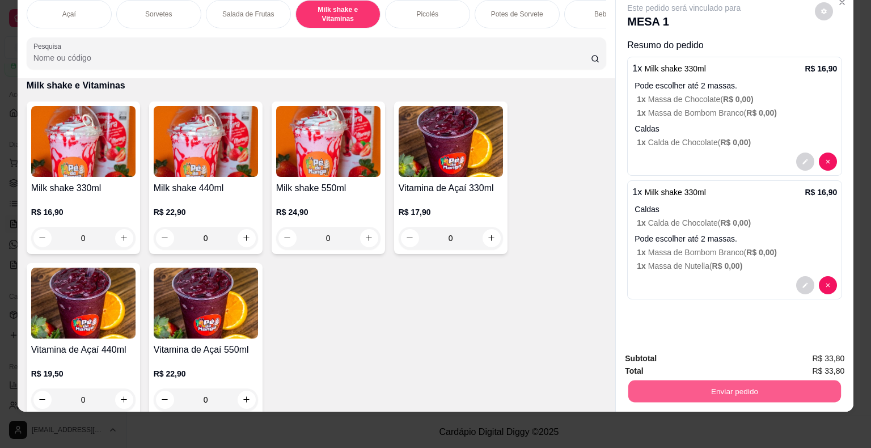
click at [726, 381] on button "Enviar pedido" at bounding box center [734, 392] width 213 height 22
click at [809, 348] on button "Enviar pedido" at bounding box center [815, 355] width 64 height 22
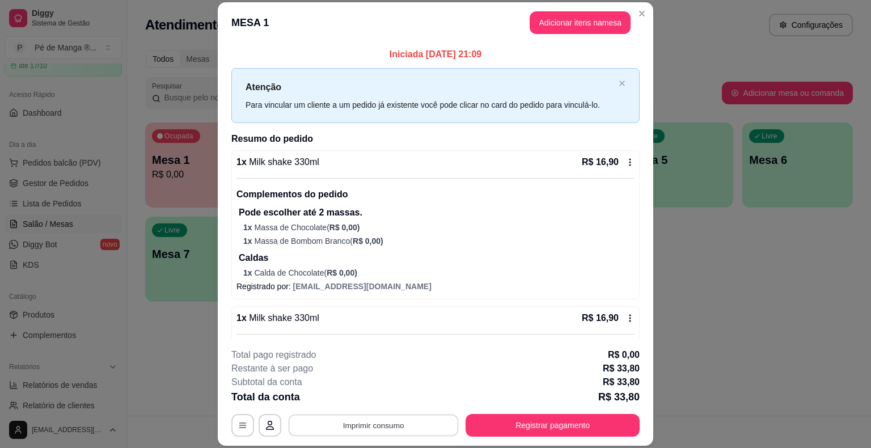
click at [402, 423] on button "Imprimir consumo" at bounding box center [374, 426] width 170 height 22
click at [391, 390] on button "IMPRESSORA" at bounding box center [372, 399] width 79 height 18
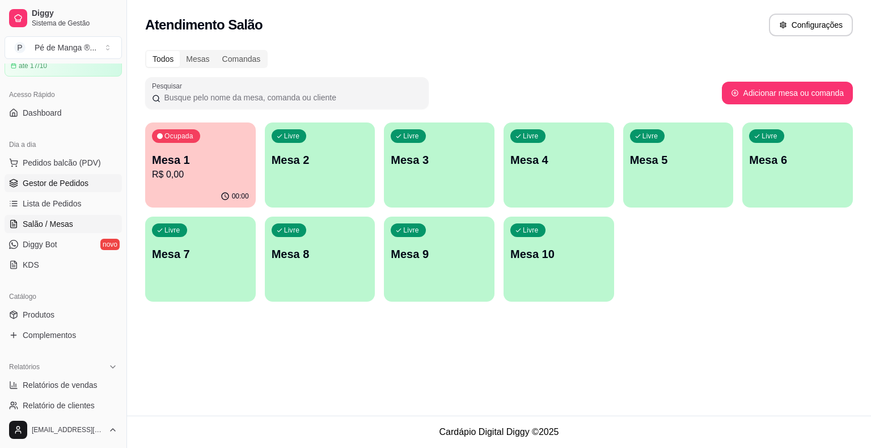
click at [64, 182] on span "Gestor de Pedidos" at bounding box center [56, 183] width 66 height 11
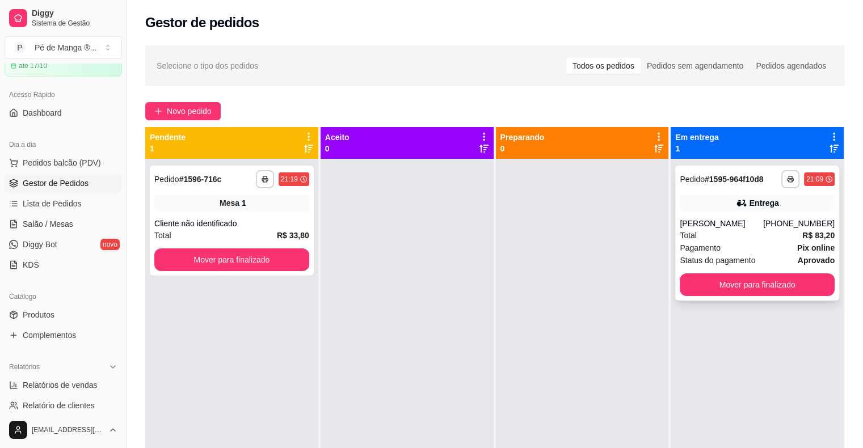
click at [740, 247] on div "Pagamento Pix online" at bounding box center [757, 248] width 155 height 12
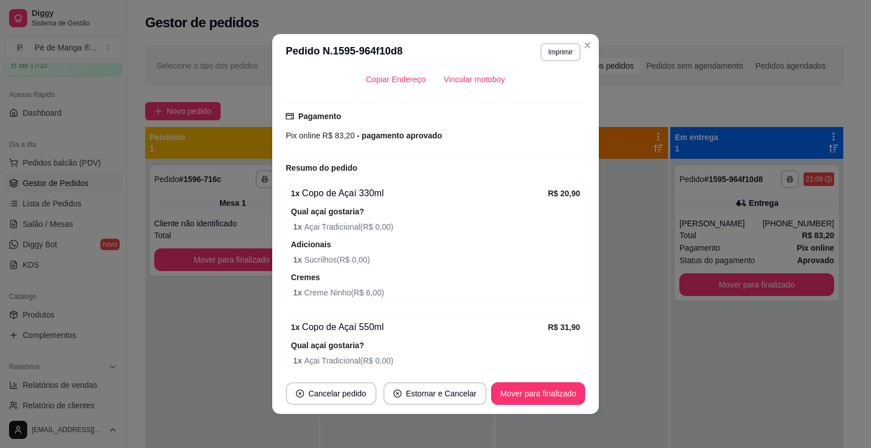
scroll to position [349, 0]
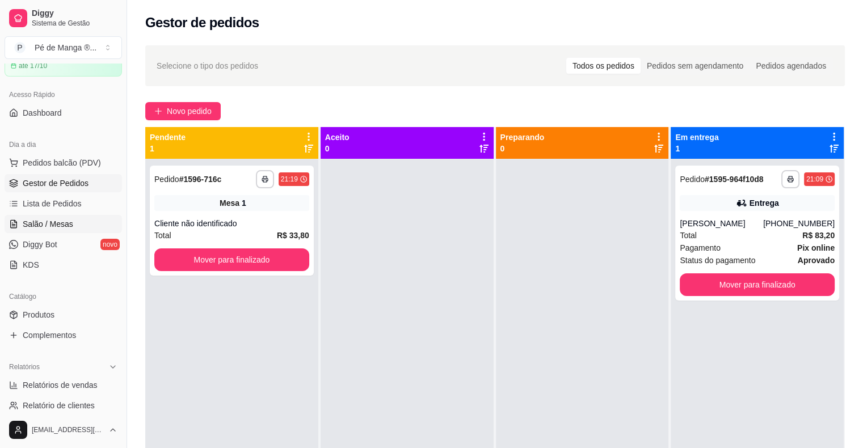
click at [75, 226] on link "Salão / Mesas" at bounding box center [63, 224] width 117 height 18
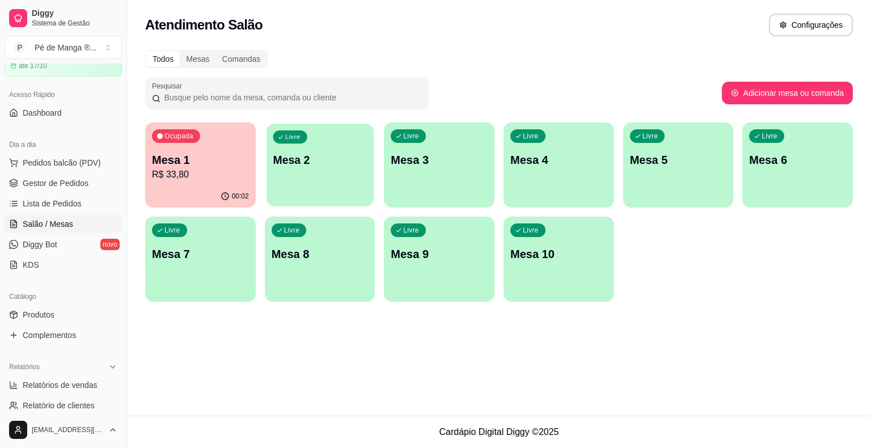
click at [320, 175] on div "Livre Mesa 2" at bounding box center [320, 158] width 107 height 69
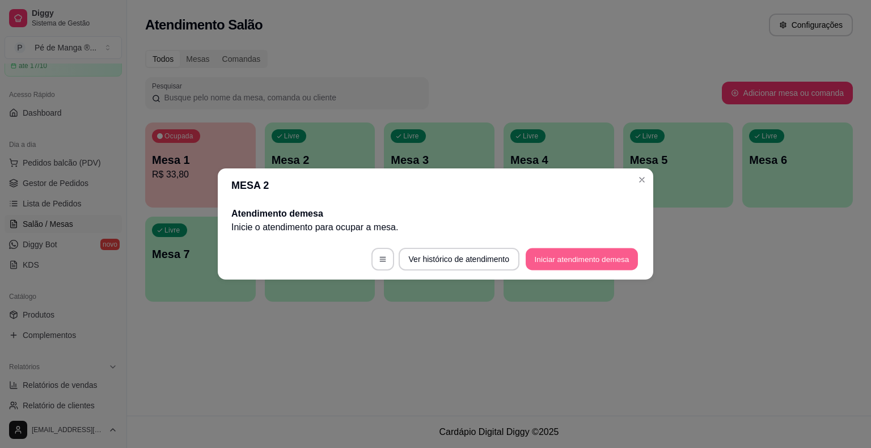
click at [585, 259] on button "Iniciar atendimento de mesa" at bounding box center [582, 259] width 112 height 22
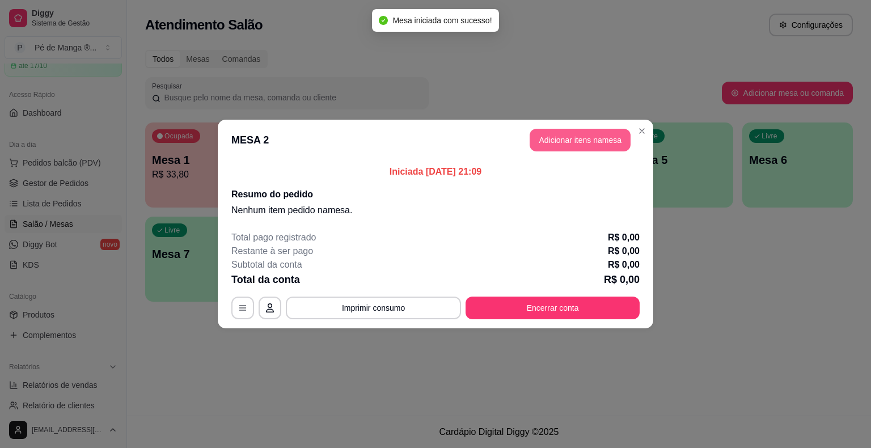
click at [588, 144] on button "Adicionar itens na mesa" at bounding box center [580, 140] width 101 height 23
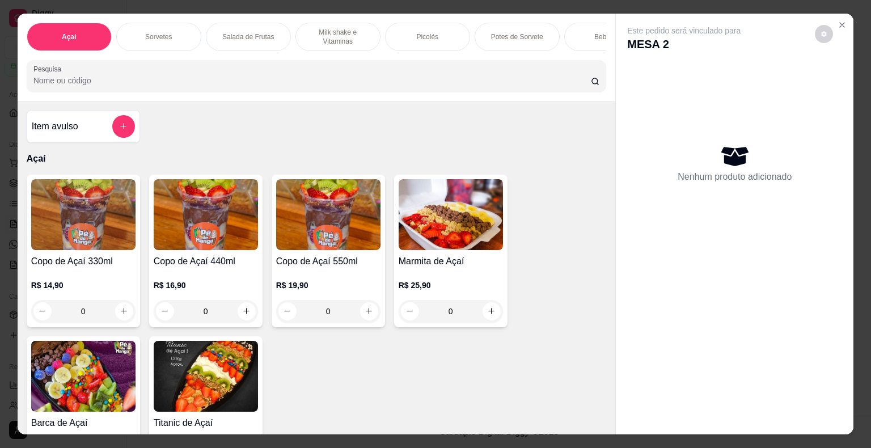
click at [356, 39] on p "Milk shake e Vitaminas" at bounding box center [338, 37] width 66 height 18
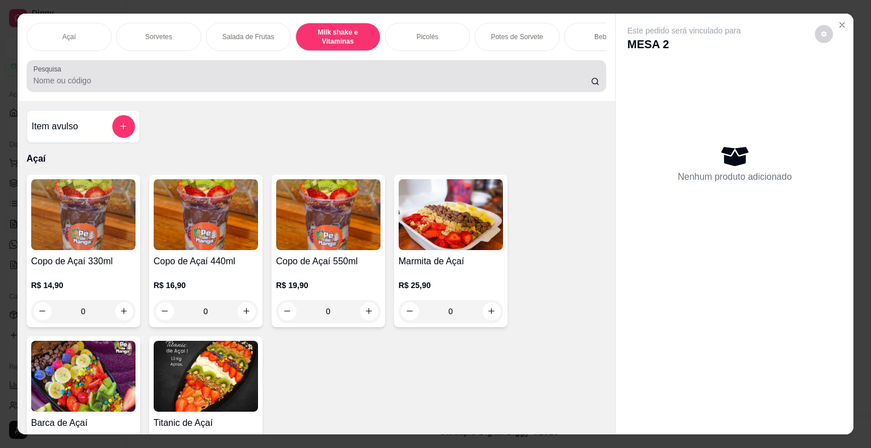
scroll to position [27, 0]
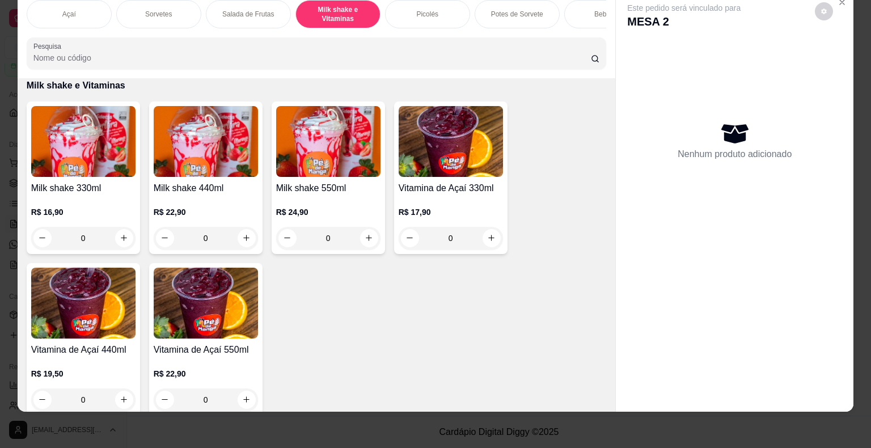
drag, startPoint x: 85, startPoint y: 205, endPoint x: 88, endPoint y: 199, distance: 7.4
click at [88, 199] on div "R$ 16,90 0" at bounding box center [83, 222] width 104 height 54
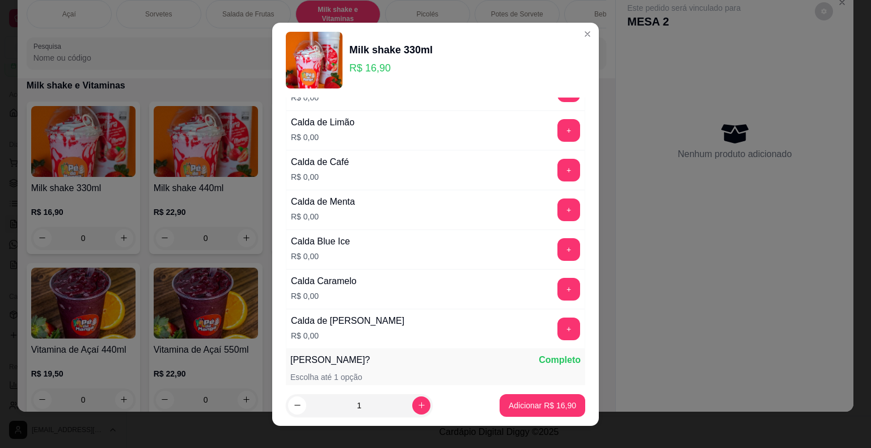
scroll to position [340, 0]
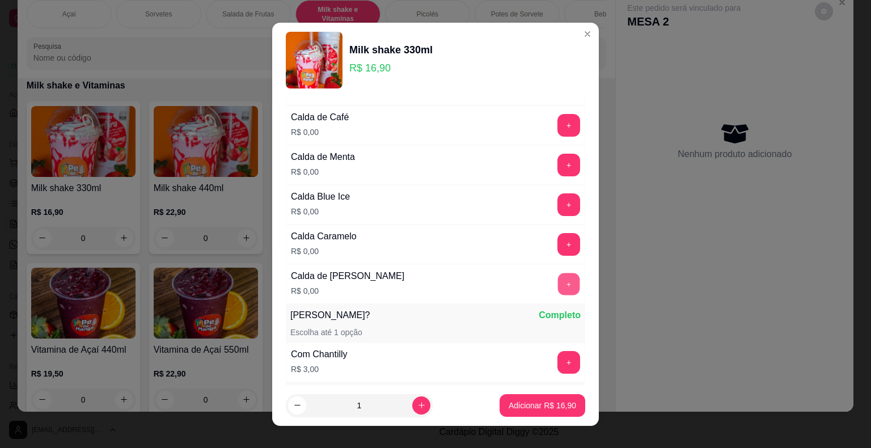
click at [558, 275] on button "+" at bounding box center [569, 284] width 22 height 22
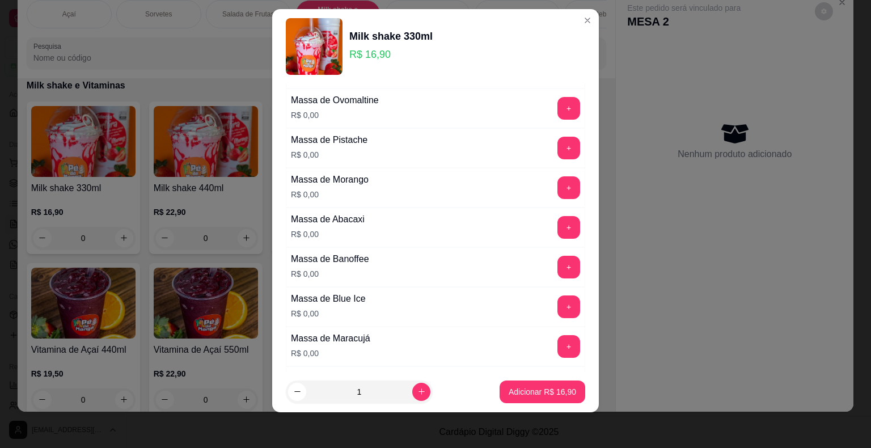
scroll to position [884, 0]
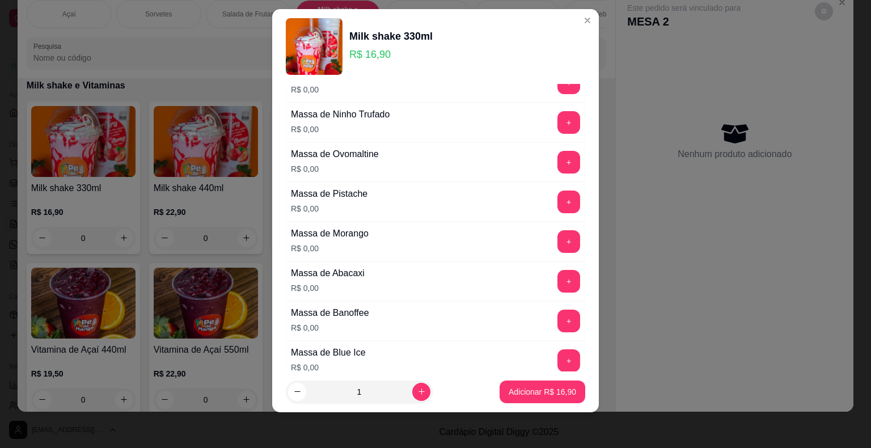
click at [558, 154] on button "+" at bounding box center [569, 162] width 23 height 23
click at [531, 385] on button "Adicionar R$ 16,90" at bounding box center [542, 392] width 83 height 22
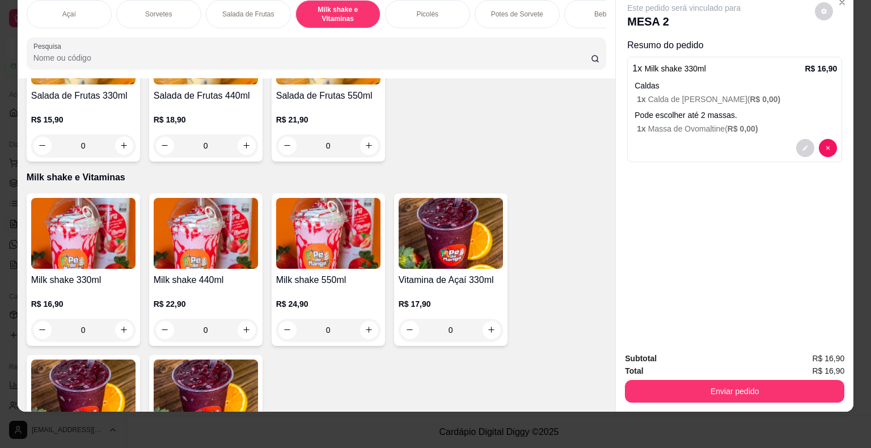
scroll to position [1167, 0]
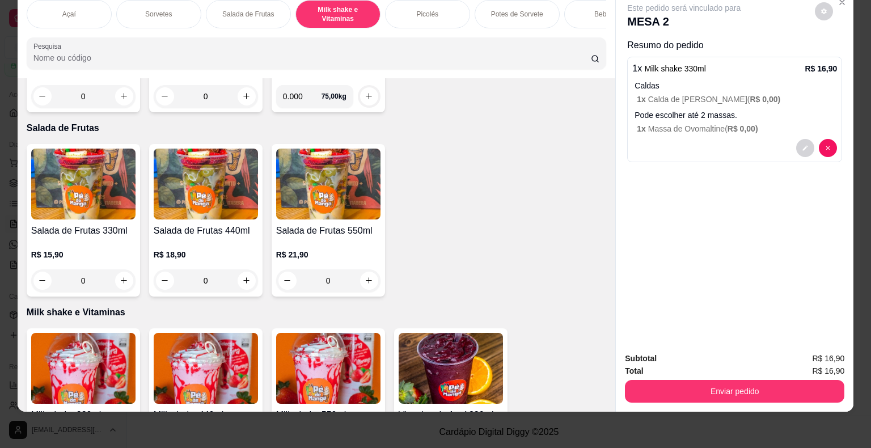
click at [168, 9] on div "Sorvetes" at bounding box center [158, 14] width 85 height 28
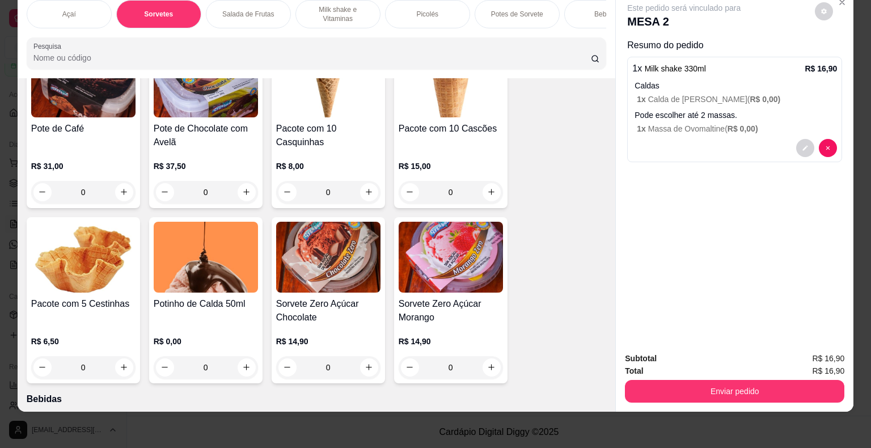
scroll to position [2552, 0]
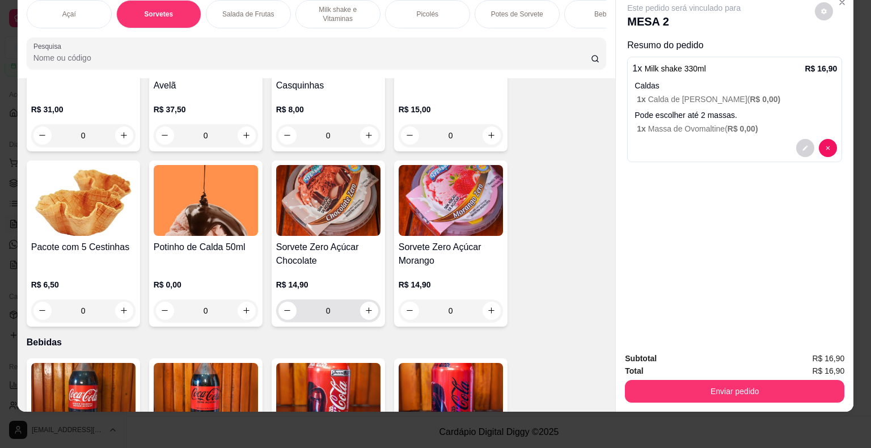
click at [373, 299] on div "0" at bounding box center [328, 310] width 100 height 23
click at [372, 302] on button "increase-product-quantity" at bounding box center [369, 311] width 18 height 18
type input "1"
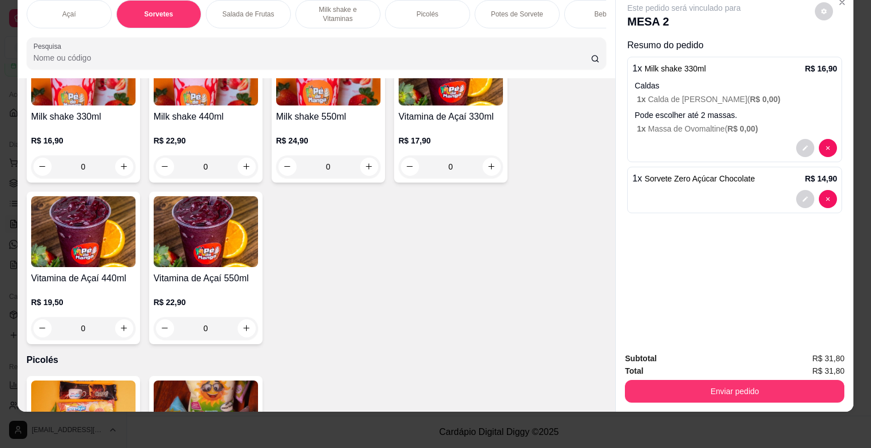
scroll to position [1361, 0]
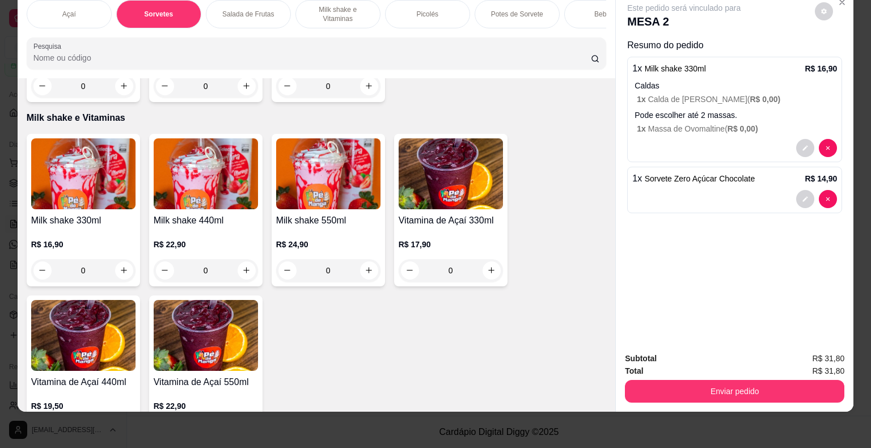
click at [350, 10] on p "Milk shake e Vitaminas" at bounding box center [338, 14] width 66 height 18
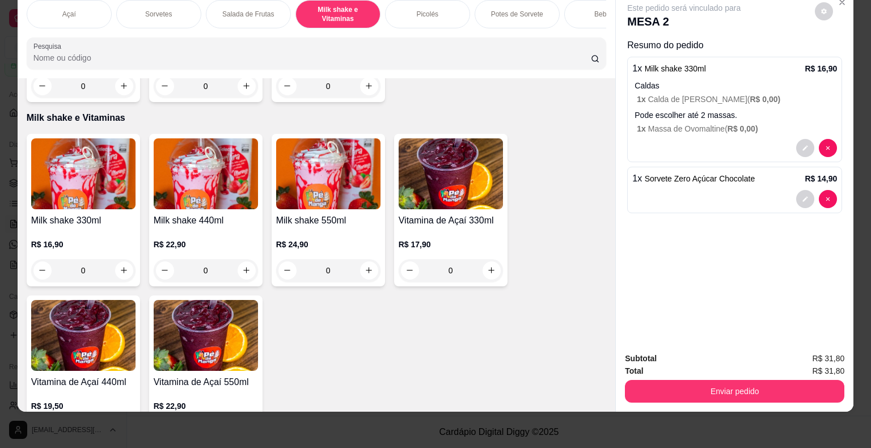
scroll to position [1394, 0]
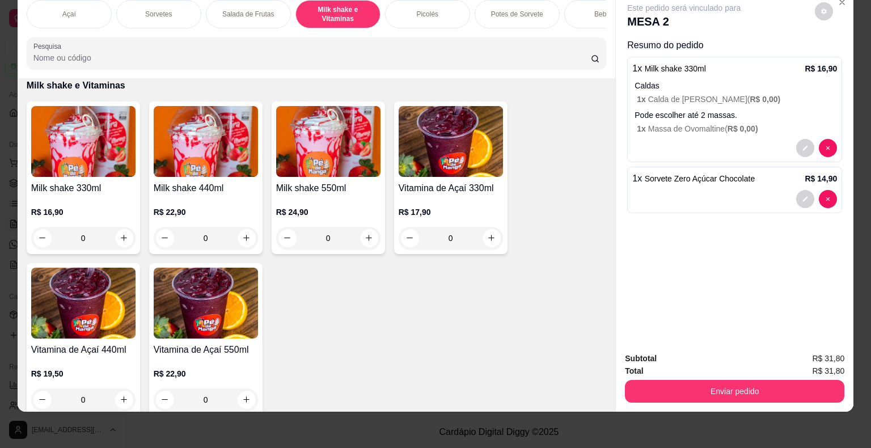
click at [36, 204] on div "R$ 16,90 0" at bounding box center [83, 222] width 104 height 54
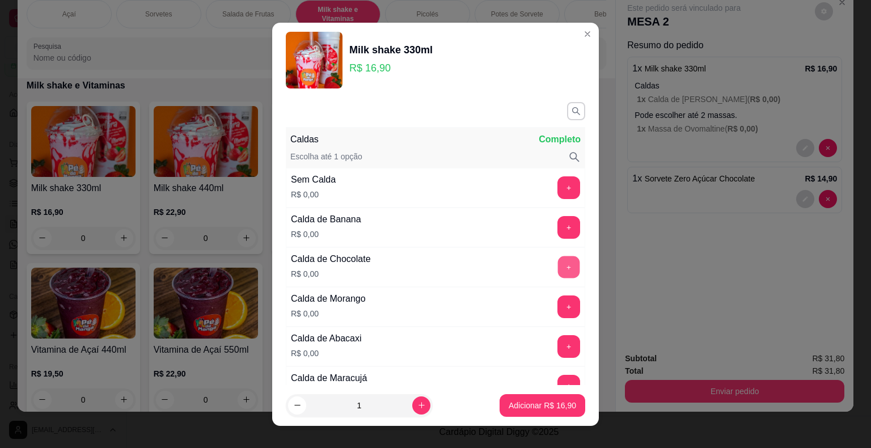
click at [558, 259] on button "+" at bounding box center [569, 267] width 22 height 22
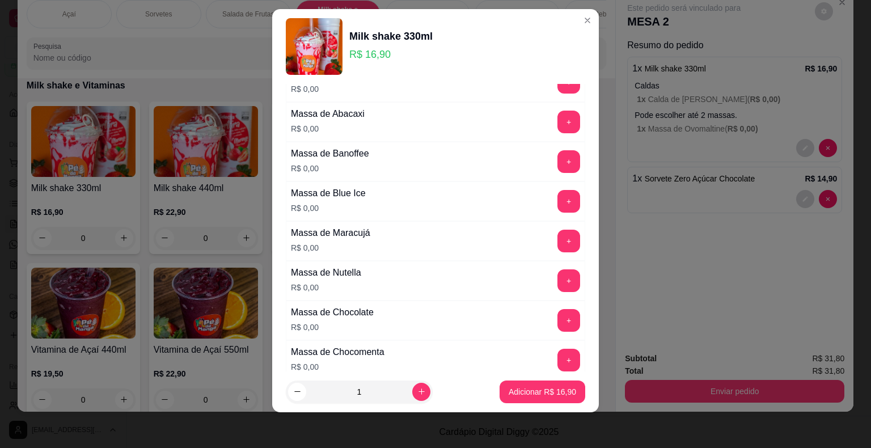
scroll to position [1063, 0]
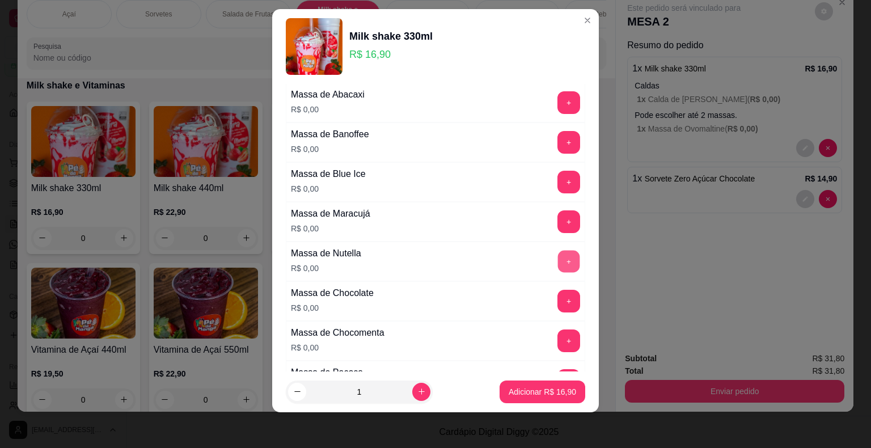
click at [558, 259] on button "+" at bounding box center [569, 261] width 22 height 22
click at [538, 389] on p "Adicionar R$ 16,90" at bounding box center [542, 391] width 67 height 11
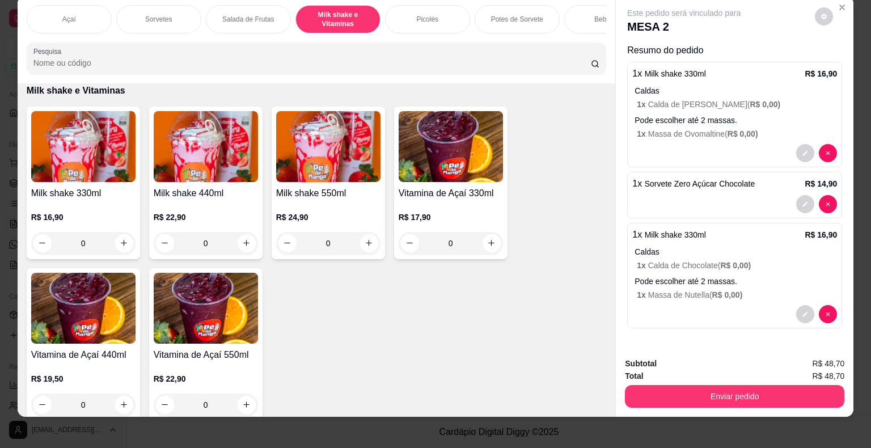
scroll to position [27, 0]
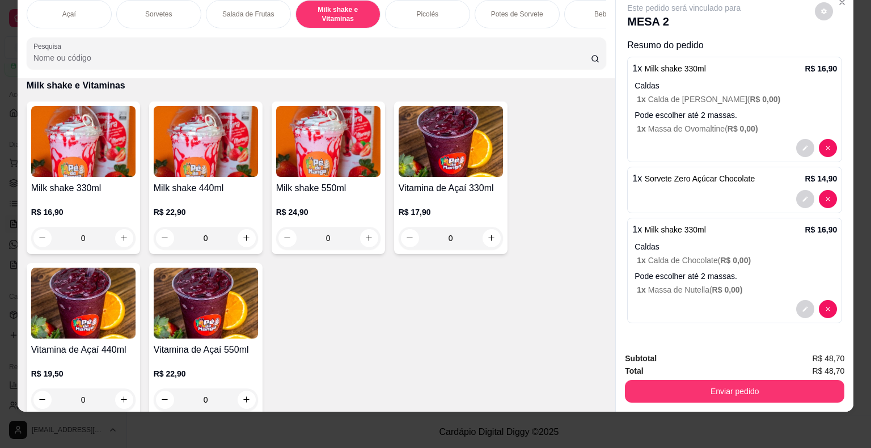
click at [728, 396] on div "Subtotal R$ 48,70 Total R$ 48,70 Enviar pedido" at bounding box center [735, 377] width 238 height 69
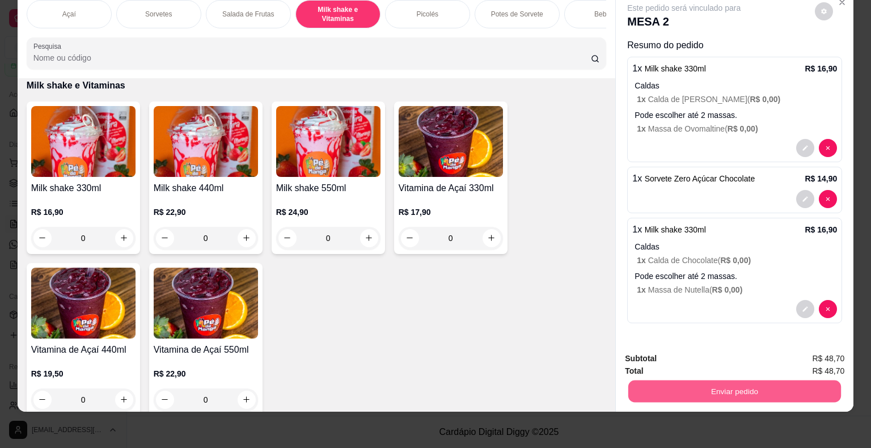
click at [725, 391] on button "Enviar pedido" at bounding box center [734, 392] width 213 height 22
click at [799, 357] on button "Enviar pedido" at bounding box center [815, 354] width 62 height 21
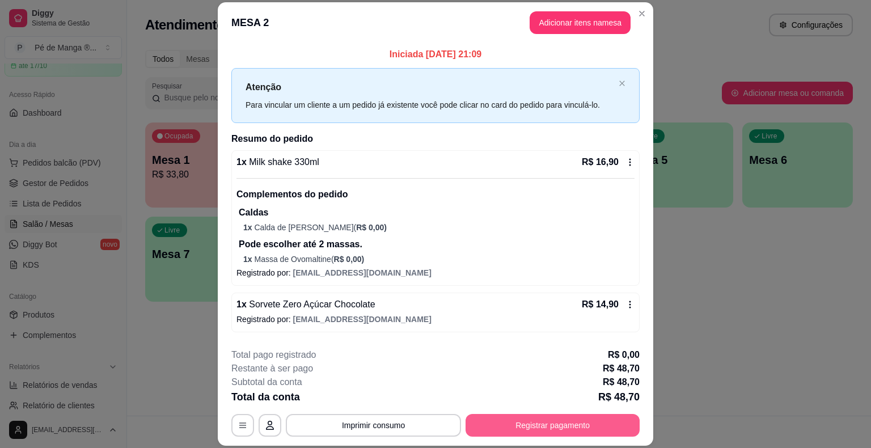
click at [565, 428] on button "Registrar pagamento" at bounding box center [553, 425] width 174 height 23
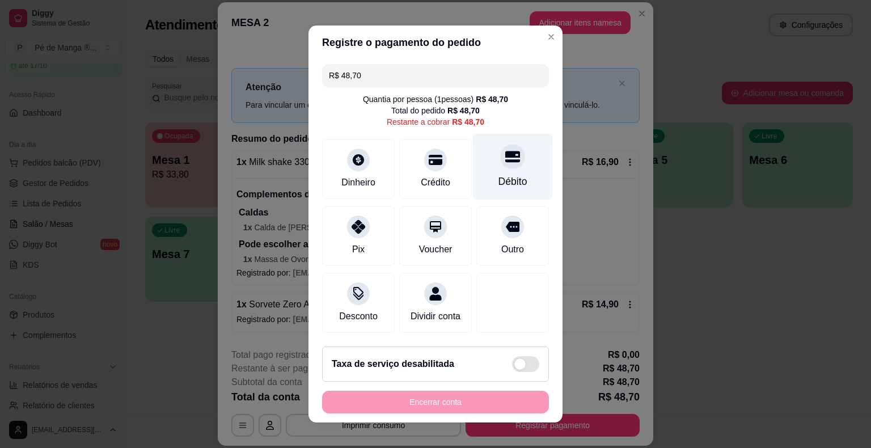
click at [517, 169] on div "Débito" at bounding box center [513, 167] width 80 height 66
type input "R$ 0,00"
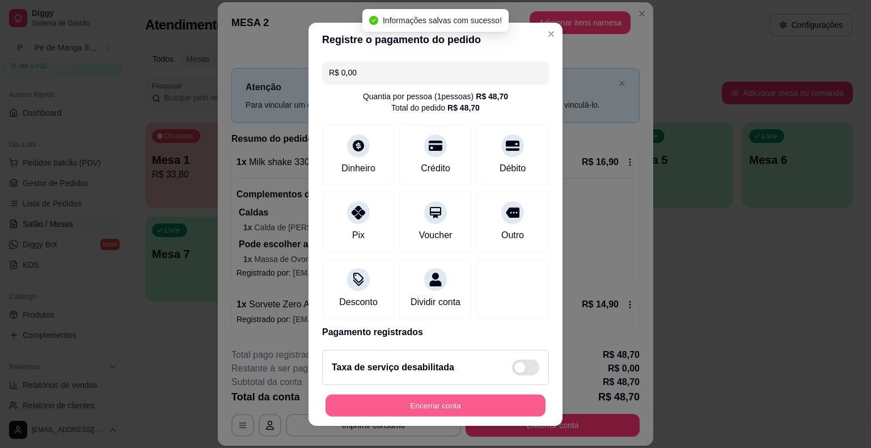
click at [499, 404] on button "Encerrar conta" at bounding box center [436, 405] width 220 height 22
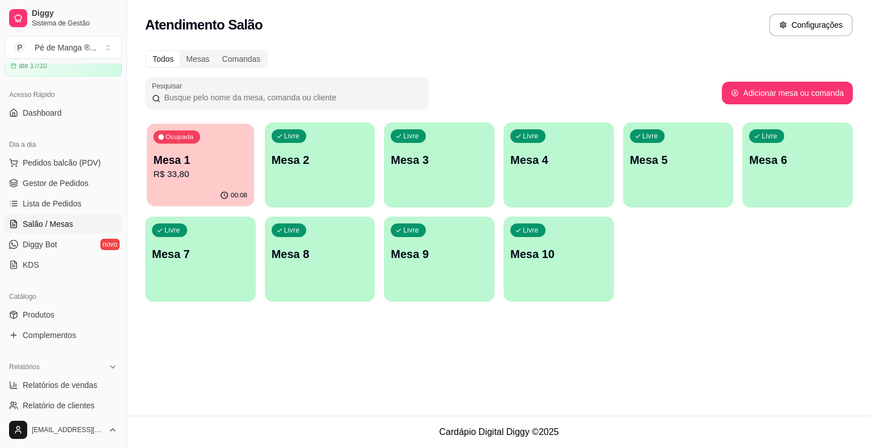
click at [186, 182] on div "Ocupada Mesa 1 R$ 33,80" at bounding box center [200, 154] width 107 height 61
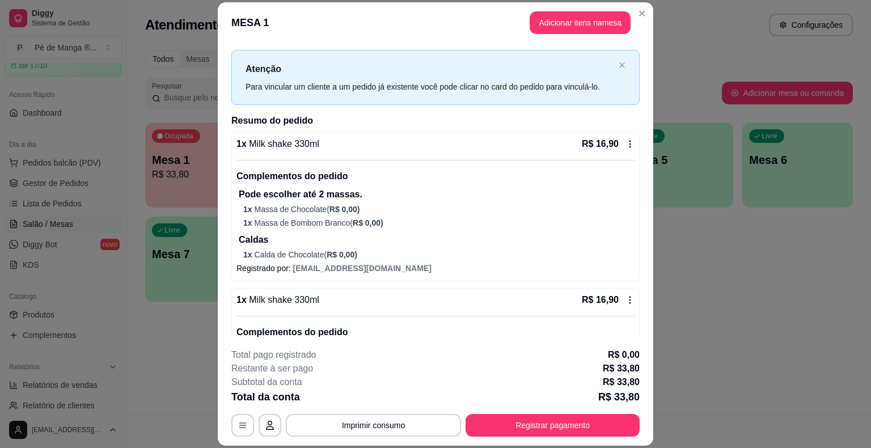
scroll to position [0, 0]
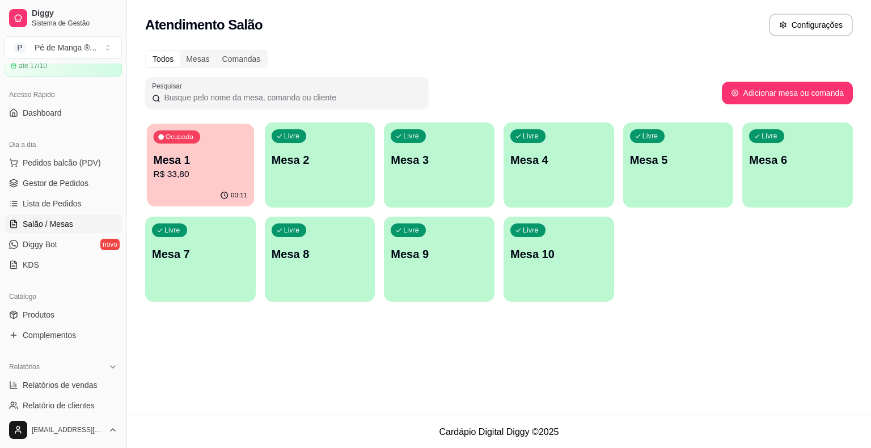
click at [222, 168] on p "R$ 33,80" at bounding box center [201, 174] width 94 height 13
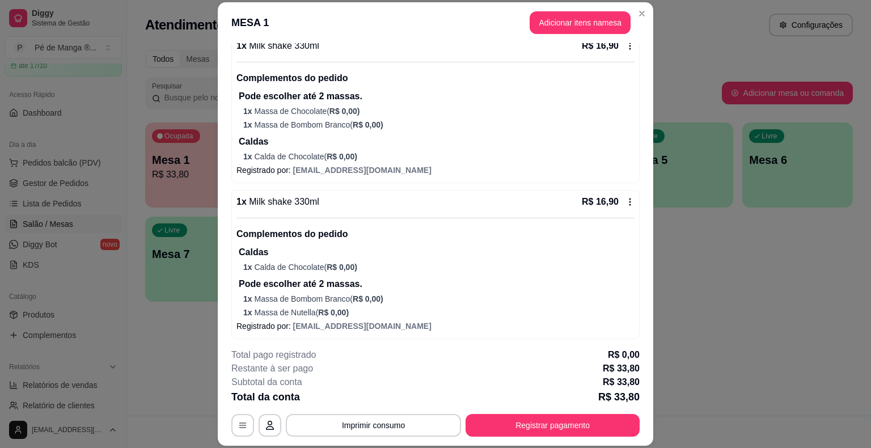
scroll to position [120, 0]
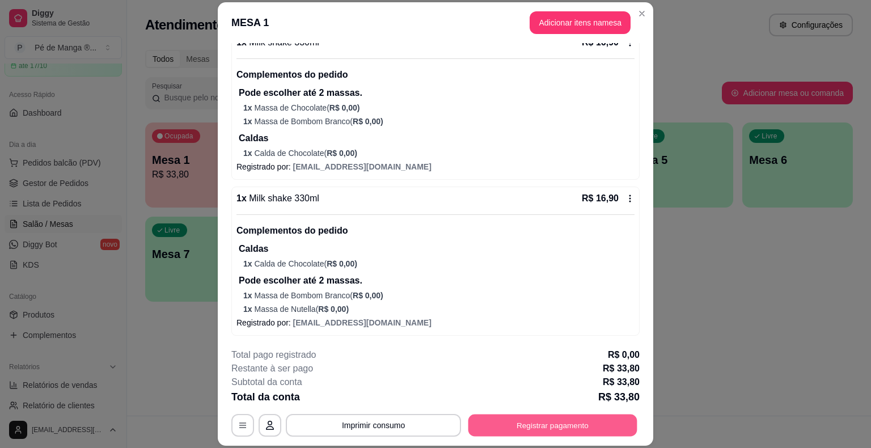
click at [530, 420] on button "Registrar pagamento" at bounding box center [553, 426] width 169 height 22
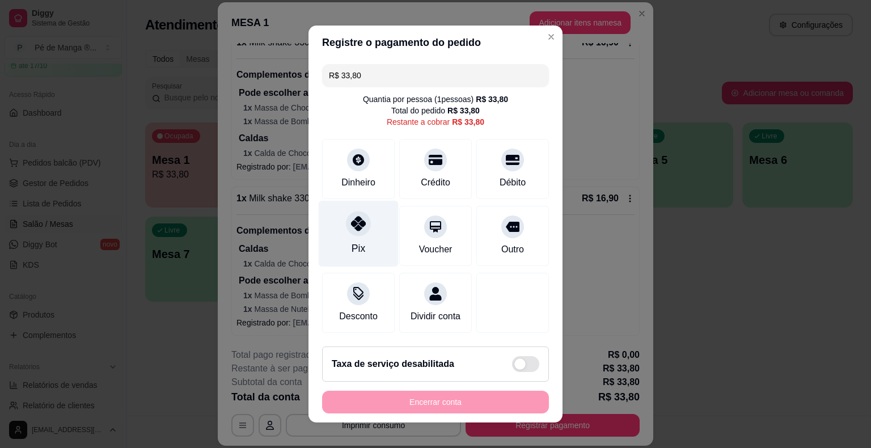
click at [364, 240] on div "Pix" at bounding box center [359, 234] width 80 height 66
type input "R$ 0,00"
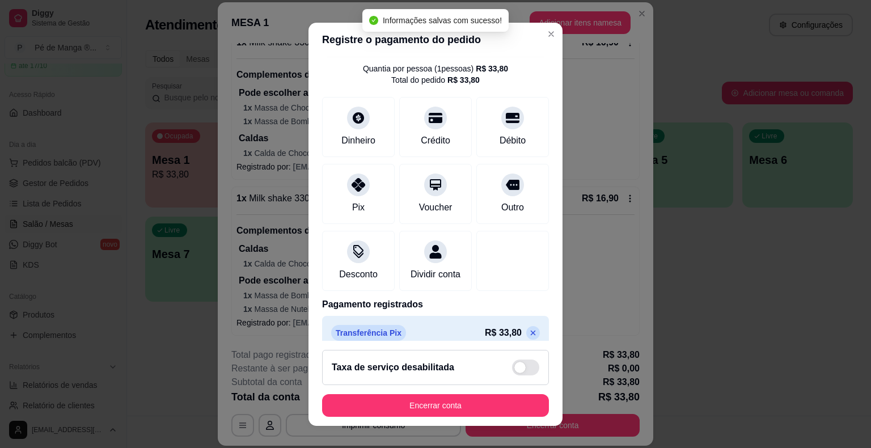
scroll to position [53, 0]
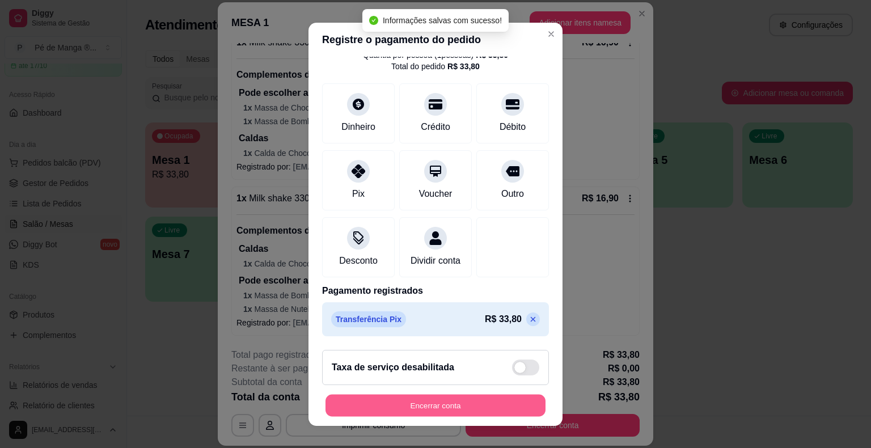
click at [472, 404] on button "Encerrar conta" at bounding box center [436, 405] width 220 height 22
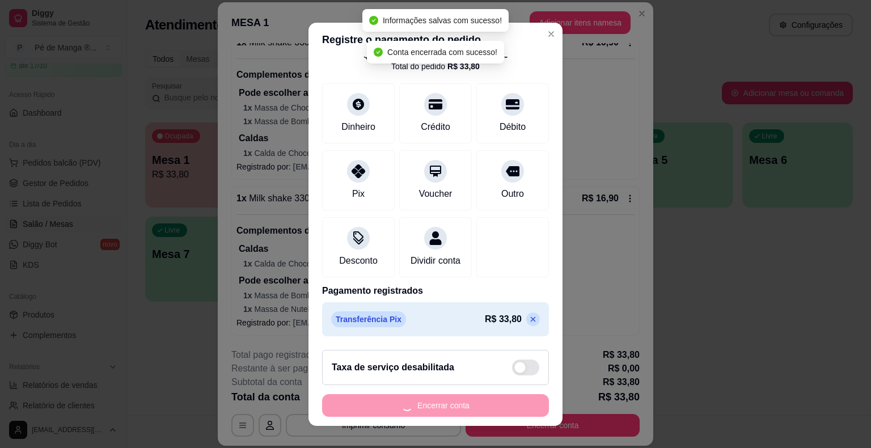
scroll to position [0, 0]
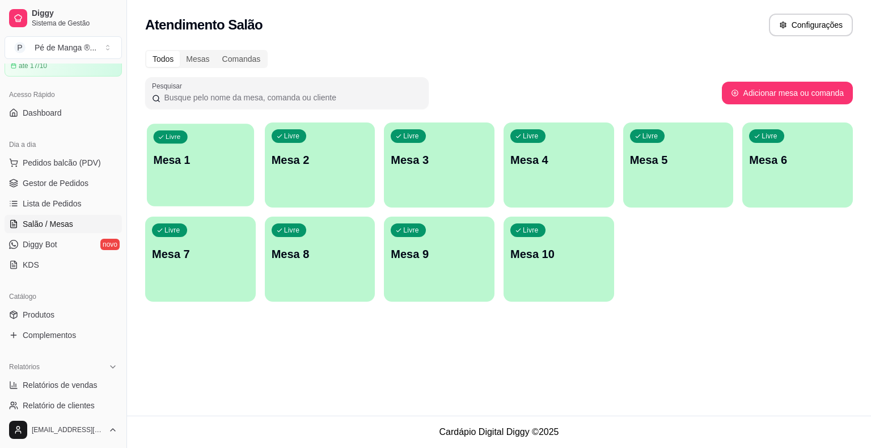
click at [223, 168] on div "Livre Mesa 1" at bounding box center [200, 158] width 107 height 69
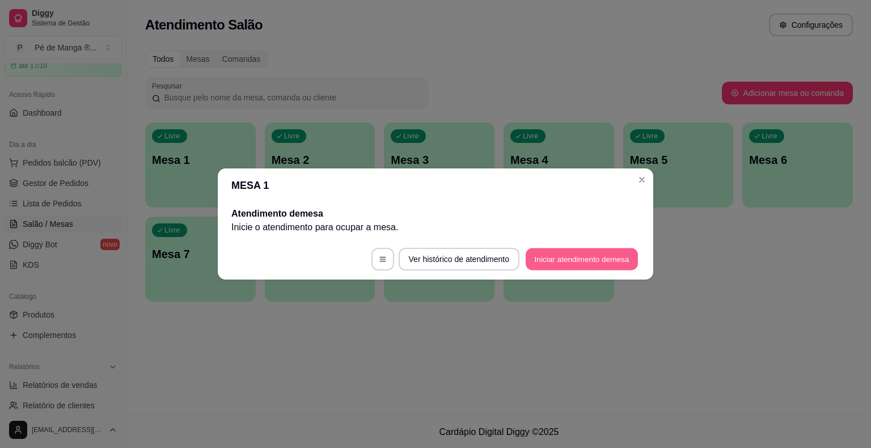
click at [583, 255] on button "Iniciar atendimento de mesa" at bounding box center [582, 259] width 112 height 22
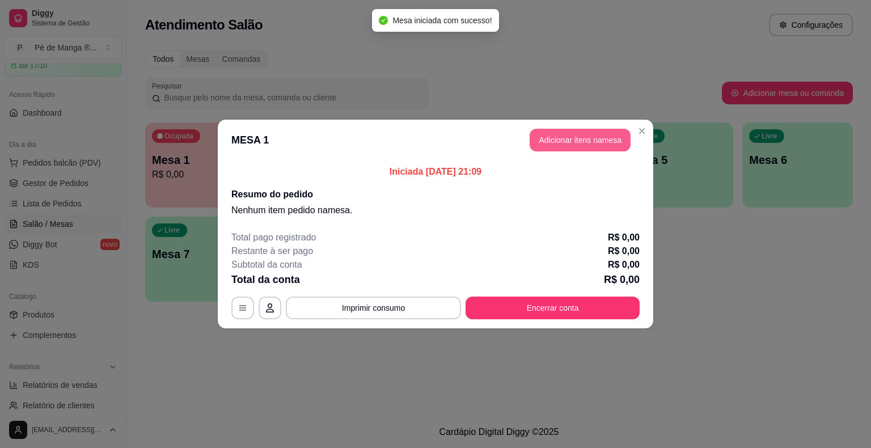
click at [605, 142] on button "Adicionar itens na mesa" at bounding box center [580, 140] width 101 height 23
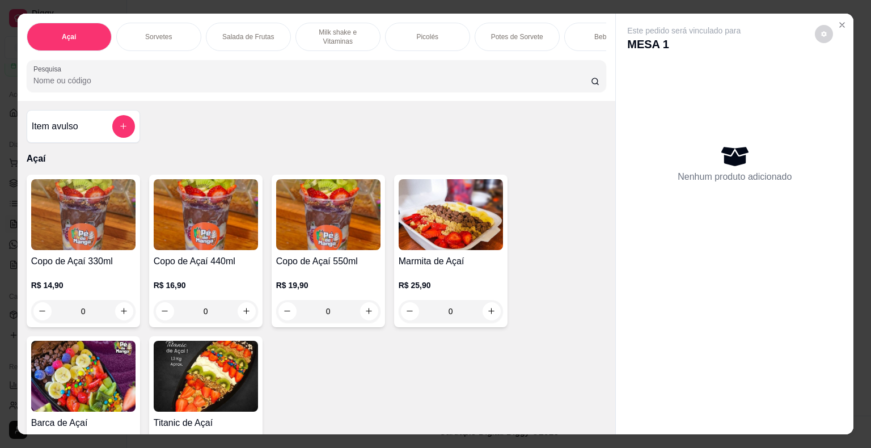
click at [419, 38] on div "Picolés" at bounding box center [427, 37] width 85 height 28
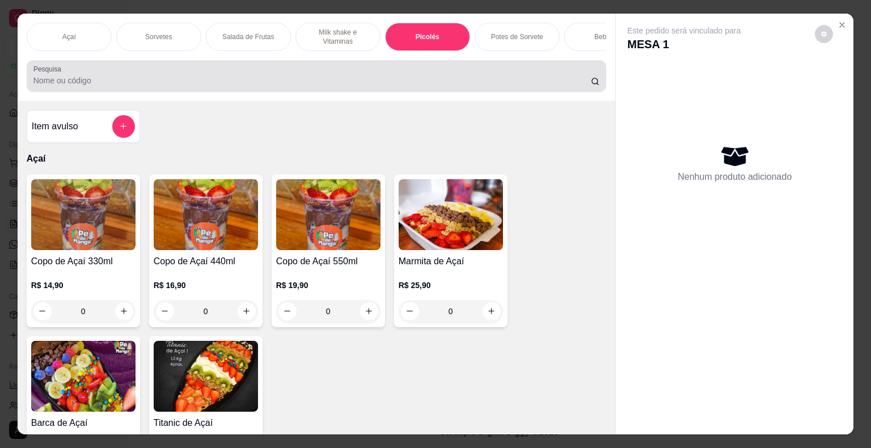
scroll to position [27, 0]
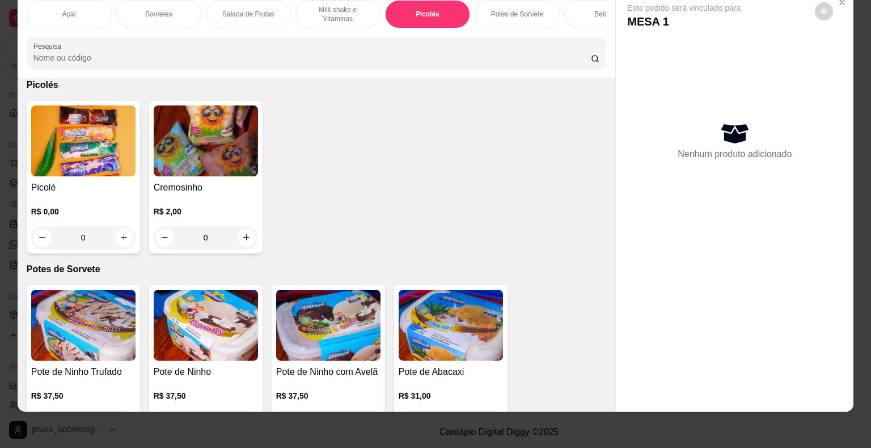
click at [68, 195] on div "R$ 0,00 0" at bounding box center [83, 222] width 104 height 54
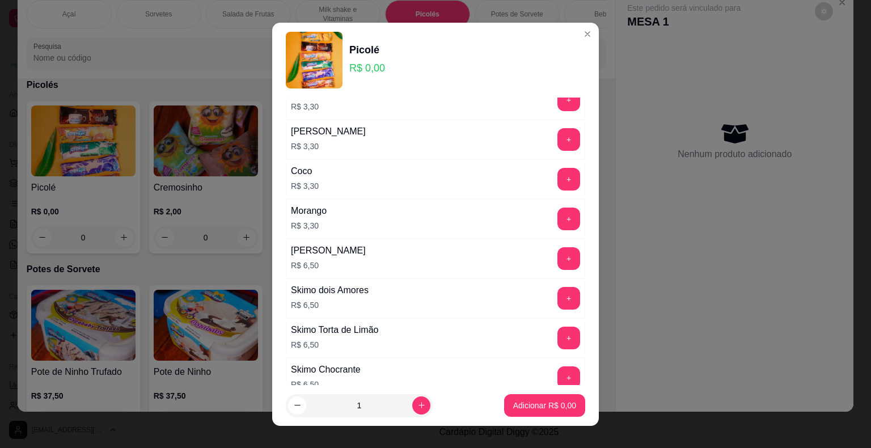
scroll to position [803, 0]
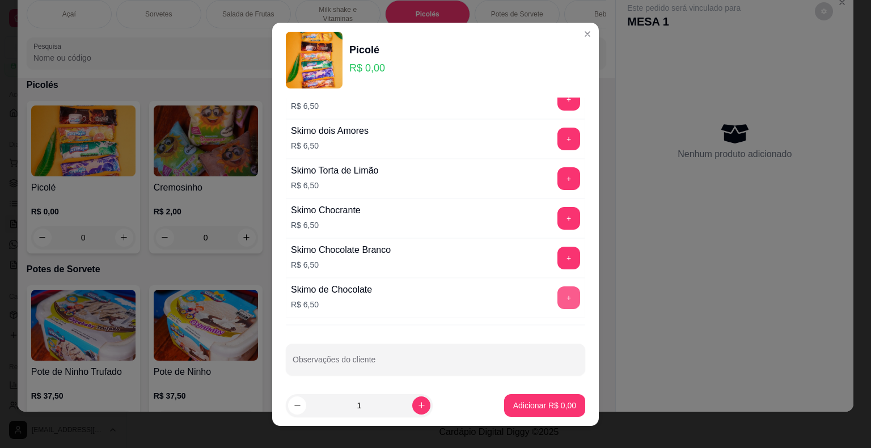
click at [558, 289] on button "+" at bounding box center [569, 297] width 23 height 23
click at [558, 289] on button "+" at bounding box center [569, 297] width 22 height 22
click at [558, 289] on button "+" at bounding box center [569, 297] width 23 height 23
click at [558, 289] on button "+" at bounding box center [569, 297] width 22 height 22
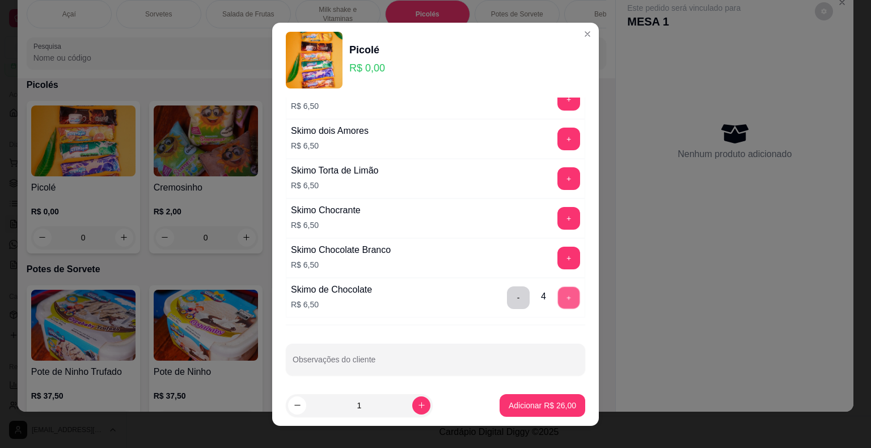
click at [558, 289] on button "+" at bounding box center [569, 297] width 22 height 22
click at [558, 288] on button "+" at bounding box center [569, 297] width 23 height 23
click at [558, 289] on button "+" at bounding box center [569, 297] width 23 height 23
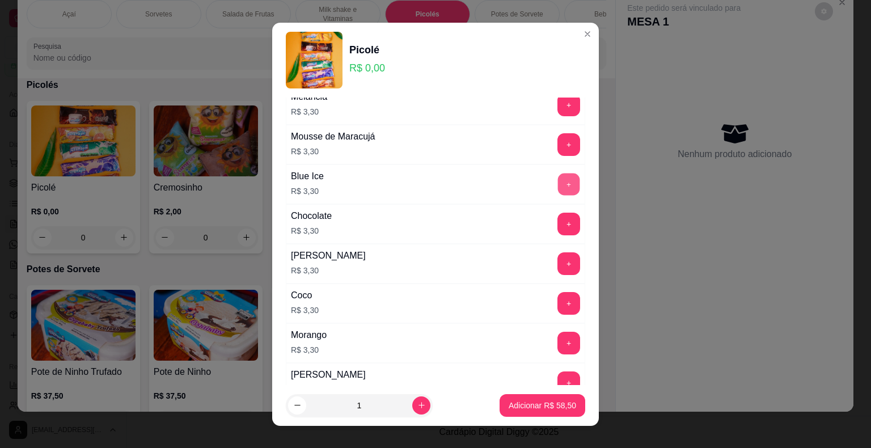
click at [558, 184] on button "+" at bounding box center [569, 184] width 22 height 22
click at [551, 406] on p "Adicionar R$ 61,80" at bounding box center [543, 405] width 66 height 11
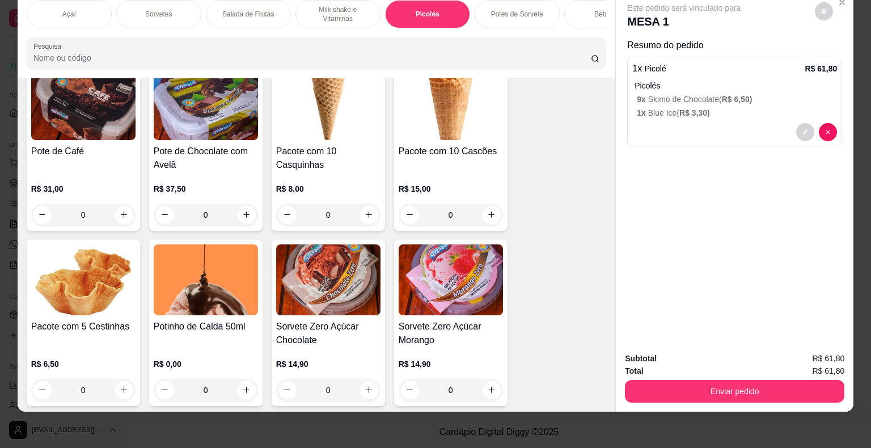
scroll to position [2534, 0]
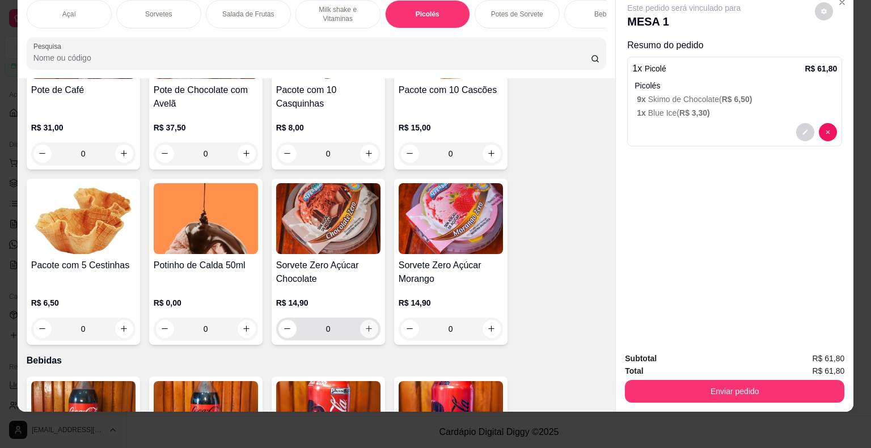
click at [365, 324] on icon "increase-product-quantity" at bounding box center [369, 328] width 9 height 9
type input "1"
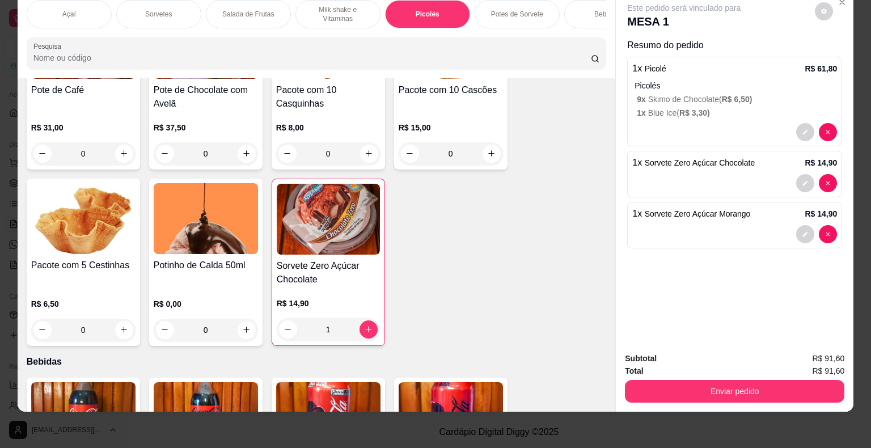
click at [739, 394] on div "Subtotal R$ 91,60 Total R$ 91,60 Enviar pedido" at bounding box center [735, 377] width 238 height 69
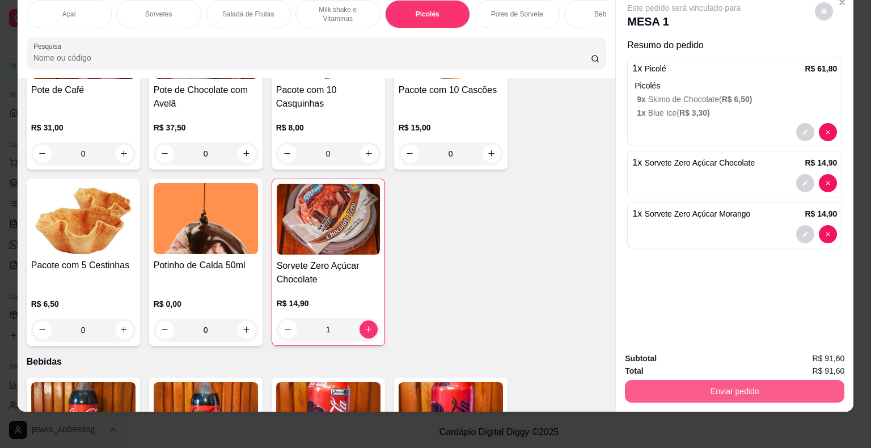
click at [735, 385] on button "Enviar pedido" at bounding box center [735, 391] width 220 height 23
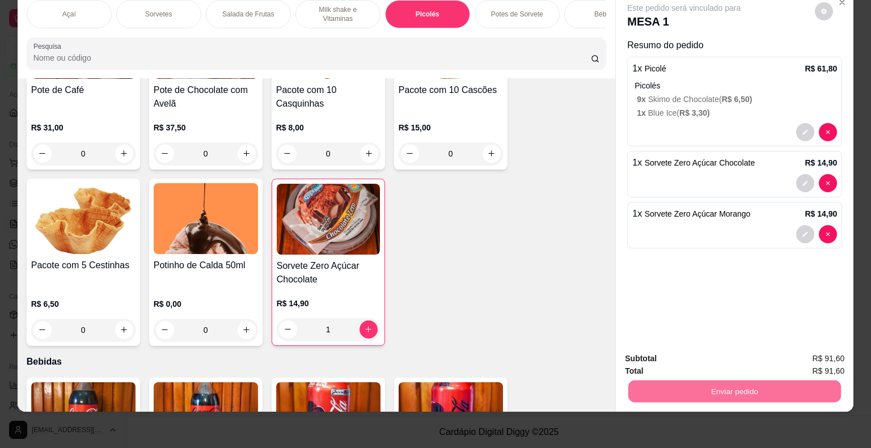
click at [828, 352] on button "Enviar pedido" at bounding box center [815, 355] width 64 height 22
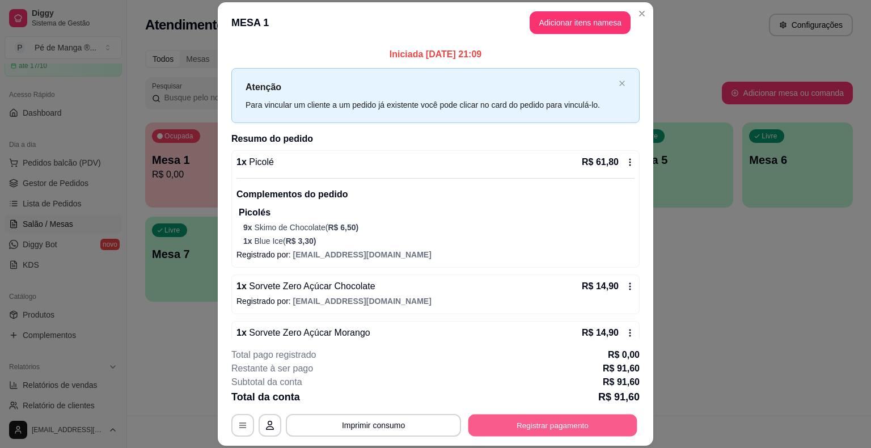
click at [588, 428] on button "Registrar pagamento" at bounding box center [553, 426] width 169 height 22
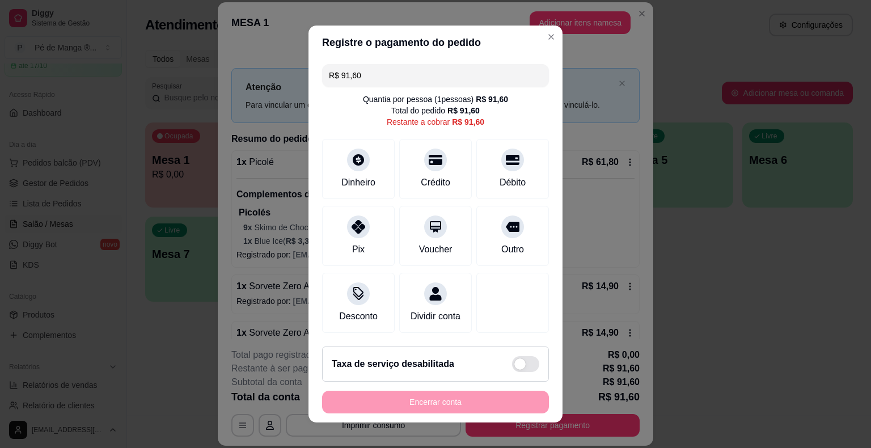
drag, startPoint x: 314, startPoint y: 77, endPoint x: 273, endPoint y: 81, distance: 40.5
click at [274, 80] on div "Registre o pagamento do pedido R$ 91,60 Quantia por pessoa ( 1 pessoas) R$ 91,6…" at bounding box center [435, 224] width 871 height 448
type input "R$ 0,01"
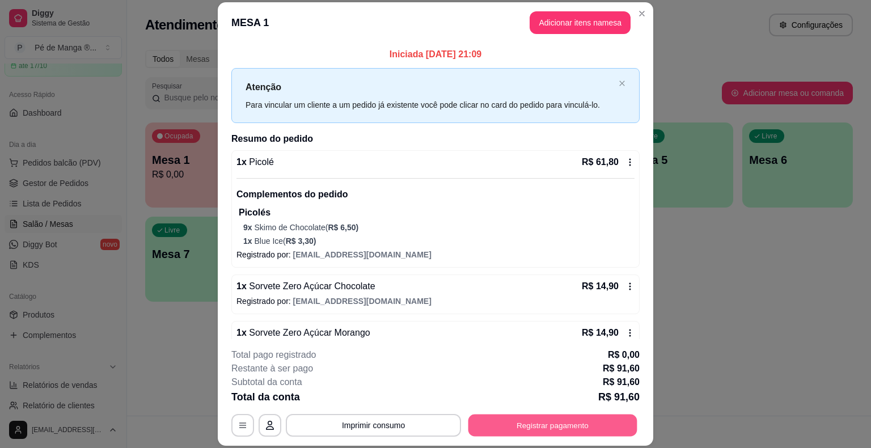
click at [573, 419] on button "Registrar pagamento" at bounding box center [553, 426] width 169 height 22
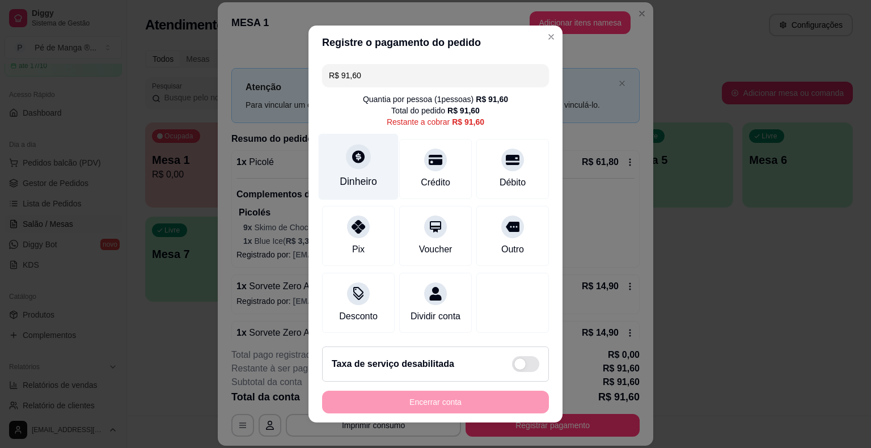
click at [351, 162] on icon at bounding box center [358, 156] width 15 height 15
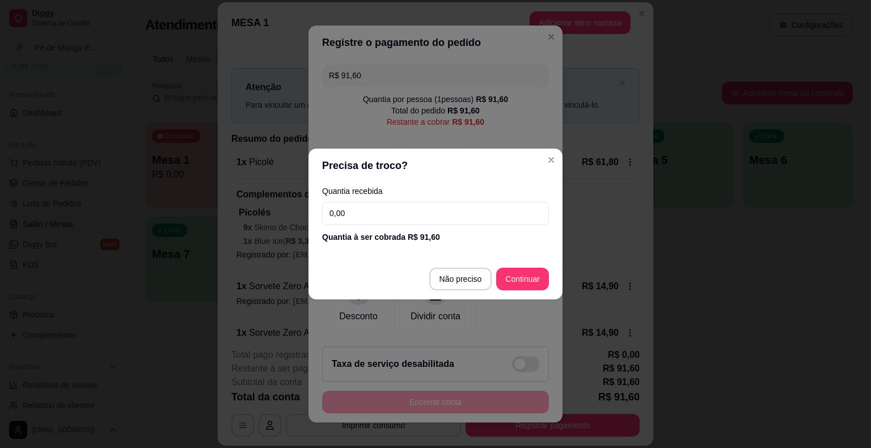
drag, startPoint x: 397, startPoint y: 221, endPoint x: 393, endPoint y: 212, distance: 10.1
click at [397, 221] on input "0,00" at bounding box center [435, 213] width 227 height 23
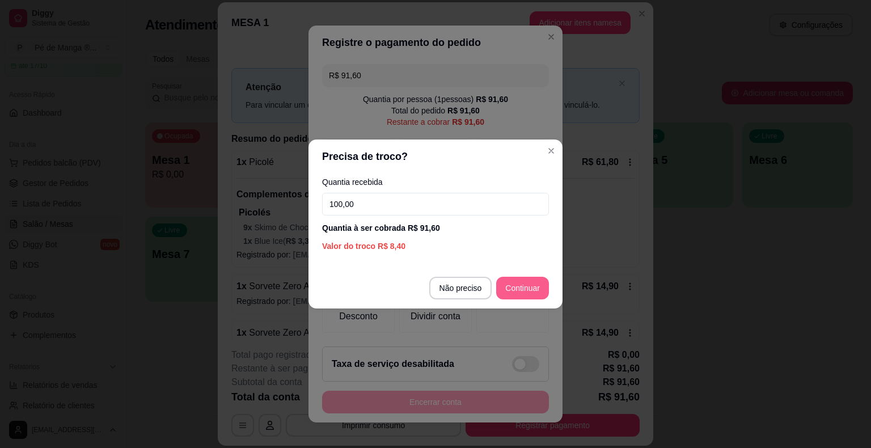
type input "100,00"
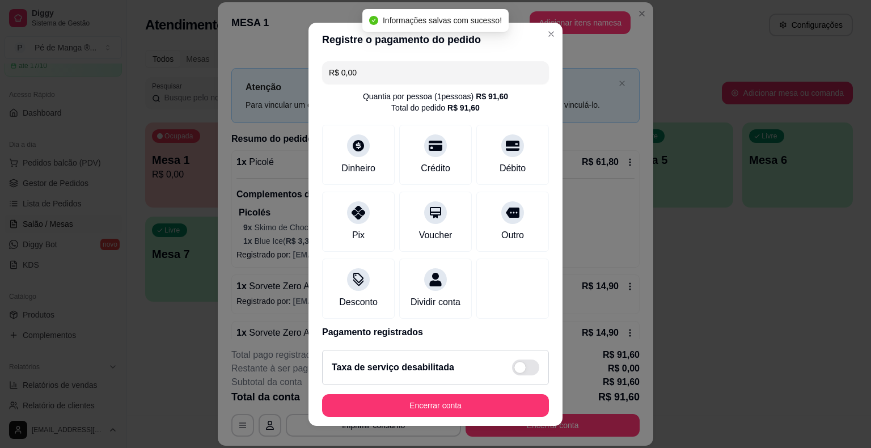
type input "R$ 0,00"
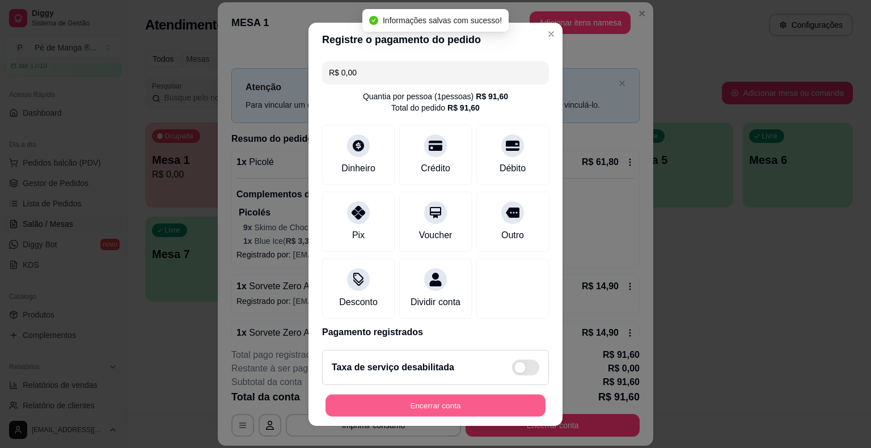
click at [466, 406] on button "Encerrar conta" at bounding box center [436, 405] width 220 height 22
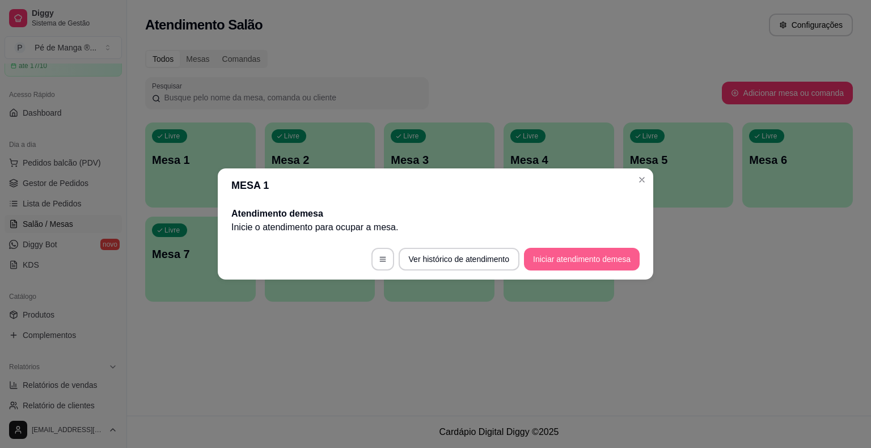
click at [590, 269] on button "Iniciar atendimento de mesa" at bounding box center [582, 259] width 116 height 23
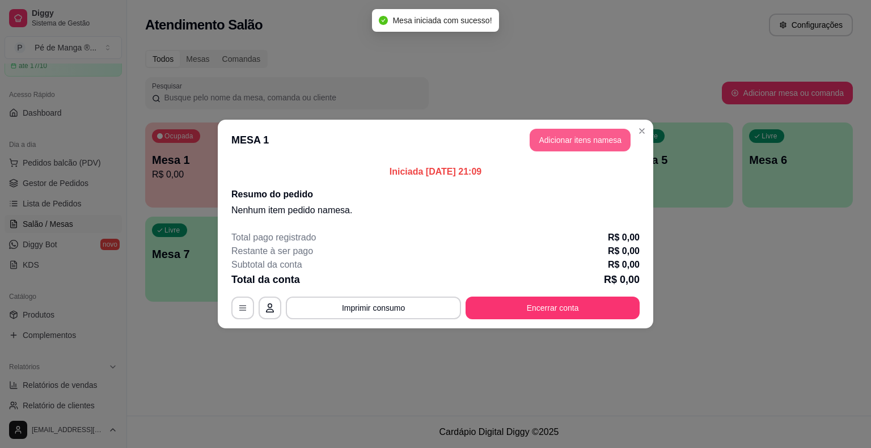
click at [577, 134] on button "Adicionar itens na mesa" at bounding box center [580, 140] width 101 height 23
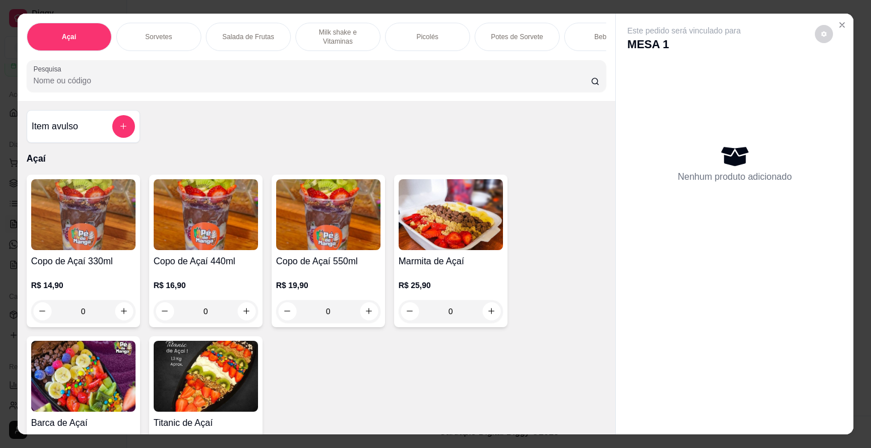
click at [429, 37] on div "Picolés" at bounding box center [427, 37] width 85 height 28
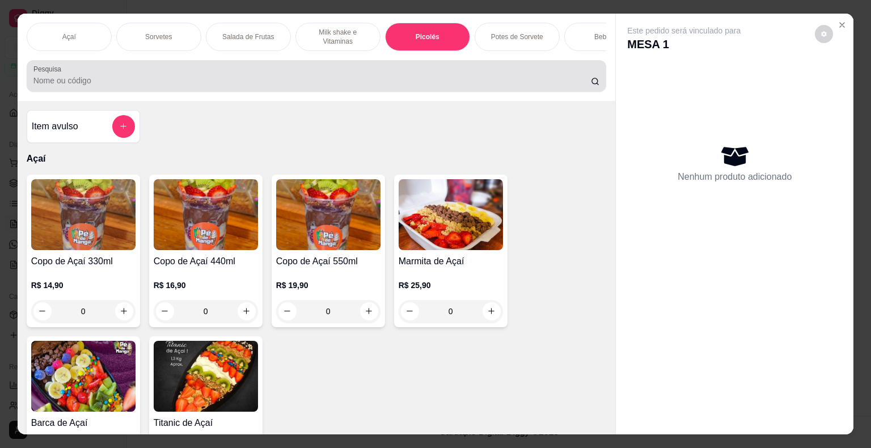
scroll to position [27, 0]
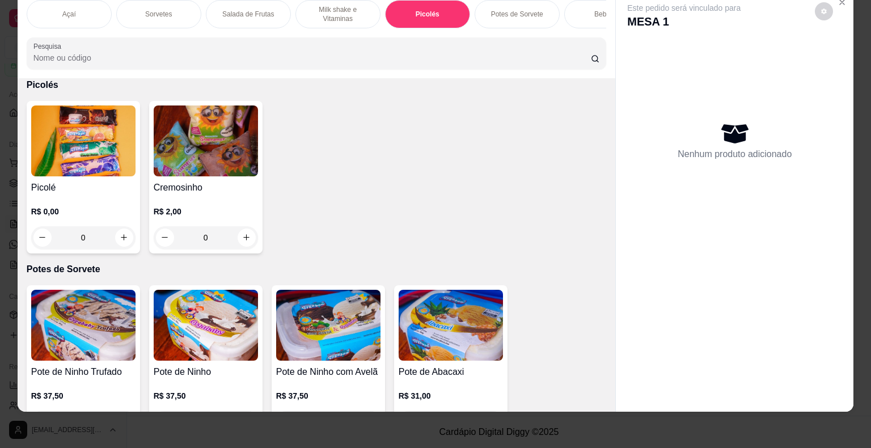
click at [102, 200] on div "R$ 0,00 0" at bounding box center [83, 222] width 104 height 54
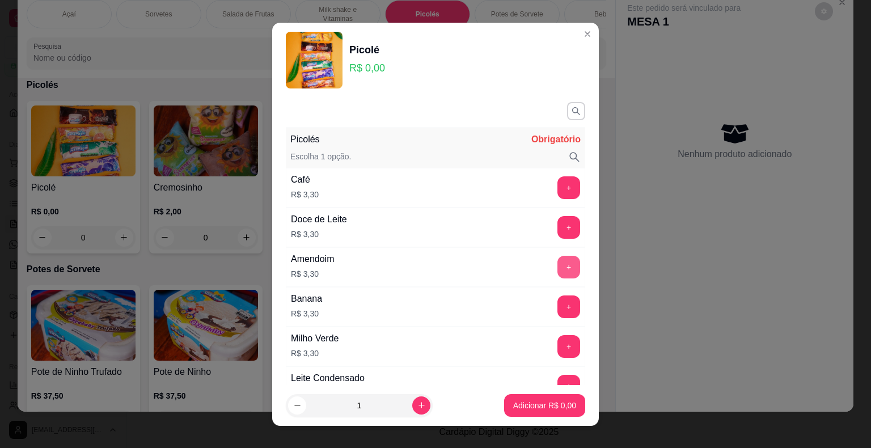
click at [558, 270] on button "+" at bounding box center [569, 267] width 23 height 23
click at [558, 270] on button "+" at bounding box center [569, 267] width 22 height 22
click at [558, 270] on button "+" at bounding box center [569, 267] width 23 height 23
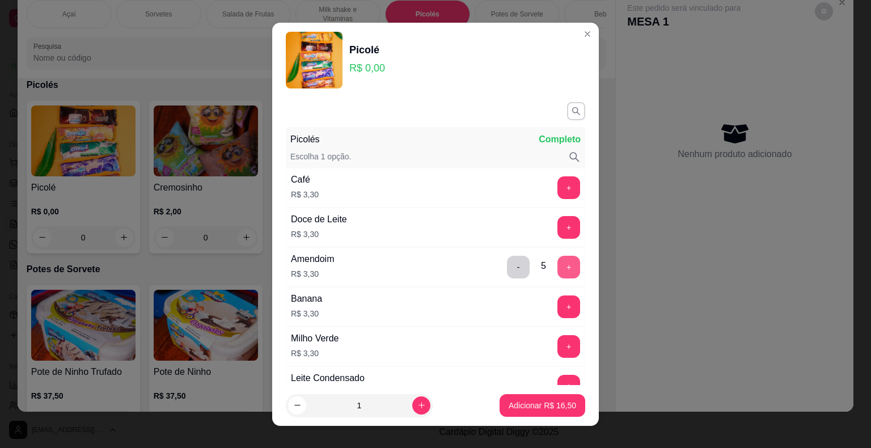
click at [558, 271] on button "+" at bounding box center [569, 267] width 23 height 23
click at [525, 411] on p "Adicionar R$ 19,80" at bounding box center [542, 405] width 67 height 11
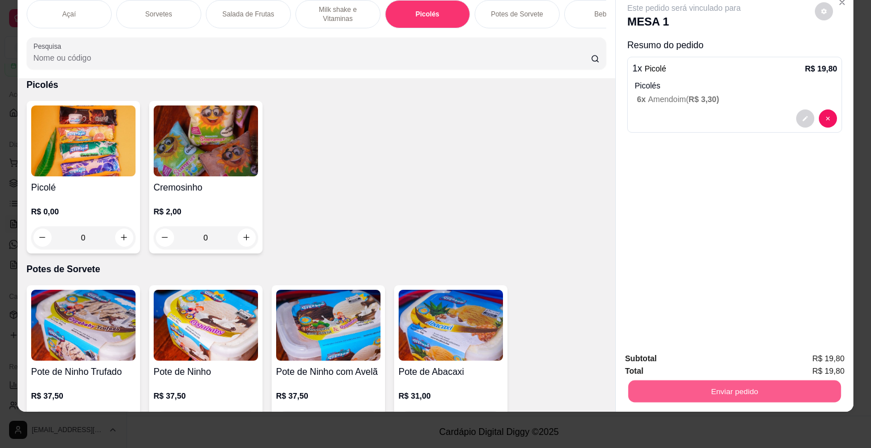
click at [694, 389] on button "Enviar pedido" at bounding box center [734, 392] width 213 height 22
click at [838, 356] on button "Enviar pedido" at bounding box center [815, 355] width 64 height 22
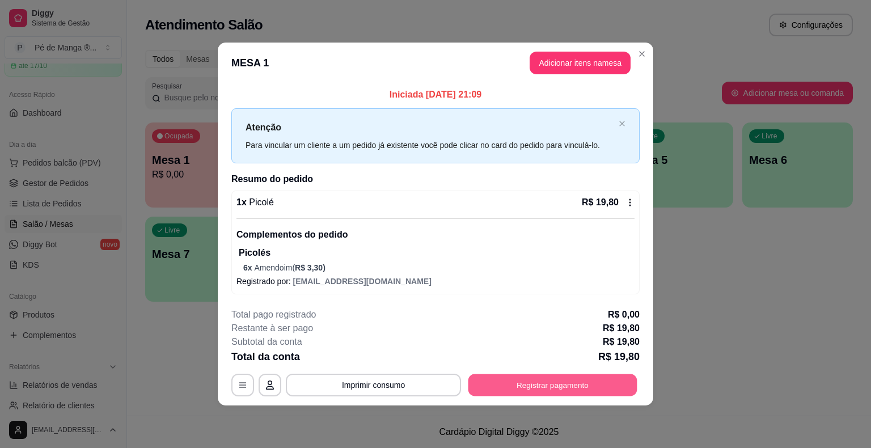
click at [547, 385] on button "Registrar pagamento" at bounding box center [553, 385] width 169 height 22
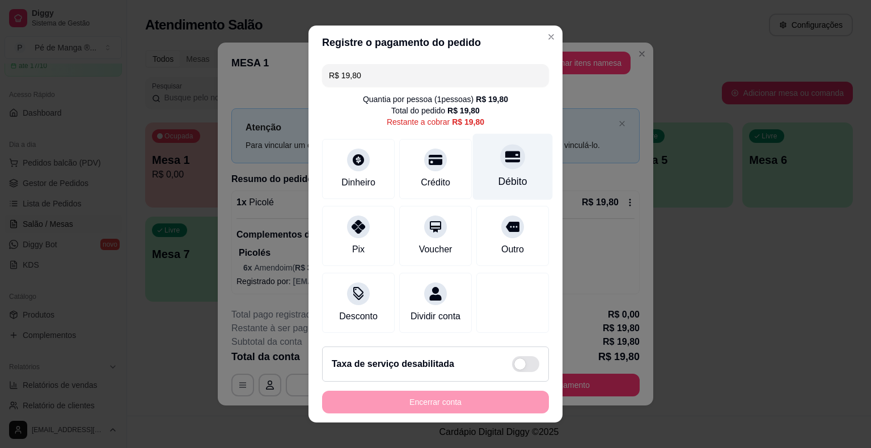
click at [499, 180] on div "Débito" at bounding box center [513, 181] width 29 height 15
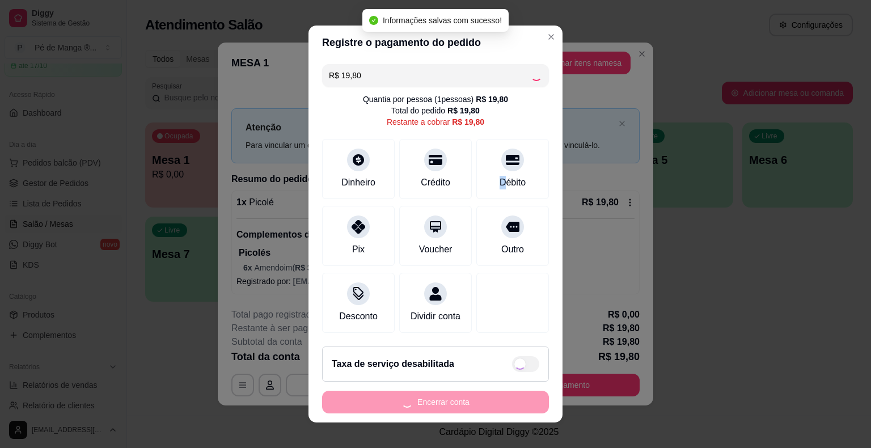
type input "R$ 0,00"
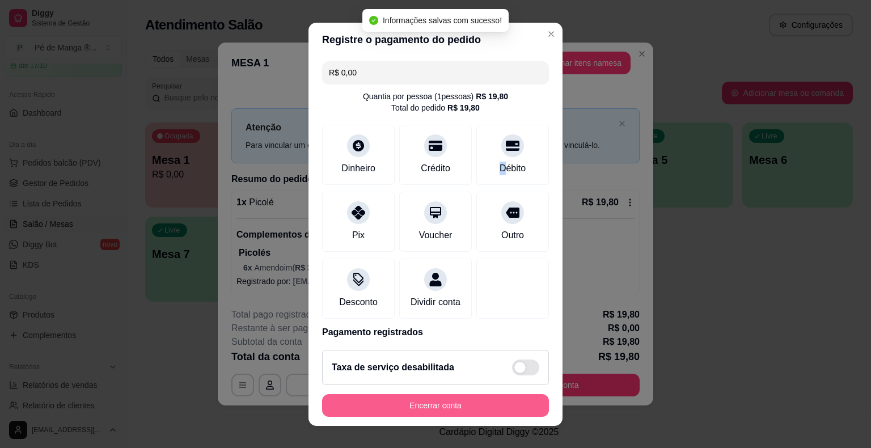
click at [454, 407] on button "Encerrar conta" at bounding box center [435, 405] width 227 height 23
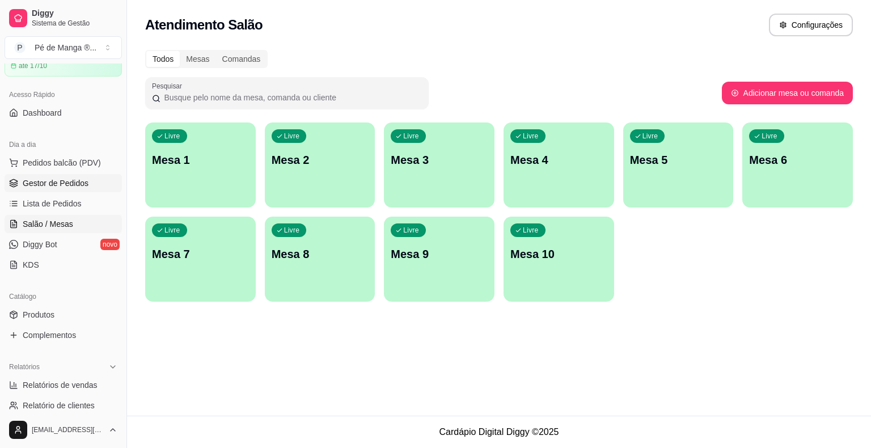
click at [75, 186] on span "Gestor de Pedidos" at bounding box center [56, 183] width 66 height 11
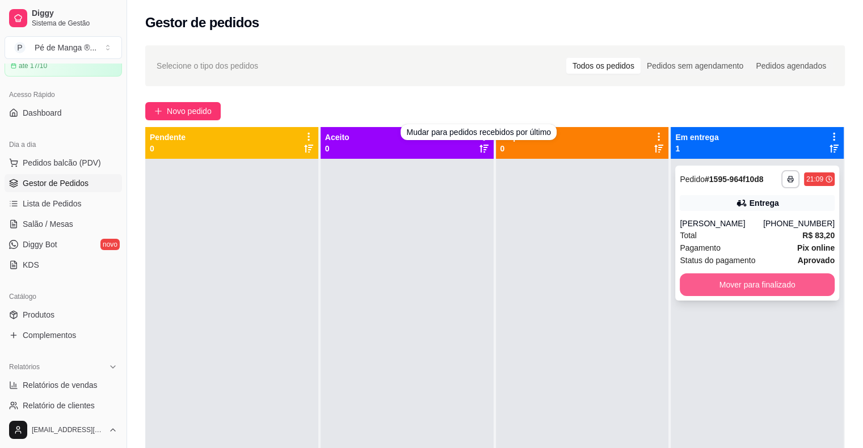
click at [728, 286] on button "Mover para finalizado" at bounding box center [757, 284] width 155 height 23
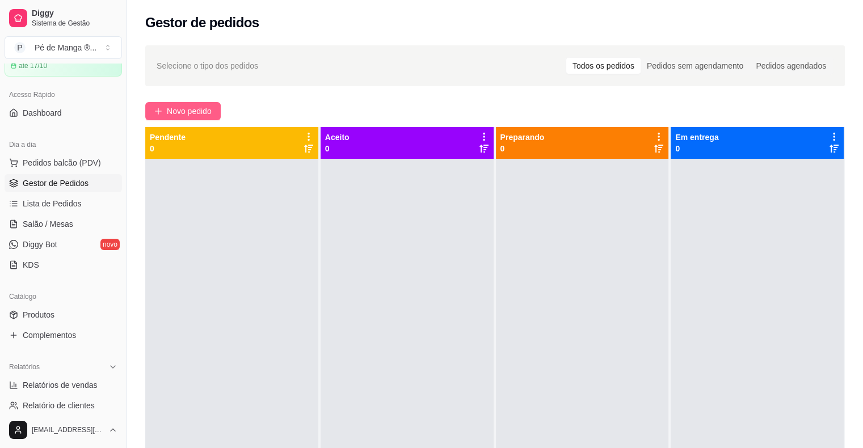
click at [209, 112] on span "Novo pedido" at bounding box center [189, 111] width 45 height 12
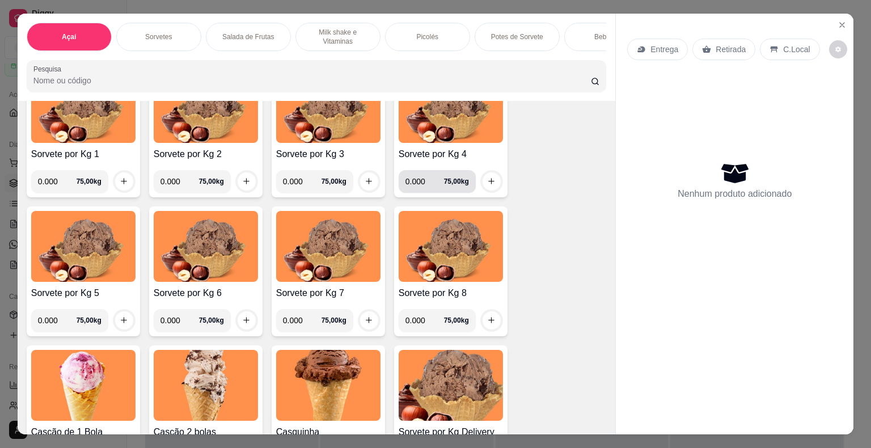
scroll to position [454, 0]
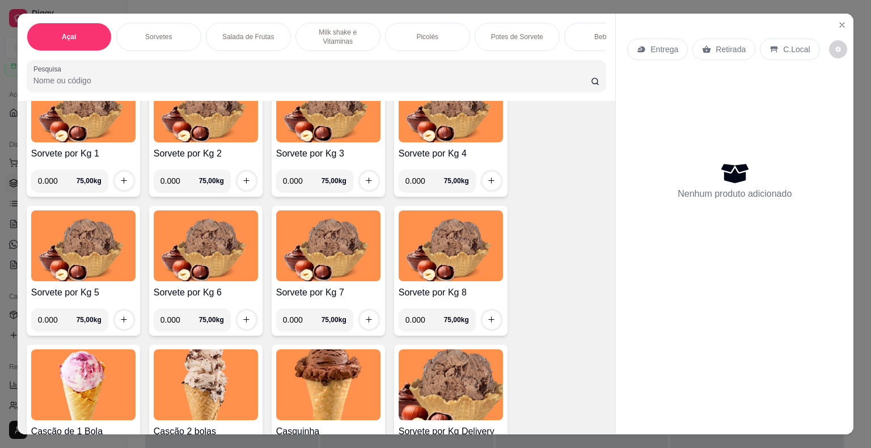
click at [528, 32] on p "Potes de Sorvete" at bounding box center [517, 36] width 52 height 9
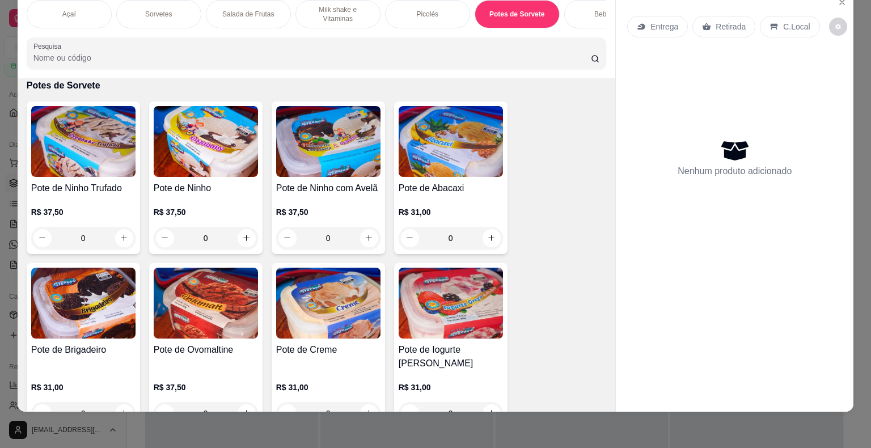
click at [91, 309] on img at bounding box center [83, 303] width 104 height 71
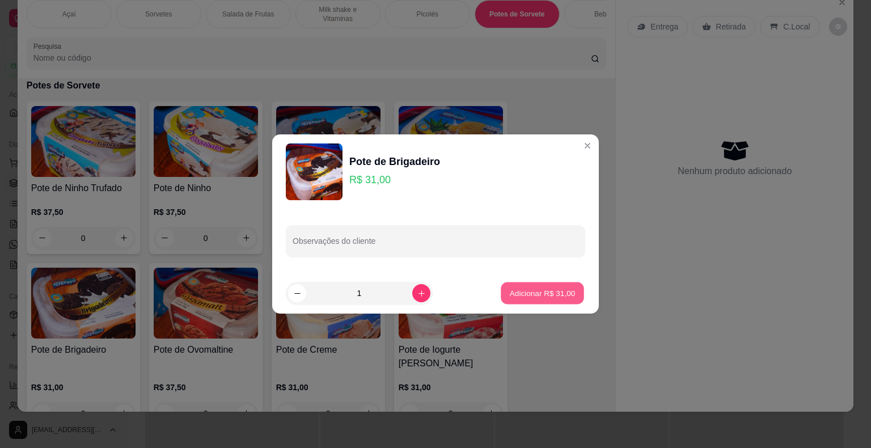
click at [516, 289] on p "Adicionar R$ 31,00" at bounding box center [543, 293] width 66 height 11
type input "1"
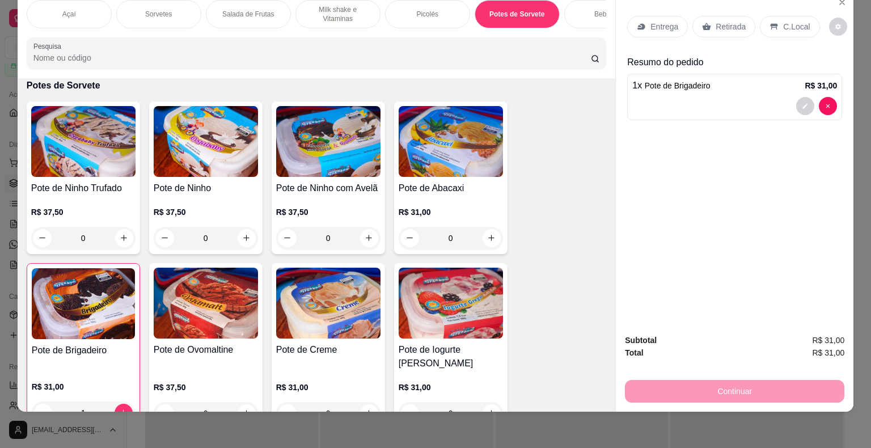
click at [677, 26] on div "Entrega Retirada C.Local" at bounding box center [723, 27] width 192 height 22
click at [670, 21] on p "Entrega" at bounding box center [665, 26] width 28 height 11
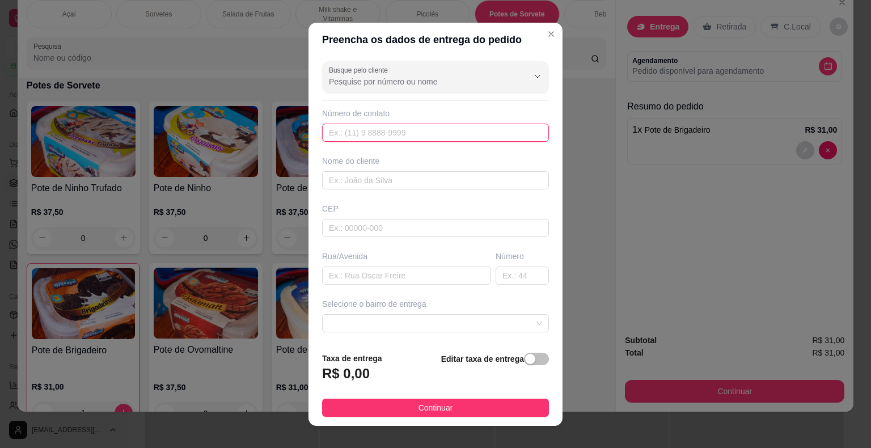
click at [393, 130] on input "text" at bounding box center [435, 133] width 227 height 18
click at [413, 131] on input "text" at bounding box center [435, 133] width 227 height 18
paste input "(15) 99627-2924"
type input "(15) 99627-2924"
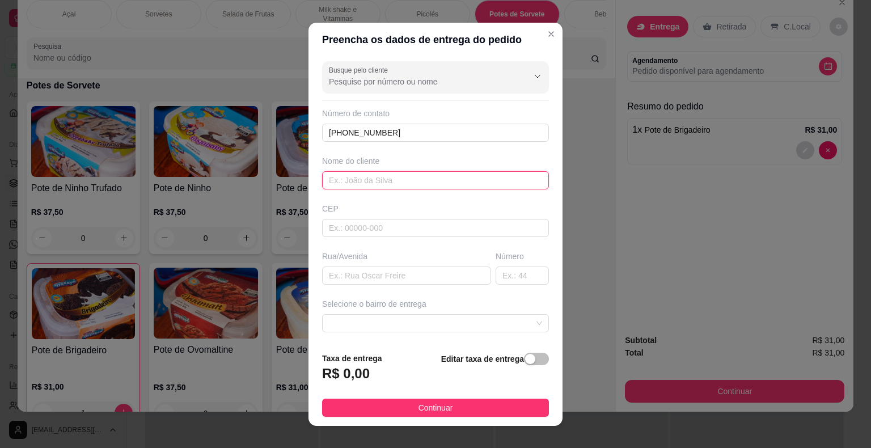
click at [412, 180] on input "text" at bounding box center [435, 180] width 227 height 18
type input "[PERSON_NAME]"
click at [390, 275] on input "text" at bounding box center [406, 276] width 169 height 18
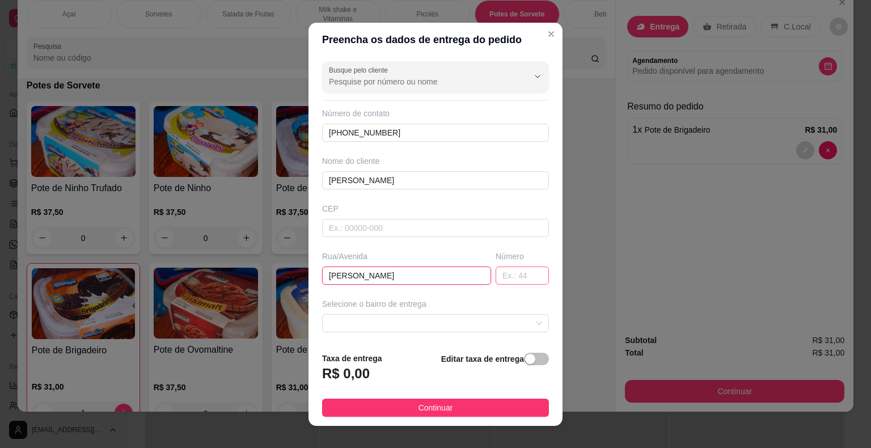
type input "[PERSON_NAME]"
click at [496, 277] on input "text" at bounding box center [522, 276] width 53 height 18
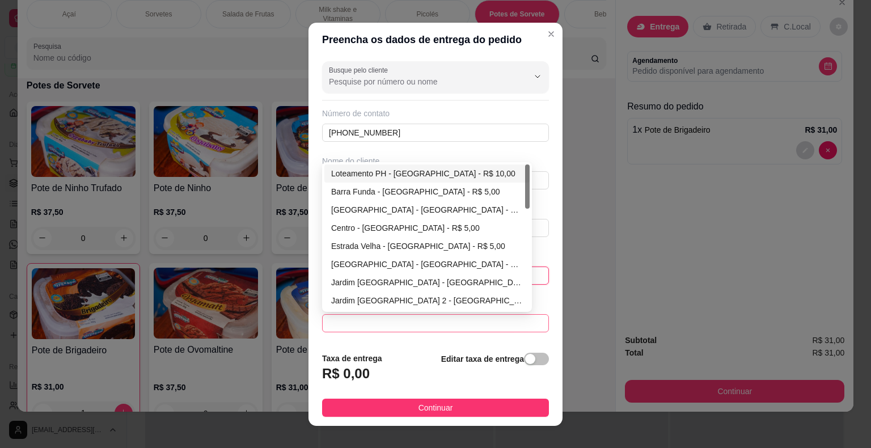
click at [500, 321] on span at bounding box center [435, 323] width 213 height 17
type input "16"
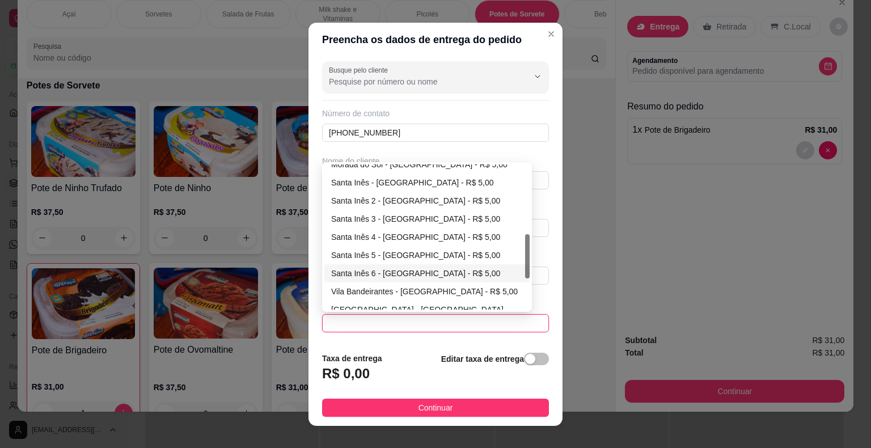
scroll to position [327, 0]
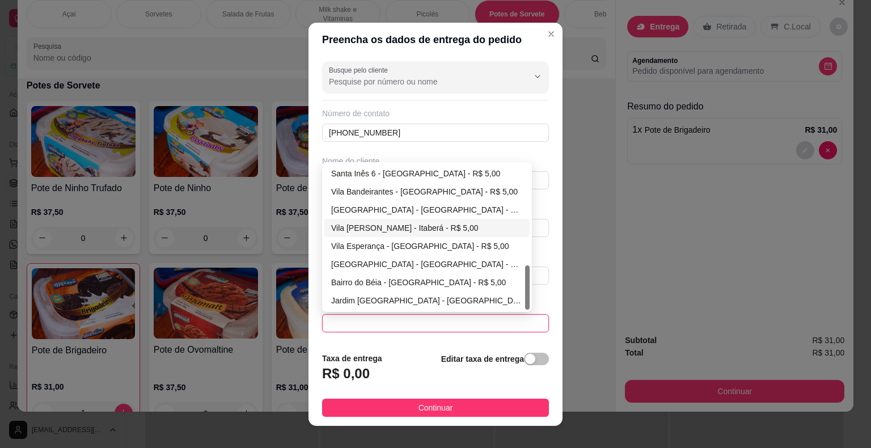
click at [416, 225] on div "Vila Dom Silvio - Itaberá - R$ 5,00" at bounding box center [427, 228] width 192 height 12
type input "Itaberá"
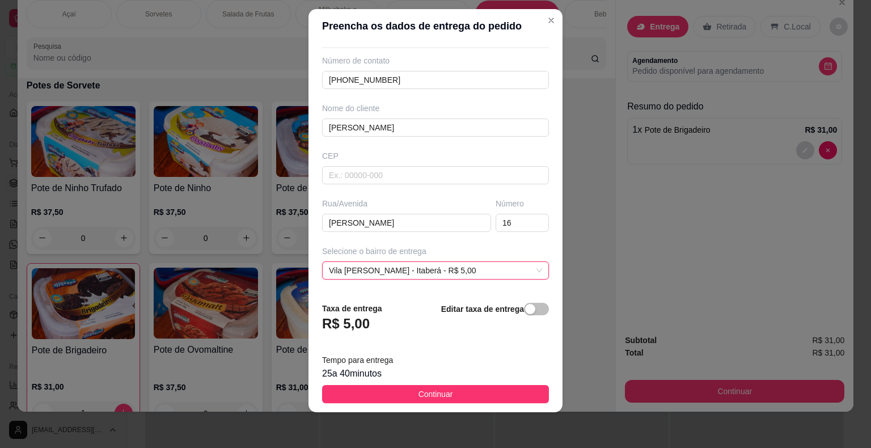
scroll to position [130, 0]
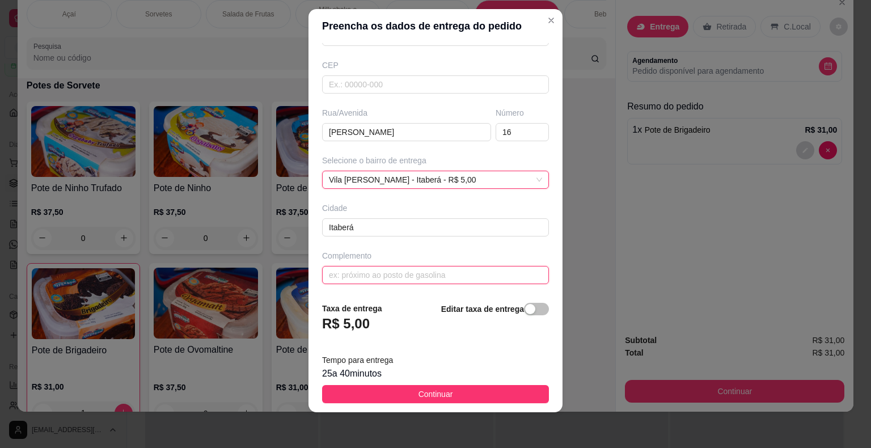
click at [415, 281] on div "Busque pelo cliente Número de contato (15) 99627-2924 Nome do cliente Adrian Ca…" at bounding box center [436, 168] width 254 height 250
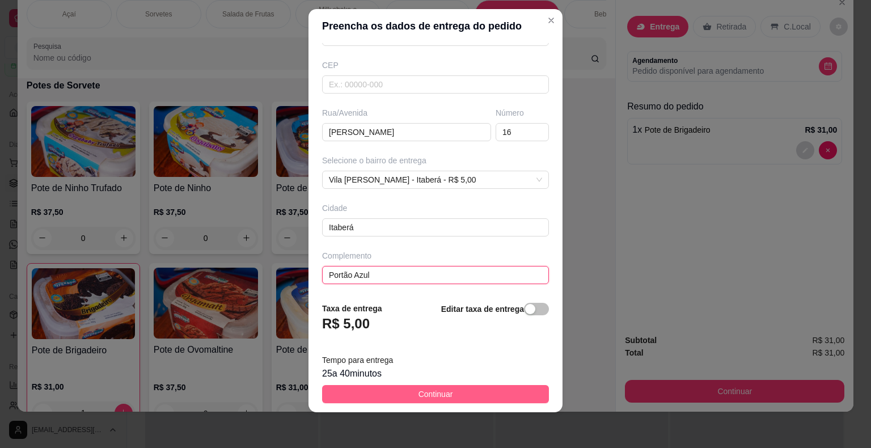
type input "Portão Azul"
click at [436, 388] on span "Continuar" at bounding box center [436, 394] width 35 height 12
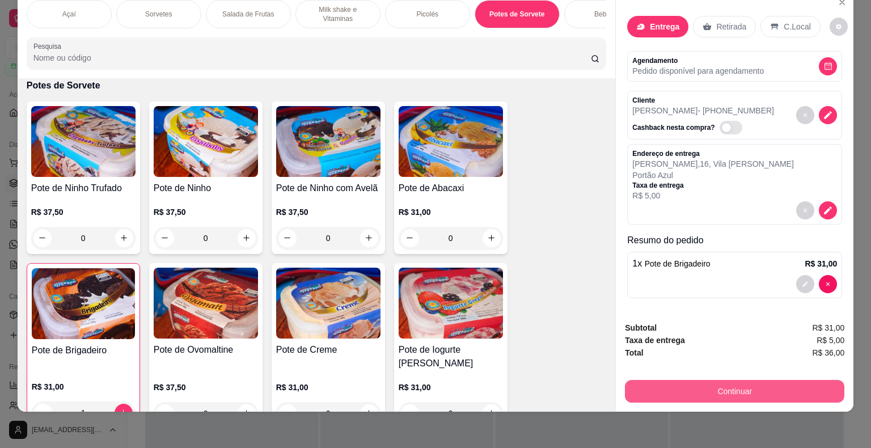
click at [729, 380] on button "Continuar" at bounding box center [735, 391] width 220 height 23
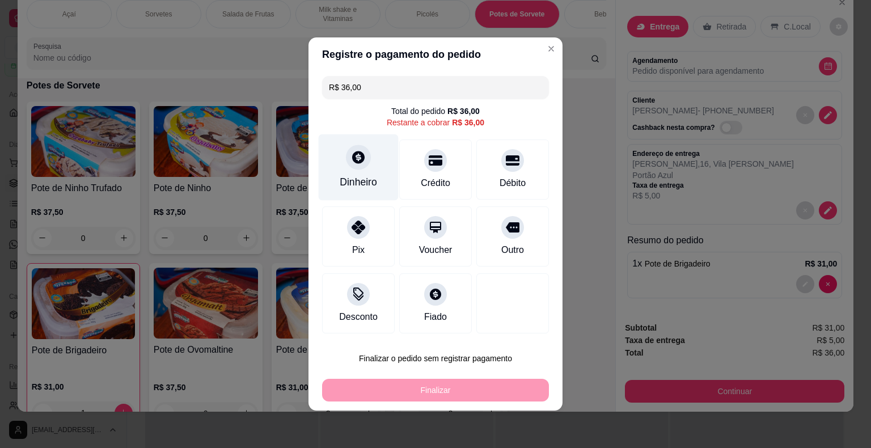
click at [360, 161] on icon at bounding box center [358, 157] width 12 height 12
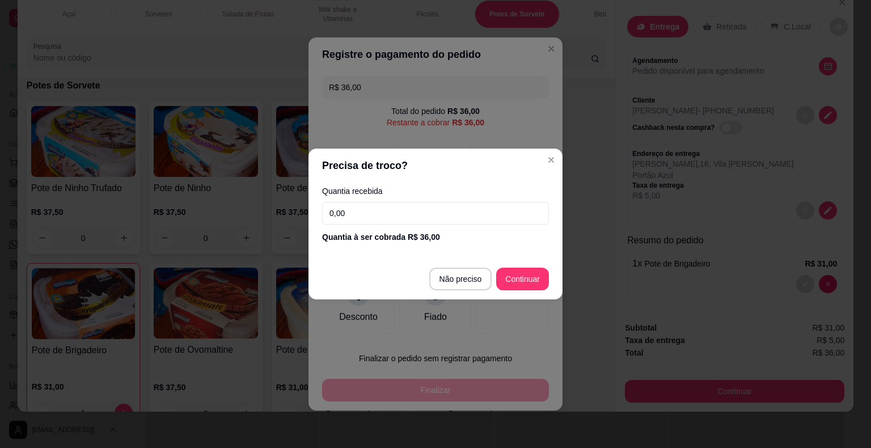
click at [383, 216] on input "0,00" at bounding box center [435, 213] width 227 height 23
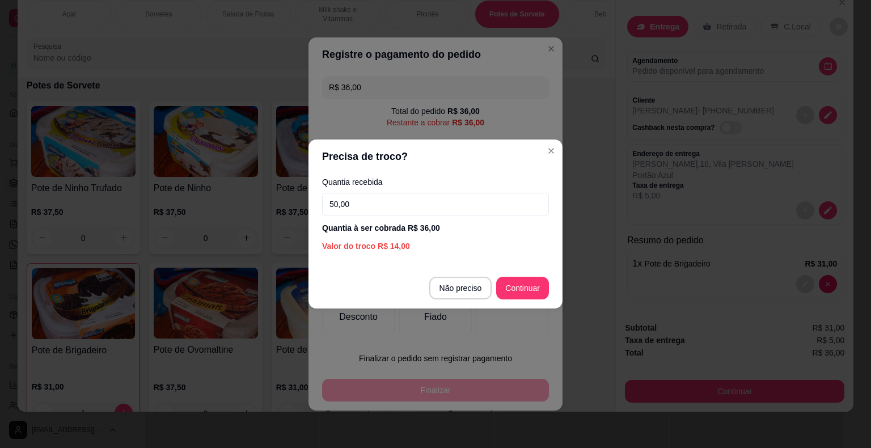
type input "50,00"
type input "R$ 0,00"
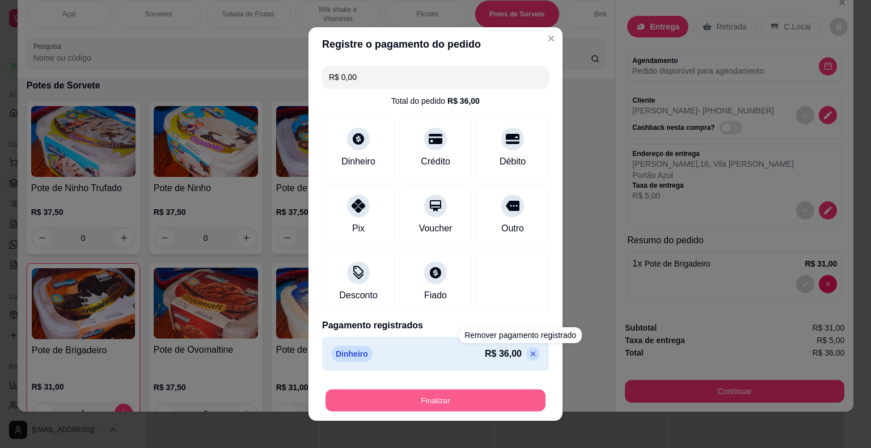
click at [485, 399] on button "Finalizar" at bounding box center [436, 401] width 220 height 22
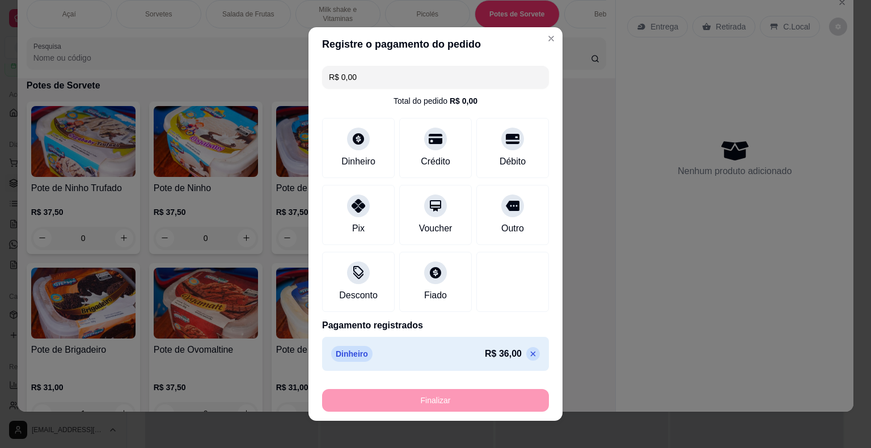
type input "0"
type input "-R$ 36,00"
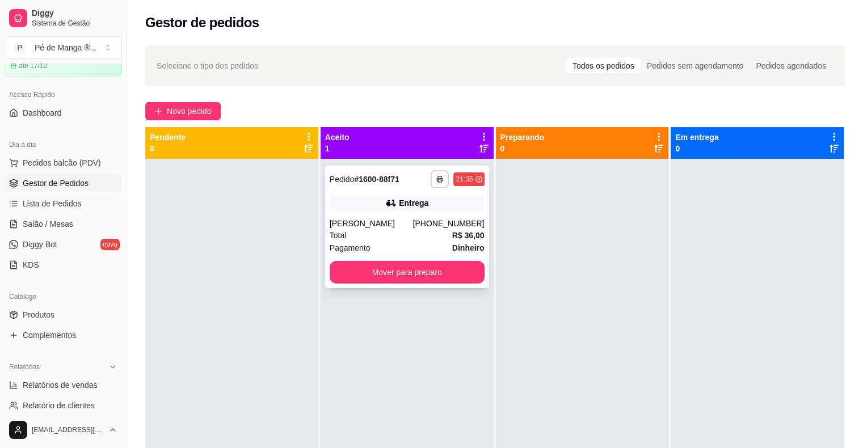
click at [343, 239] on span "Total" at bounding box center [338, 235] width 17 height 12
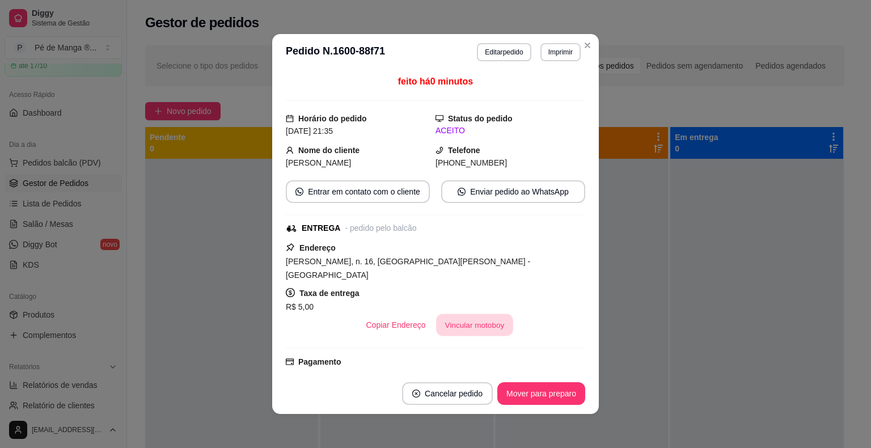
click at [490, 314] on button "Vincular motoboy" at bounding box center [474, 325] width 77 height 22
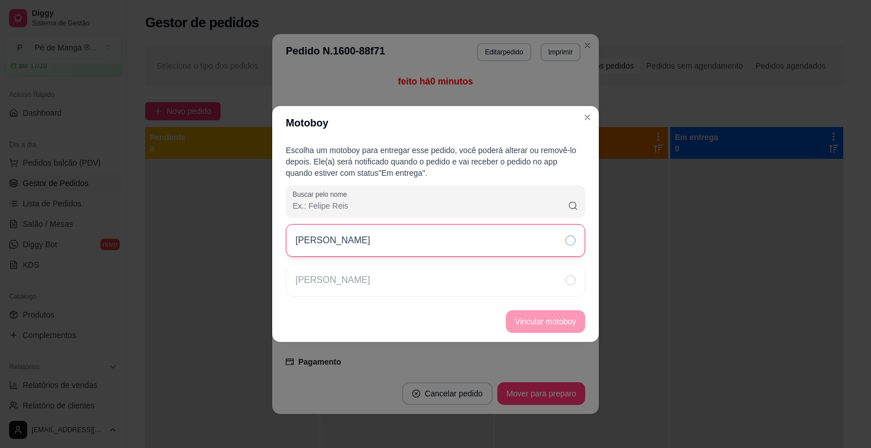
click at [440, 251] on div "Samuel" at bounding box center [435, 240] width 299 height 33
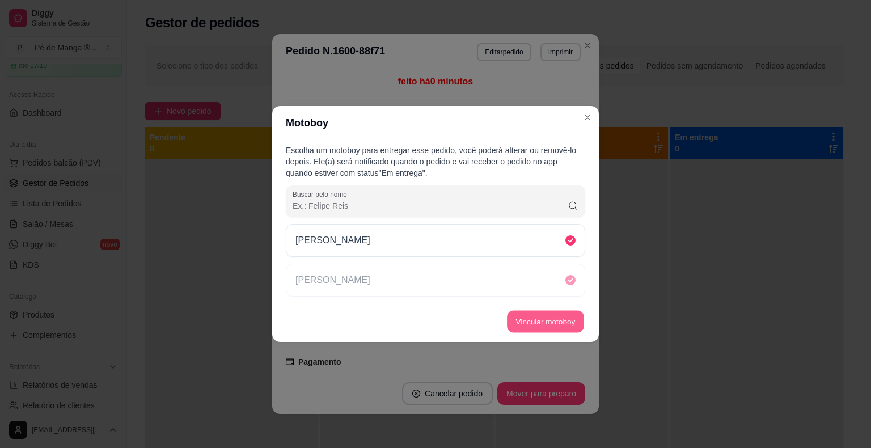
click at [531, 318] on button "Vincular motoboy" at bounding box center [545, 322] width 77 height 22
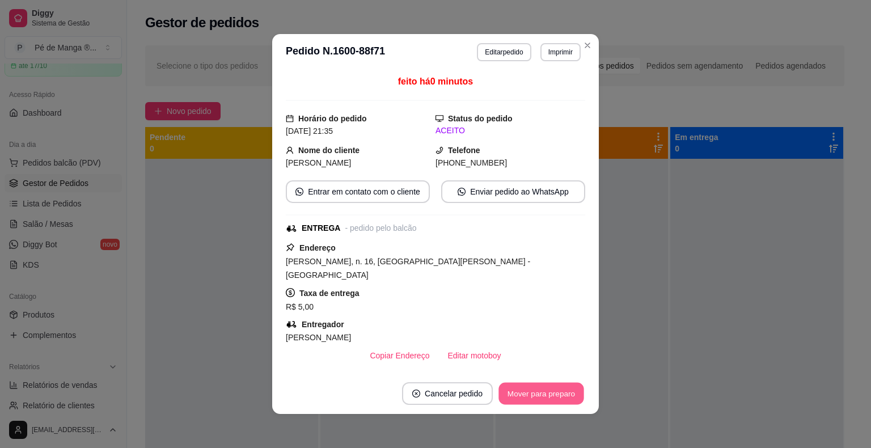
click at [517, 403] on button "Mover para preparo" at bounding box center [541, 394] width 85 height 22
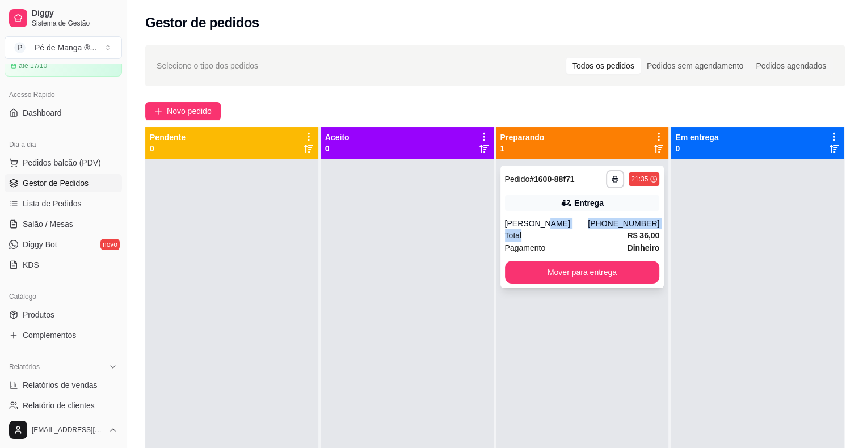
click at [537, 228] on div "**********" at bounding box center [582, 227] width 164 height 123
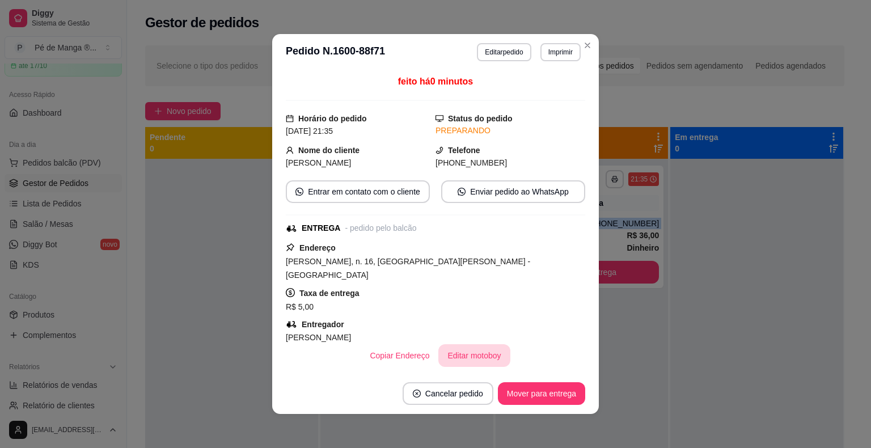
click at [456, 346] on button "Editar motoboy" at bounding box center [473, 355] width 71 height 23
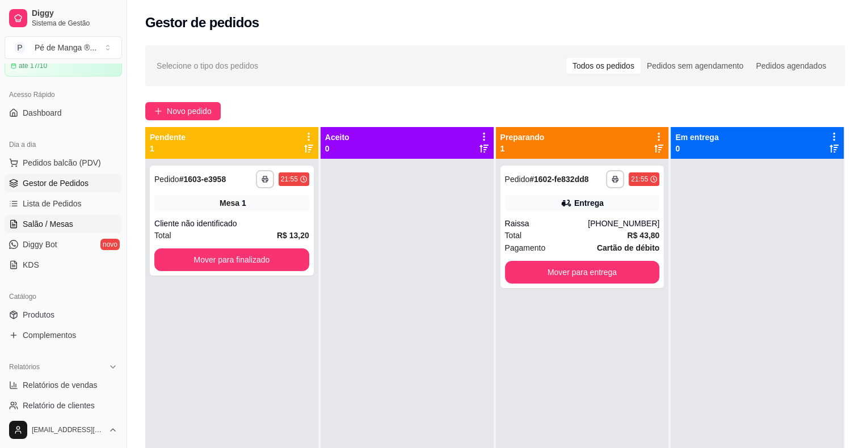
click at [100, 225] on link "Salão / Mesas" at bounding box center [63, 224] width 117 height 18
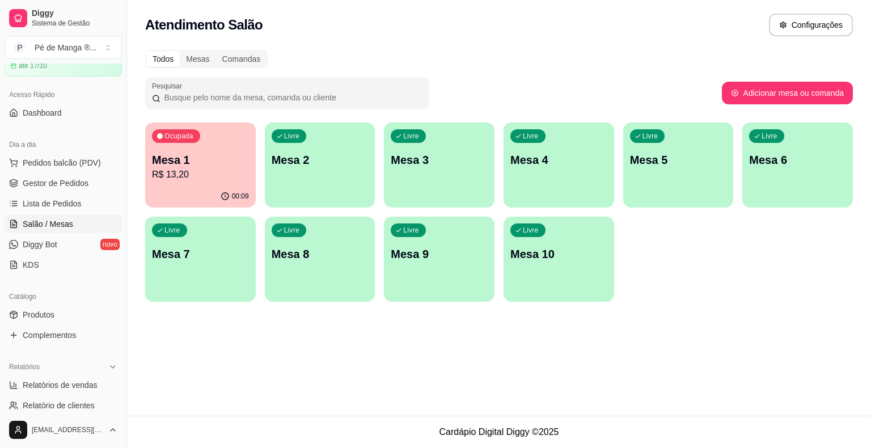
click at [243, 183] on div "Ocupada Mesa 1 R$ 13,20" at bounding box center [200, 154] width 111 height 63
click at [302, 173] on div "Livre Mesa 2" at bounding box center [320, 158] width 111 height 71
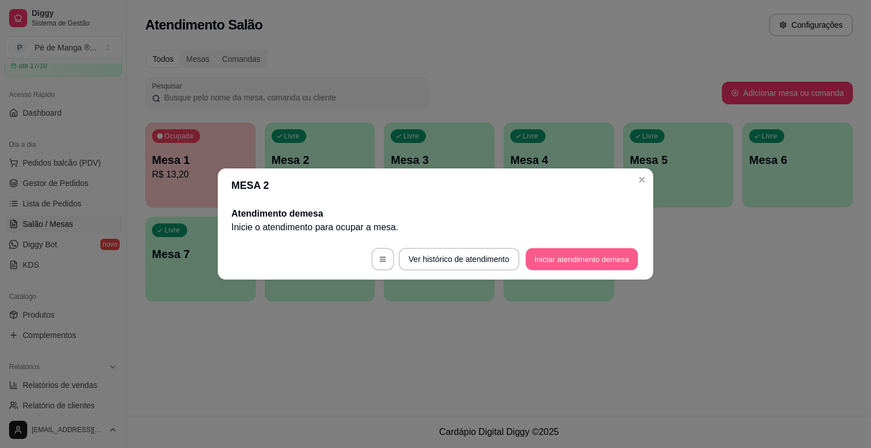
click at [581, 267] on button "Iniciar atendimento de mesa" at bounding box center [582, 259] width 112 height 22
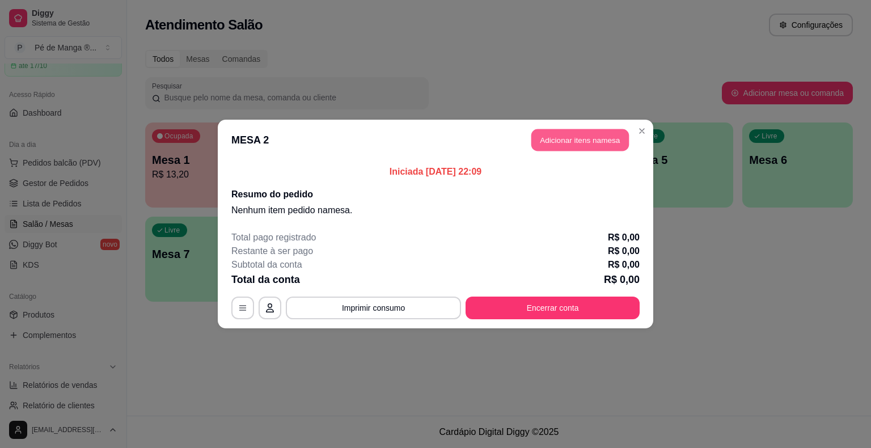
click at [615, 142] on button "Adicionar itens na mesa" at bounding box center [580, 140] width 98 height 22
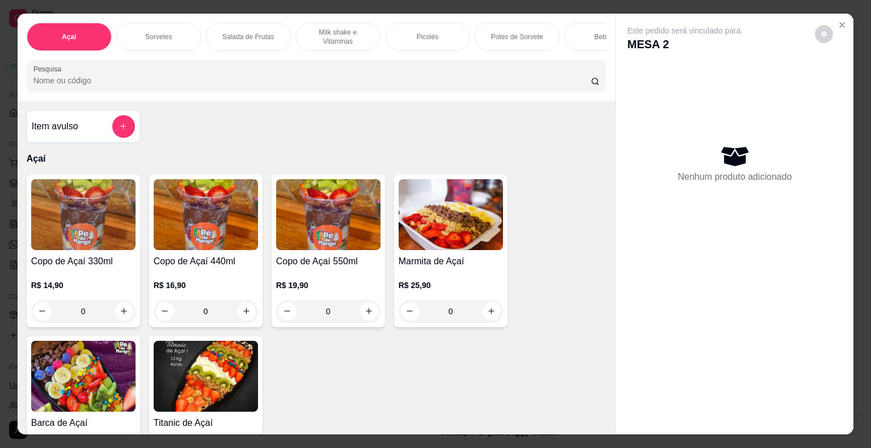
click at [438, 36] on div "Picolés" at bounding box center [427, 37] width 85 height 28
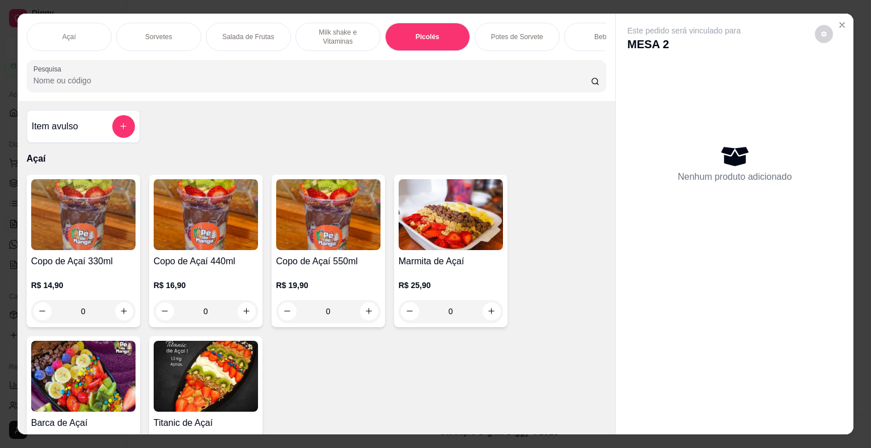
scroll to position [27, 0]
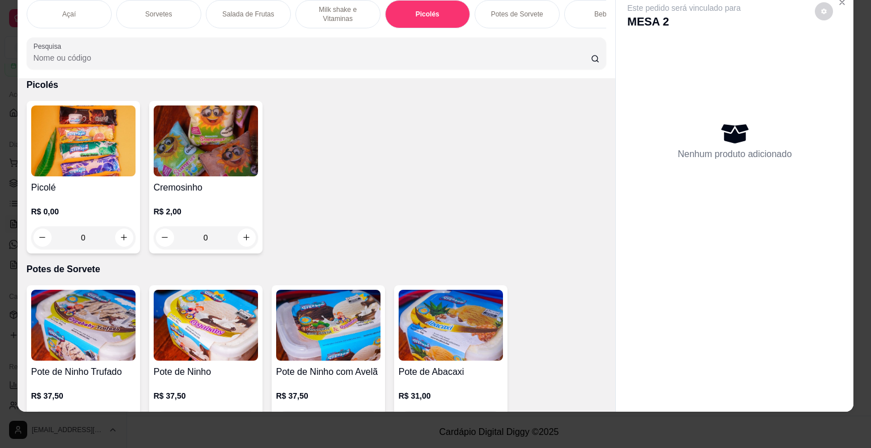
click at [47, 178] on div "Picolé R$ 0,00 0" at bounding box center [83, 177] width 113 height 153
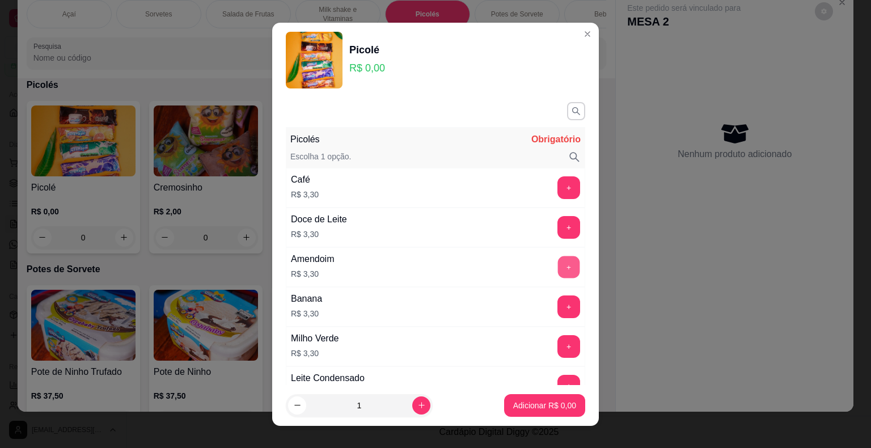
click at [558, 268] on button "+" at bounding box center [569, 267] width 22 height 22
click at [558, 267] on button "+" at bounding box center [569, 267] width 23 height 23
click at [533, 403] on p "Adicionar R$ 9,90" at bounding box center [544, 405] width 63 height 11
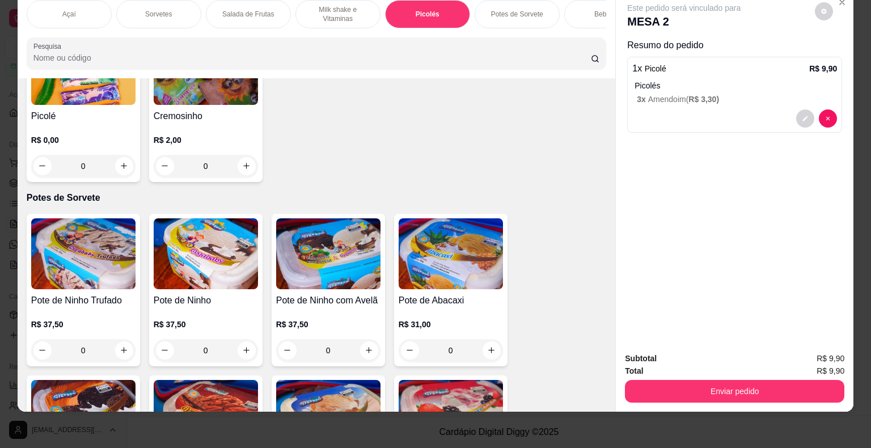
scroll to position [1627, 0]
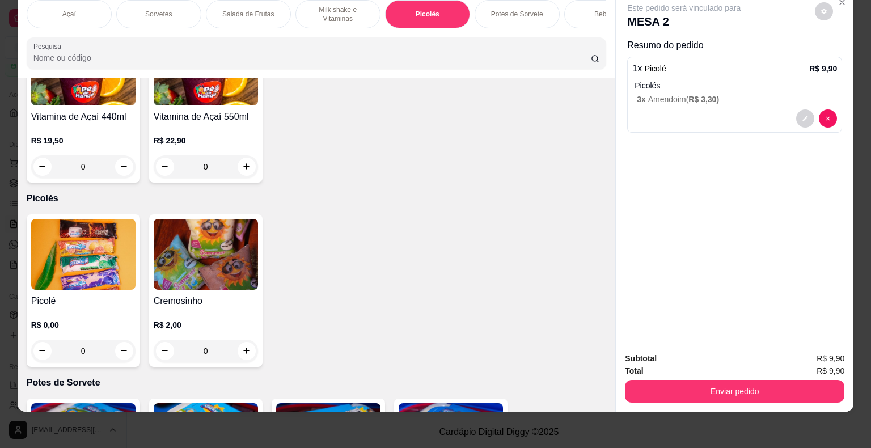
click at [159, 10] on p "Sorvetes" at bounding box center [158, 14] width 27 height 9
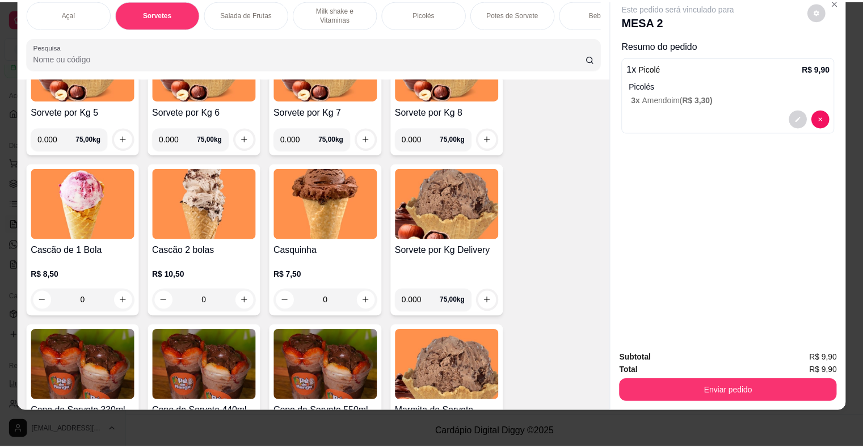
scroll to position [681, 0]
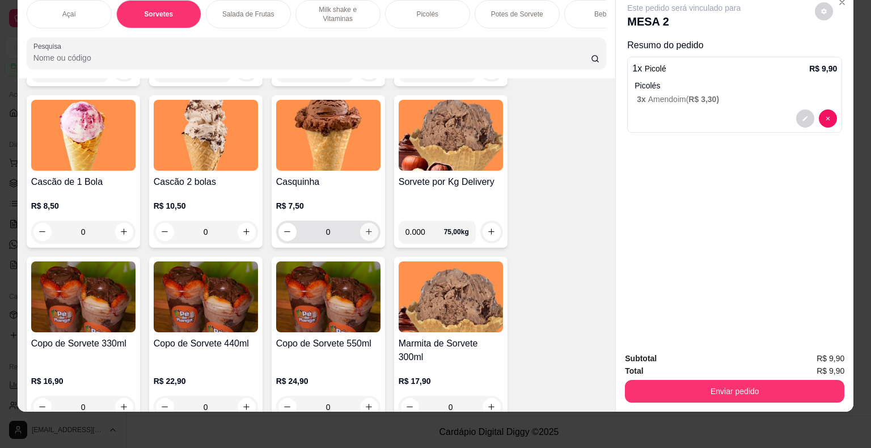
click at [368, 235] on button "increase-product-quantity" at bounding box center [369, 232] width 18 height 18
type input "1"
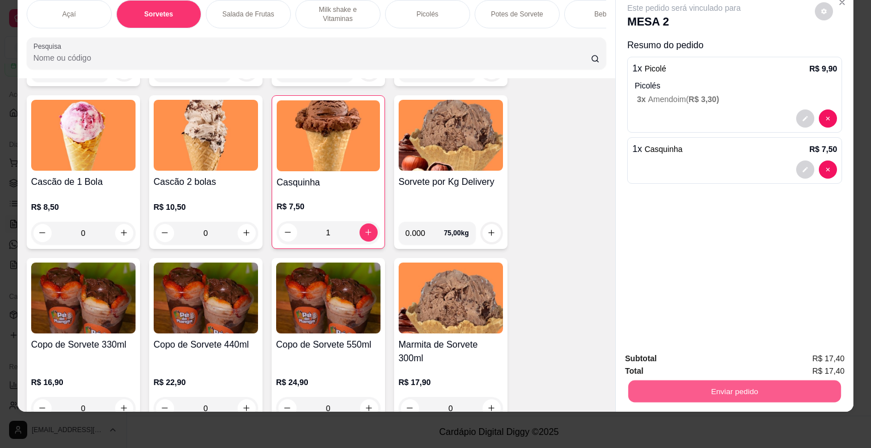
click at [689, 387] on button "Enviar pedido" at bounding box center [734, 392] width 213 height 22
click at [800, 353] on button "Enviar pedido" at bounding box center [815, 354] width 62 height 21
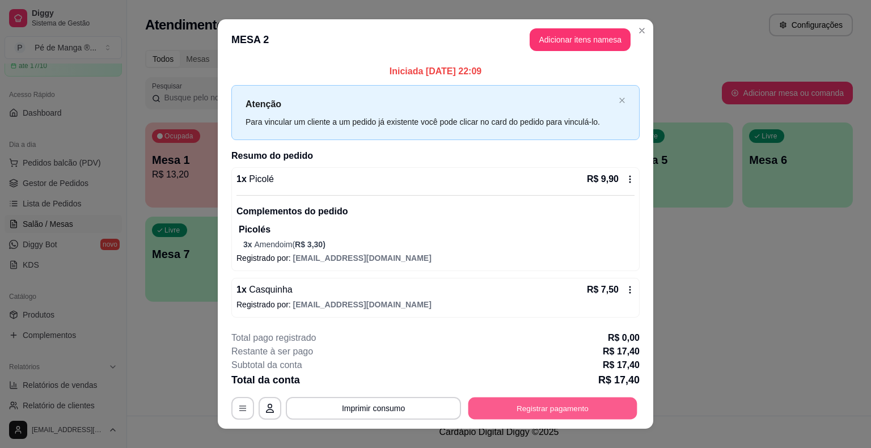
click at [527, 406] on button "Registrar pagamento" at bounding box center [553, 409] width 169 height 22
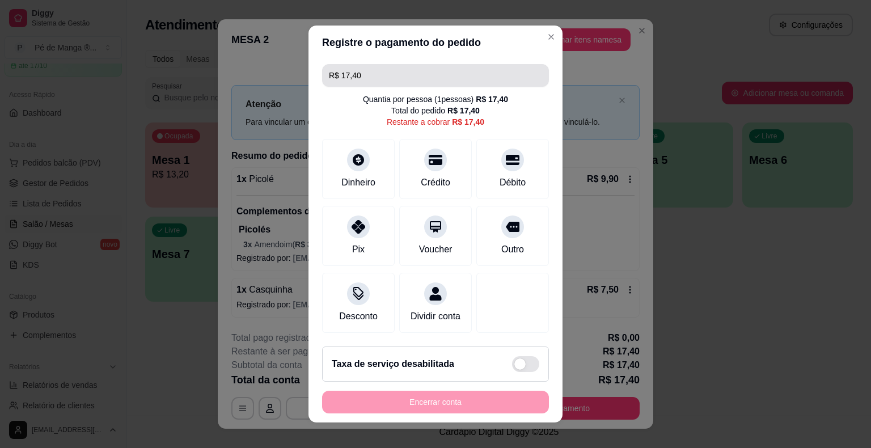
click at [380, 76] on input "R$ 17,40" at bounding box center [435, 75] width 213 height 23
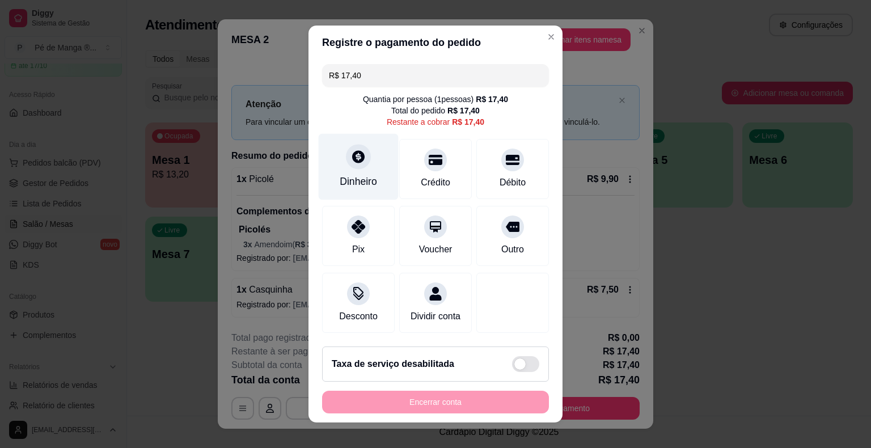
click at [373, 170] on div "Dinheiro" at bounding box center [359, 167] width 80 height 66
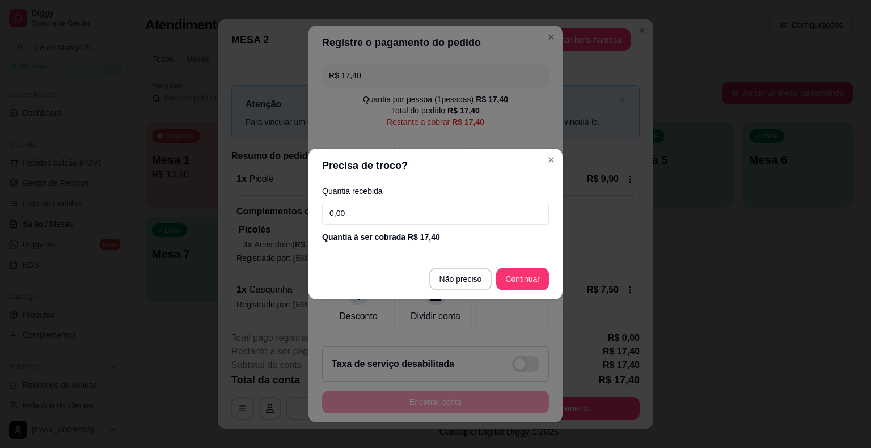
click at [376, 211] on input "0,00" at bounding box center [435, 213] width 227 height 23
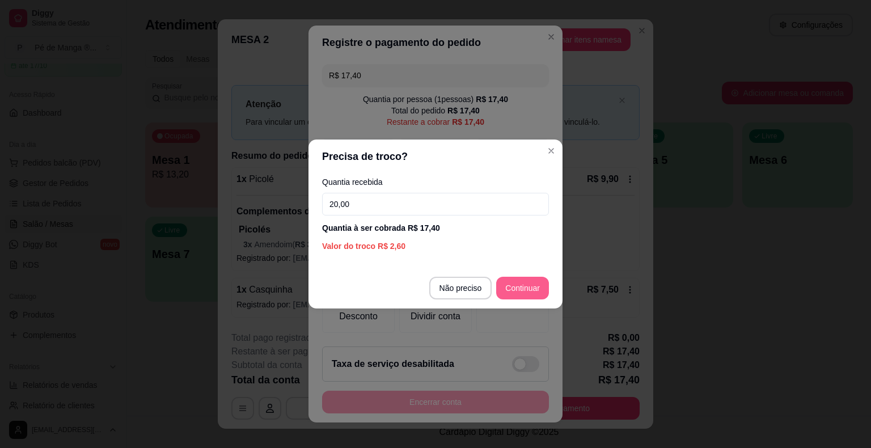
type input "20,00"
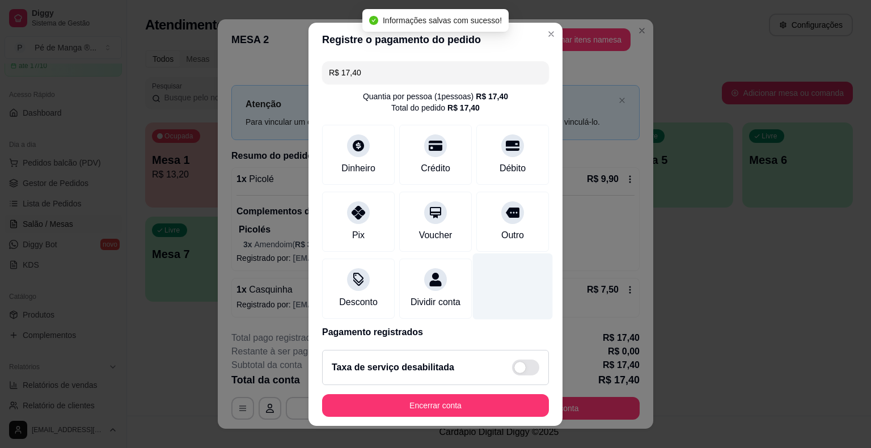
type input "R$ 0,00"
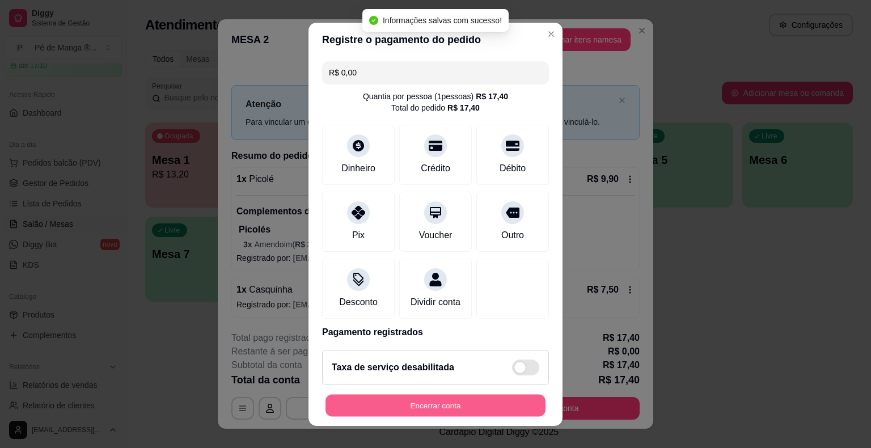
click at [463, 410] on button "Encerrar conta" at bounding box center [436, 405] width 220 height 22
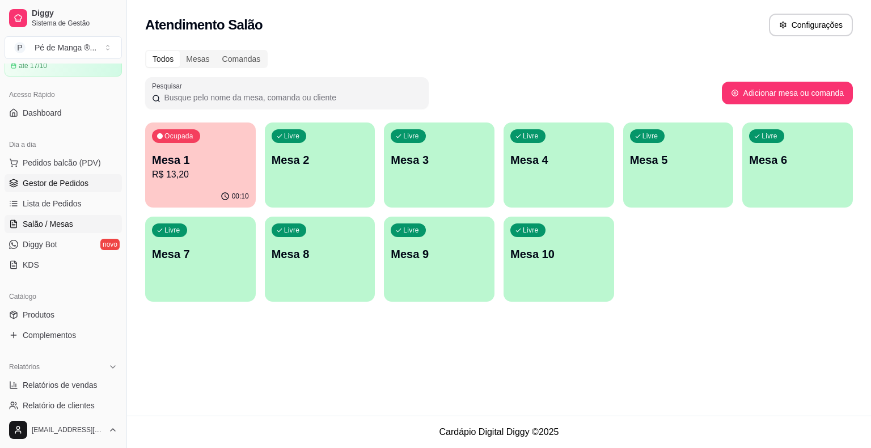
click at [64, 180] on span "Gestor de Pedidos" at bounding box center [56, 183] width 66 height 11
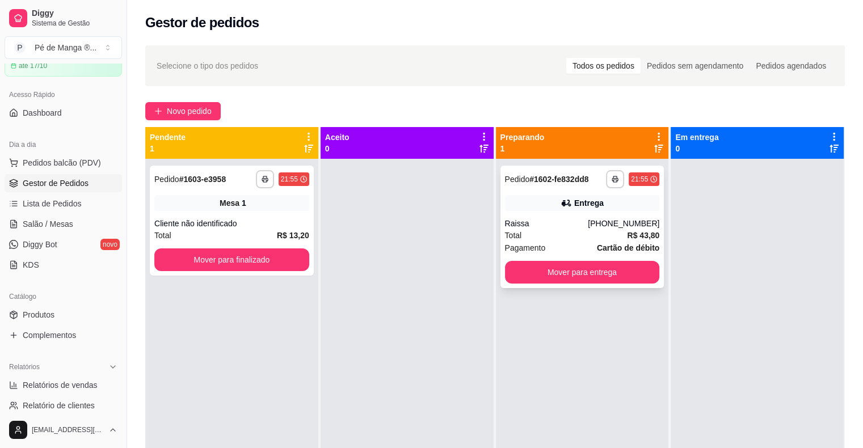
click at [549, 237] on div "Total R$ 43,80" at bounding box center [582, 235] width 155 height 12
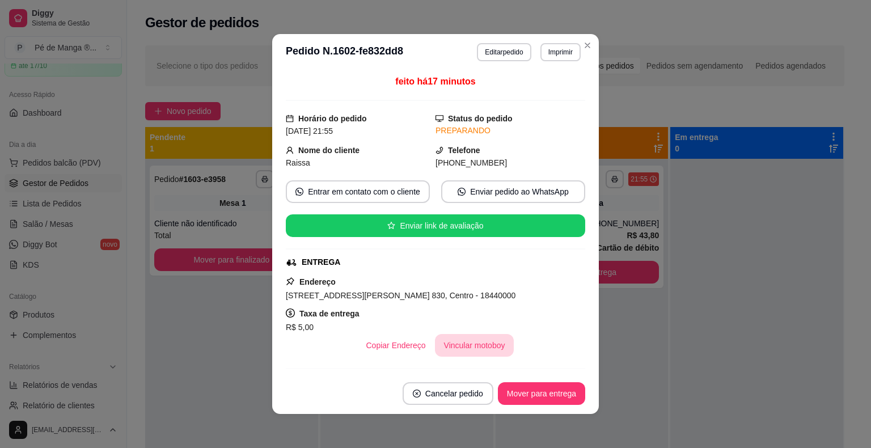
click at [490, 348] on button "Vincular motoboy" at bounding box center [474, 345] width 79 height 23
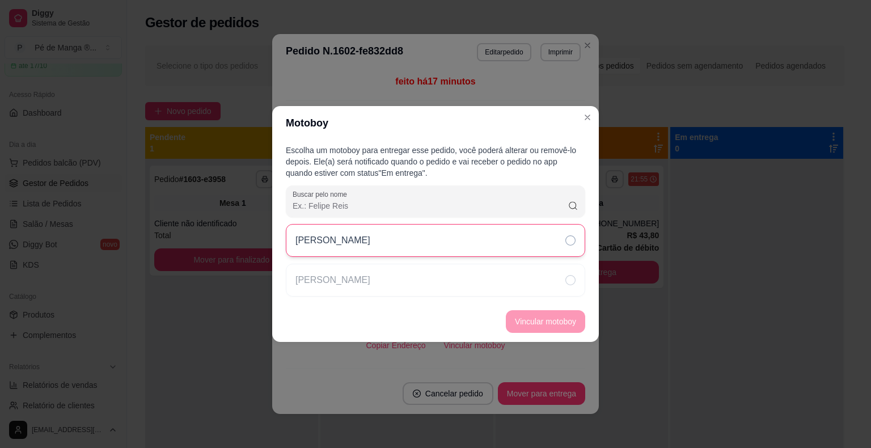
click at [503, 251] on div "Samuel" at bounding box center [435, 240] width 299 height 33
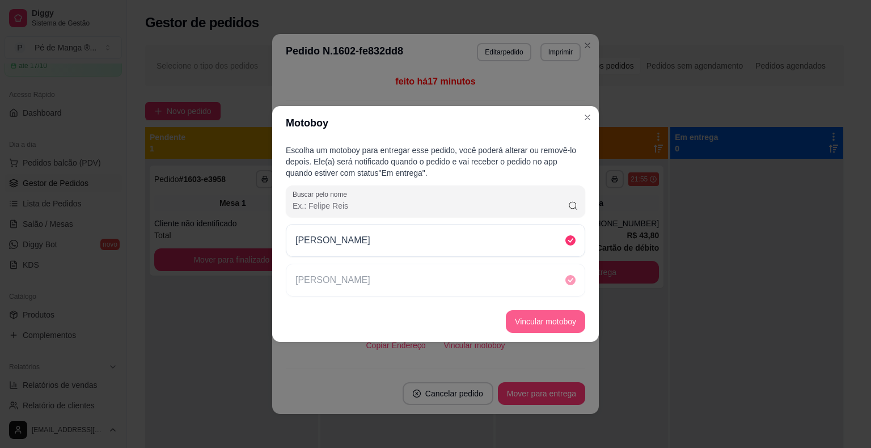
click at [552, 323] on button "Vincular motoboy" at bounding box center [545, 321] width 79 height 23
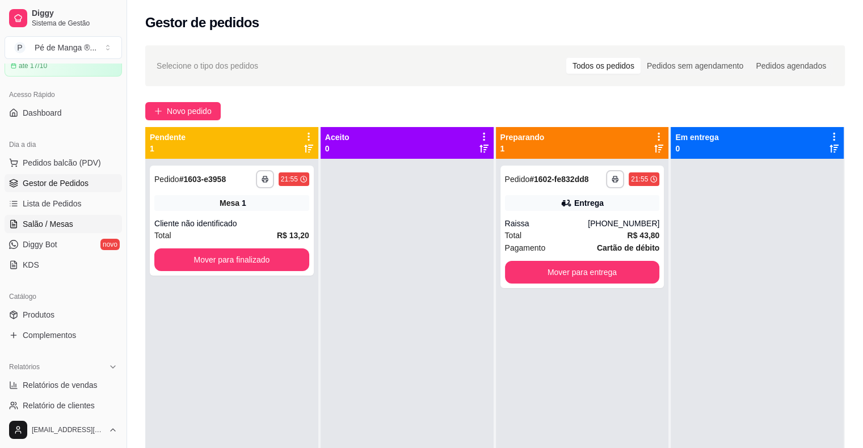
click at [65, 228] on span "Salão / Mesas" at bounding box center [48, 223] width 50 height 11
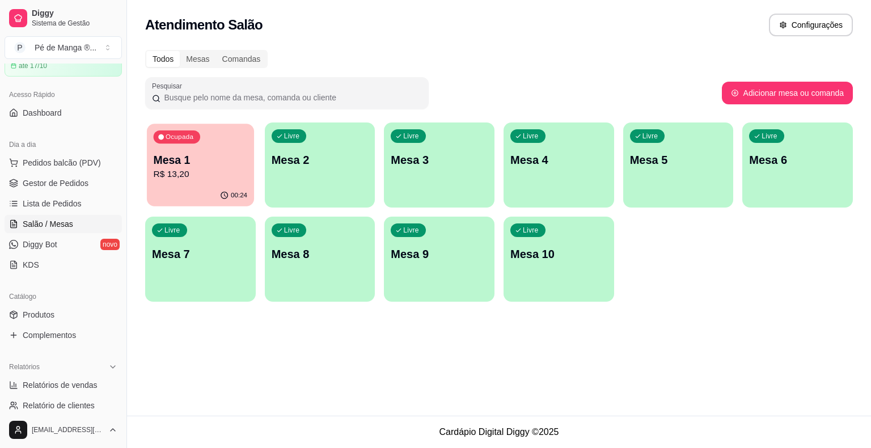
click at [192, 153] on p "Mesa 1" at bounding box center [201, 160] width 94 height 15
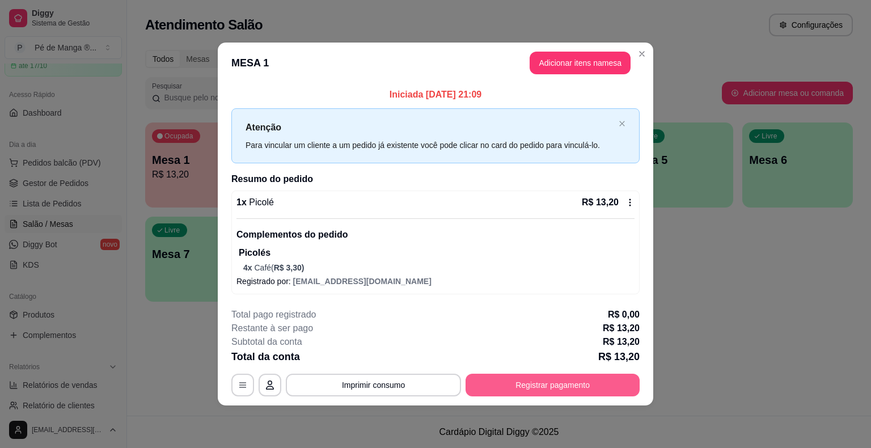
click at [548, 387] on button "Registrar pagamento" at bounding box center [553, 385] width 174 height 23
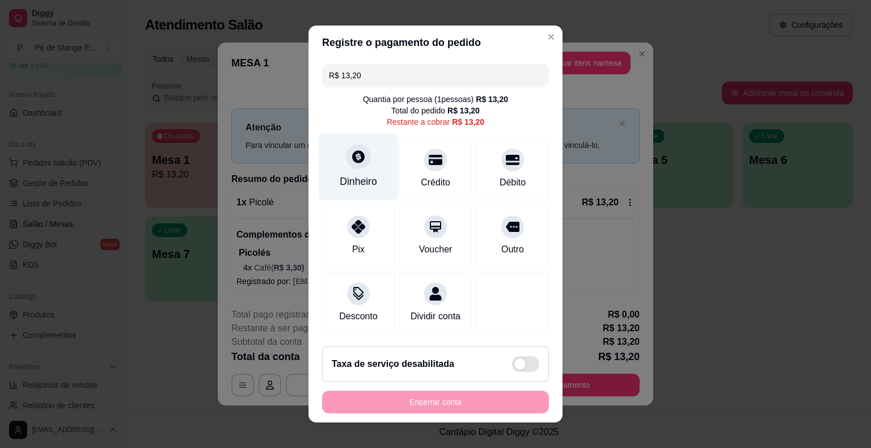
click at [354, 167] on div at bounding box center [358, 156] width 25 height 25
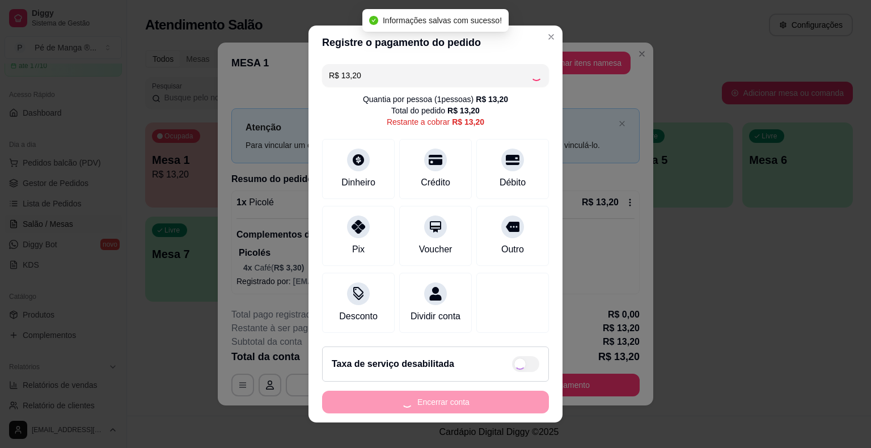
type input "R$ 0,00"
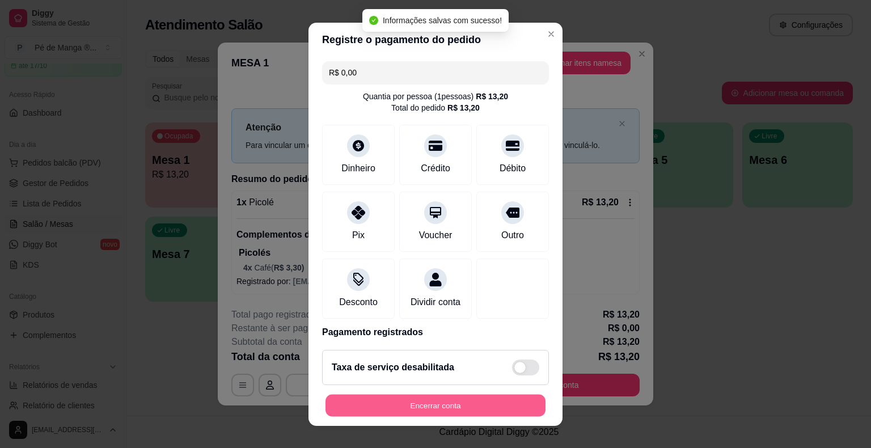
click at [465, 409] on button "Encerrar conta" at bounding box center [436, 405] width 220 height 22
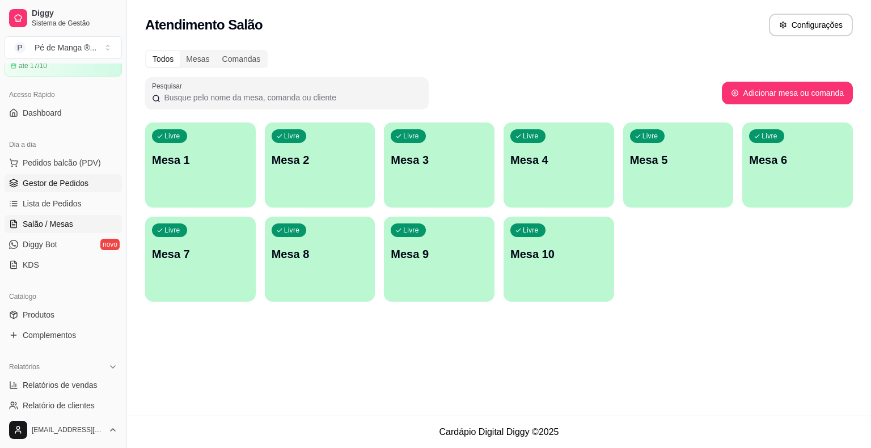
click at [67, 181] on span "Gestor de Pedidos" at bounding box center [56, 183] width 66 height 11
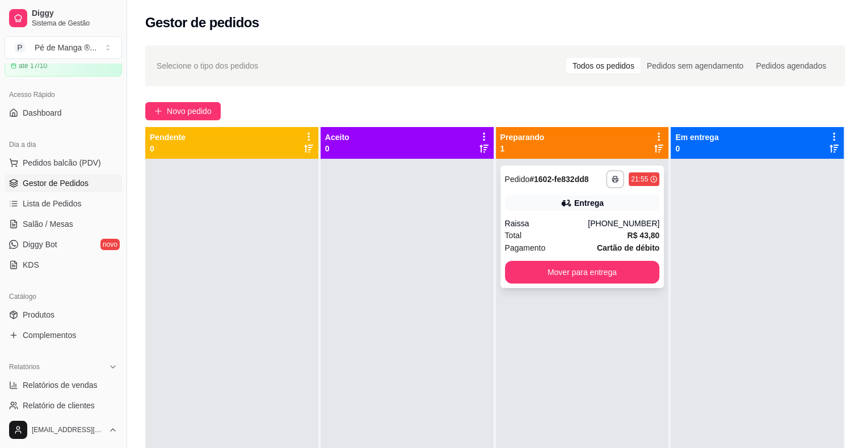
click at [605, 278] on button "Mover para entrega" at bounding box center [582, 272] width 155 height 23
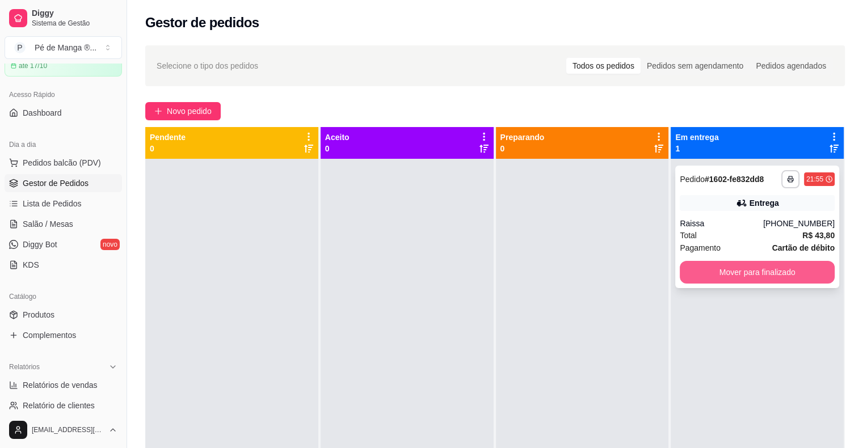
click at [735, 267] on button "Mover para finalizado" at bounding box center [757, 272] width 155 height 23
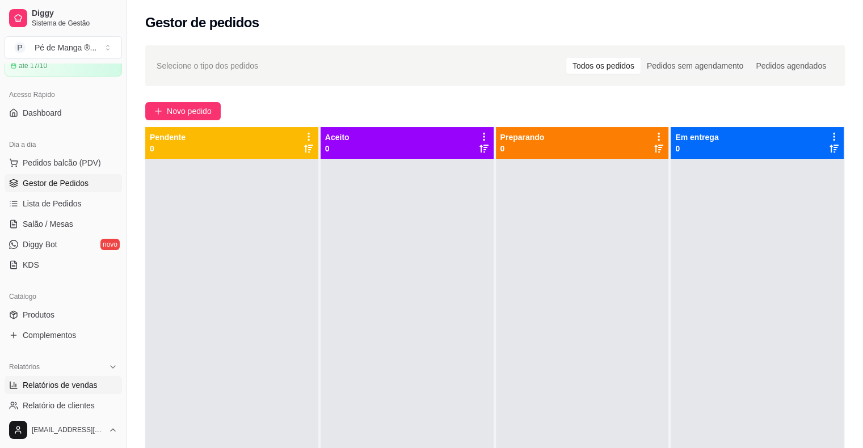
click at [77, 382] on span "Relatórios de vendas" at bounding box center [60, 384] width 75 height 11
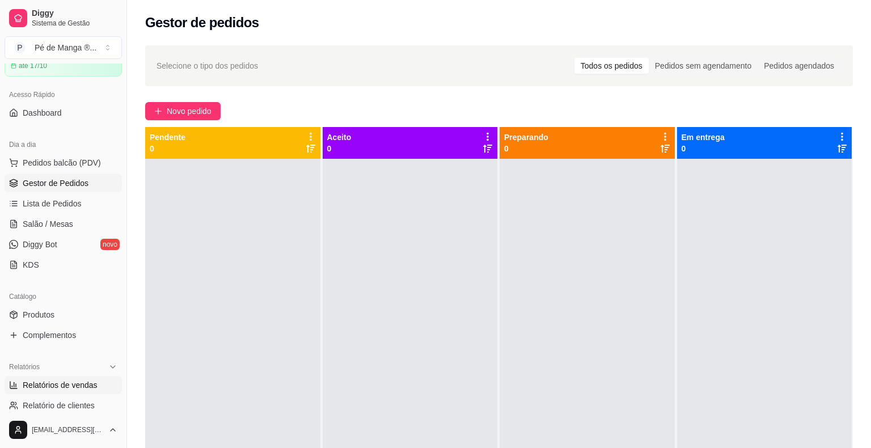
select select "ALL"
select select "0"
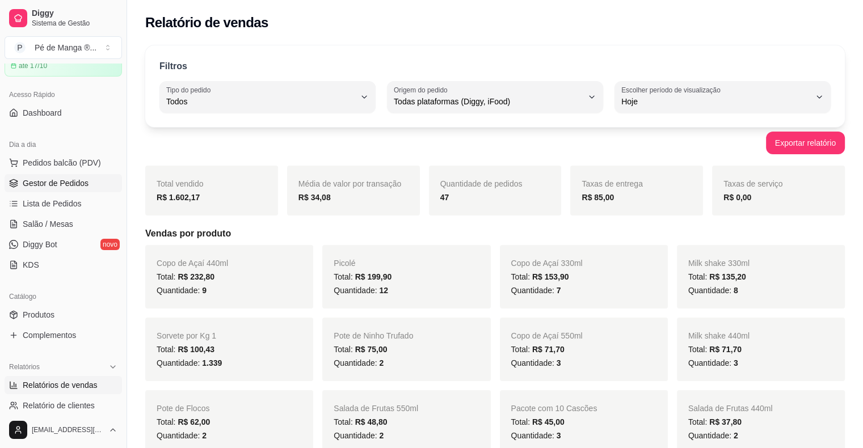
click at [57, 183] on span "Gestor de Pedidos" at bounding box center [56, 183] width 66 height 11
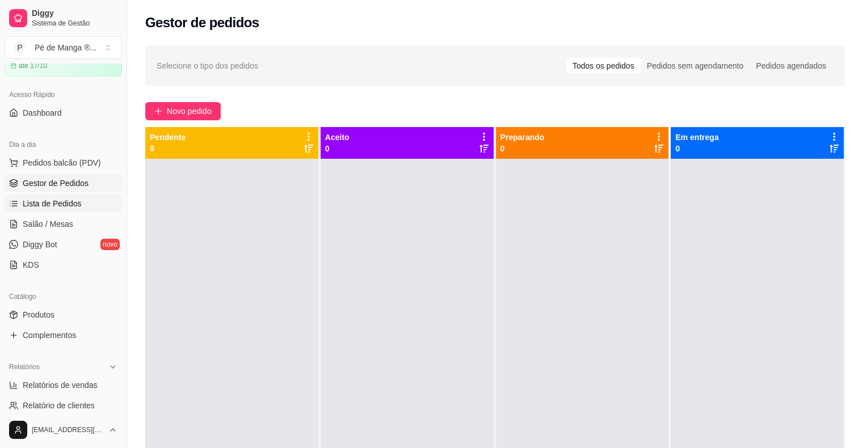
click at [73, 204] on span "Lista de Pedidos" at bounding box center [52, 203] width 59 height 11
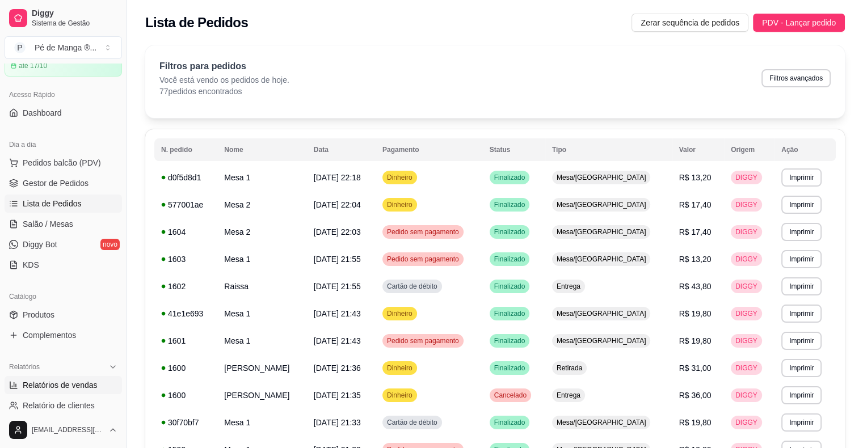
click at [105, 391] on link "Relatórios de vendas" at bounding box center [63, 385] width 117 height 18
select select "ALL"
select select "0"
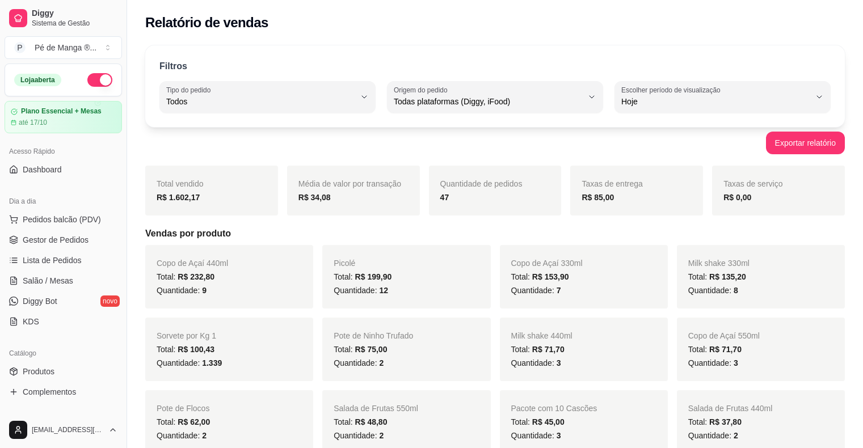
select select "ALL"
select select "0"
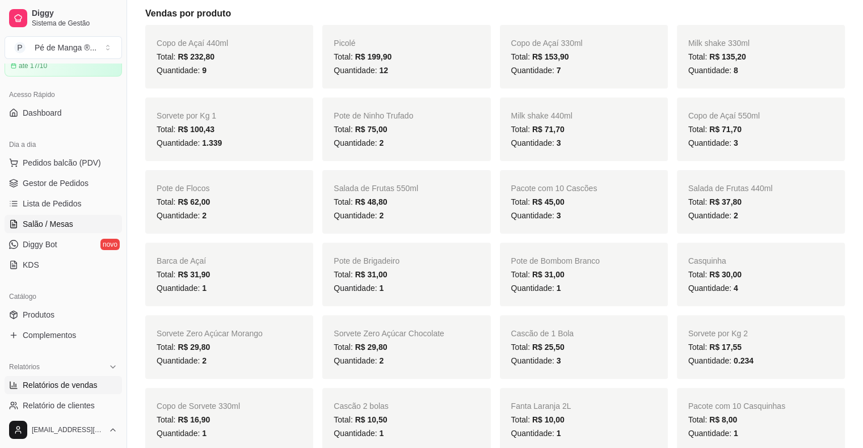
scroll to position [227, 0]
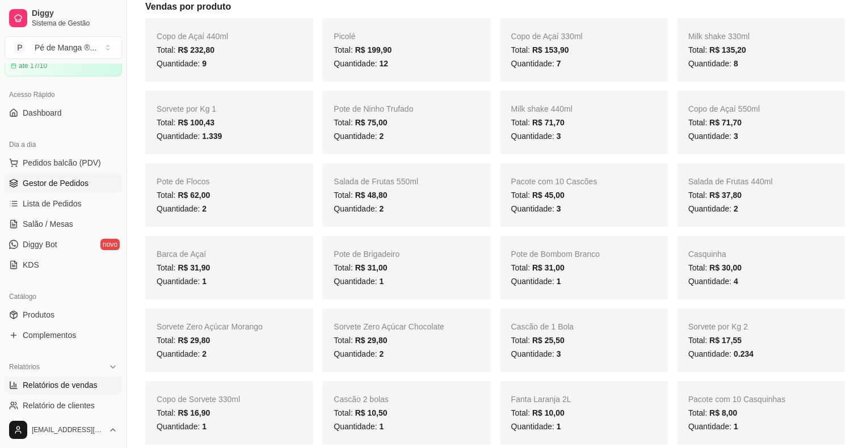
click at [32, 180] on span "Gestor de Pedidos" at bounding box center [56, 183] width 66 height 11
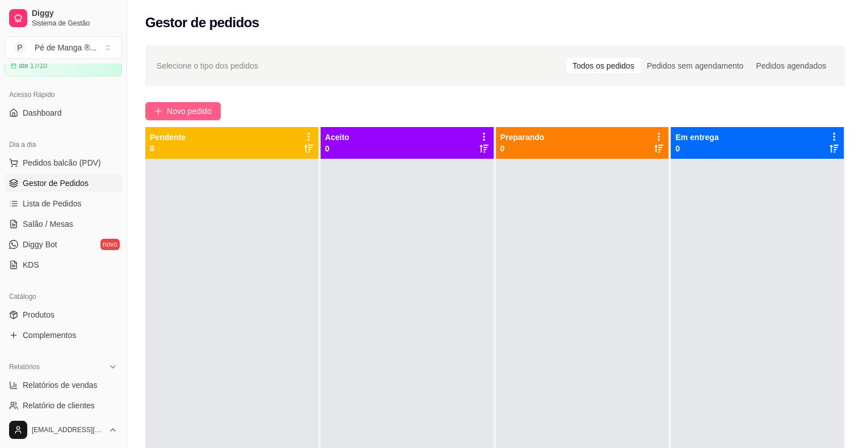
click at [178, 115] on span "Novo pedido" at bounding box center [189, 111] width 45 height 12
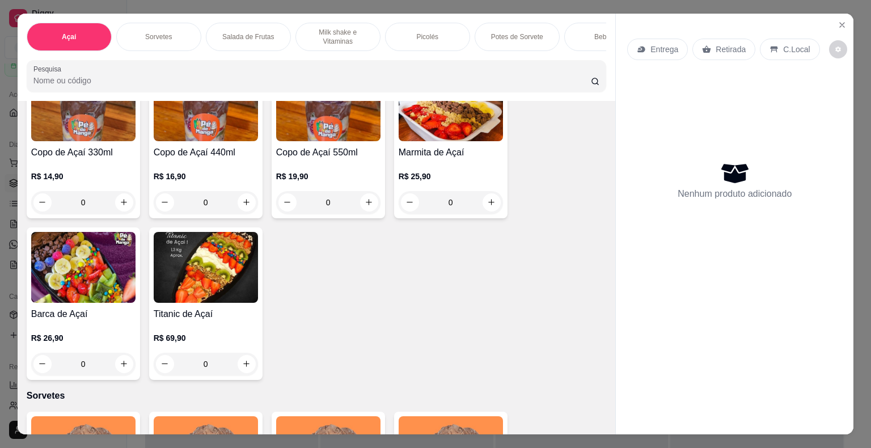
scroll to position [113, 0]
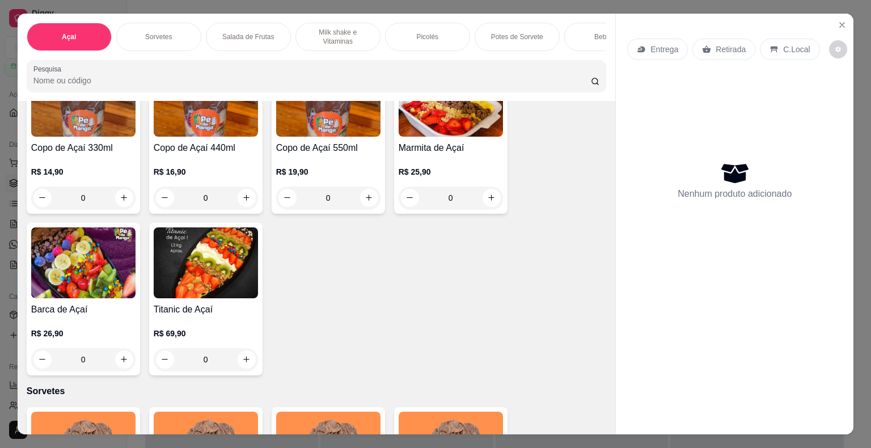
click at [424, 178] on p "R$ 25,90" at bounding box center [451, 171] width 104 height 11
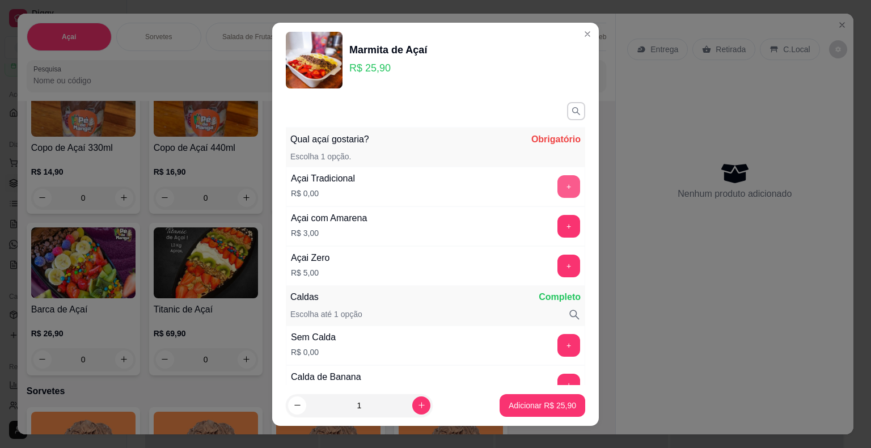
click at [558, 189] on button "+" at bounding box center [569, 186] width 23 height 23
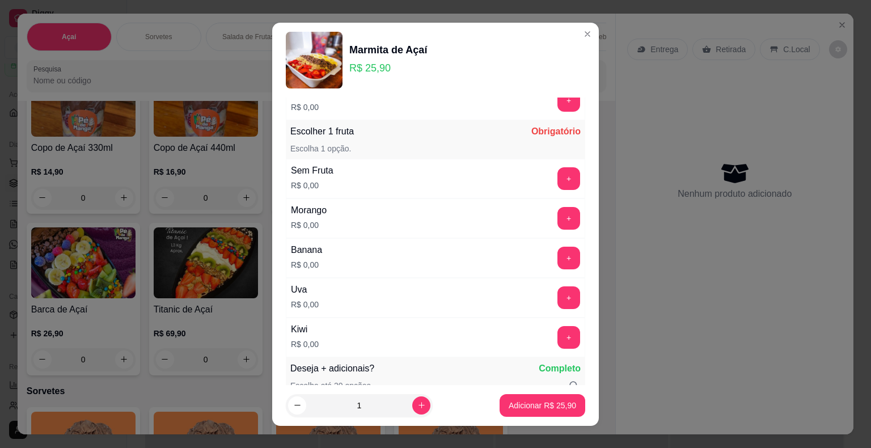
scroll to position [1361, 0]
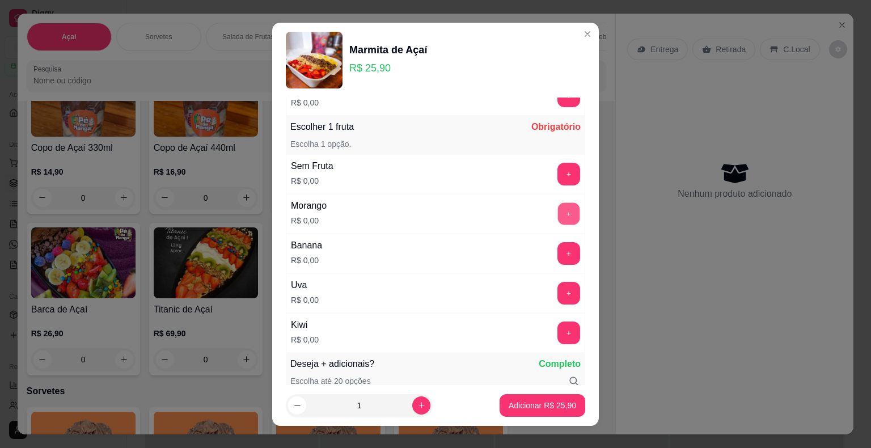
click at [558, 209] on button "+" at bounding box center [569, 213] width 22 height 22
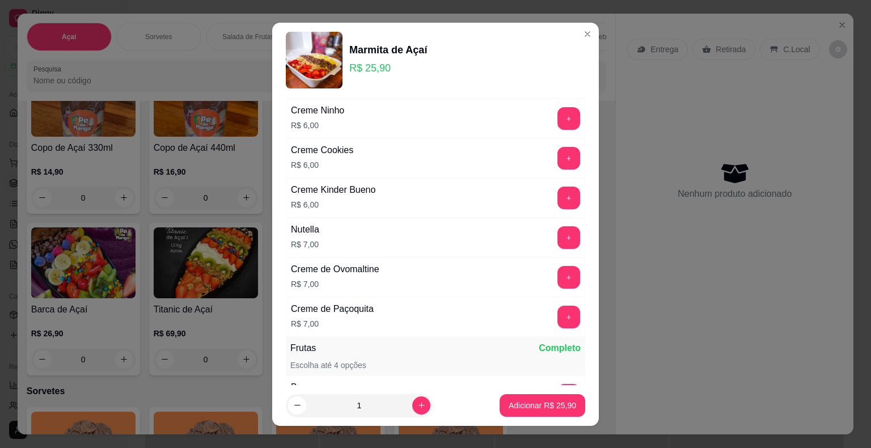
scroll to position [2389, 0]
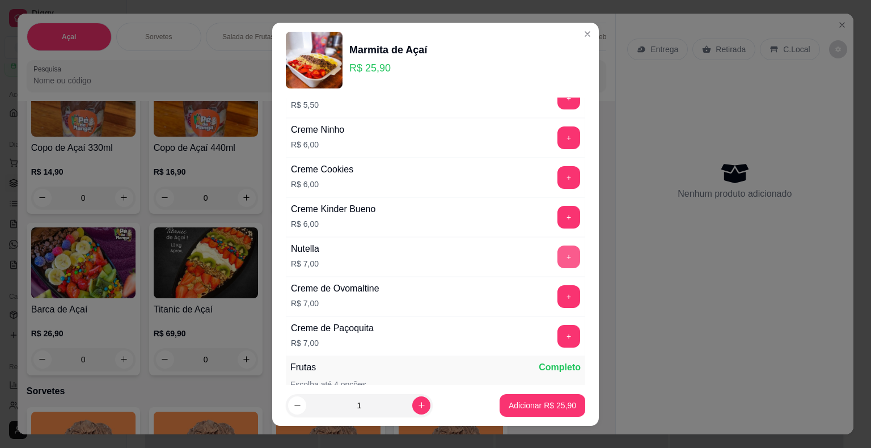
click at [558, 247] on button "+" at bounding box center [569, 257] width 23 height 23
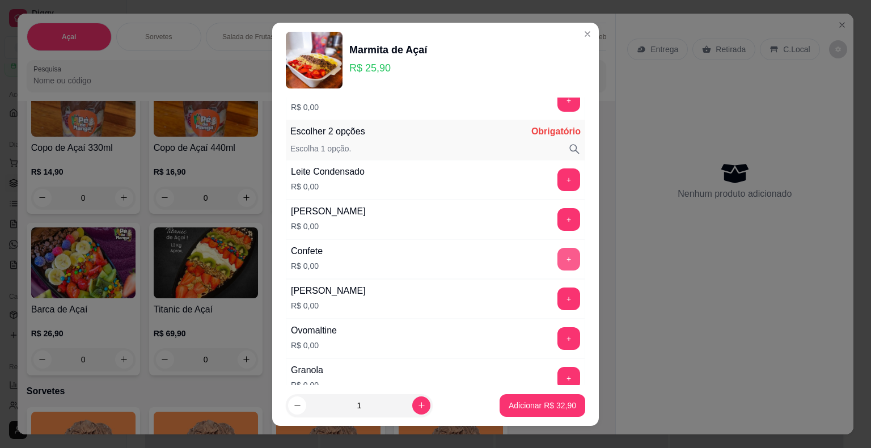
scroll to position [604, 0]
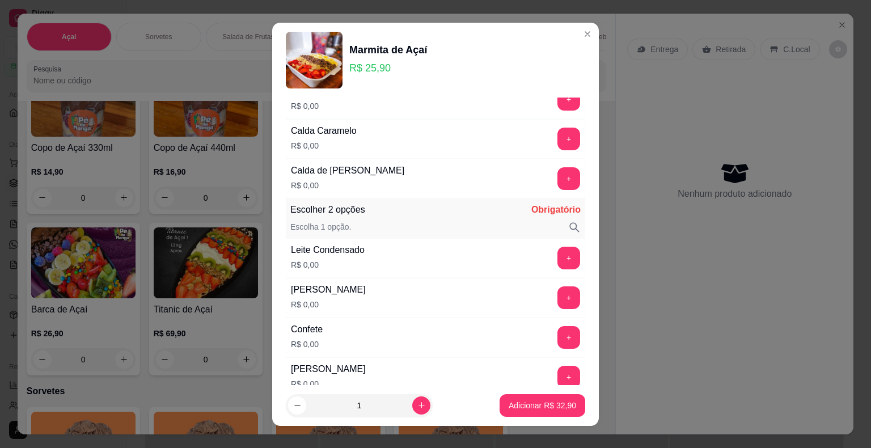
click at [547, 240] on div "Leite Condensado R$ 0,00 +" at bounding box center [435, 258] width 299 height 40
click at [558, 251] on button "+" at bounding box center [569, 258] width 22 height 22
click at [538, 405] on p "Adicionar R$ 32,90" at bounding box center [543, 405] width 66 height 11
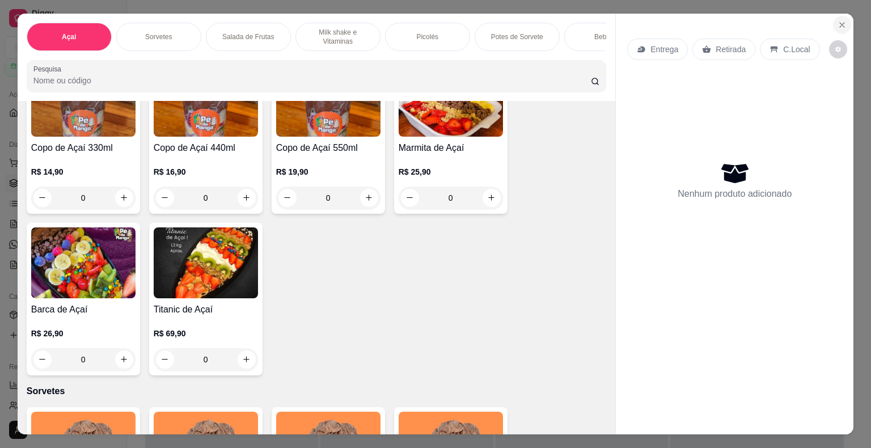
click at [840, 24] on icon "Close" at bounding box center [842, 24] width 9 height 9
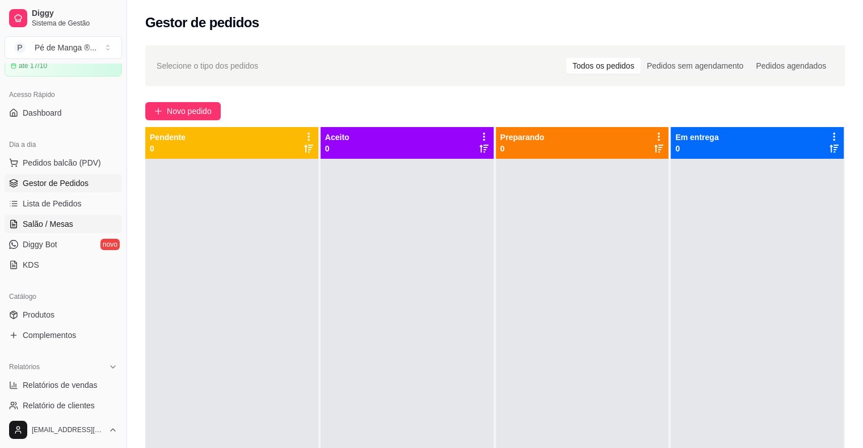
click at [60, 225] on span "Salão / Mesas" at bounding box center [48, 223] width 50 height 11
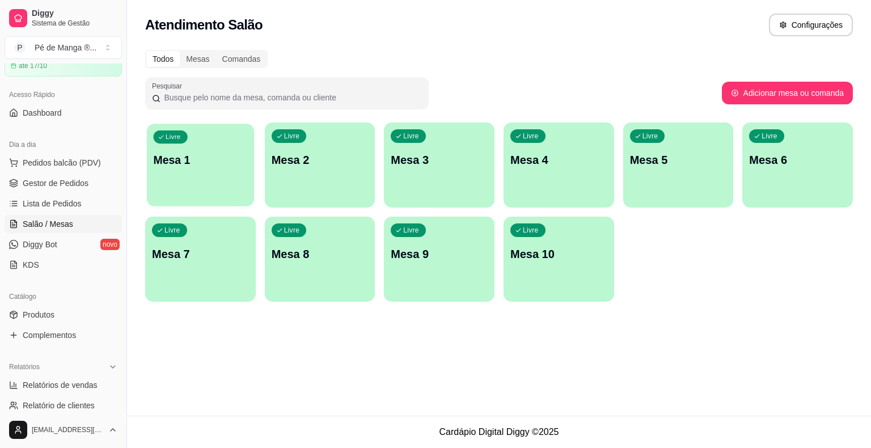
click at [222, 162] on p "Mesa 1" at bounding box center [201, 160] width 94 height 15
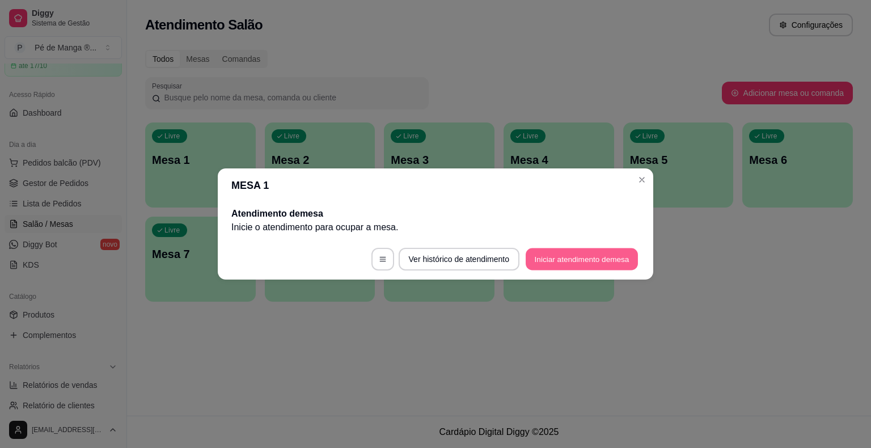
click at [565, 263] on button "Iniciar atendimento de mesa" at bounding box center [582, 259] width 112 height 22
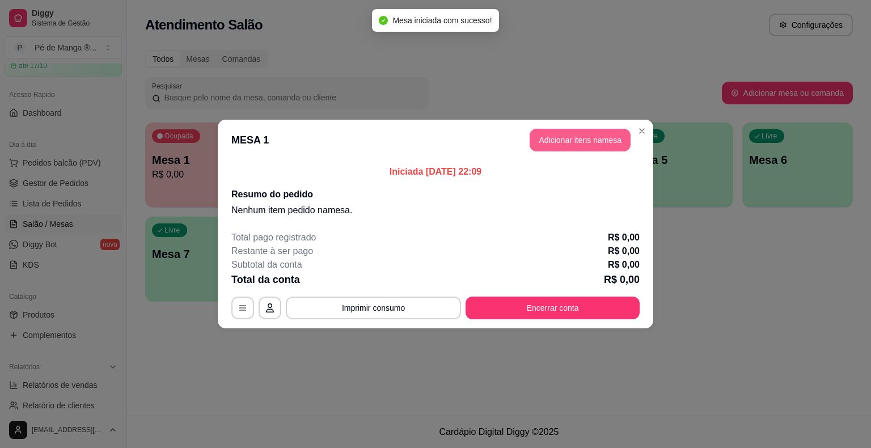
click at [542, 138] on button "Adicionar itens na mesa" at bounding box center [580, 140] width 101 height 23
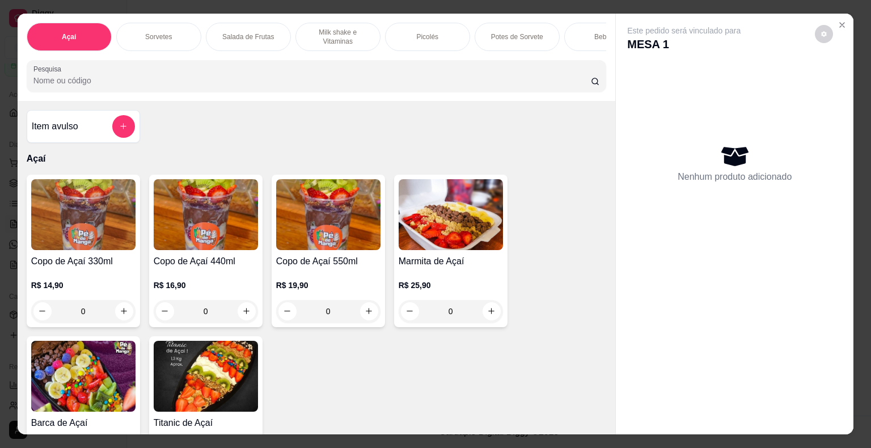
click at [182, 33] on div "Sorvetes" at bounding box center [158, 37] width 85 height 28
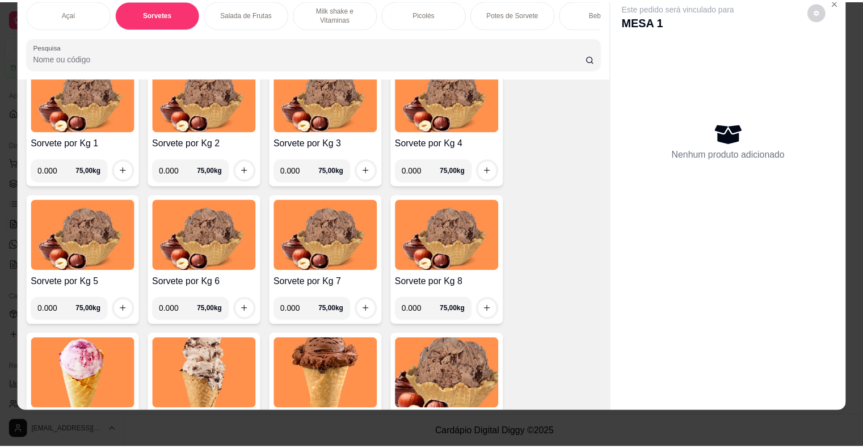
scroll to position [567, 0]
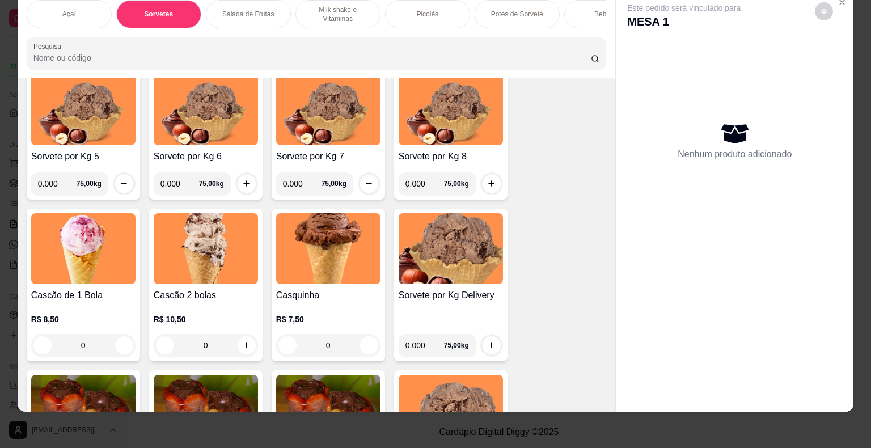
click at [234, 343] on div "0" at bounding box center [206, 345] width 104 height 23
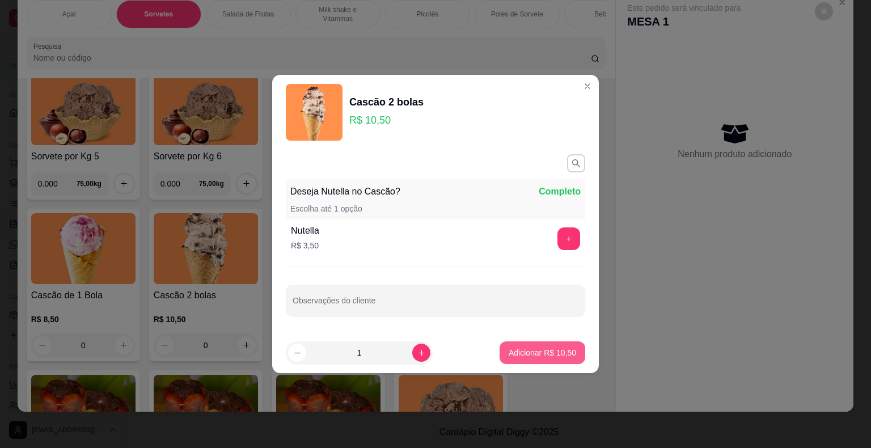
click at [523, 347] on p "Adicionar R$ 10,50" at bounding box center [542, 352] width 67 height 11
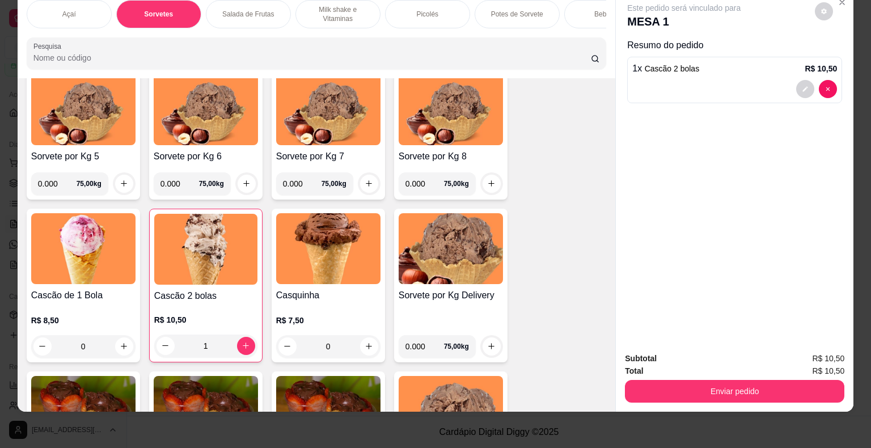
click at [242, 345] on div "1" at bounding box center [205, 346] width 103 height 23
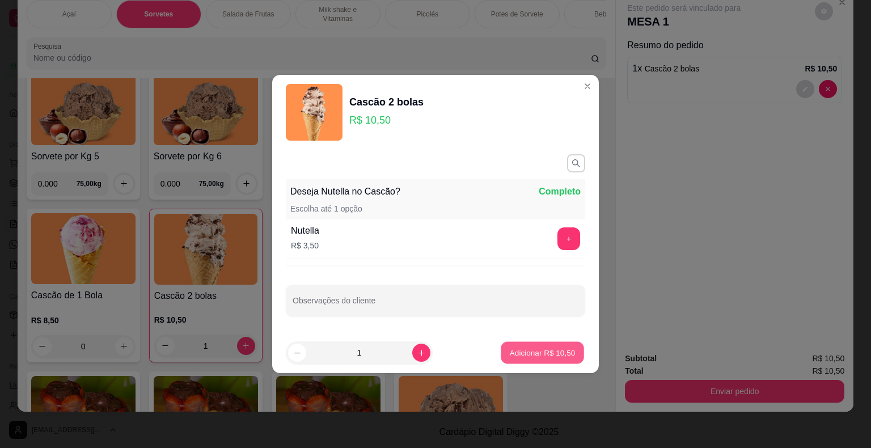
click at [538, 352] on p "Adicionar R$ 10,50" at bounding box center [543, 352] width 66 height 11
type input "2"
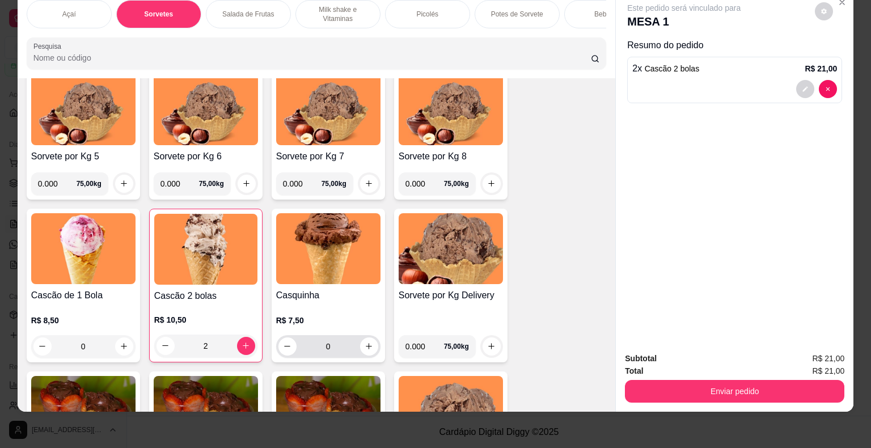
click at [373, 351] on div "0" at bounding box center [328, 346] width 100 height 23
click at [369, 351] on button "increase-product-quantity" at bounding box center [369, 346] width 18 height 18
type input "1"
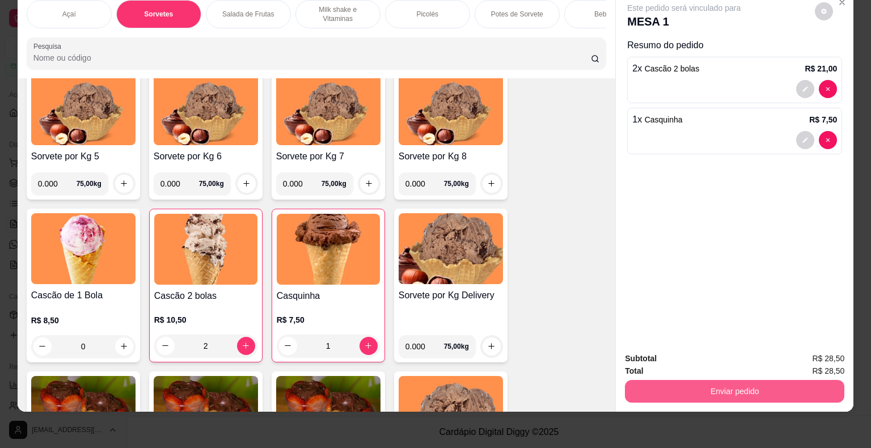
click at [691, 385] on button "Enviar pedido" at bounding box center [735, 391] width 220 height 23
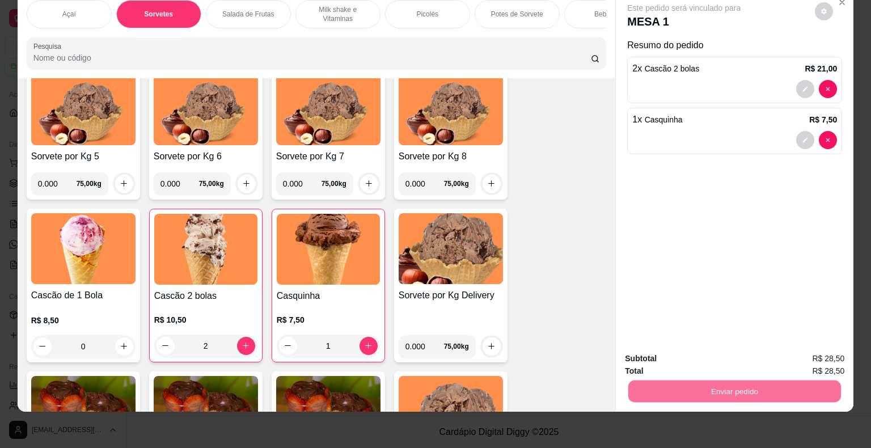
click at [832, 354] on button "Enviar pedido" at bounding box center [815, 355] width 64 height 22
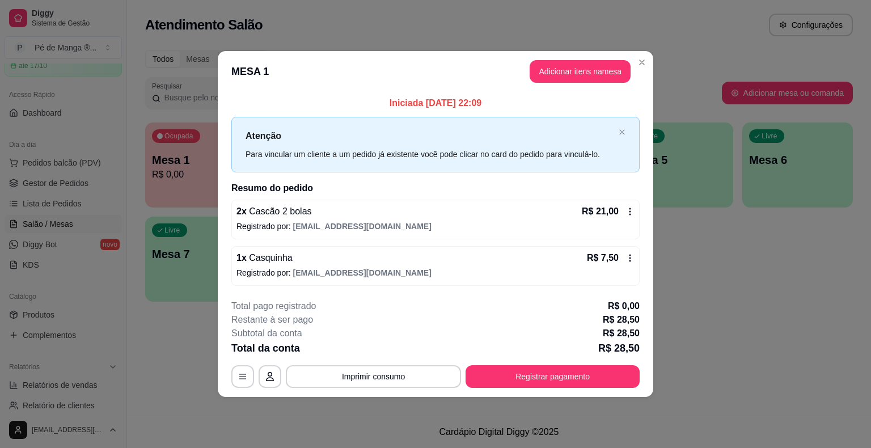
click at [608, 380] on button "Registrar pagamento" at bounding box center [553, 376] width 174 height 23
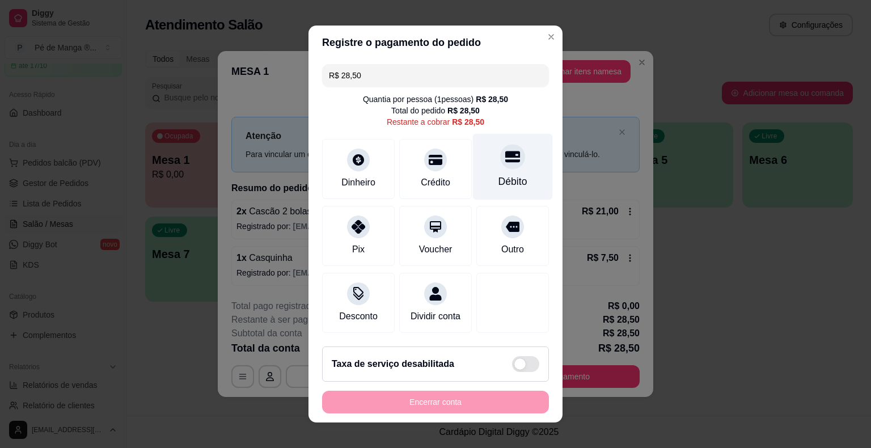
click at [484, 180] on div "Débito" at bounding box center [513, 167] width 80 height 66
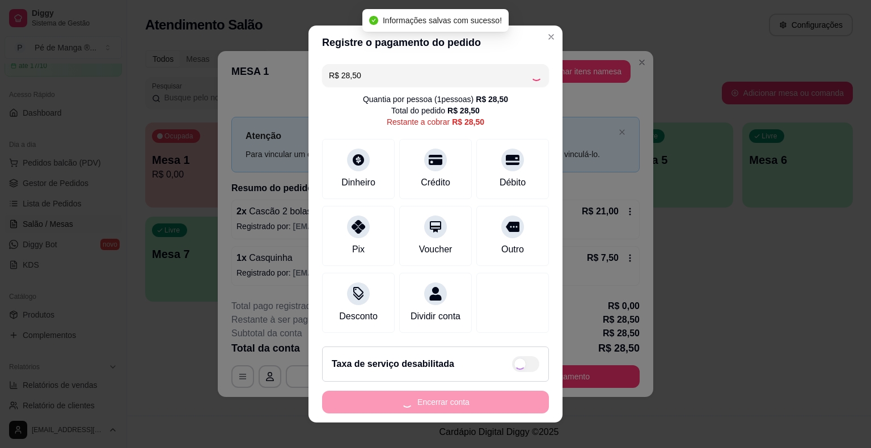
type input "R$ 0,00"
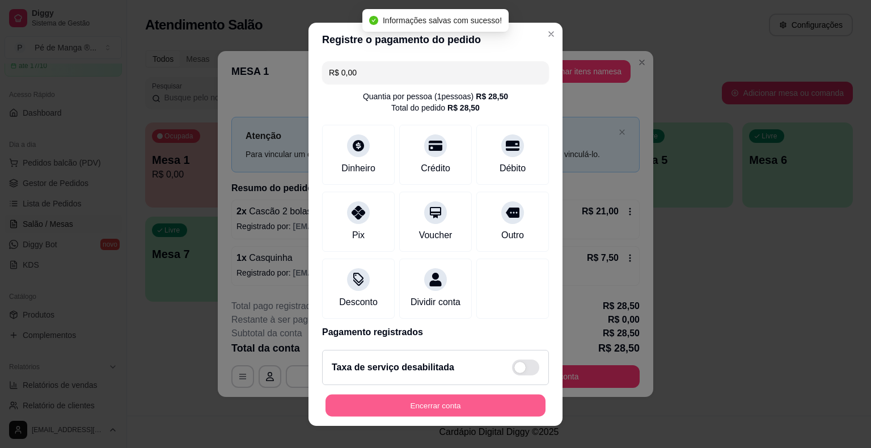
click at [407, 407] on button "Encerrar conta" at bounding box center [436, 405] width 220 height 22
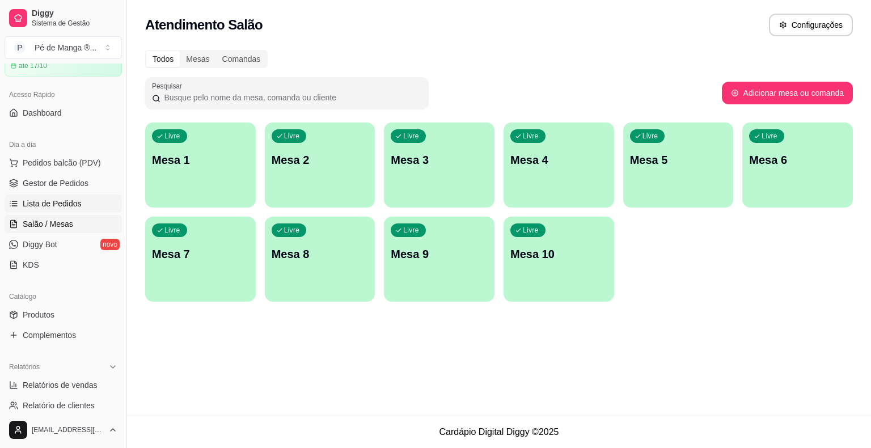
click at [54, 210] on link "Lista de Pedidos" at bounding box center [63, 204] width 117 height 18
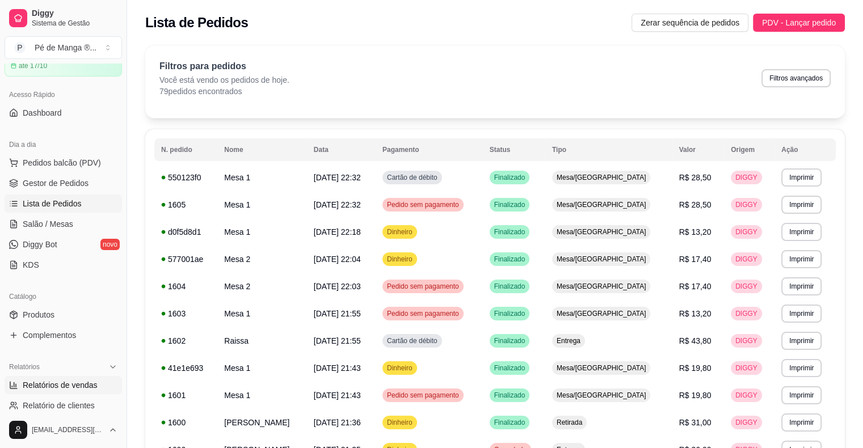
scroll to position [170, 0]
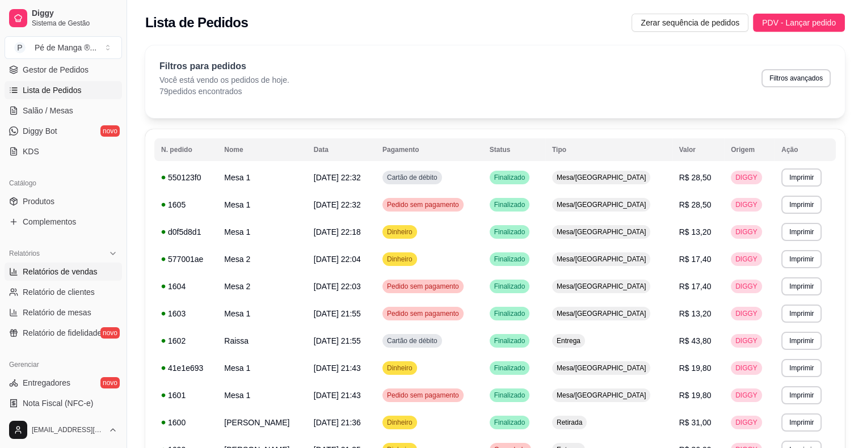
click at [79, 275] on span "Relatórios de vendas" at bounding box center [60, 271] width 75 height 11
select select "ALL"
select select "0"
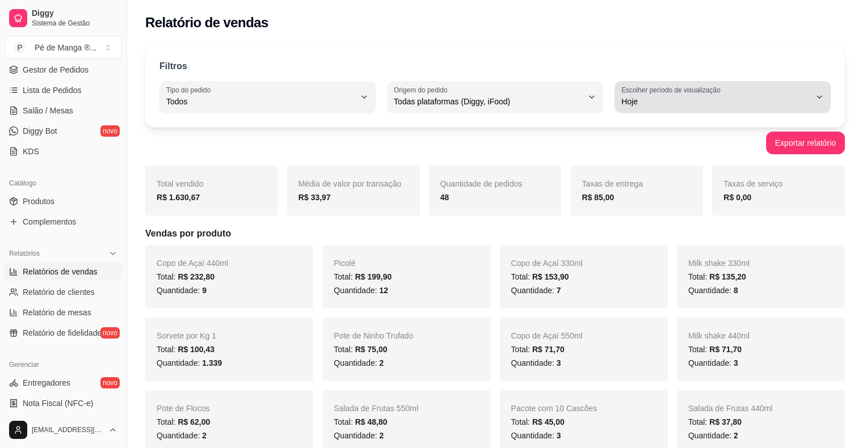
click at [625, 99] on span "Hoje" at bounding box center [715, 101] width 189 height 11
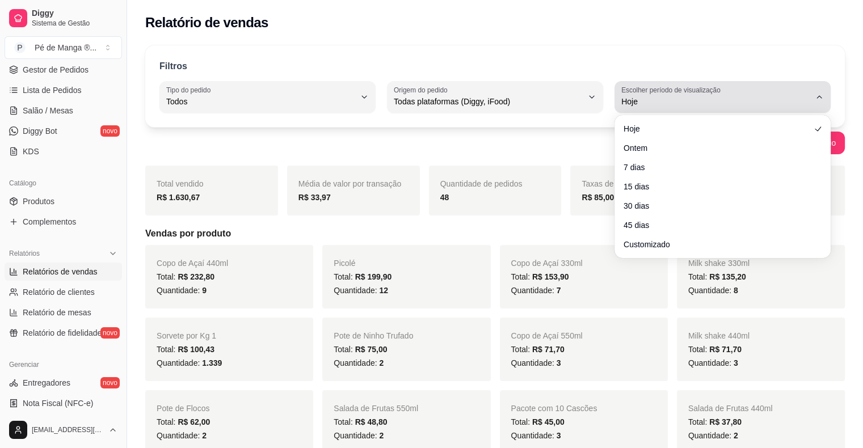
click at [638, 108] on button "Escolher período de visualização Hoje" at bounding box center [722, 97] width 216 height 32
click at [631, 99] on span "Hoje" at bounding box center [715, 101] width 189 height 11
click at [634, 96] on button "Escolher período de visualização Hoje" at bounding box center [722, 97] width 216 height 32
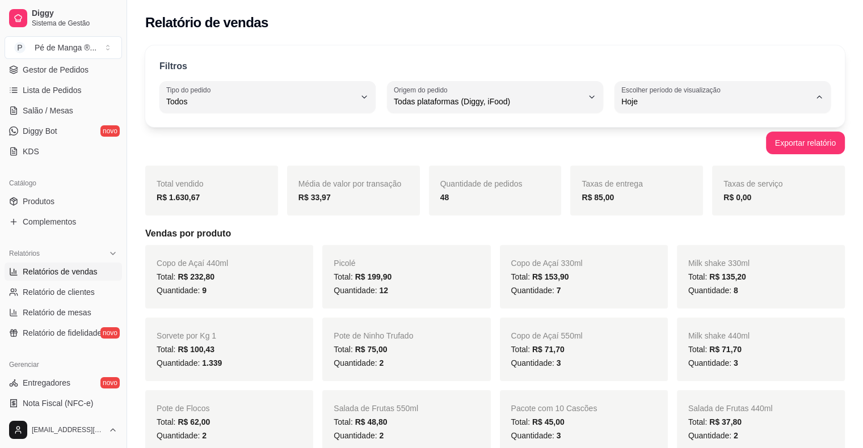
click at [583, 138] on div "Exportar relatório" at bounding box center [494, 143] width 699 height 23
click at [656, 94] on label "Escolher período de visualização" at bounding box center [672, 90] width 103 height 10
click at [665, 199] on li "30 dias" at bounding box center [722, 202] width 199 height 18
type input "30"
select select "30"
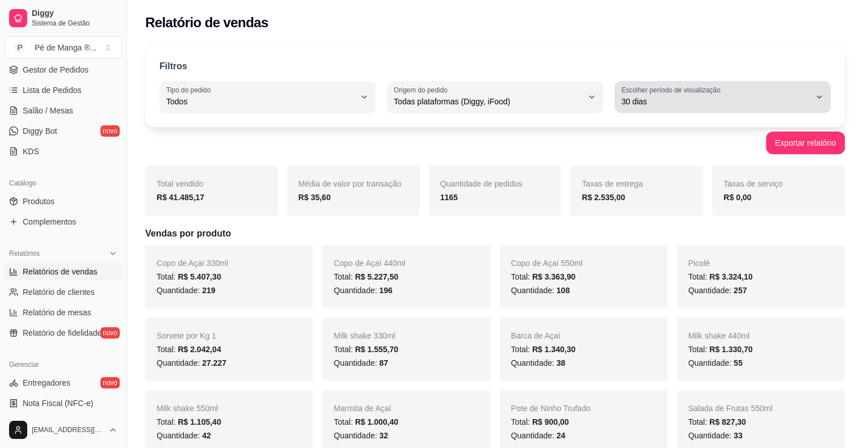
click at [653, 103] on span "30 dias" at bounding box center [715, 101] width 189 height 11
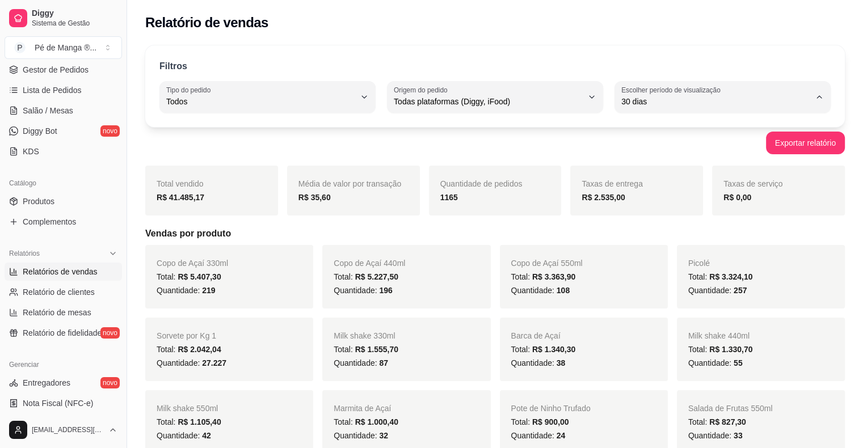
click at [714, 244] on span "Customizado" at bounding box center [716, 239] width 179 height 11
type input "-1"
select select "-1"
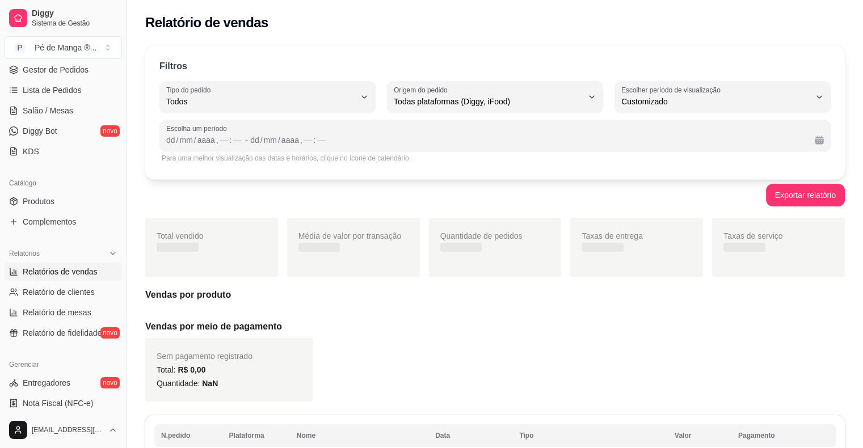
scroll to position [11, 0]
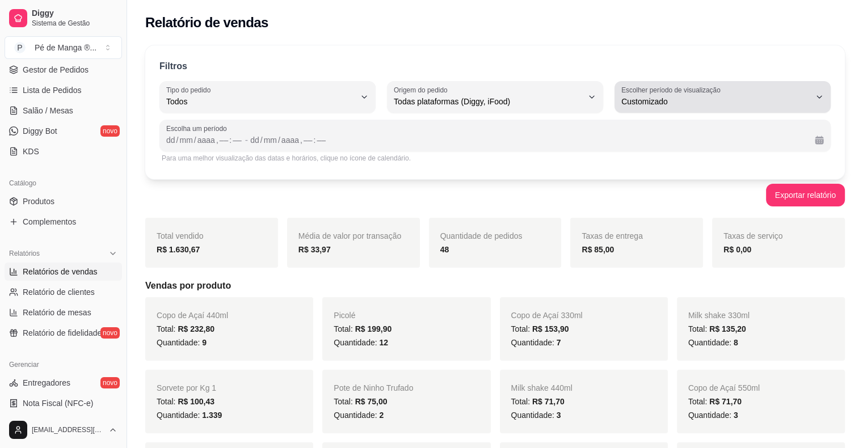
click at [790, 101] on span "Customizado" at bounding box center [715, 101] width 189 height 11
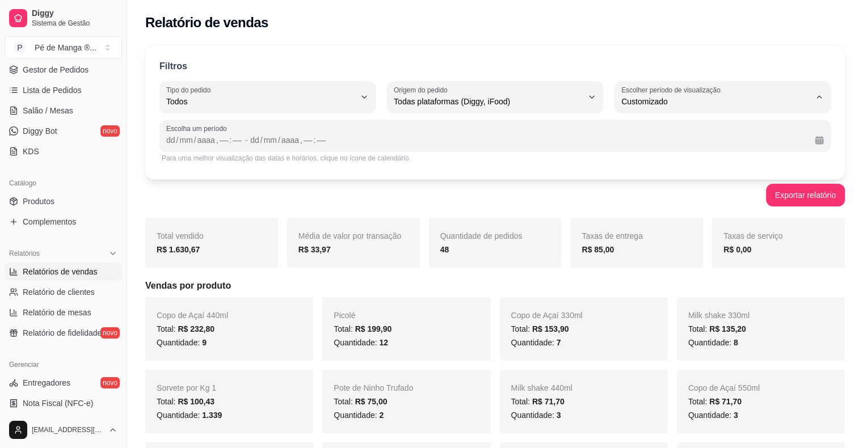
click at [744, 123] on span "Hoje" at bounding box center [716, 128] width 179 height 11
type input "0"
select select "0"
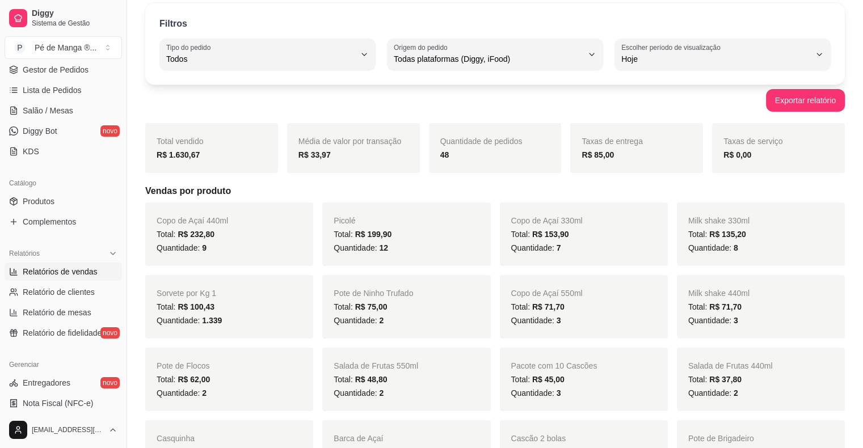
scroll to position [0, 0]
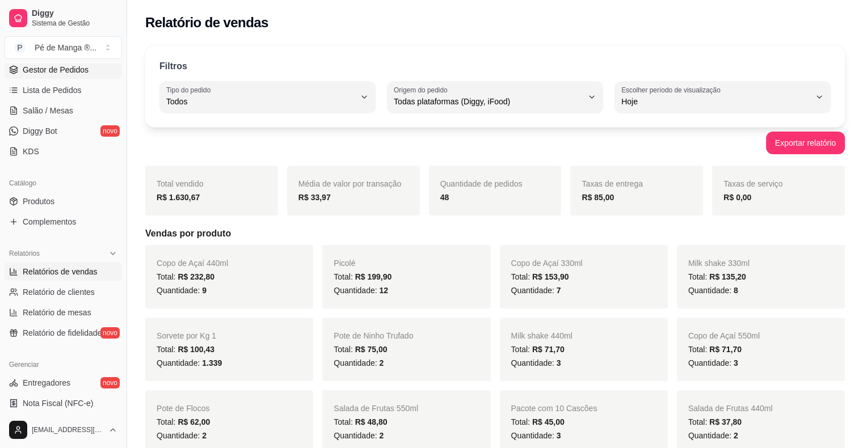
click at [71, 69] on span "Gestor de Pedidos" at bounding box center [56, 69] width 66 height 11
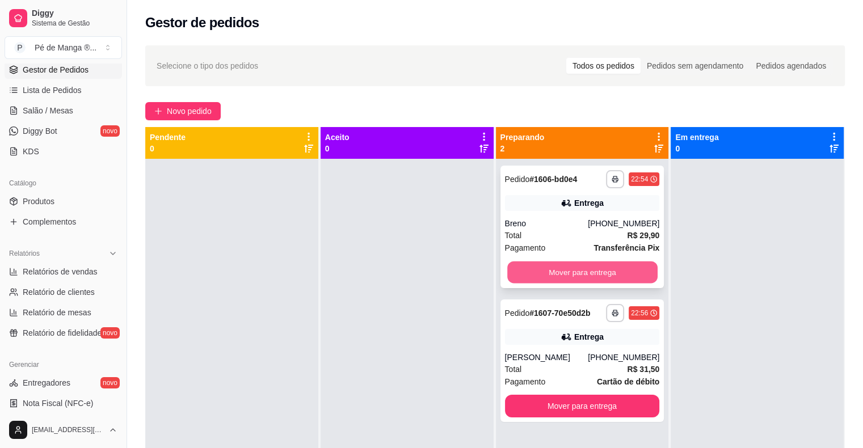
click at [576, 272] on button "Mover para entrega" at bounding box center [582, 272] width 150 height 22
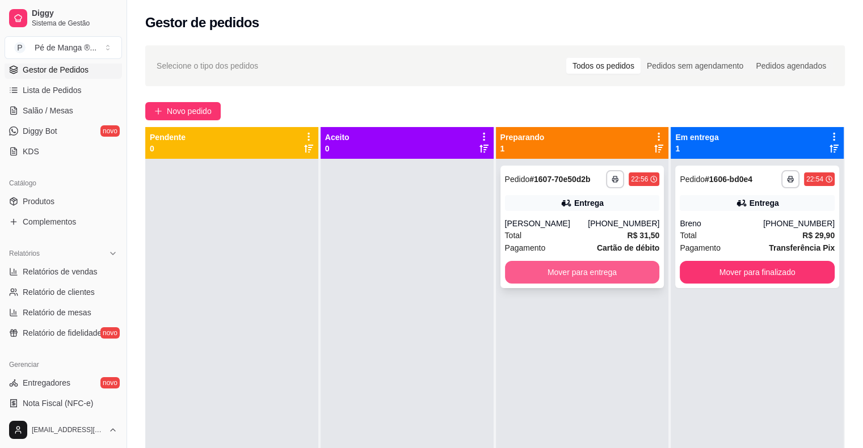
click at [589, 272] on button "Mover para entrega" at bounding box center [582, 272] width 155 height 23
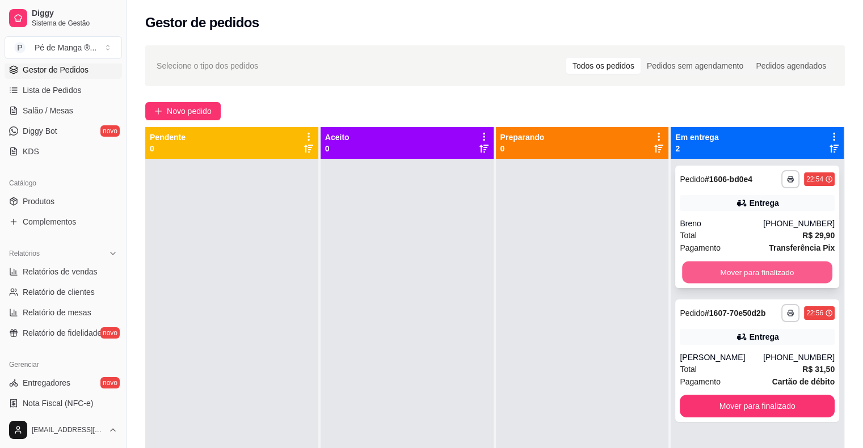
click at [787, 269] on button "Mover para finalizado" at bounding box center [757, 272] width 150 height 22
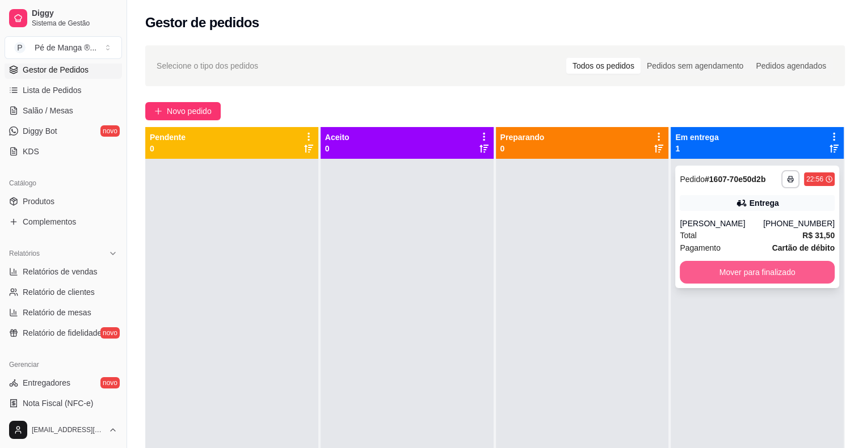
click at [742, 275] on button "Mover para finalizado" at bounding box center [757, 272] width 155 height 23
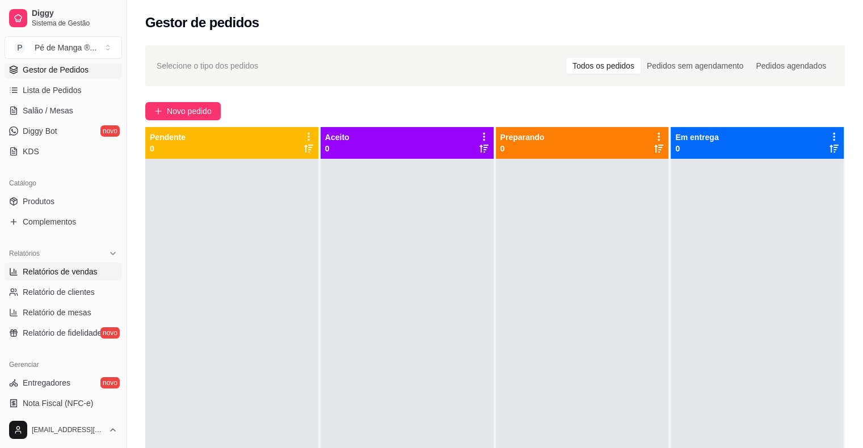
click at [54, 271] on span "Relatórios de vendas" at bounding box center [60, 271] width 75 height 11
select select "ALL"
select select "0"
